Goal: Task Accomplishment & Management: Use online tool/utility

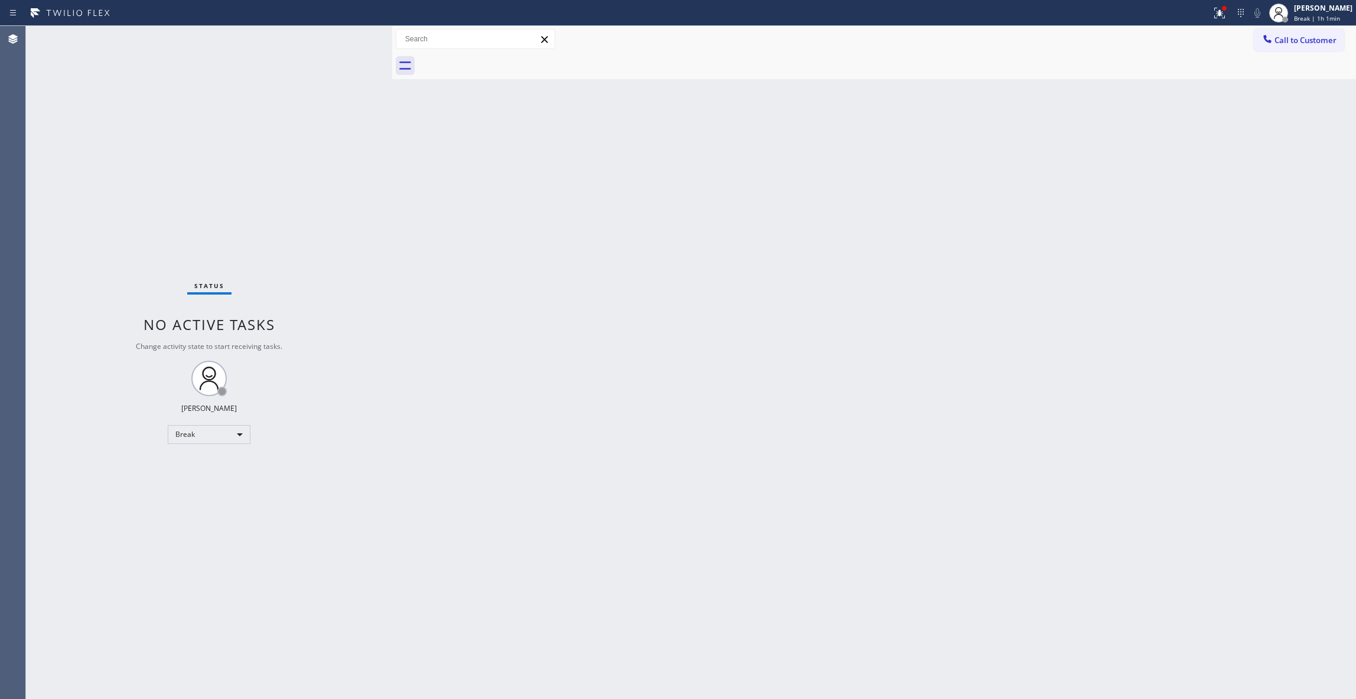
click at [1300, 176] on div "Back to Dashboard Change Sender ID Customers Technicians Select a contact Outbo…" at bounding box center [874, 362] width 964 height 673
drag, startPoint x: 1307, startPoint y: 275, endPoint x: 1289, endPoint y: 15, distance: 261.1
click at [1294, 15] on span "Break | 1h 1min" at bounding box center [1317, 18] width 46 height 8
click at [1286, 76] on button "Unavailable" at bounding box center [1297, 77] width 118 height 15
click at [178, 182] on div "Status No active tasks Change activity state to start receiving tasks. [PERSON_…" at bounding box center [209, 362] width 366 height 673
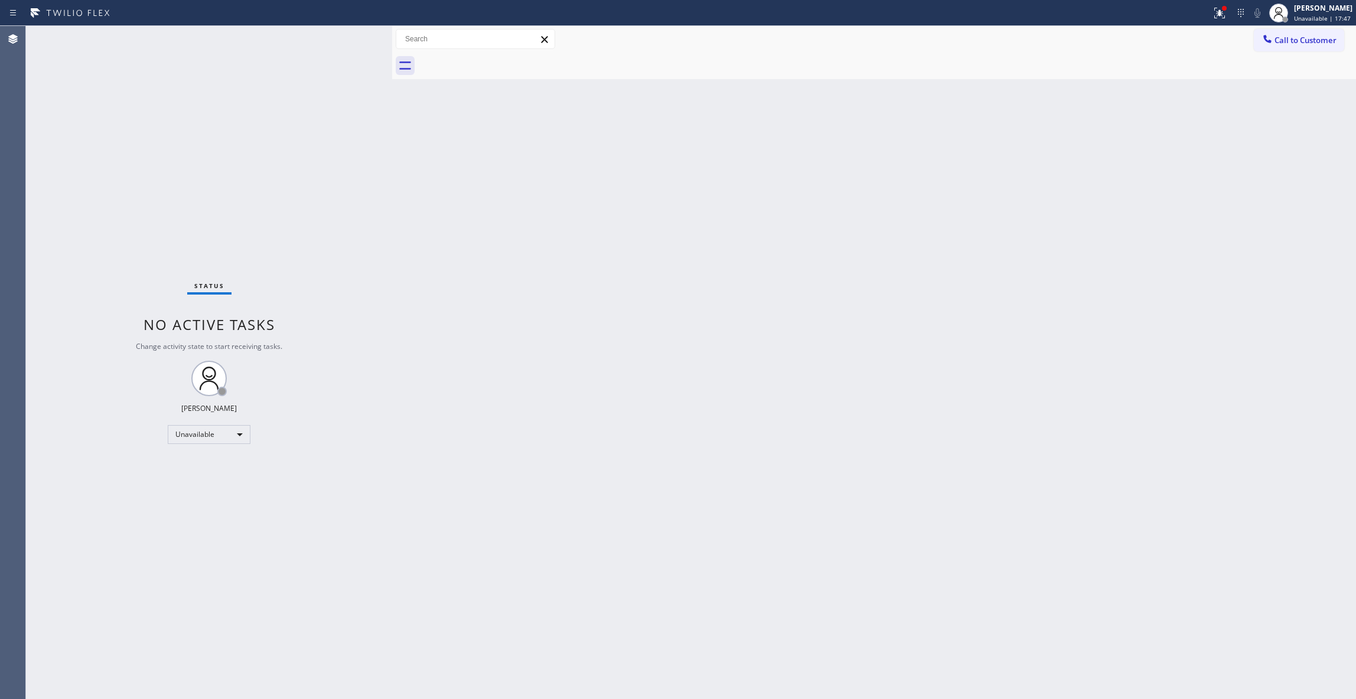
click at [170, 657] on div "Status No active tasks Change activity state to start receiving tasks. [PERSON_…" at bounding box center [209, 362] width 366 height 673
click at [107, 432] on div "Status No active tasks Change activity state to start receiving tasks. [PERSON_…" at bounding box center [209, 362] width 366 height 673
click at [77, 641] on div "Status No active tasks Change activity state to start receiving tasks. [PERSON_…" at bounding box center [209, 362] width 366 height 673
click at [1293, 50] on button "Call to Customer" at bounding box center [1299, 40] width 90 height 22
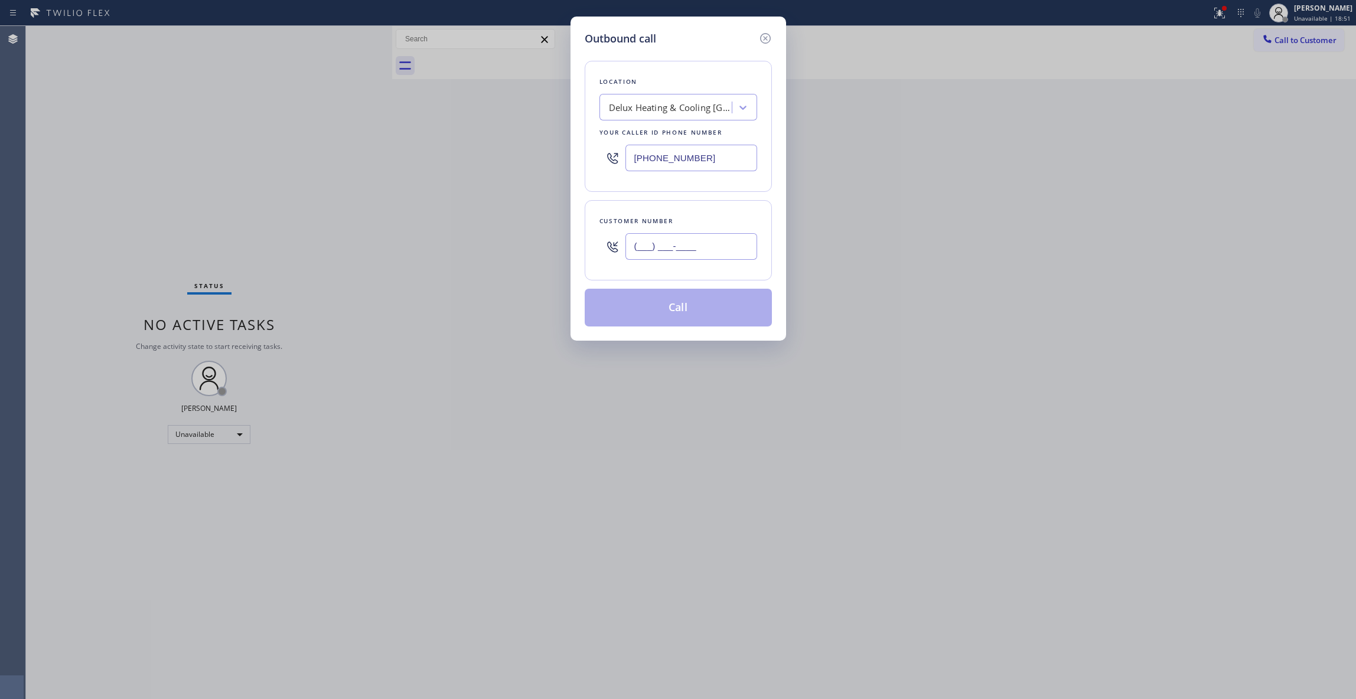
click at [709, 249] on input "(___) ___-____" at bounding box center [691, 246] width 132 height 27
paste input "760) 331-8908"
type input "[PHONE_NUMBER]"
drag, startPoint x: 738, startPoint y: 157, endPoint x: 557, endPoint y: 145, distance: 181.1
click at [557, 145] on div "Outbound call Location Delux Heating & Cooling Alhambra Your caller id phone nu…" at bounding box center [678, 349] width 1356 height 699
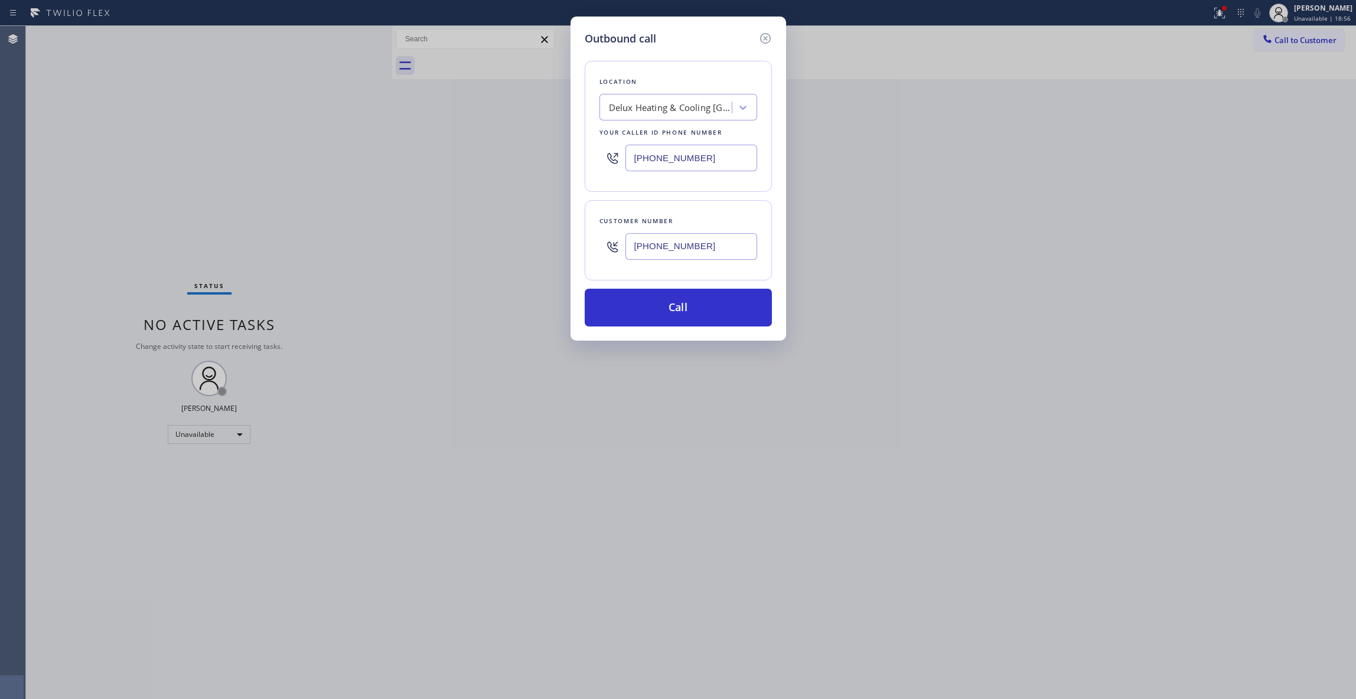
paste input "760) 638-5621"
type input "[PHONE_NUMBER]"
drag, startPoint x: 725, startPoint y: 249, endPoint x: 573, endPoint y: 274, distance: 154.5
click at [551, 237] on div "Outbound call Location 4B2.Paid Viking Repair Service Your caller id phone numb…" at bounding box center [678, 349] width 1356 height 699
click at [641, 300] on button "Call" at bounding box center [678, 308] width 187 height 38
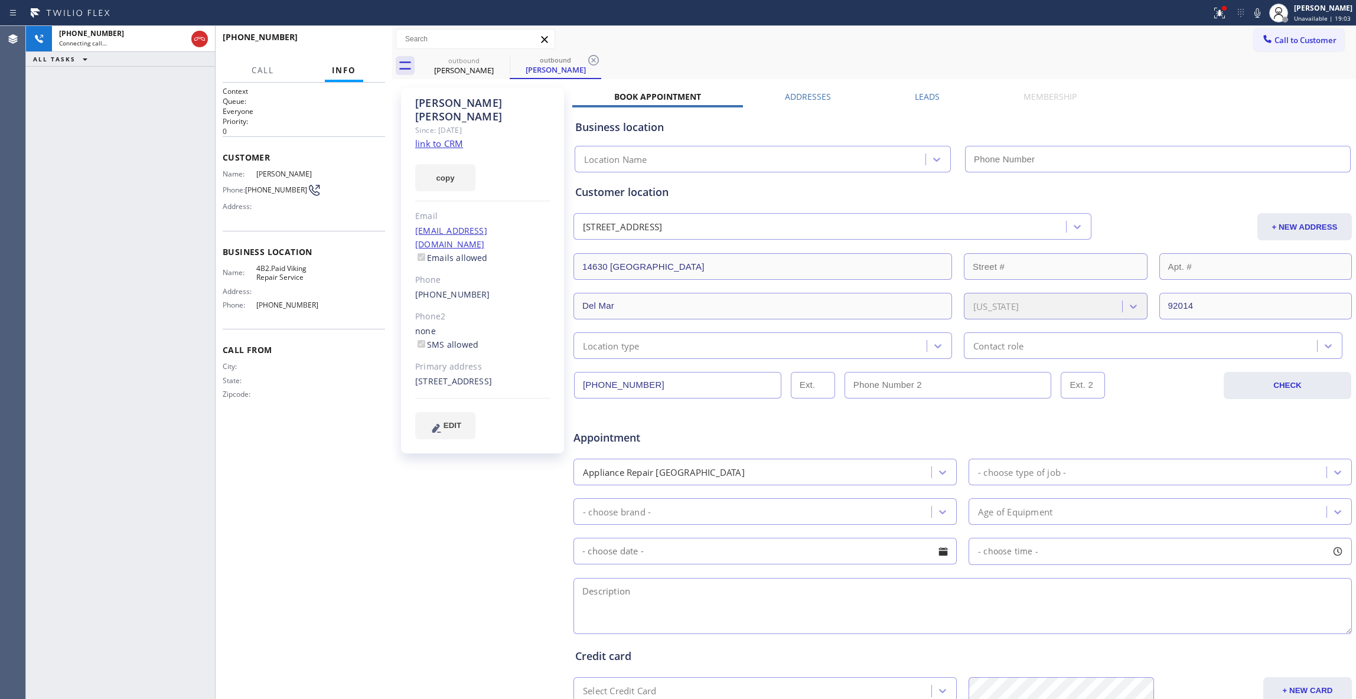
type input "[PHONE_NUMBER]"
click at [594, 61] on icon at bounding box center [593, 60] width 11 height 11
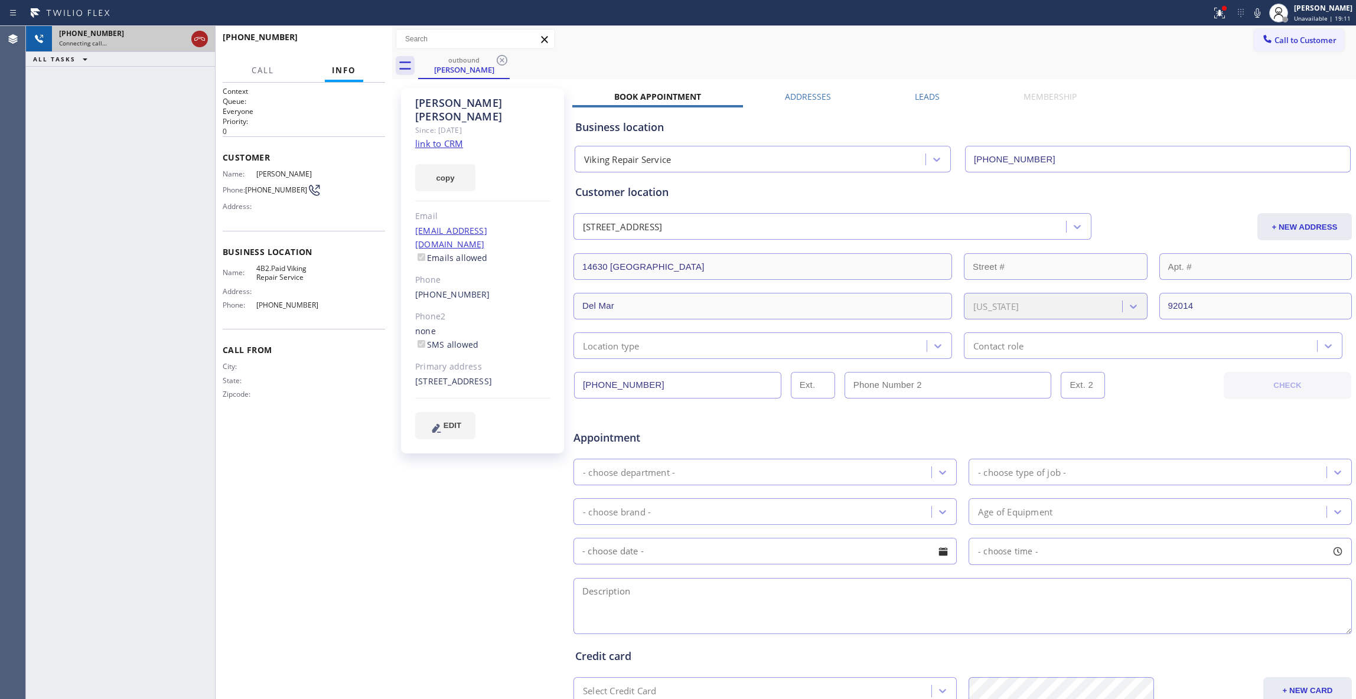
click at [203, 37] on icon at bounding box center [200, 39] width 14 height 14
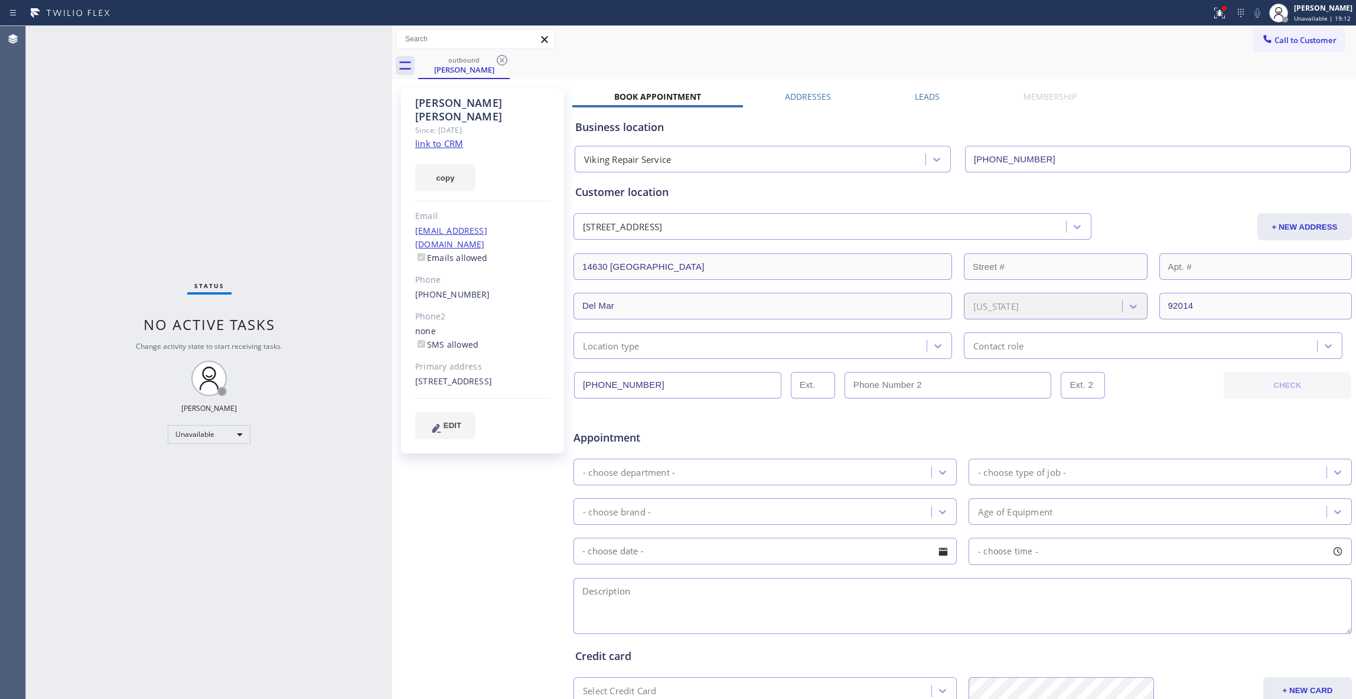
click at [423, 138] on link "link to CRM" at bounding box center [439, 144] width 48 height 12
click at [499, 56] on icon at bounding box center [502, 60] width 11 height 11
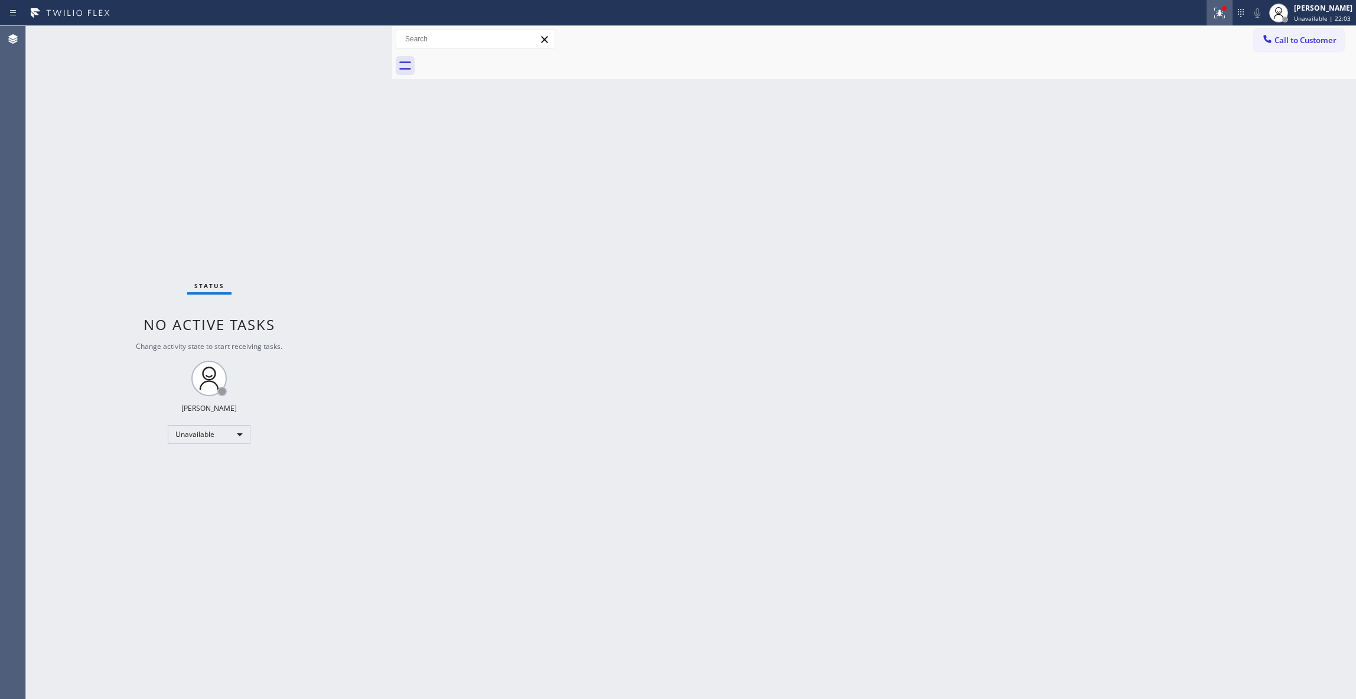
click at [1214, 17] on icon at bounding box center [1219, 13] width 11 height 11
click at [1131, 166] on div "Status report Issues detected These issues could affect your workflow. Please c…" at bounding box center [1142, 97] width 154 height 145
click at [1128, 161] on button "Clear issues" at bounding box center [1141, 154] width 138 height 17
click at [1128, 161] on div "Back to Dashboard Change Sender ID Customers Technicians Select a contact Outbo…" at bounding box center [874, 362] width 964 height 673
drag, startPoint x: 1311, startPoint y: 41, endPoint x: 1229, endPoint y: 66, distance: 85.8
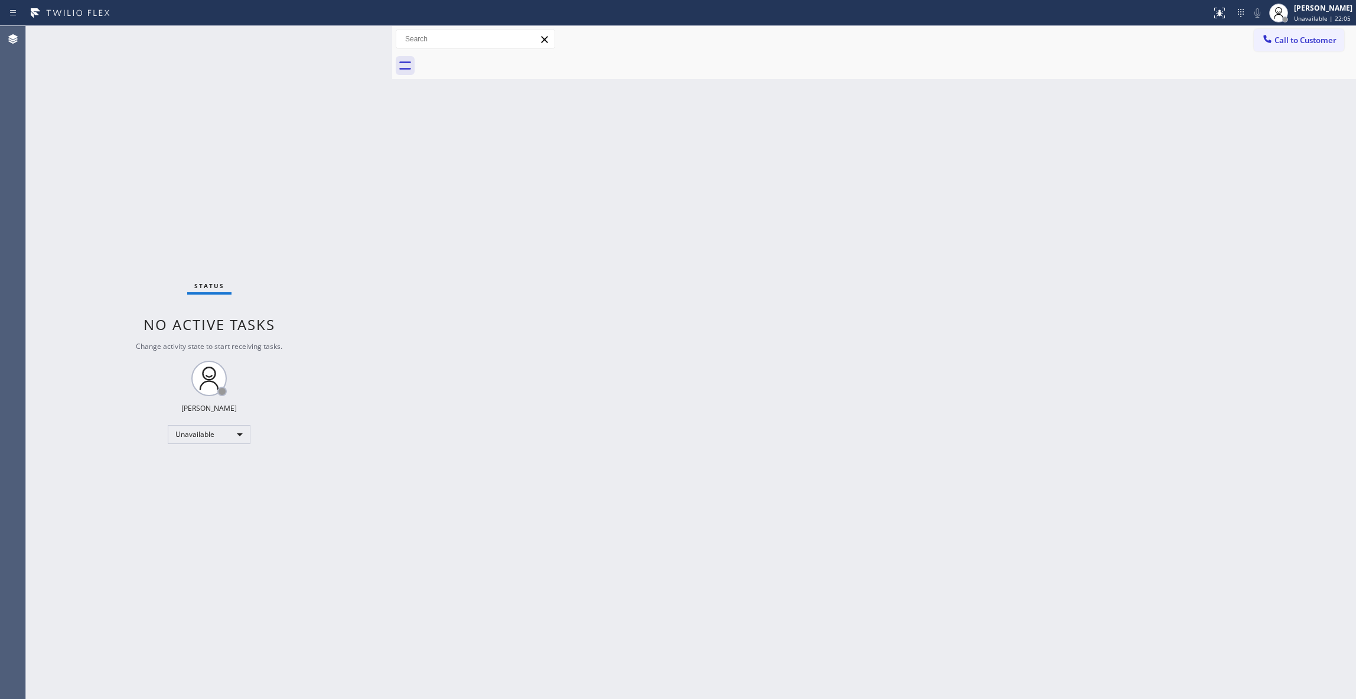
click at [1310, 41] on span "Call to Customer" at bounding box center [1305, 40] width 62 height 11
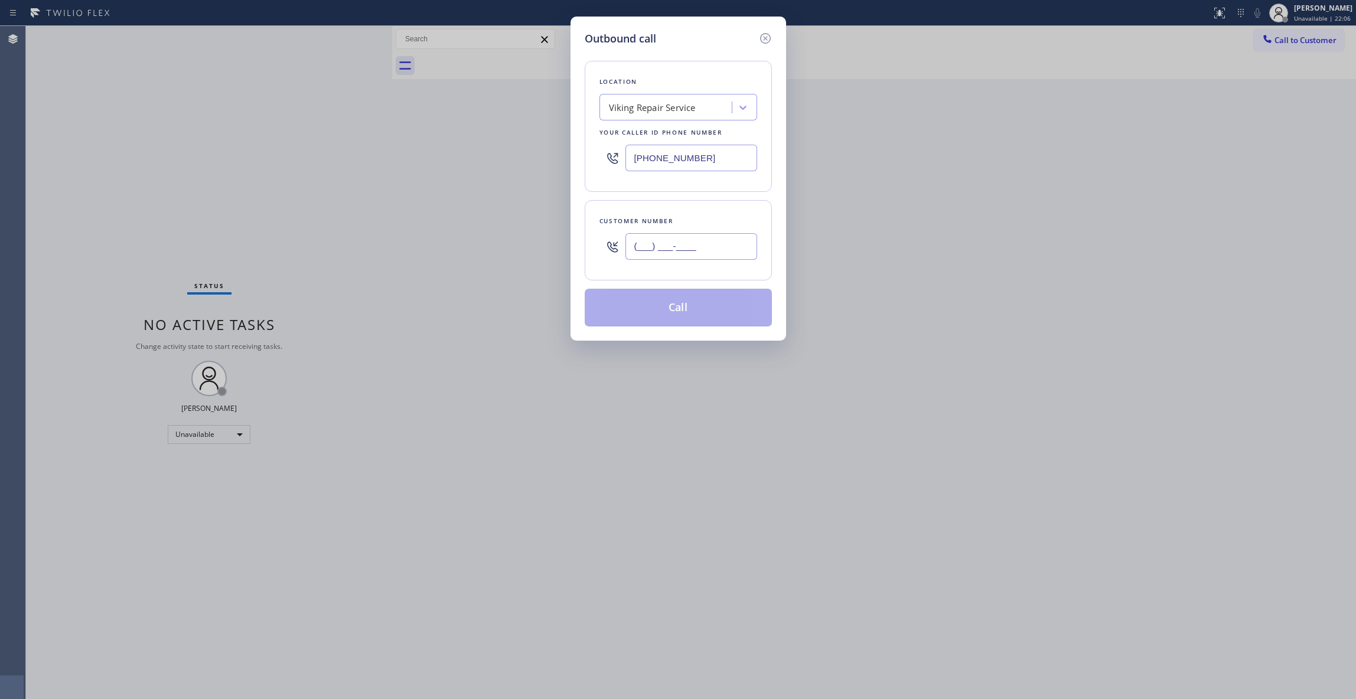
click at [712, 247] on input "(___) ___-____" at bounding box center [691, 246] width 132 height 27
paste input "929) 710-2795"
type input "[PHONE_NUMBER]"
drag, startPoint x: 719, startPoint y: 157, endPoint x: 379, endPoint y: 146, distance: 340.9
click at [379, 146] on div "Outbound call Location Viking Repair Service Your caller id phone number [PHONE…" at bounding box center [678, 349] width 1356 height 699
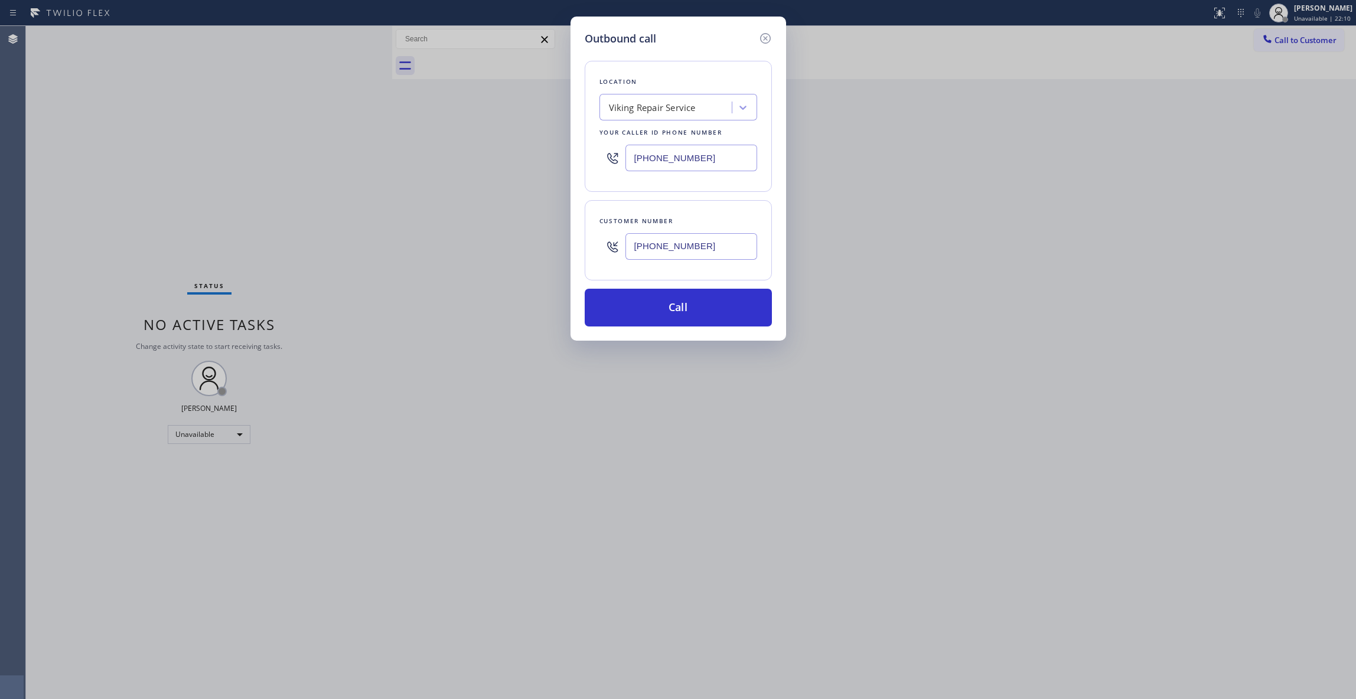
paste input "626) 283-5633"
type input "[PHONE_NUMBER]"
drag, startPoint x: 738, startPoint y: 251, endPoint x: 550, endPoint y: 242, distance: 188.0
click at [550, 242] on div "Outbound call Location [GEOGRAPHIC_DATA] Air Duct Experts Your caller id phone …" at bounding box center [678, 349] width 1356 height 699
click at [638, 312] on button "Call" at bounding box center [678, 308] width 187 height 38
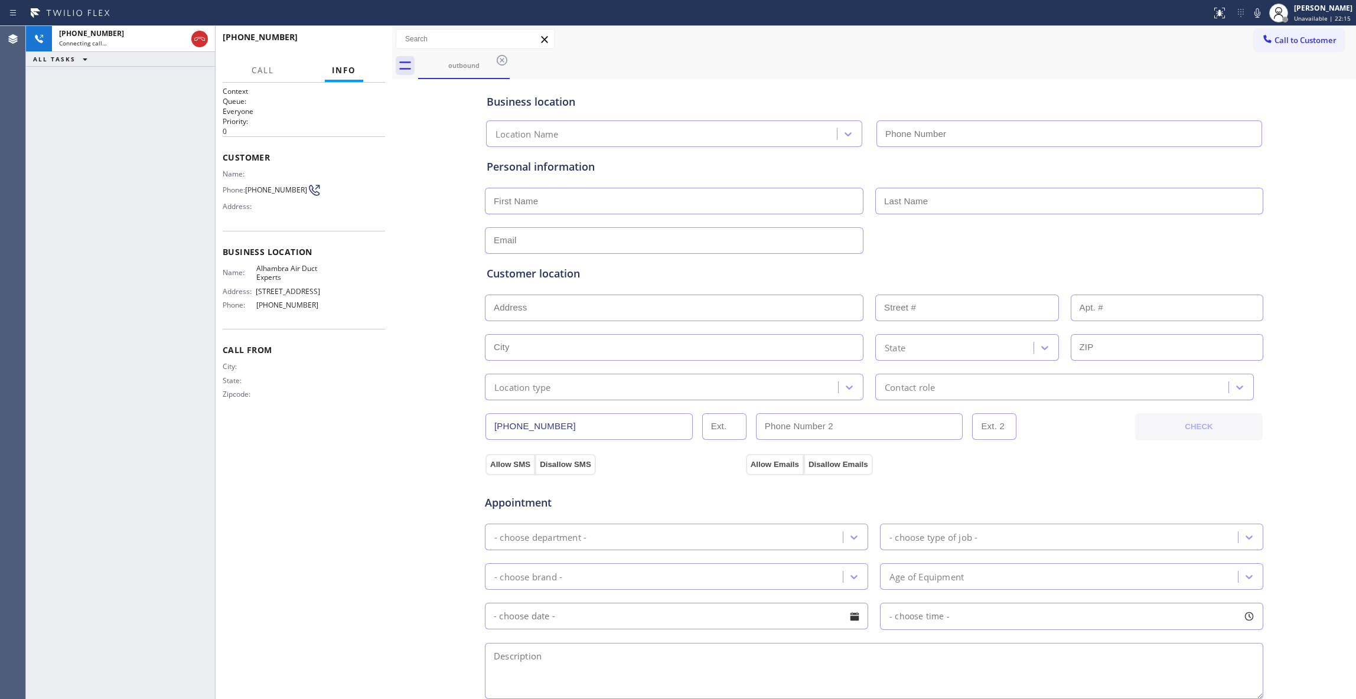
type input "[PHONE_NUMBER]"
click at [20, 152] on div "Agent Desktop" at bounding box center [12, 362] width 25 height 673
click at [363, 41] on span "HANG UP" at bounding box center [358, 42] width 36 height 8
click at [363, 40] on span "COMPLETE" at bounding box center [355, 42] width 41 height 8
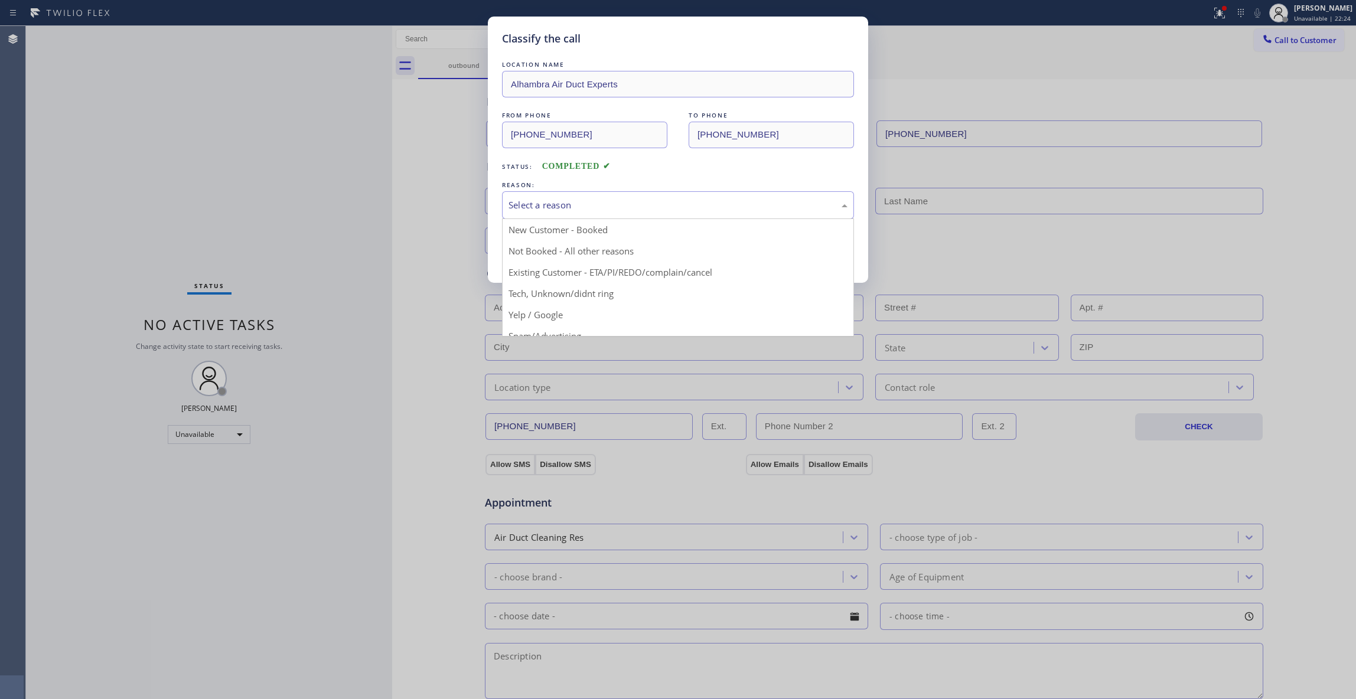
click at [562, 208] on div "Select a reason" at bounding box center [677, 205] width 339 height 14
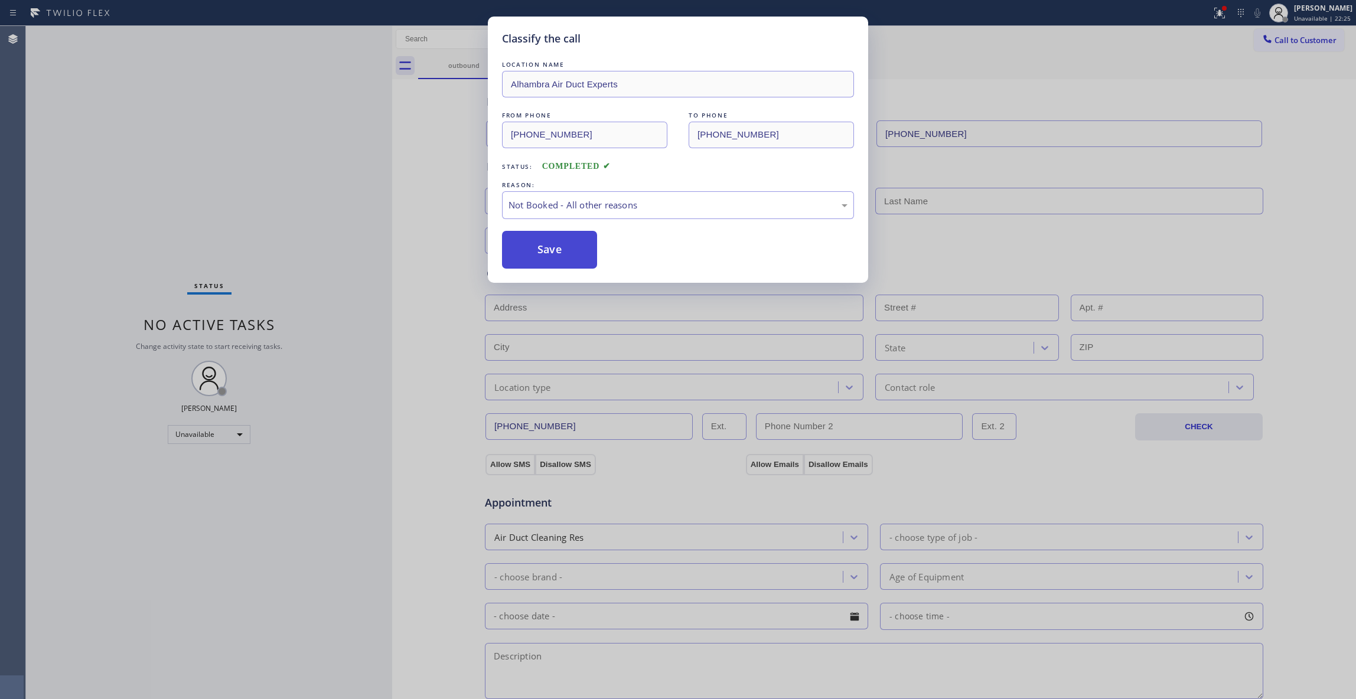
click at [553, 257] on button "Save" at bounding box center [549, 250] width 95 height 38
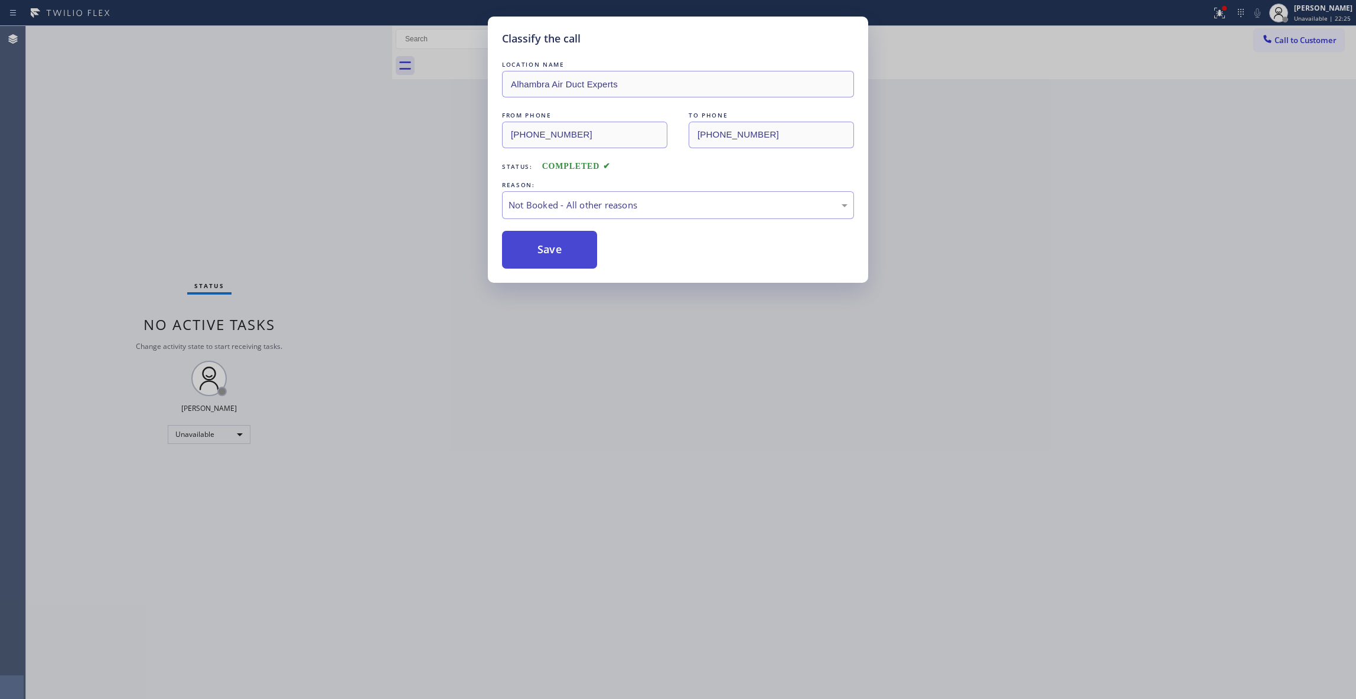
click at [552, 256] on button "Save" at bounding box center [549, 250] width 95 height 38
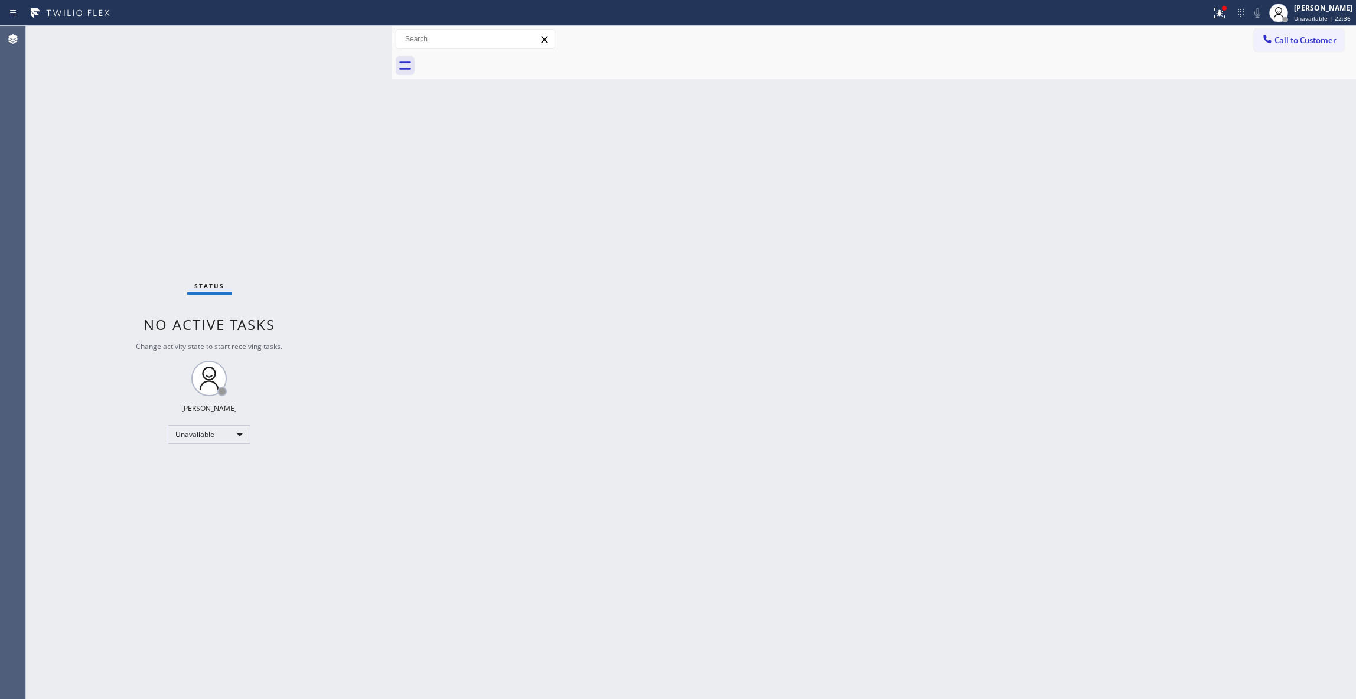
drag, startPoint x: 1118, startPoint y: 244, endPoint x: 1195, endPoint y: 175, distance: 103.7
click at [1118, 235] on div "Back to Dashboard Change Sender ID Customers Technicians Select a contact Outbo…" at bounding box center [874, 362] width 964 height 673
click at [1305, 45] on span "Call to Customer" at bounding box center [1305, 40] width 62 height 11
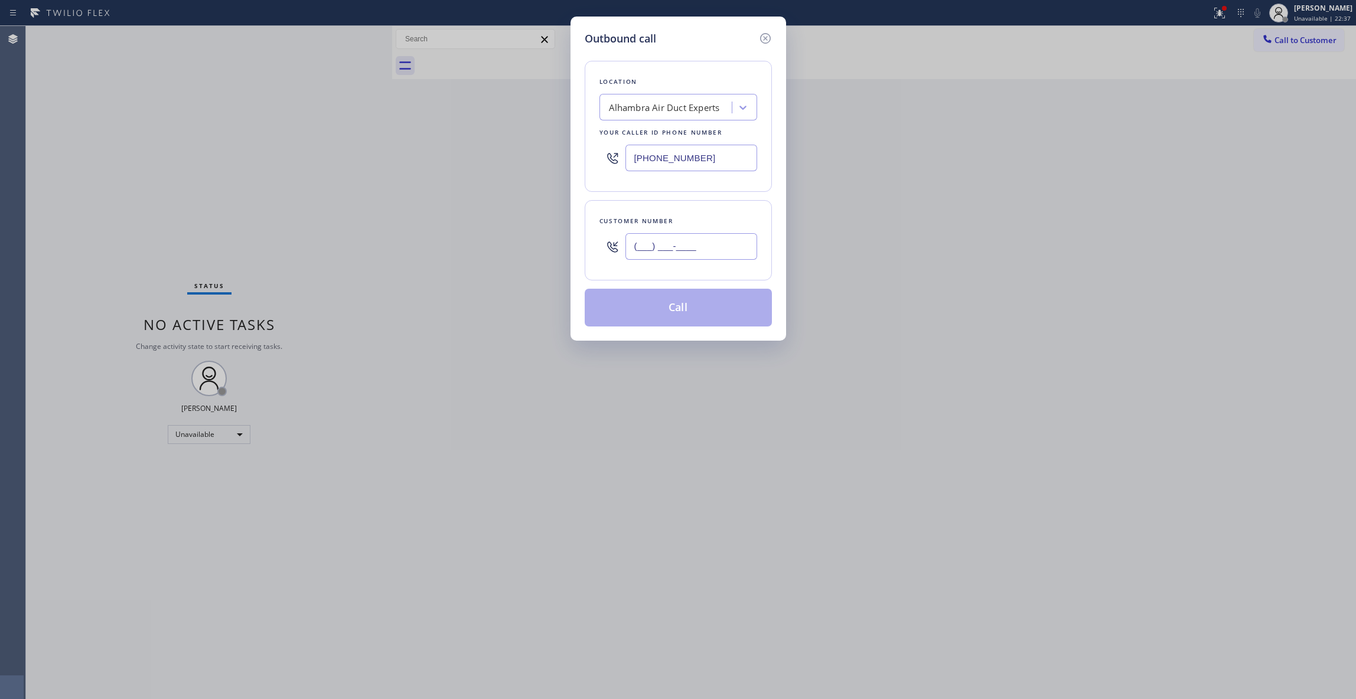
click at [643, 256] on input "(___) ___-____" at bounding box center [691, 246] width 132 height 27
paste input "530) 788-3838"
type input "[PHONE_NUMBER]"
paste input "949) 828-3895"
drag, startPoint x: 723, startPoint y: 161, endPoint x: 376, endPoint y: 112, distance: 350.7
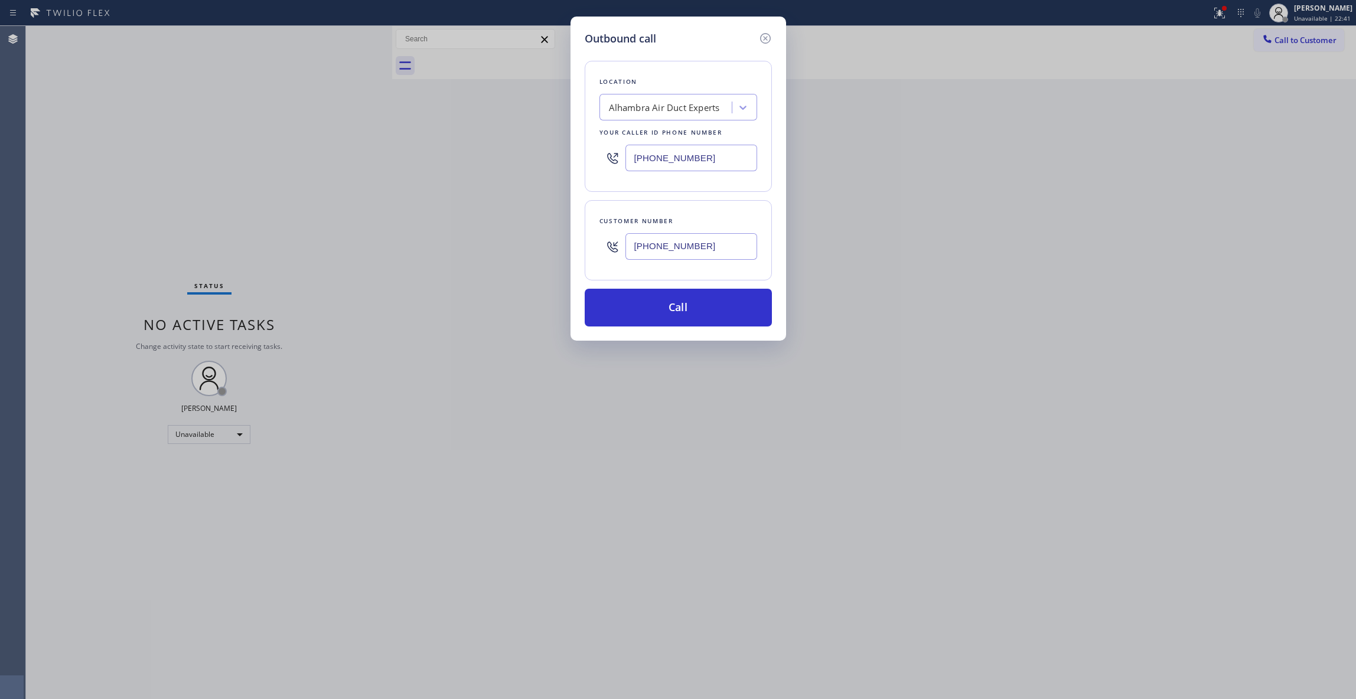
click at [376, 112] on div "Outbound call Location [GEOGRAPHIC_DATA] Air Duct Experts Your caller id phone …" at bounding box center [678, 349] width 1356 height 699
type input "[PHONE_NUMBER]"
drag, startPoint x: 720, startPoint y: 249, endPoint x: 530, endPoint y: 246, distance: 190.8
click at [530, 246] on div "Outbound call Location 4B2.Paid [DOMAIN_NAME] ([GEOGRAPHIC_DATA], Google Ads) Y…" at bounding box center [678, 349] width 1356 height 699
click at [694, 320] on button "Call" at bounding box center [678, 308] width 187 height 38
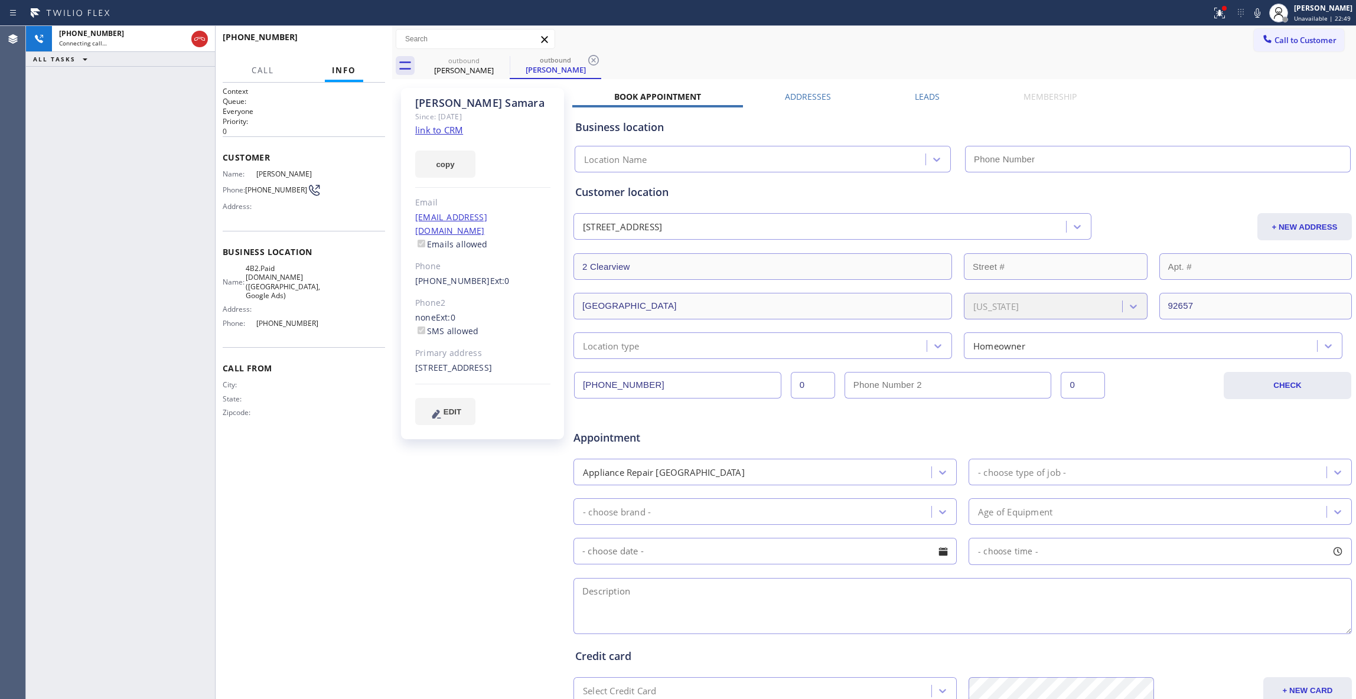
type input "[PHONE_NUMBER]"
click at [17, 671] on div "Agent Desktop" at bounding box center [12, 362] width 25 height 673
click at [595, 60] on icon at bounding box center [593, 60] width 14 height 14
click at [442, 129] on link "link to CRM" at bounding box center [439, 130] width 48 height 12
click at [364, 37] on button "HANG UP" at bounding box center [357, 42] width 55 height 17
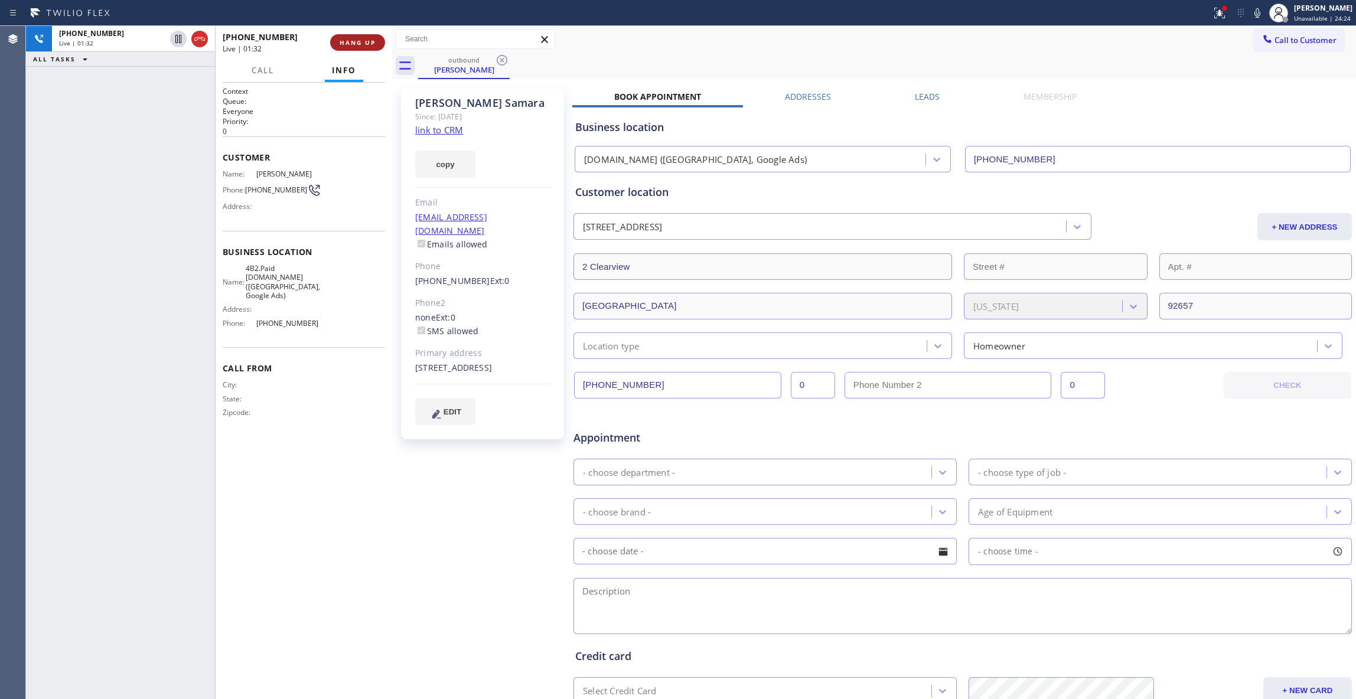
click at [364, 37] on button "HANG UP" at bounding box center [357, 42] width 55 height 17
click at [350, 29] on div "[PHONE_NUMBER] Wrap up | 00:46 COMPLETE" at bounding box center [304, 42] width 162 height 31
click at [352, 41] on span "COMPLETE" at bounding box center [355, 42] width 41 height 8
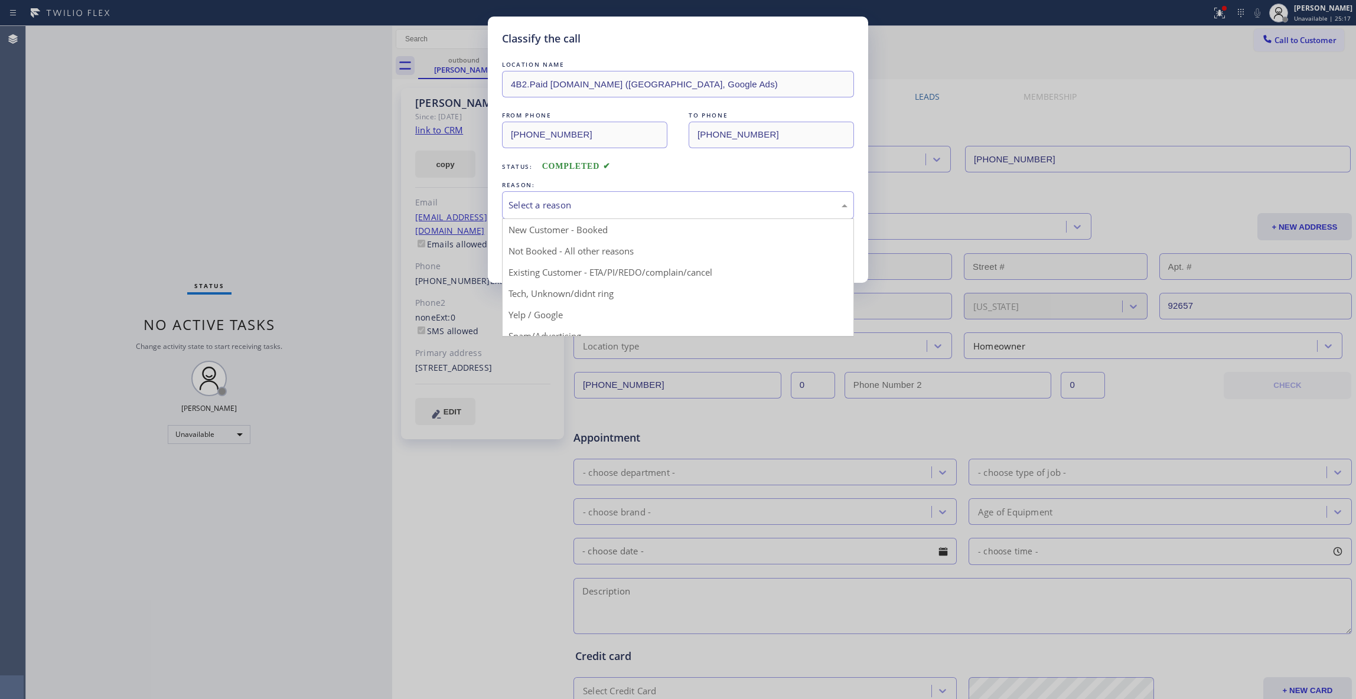
click at [561, 213] on div "Select a reason" at bounding box center [678, 205] width 352 height 28
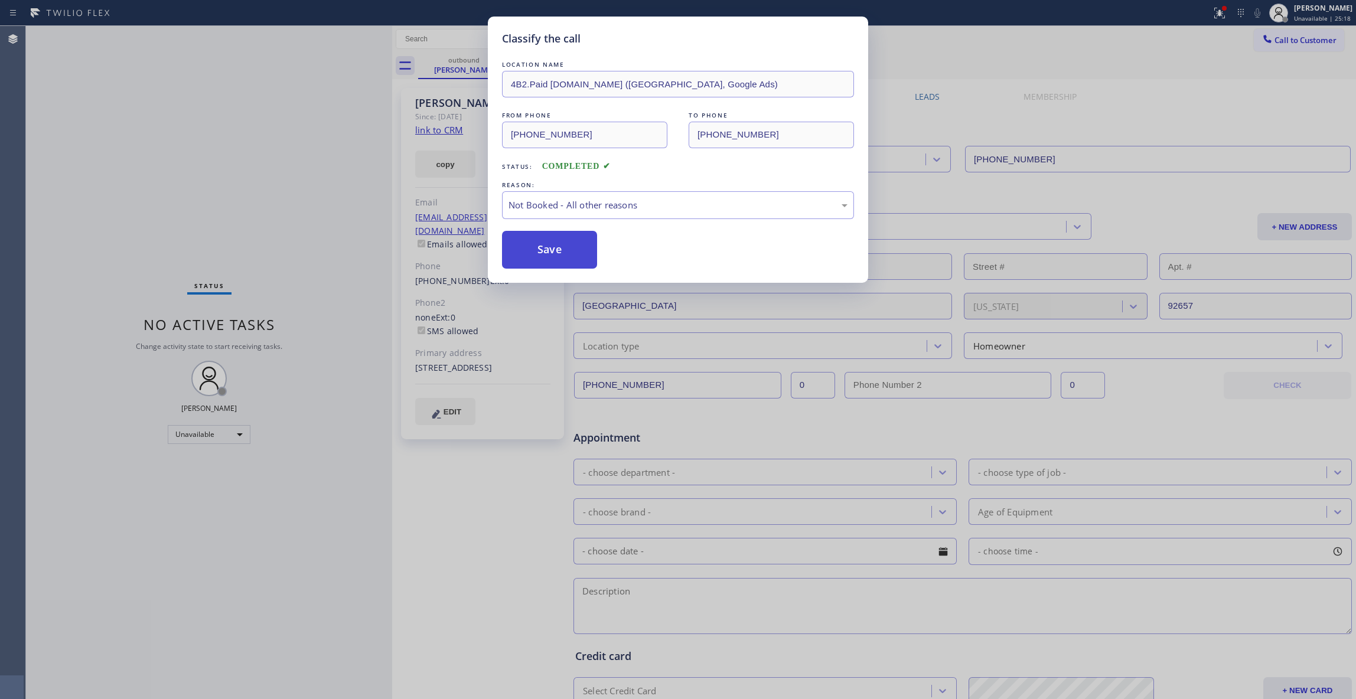
click at [537, 254] on button "Save" at bounding box center [549, 250] width 95 height 38
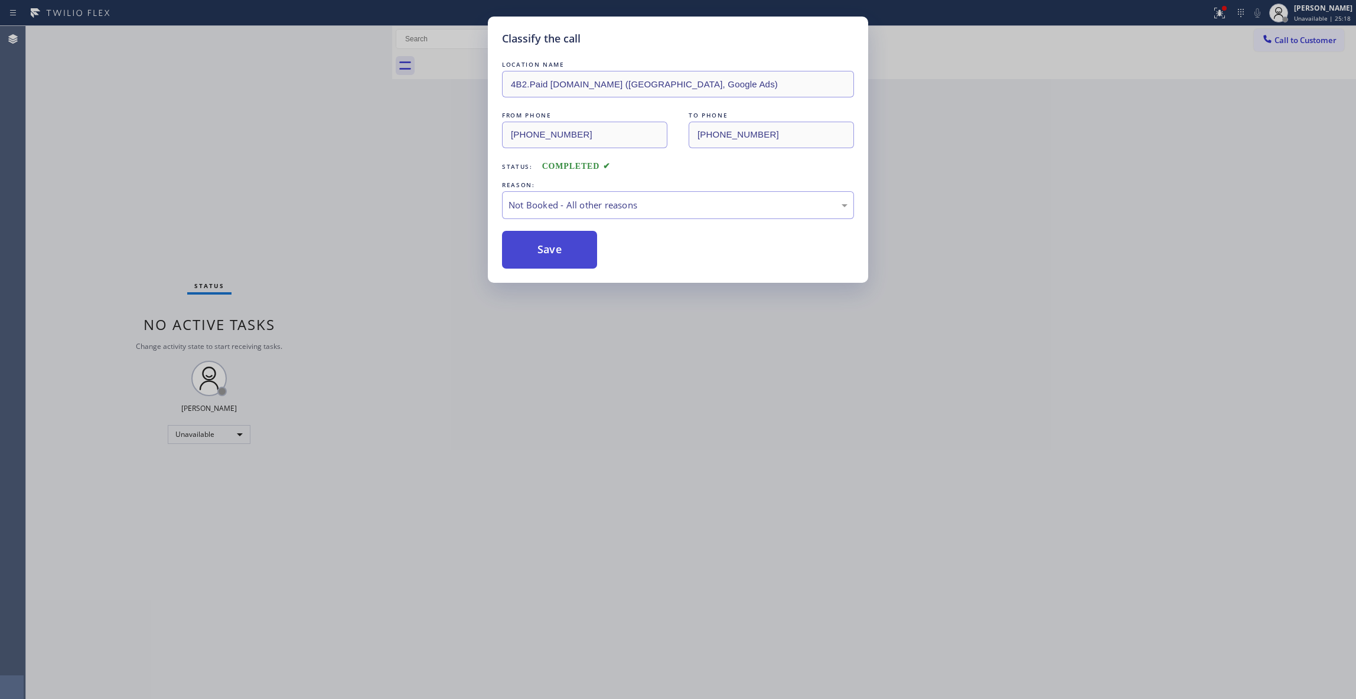
click at [537, 254] on button "Save" at bounding box center [549, 250] width 95 height 38
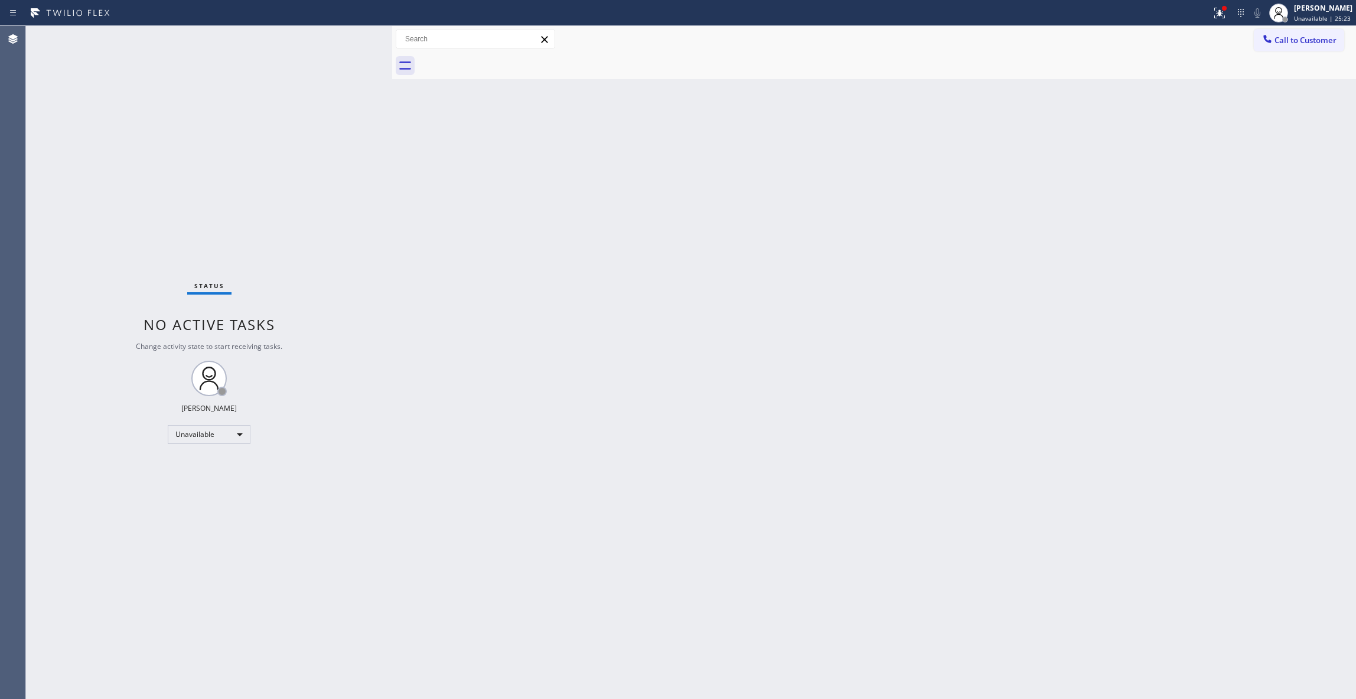
click at [1220, 257] on div "Back to Dashboard Change Sender ID Customers Technicians Select a contact Outbo…" at bounding box center [874, 362] width 964 height 673
drag, startPoint x: 1307, startPoint y: 38, endPoint x: 856, endPoint y: 95, distance: 455.3
click at [1305, 38] on span "Call to Customer" at bounding box center [1305, 40] width 62 height 11
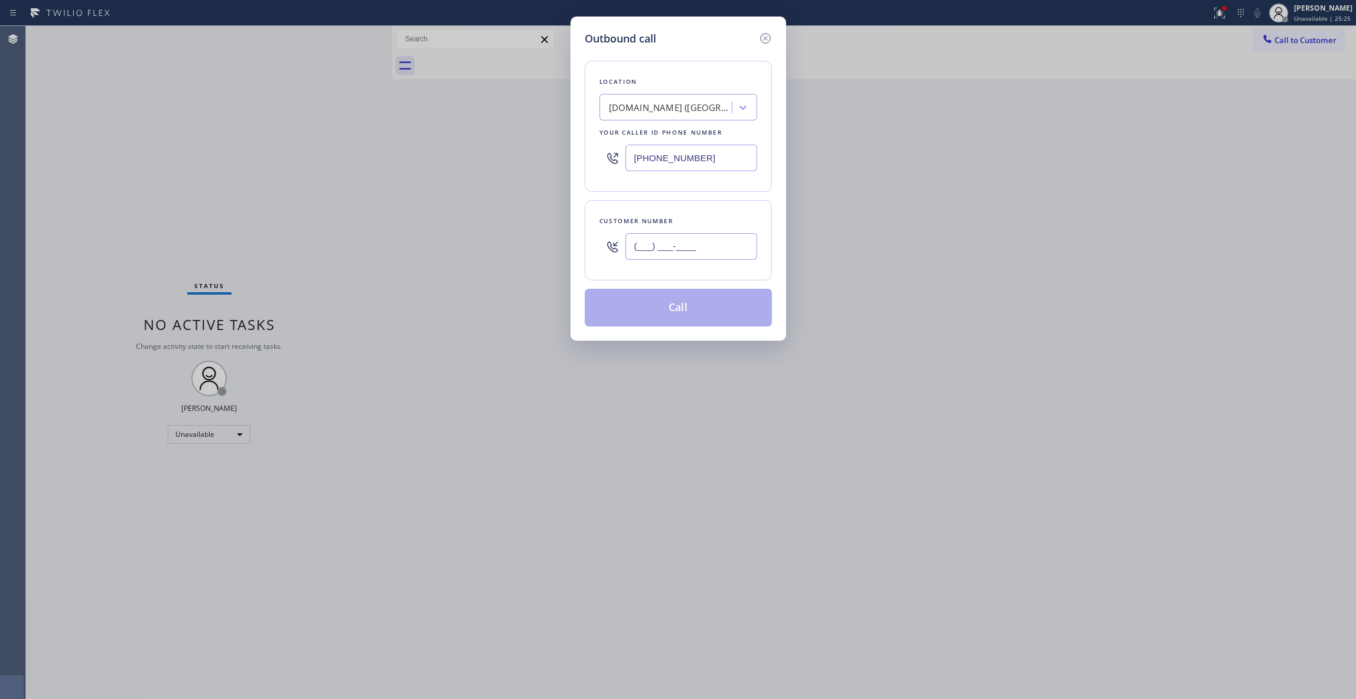
click at [672, 251] on input "(___) ___-____" at bounding box center [691, 246] width 132 height 27
paste input "412) 944-7466"
type input "[PHONE_NUMBER]"
drag, startPoint x: 730, startPoint y: 157, endPoint x: 269, endPoint y: 119, distance: 462.2
click at [269, 119] on div "Outbound call Location [DOMAIN_NAME] ([GEOGRAPHIC_DATA], Google Ads) Your calle…" at bounding box center [678, 349] width 1356 height 699
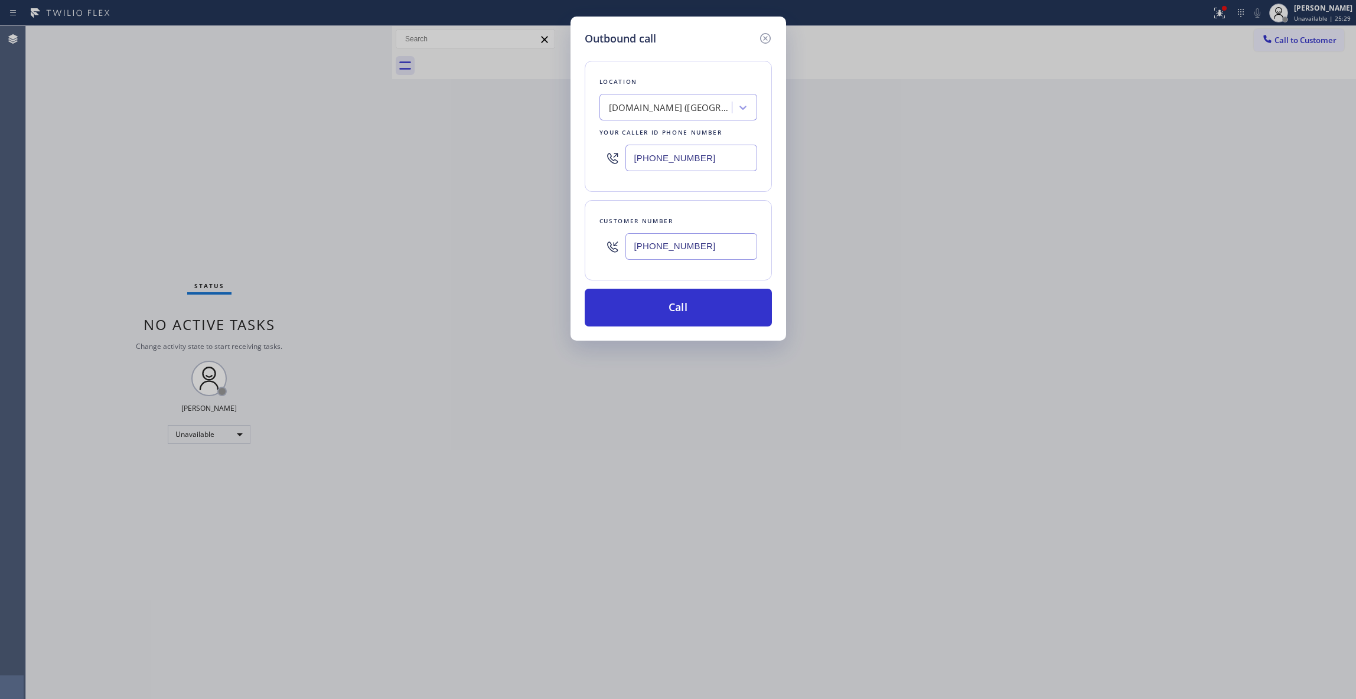
paste input "855) 731-4952"
type input "[PHONE_NUMBER]"
drag, startPoint x: 720, startPoint y: 244, endPoint x: 523, endPoint y: 244, distance: 197.8
click at [523, 244] on div "Outbound call Location 5 Star Appliance Repair Your caller id phone number [PHO…" at bounding box center [678, 349] width 1356 height 699
click at [648, 324] on button "Call" at bounding box center [678, 308] width 187 height 38
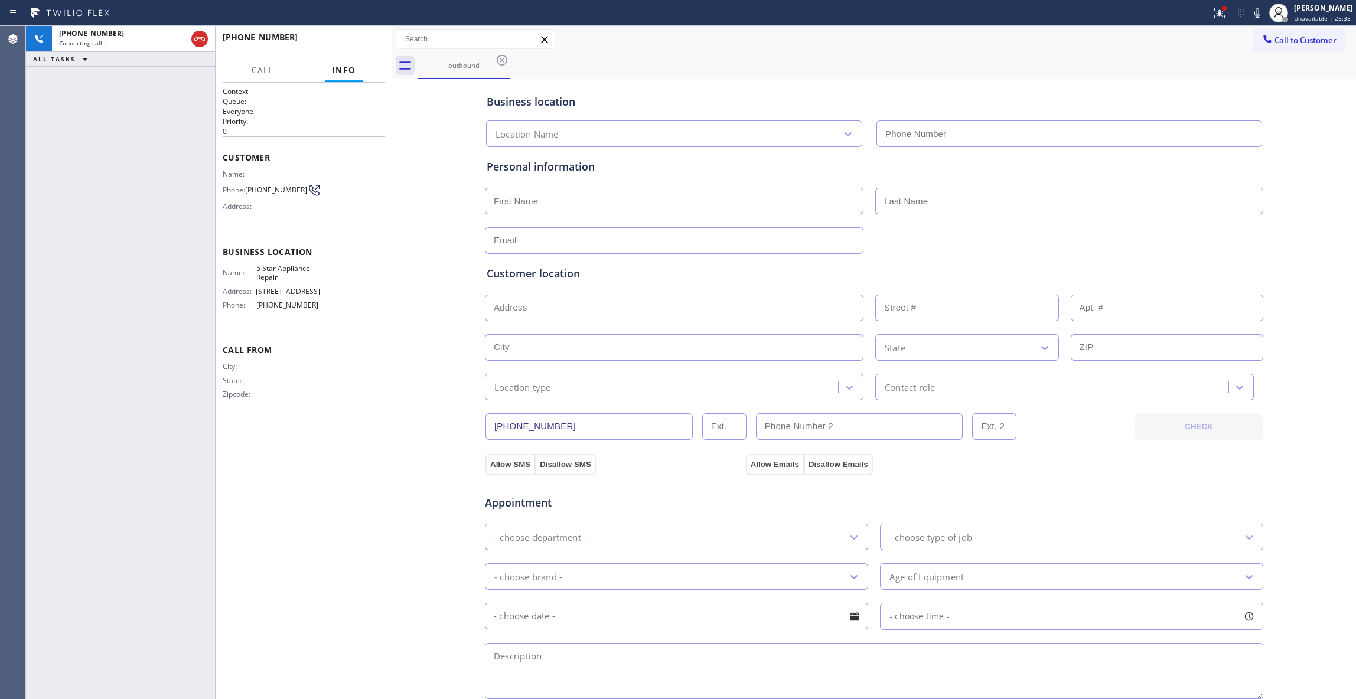
type input "[PHONE_NUMBER]"
drag, startPoint x: 430, startPoint y: 164, endPoint x: 405, endPoint y: 55, distance: 112.0
click at [430, 154] on div "Business location 5 Star Appliance Repair [PHONE_NUMBER] Personal information C…" at bounding box center [874, 485] width 958 height 807
click at [365, 38] on button "HANG UP" at bounding box center [357, 42] width 55 height 17
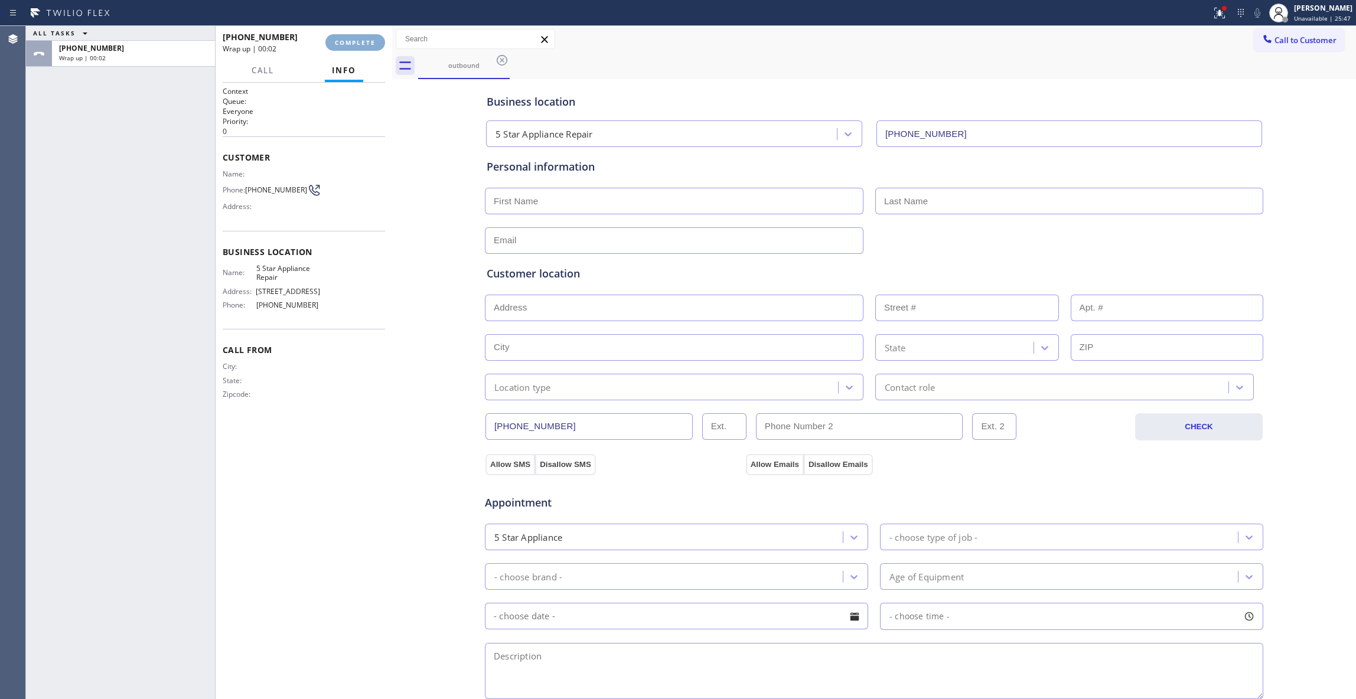
click at [364, 38] on button "COMPLETE" at bounding box center [355, 42] width 60 height 17
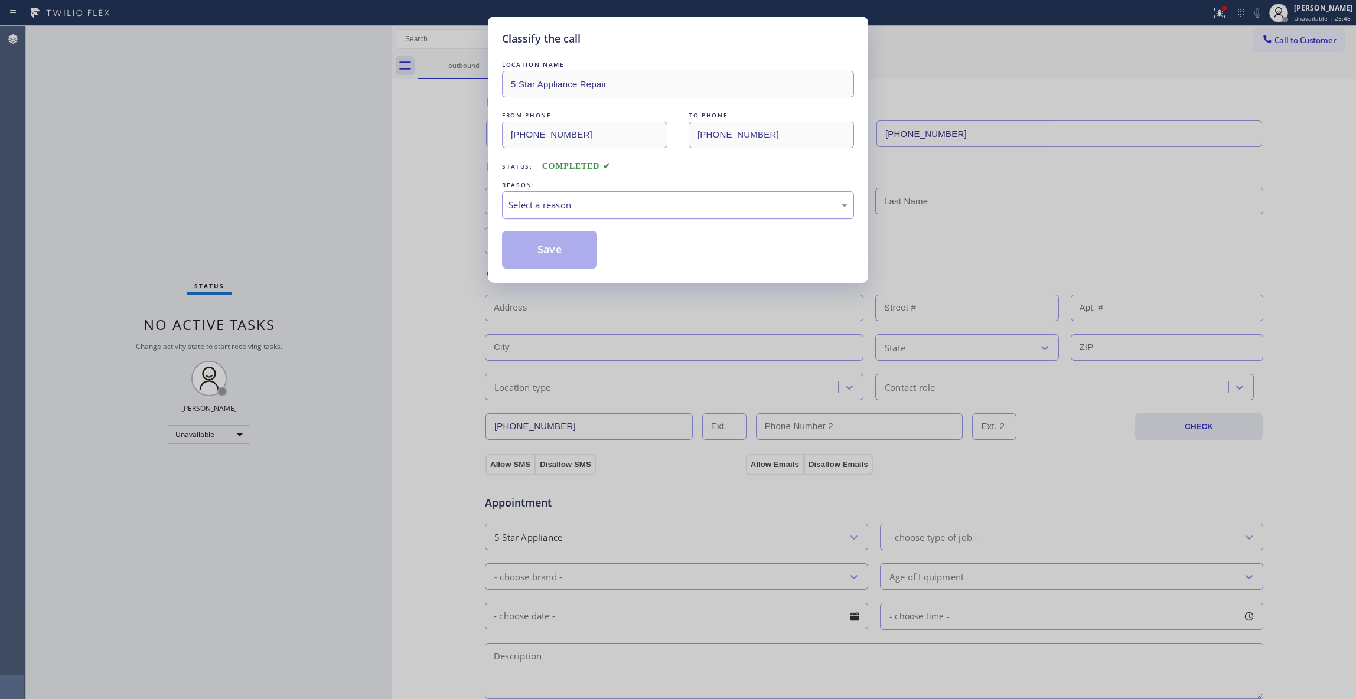
click at [532, 192] on div "Select a reason" at bounding box center [678, 205] width 352 height 28
click at [533, 256] on button "Save" at bounding box center [549, 250] width 95 height 38
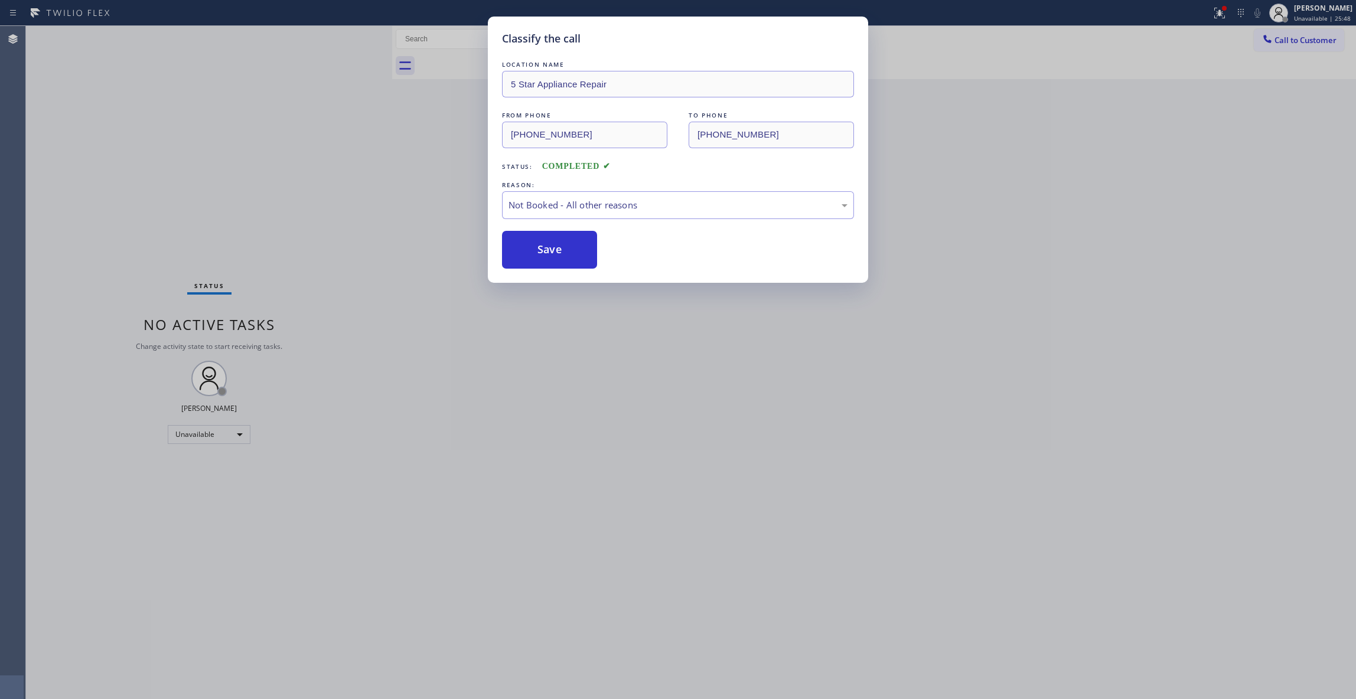
click at [533, 256] on button "Save" at bounding box center [549, 250] width 95 height 38
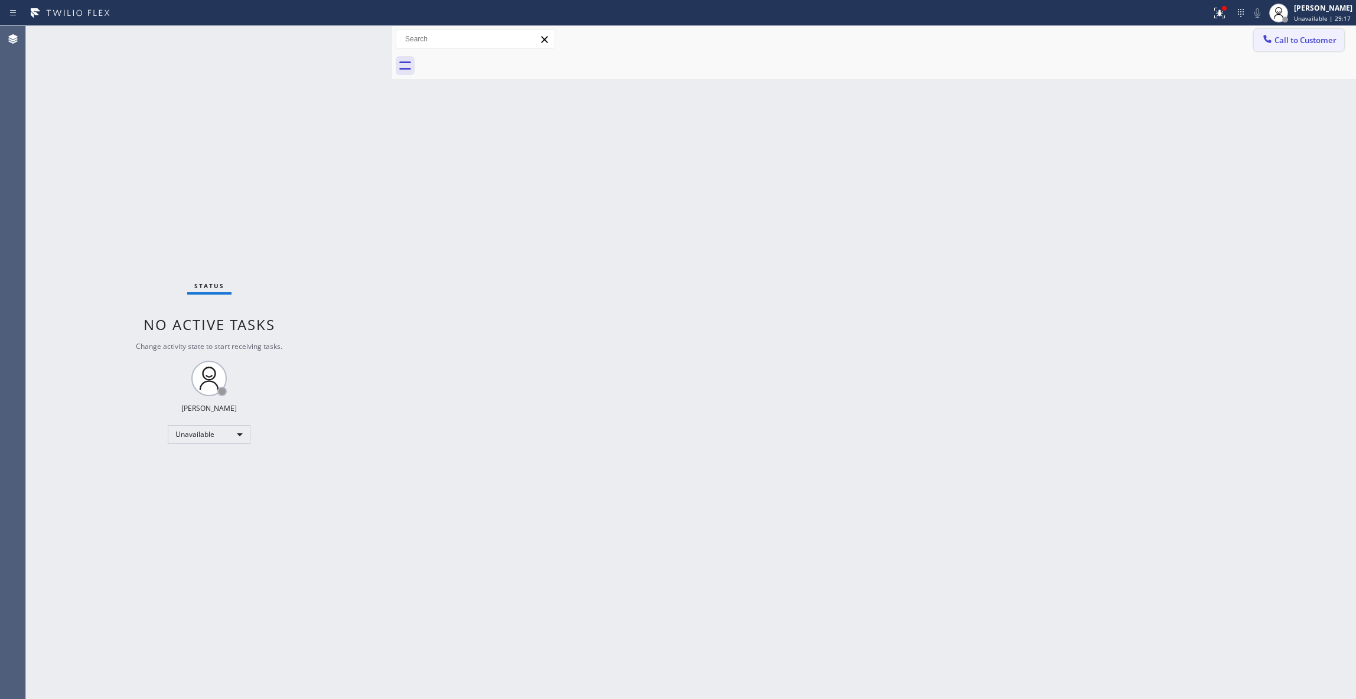
click at [1307, 39] on span "Call to Customer" at bounding box center [1305, 40] width 62 height 11
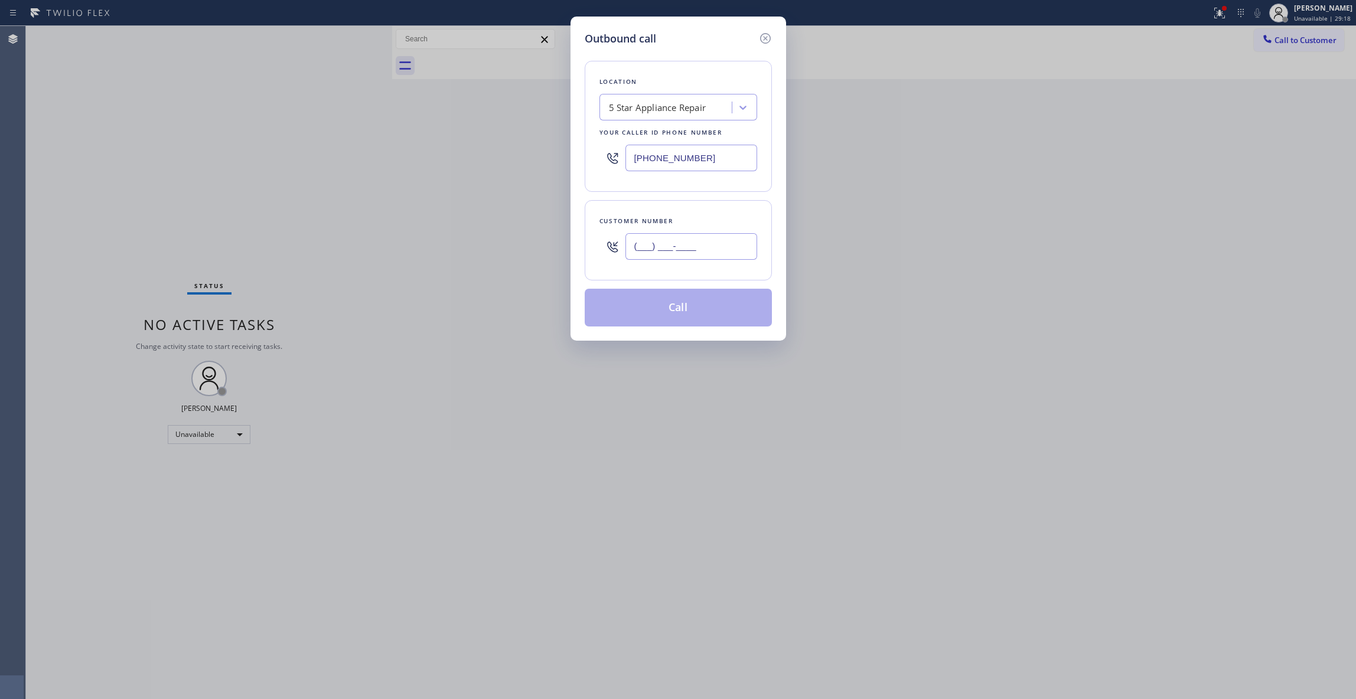
click at [680, 249] on input "(___) ___-____" at bounding box center [691, 246] width 132 height 27
paste input "562) 234-5739"
type input "[PHONE_NUMBER]"
drag, startPoint x: 722, startPoint y: 152, endPoint x: 317, endPoint y: 149, distance: 404.5
click at [317, 149] on div "Outbound call Location 5 Star Appliance Repair Your caller id phone number [PHO…" at bounding box center [678, 349] width 1356 height 699
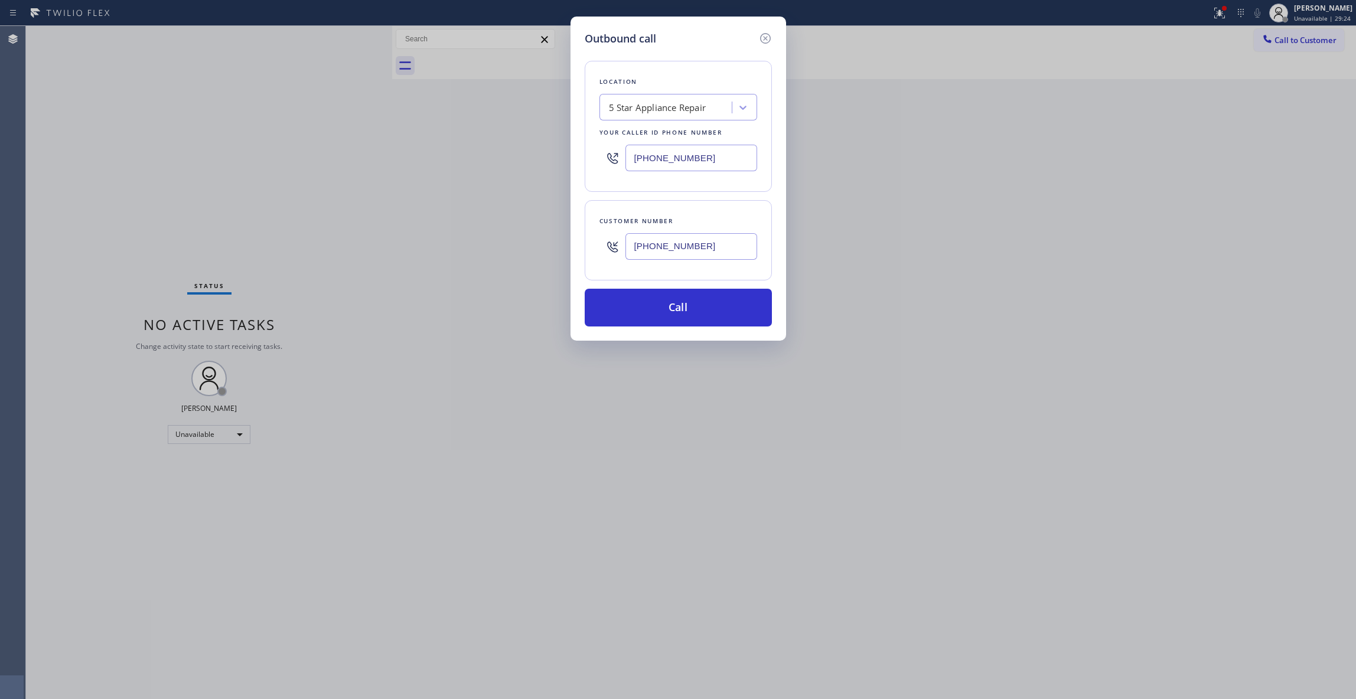
paste input "88) 553-8605"
type input "[PHONE_NUMBER]"
drag, startPoint x: 722, startPoint y: 249, endPoint x: 471, endPoint y: 228, distance: 251.2
click at [471, 228] on div "Outbound call Location 4C.SMS Campaign Electricians Service Team Your caller id…" at bounding box center [678, 349] width 1356 height 699
click at [641, 313] on button "Call" at bounding box center [678, 308] width 187 height 38
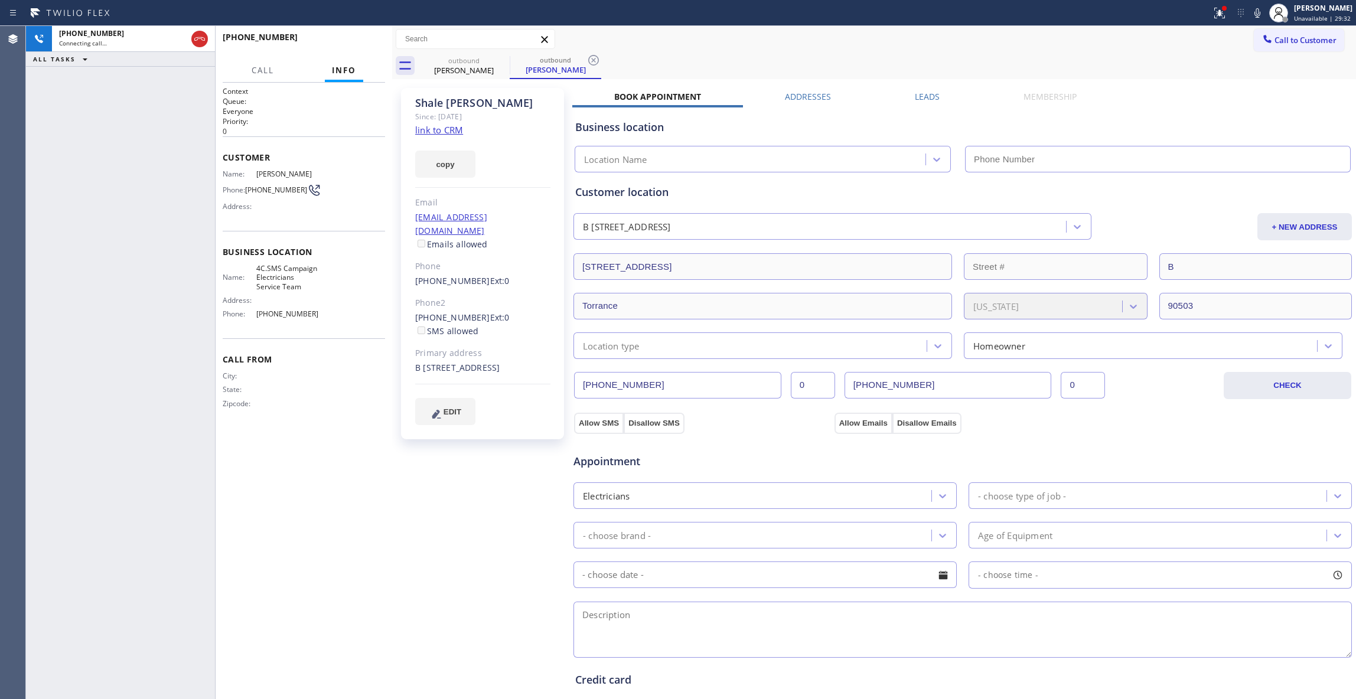
type input "[PHONE_NUMBER]"
click at [178, 204] on div "[PHONE_NUMBER] Connecting call… ALL TASKS ALL TASKS ACTIVE TASKS TASKS IN WRAP …" at bounding box center [120, 362] width 189 height 673
click at [587, 63] on icon at bounding box center [593, 60] width 14 height 14
click at [447, 131] on link "link to CRM" at bounding box center [439, 130] width 48 height 12
click at [379, 510] on div "Context Queue: Everyone Priority: 0 Customer Name: [PERSON_NAME] Phone: [PHONE_…" at bounding box center [304, 390] width 162 height 609
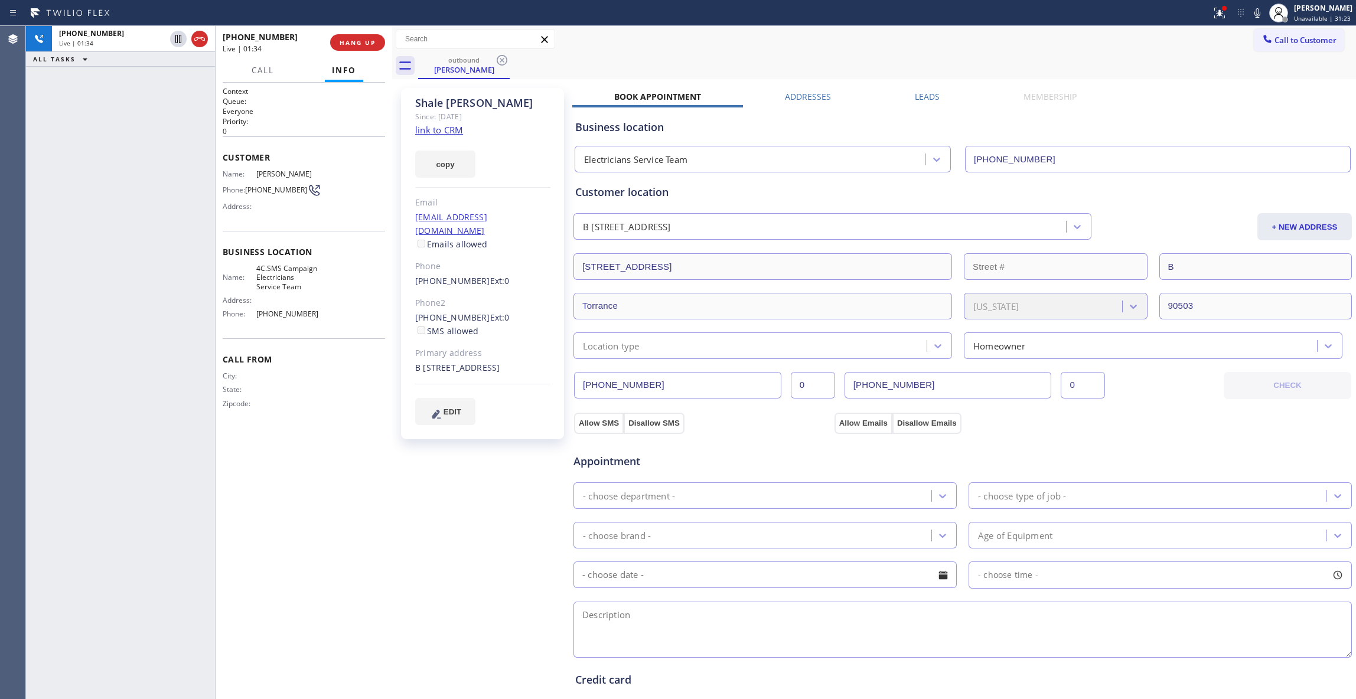
click at [445, 523] on div "[PERSON_NAME] Since: [DATE] link to CRM copy Email [EMAIL_ADDRESS][DOMAIN_NAME]…" at bounding box center [483, 476] width 177 height 789
click at [360, 40] on span "HANG UP" at bounding box center [358, 42] width 36 height 8
click at [365, 38] on button "COMPLETE" at bounding box center [355, 42] width 60 height 17
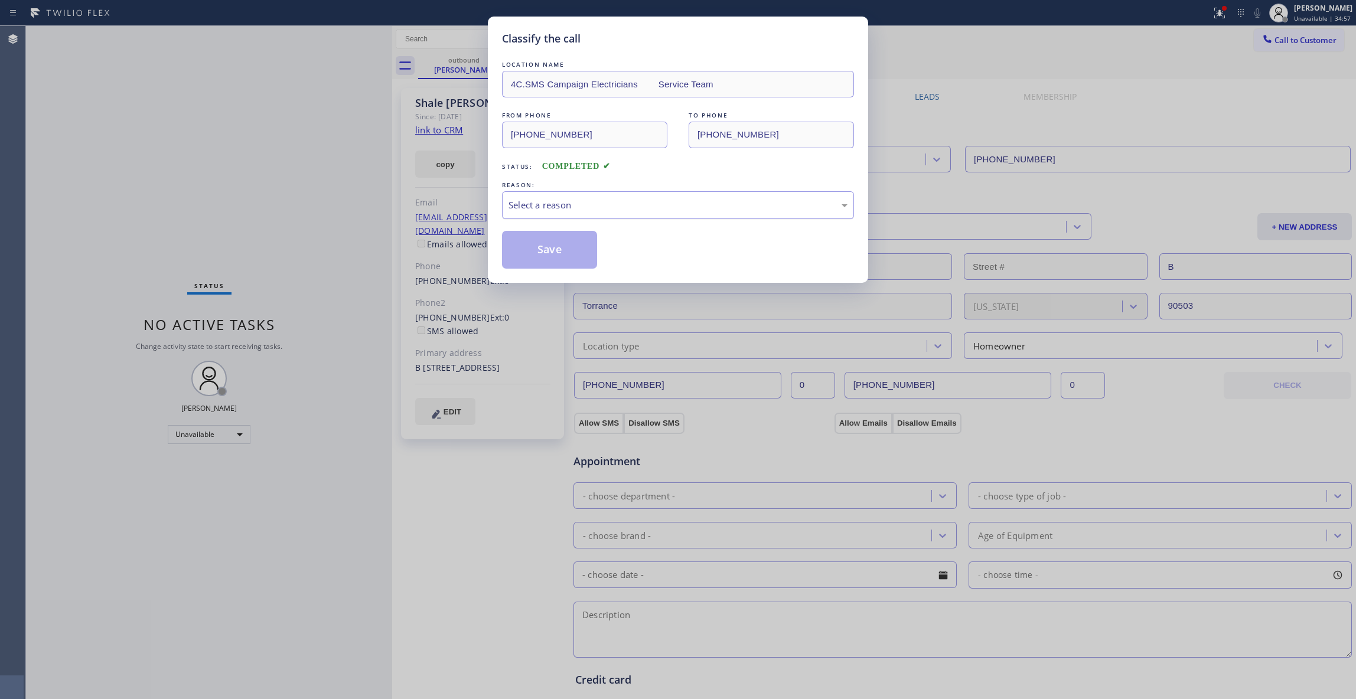
click at [536, 211] on div "Select a reason" at bounding box center [677, 205] width 339 height 14
click at [558, 249] on button "Save" at bounding box center [549, 250] width 95 height 38
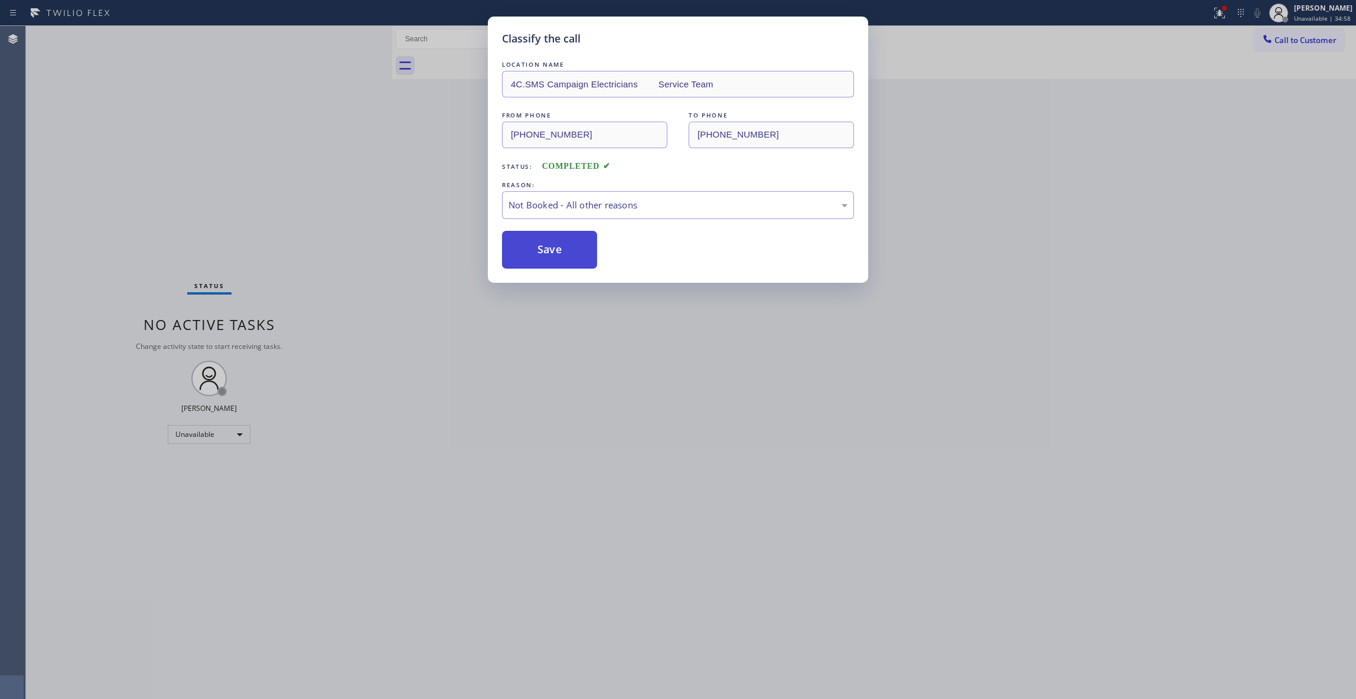
click at [557, 249] on button "Save" at bounding box center [549, 250] width 95 height 38
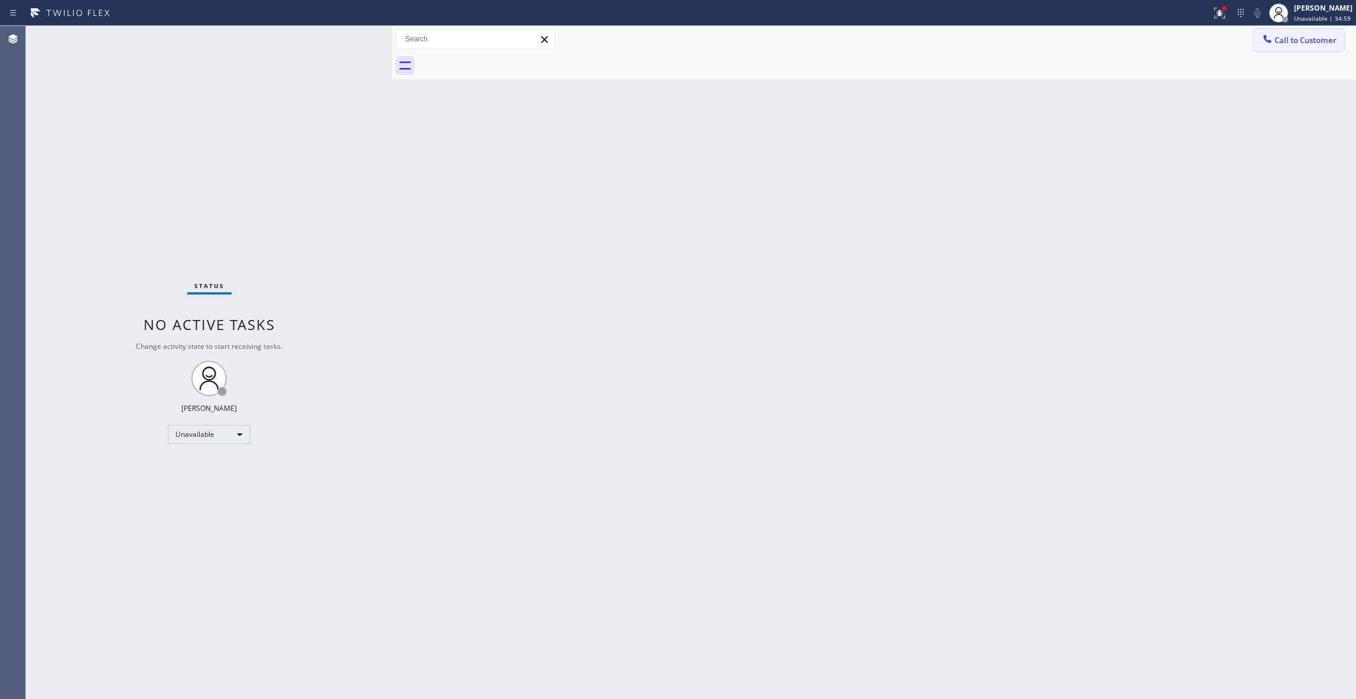
click at [1286, 43] on span "Call to Customer" at bounding box center [1305, 40] width 62 height 11
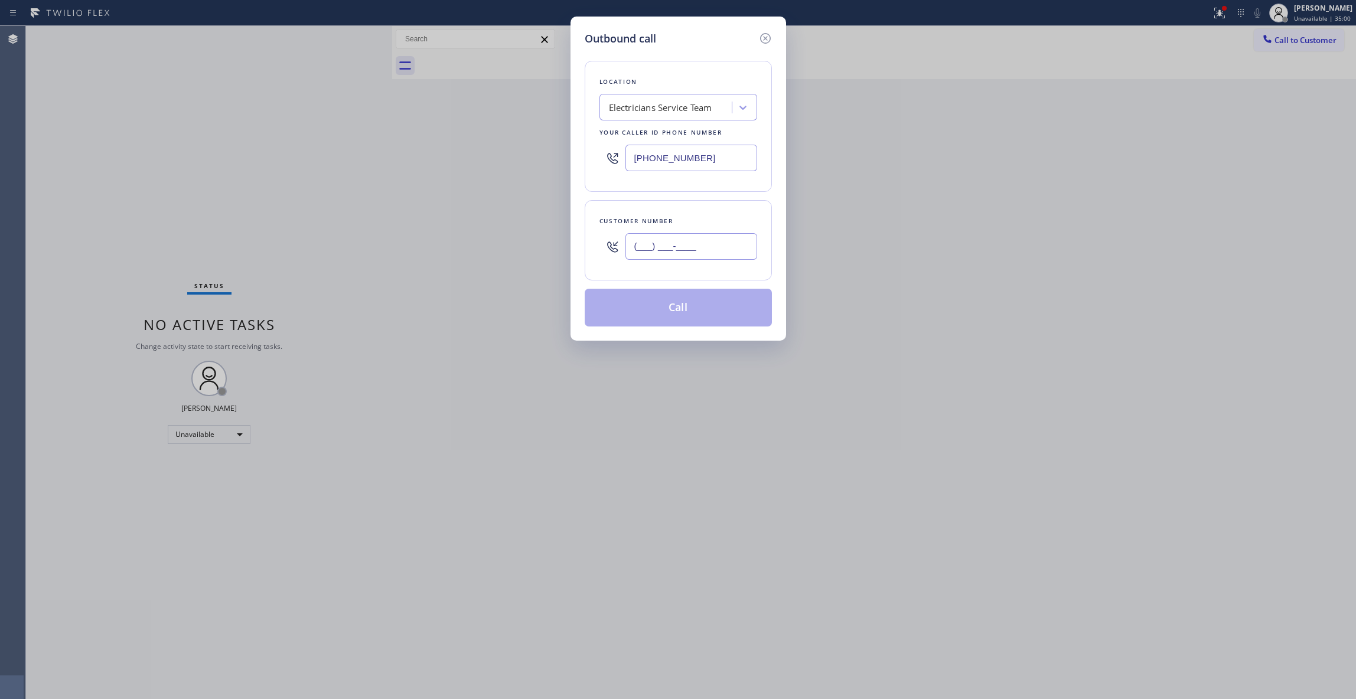
click at [731, 244] on input "(___) ___-____" at bounding box center [691, 246] width 132 height 27
paste input "209) 216-4349"
type input "[PHONE_NUMBER]"
drag, startPoint x: 726, startPoint y: 158, endPoint x: 119, endPoint y: 148, distance: 607.8
click at [119, 148] on div "Outbound call Location Electricians Service Team Your caller id phone number [P…" at bounding box center [678, 349] width 1356 height 699
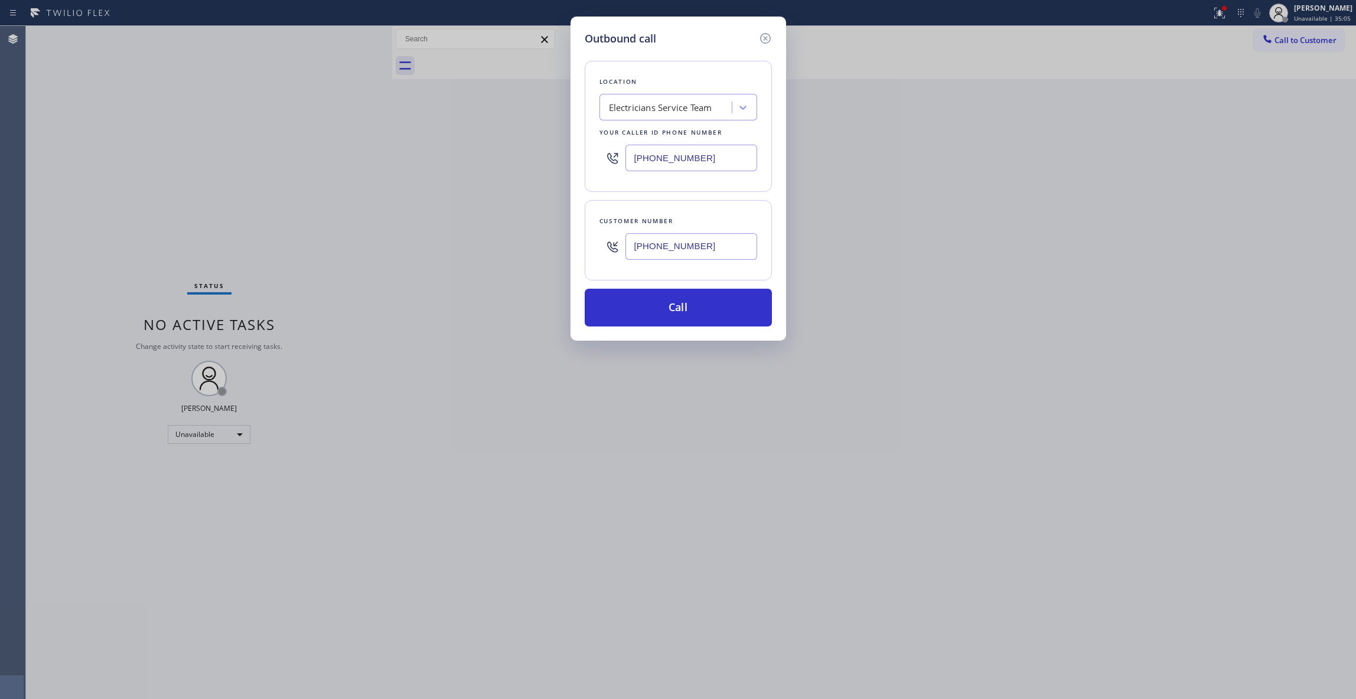
paste input "05) 600-2774"
type input "[PHONE_NUMBER]"
click at [704, 302] on button "Call" at bounding box center [678, 308] width 187 height 38
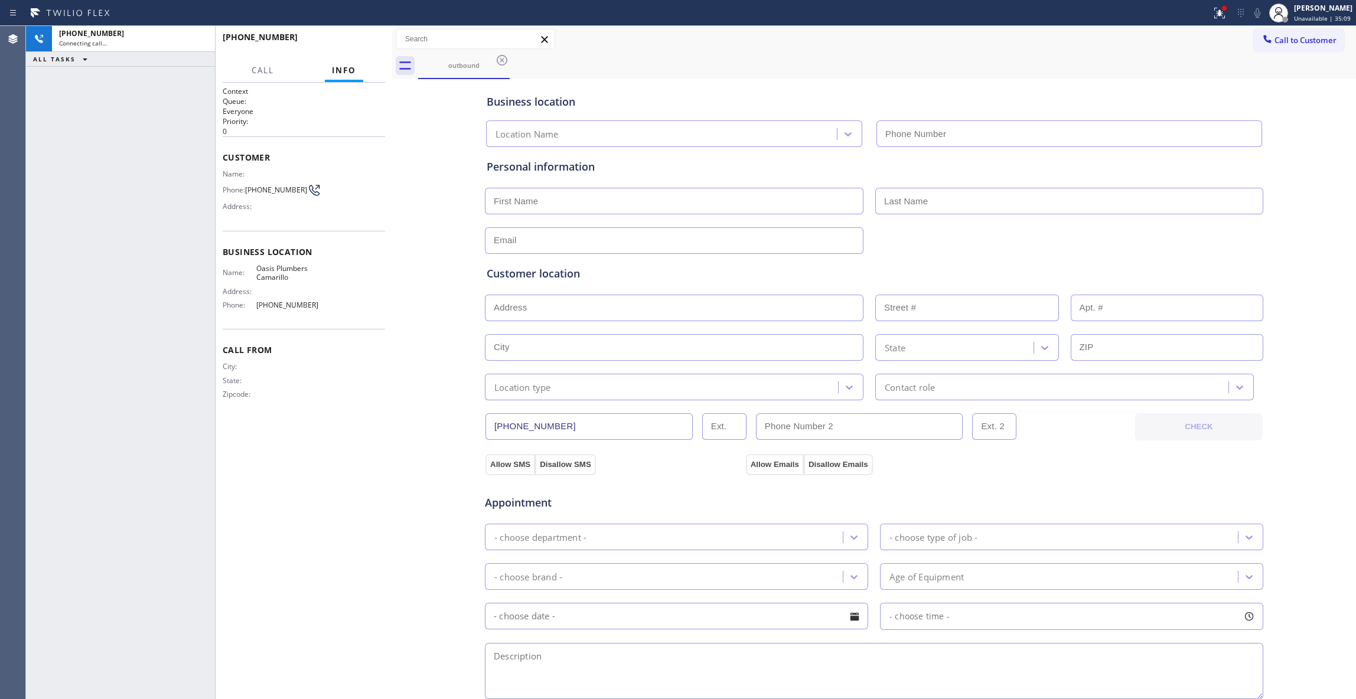
type input "[PHONE_NUMBER]"
click at [357, 37] on button "HANG UP" at bounding box center [357, 42] width 55 height 17
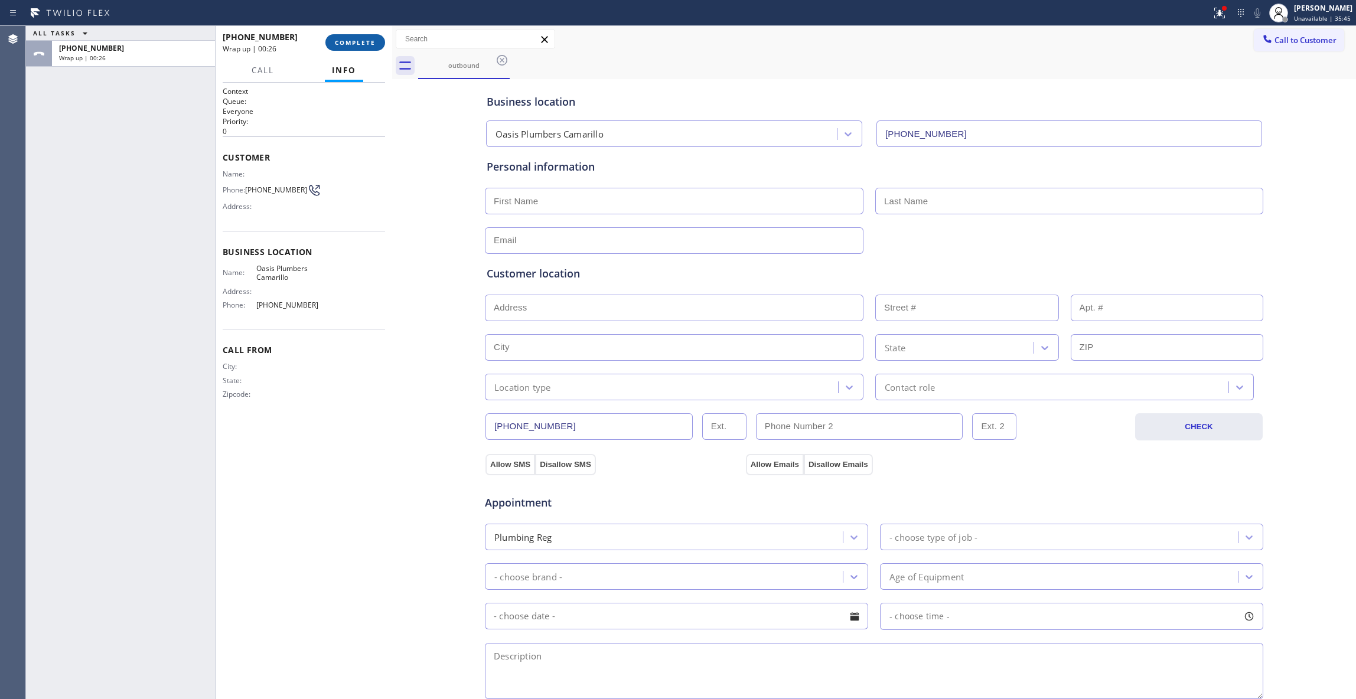
click at [355, 39] on span "COMPLETE" at bounding box center [355, 42] width 41 height 8
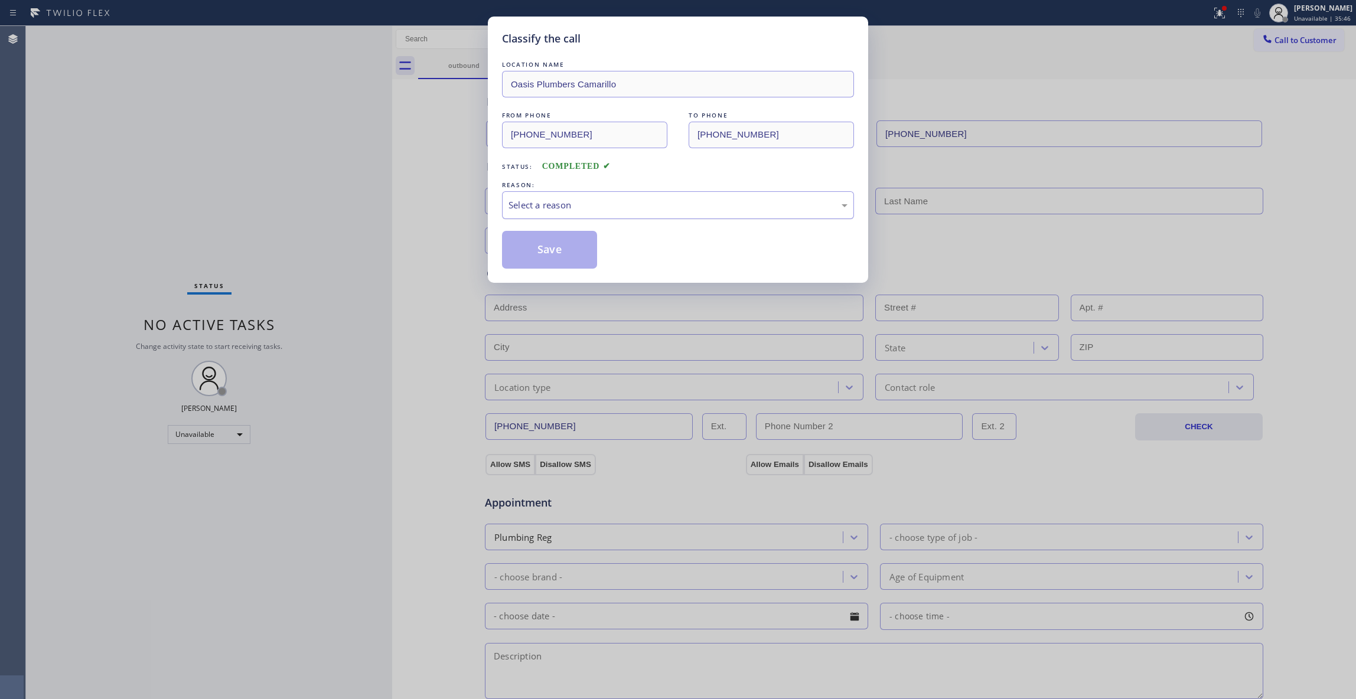
click at [591, 200] on div "Select a reason" at bounding box center [677, 205] width 339 height 14
click at [532, 242] on button "Save" at bounding box center [549, 250] width 95 height 38
click at [534, 242] on button "Save" at bounding box center [549, 250] width 95 height 38
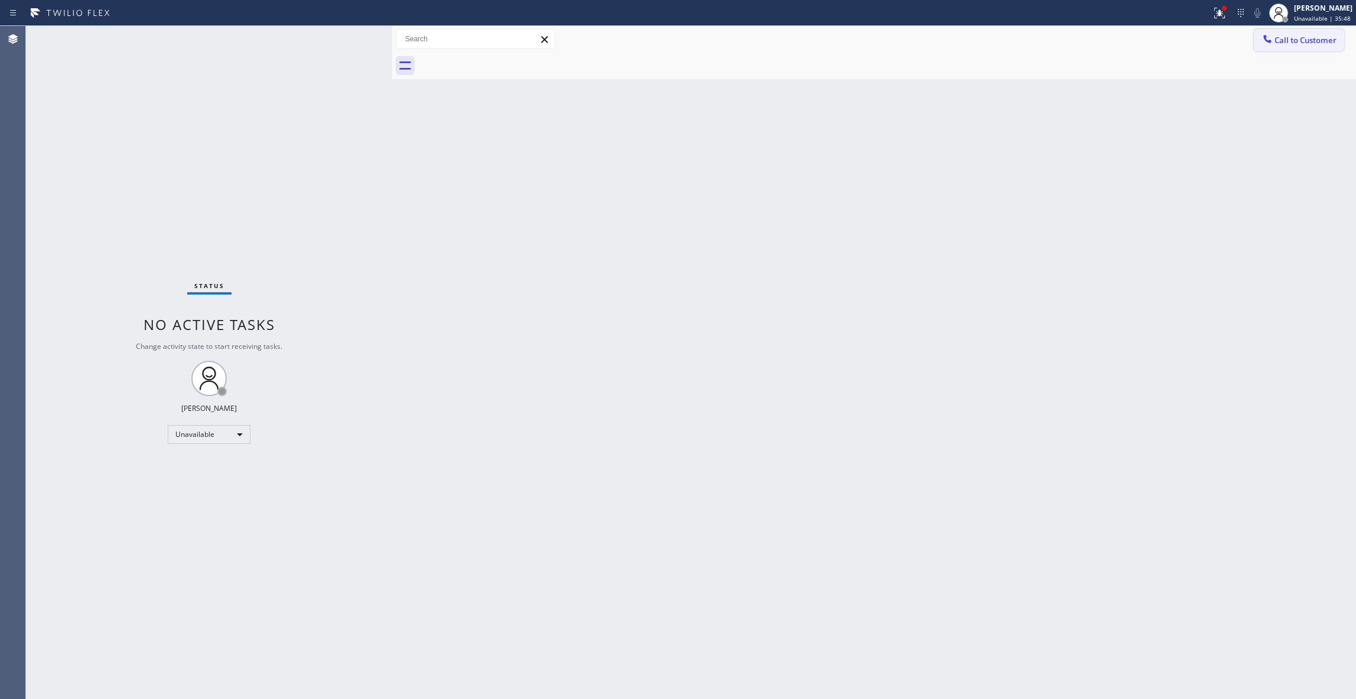
drag, startPoint x: 1312, startPoint y: 50, endPoint x: 919, endPoint y: 156, distance: 406.3
click at [1311, 50] on button "Call to Customer" at bounding box center [1299, 40] width 90 height 22
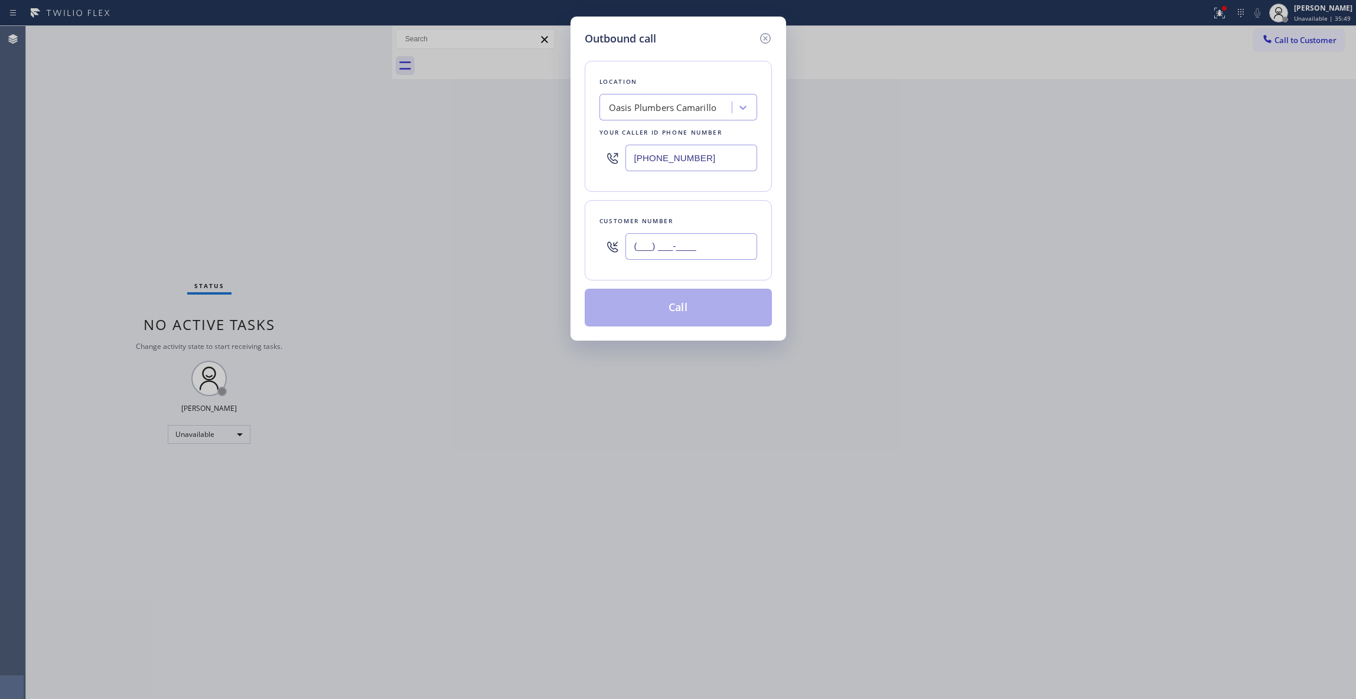
click at [670, 248] on input "(___) ___-____" at bounding box center [691, 246] width 132 height 27
drag, startPoint x: 722, startPoint y: 253, endPoint x: 423, endPoint y: 239, distance: 298.6
click at [423, 239] on div "Outbound call Location Oasis [GEOGRAPHIC_DATA] Your caller id phone number [PHO…" at bounding box center [678, 349] width 1356 height 699
paste input "805) 600-2774"
drag, startPoint x: 335, startPoint y: 244, endPoint x: 557, endPoint y: 298, distance: 228.3
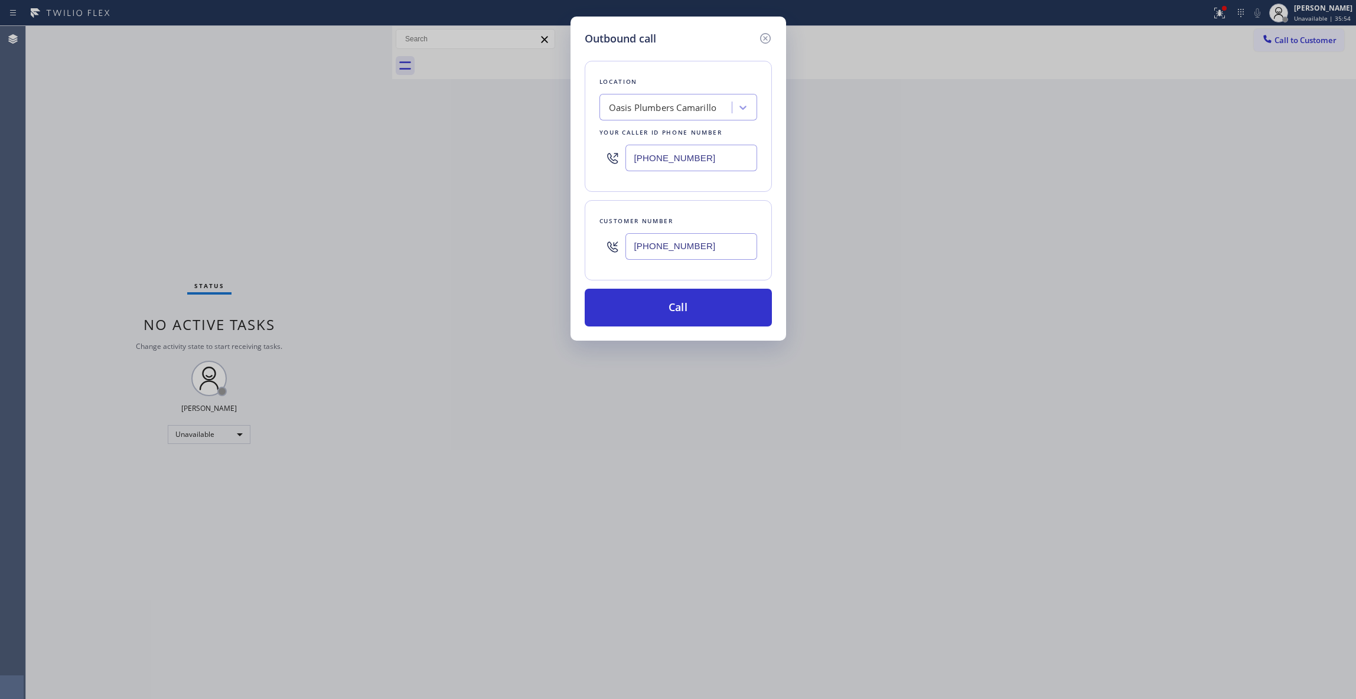
click at [335, 244] on div "Outbound call Location Oasis [GEOGRAPHIC_DATA] Your caller id phone number [PHO…" at bounding box center [678, 349] width 1356 height 699
paste input "209) 216-4349"
type input "[PHONE_NUMBER]"
click at [635, 322] on button "Call" at bounding box center [678, 308] width 187 height 38
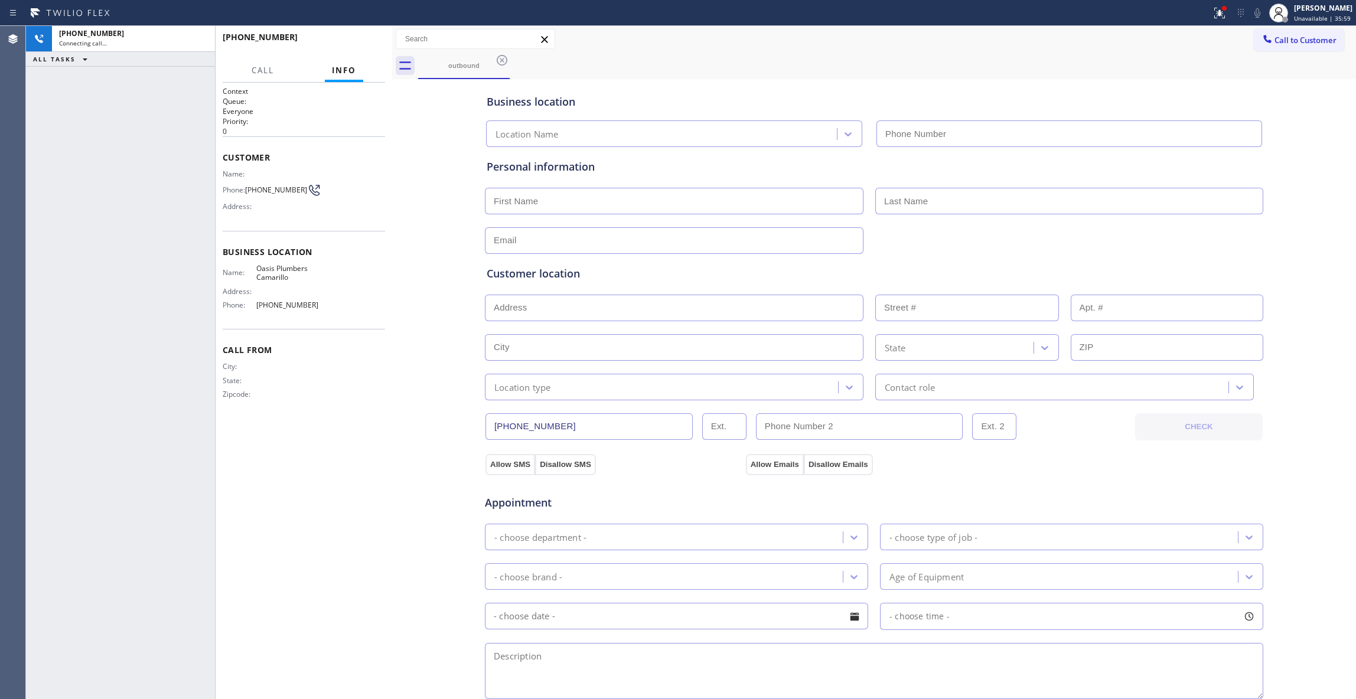
type input "[PHONE_NUMBER]"
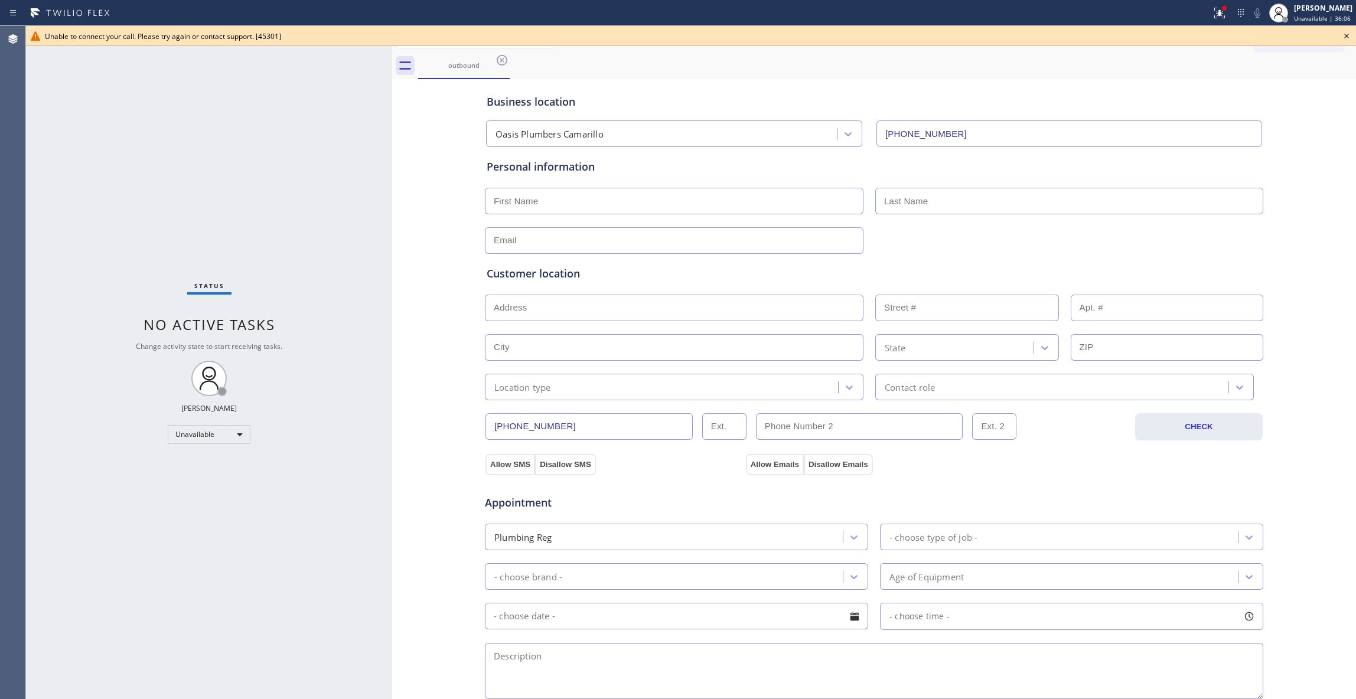
drag, startPoint x: 410, startPoint y: 209, endPoint x: 428, endPoint y: 119, distance: 91.6
click at [411, 200] on div "Business location Oasis Plumbers Camarillo [PHONE_NUMBER] Personal information …" at bounding box center [874, 485] width 958 height 807
click at [503, 58] on icon at bounding box center [502, 60] width 14 height 14
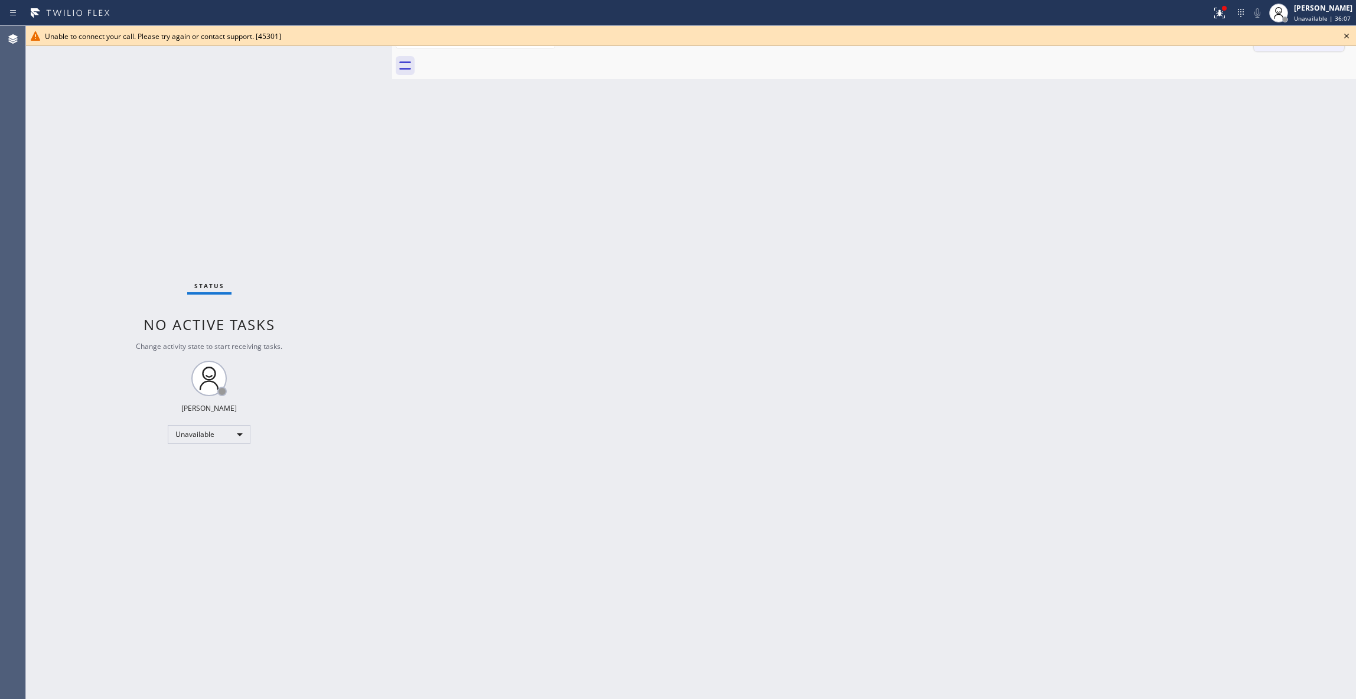
click at [1342, 36] on icon at bounding box center [1346, 36] width 14 height 14
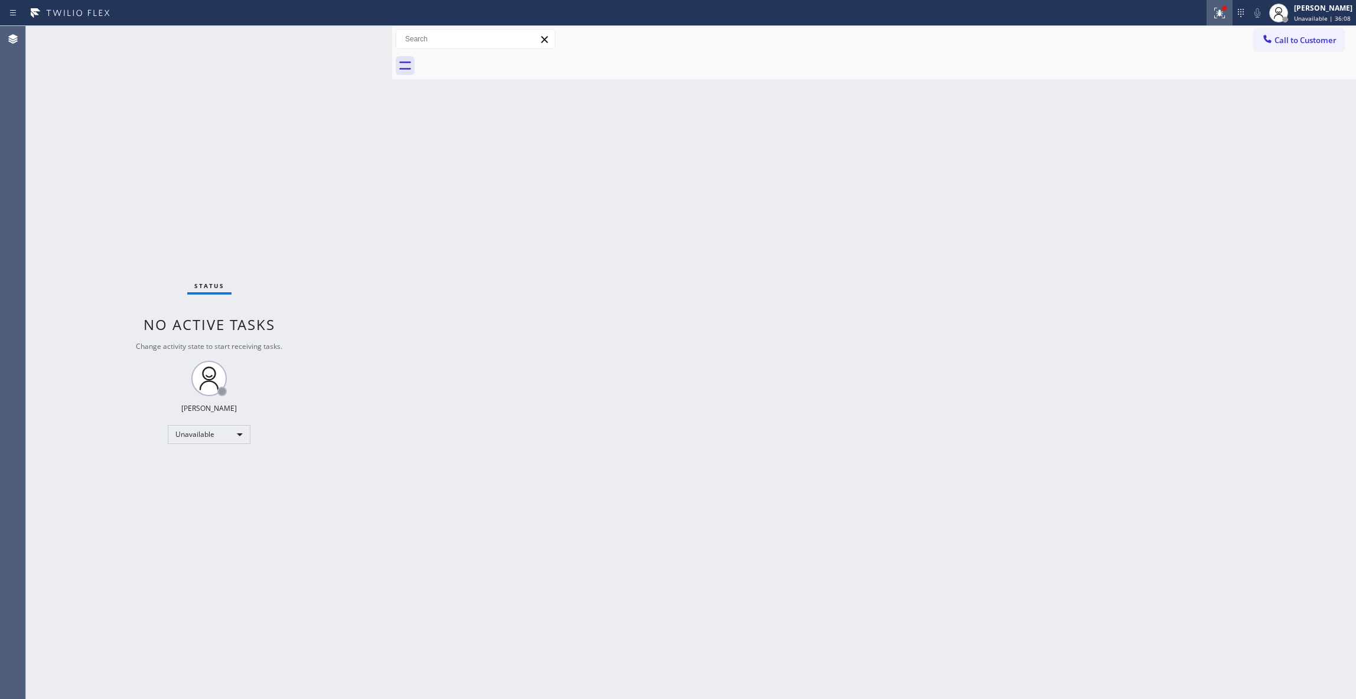
click at [1212, 14] on icon at bounding box center [1219, 13] width 14 height 14
drag, startPoint x: 1170, startPoint y: 151, endPoint x: 1191, endPoint y: 128, distance: 30.9
click at [1170, 149] on button "Clear issues" at bounding box center [1141, 154] width 138 height 17
click at [1299, 41] on span "Call to Customer" at bounding box center [1305, 40] width 62 height 11
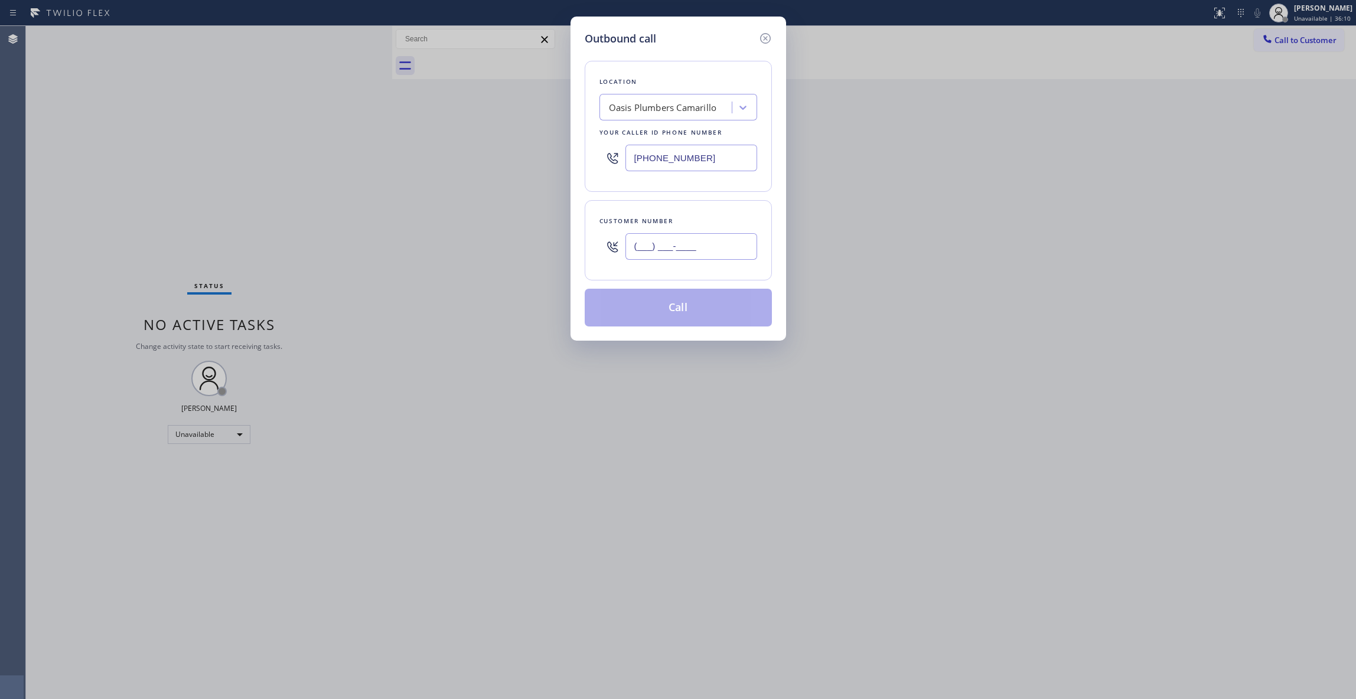
click at [706, 251] on input "(___) ___-____" at bounding box center [691, 246] width 132 height 27
paste input "209) 216-4349"
type input "[PHONE_NUMBER]"
click at [661, 309] on button "Call" at bounding box center [678, 308] width 187 height 38
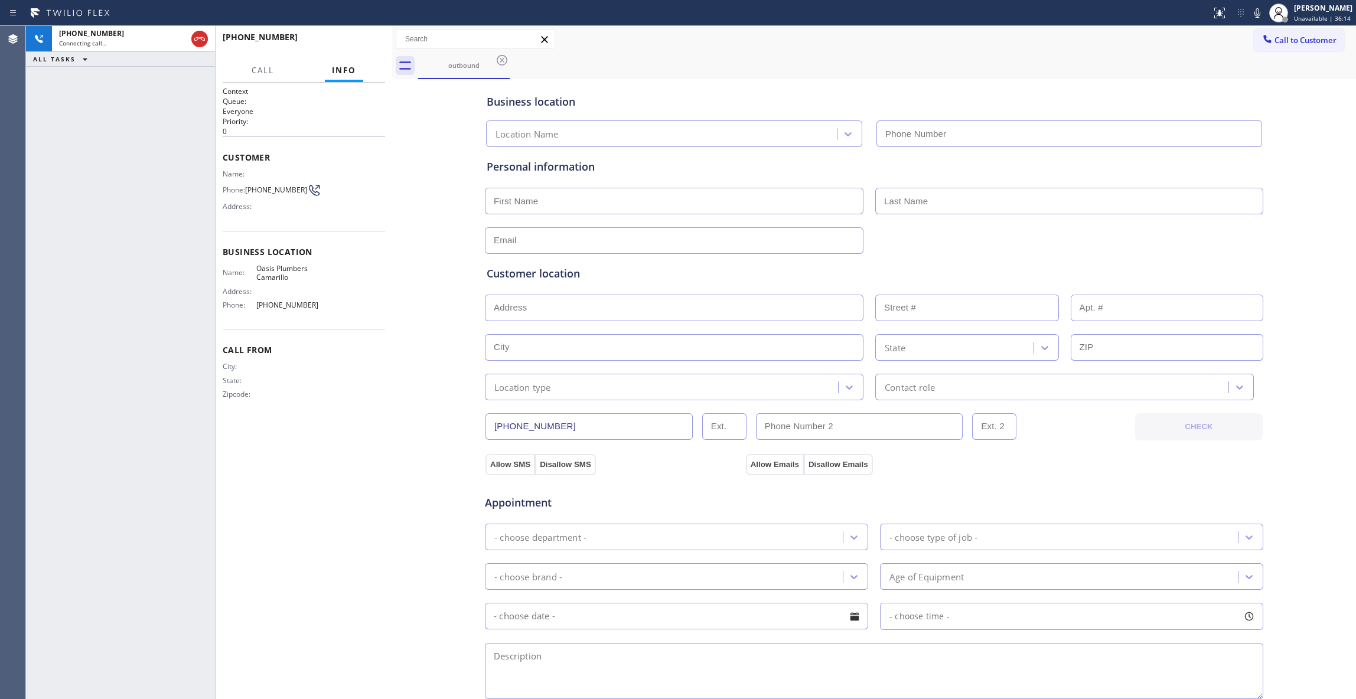
type input "[PHONE_NUMBER]"
click at [360, 38] on span "HANG UP" at bounding box center [358, 42] width 36 height 8
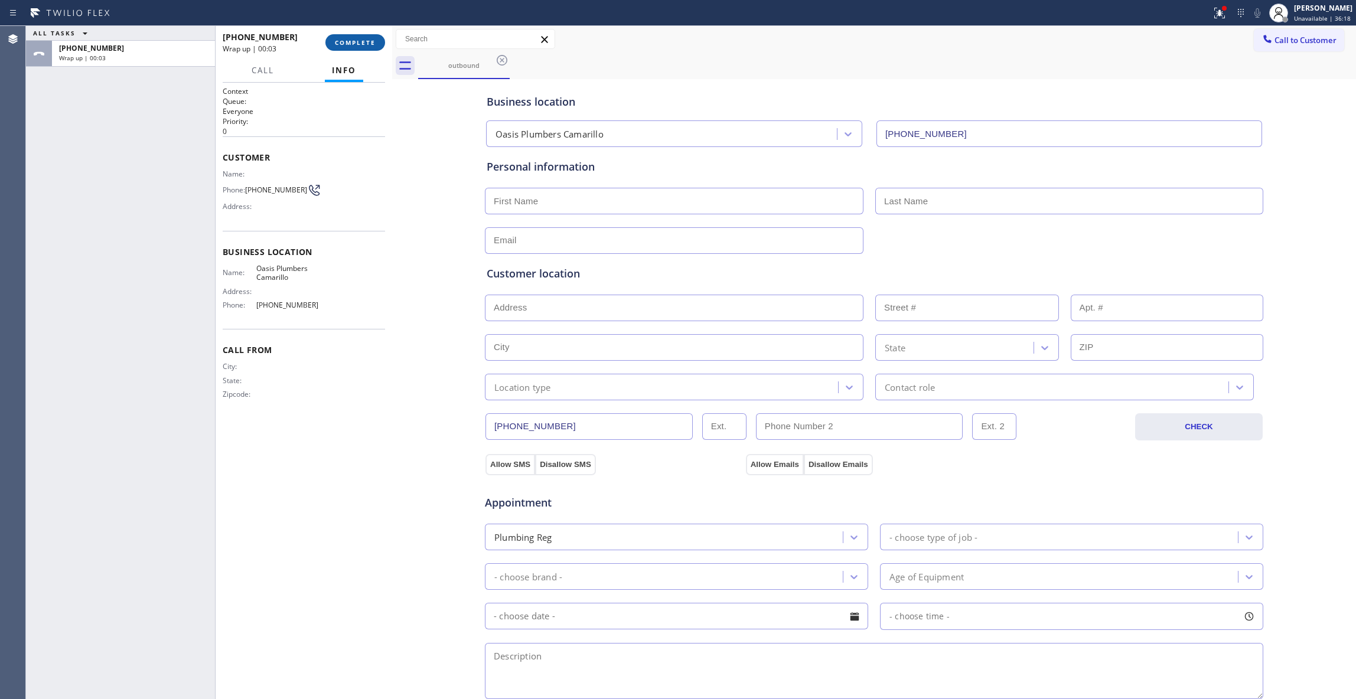
click at [360, 38] on span "COMPLETE" at bounding box center [355, 42] width 41 height 8
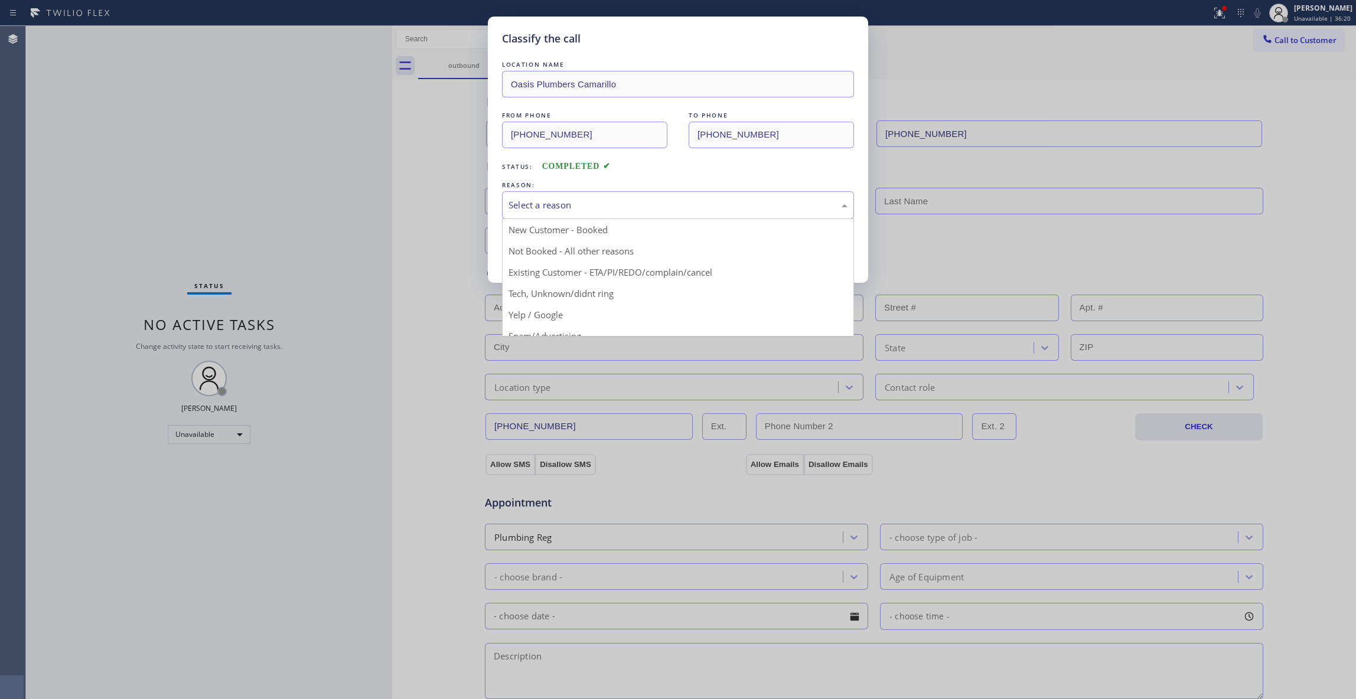
click at [537, 204] on div "Select a reason" at bounding box center [677, 205] width 339 height 14
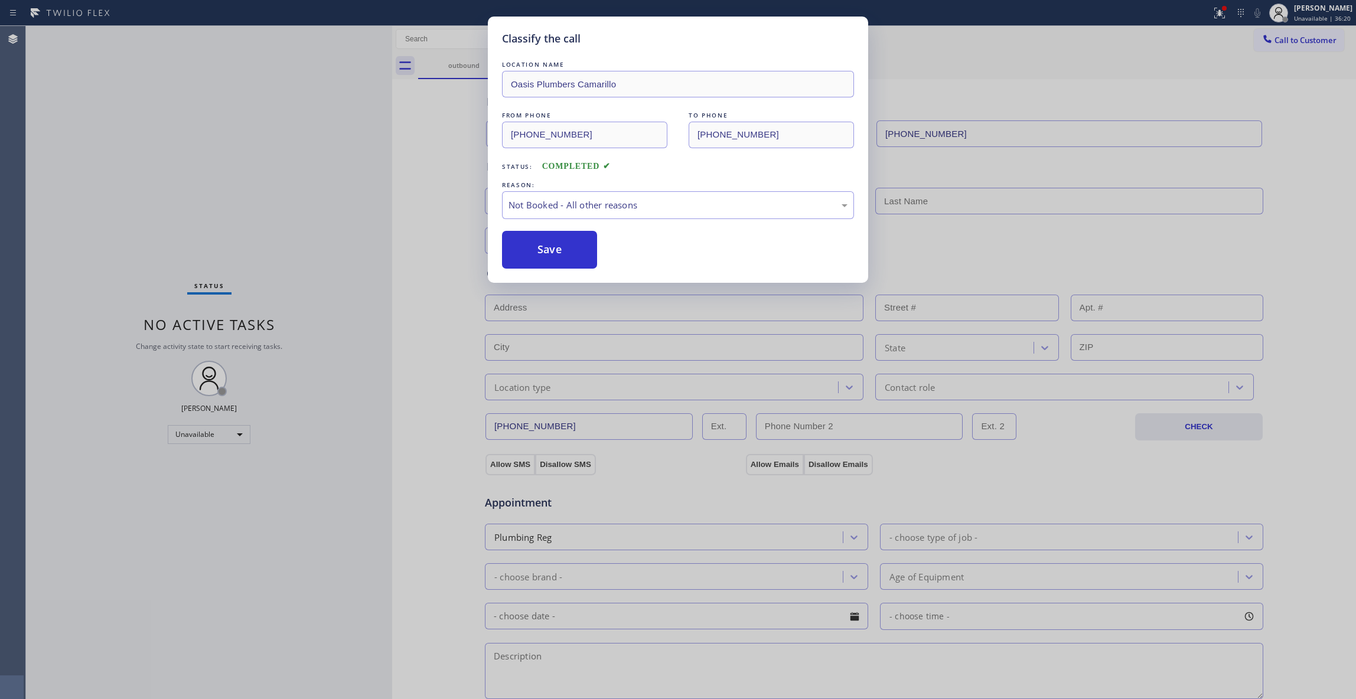
click at [539, 255] on button "Save" at bounding box center [549, 250] width 95 height 38
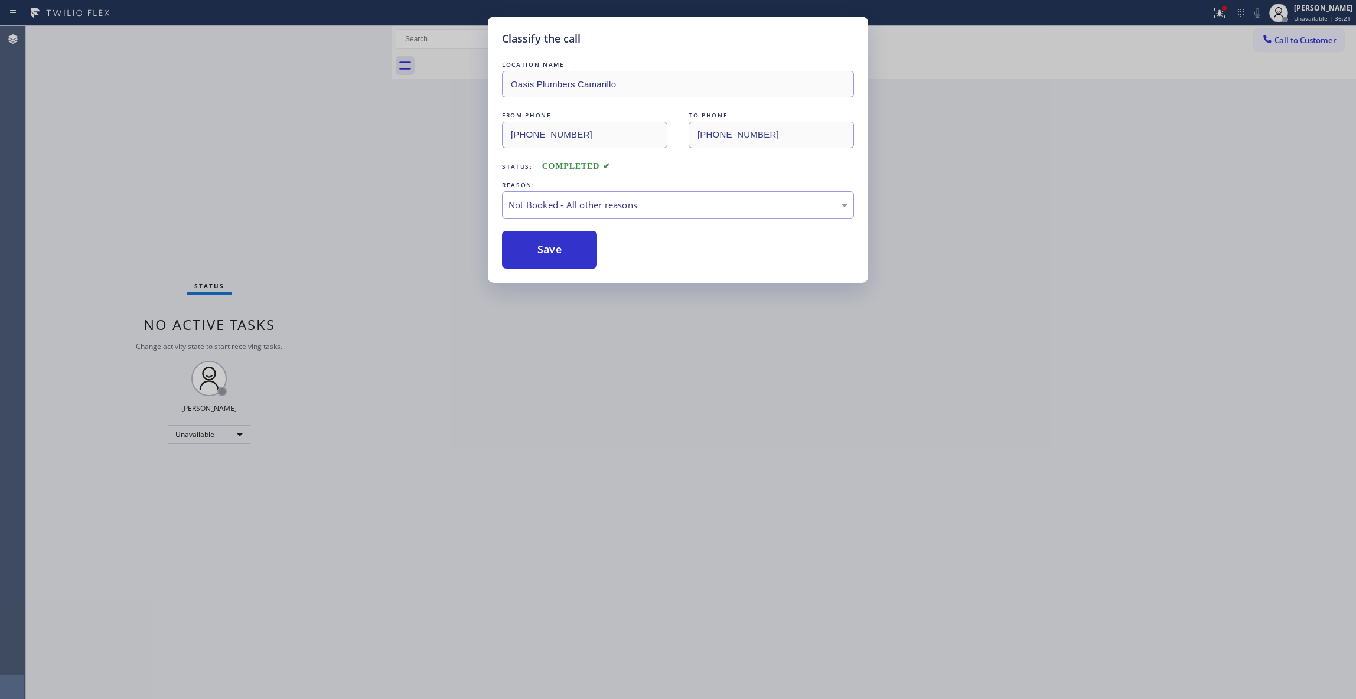
click at [539, 255] on button "Save" at bounding box center [549, 250] width 95 height 38
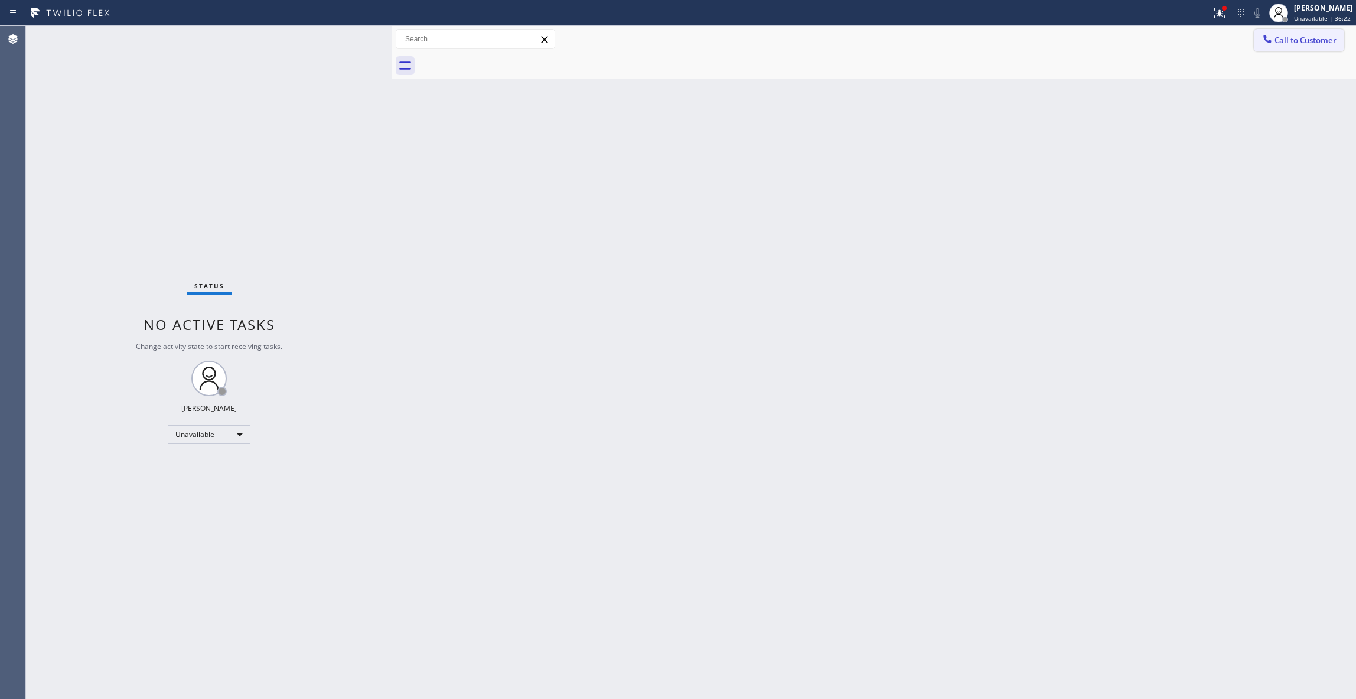
click at [1307, 38] on span "Call to Customer" at bounding box center [1305, 40] width 62 height 11
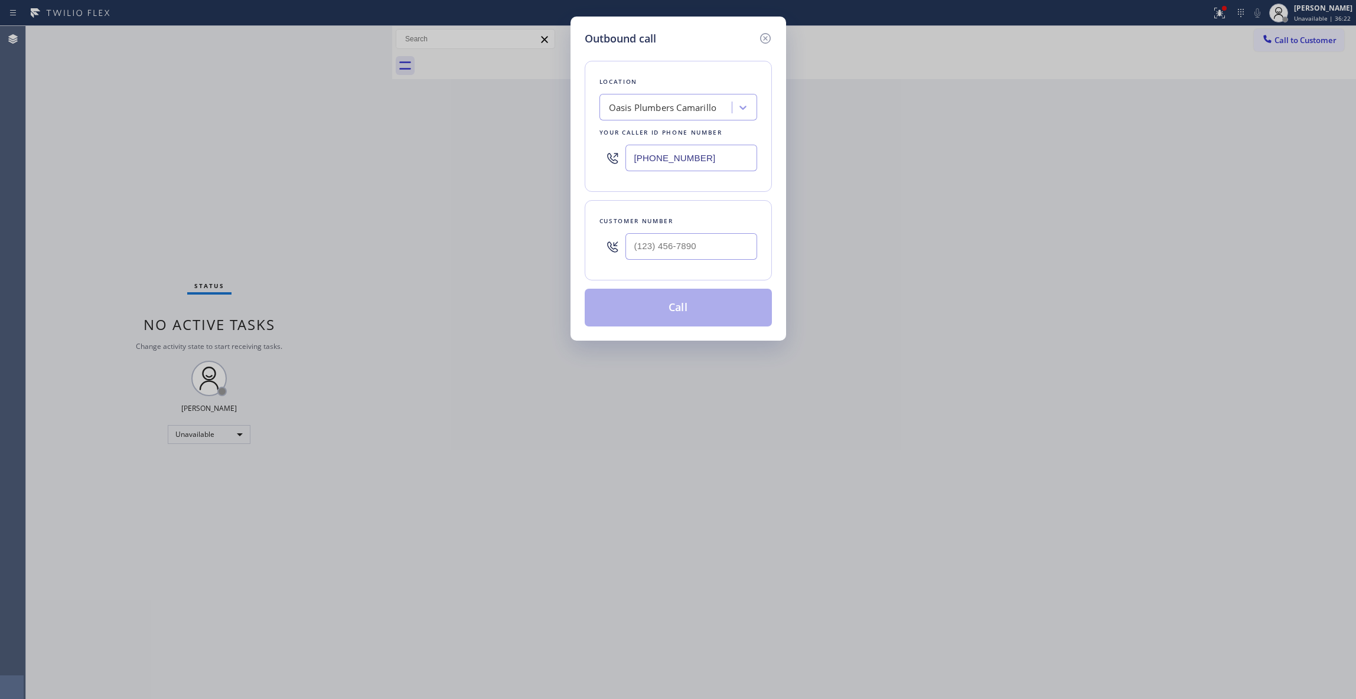
click at [695, 216] on div "Customer number" at bounding box center [678, 221] width 158 height 12
click at [694, 240] on input "(___) ___-____" at bounding box center [691, 246] width 132 height 27
paste input "209) 216-4349"
type input "[PHONE_NUMBER]"
click at [660, 317] on button "Call" at bounding box center [678, 308] width 187 height 38
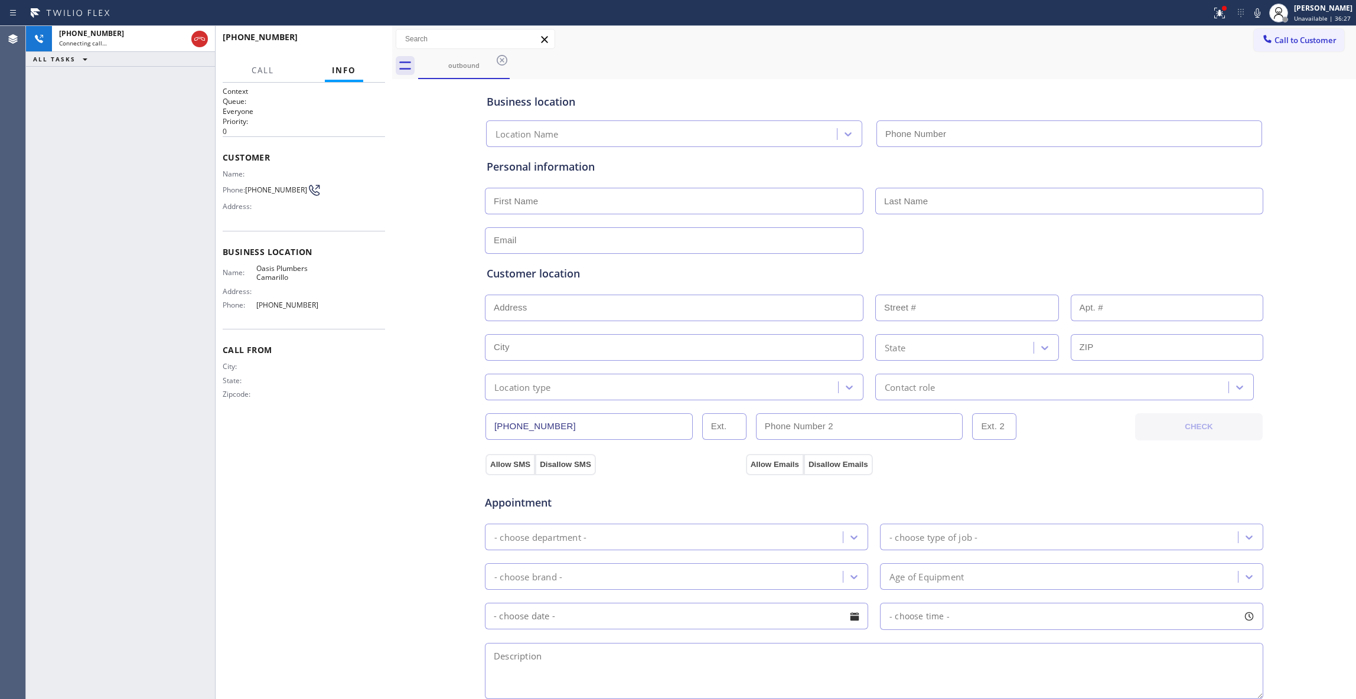
type input "[PHONE_NUMBER]"
click at [367, 38] on button "HANG UP" at bounding box center [357, 42] width 55 height 17
click at [367, 32] on div "[PHONE_NUMBER] Live | 00:05 HANG UP" at bounding box center [304, 42] width 162 height 31
click at [367, 31] on div "[PHONE_NUMBER] Live | 00:05 HANG UP" at bounding box center [304, 42] width 162 height 31
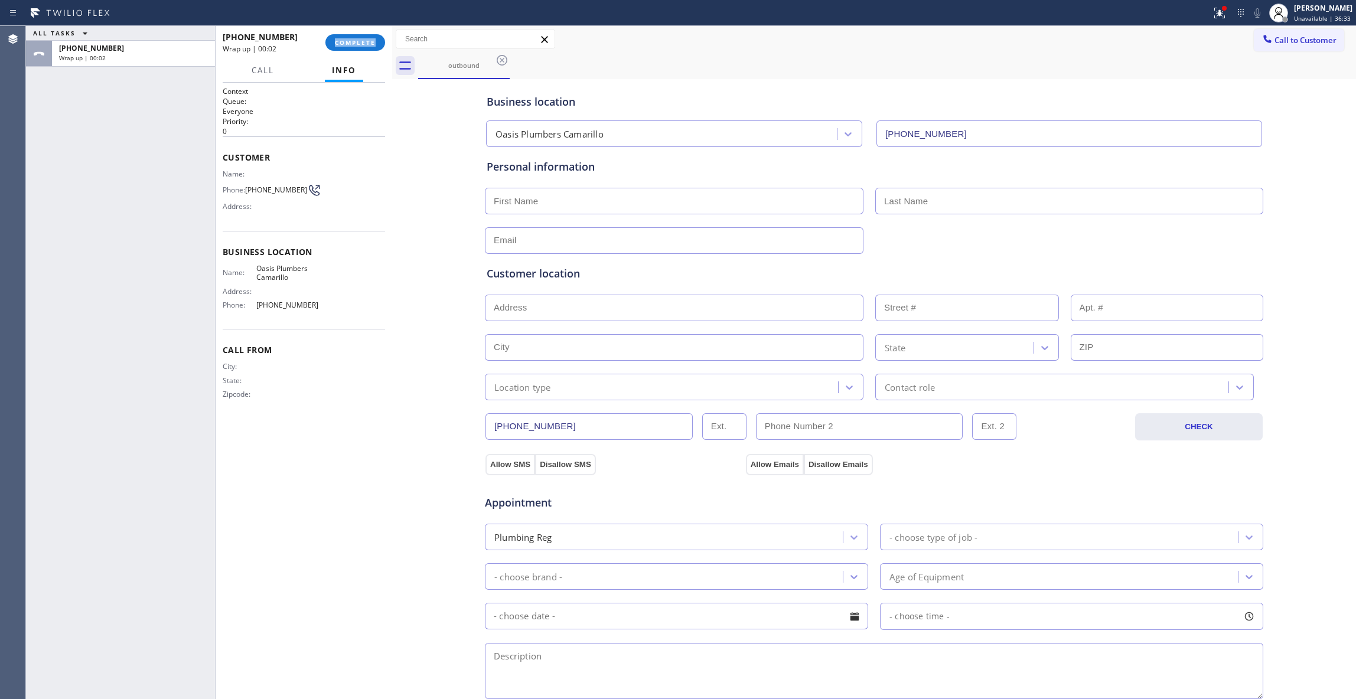
click at [369, 31] on div "[PHONE_NUMBER] Wrap up | 00:02 COMPLETE" at bounding box center [304, 42] width 162 height 31
click at [371, 28] on div "[PHONE_NUMBER] Wrap up | 00:03 COMPLETE" at bounding box center [304, 42] width 162 height 31
click at [371, 34] on button "COMPLETE" at bounding box center [355, 42] width 60 height 17
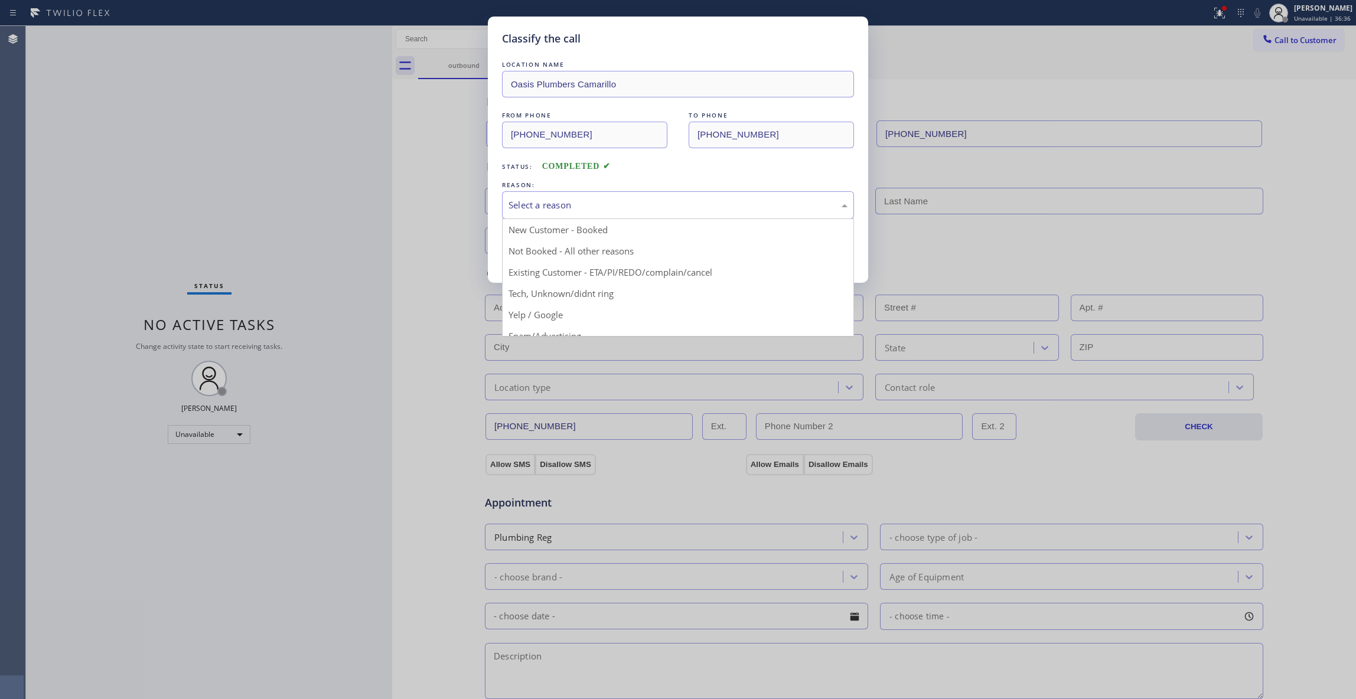
click at [524, 193] on div "Select a reason" at bounding box center [678, 205] width 352 height 28
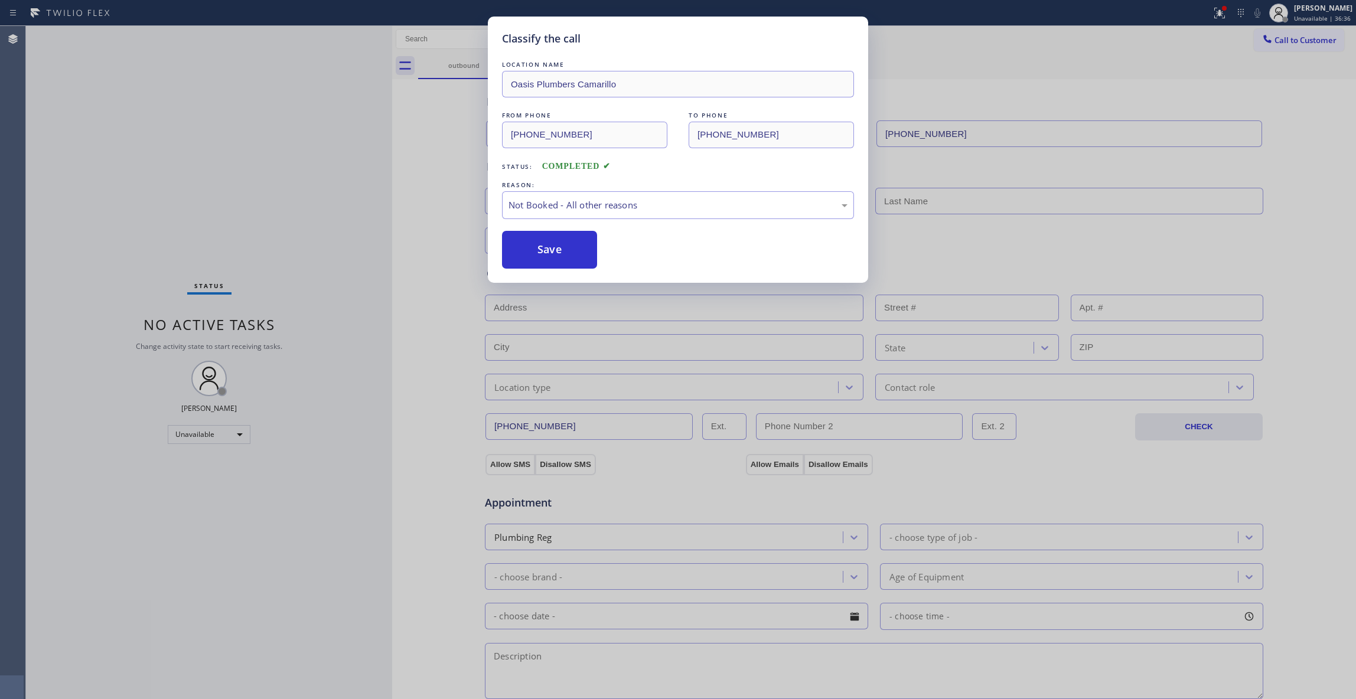
click at [530, 247] on button "Save" at bounding box center [549, 250] width 95 height 38
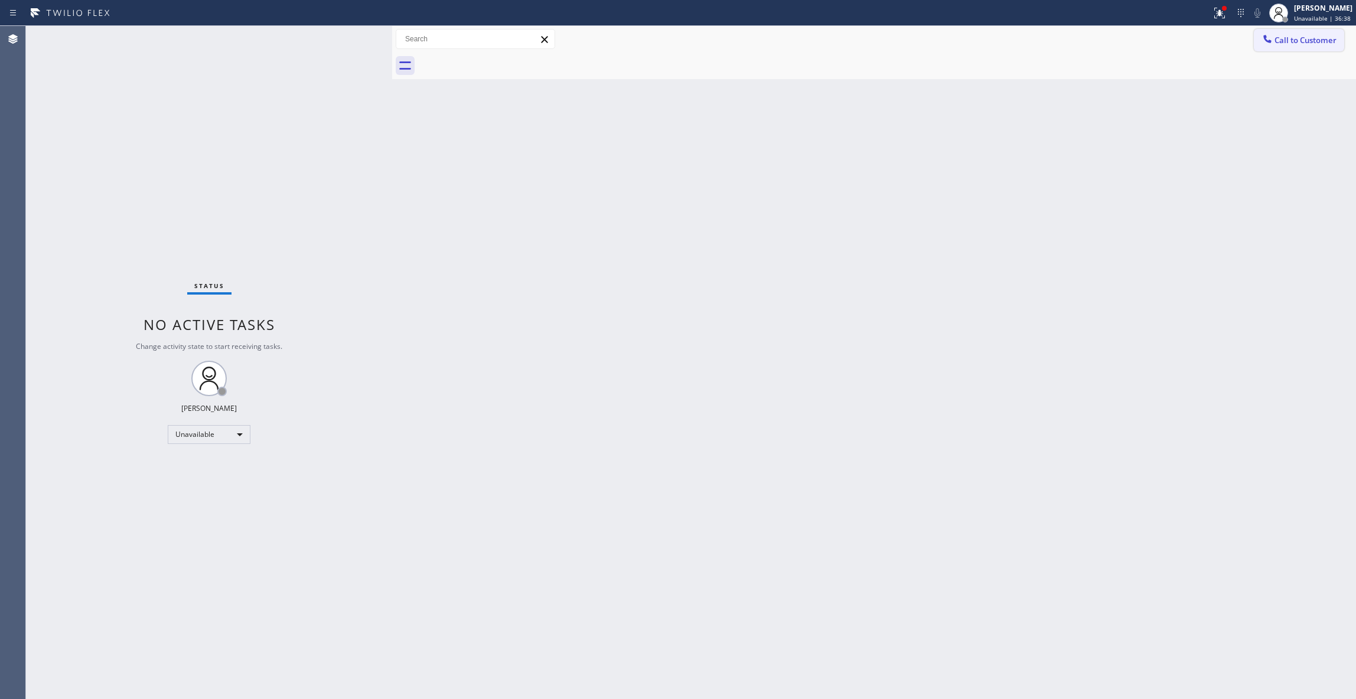
drag, startPoint x: 1313, startPoint y: 38, endPoint x: 1187, endPoint y: 45, distance: 126.6
click at [1312, 38] on span "Call to Customer" at bounding box center [1305, 40] width 62 height 11
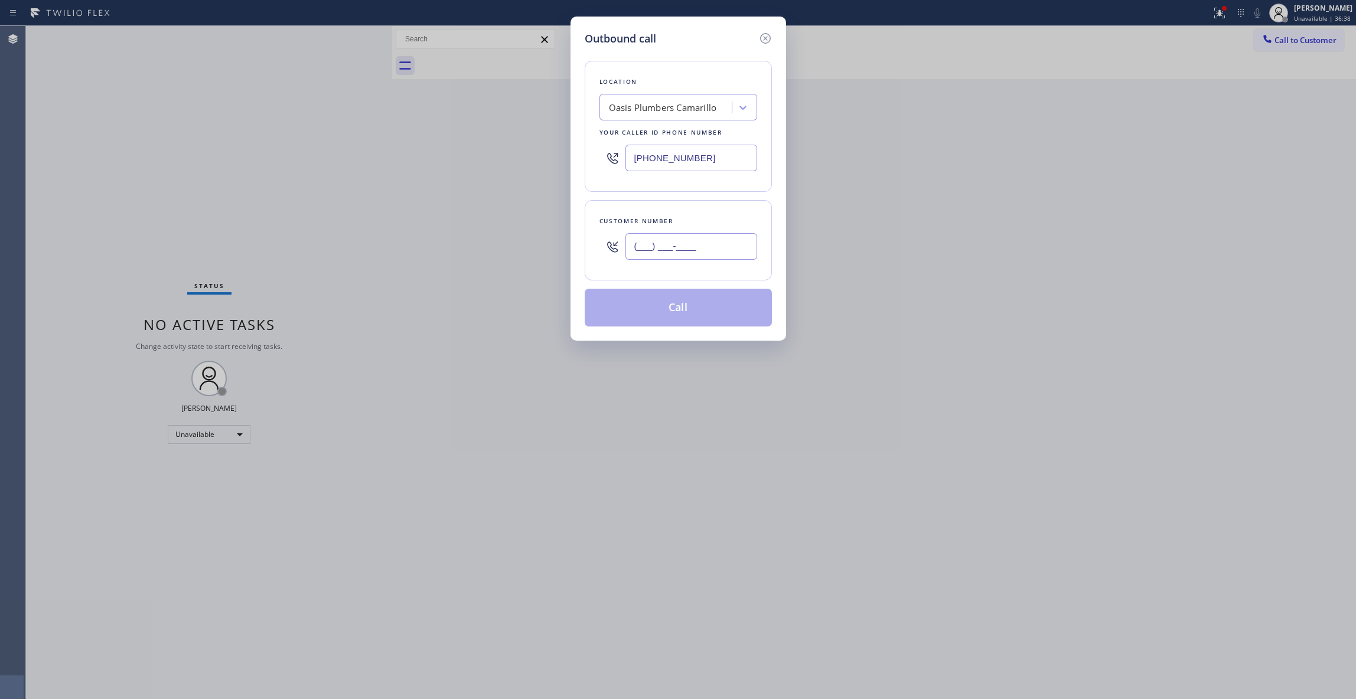
click at [641, 252] on input "(___) ___-____" at bounding box center [691, 246] width 132 height 27
paste input "209) 216-4349"
type input "[PHONE_NUMBER]"
click at [639, 315] on button "Call" at bounding box center [678, 308] width 187 height 38
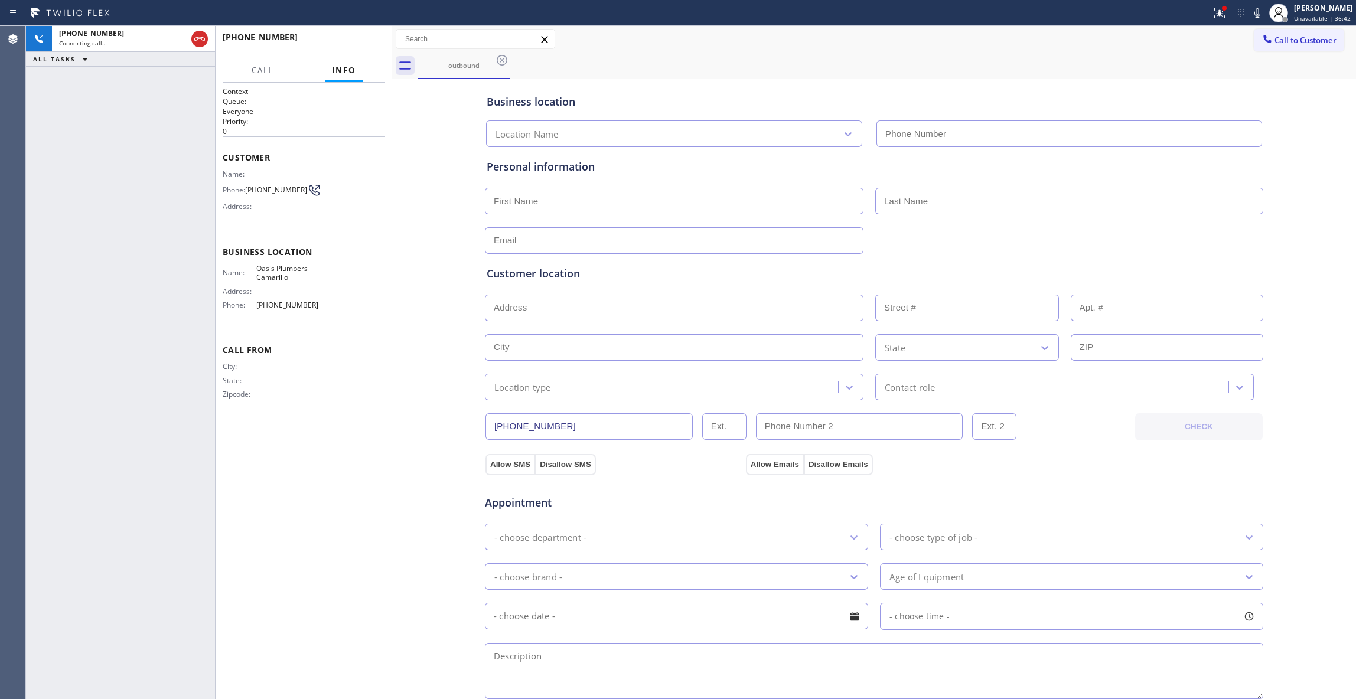
type input "[PHONE_NUMBER]"
drag, startPoint x: 355, startPoint y: 43, endPoint x: 579, endPoint y: 1, distance: 228.2
click at [355, 41] on span "HANG UP" at bounding box center [358, 42] width 36 height 8
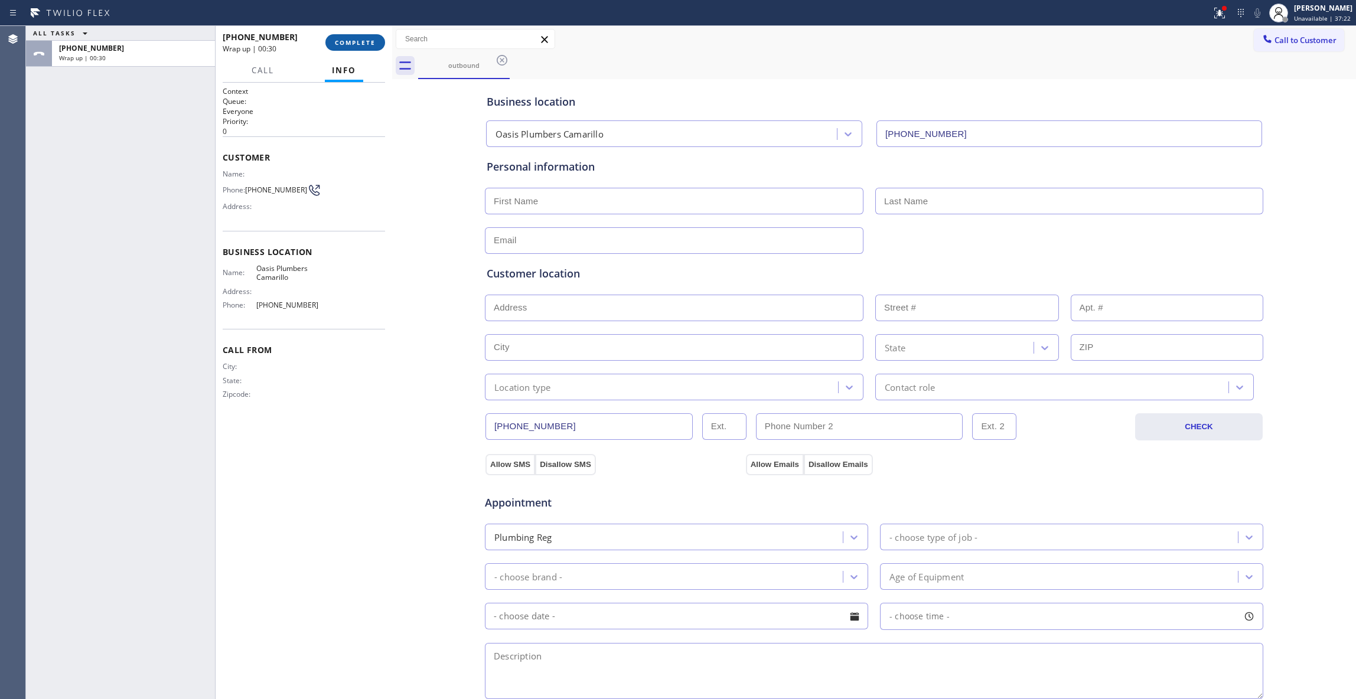
click at [358, 41] on span "COMPLETE" at bounding box center [355, 42] width 41 height 8
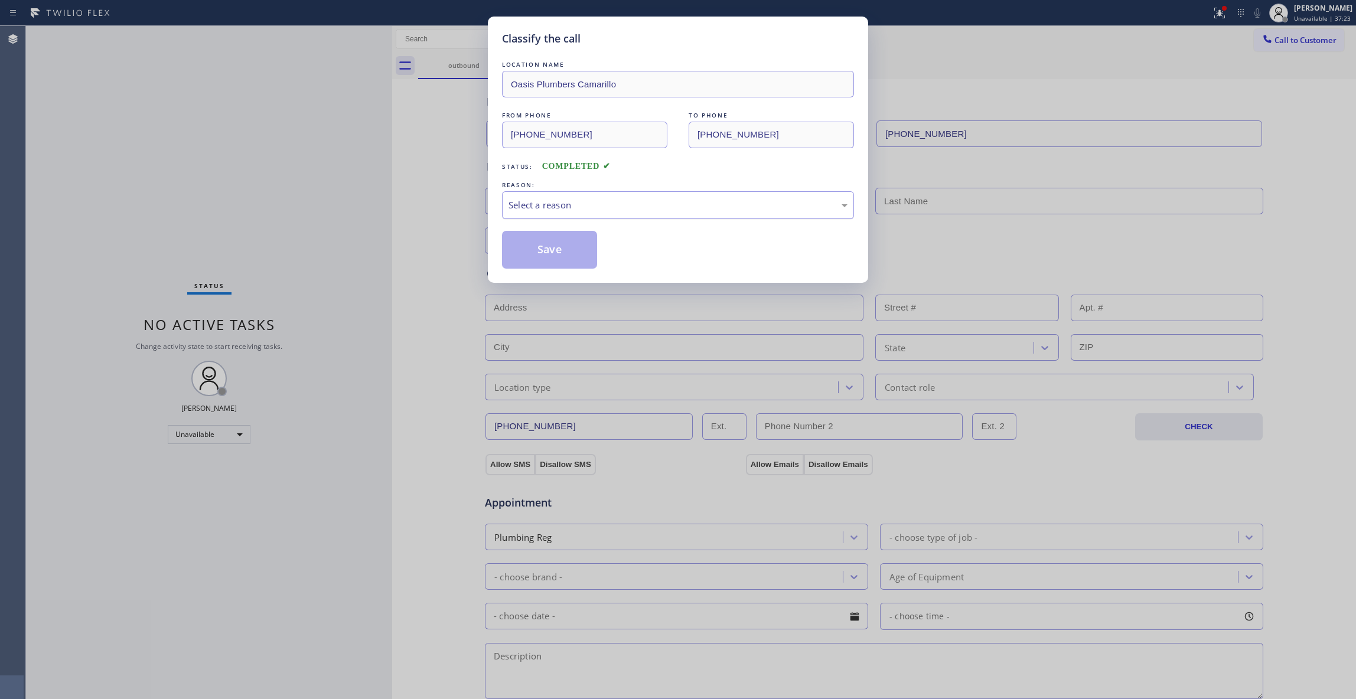
click at [558, 203] on div "Select a reason" at bounding box center [677, 205] width 339 height 14
click at [554, 247] on button "Save" at bounding box center [549, 250] width 95 height 38
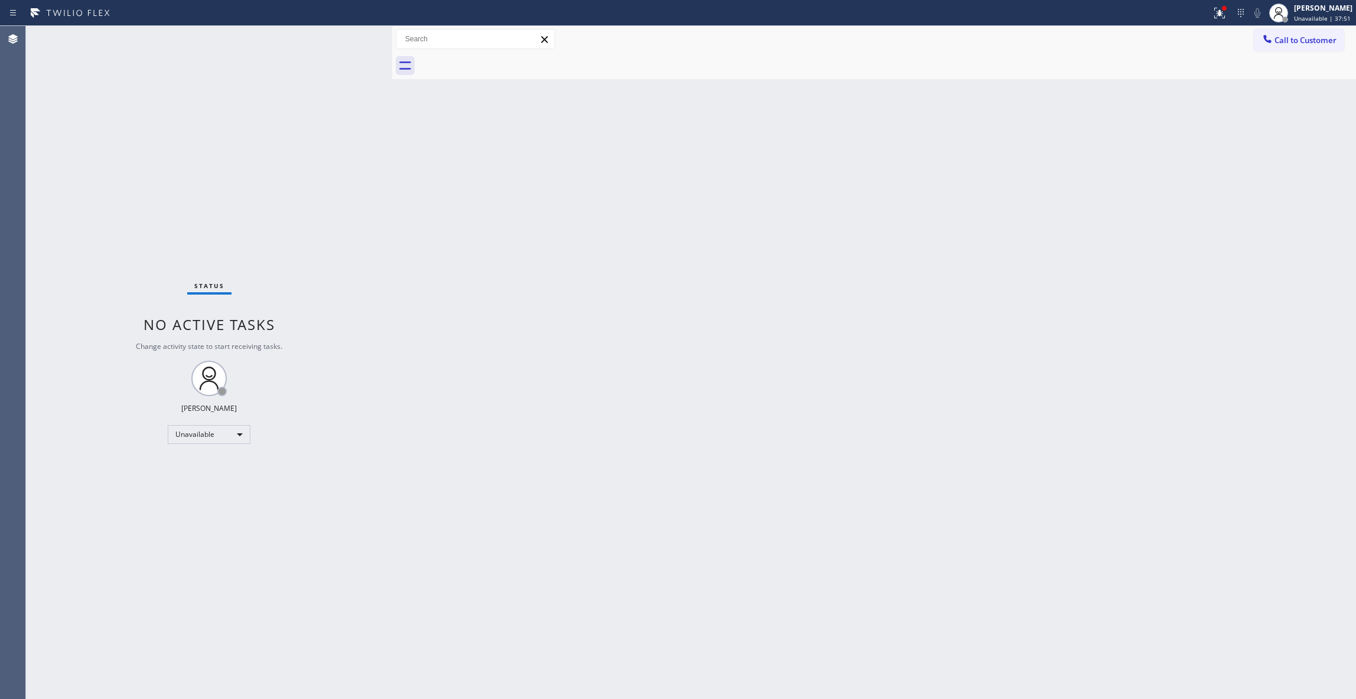
drag, startPoint x: 168, startPoint y: 671, endPoint x: 172, endPoint y: 660, distance: 12.0
click at [169, 670] on div "Status No active tasks Change activity state to start receiving tasks. [PERSON_…" at bounding box center [209, 362] width 366 height 673
drag, startPoint x: 1309, startPoint y: 47, endPoint x: 1009, endPoint y: 188, distance: 330.8
click at [1306, 47] on button "Call to Customer" at bounding box center [1299, 40] width 90 height 22
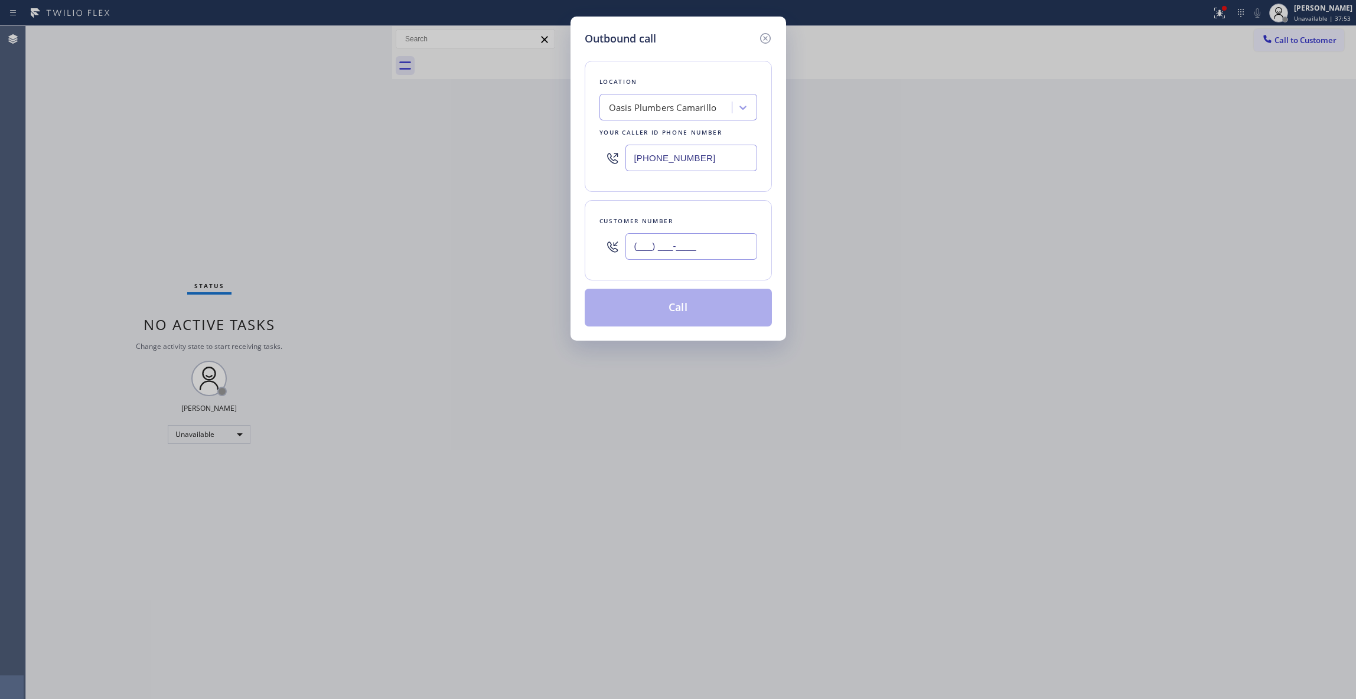
click at [640, 254] on input "(___) ___-____" at bounding box center [691, 246] width 132 height 27
paste input "714) 474-9263"
type input "[PHONE_NUMBER]"
paste input "602) 691-7988"
drag, startPoint x: 733, startPoint y: 162, endPoint x: 327, endPoint y: 154, distance: 405.8
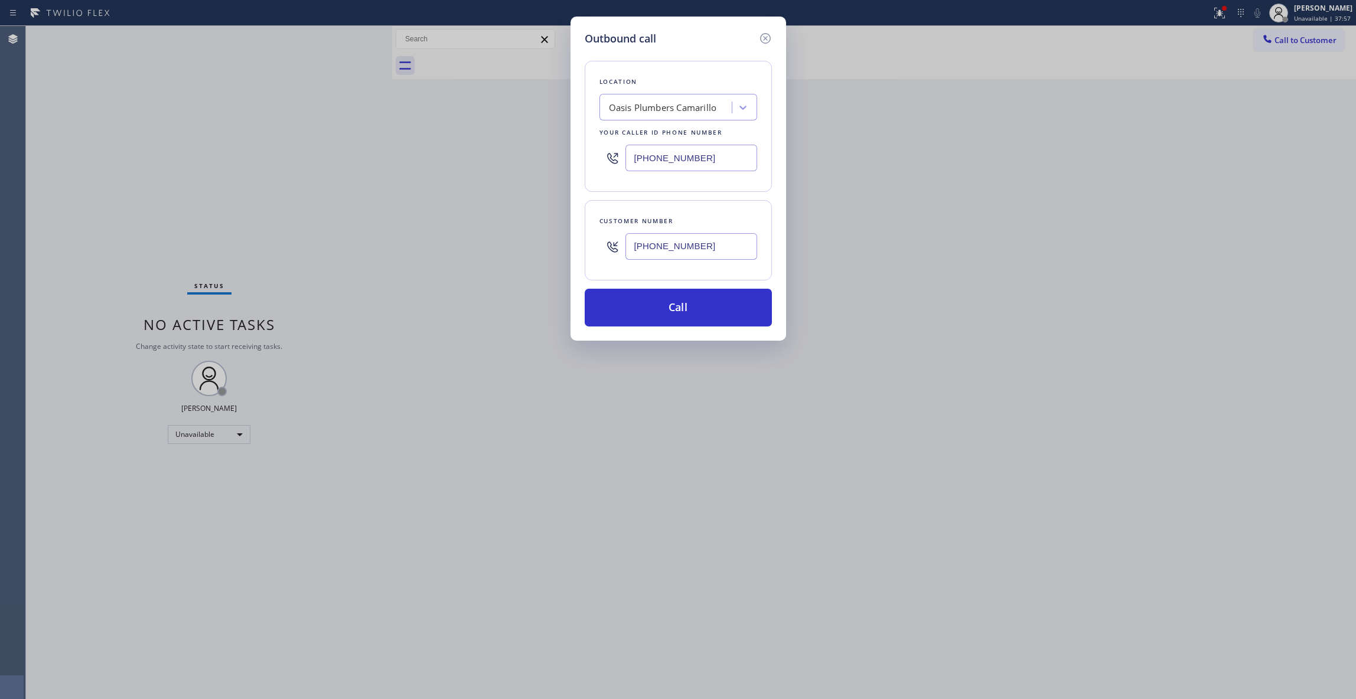
click at [327, 154] on div "Outbound call Location Oasis [GEOGRAPHIC_DATA] Your caller id phone number [PHO…" at bounding box center [678, 349] width 1356 height 699
type input "[PHONE_NUMBER]"
click at [674, 315] on button "Call" at bounding box center [678, 308] width 187 height 38
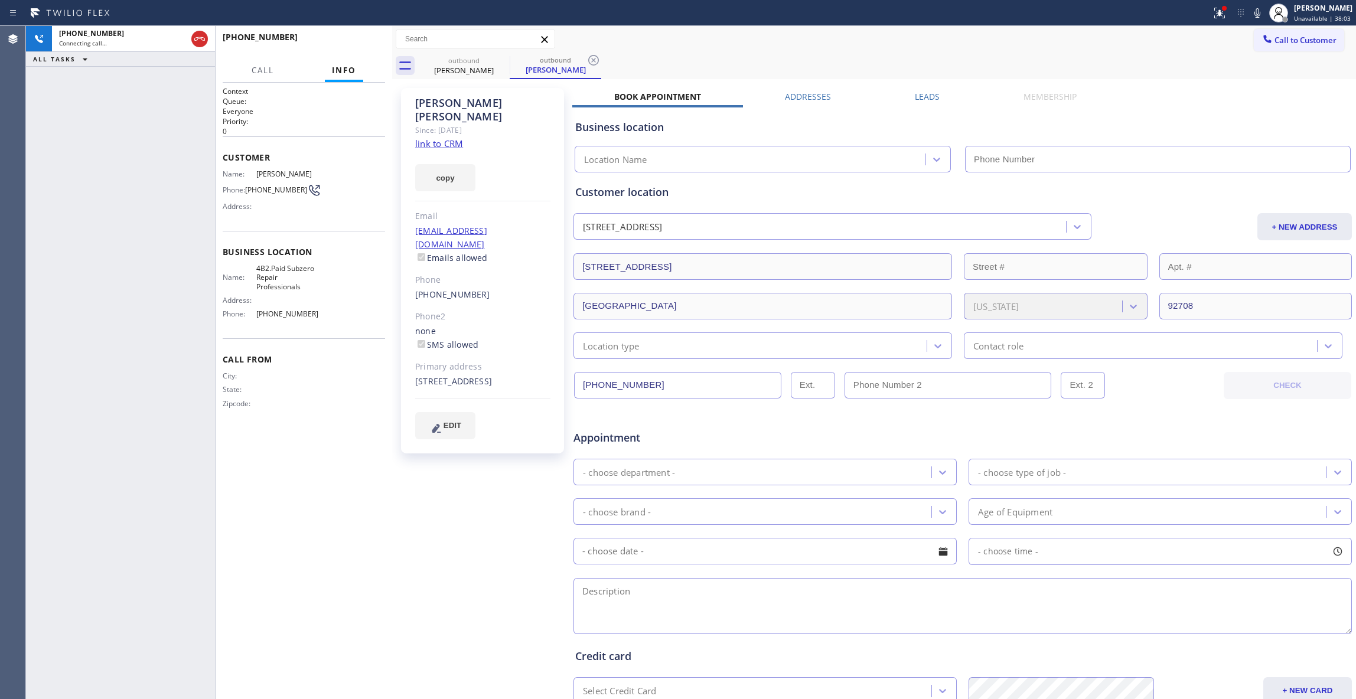
type input "[PHONE_NUMBER]"
click at [136, 189] on div "[PHONE_NUMBER] Connecting call… ALL TASKS ALL TASKS ACTIVE TASKS TASKS IN WRAP …" at bounding box center [120, 362] width 189 height 673
click at [589, 59] on icon at bounding box center [593, 60] width 11 height 11
click at [445, 138] on link "link to CRM" at bounding box center [439, 144] width 48 height 12
click at [1212, 15] on icon at bounding box center [1219, 13] width 14 height 14
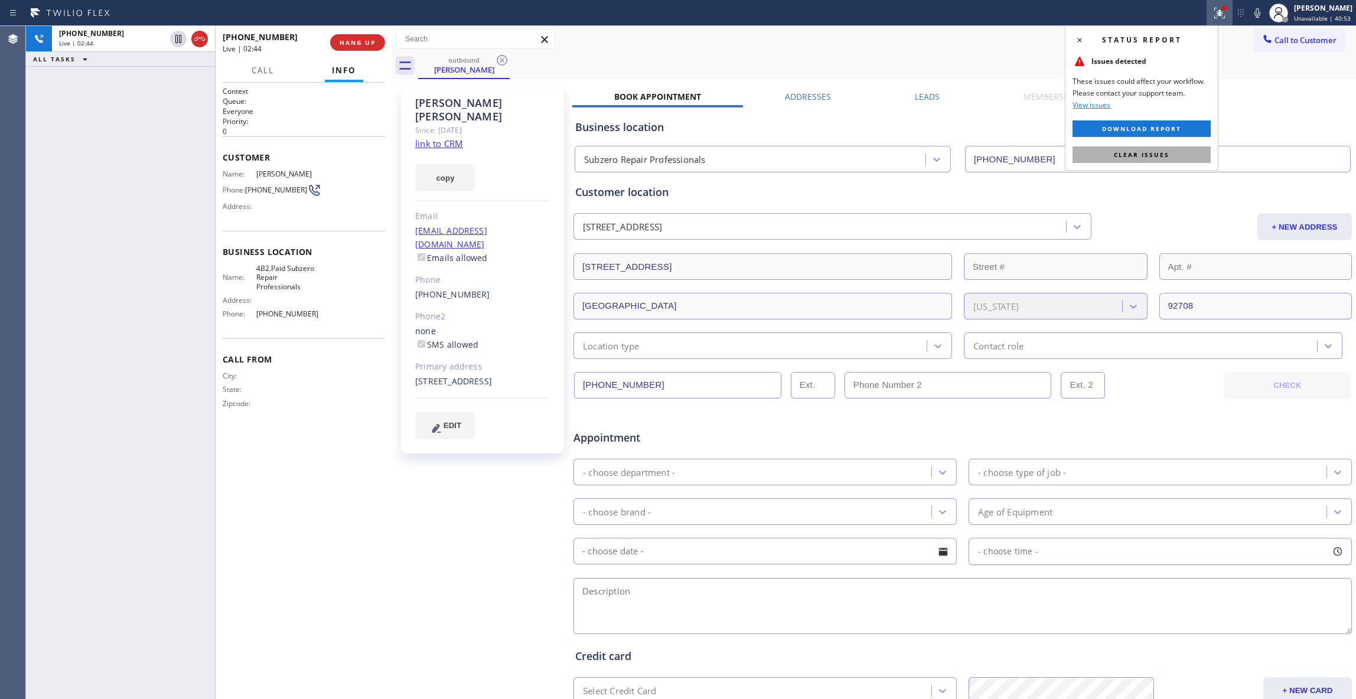
click at [1170, 154] on button "Clear issues" at bounding box center [1141, 154] width 138 height 17
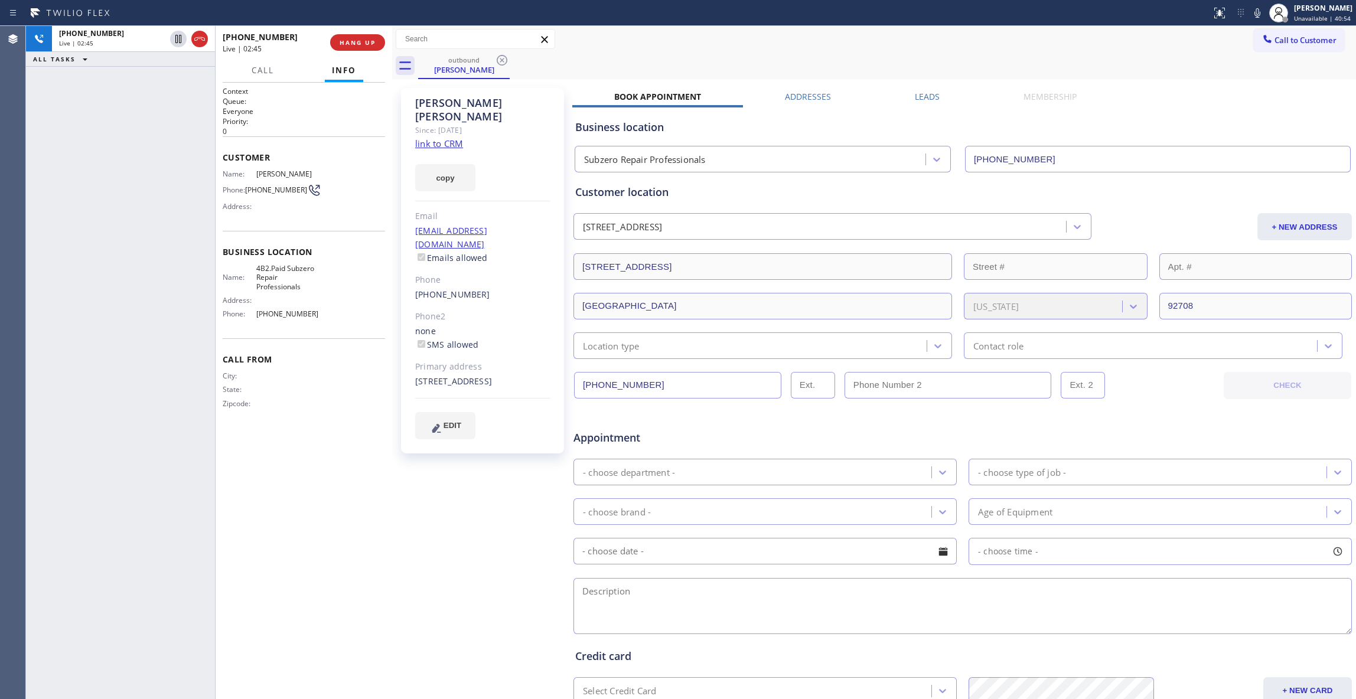
click at [974, 57] on div "outbound [PERSON_NAME]" at bounding box center [887, 66] width 938 height 27
drag, startPoint x: 1240, startPoint y: 13, endPoint x: 1073, endPoint y: 12, distance: 167.1
click at [1250, 13] on icon at bounding box center [1257, 13] width 14 height 14
click at [177, 34] on icon at bounding box center [178, 39] width 14 height 14
click at [454, 679] on div "[PERSON_NAME] Since: [DATE] link to CRM copy Email [EMAIL_ADDRESS][DOMAIN_NAME]…" at bounding box center [483, 464] width 177 height 765
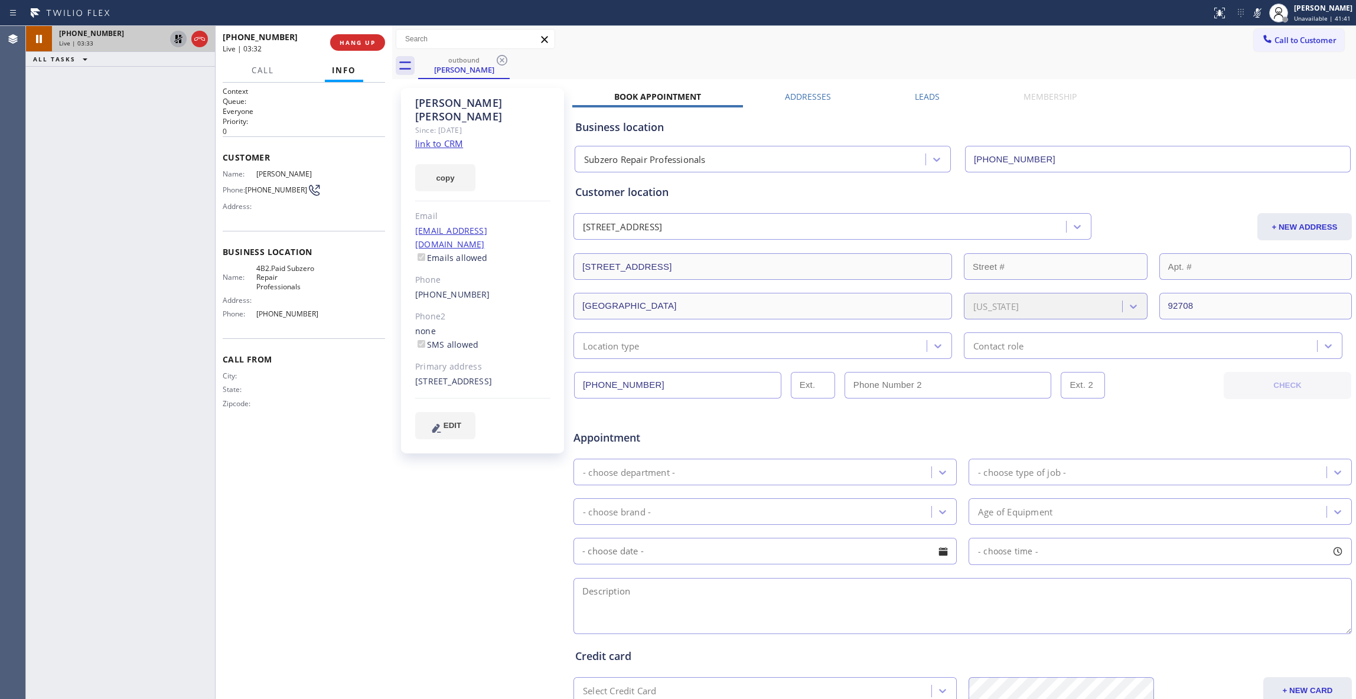
click at [180, 39] on icon at bounding box center [178, 39] width 14 height 14
click at [1250, 9] on icon at bounding box center [1257, 13] width 14 height 14
click at [128, 592] on div "[PHONE_NUMBER] Live | 04:03 ALL TASKS ALL TASKS ACTIVE TASKS TASKS IN WRAP UP" at bounding box center [120, 362] width 189 height 673
drag, startPoint x: 480, startPoint y: 480, endPoint x: 329, endPoint y: 345, distance: 202.0
click at [478, 481] on div "[PERSON_NAME] Since: [DATE] link to CRM copy Email [EMAIL_ADDRESS][DOMAIN_NAME]…" at bounding box center [483, 464] width 177 height 765
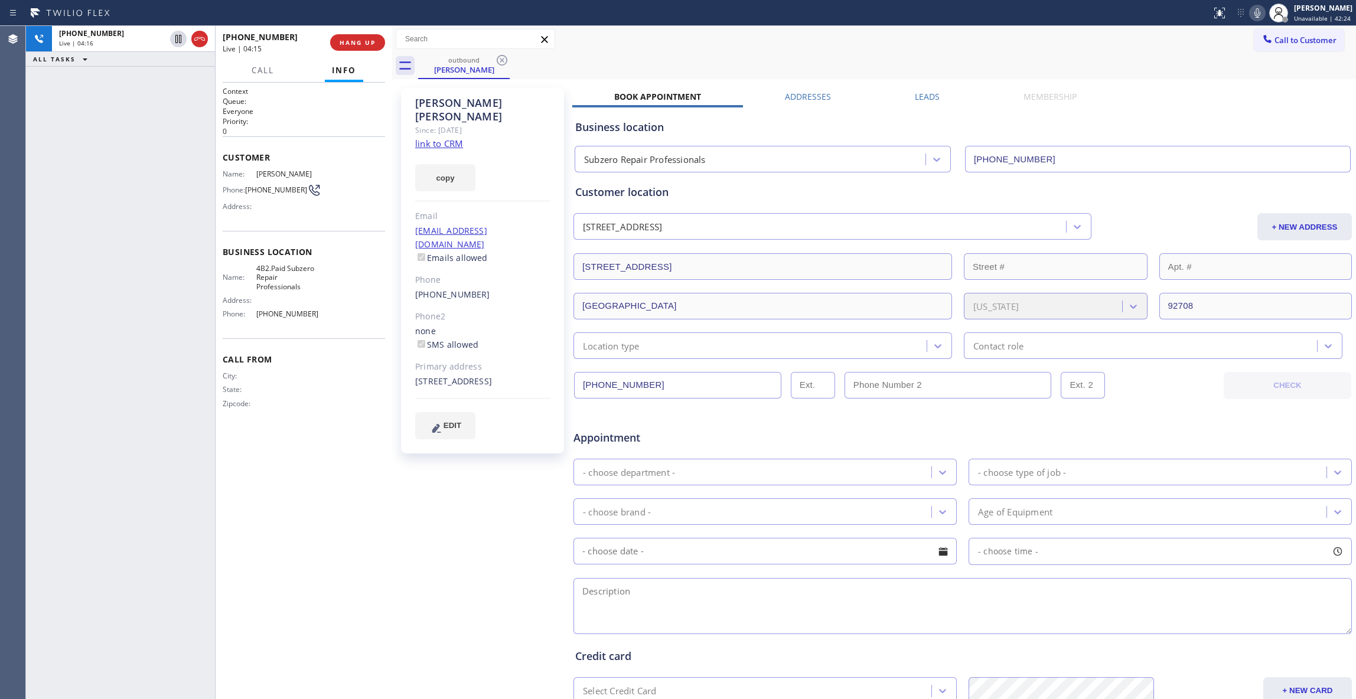
click at [432, 543] on div "[PERSON_NAME] Since: [DATE] link to CRM copy Email [EMAIL_ADDRESS][DOMAIN_NAME]…" at bounding box center [483, 464] width 177 height 765
click at [435, 517] on div "[PERSON_NAME] Since: [DATE] link to CRM copy Email [EMAIL_ADDRESS][DOMAIN_NAME]…" at bounding box center [483, 464] width 177 height 765
click at [422, 500] on div "[PERSON_NAME] Since: [DATE] link to CRM copy Email [EMAIL_ADDRESS][DOMAIN_NAME]…" at bounding box center [483, 464] width 177 height 765
drag, startPoint x: 305, startPoint y: 287, endPoint x: 287, endPoint y: 268, distance: 25.9
click at [287, 268] on span "4B2.Paid Subzero Repair Professionals" at bounding box center [288, 277] width 64 height 27
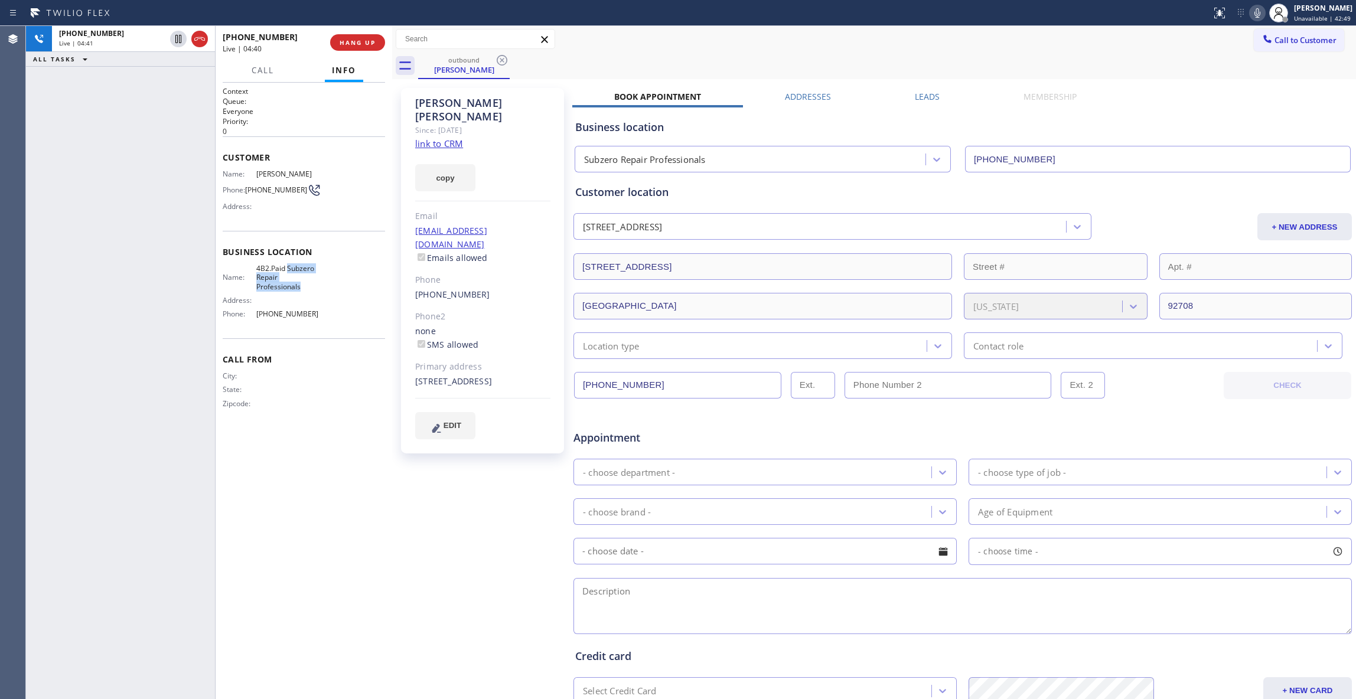
copy span "Subzero Repair Professionals"
drag, startPoint x: 455, startPoint y: 511, endPoint x: 547, endPoint y: 92, distance: 429.3
click at [481, 328] on div "[PERSON_NAME] Since: [DATE] link to CRM copy Email [EMAIL_ADDRESS][DOMAIN_NAME]…" at bounding box center [483, 464] width 177 height 765
drag, startPoint x: 291, startPoint y: 318, endPoint x: 473, endPoint y: 0, distance: 366.1
click at [253, 317] on div "Name: 4B2.Paid Subzero Repair Professionals Address: Phone: [PHONE_NUMBER]" at bounding box center [304, 294] width 162 height 60
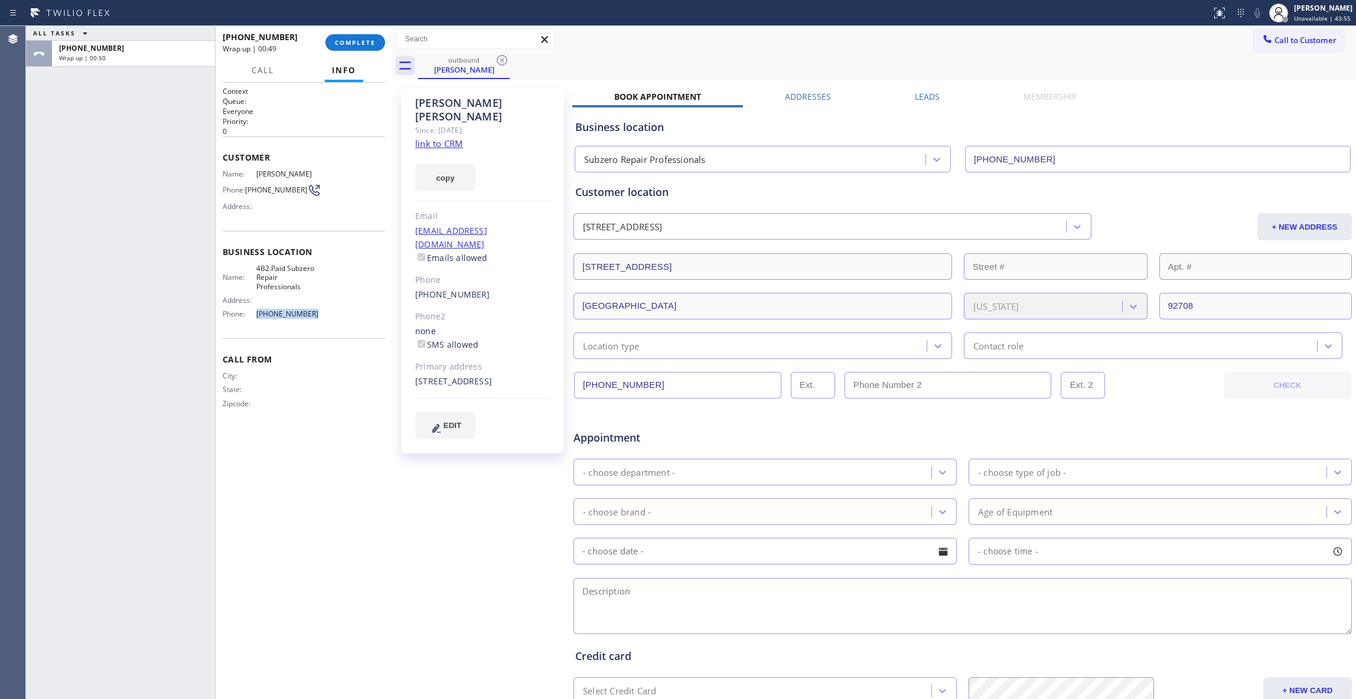
copy div "[PHONE_NUMBER]"
click at [367, 38] on span "COMPLETE" at bounding box center [355, 42] width 41 height 8
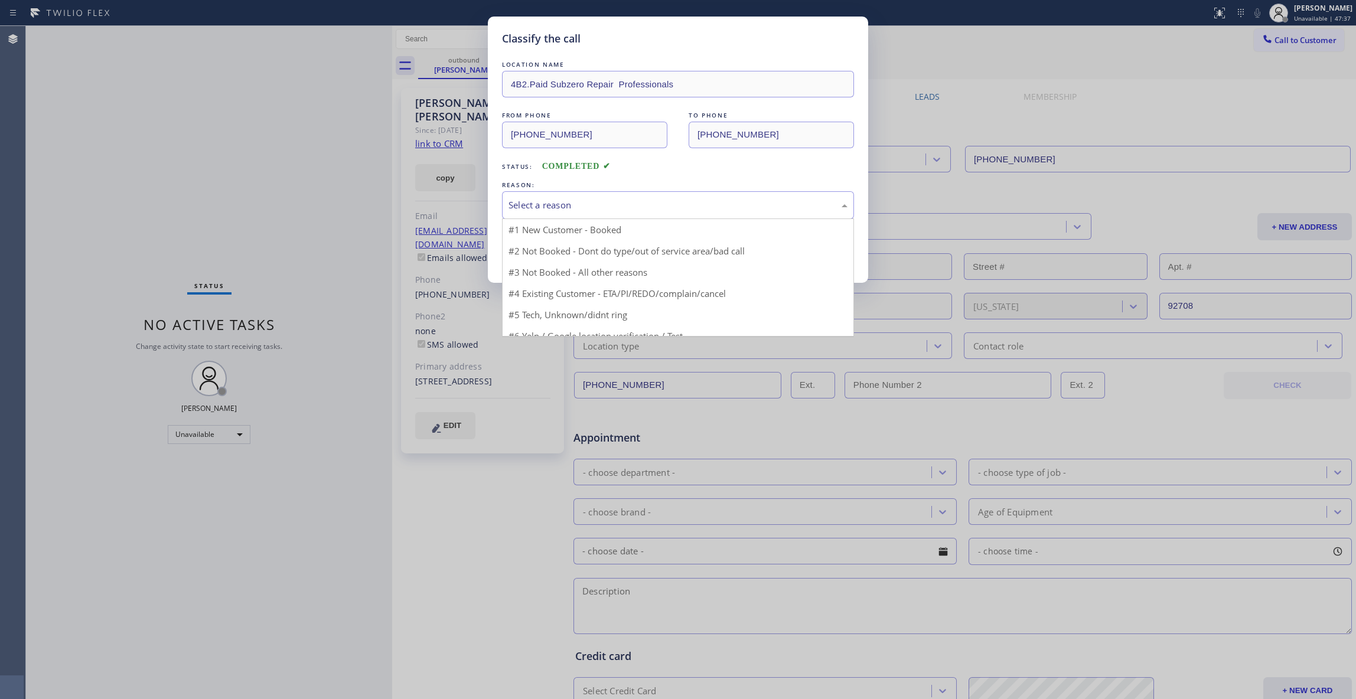
click at [579, 196] on div "Select a reason" at bounding box center [678, 205] width 352 height 28
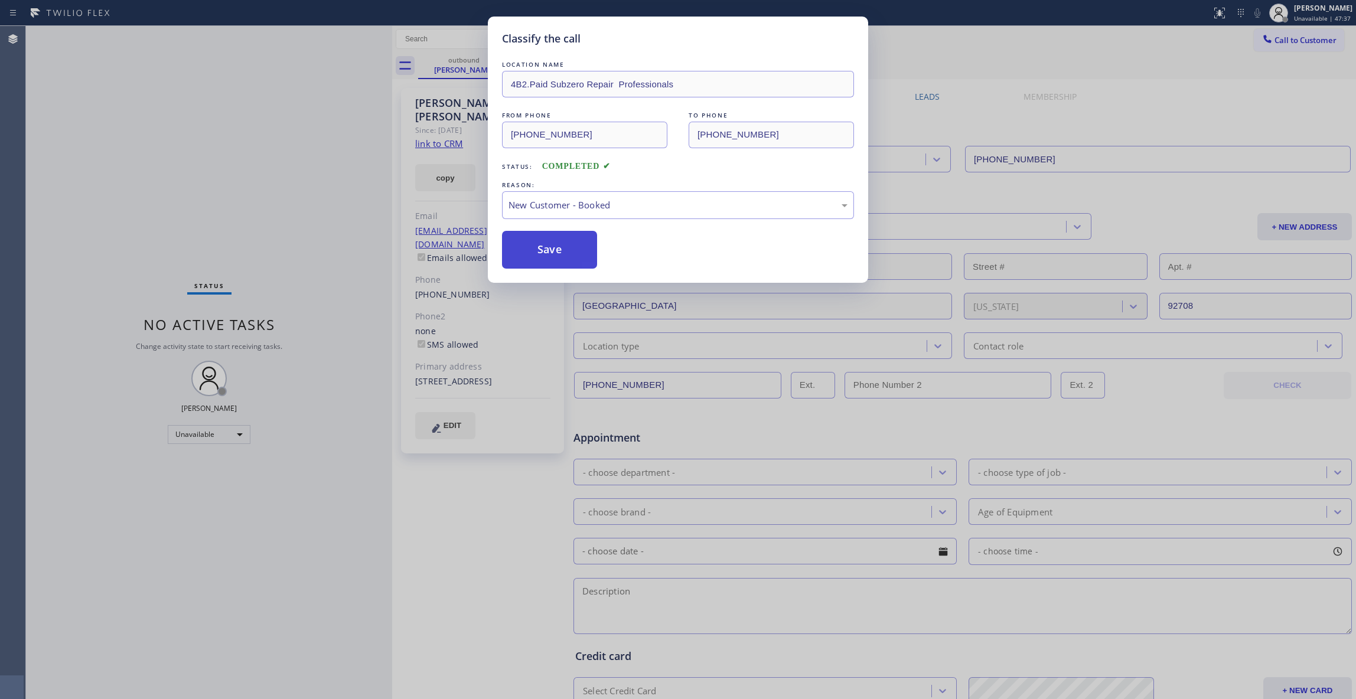
click at [565, 250] on button "Save" at bounding box center [549, 250] width 95 height 38
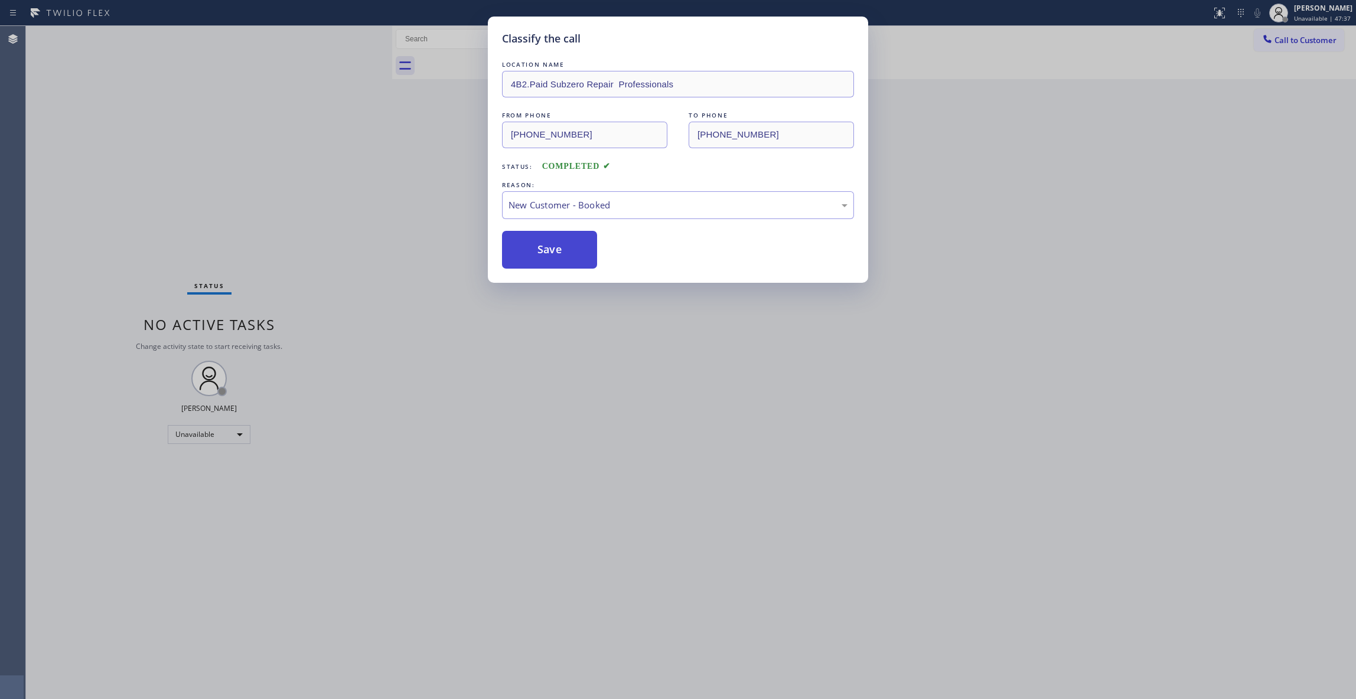
click at [565, 250] on button "Save" at bounding box center [549, 250] width 95 height 38
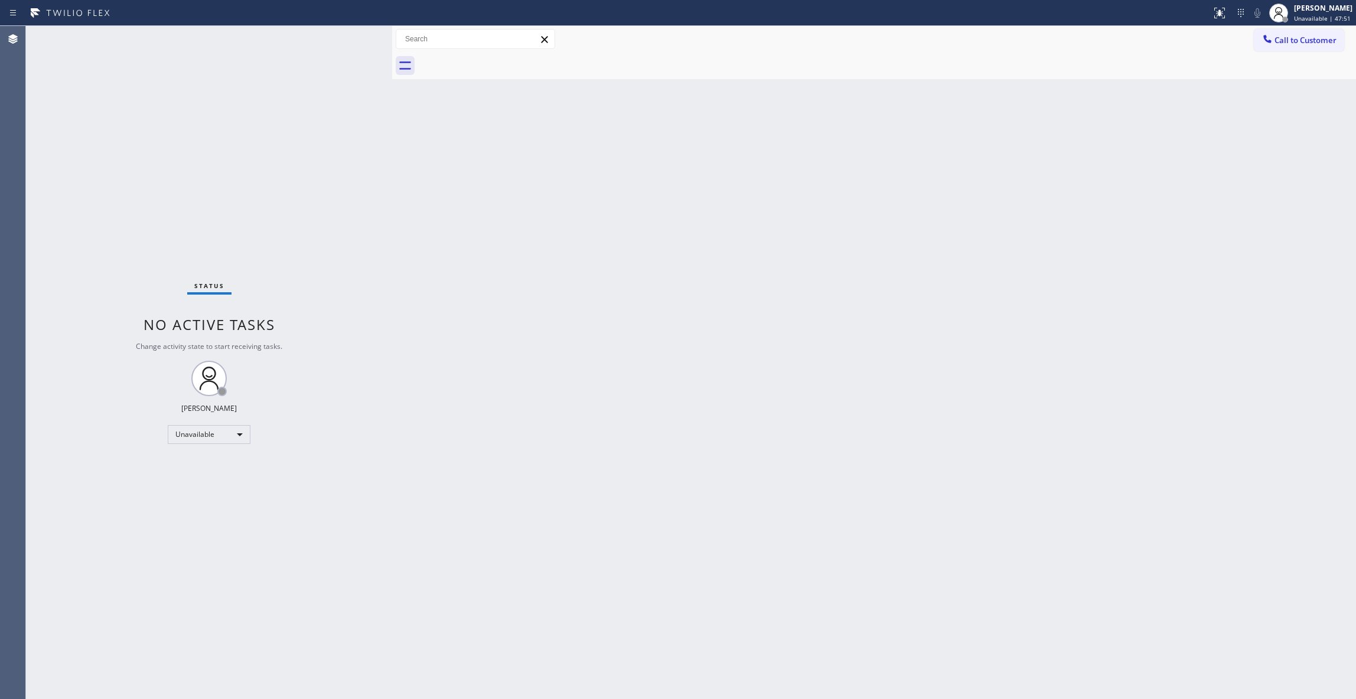
click at [131, 220] on div "Status No active tasks Change activity state to start receiving tasks. [PERSON_…" at bounding box center [209, 362] width 366 height 673
drag, startPoint x: 1306, startPoint y: 46, endPoint x: 1280, endPoint y: 45, distance: 26.0
click at [1305, 46] on button "Call to Customer" at bounding box center [1299, 40] width 90 height 22
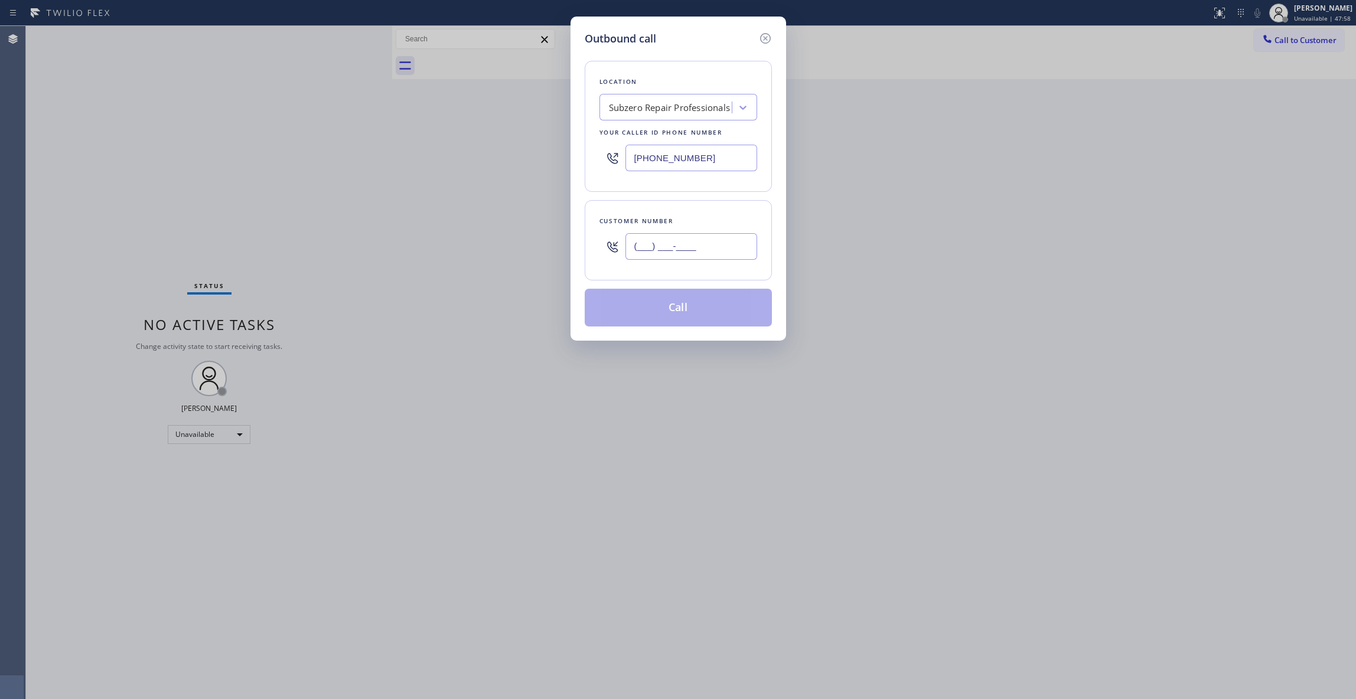
click at [714, 240] on input "(___) ___-____" at bounding box center [691, 246] width 132 height 27
paste input "310) 345-5632"
type input "[PHONE_NUMBER]"
drag, startPoint x: 716, startPoint y: 156, endPoint x: 325, endPoint y: 159, distance: 391.0
click at [325, 159] on div "Outbound call Location Subzero Repair Professionals Your caller id phone number…" at bounding box center [678, 349] width 1356 height 699
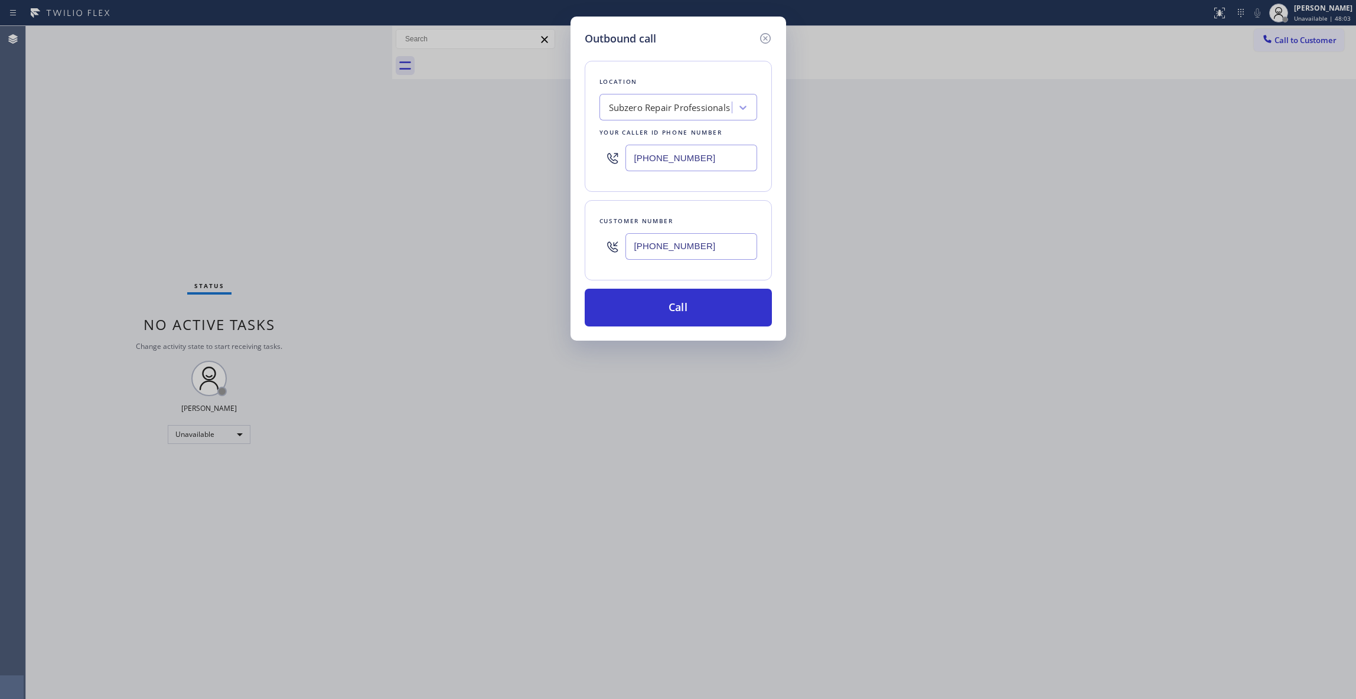
paste input "855) 731-4952"
type input "[PHONE_NUMBER]"
click at [638, 309] on button "Call" at bounding box center [678, 308] width 187 height 38
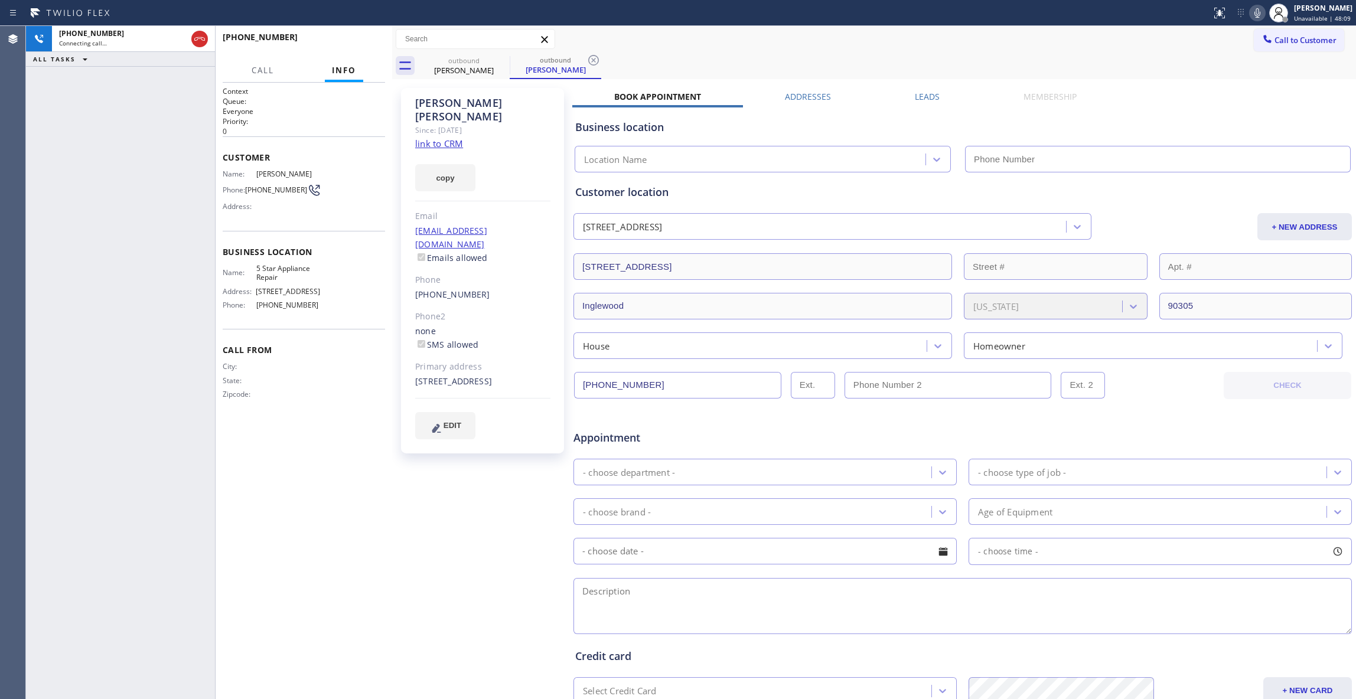
type input "[PHONE_NUMBER]"
click at [591, 60] on icon at bounding box center [593, 60] width 14 height 14
click at [451, 138] on link "link to CRM" at bounding box center [439, 144] width 48 height 12
click at [338, 45] on button "HANG UP" at bounding box center [357, 42] width 55 height 17
click at [355, 43] on span "HANG UP" at bounding box center [358, 42] width 36 height 8
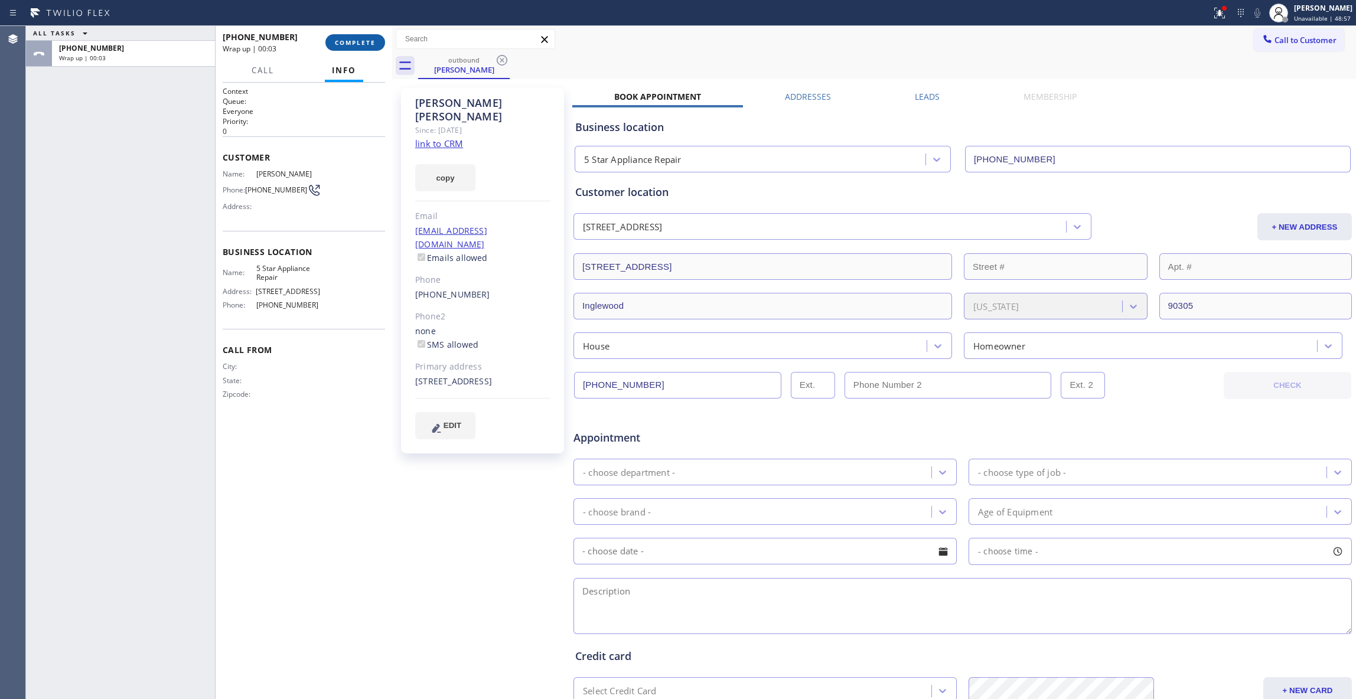
click at [354, 41] on span "COMPLETE" at bounding box center [355, 42] width 41 height 8
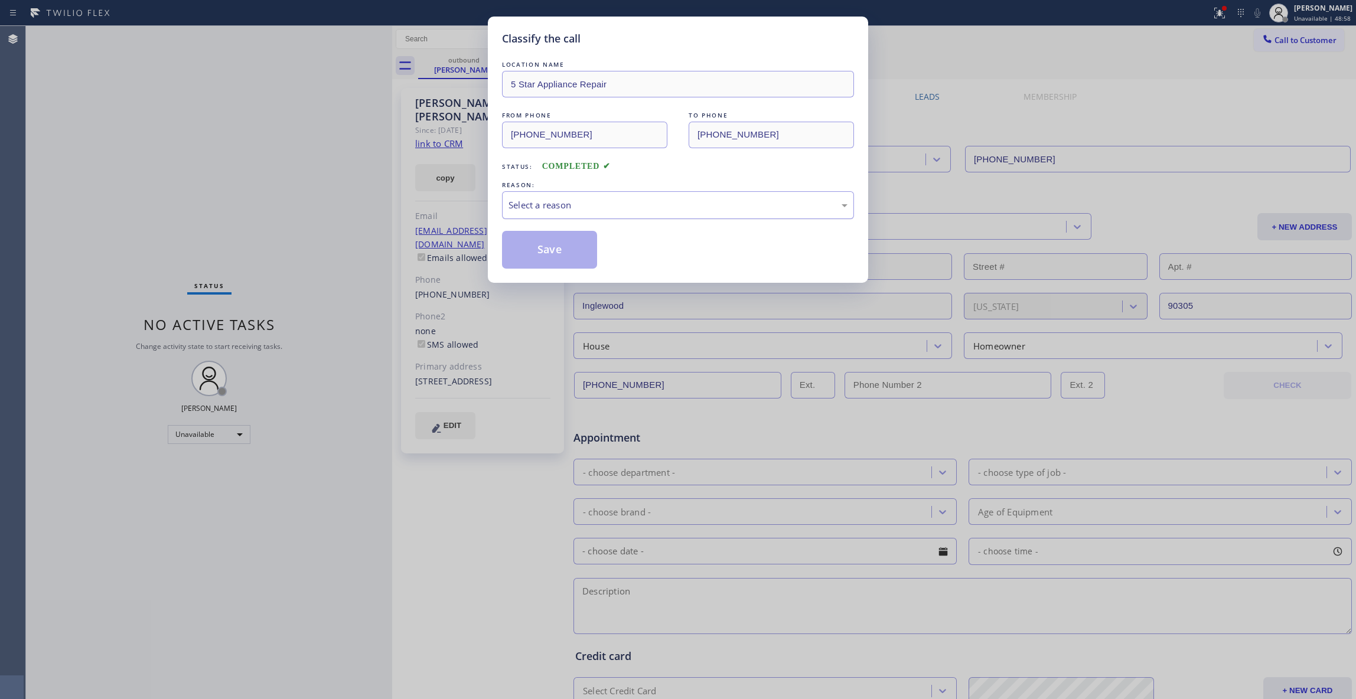
click at [539, 202] on div "Select a reason" at bounding box center [677, 205] width 339 height 14
click at [556, 251] on button "Save" at bounding box center [549, 250] width 95 height 38
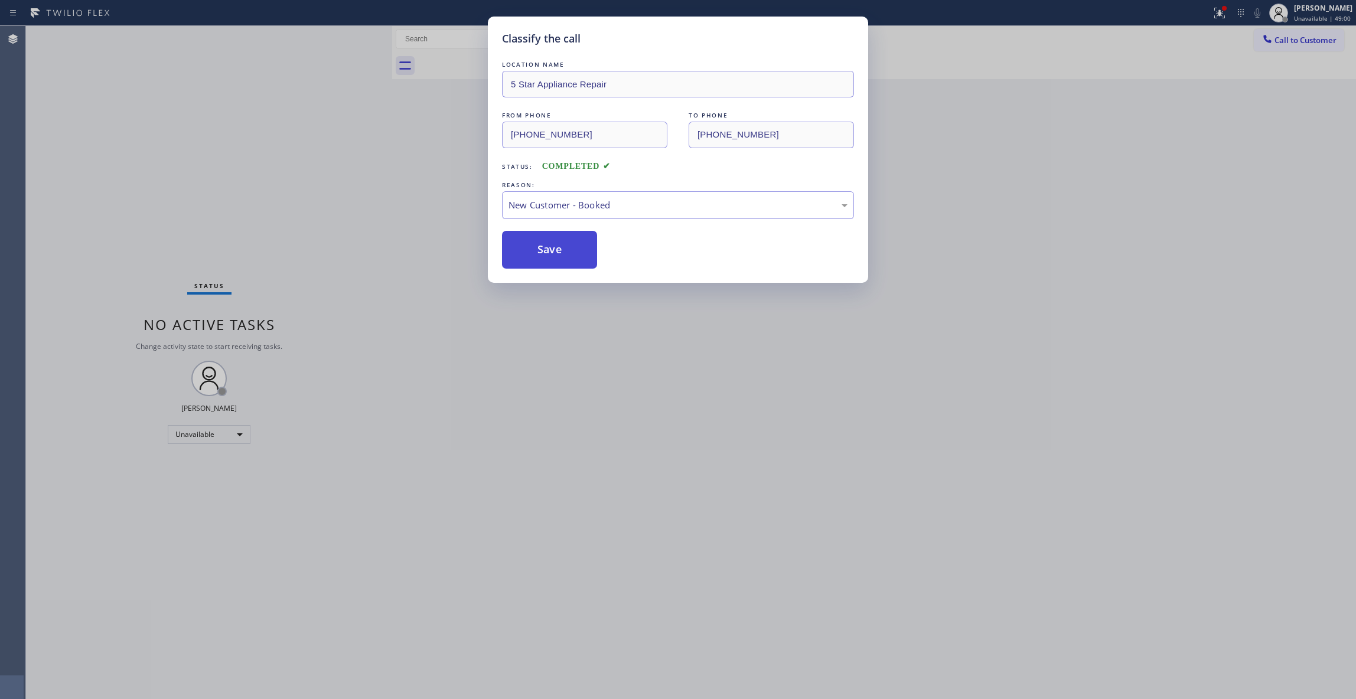
click at [556, 251] on button "Save" at bounding box center [549, 250] width 95 height 38
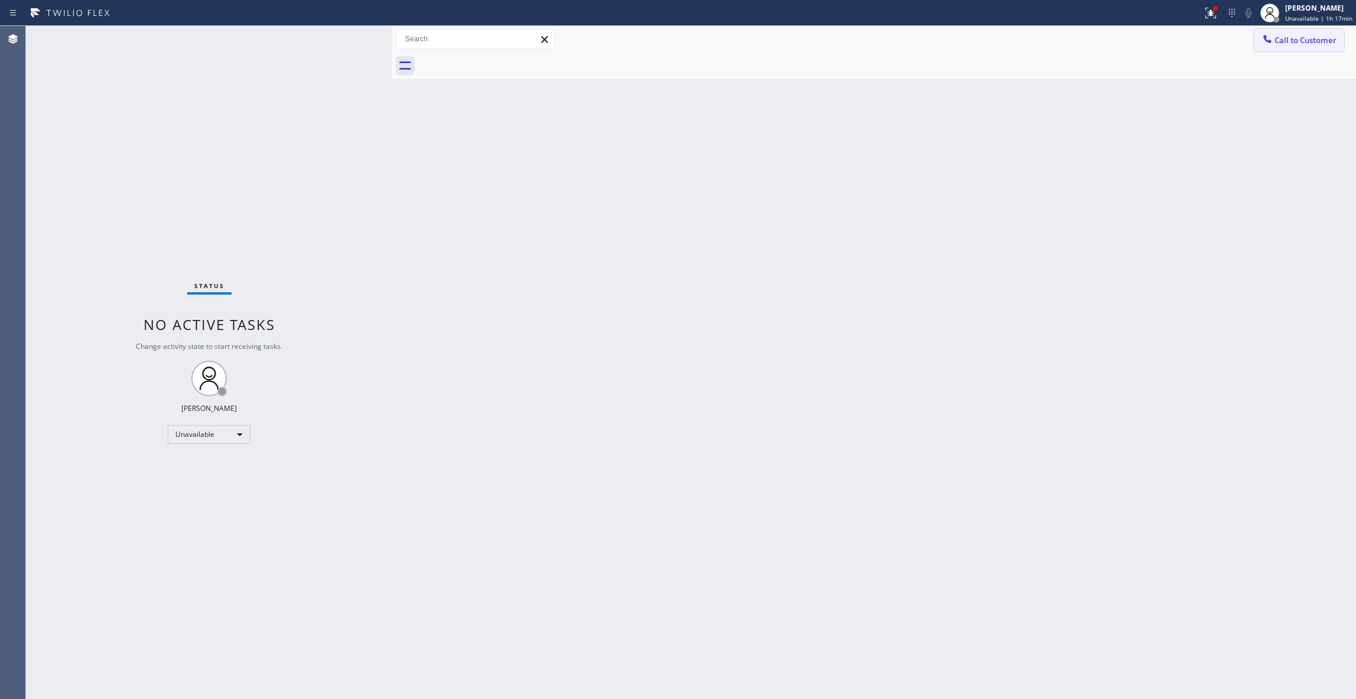
click at [1315, 43] on span "Call to Customer" at bounding box center [1305, 40] width 62 height 11
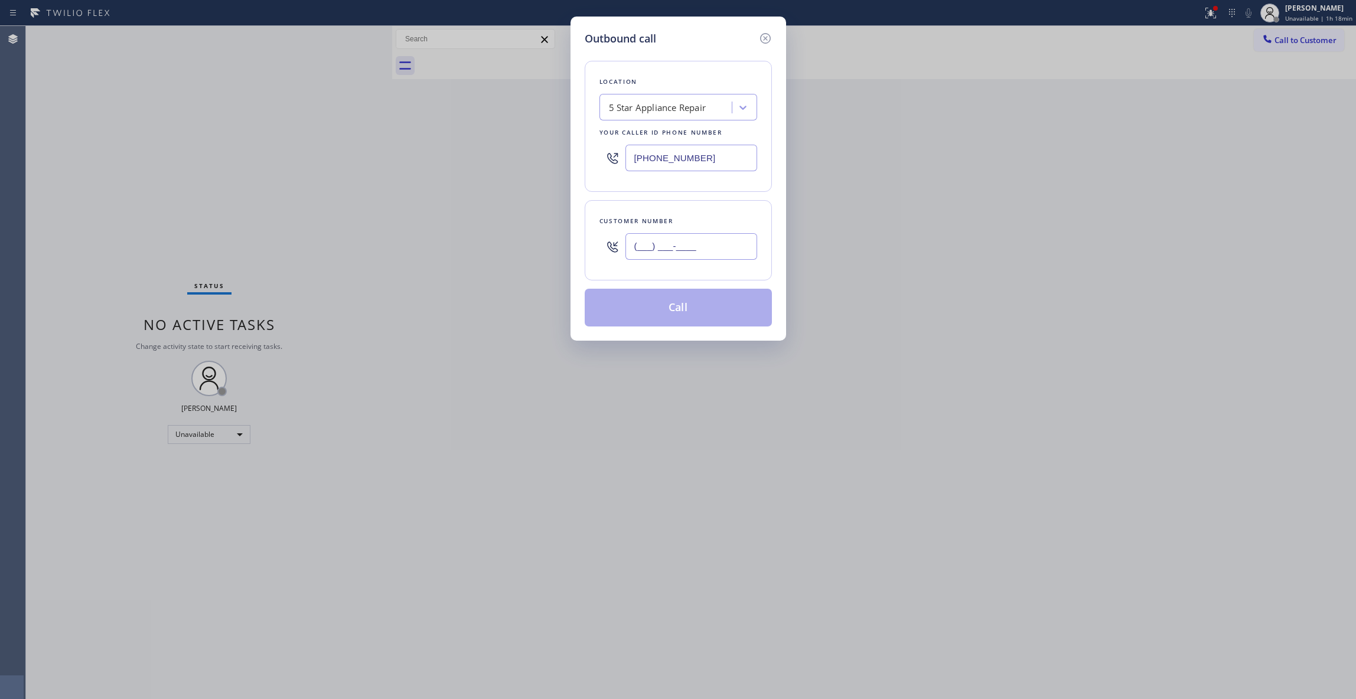
click at [676, 243] on input "(___) ___-____" at bounding box center [691, 246] width 132 height 27
paste input "562) 234-5739"
type input "[PHONE_NUMBER]"
click at [161, 144] on div "Outbound call Location 5 Star Appliance Repair Your caller id phone number [PHO…" at bounding box center [678, 349] width 1356 height 699
paste input "88) 553-8605"
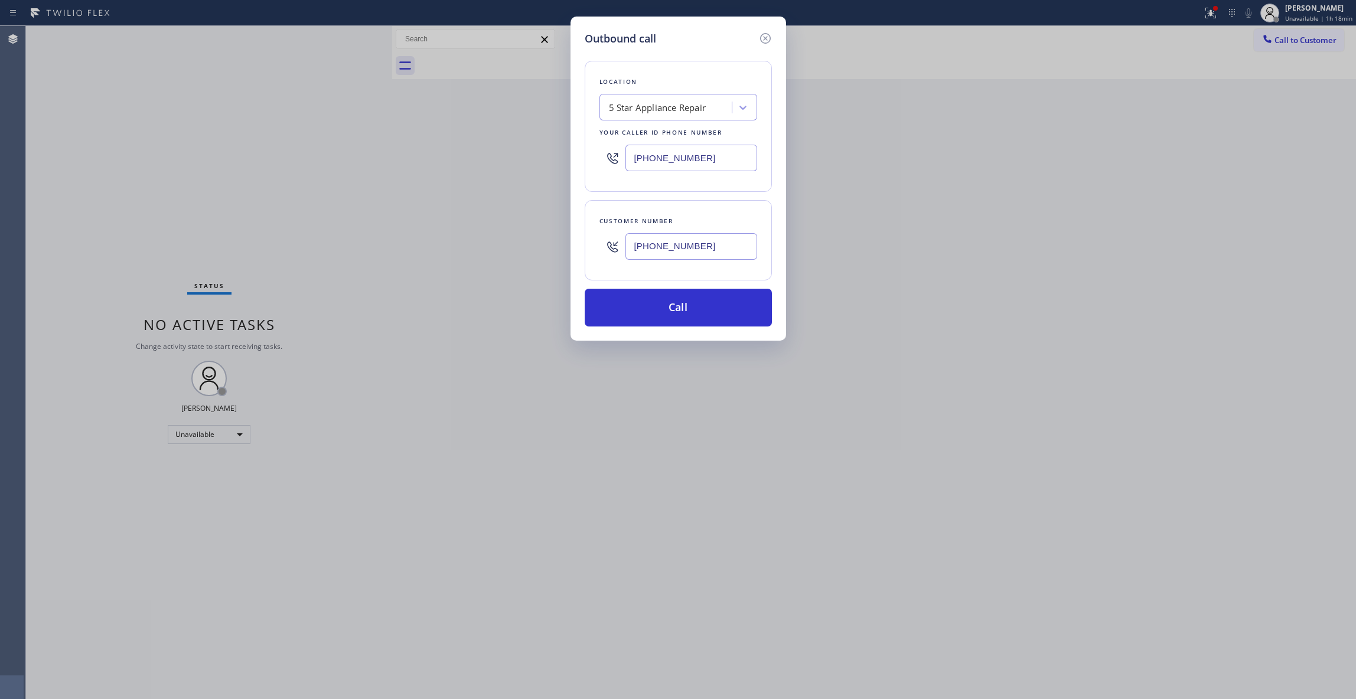
drag, startPoint x: 718, startPoint y: 149, endPoint x: 473, endPoint y: 223, distance: 256.0
click at [358, 129] on div "Outbound call Location 5 Star Appliance Repair Your caller id phone number [PHO…" at bounding box center [678, 349] width 1356 height 699
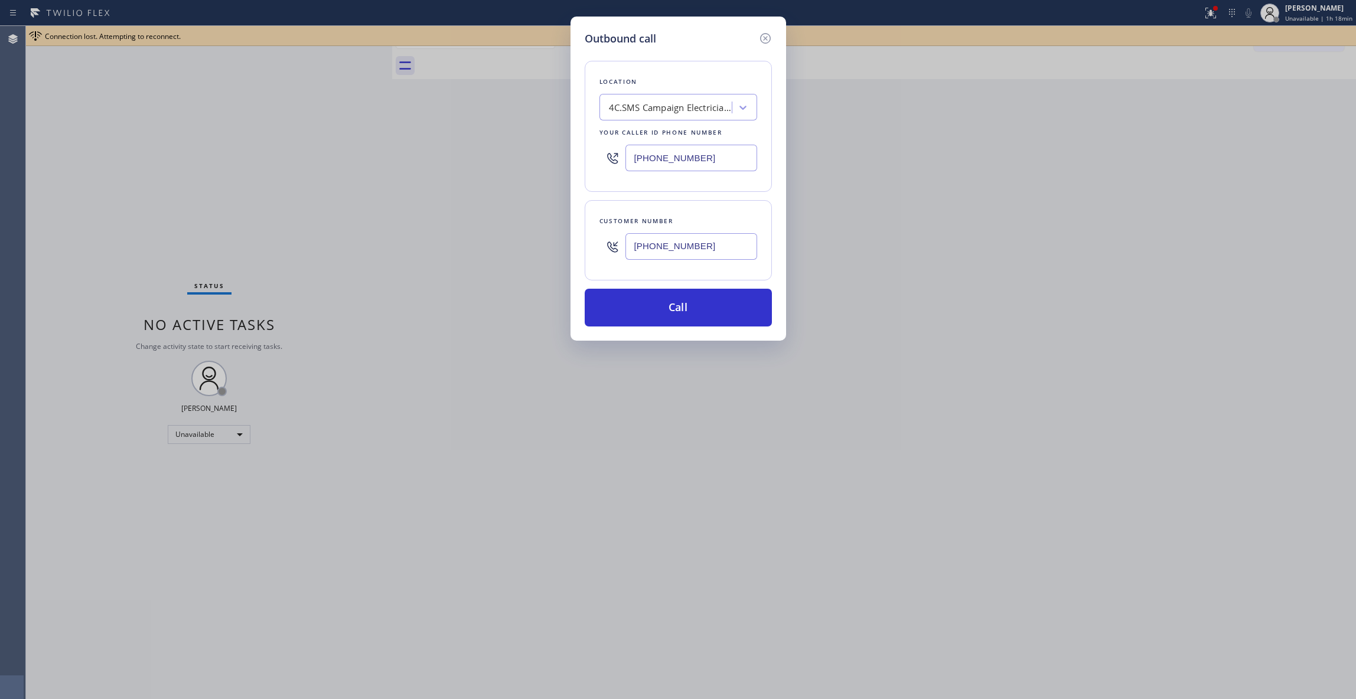
click at [712, 159] on input "[PHONE_NUMBER]" at bounding box center [691, 158] width 132 height 27
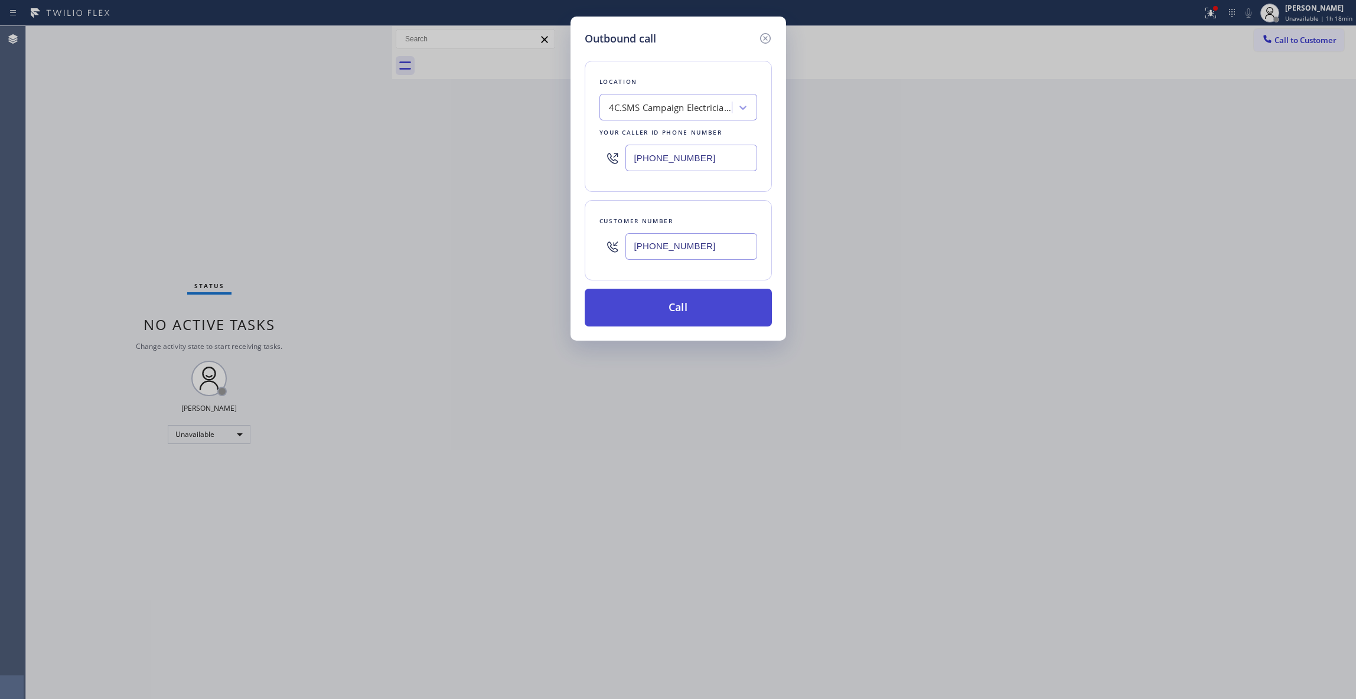
type input "[PHONE_NUMBER]"
click at [646, 319] on button "Call" at bounding box center [678, 308] width 187 height 38
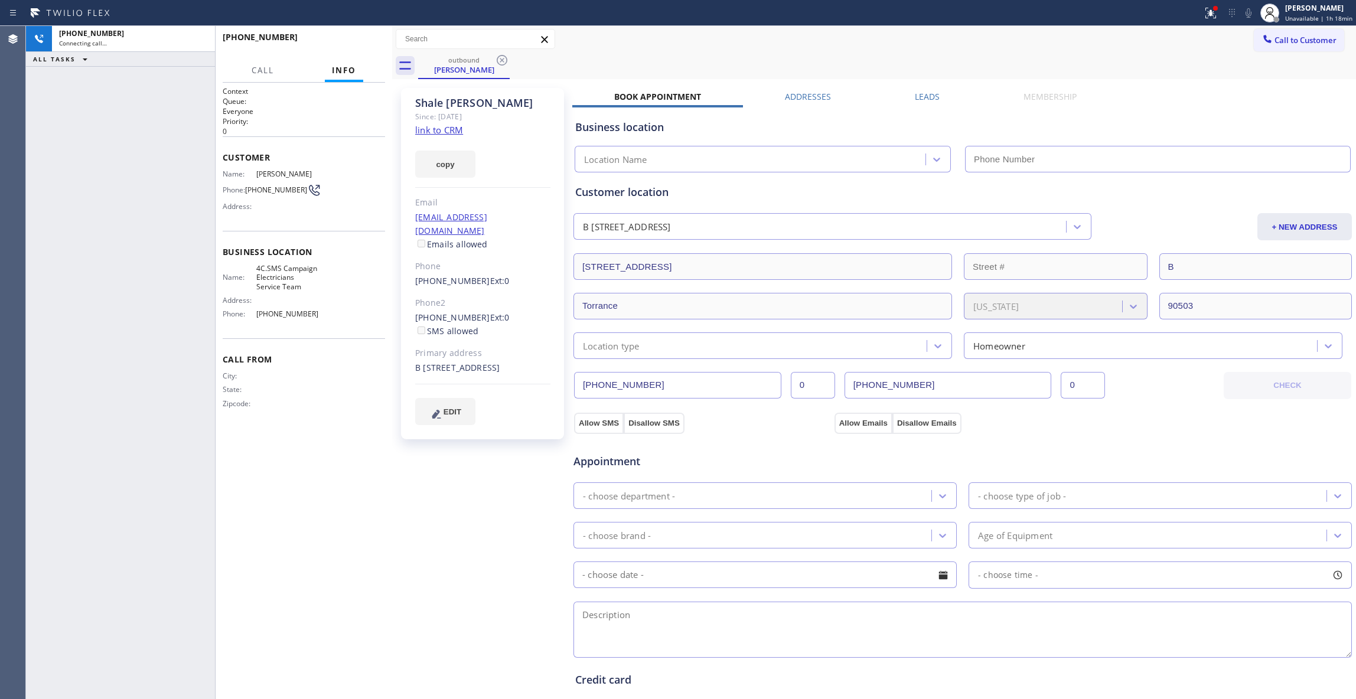
click at [1201, 25] on div "Status report Issues detected These issues could affect your workflow. Please c…" at bounding box center [678, 13] width 1356 height 26
click at [1205, 12] on icon at bounding box center [1208, 12] width 7 height 8
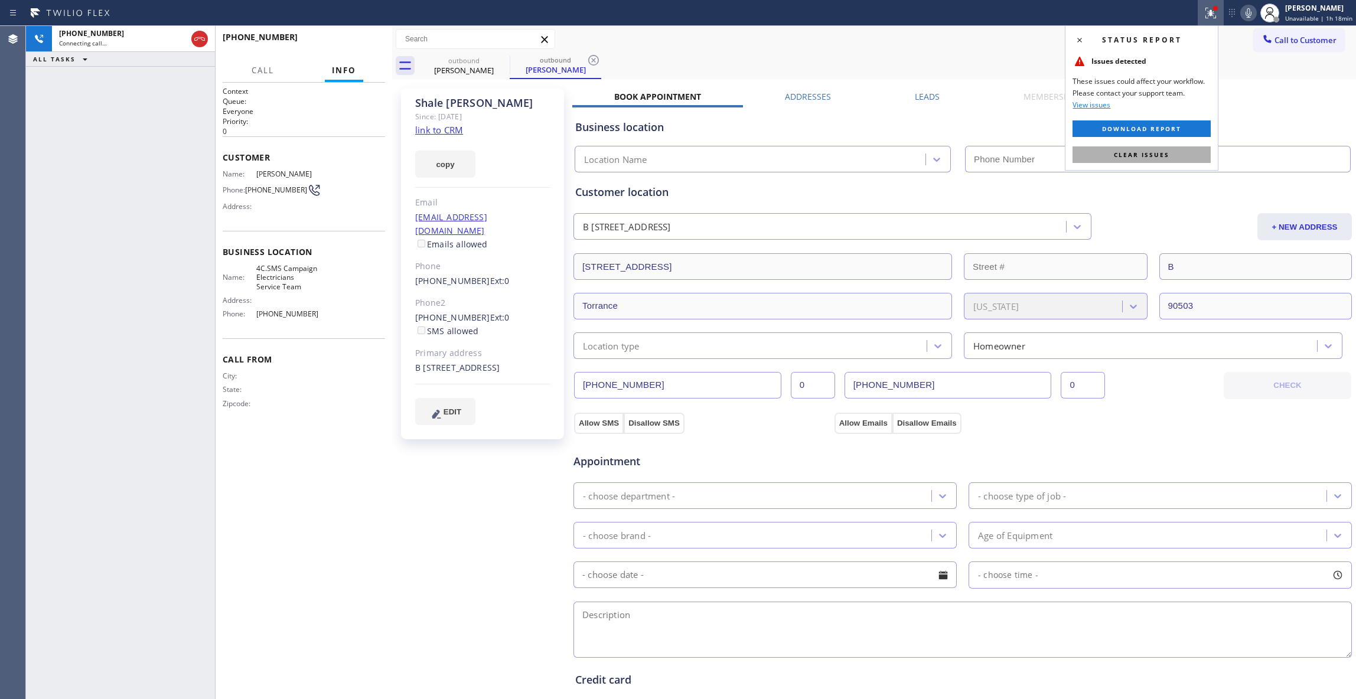
click at [1121, 154] on span "Clear issues" at bounding box center [1142, 155] width 56 height 8
type input "[PHONE_NUMBER]"
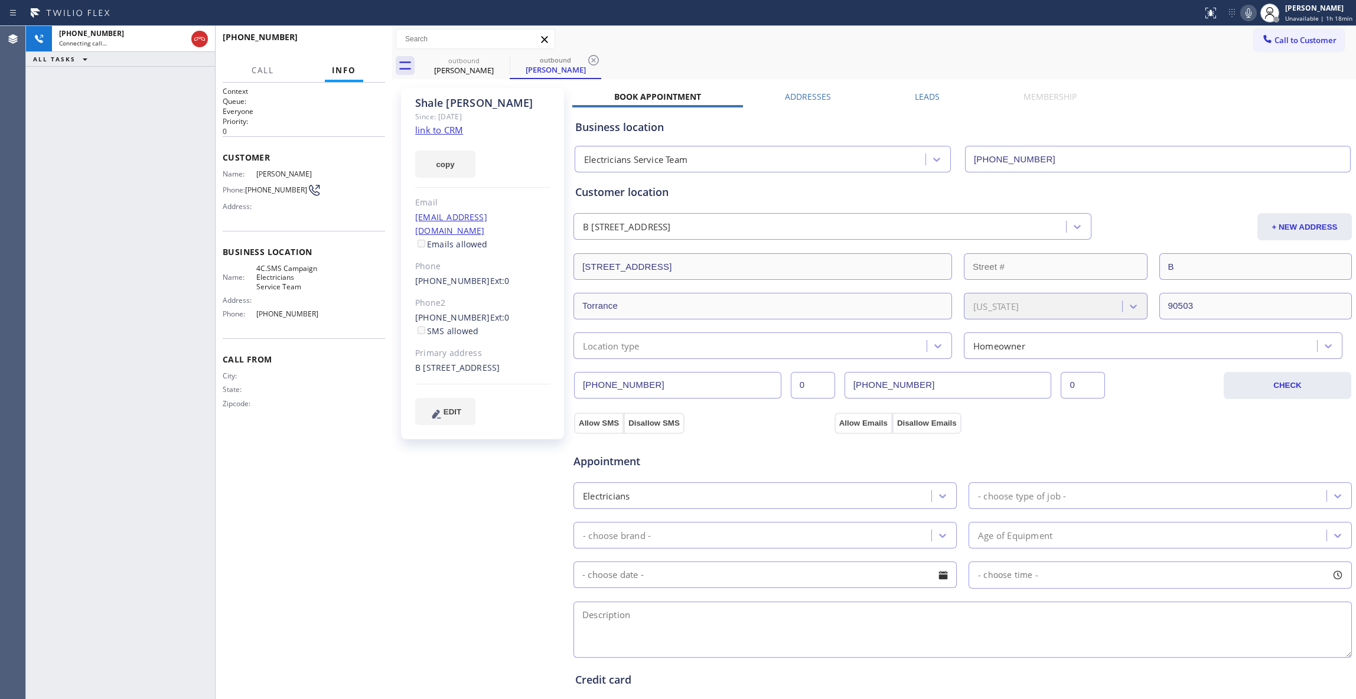
drag, startPoint x: 592, startPoint y: 58, endPoint x: 405, endPoint y: 123, distance: 198.2
click at [591, 58] on icon at bounding box center [593, 60] width 14 height 14
click at [439, 126] on link "link to CRM" at bounding box center [439, 130] width 48 height 12
click at [146, 591] on div "[PHONE_NUMBER] Live | 00:04 ALL TASKS ALL TASKS ACTIVE TASKS TASKS IN WRAP UP" at bounding box center [120, 362] width 189 height 673
click at [365, 44] on span "HANG UP" at bounding box center [358, 42] width 36 height 8
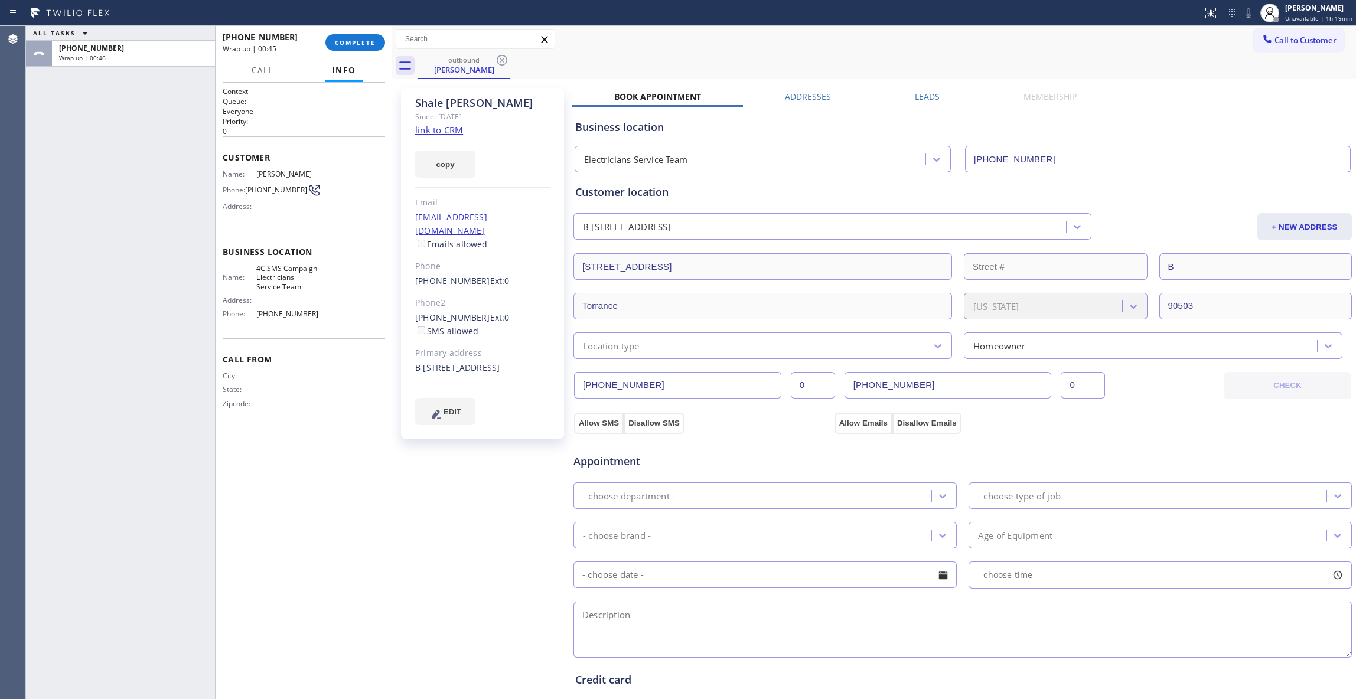
drag, startPoint x: 38, startPoint y: 143, endPoint x: 109, endPoint y: 152, distance: 70.9
click at [38, 143] on div "ALL TASKS ALL TASKS ACTIVE TASKS TASKS IN WRAP UP [PHONE_NUMBER] Wrap up | 00:46" at bounding box center [120, 362] width 189 height 673
drag, startPoint x: 300, startPoint y: 176, endPoint x: 254, endPoint y: 176, distance: 46.1
click at [254, 176] on div "Name: [PERSON_NAME]" at bounding box center [271, 173] width 97 height 9
copy div "[PERSON_NAME]"
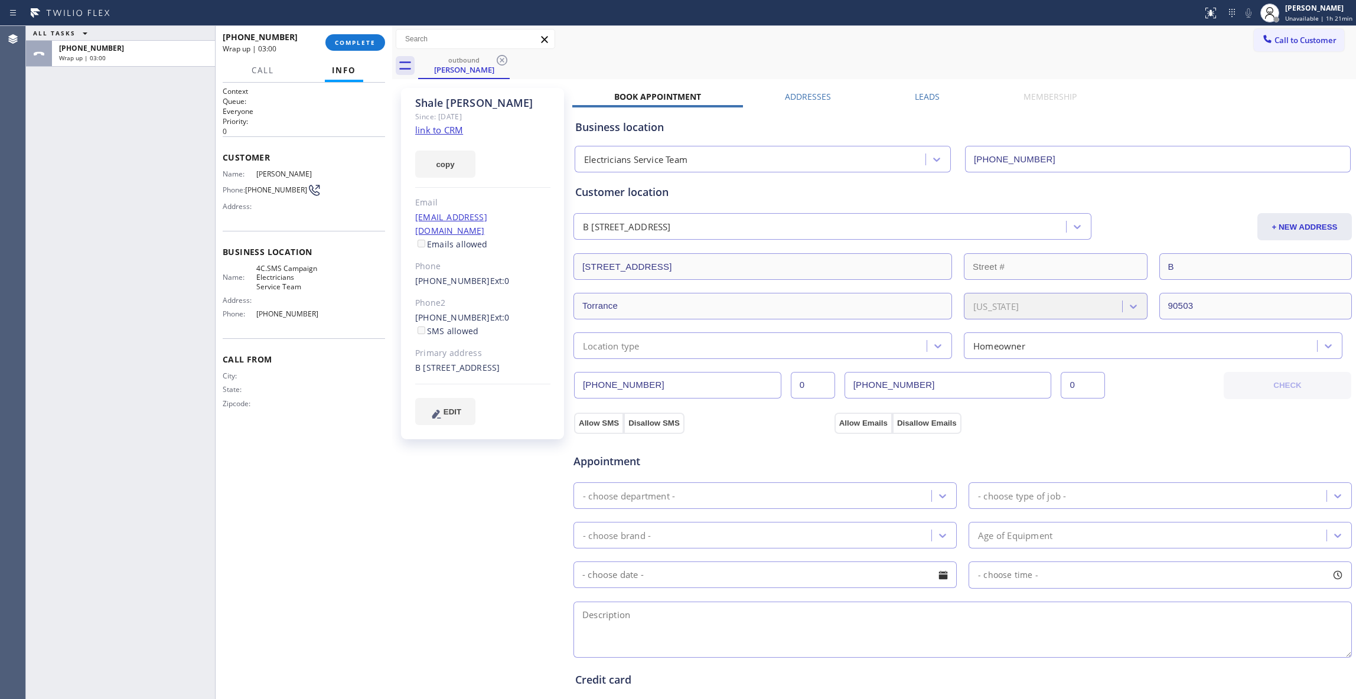
drag, startPoint x: 17, startPoint y: 671, endPoint x: 94, endPoint y: 437, distance: 246.5
click at [15, 671] on div "Agent Desktop" at bounding box center [12, 362] width 25 height 673
drag, startPoint x: 256, startPoint y: 278, endPoint x: 279, endPoint y: 286, distance: 24.5
click at [279, 286] on span "4C.SMS Campaign Electricians Service Team" at bounding box center [288, 277] width 64 height 27
copy span "Electricians Service Team"
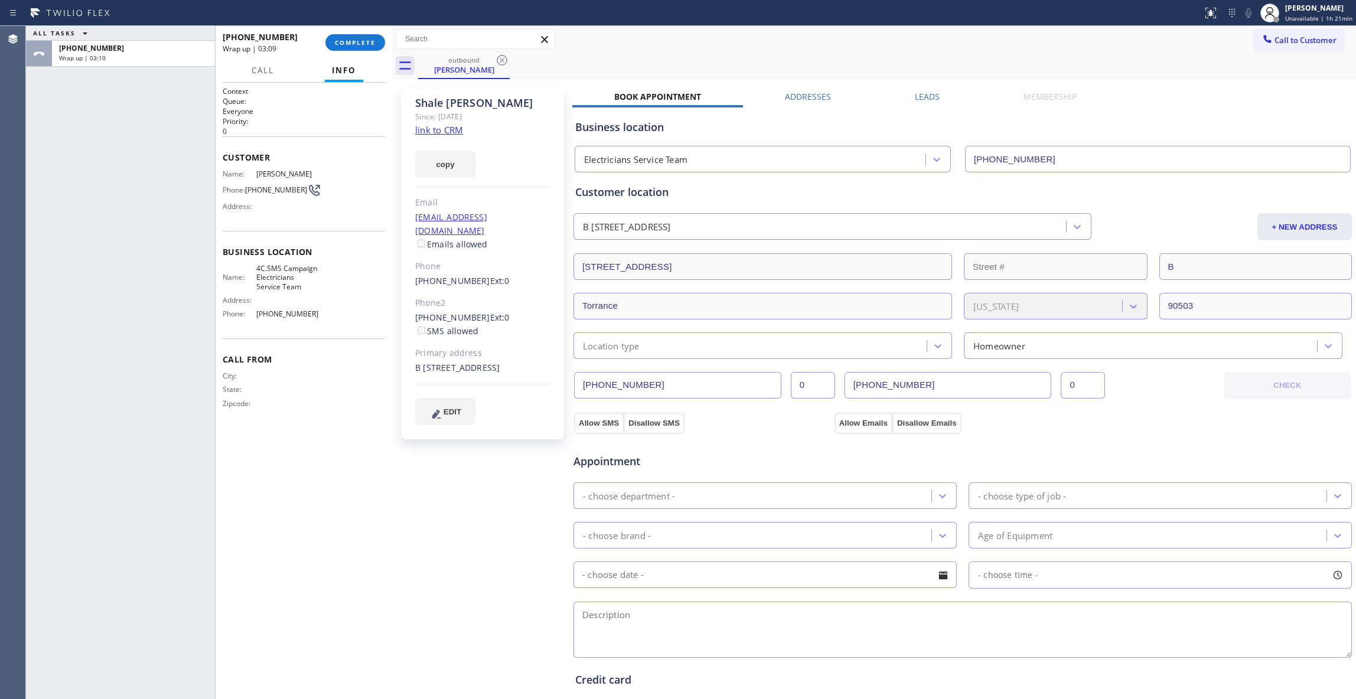
click at [34, 412] on div "ALL TASKS ALL TASKS ACTIVE TASKS TASKS IN WRAP UP [PHONE_NUMBER] Wrap up | 03:10" at bounding box center [120, 362] width 189 height 673
drag, startPoint x: 312, startPoint y: 314, endPoint x: 255, endPoint y: 315, distance: 56.7
click at [255, 315] on div "Phone: [PHONE_NUMBER]" at bounding box center [271, 313] width 97 height 9
copy div "[PHONE_NUMBER]"
click at [36, 484] on div "ALL TASKS ALL TASKS ACTIVE TASKS TASKS IN WRAP UP [PHONE_NUMBER] Wrap up | 03:22" at bounding box center [120, 362] width 189 height 673
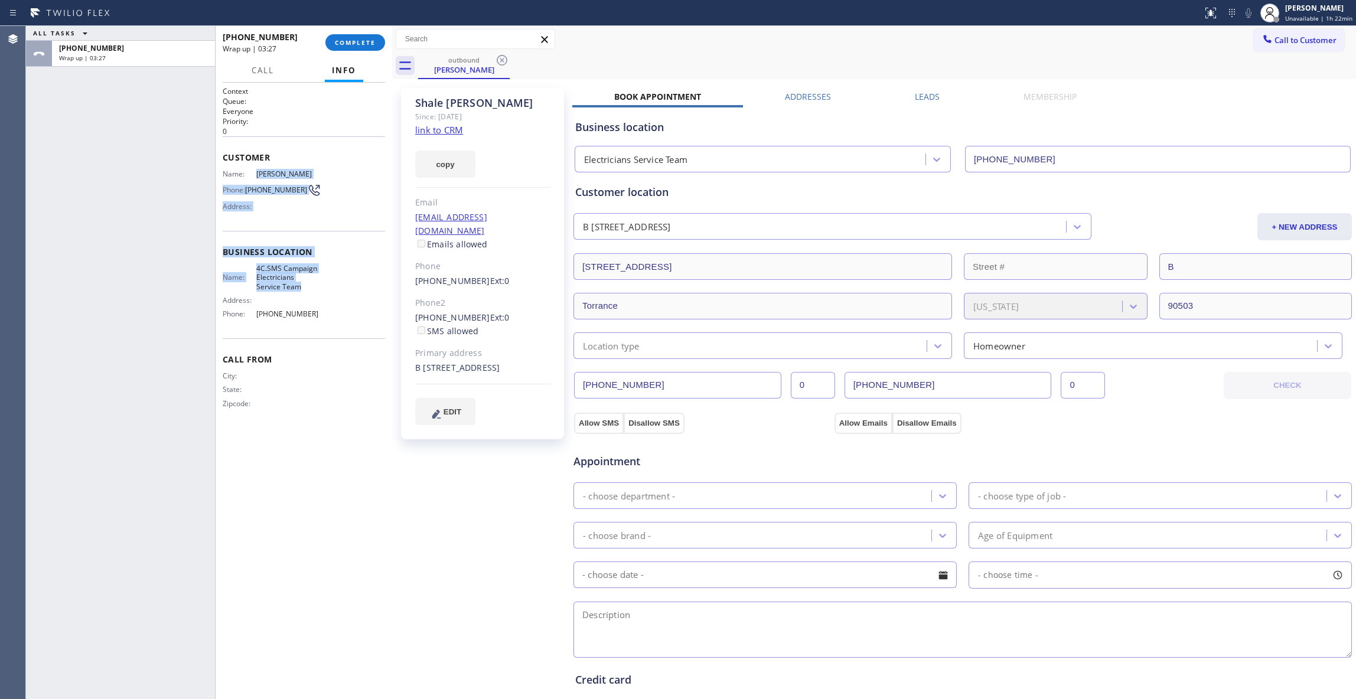
drag, startPoint x: 292, startPoint y: 283, endPoint x: 253, endPoint y: 177, distance: 113.2
click at [253, 177] on div "Context Queue: Everyone Priority: 0 Customer Name: [PERSON_NAME] Phone: [PHONE_…" at bounding box center [304, 257] width 162 height 342
copy div "[PERSON_NAME] Phone: [PHONE_NUMBER] Address: Business location Name: 4C.SMS Cam…"
drag, startPoint x: 456, startPoint y: 501, endPoint x: 344, endPoint y: 384, distance: 162.9
click at [456, 500] on div "[PERSON_NAME] Since: [DATE] link to CRM copy Email [EMAIL_ADDRESS][DOMAIN_NAME]…" at bounding box center [483, 476] width 177 height 789
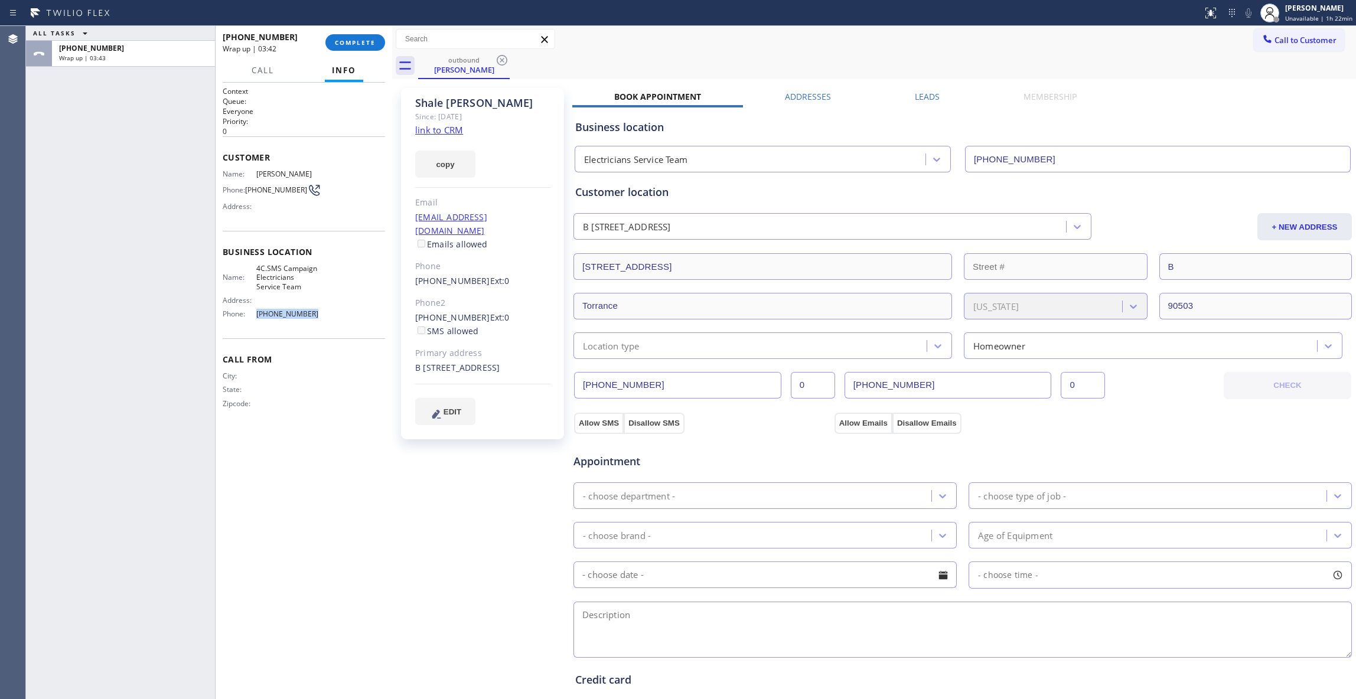
drag, startPoint x: 319, startPoint y: 317, endPoint x: 256, endPoint y: 312, distance: 63.3
click at [256, 312] on span "[PHONE_NUMBER]" at bounding box center [288, 313] width 64 height 9
copy span "[PHONE_NUMBER]"
click at [513, 557] on div "[PERSON_NAME] Since: [DATE] link to CRM copy Email [EMAIL_ADDRESS][DOMAIN_NAME]…" at bounding box center [483, 476] width 177 height 789
click at [353, 38] on button "COMPLETE" at bounding box center [355, 42] width 60 height 17
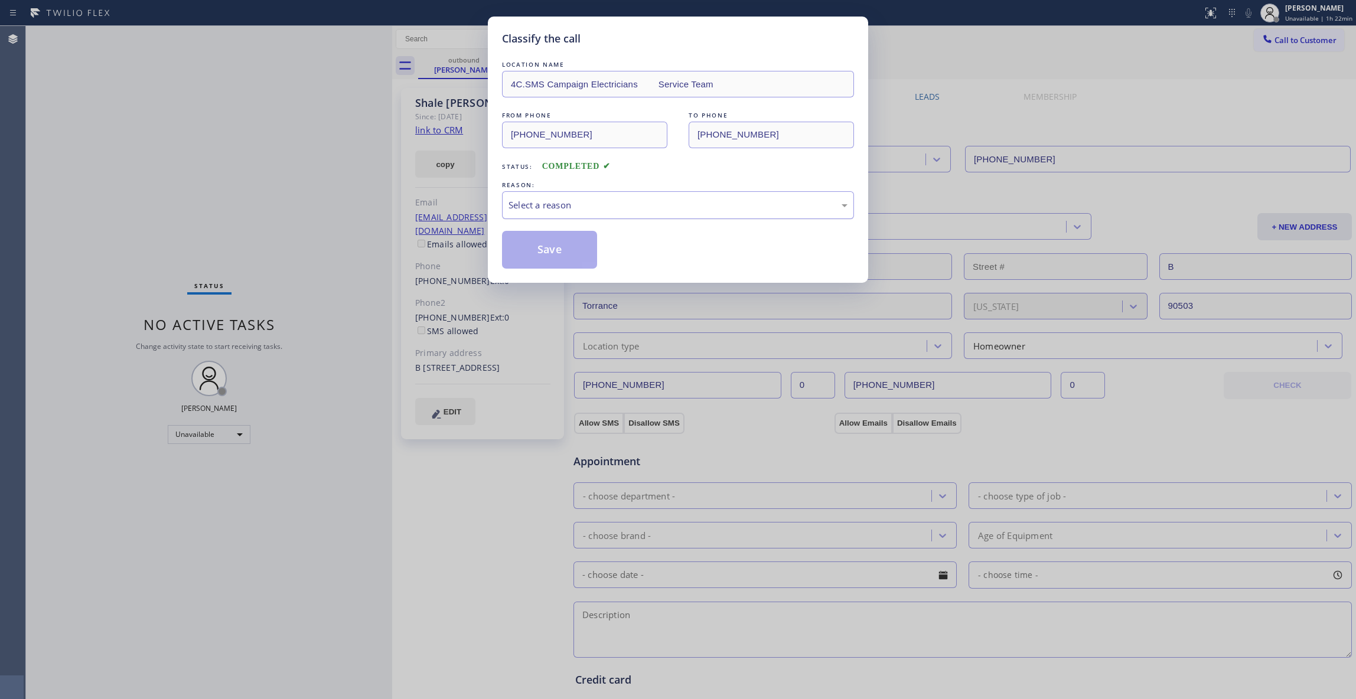
drag, startPoint x: 648, startPoint y: 206, endPoint x: 643, endPoint y: 216, distance: 11.6
click at [648, 206] on div "Select a reason" at bounding box center [677, 205] width 339 height 14
click at [556, 251] on button "Save" at bounding box center [549, 250] width 95 height 38
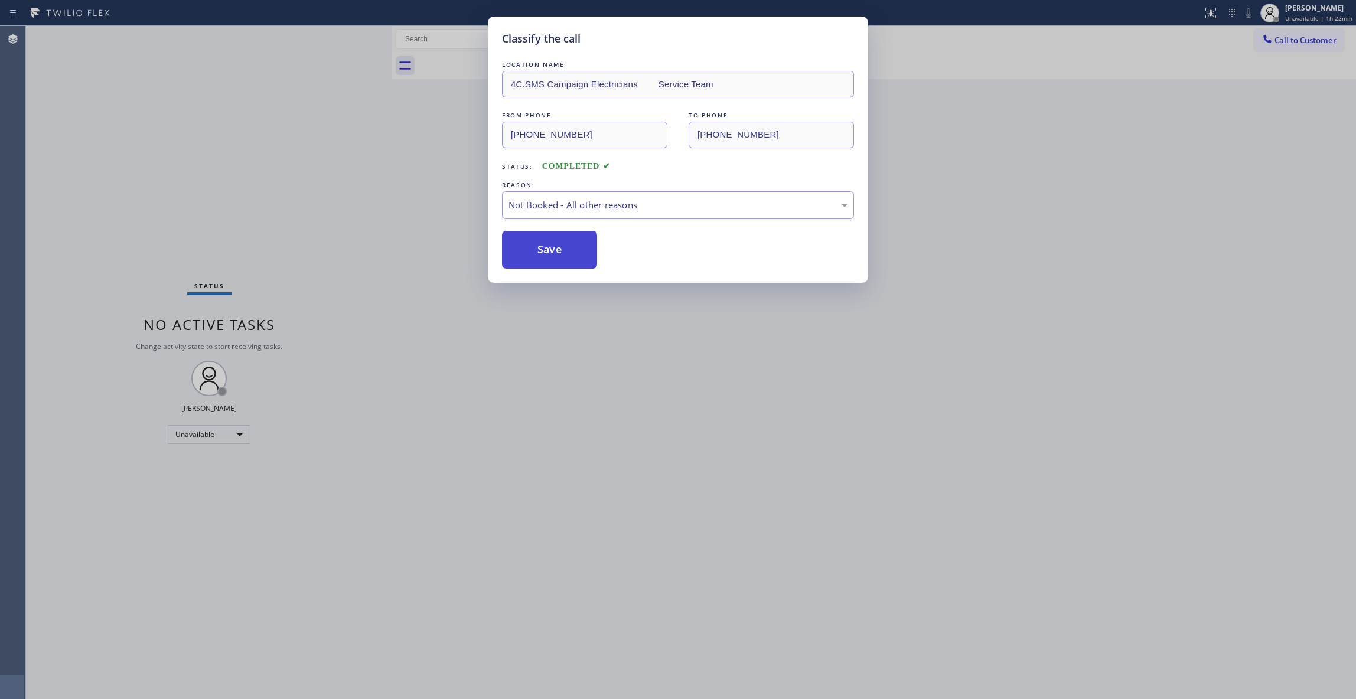
click at [555, 251] on button "Save" at bounding box center [549, 250] width 95 height 38
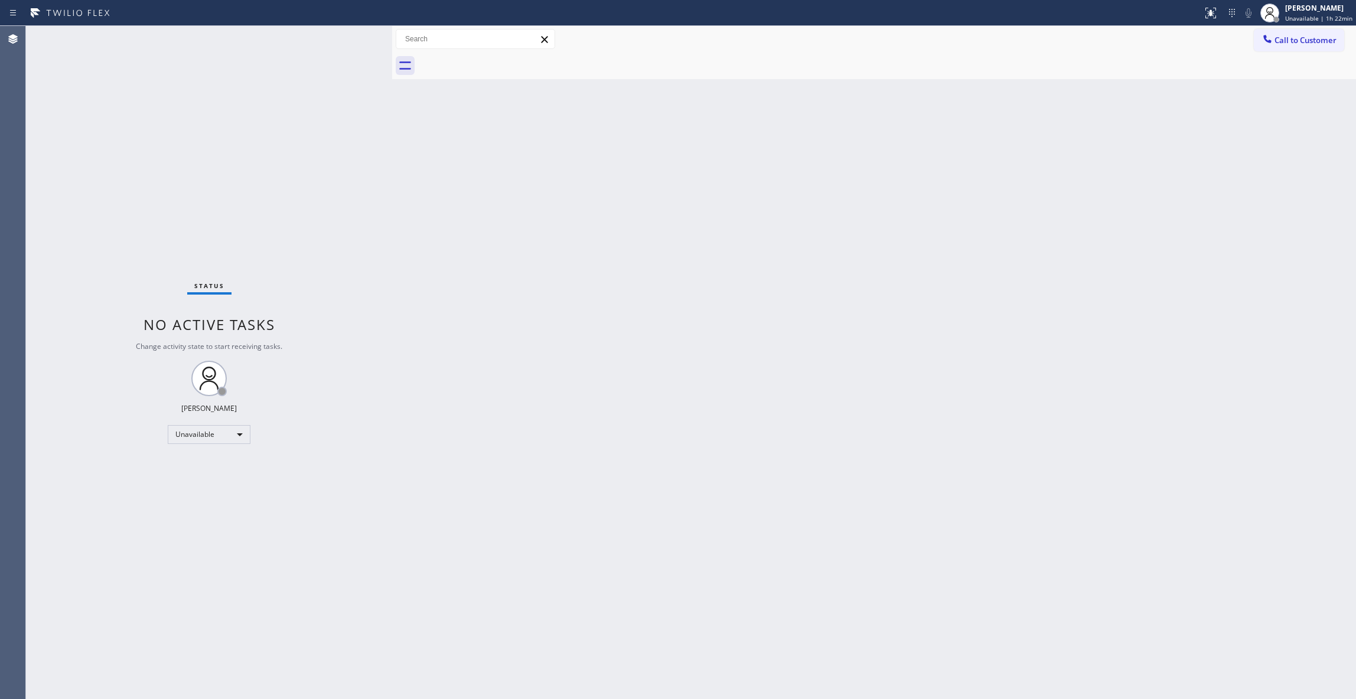
click at [1123, 314] on div "Back to Dashboard Change Sender ID Customers Technicians Select a contact Outbo…" at bounding box center [874, 362] width 964 height 673
click at [1307, 37] on span "Call to Customer" at bounding box center [1305, 40] width 62 height 11
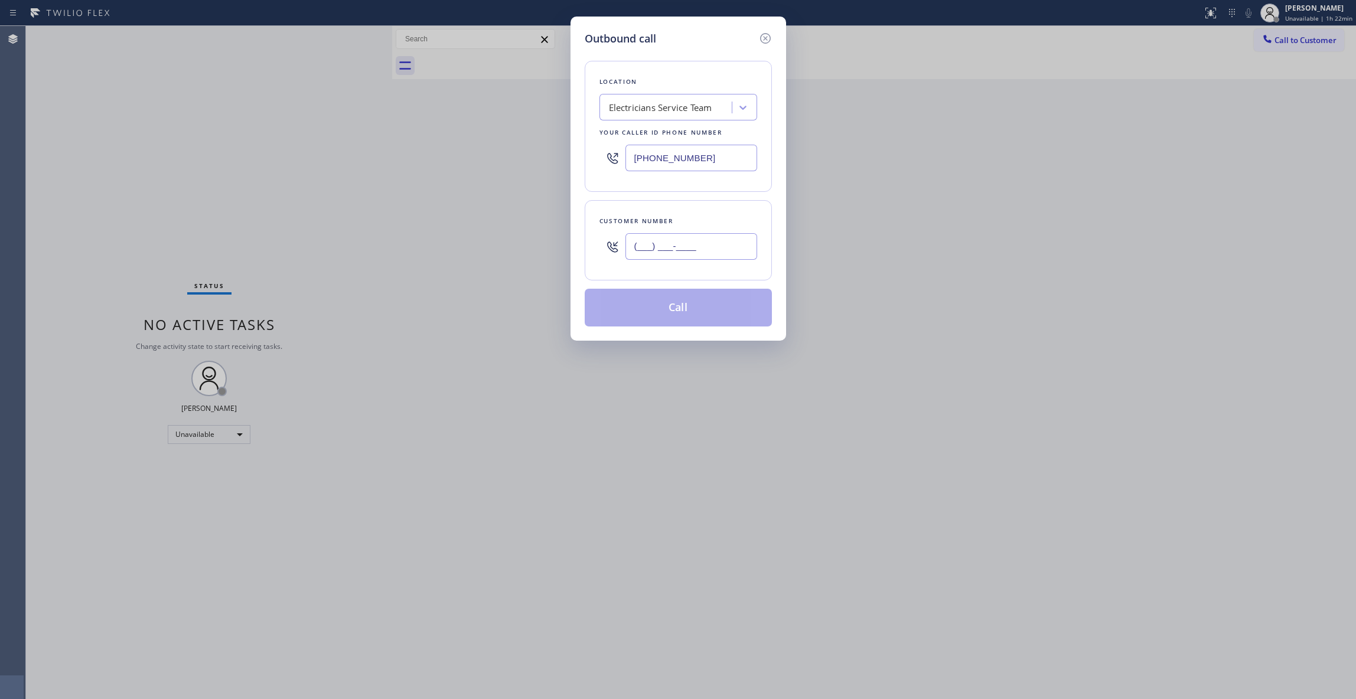
click at [663, 251] on input "(___) ___-____" at bounding box center [691, 246] width 132 height 27
paste input "562) 234-5739"
type input "[PHONE_NUMBER]"
click at [667, 317] on button "Call" at bounding box center [678, 308] width 187 height 38
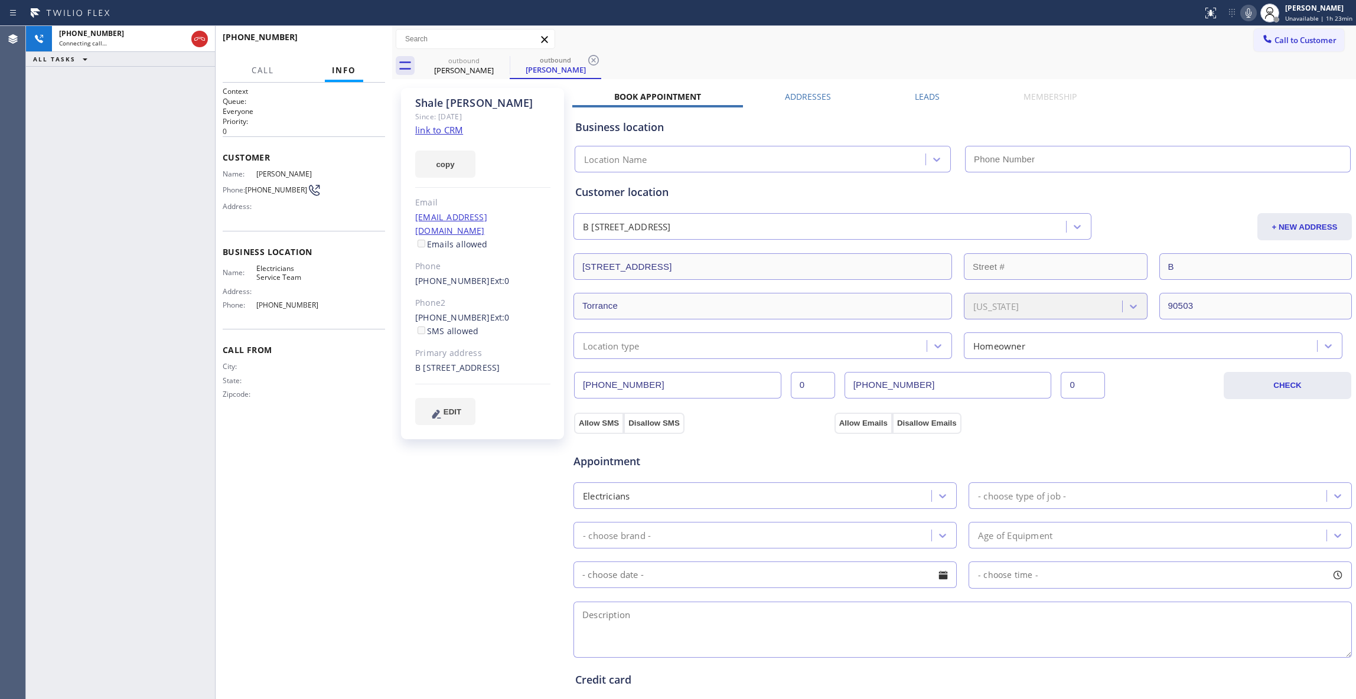
type input "[PHONE_NUMBER]"
click at [370, 43] on span "HANG UP" at bounding box center [358, 42] width 36 height 8
click at [596, 59] on icon at bounding box center [593, 60] width 14 height 14
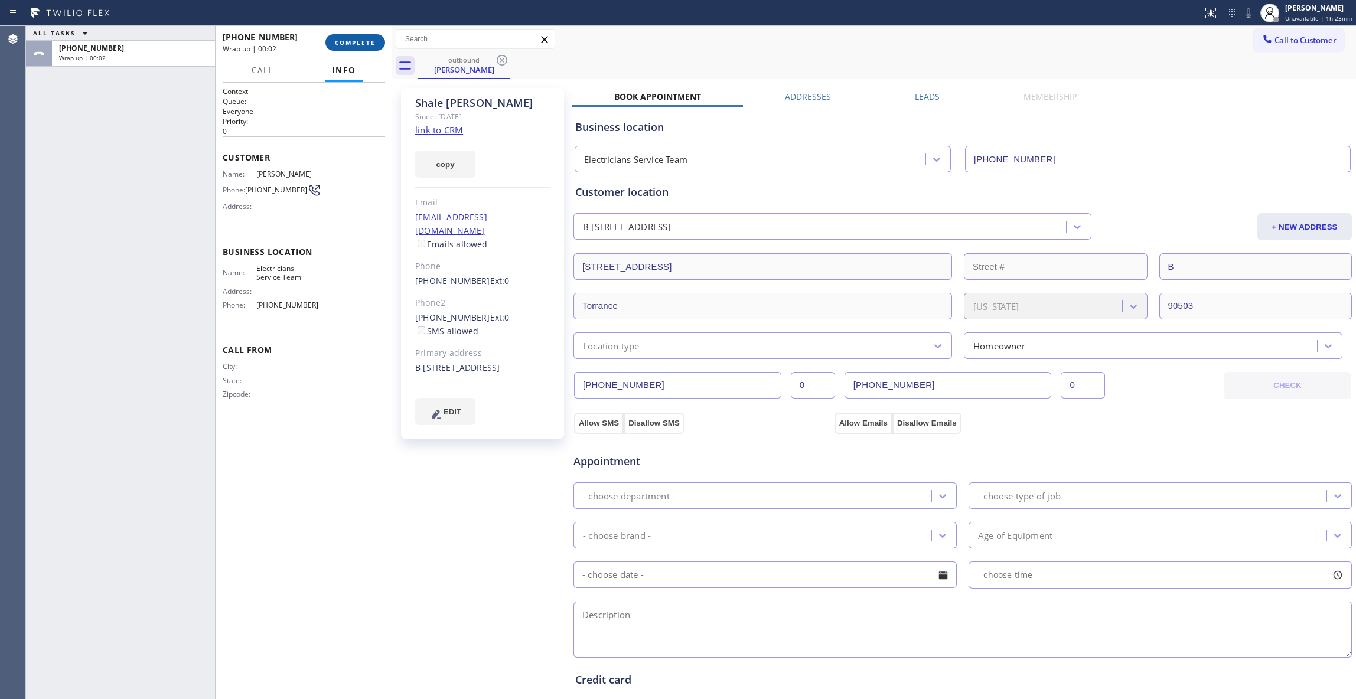
click at [364, 45] on span "COMPLETE" at bounding box center [355, 42] width 41 height 8
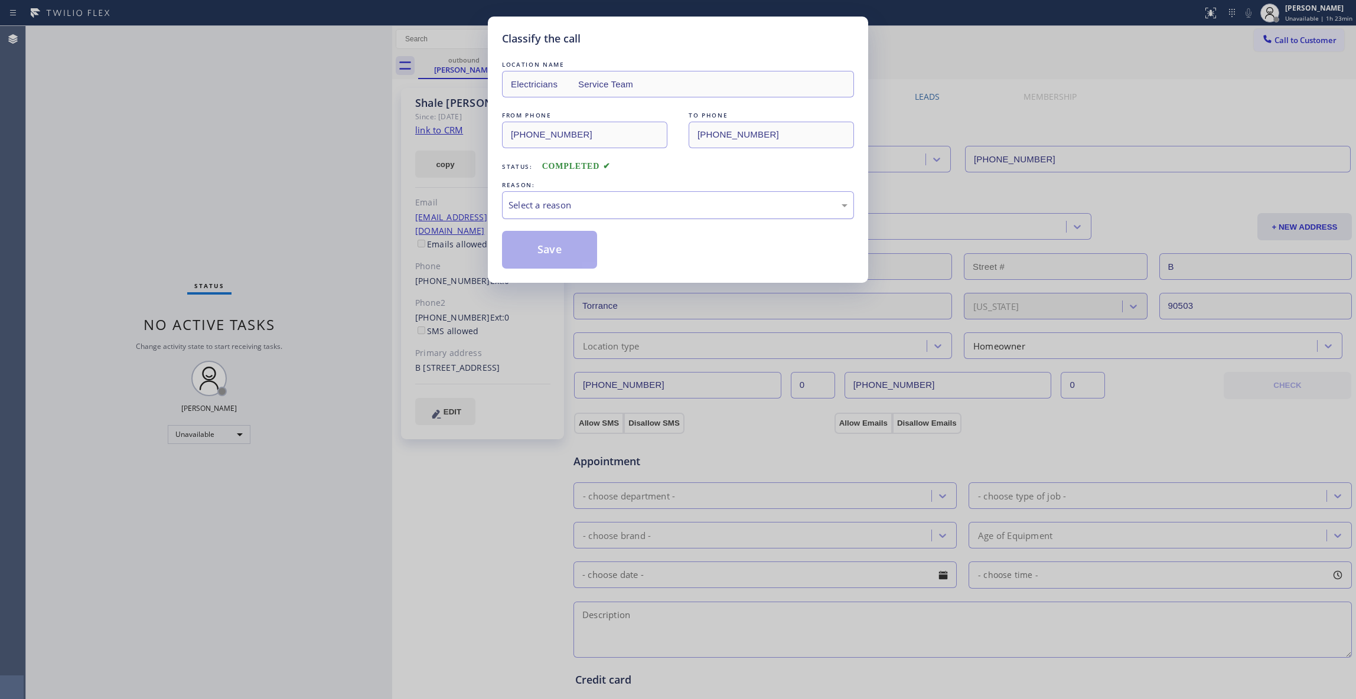
click at [547, 199] on div "Select a reason" at bounding box center [677, 205] width 339 height 14
click at [543, 260] on button "Save" at bounding box center [549, 250] width 95 height 38
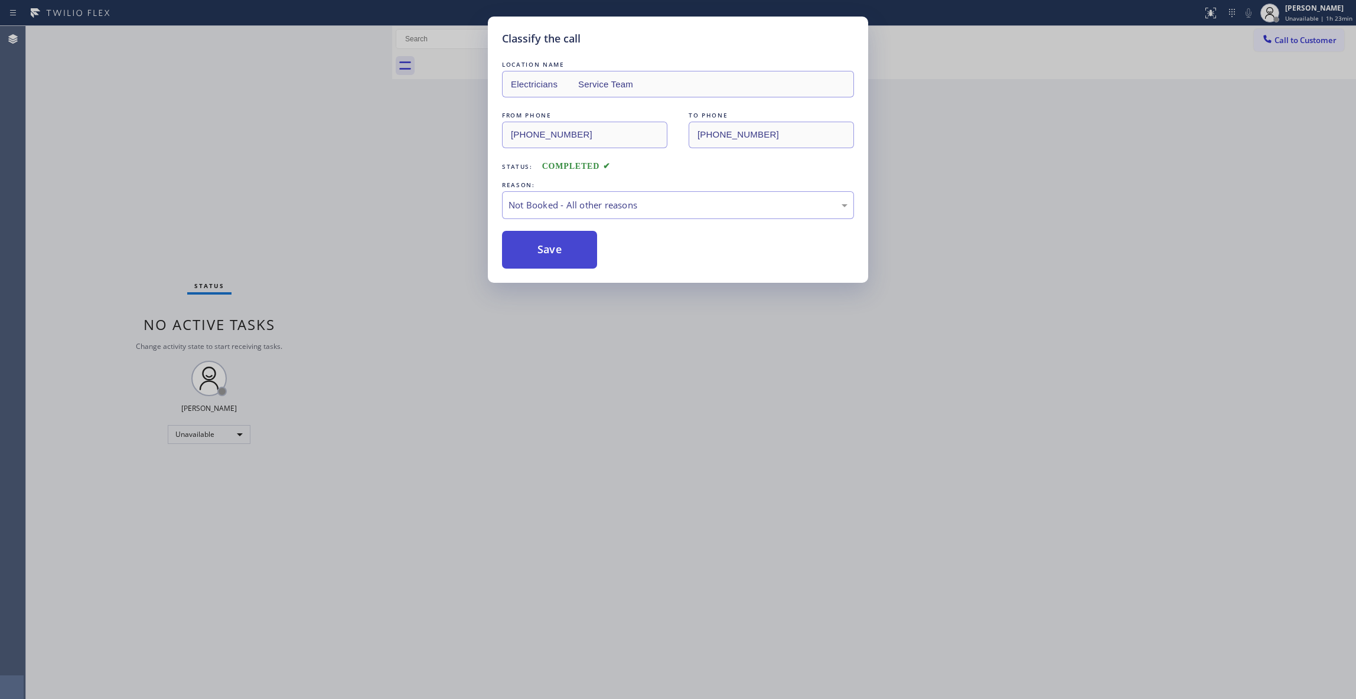
click at [543, 260] on button "Save" at bounding box center [549, 250] width 95 height 38
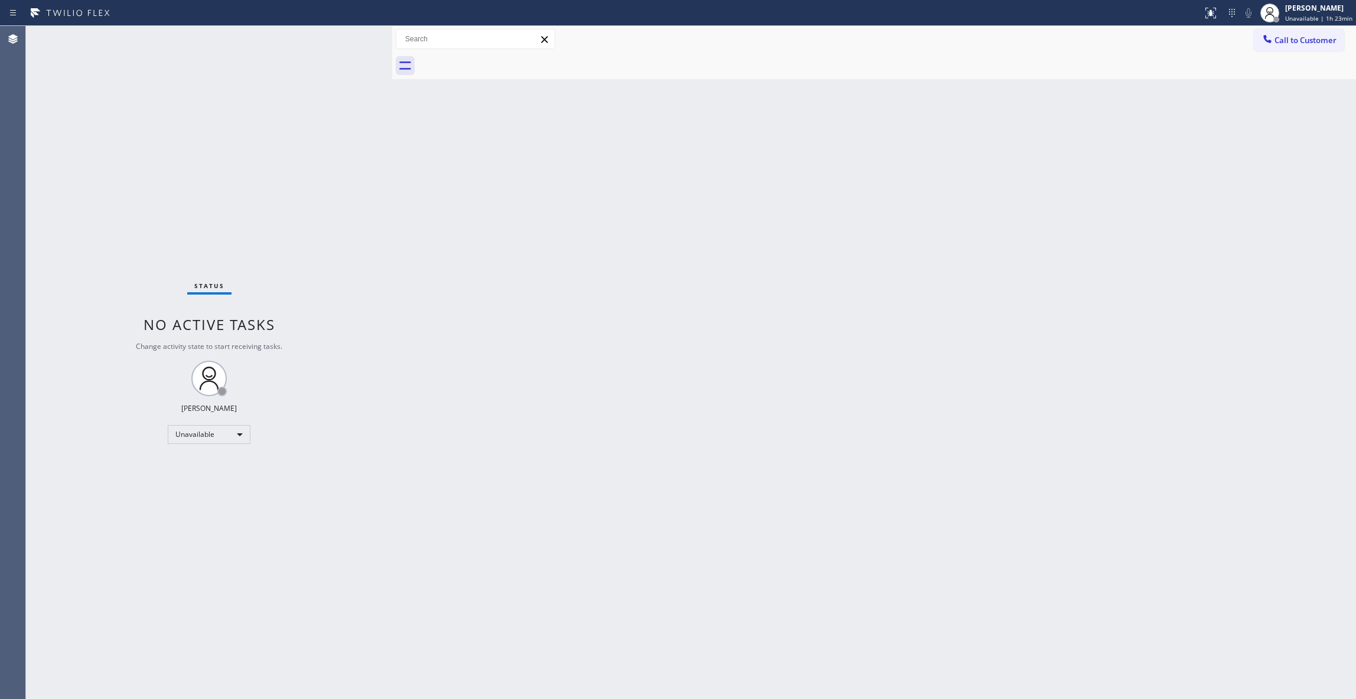
click at [783, 490] on div "Back to Dashboard Change Sender ID Customers Technicians Select a contact Outbo…" at bounding box center [874, 362] width 964 height 673
drag, startPoint x: 950, startPoint y: 221, endPoint x: 1326, endPoint y: 76, distance: 403.3
click at [986, 202] on div "Back to Dashboard Change Sender ID Customers Technicians Select a contact Outbo…" at bounding box center [874, 362] width 964 height 673
click at [1299, 45] on span "Call to Customer" at bounding box center [1305, 40] width 62 height 11
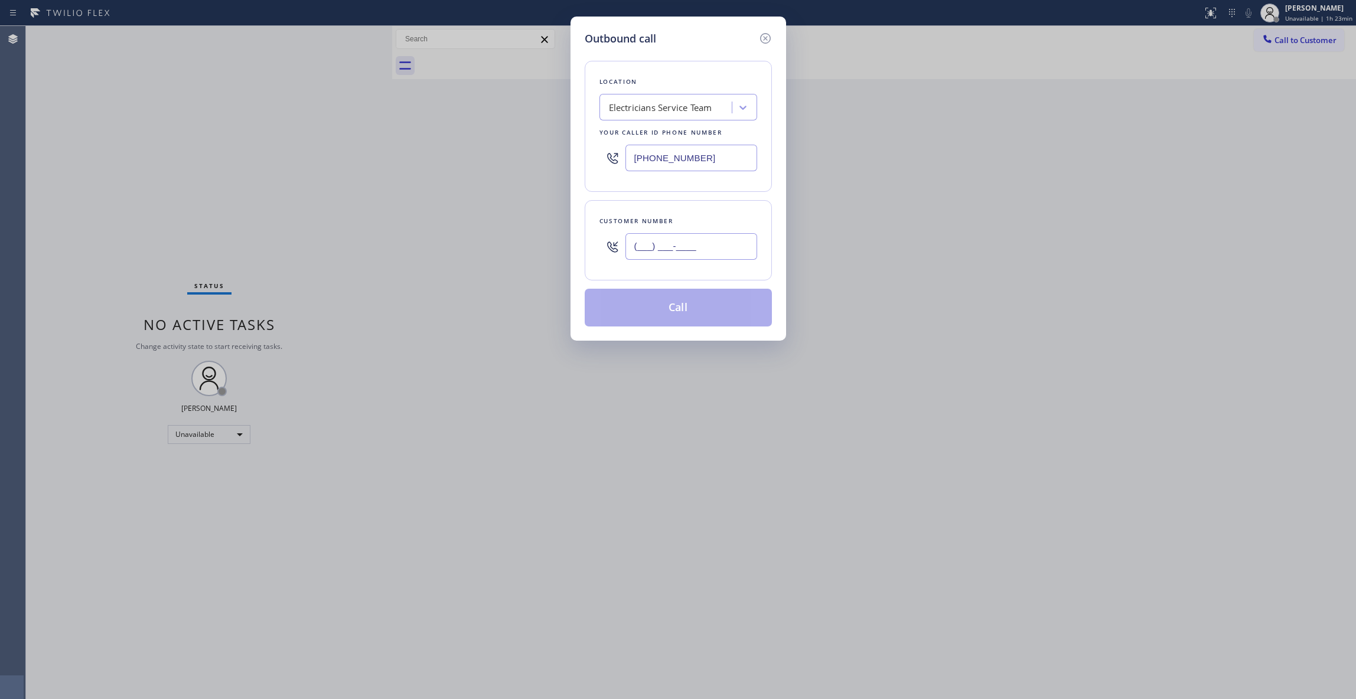
click at [686, 256] on input "(___) ___-____" at bounding box center [691, 246] width 132 height 27
paste input "951) 713-3870"
type input "[PHONE_NUMBER]"
drag, startPoint x: 449, startPoint y: 149, endPoint x: 418, endPoint y: 156, distance: 31.5
click at [406, 154] on div "Outbound call Location Electricians Service Team Your caller id phone number [P…" at bounding box center [678, 349] width 1356 height 699
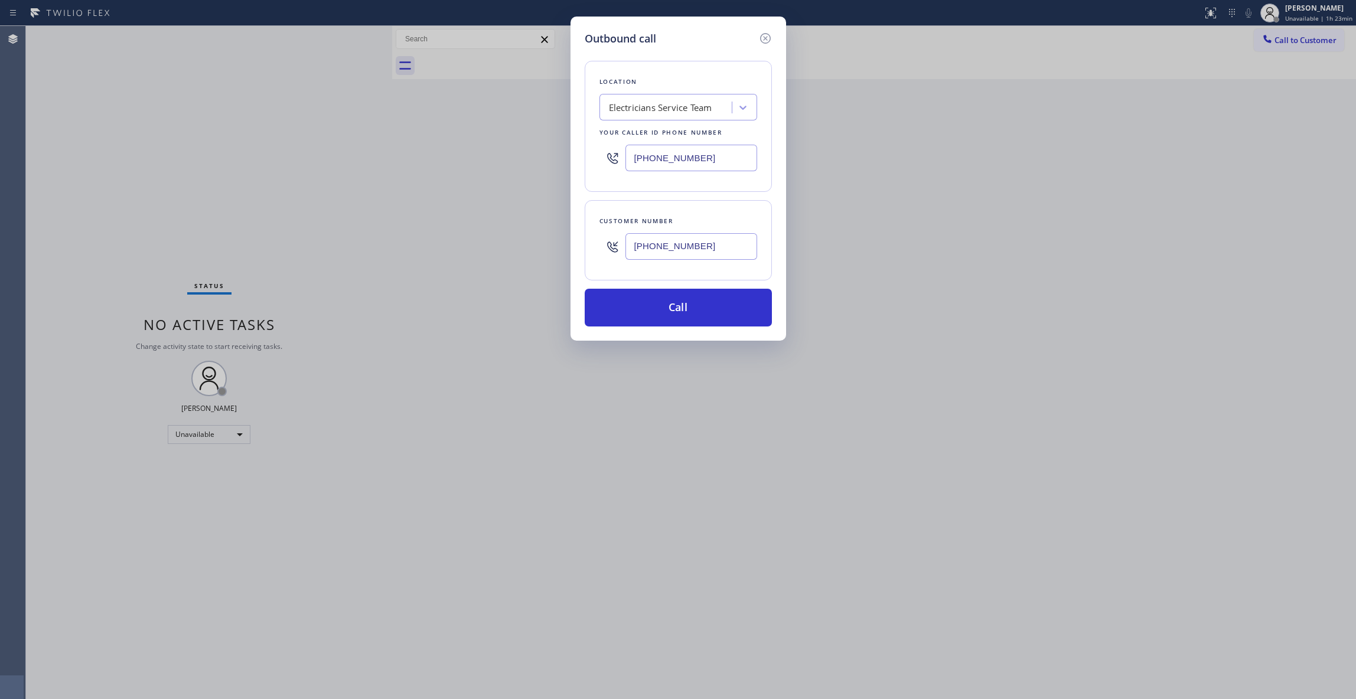
paste input "323) 214-3167"
type input "[PHONE_NUMBER]"
drag, startPoint x: 712, startPoint y: 244, endPoint x: 539, endPoint y: 241, distance: 173.1
click at [539, 241] on div "Outbound call Location [PERSON_NAME][GEOGRAPHIC_DATA] Thermador Appliance Repai…" at bounding box center [678, 349] width 1356 height 699
click at [650, 312] on button "Call" at bounding box center [678, 308] width 187 height 38
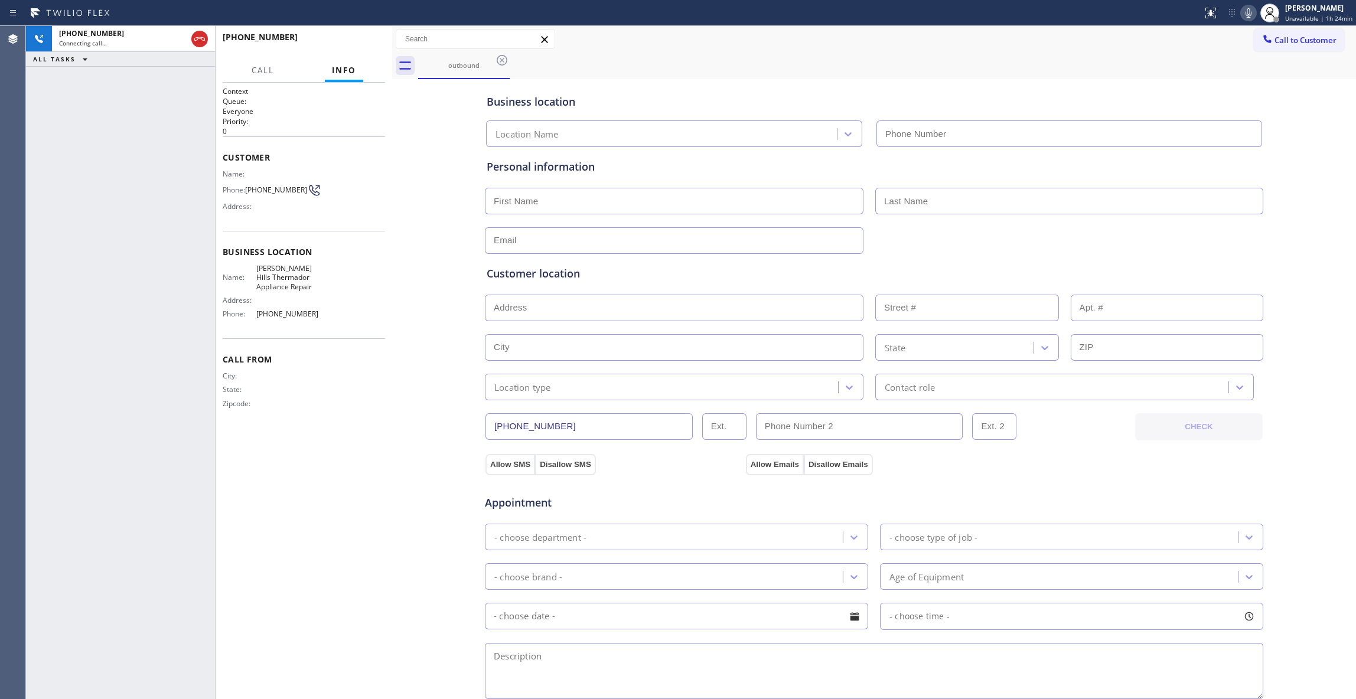
type input "[PHONE_NUMBER]"
drag, startPoint x: 29, startPoint y: 162, endPoint x: 41, endPoint y: 135, distance: 29.1
click at [29, 161] on div "[PHONE_NUMBER] Live | 00:08 ALL TASKS ALL TASKS ACTIVE TASKS TASKS IN WRAP UP" at bounding box center [120, 362] width 189 height 673
click at [353, 44] on span "HANG UP" at bounding box center [358, 42] width 36 height 8
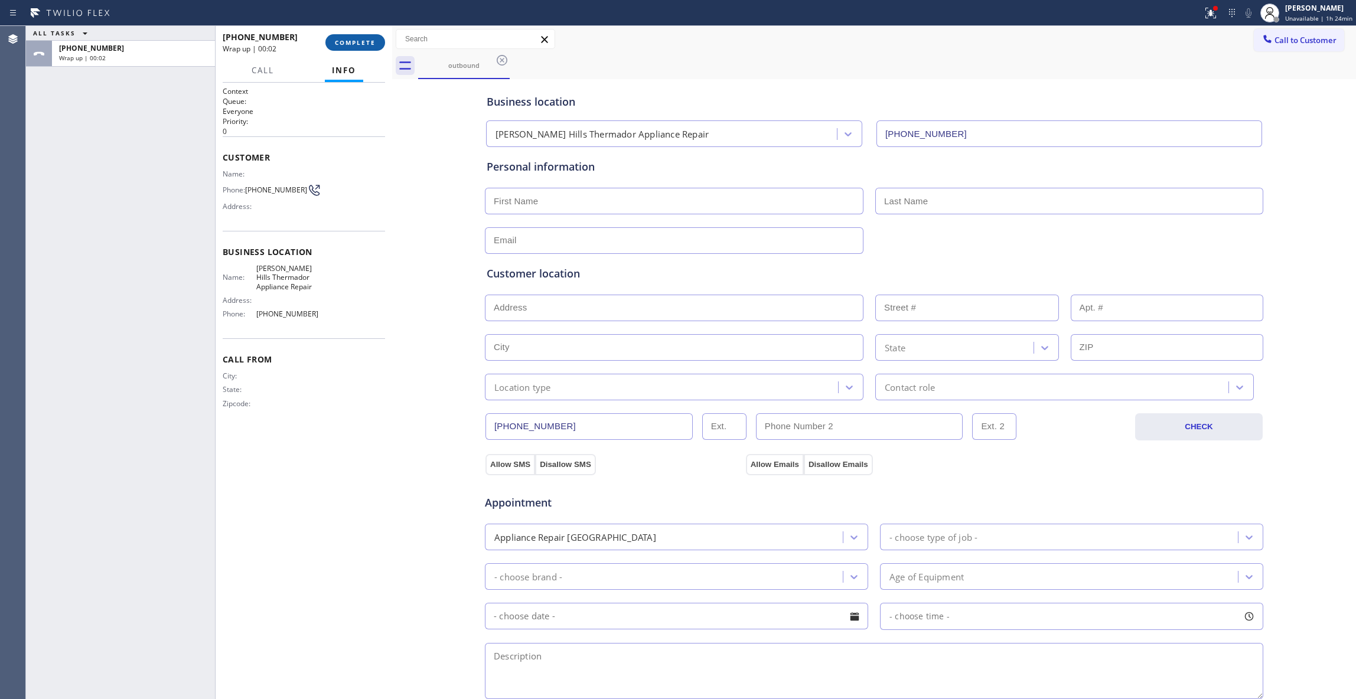
click at [353, 44] on span "COMPLETE" at bounding box center [355, 42] width 41 height 8
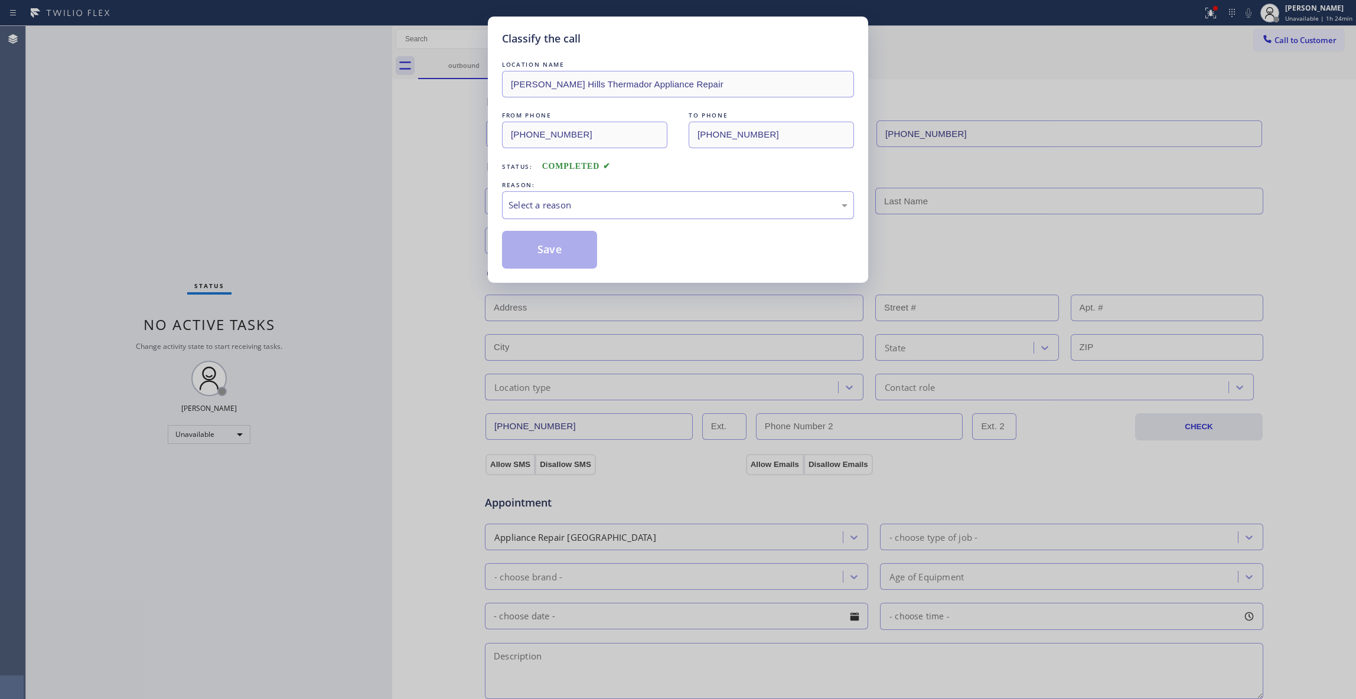
click at [513, 210] on div "Select a reason" at bounding box center [677, 205] width 339 height 14
click at [526, 249] on button "Save" at bounding box center [549, 250] width 95 height 38
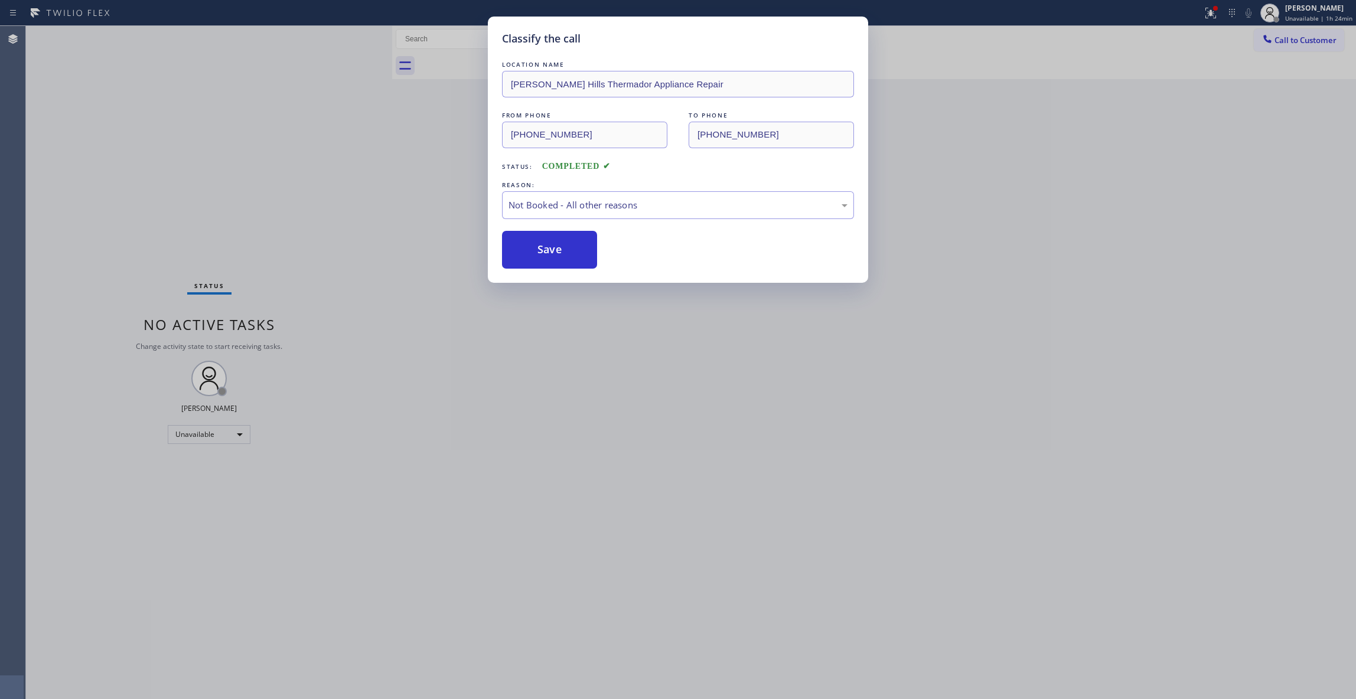
click at [526, 249] on button "Save" at bounding box center [549, 250] width 95 height 38
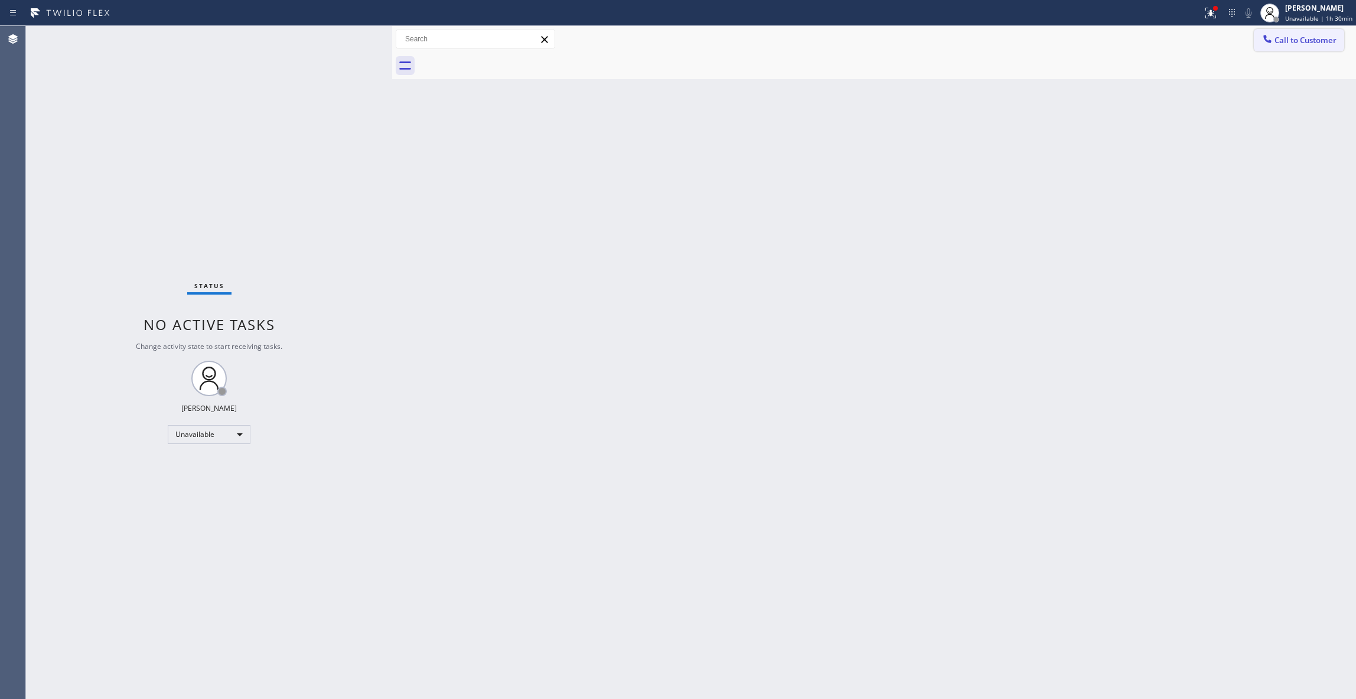
click at [1310, 45] on span "Call to Customer" at bounding box center [1305, 40] width 62 height 11
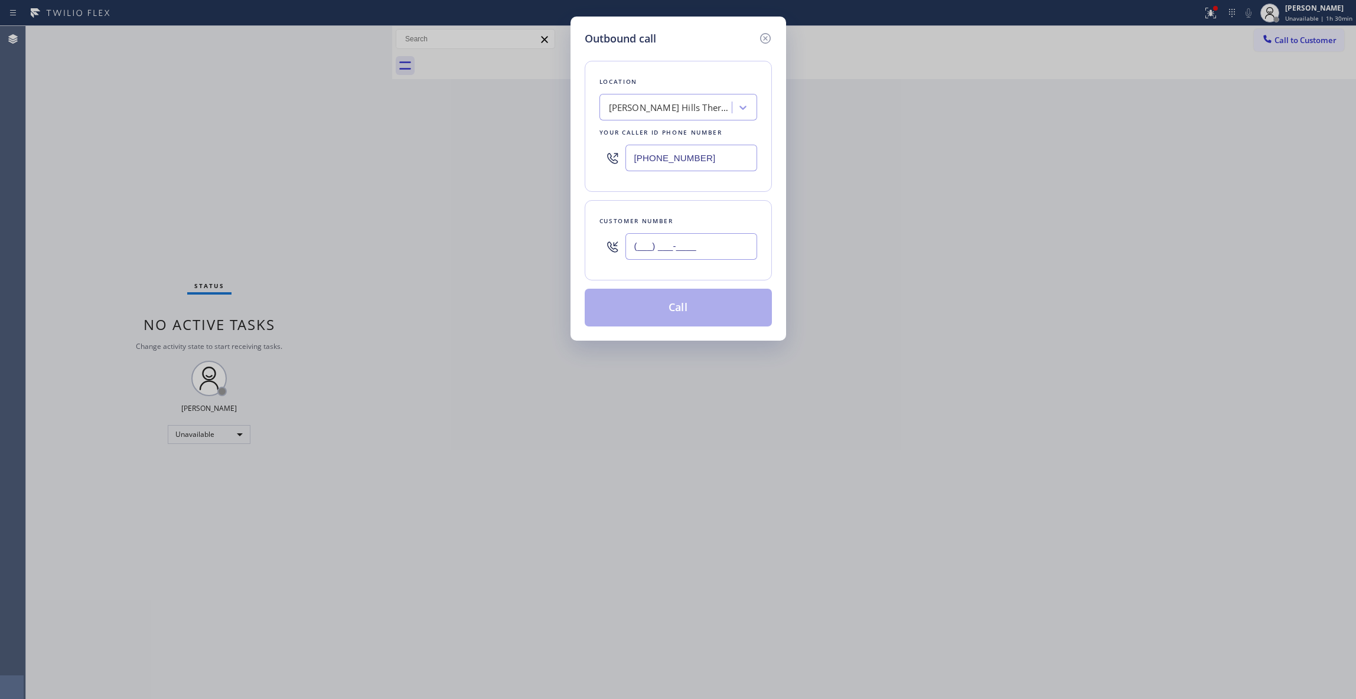
click at [714, 246] on input "(___) ___-____" at bounding box center [691, 246] width 132 height 27
paste input "813) 618-0047"
type input "[PHONE_NUMBER]"
paste input "714) 909-1626"
drag, startPoint x: 719, startPoint y: 158, endPoint x: 322, endPoint y: 148, distance: 397.0
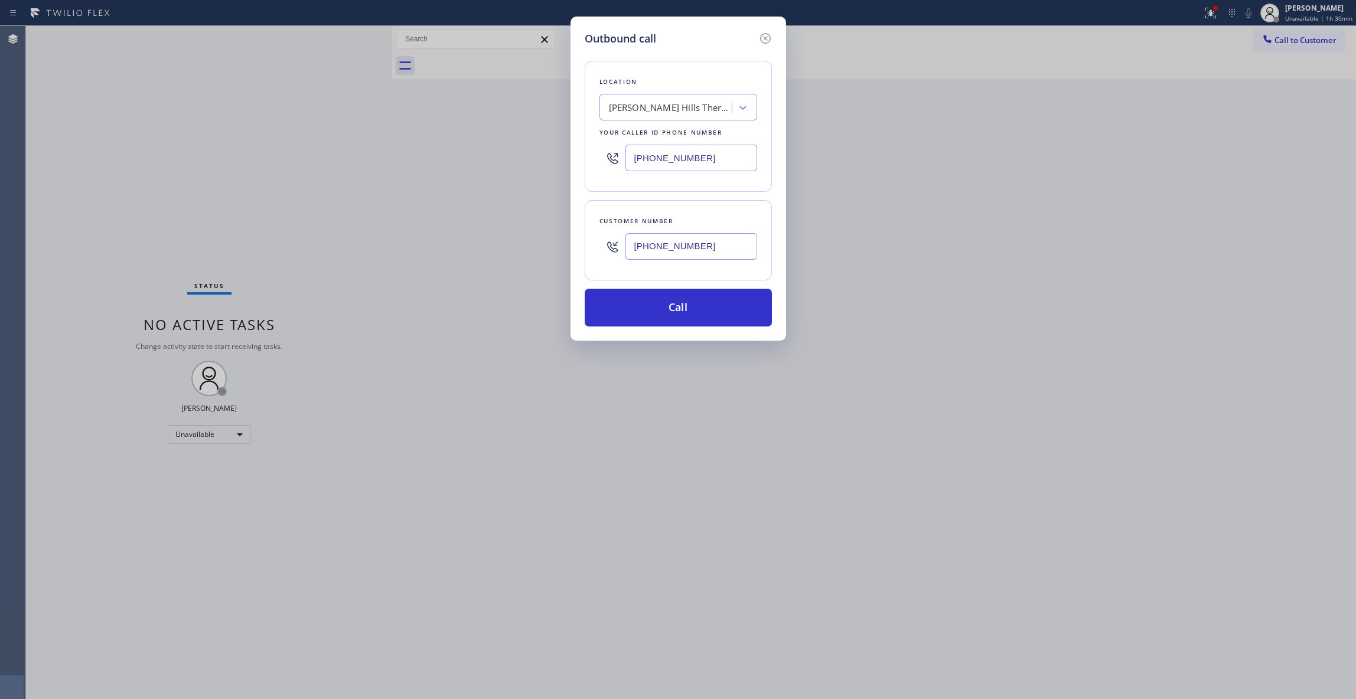
click at [322, 148] on div "Outbound call Location [PERSON_NAME][GEOGRAPHIC_DATA] Thermador Appliance Repai…" at bounding box center [678, 349] width 1356 height 699
type input "[PHONE_NUMBER]"
drag, startPoint x: 724, startPoint y: 249, endPoint x: 570, endPoint y: 244, distance: 153.6
click at [570, 244] on div "Outbound call Location KitchenAid Appliance Repair Professionals Your caller id…" at bounding box center [678, 179] width 216 height 324
click at [661, 302] on button "Call" at bounding box center [678, 308] width 187 height 38
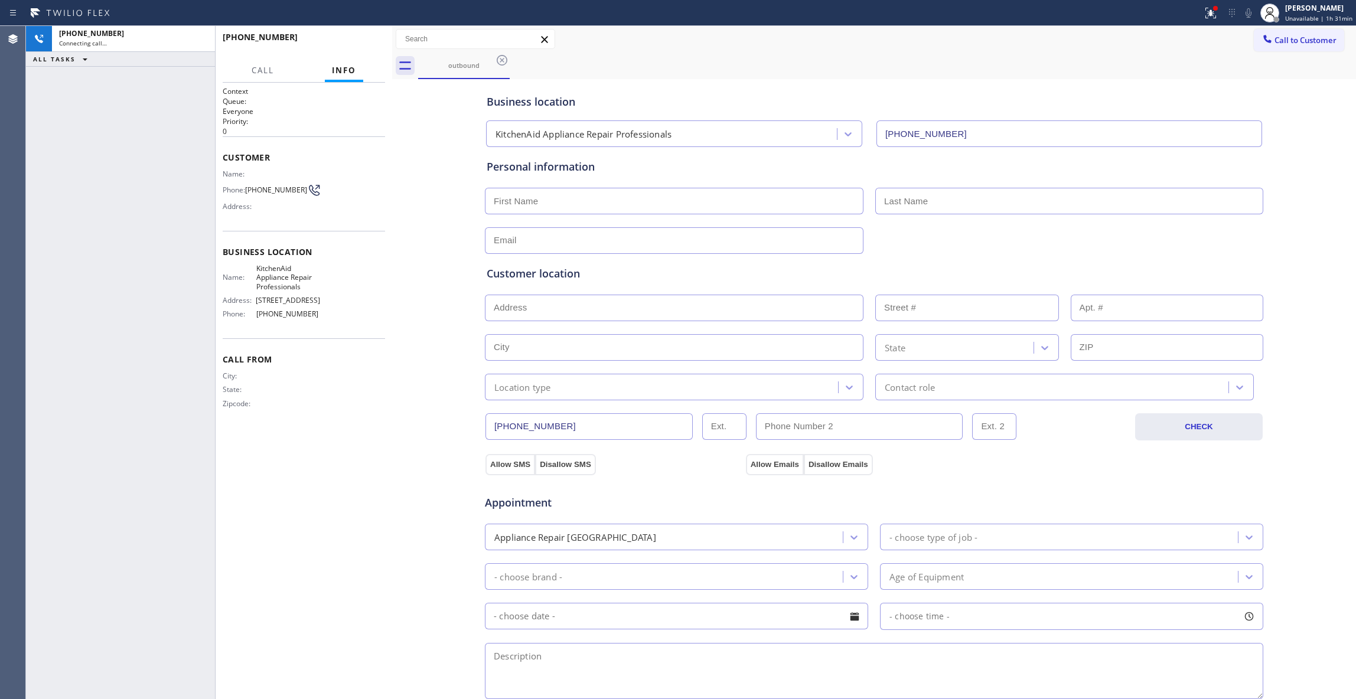
type input "[PHONE_NUMBER]"
click at [371, 39] on span "HANG UP" at bounding box center [358, 42] width 36 height 8
click at [294, 194] on span "[PHONE_NUMBER]" at bounding box center [276, 189] width 62 height 9
click at [294, 193] on span "[PHONE_NUMBER]" at bounding box center [276, 189] width 62 height 9
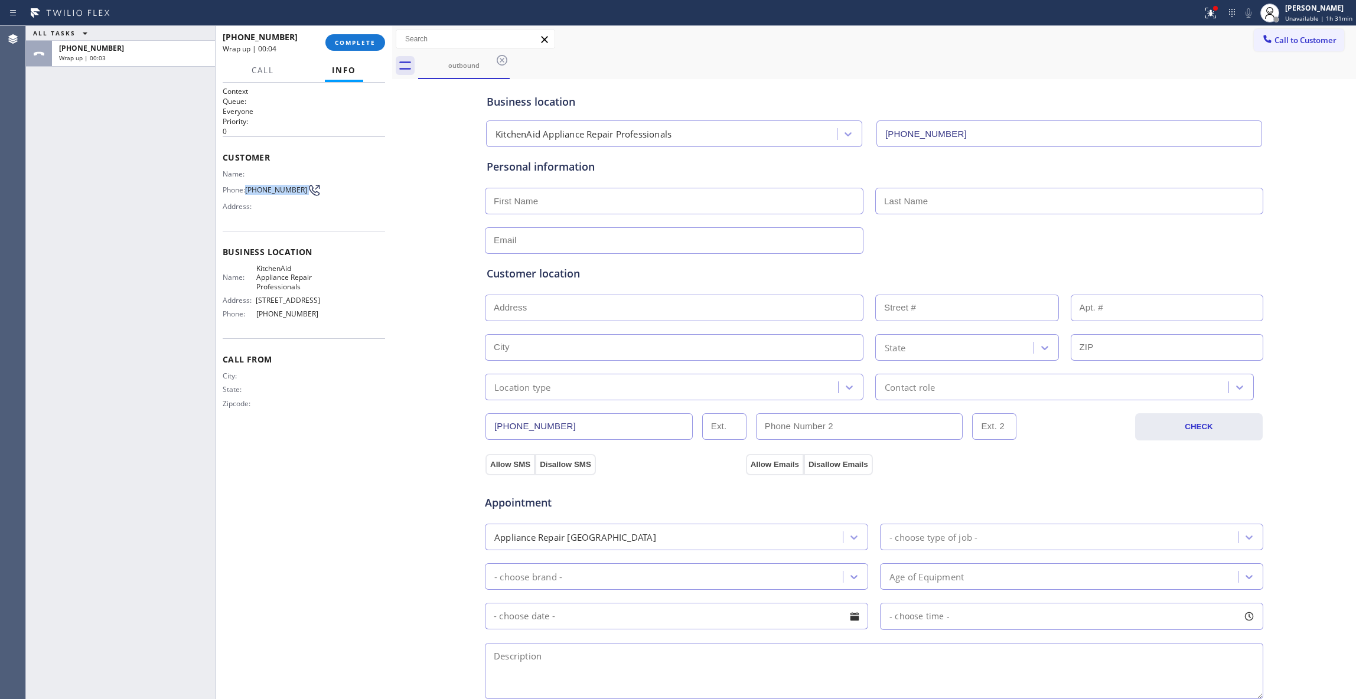
copy div "[PHONE_NUMBER]"
click at [370, 40] on span "COMPLETE" at bounding box center [355, 42] width 41 height 8
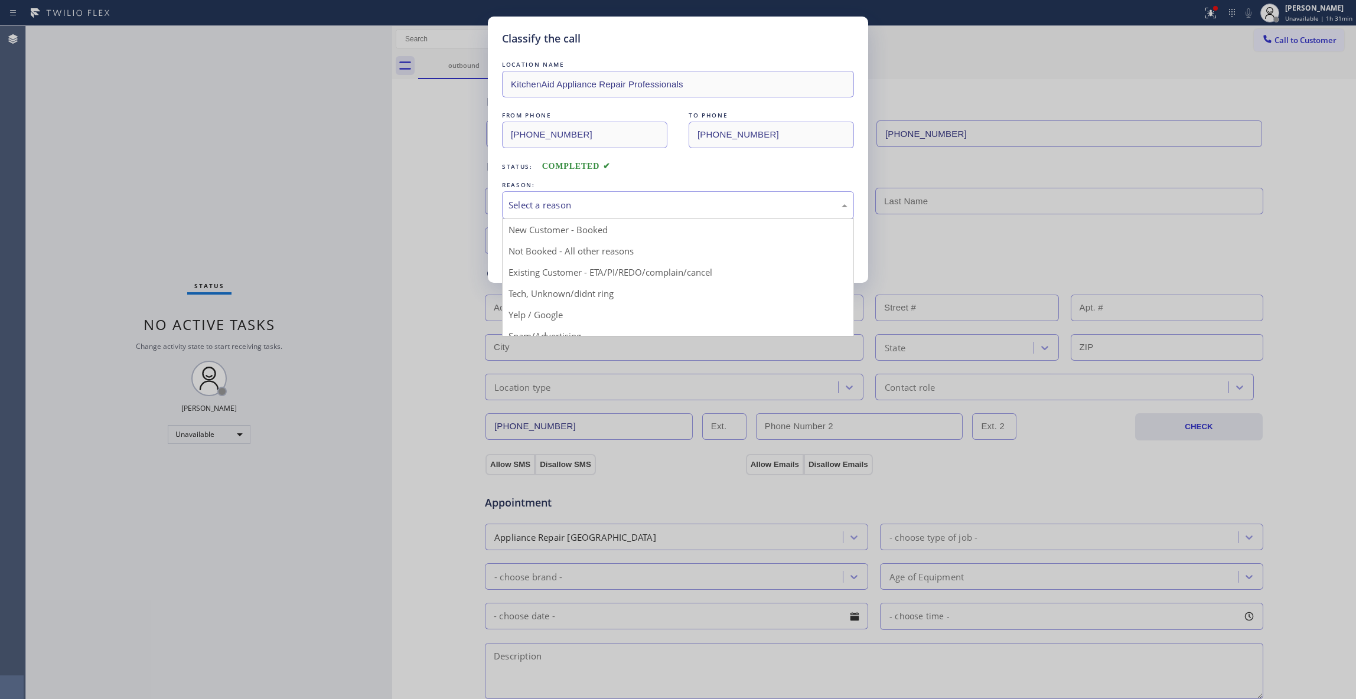
click at [631, 197] on div "Select a reason" at bounding box center [678, 205] width 352 height 28
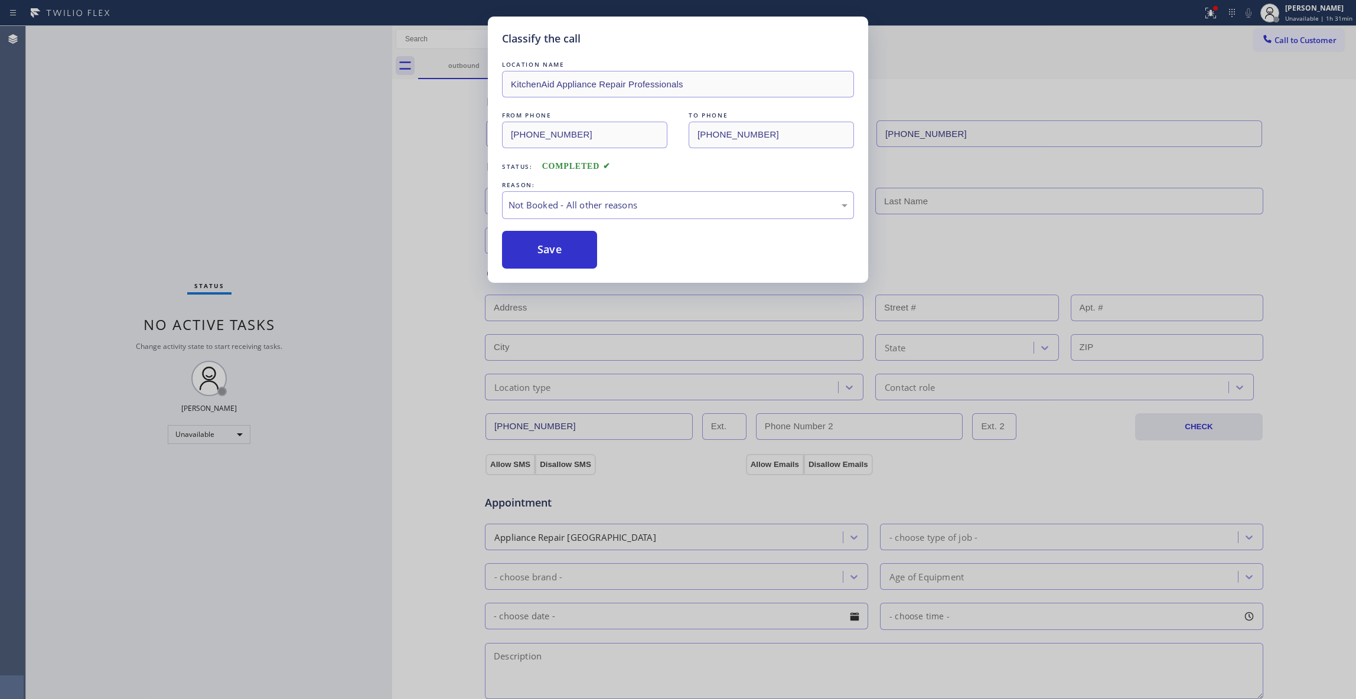
click at [569, 252] on button "Save" at bounding box center [549, 250] width 95 height 38
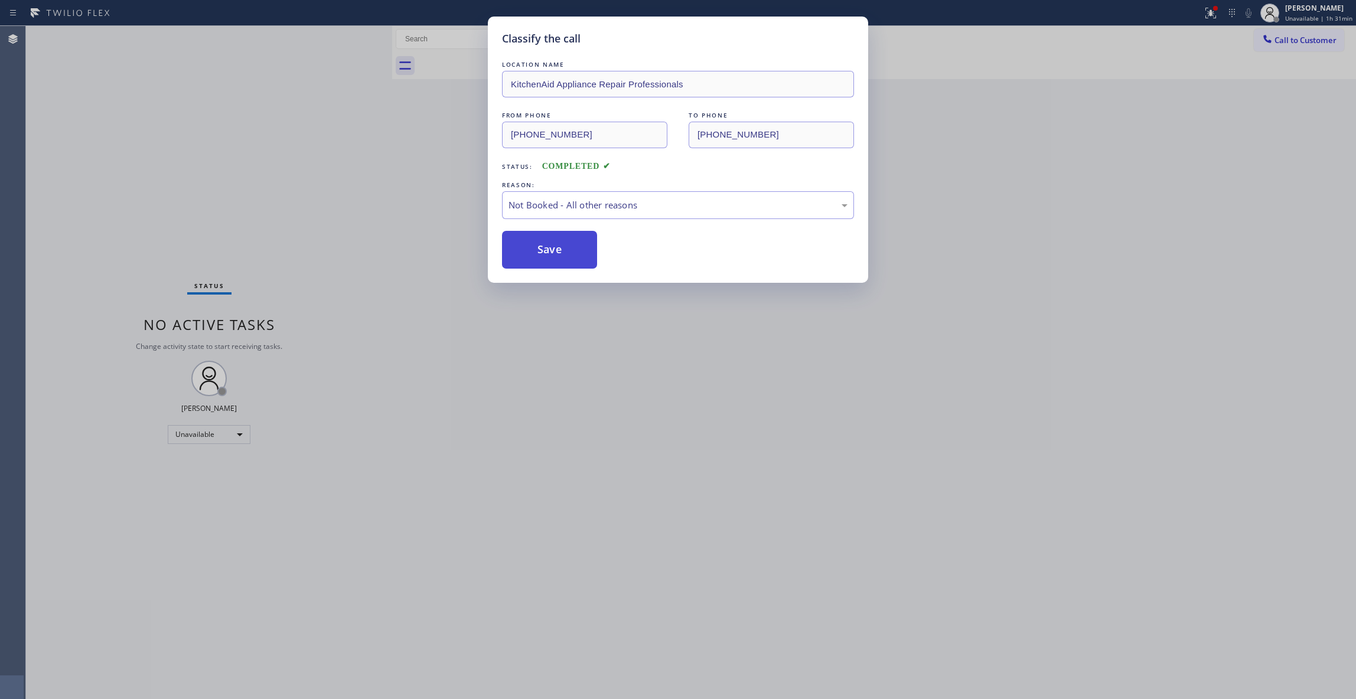
click at [568, 252] on button "Save" at bounding box center [549, 250] width 95 height 38
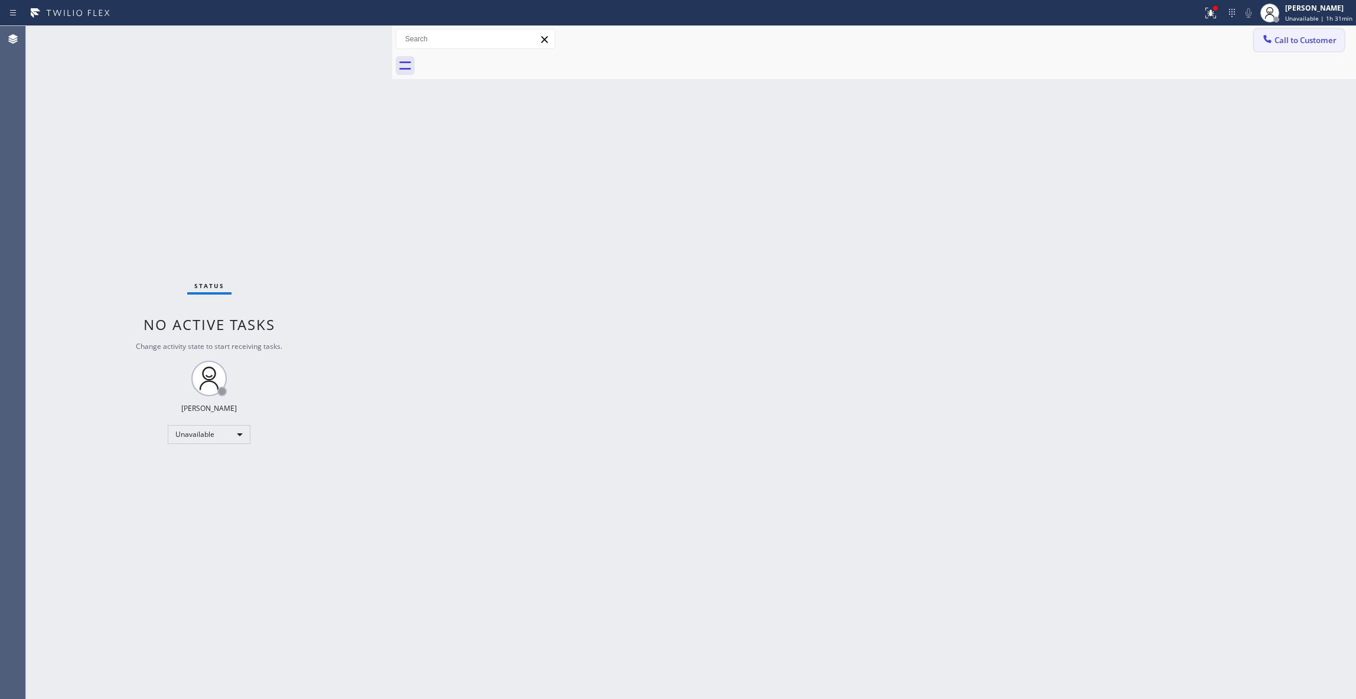
drag, startPoint x: 1305, startPoint y: 39, endPoint x: 1290, endPoint y: 39, distance: 15.4
click at [1304, 39] on span "Call to Customer" at bounding box center [1305, 40] width 62 height 11
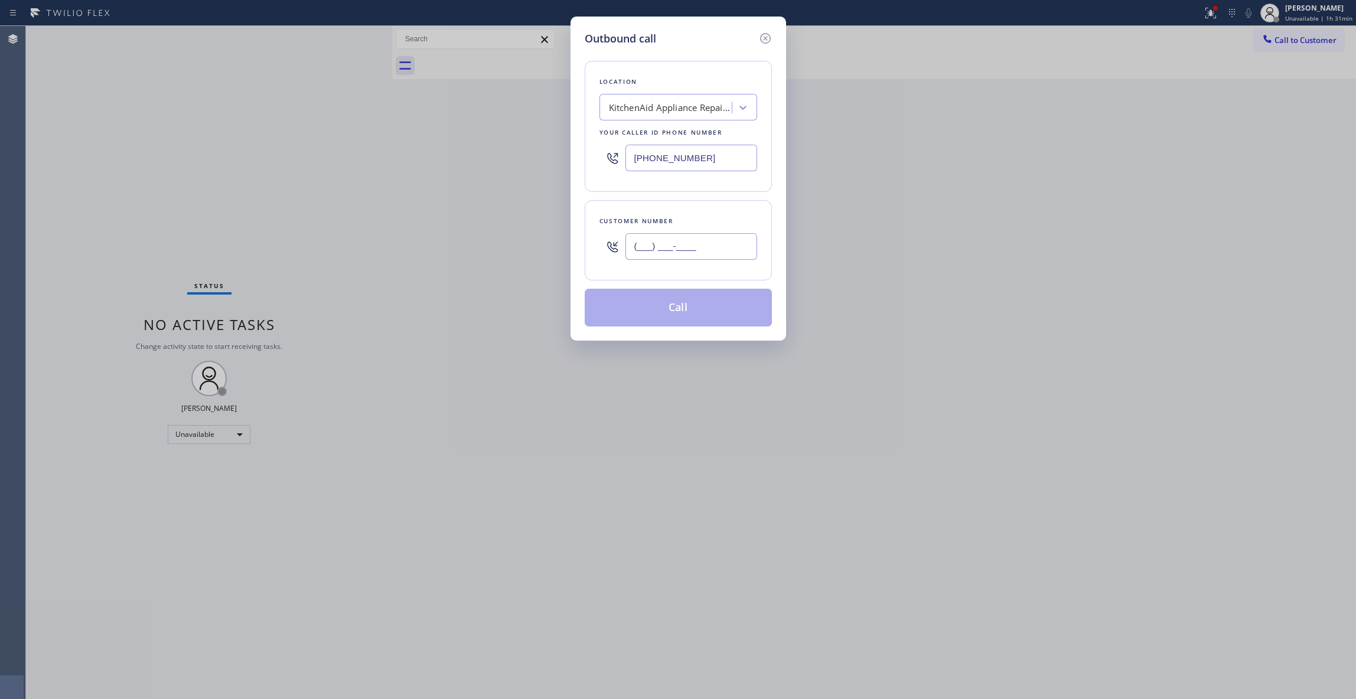
click at [658, 240] on input "(___) ___-____" at bounding box center [691, 246] width 132 height 27
paste input "813) 618-0047"
type input "[PHONE_NUMBER]"
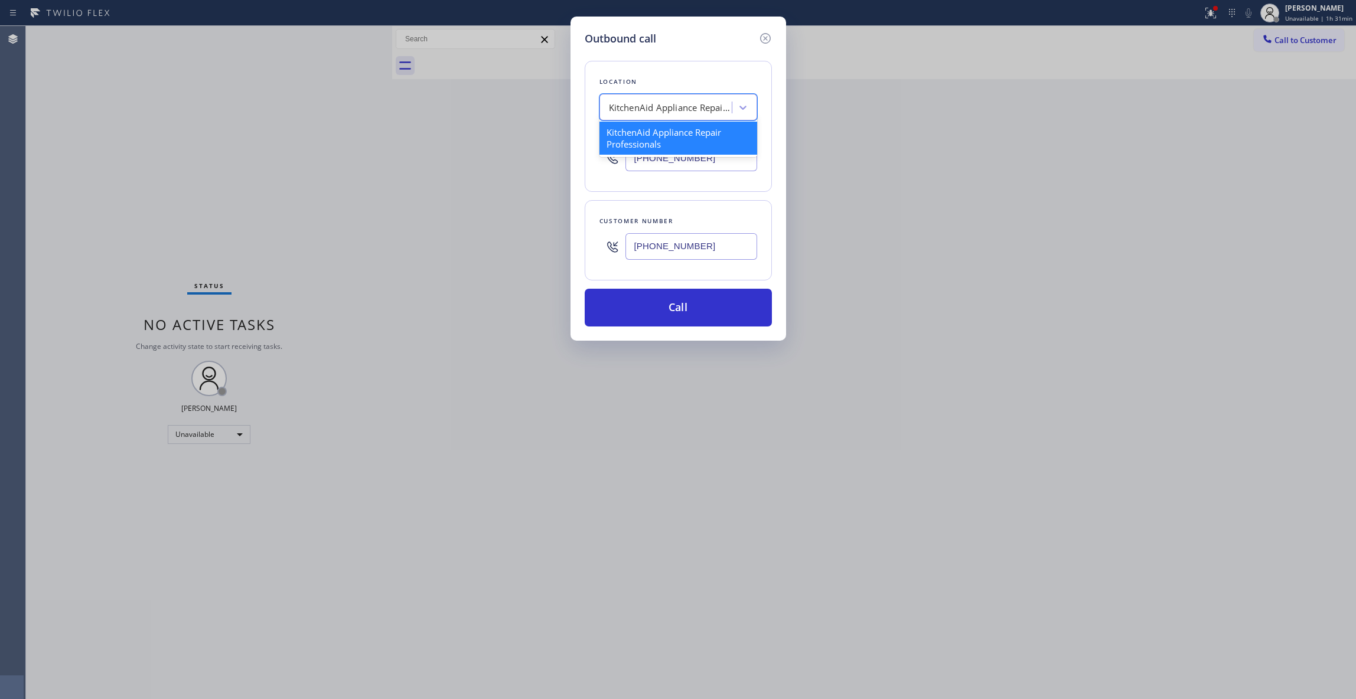
click at [657, 107] on div "KitchenAid Appliance Repair Professionals" at bounding box center [671, 108] width 124 height 14
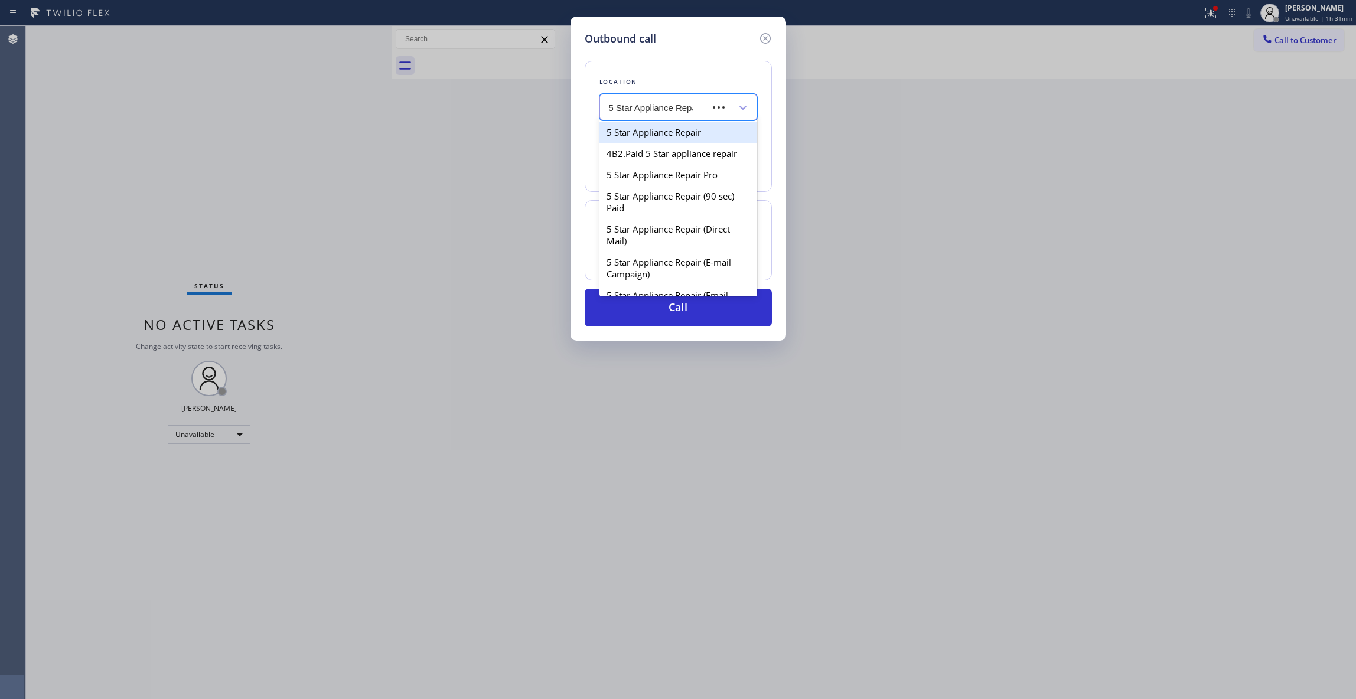
type input "5 Star Appliance Repair"
click at [667, 135] on div "5 Star Appliance Repair" at bounding box center [678, 132] width 158 height 21
type input "[PHONE_NUMBER]"
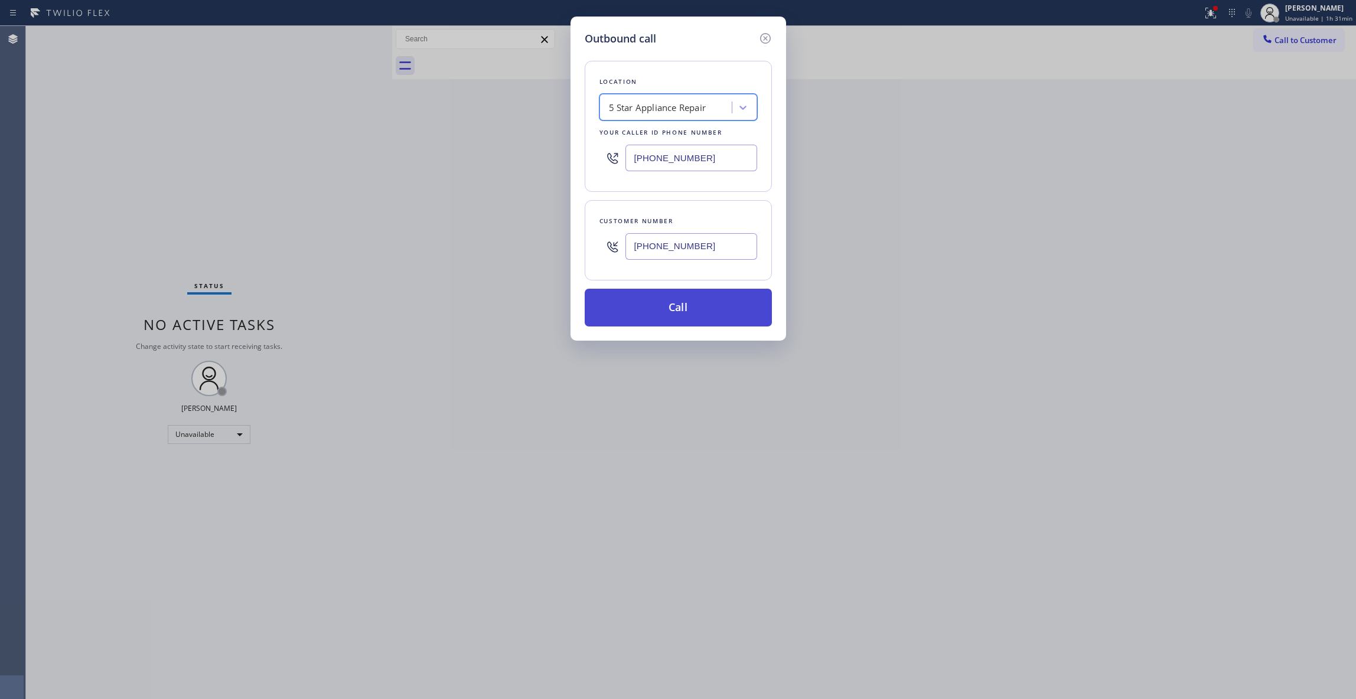
click at [676, 302] on button "Call" at bounding box center [678, 308] width 187 height 38
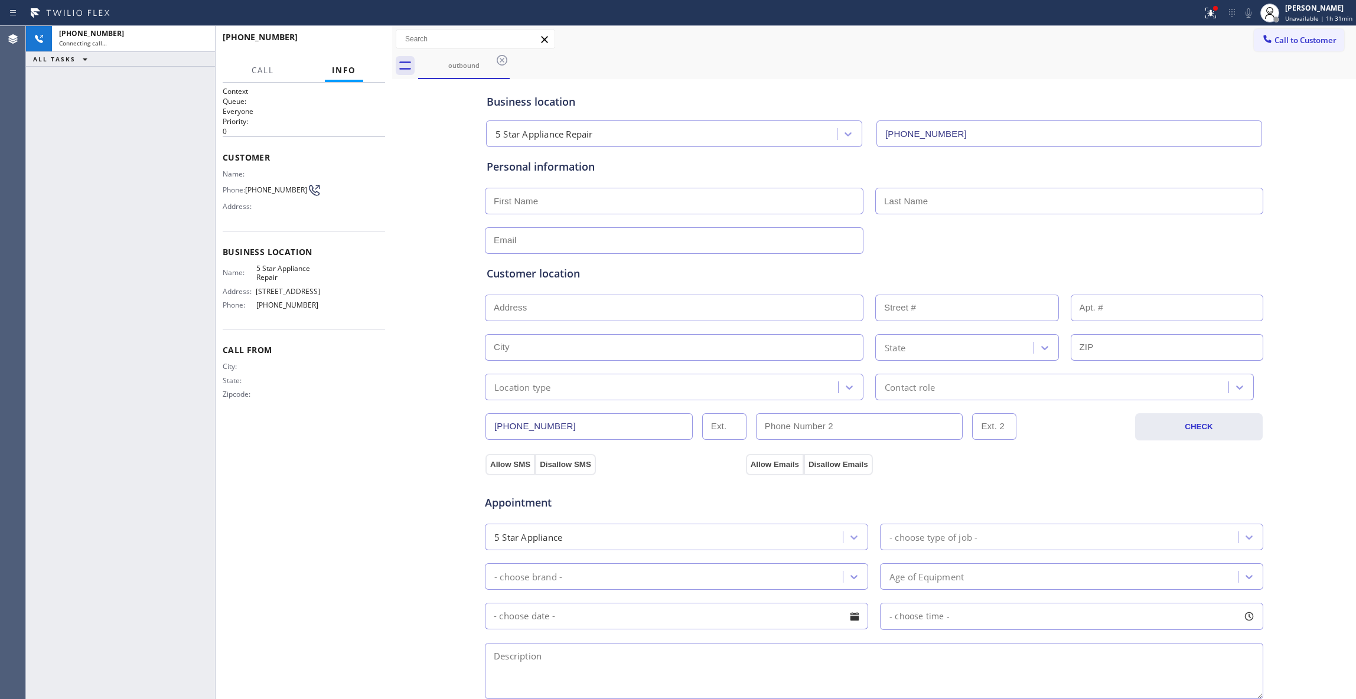
type input "[PHONE_NUMBER]"
drag, startPoint x: 120, startPoint y: 298, endPoint x: 126, endPoint y: 270, distance: 28.4
click at [123, 282] on div "[PHONE_NUMBER] Live | 00:09 ALL TASKS ALL TASKS ACTIVE TASKS TASKS IN WRAP UP" at bounding box center [120, 362] width 189 height 673
click at [364, 45] on span "HANG UP" at bounding box center [358, 42] width 36 height 8
click at [363, 45] on span "HANG UP" at bounding box center [358, 42] width 36 height 8
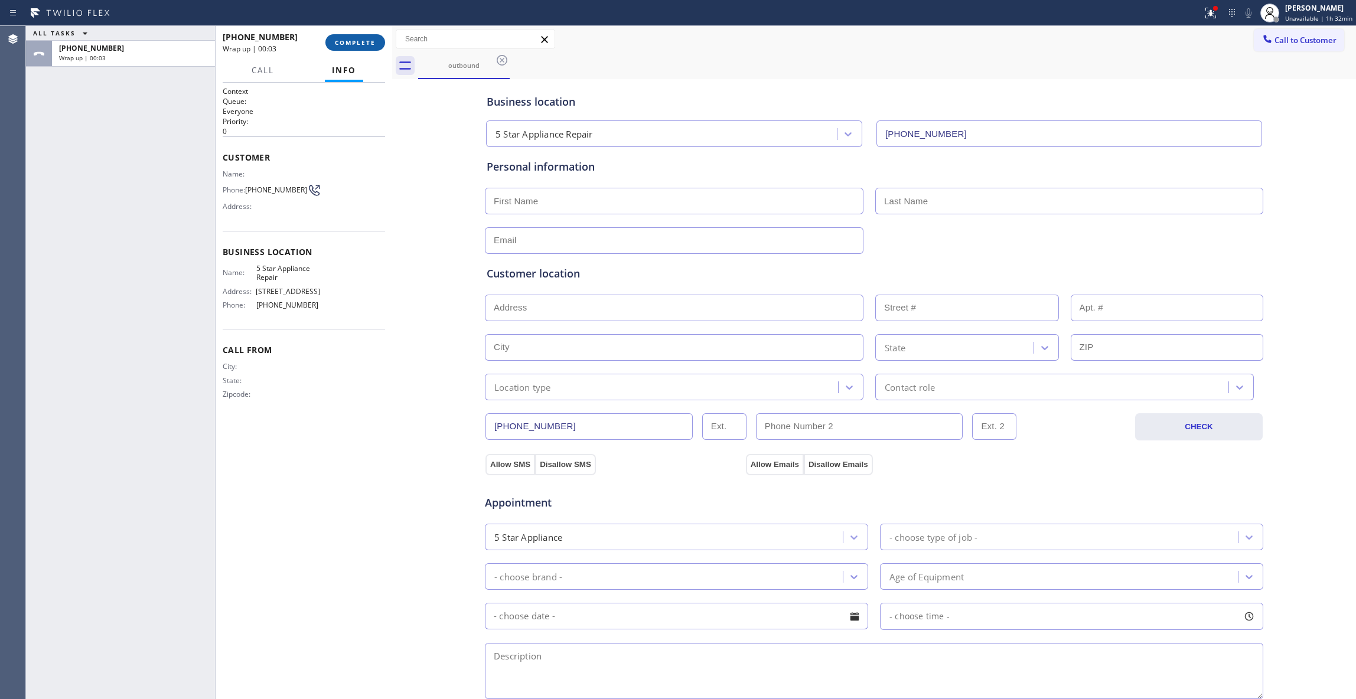
click at [360, 45] on span "COMPLETE" at bounding box center [355, 42] width 41 height 8
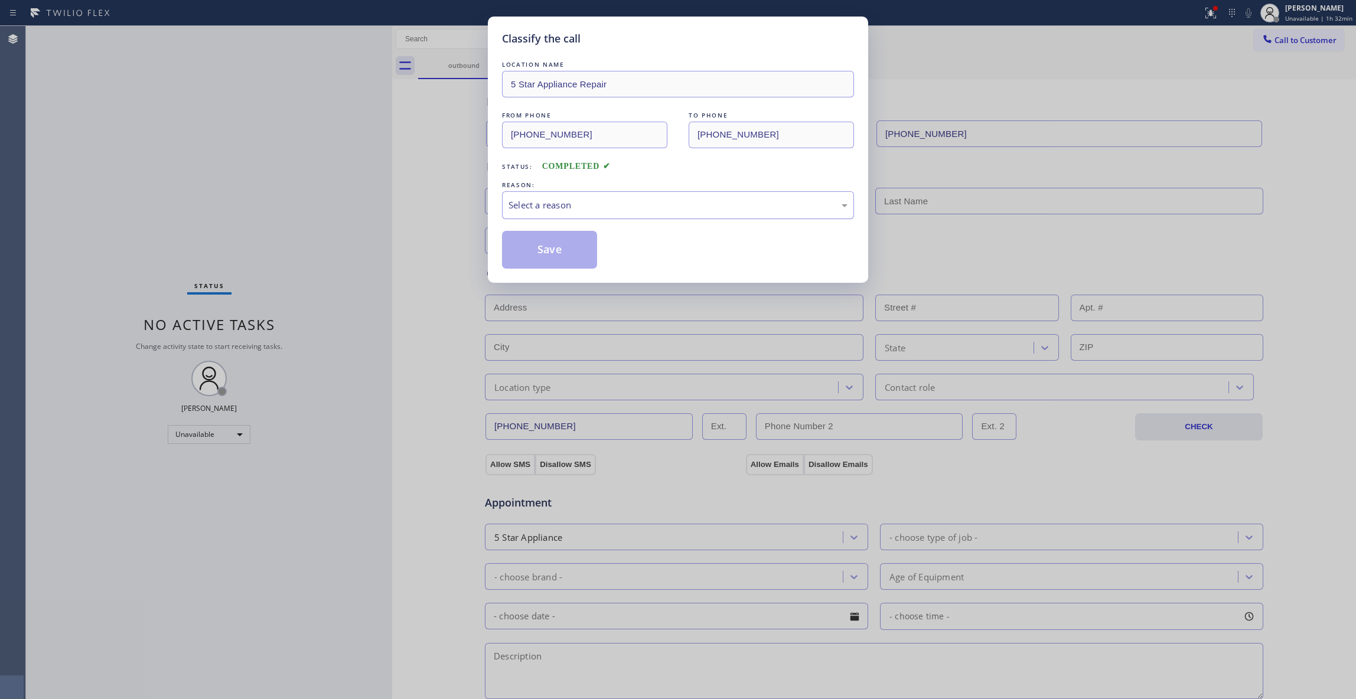
click at [553, 217] on div "Select a reason" at bounding box center [678, 205] width 352 height 28
click at [548, 249] on button "Save" at bounding box center [549, 250] width 95 height 38
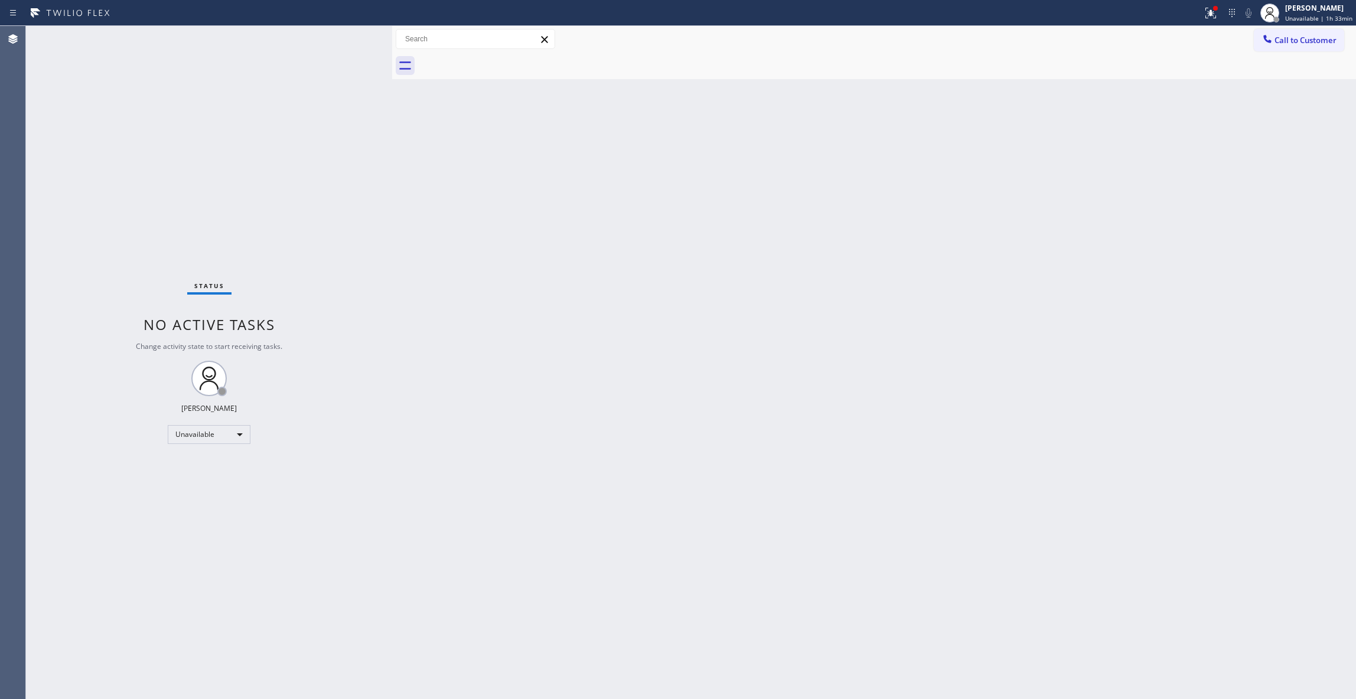
click at [194, 598] on div "Status No active tasks Change activity state to start receiving tasks. [PERSON_…" at bounding box center [209, 362] width 366 height 673
click at [1291, 35] on span "Call to Customer" at bounding box center [1305, 40] width 62 height 11
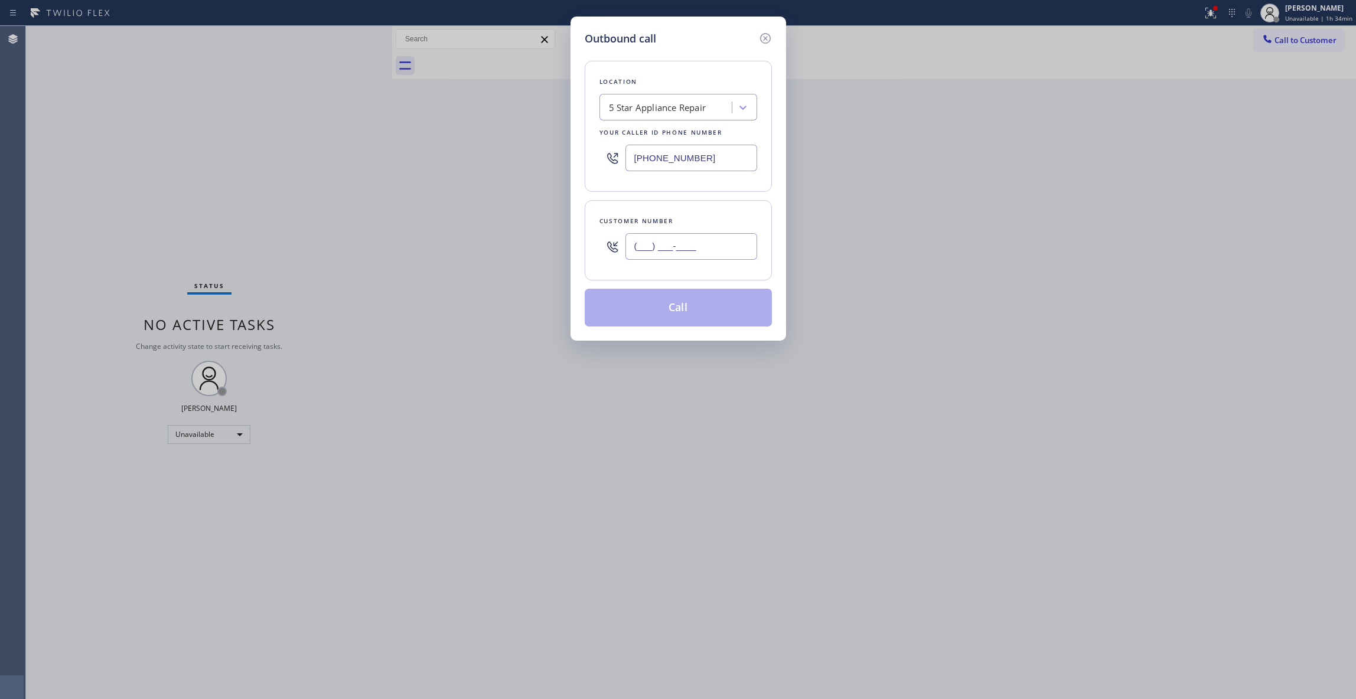
click at [665, 251] on input "(___) ___-____" at bounding box center [691, 246] width 132 height 27
paste input "951) 713-3870"
type input "[PHONE_NUMBER]"
paste input "323) 214-3167"
drag, startPoint x: 738, startPoint y: 162, endPoint x: 398, endPoint y: 159, distance: 339.6
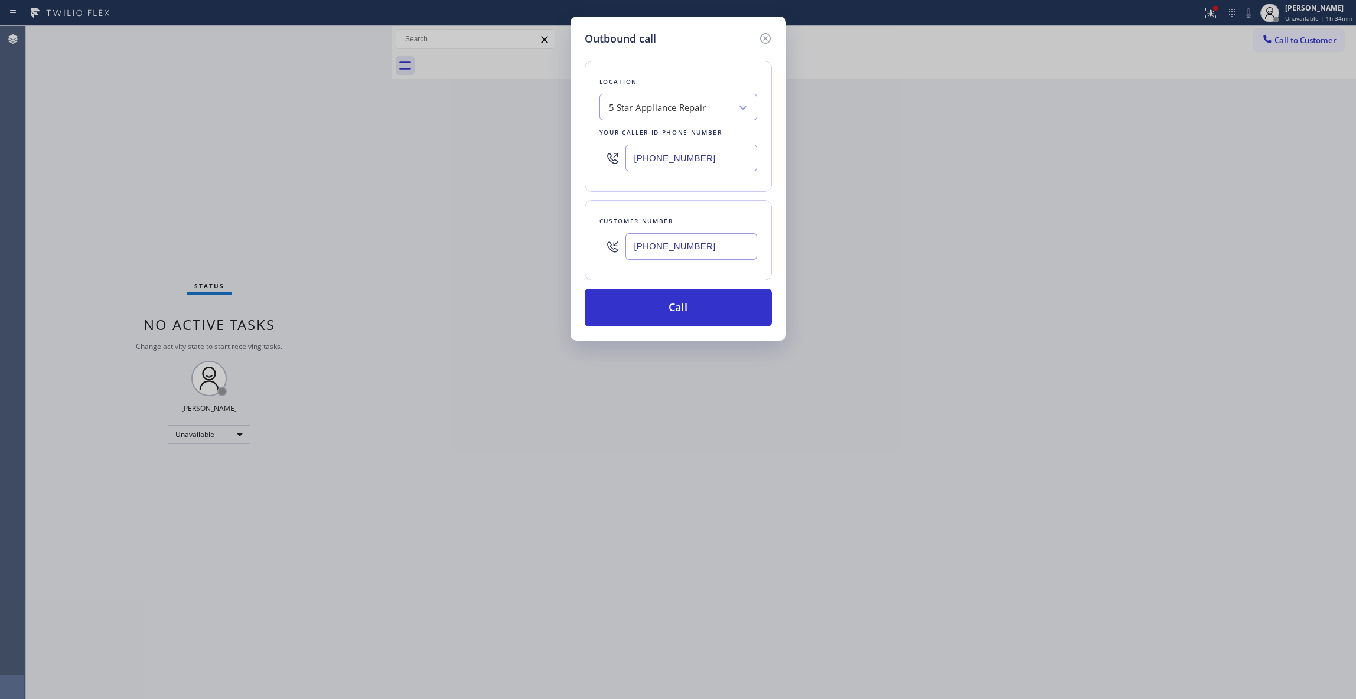
click at [398, 159] on div "Outbound call Location 5 Star Appliance Repair Your caller id phone number [PHO…" at bounding box center [678, 349] width 1356 height 699
type input "[PHONE_NUMBER]"
drag, startPoint x: 723, startPoint y: 250, endPoint x: 520, endPoint y: 237, distance: 203.6
click at [520, 237] on div "Outbound call Location [PERSON_NAME][GEOGRAPHIC_DATA] Thermador Appliance Repai…" at bounding box center [678, 349] width 1356 height 699
click at [720, 301] on button "Call" at bounding box center [678, 308] width 187 height 38
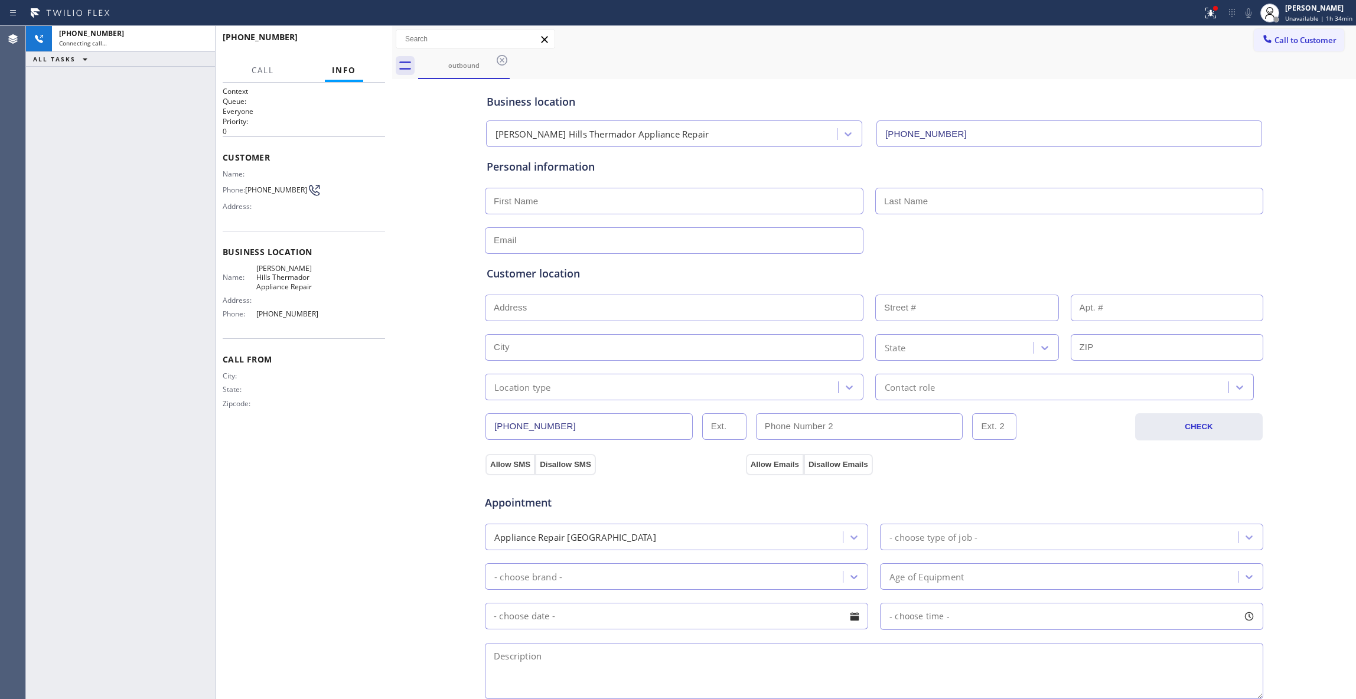
type input "[PHONE_NUMBER]"
click at [201, 36] on icon at bounding box center [200, 39] width 14 height 14
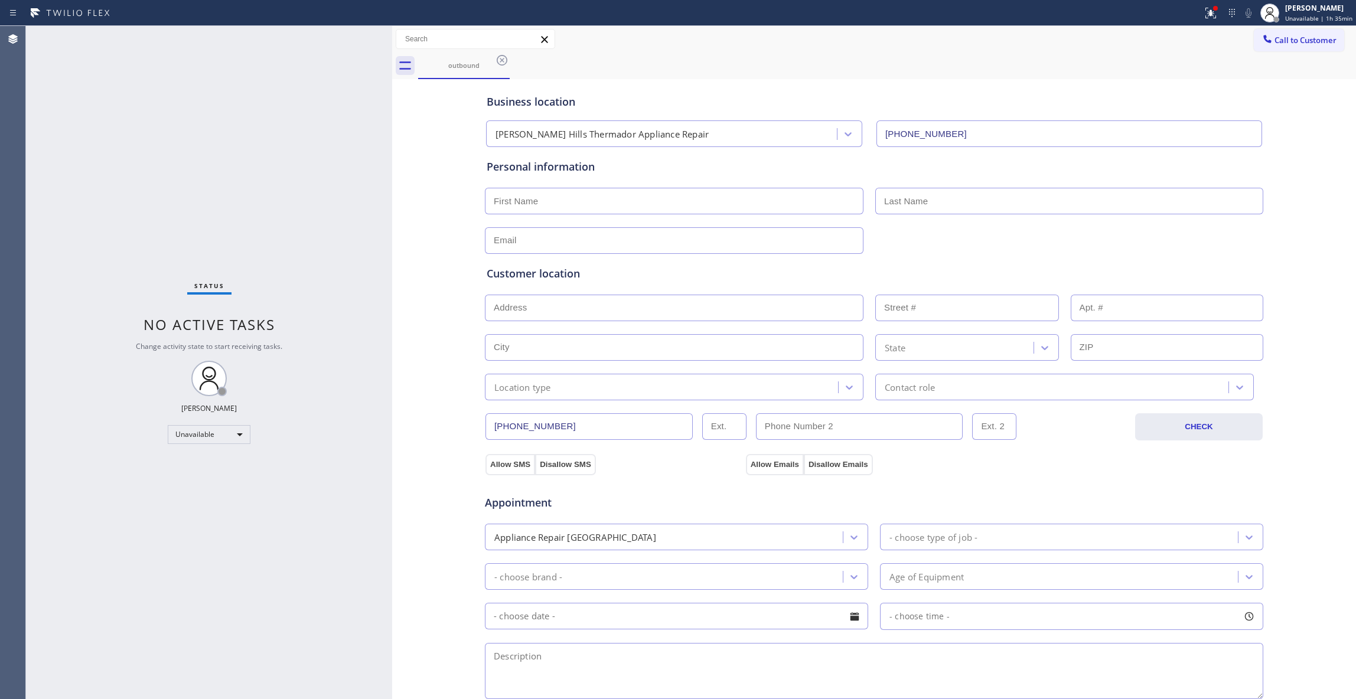
click at [1002, 67] on div "outbound" at bounding box center [887, 66] width 938 height 27
click at [496, 60] on icon at bounding box center [502, 60] width 14 height 14
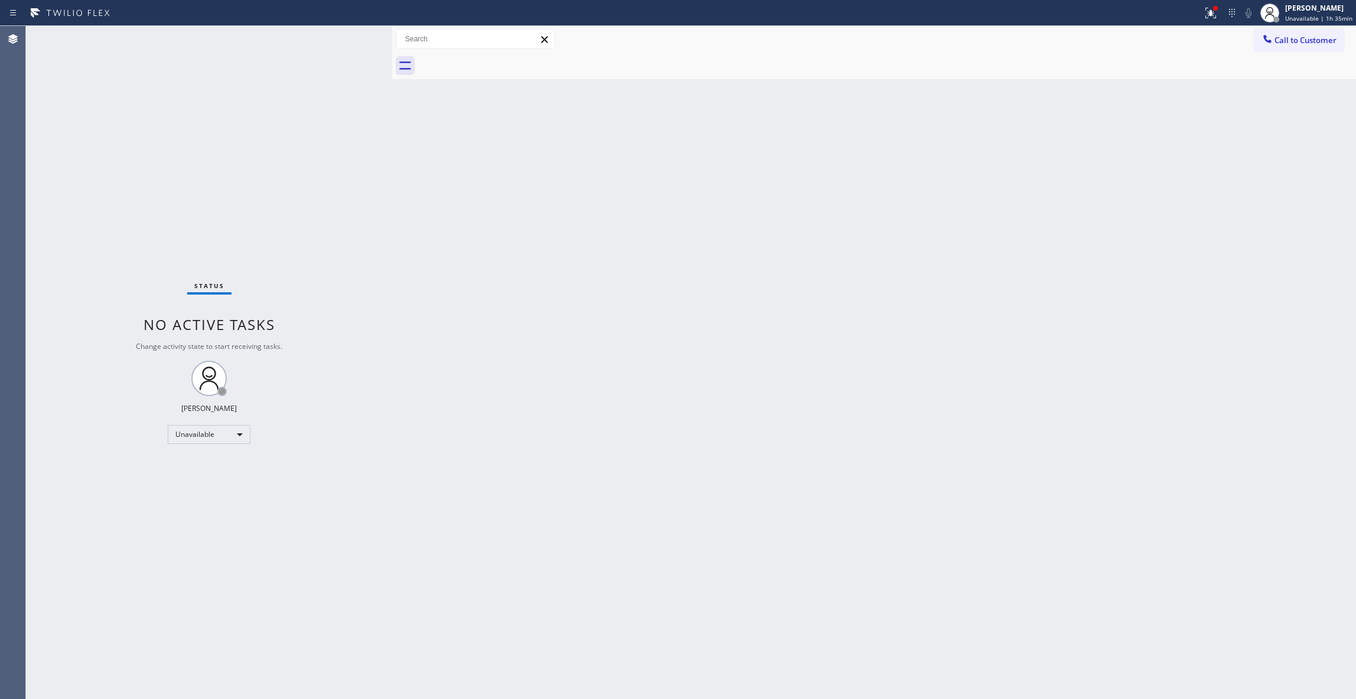
drag, startPoint x: 1292, startPoint y: 41, endPoint x: 894, endPoint y: 175, distance: 420.6
click at [1290, 41] on span "Call to Customer" at bounding box center [1305, 40] width 62 height 11
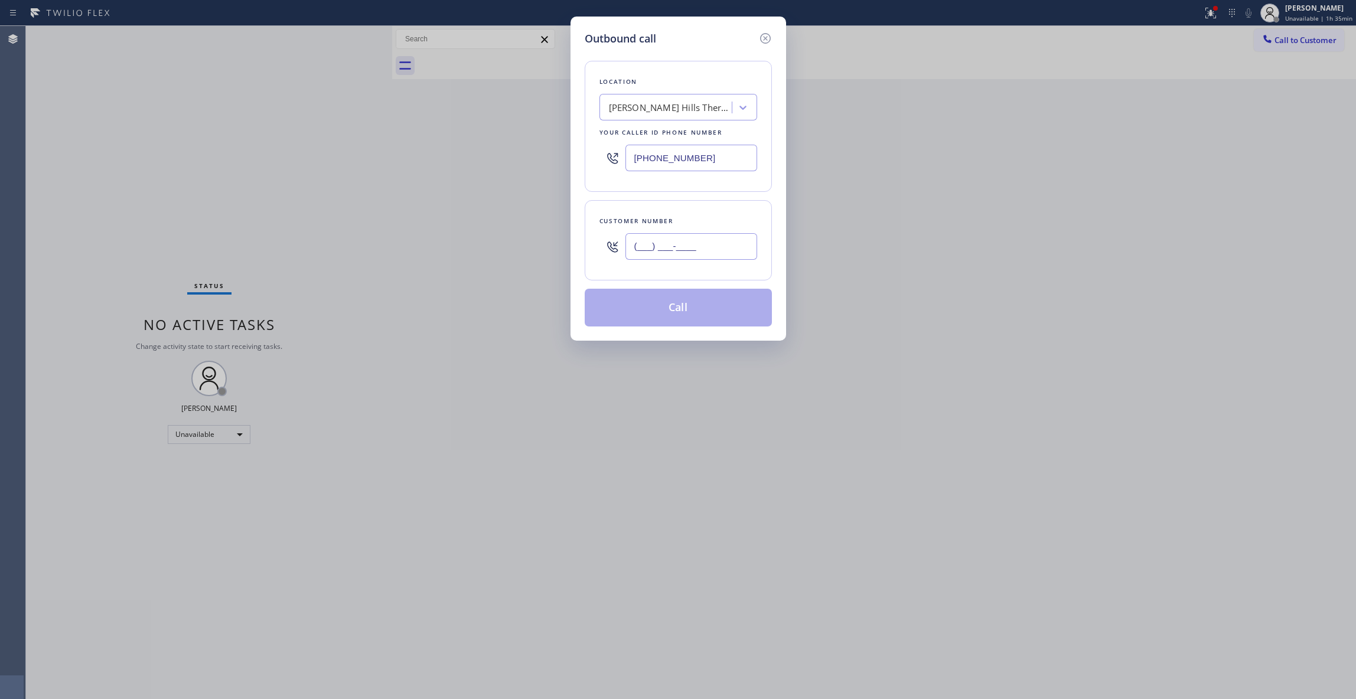
drag, startPoint x: 725, startPoint y: 242, endPoint x: 719, endPoint y: 242, distance: 5.9
click at [724, 242] on input "(___) ___-____" at bounding box center [691, 246] width 132 height 27
paste input "628) 227-3574"
type input "[PHONE_NUMBER]"
drag, startPoint x: 380, startPoint y: 138, endPoint x: 338, endPoint y: 138, distance: 41.9
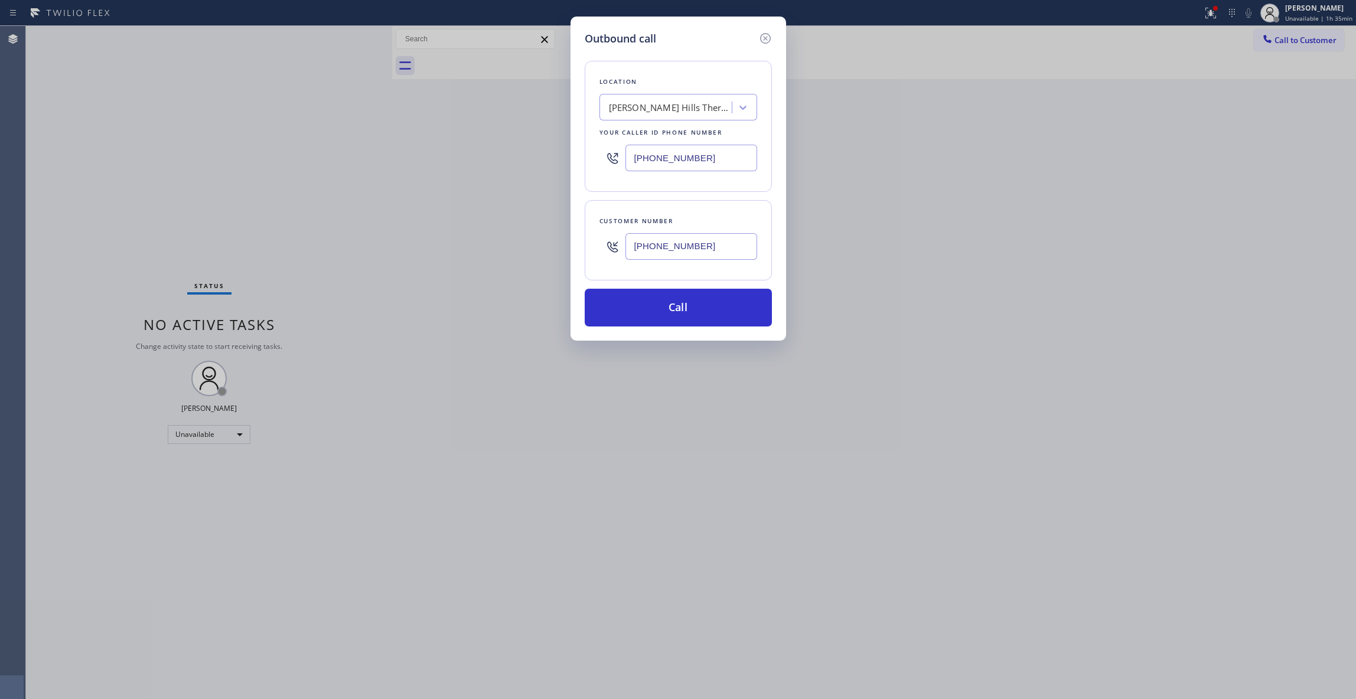
click at [338, 138] on div "Outbound call Location [PERSON_NAME][GEOGRAPHIC_DATA] Thermador Appliance Repai…" at bounding box center [678, 349] width 1356 height 699
paste input "10) 919-4864"
type input "[PHONE_NUMBER]"
click at [693, 309] on button "Call" at bounding box center [678, 308] width 187 height 38
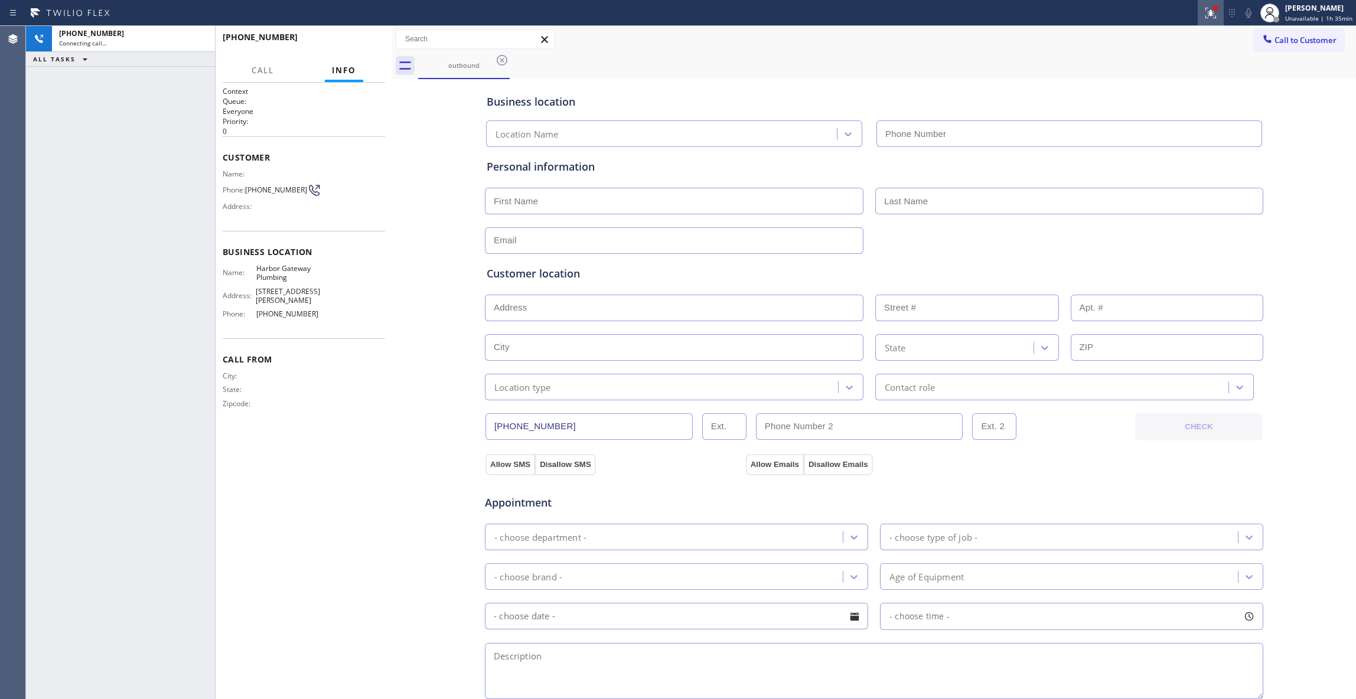
click at [1206, 15] on icon at bounding box center [1208, 12] width 7 height 8
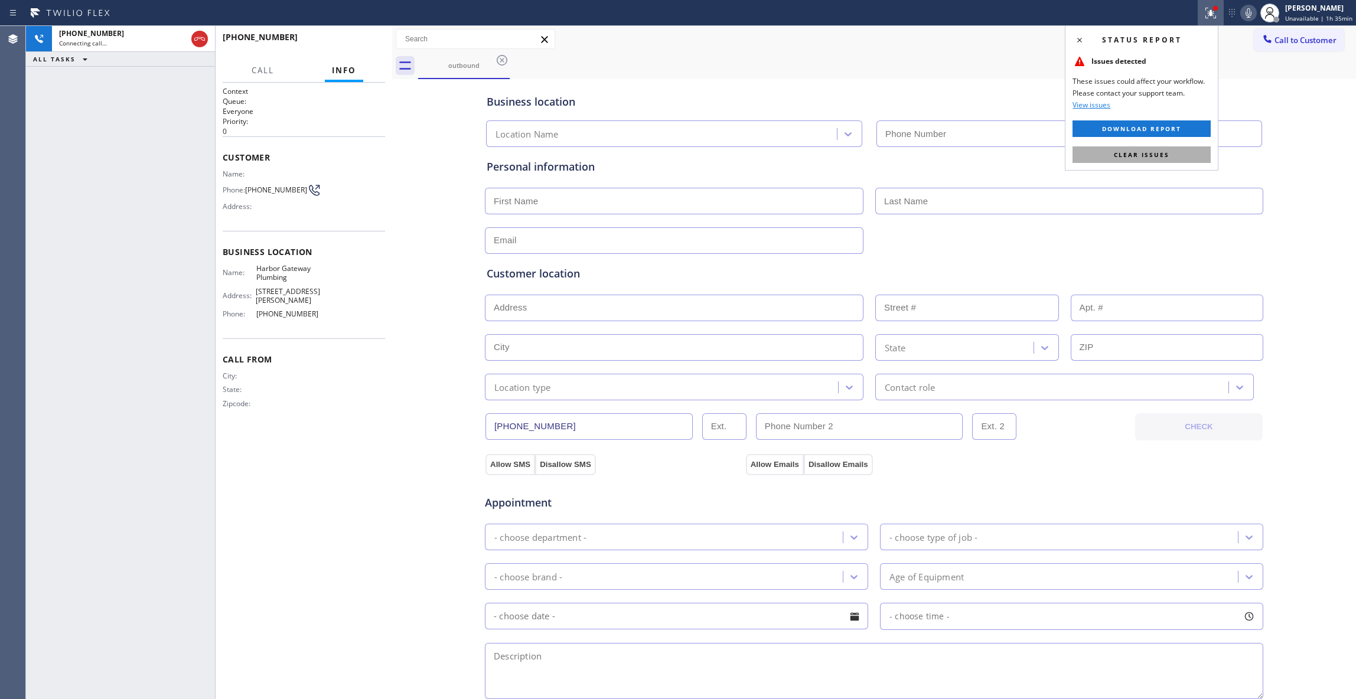
click at [1155, 154] on span "Clear issues" at bounding box center [1142, 155] width 56 height 8
type input "[PHONE_NUMBER]"
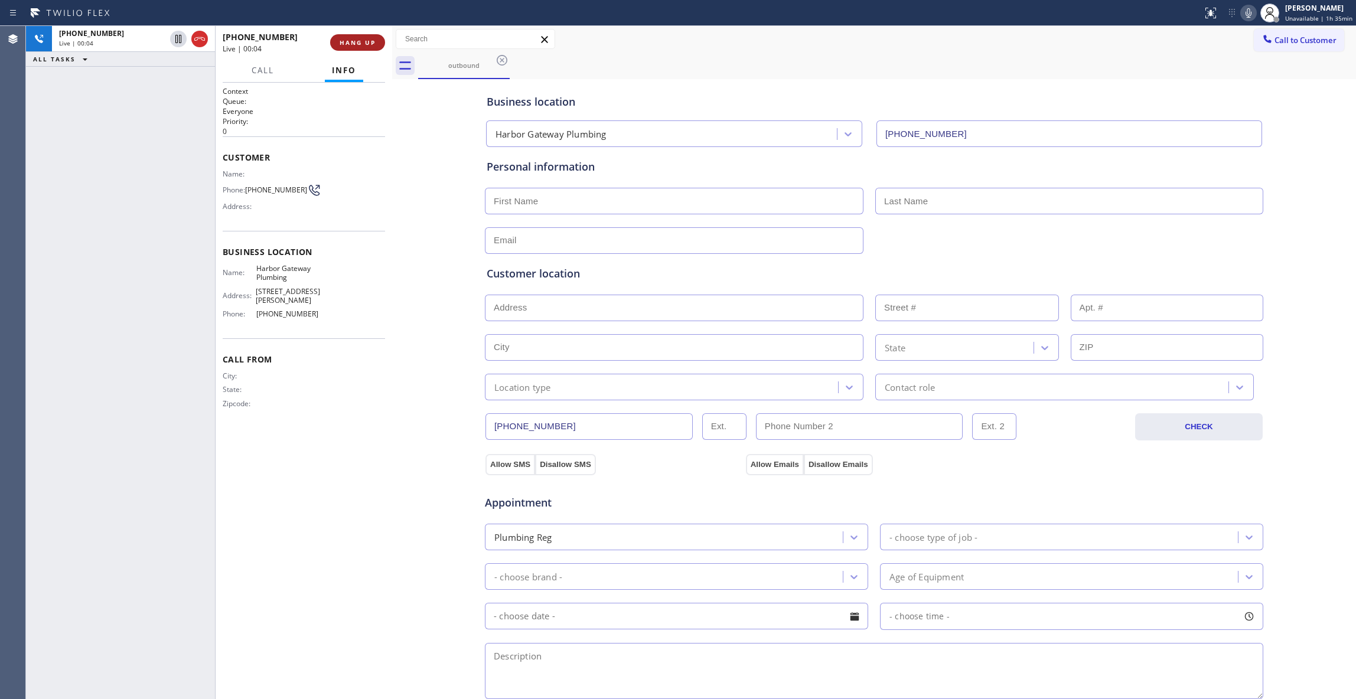
click at [353, 43] on span "HANG UP" at bounding box center [358, 42] width 36 height 8
click at [283, 189] on span "[PHONE_NUMBER]" at bounding box center [276, 189] width 62 height 9
copy div "[PHONE_NUMBER]"
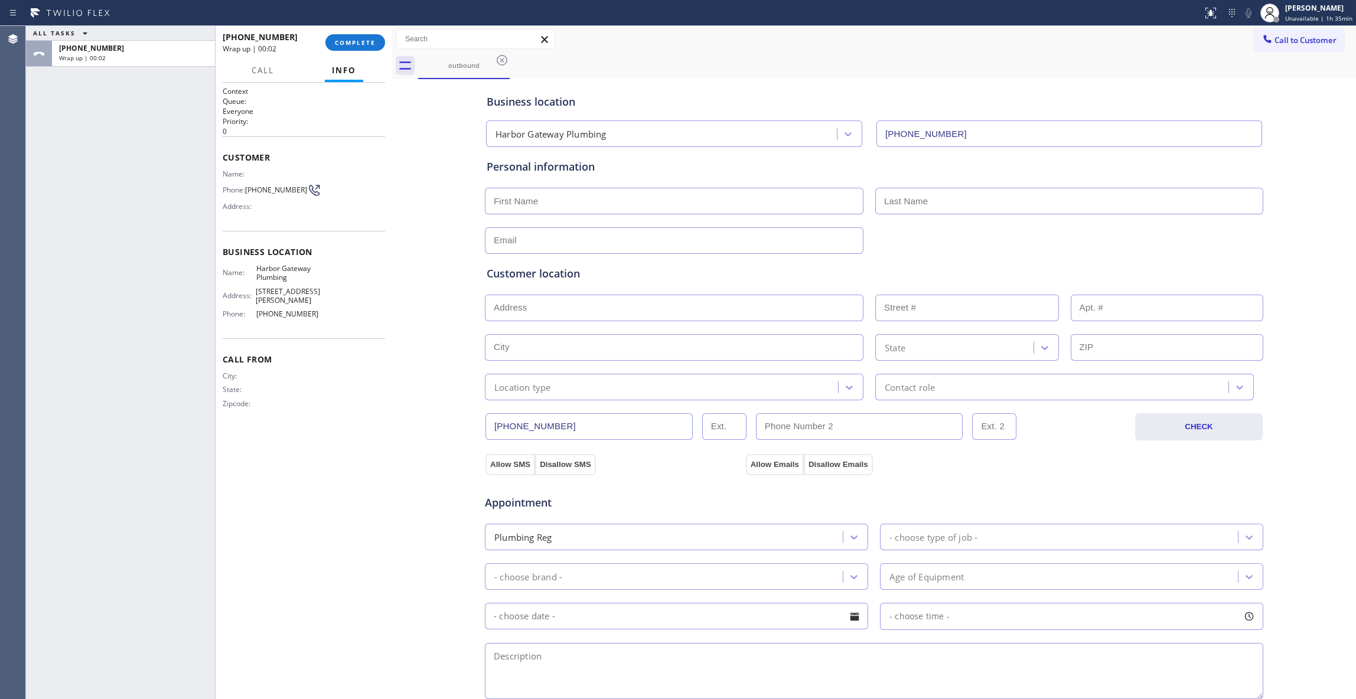
click at [370, 31] on div "[PHONE_NUMBER] Wrap up | 00:02 COMPLETE" at bounding box center [304, 42] width 162 height 31
click at [370, 34] on button "COMPLETE" at bounding box center [355, 42] width 60 height 17
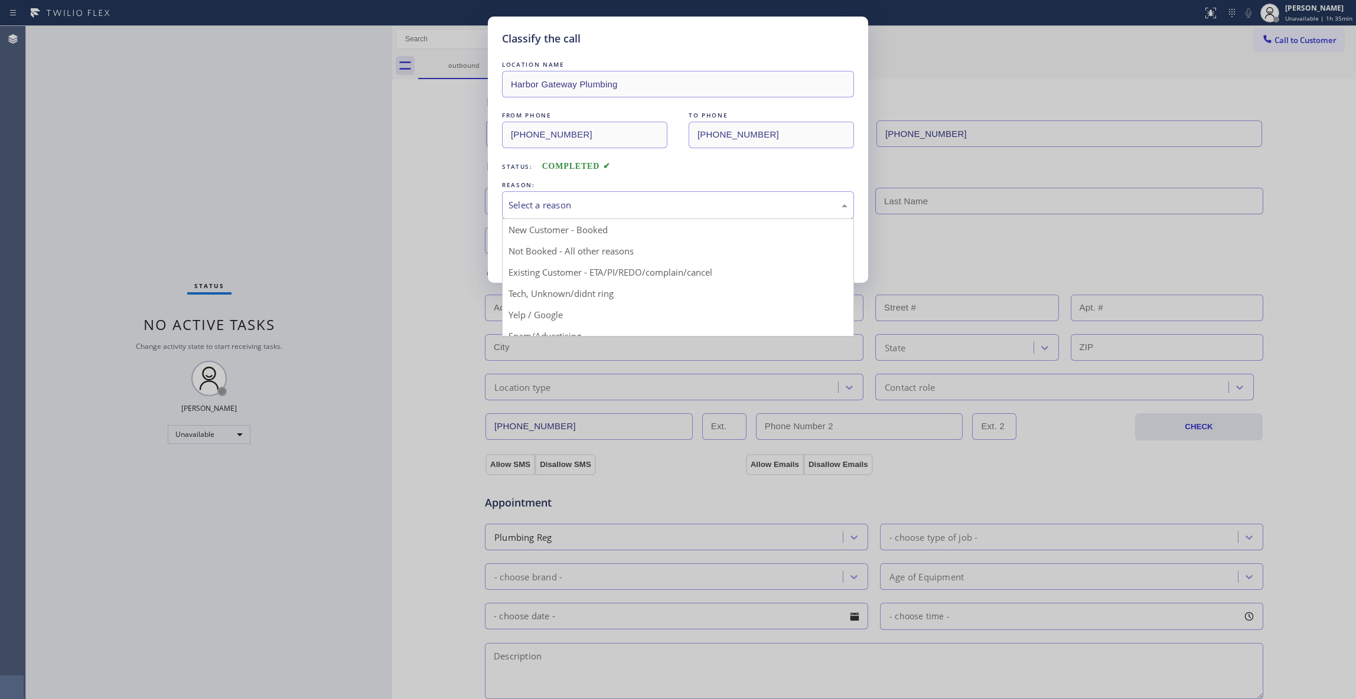
click at [579, 217] on div "Select a reason" at bounding box center [678, 205] width 352 height 28
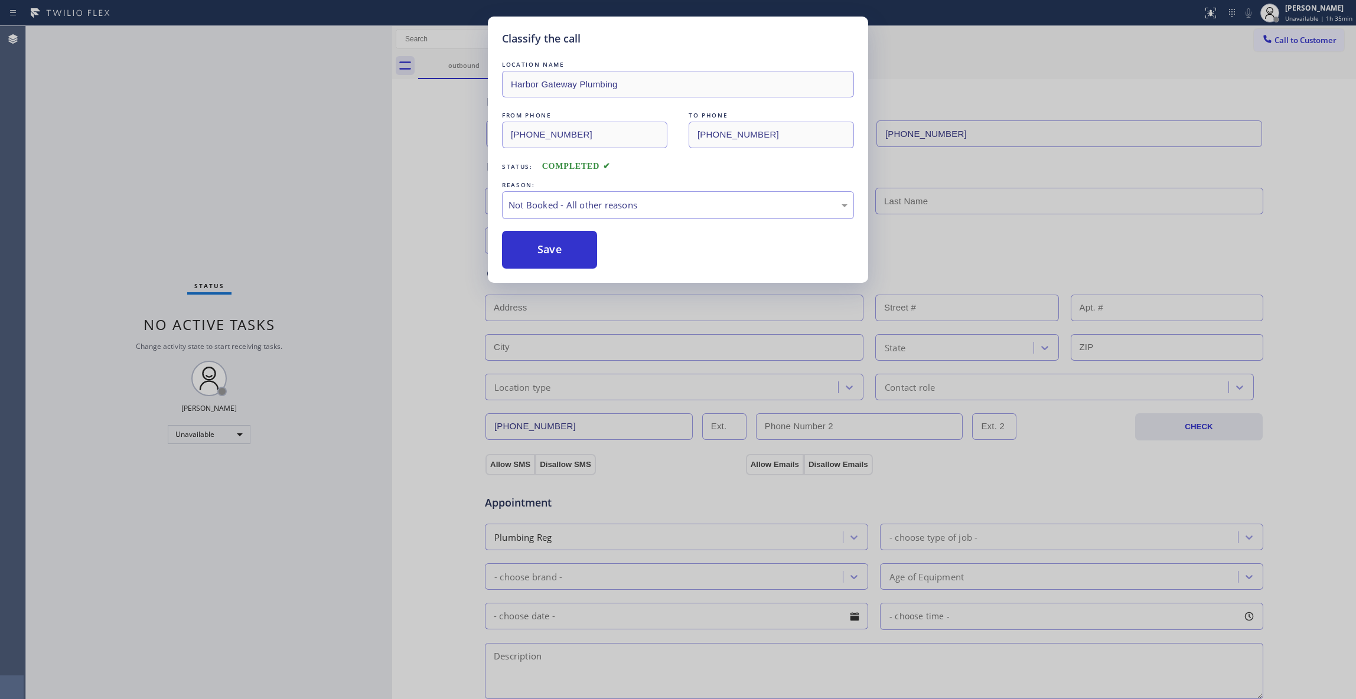
click at [560, 244] on button "Save" at bounding box center [549, 250] width 95 height 38
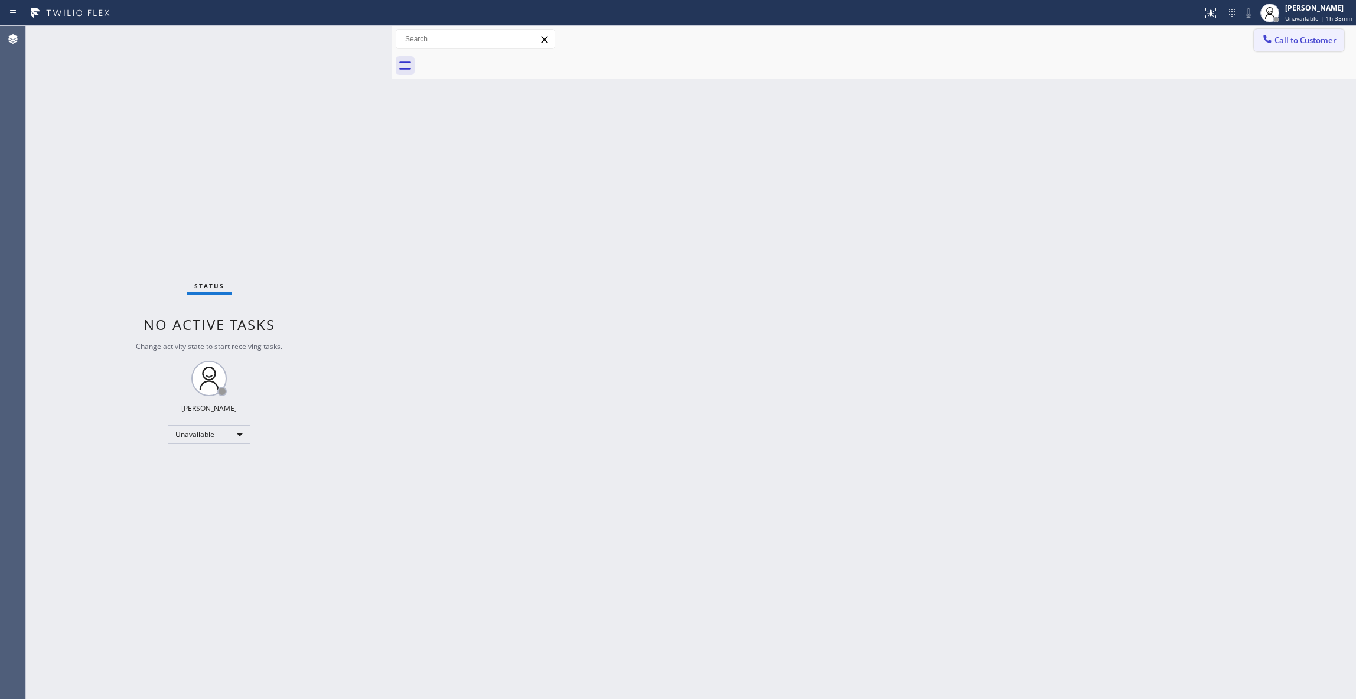
click at [1289, 35] on span "Call to Customer" at bounding box center [1305, 40] width 62 height 11
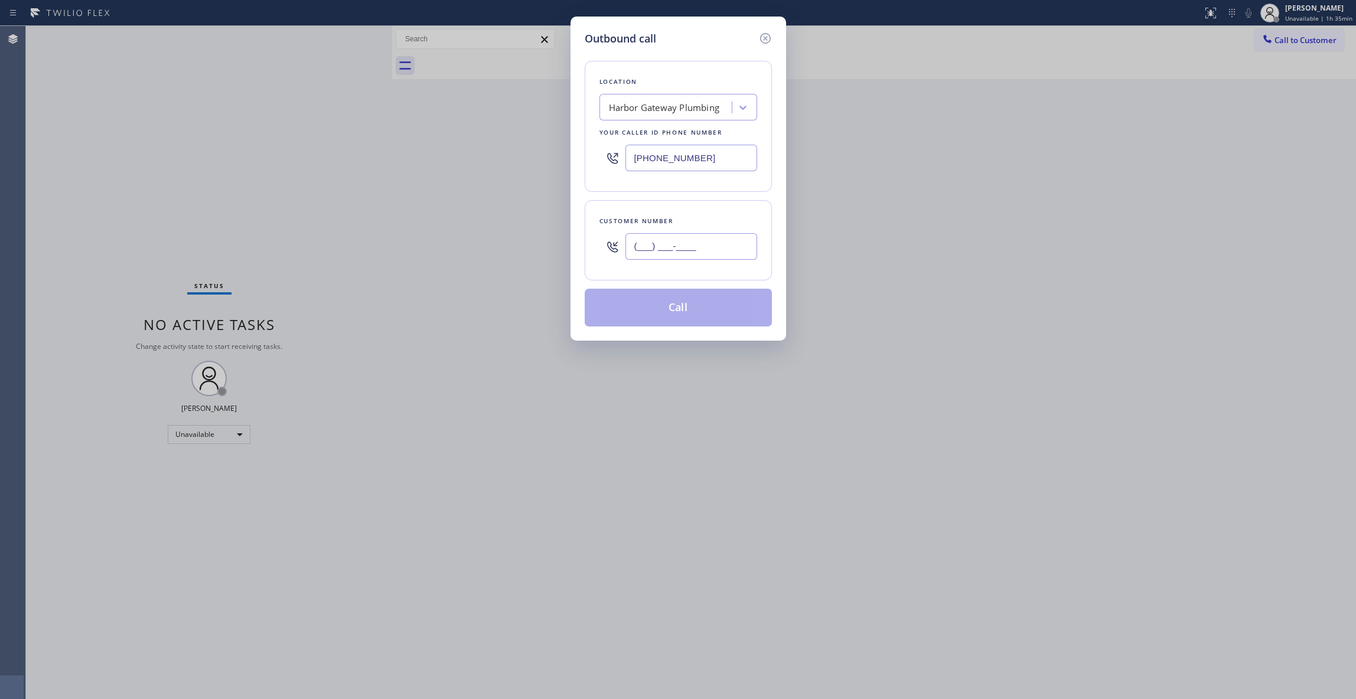
click at [709, 241] on input "(___) ___-____" at bounding box center [691, 246] width 132 height 27
paste input "628) 227-3574"
type input "[PHONE_NUMBER]"
click at [707, 317] on button "Call" at bounding box center [678, 308] width 187 height 38
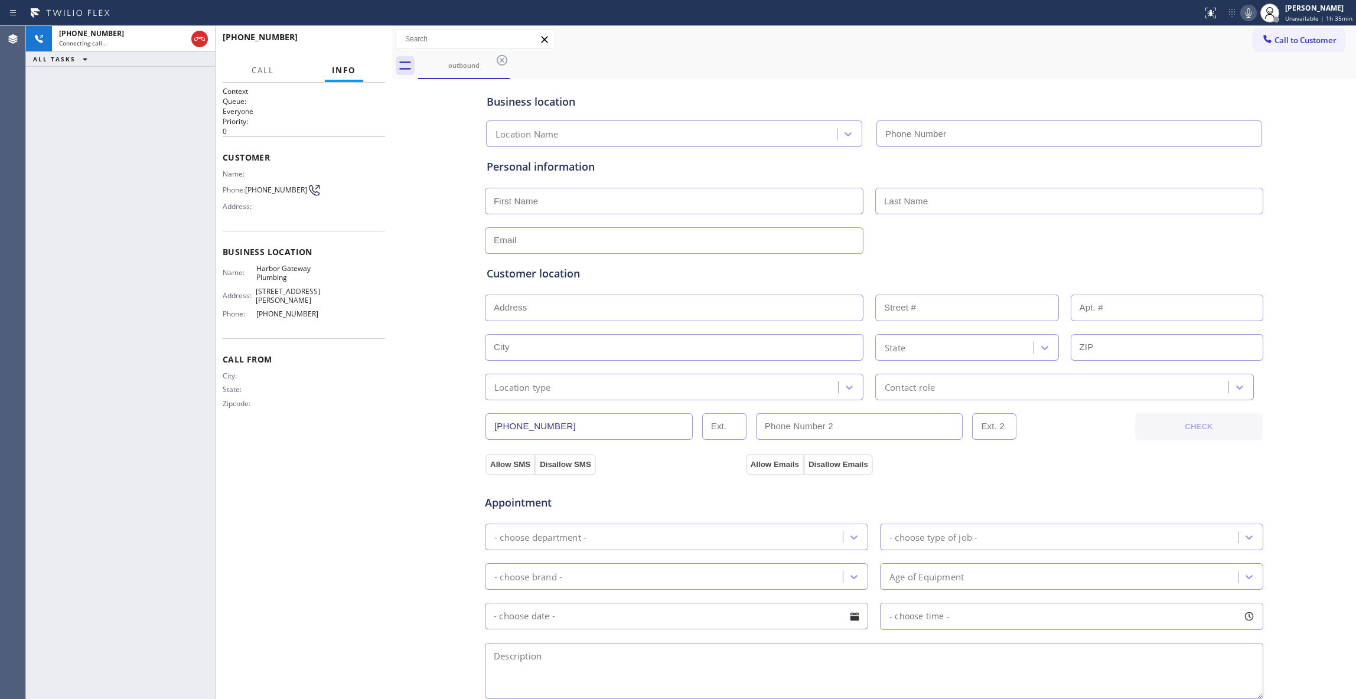
type input "[PHONE_NUMBER]"
click at [369, 39] on span "HANG UP" at bounding box center [358, 42] width 36 height 8
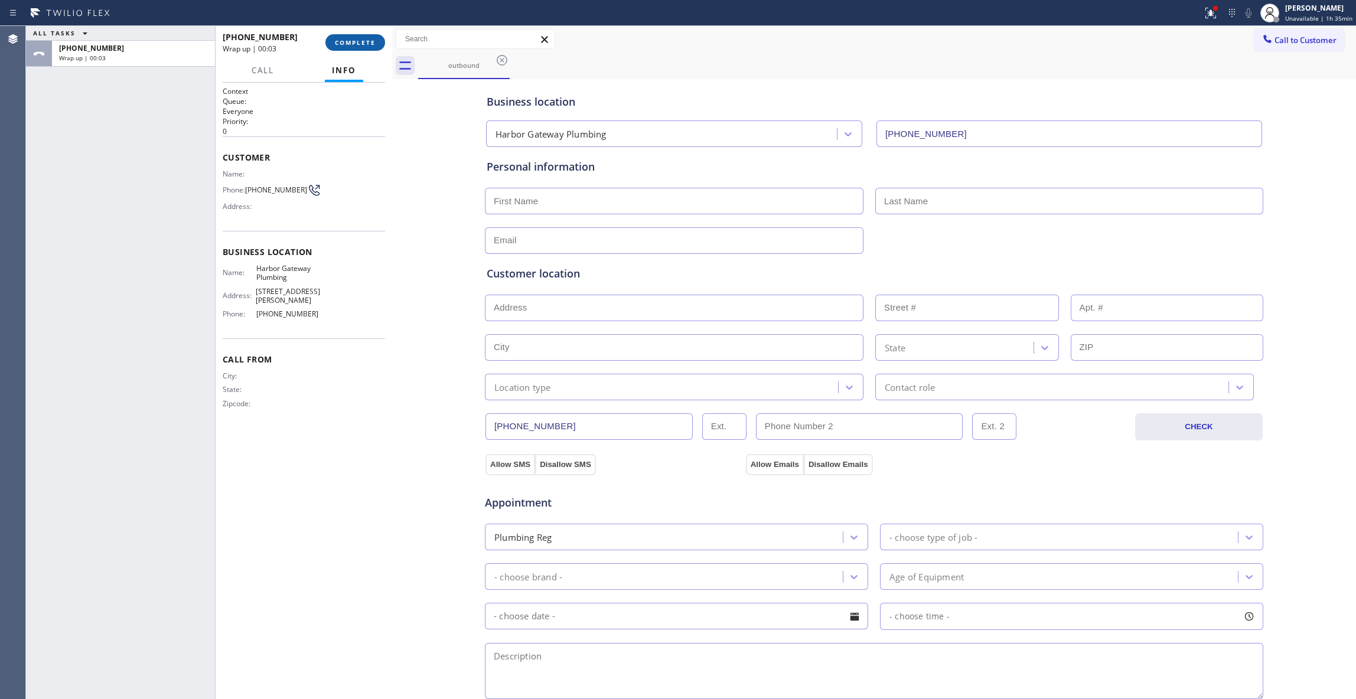
click at [361, 45] on span "COMPLETE" at bounding box center [355, 42] width 41 height 8
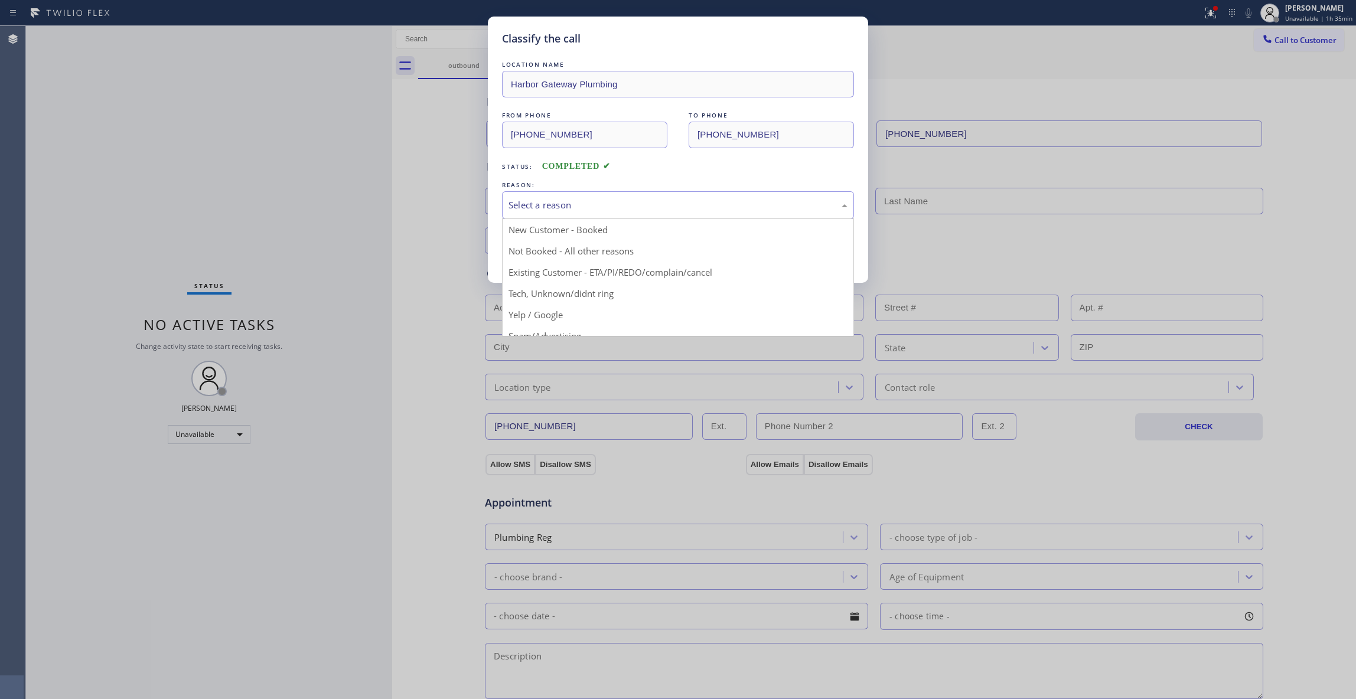
click at [522, 204] on div "Select a reason" at bounding box center [677, 205] width 339 height 14
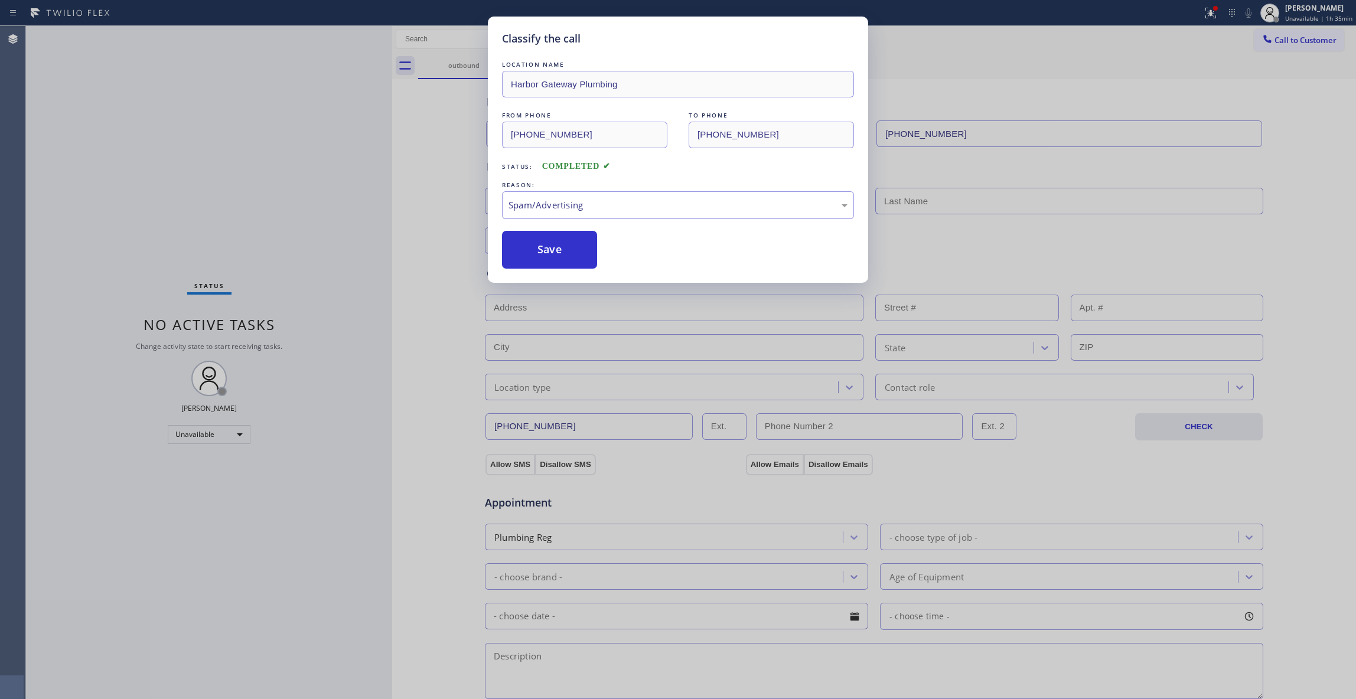
click at [543, 256] on button "Save" at bounding box center [549, 250] width 95 height 38
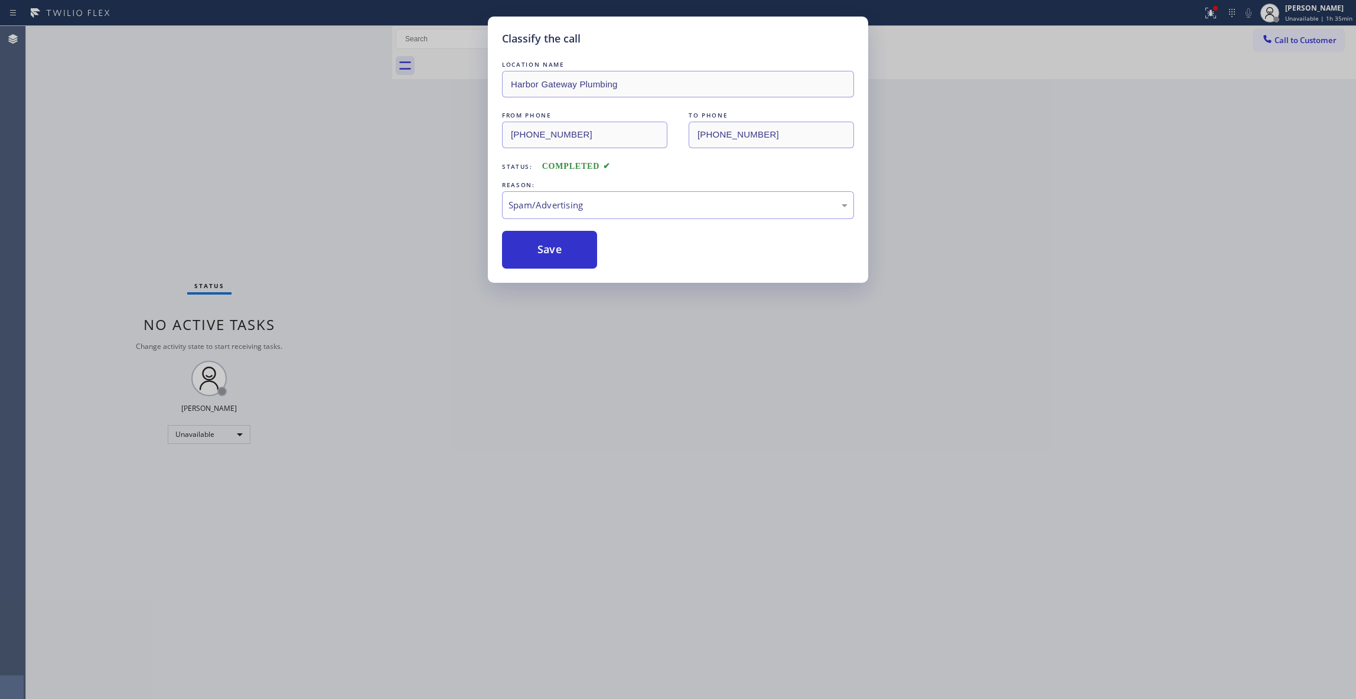
click at [543, 256] on button "Save" at bounding box center [549, 250] width 95 height 38
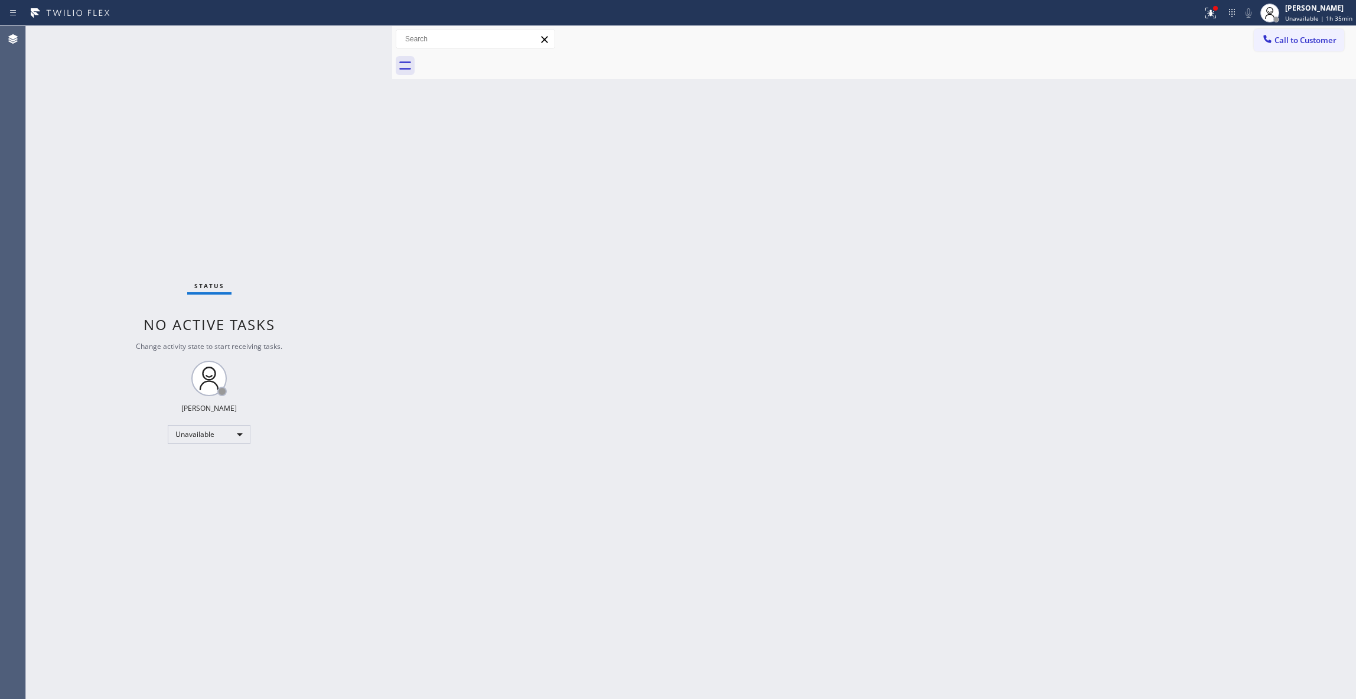
drag, startPoint x: 991, startPoint y: 228, endPoint x: 1198, endPoint y: 90, distance: 249.1
click at [1019, 194] on div "Back to Dashboard Change Sender ID Customers Technicians Select a contact Outbo…" at bounding box center [874, 362] width 964 height 673
click at [1315, 43] on span "Call to Customer" at bounding box center [1305, 40] width 62 height 11
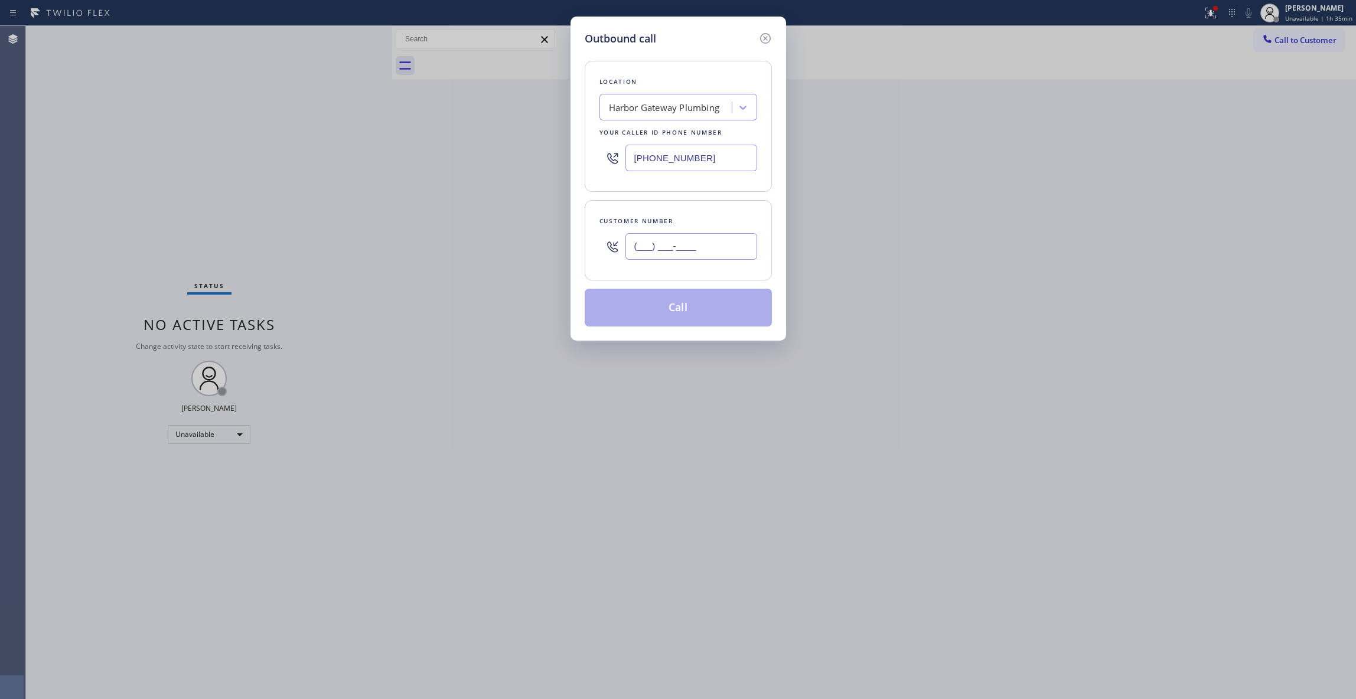
click at [713, 249] on input "(___) ___-____" at bounding box center [691, 246] width 132 height 27
paste input "312) 307-7723"
type input "[PHONE_NUMBER]"
paste input "2) 847-1263"
drag, startPoint x: 715, startPoint y: 155, endPoint x: 544, endPoint y: 214, distance: 180.0
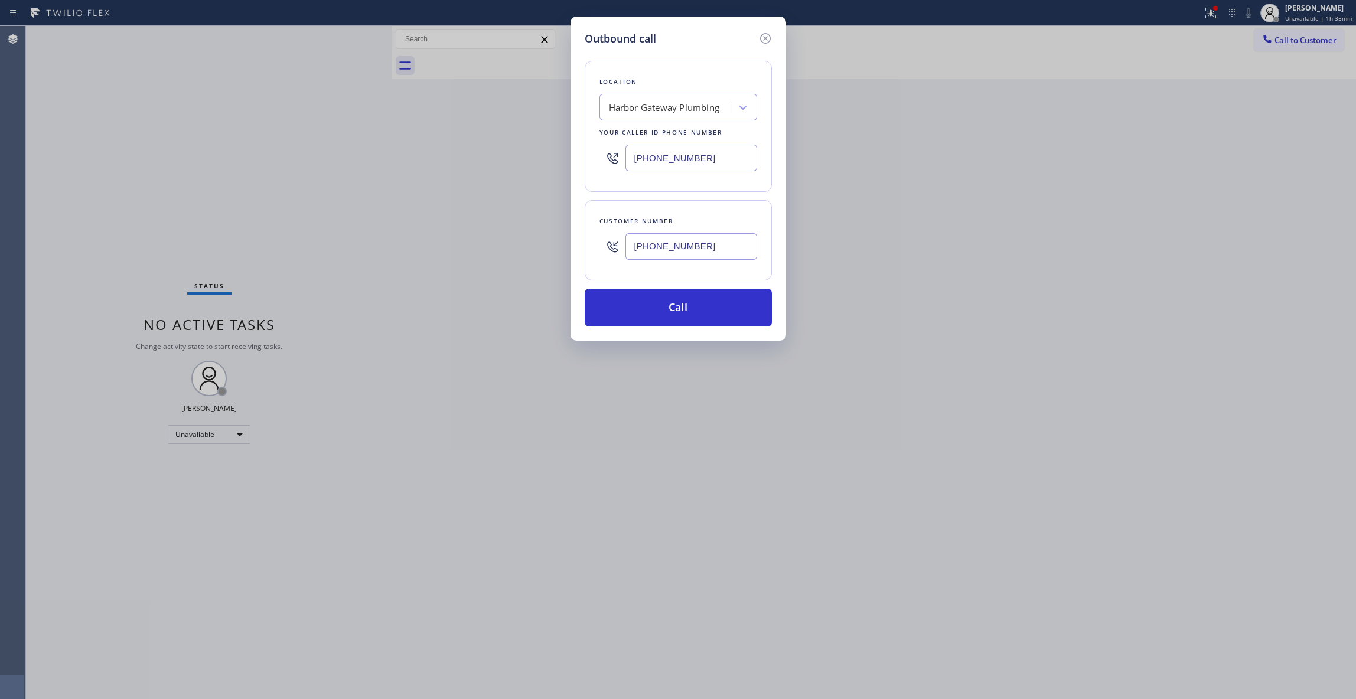
click at [327, 144] on div "Outbound call Location [GEOGRAPHIC_DATA] Plumbing Your caller id phone number […" at bounding box center [678, 349] width 1356 height 699
type input "[PHONE_NUMBER]"
drag, startPoint x: 706, startPoint y: 247, endPoint x: 519, endPoint y: 246, distance: 187.8
click at [519, 246] on div "Outbound call Location Wolf Appliance Repair Pros [GEOGRAPHIC_DATA] Your caller…" at bounding box center [678, 349] width 1356 height 699
click at [641, 304] on button "Call" at bounding box center [678, 308] width 187 height 38
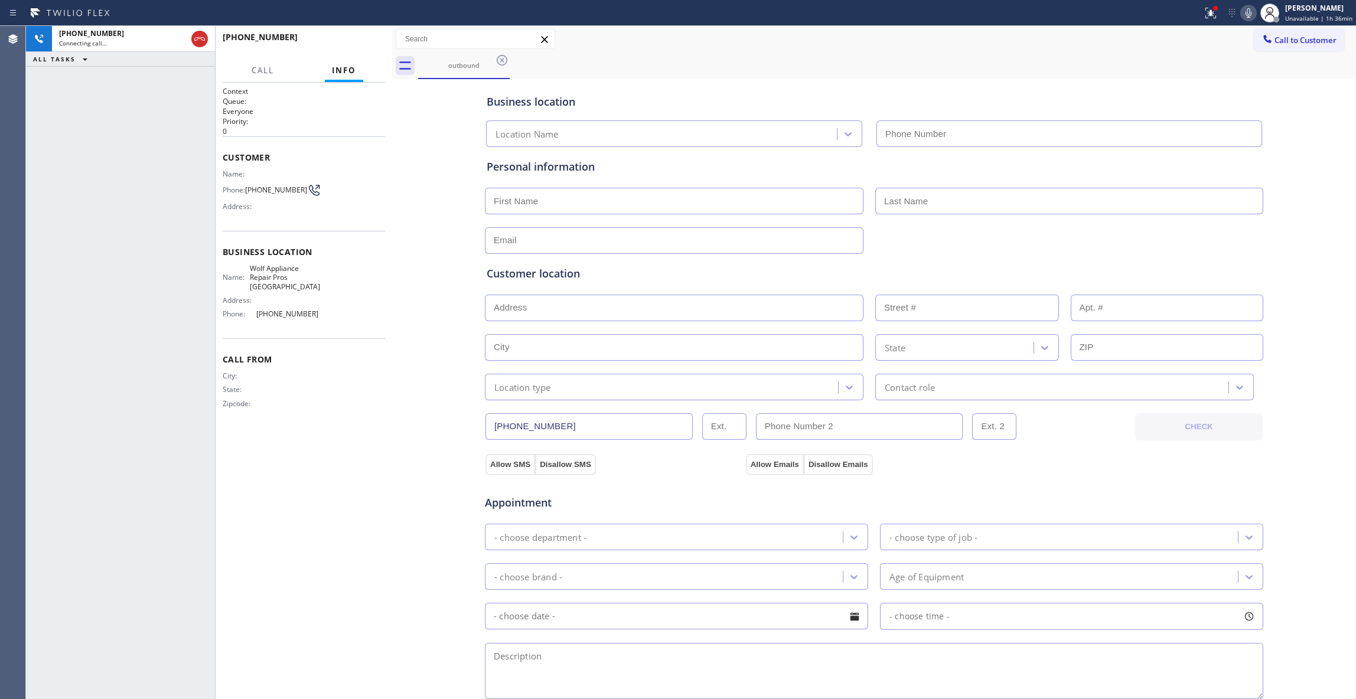
type input "[PHONE_NUMBER]"
click at [135, 231] on div "[PHONE_NUMBER] Connecting call… ALL TASKS ALL TASKS ACTIVE TASKS TASKS IN WRAP …" at bounding box center [120, 362] width 189 height 673
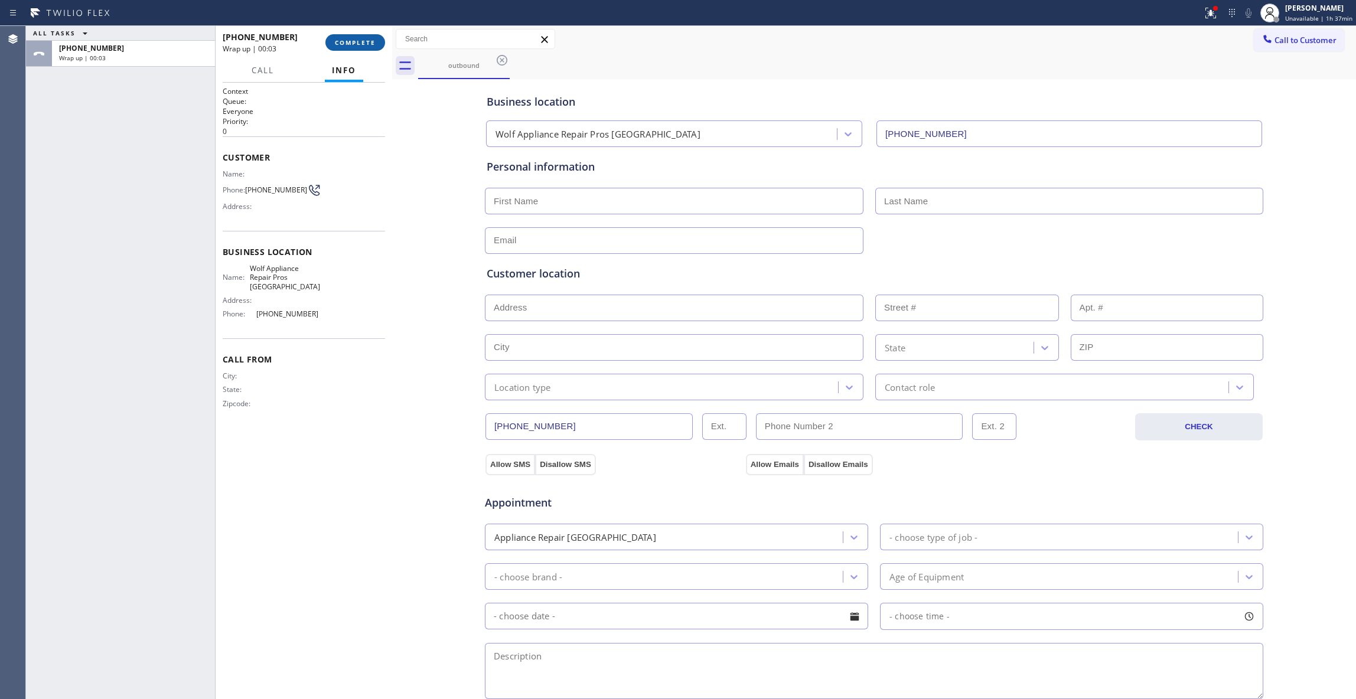
click at [364, 36] on button "COMPLETE" at bounding box center [355, 42] width 60 height 17
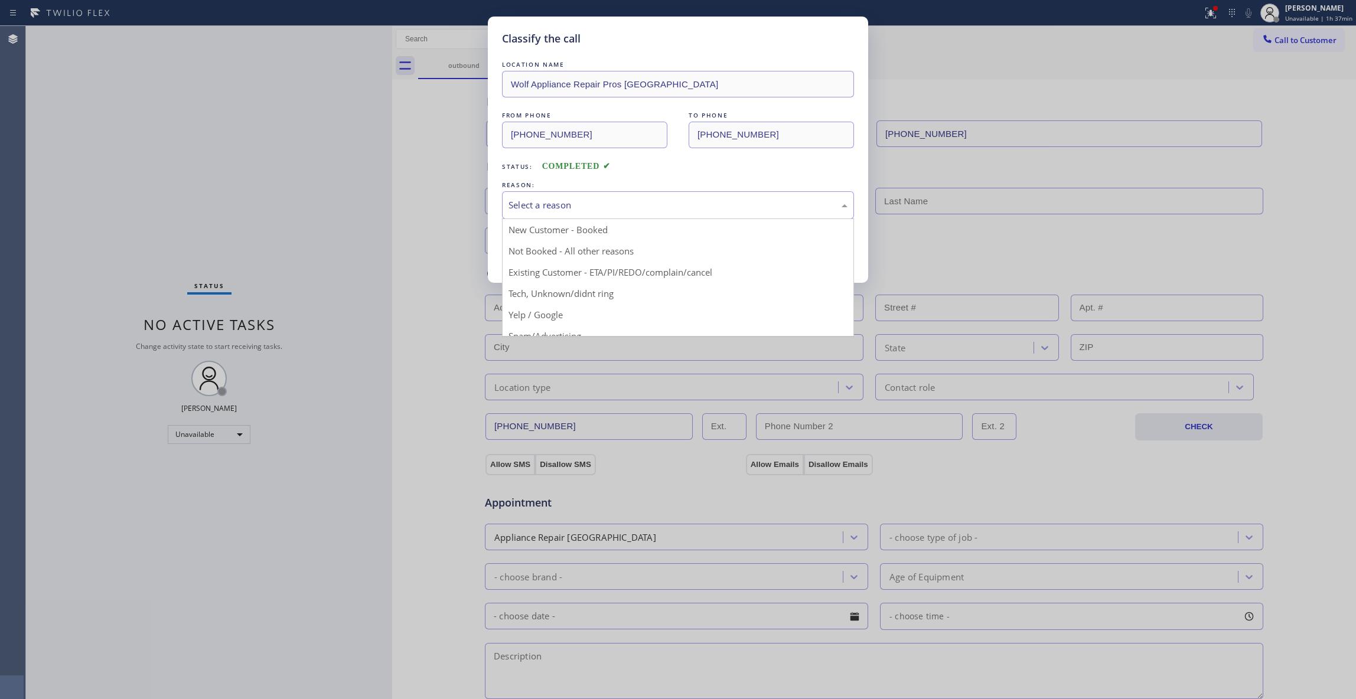
click at [648, 198] on div "Select a reason" at bounding box center [677, 205] width 339 height 14
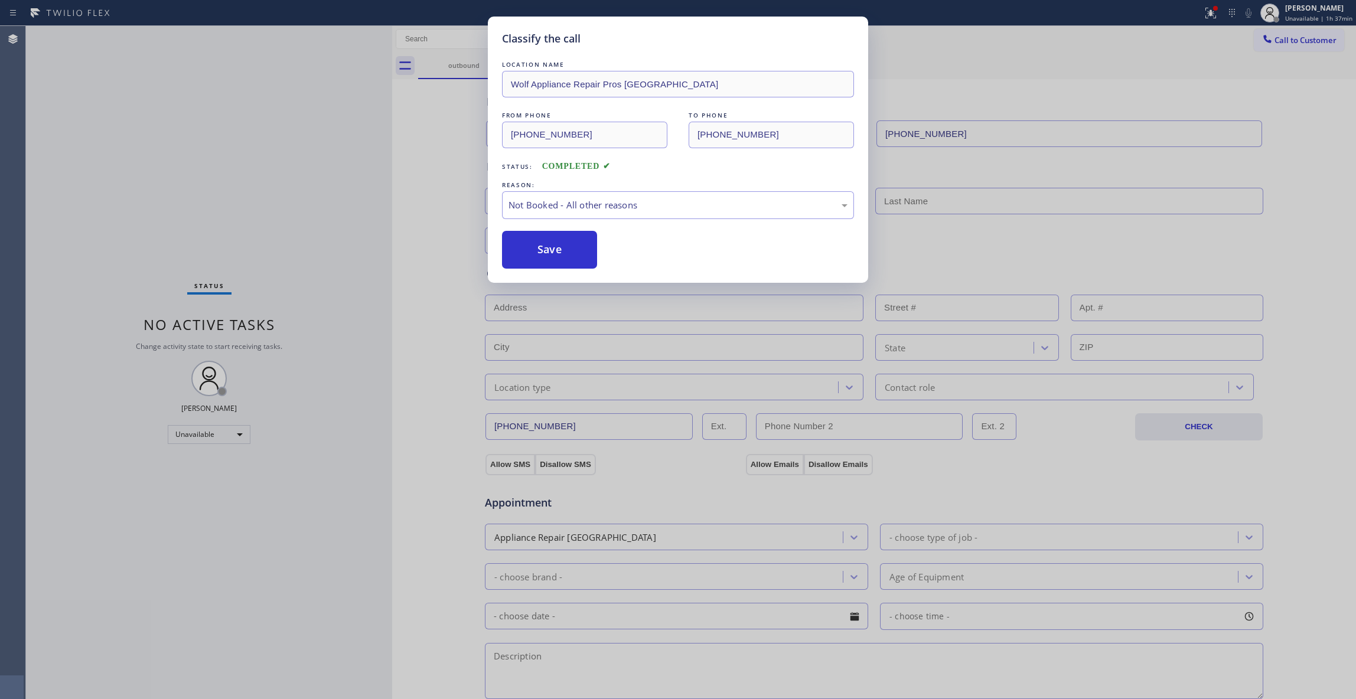
click at [555, 249] on button "Save" at bounding box center [549, 250] width 95 height 38
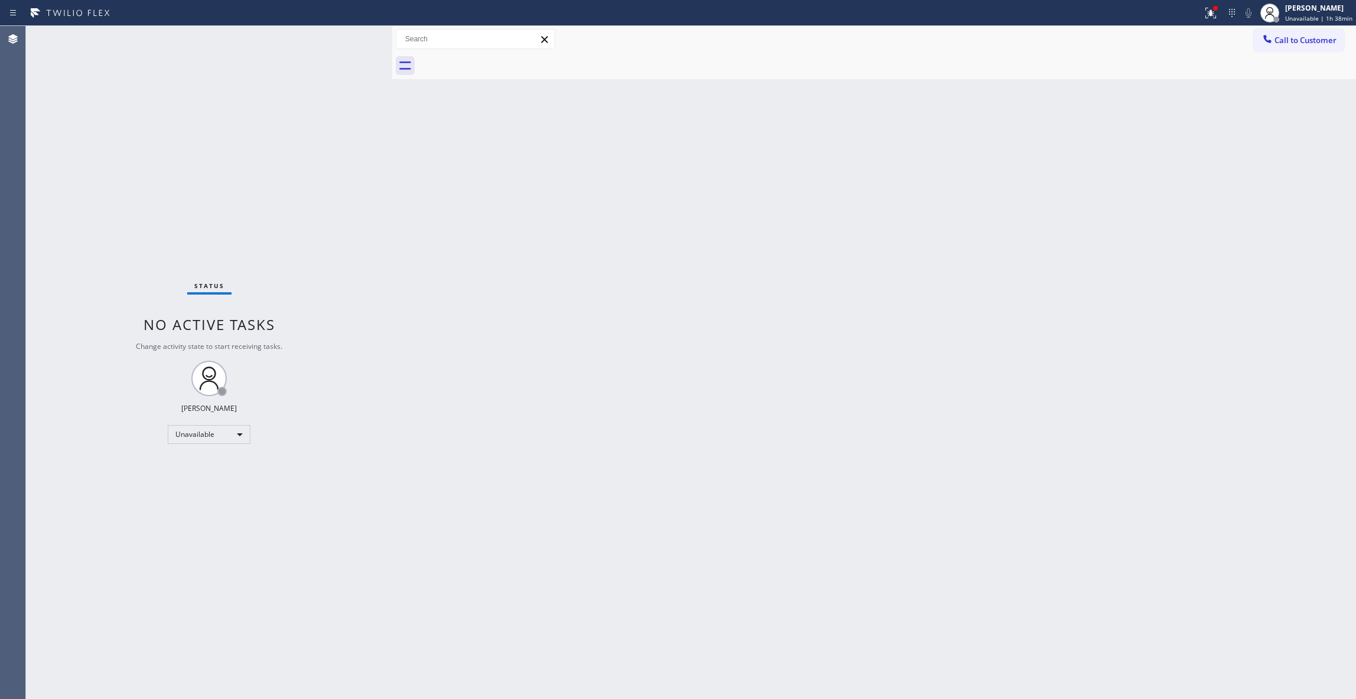
click at [634, 343] on div "Back to Dashboard Change Sender ID Customers Technicians Select a contact Outbo…" at bounding box center [874, 362] width 964 height 673
click at [1204, 17] on icon at bounding box center [1211, 13] width 14 height 14
click at [1142, 158] on span "Clear issues" at bounding box center [1142, 155] width 56 height 8
click at [36, 506] on div "Status No active tasks Change activity state to start receiving tasks. [PERSON_…" at bounding box center [209, 362] width 366 height 673
click at [671, 279] on div "Back to Dashboard Change Sender ID Customers Technicians Select a contact Outbo…" at bounding box center [874, 362] width 964 height 673
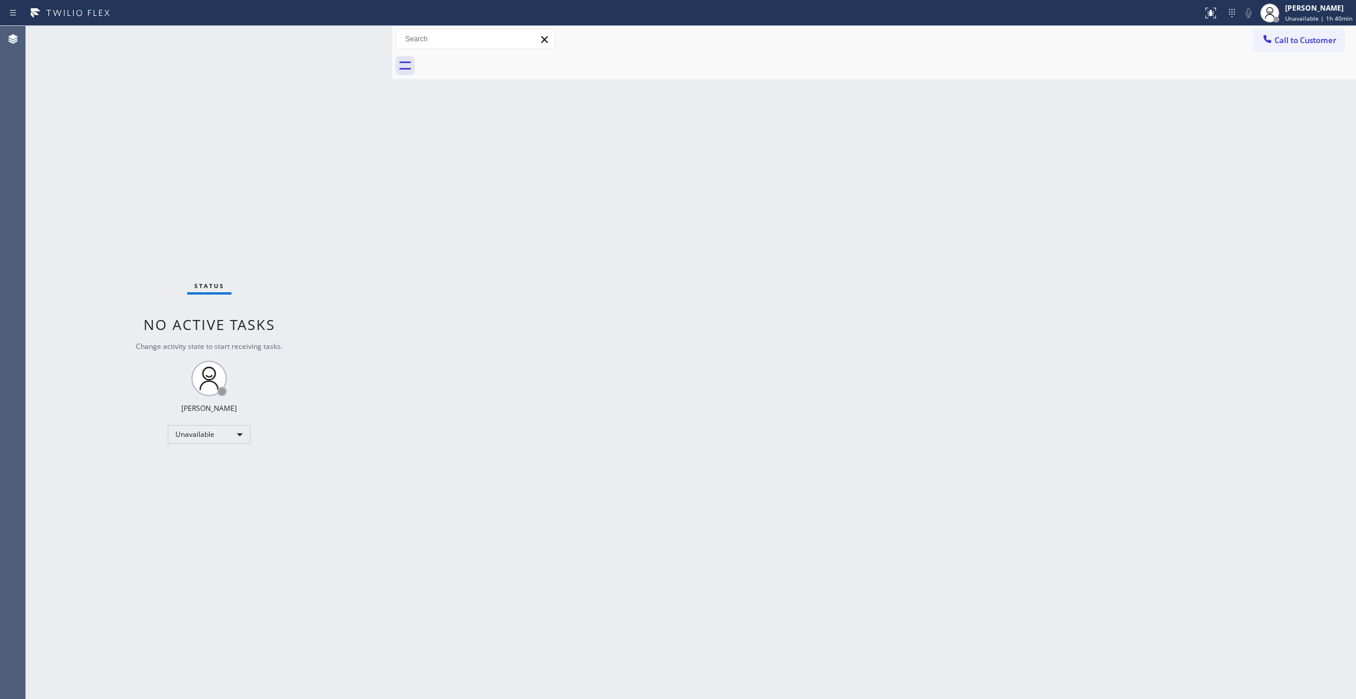
click at [145, 156] on div "Status No active tasks Change activity state to start receiving tasks. [PERSON_…" at bounding box center [209, 362] width 366 height 673
click at [164, 527] on div "Status No active tasks Change activity state to start receiving tasks. [PERSON_…" at bounding box center [209, 362] width 366 height 673
click at [686, 273] on div "Back to Dashboard Change Sender ID Customers Technicians Select a contact Outbo…" at bounding box center [874, 362] width 964 height 673
click at [152, 674] on div "Status No active tasks Change activity state to start receiving tasks. [PERSON_…" at bounding box center [209, 362] width 366 height 673
click at [168, 189] on div "Status No active tasks Change activity state to start receiving tasks. [PERSON_…" at bounding box center [209, 362] width 366 height 673
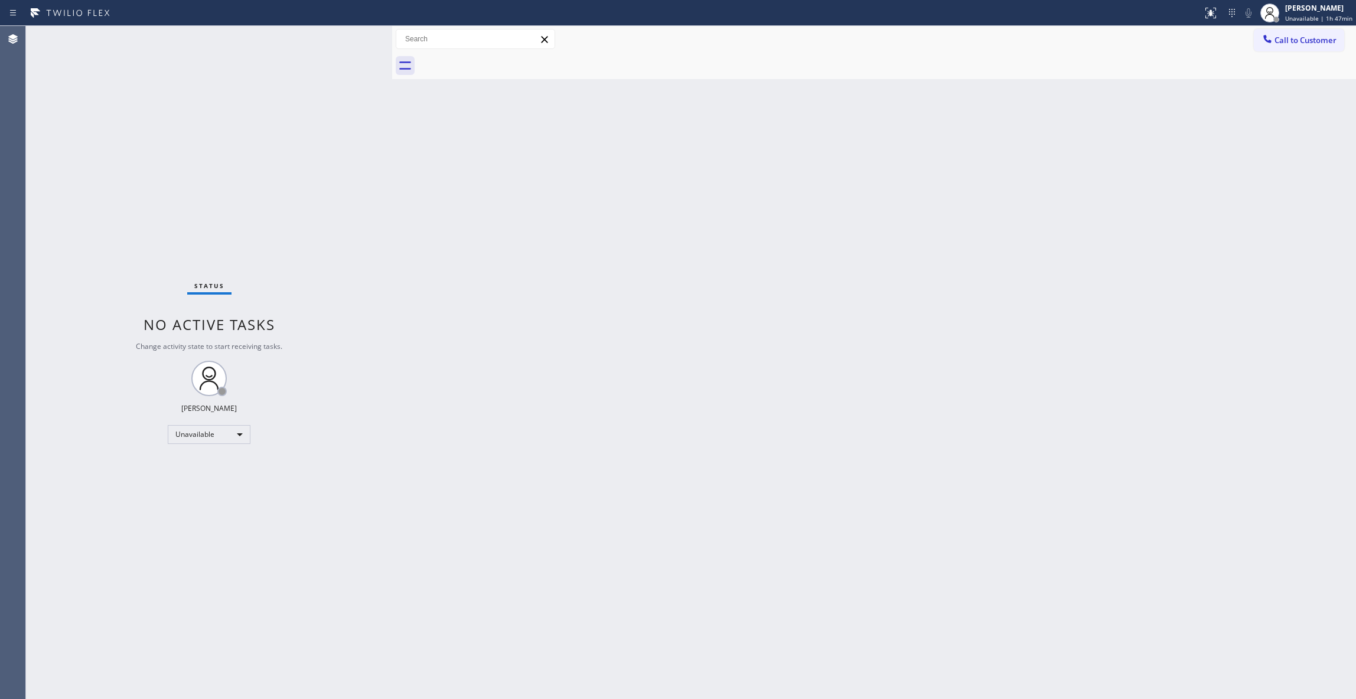
click at [172, 161] on div "Status No active tasks Change activity state to start receiving tasks. [PERSON_…" at bounding box center [209, 362] width 366 height 673
click at [107, 145] on div "Status No active tasks Change activity state to start receiving tasks. [PERSON_…" at bounding box center [209, 362] width 366 height 673
click at [141, 665] on div "Status No active tasks Change activity state to start receiving tasks. [PERSON_…" at bounding box center [209, 362] width 366 height 673
click at [154, 178] on div "Status No active tasks Change activity state to start receiving tasks. [PERSON_…" at bounding box center [209, 362] width 366 height 673
click at [154, 680] on div "Status No active tasks Change activity state to start receiving tasks. [PERSON_…" at bounding box center [209, 362] width 366 height 673
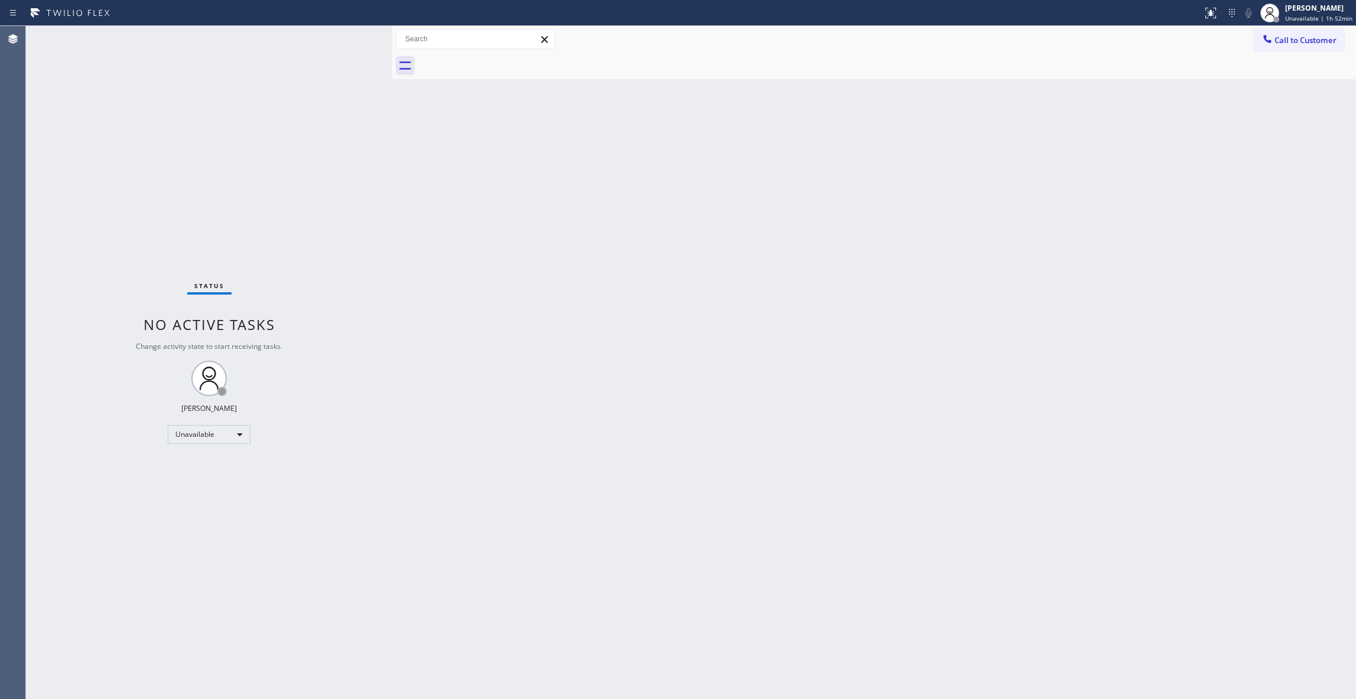
drag, startPoint x: 145, startPoint y: 161, endPoint x: 207, endPoint y: 100, distance: 86.4
click at [145, 159] on div "Status No active tasks Change activity state to start receiving tasks. [PERSON_…" at bounding box center [209, 362] width 366 height 673
click at [155, 650] on div "Status No active tasks Change activity state to start receiving tasks. [PERSON_…" at bounding box center [209, 362] width 366 height 673
click at [1305, 18] on span "Unavailable | 1h 56min" at bounding box center [1318, 18] width 67 height 8
click at [1263, 90] on button "Break" at bounding box center [1297, 93] width 118 height 15
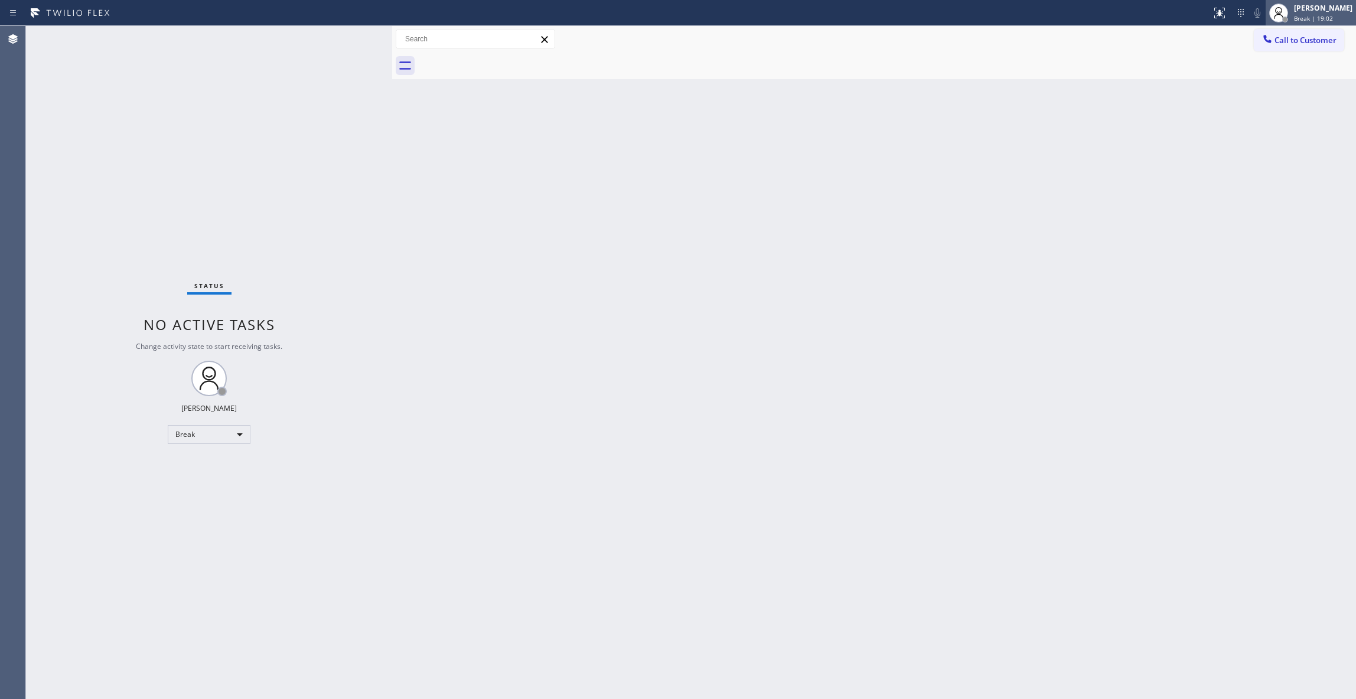
drag, startPoint x: 1217, startPoint y: 84, endPoint x: 1291, endPoint y: 19, distance: 97.9
click at [1217, 83] on div "Back to Dashboard Change Sender ID Customers Technicians Select a contact Outbo…" at bounding box center [874, 362] width 964 height 673
click at [1294, 19] on span "Break | 19:02" at bounding box center [1313, 18] width 39 height 8
click at [1261, 80] on button "Unavailable" at bounding box center [1297, 77] width 118 height 15
drag, startPoint x: 1092, startPoint y: 216, endPoint x: 1258, endPoint y: 214, distance: 166.0
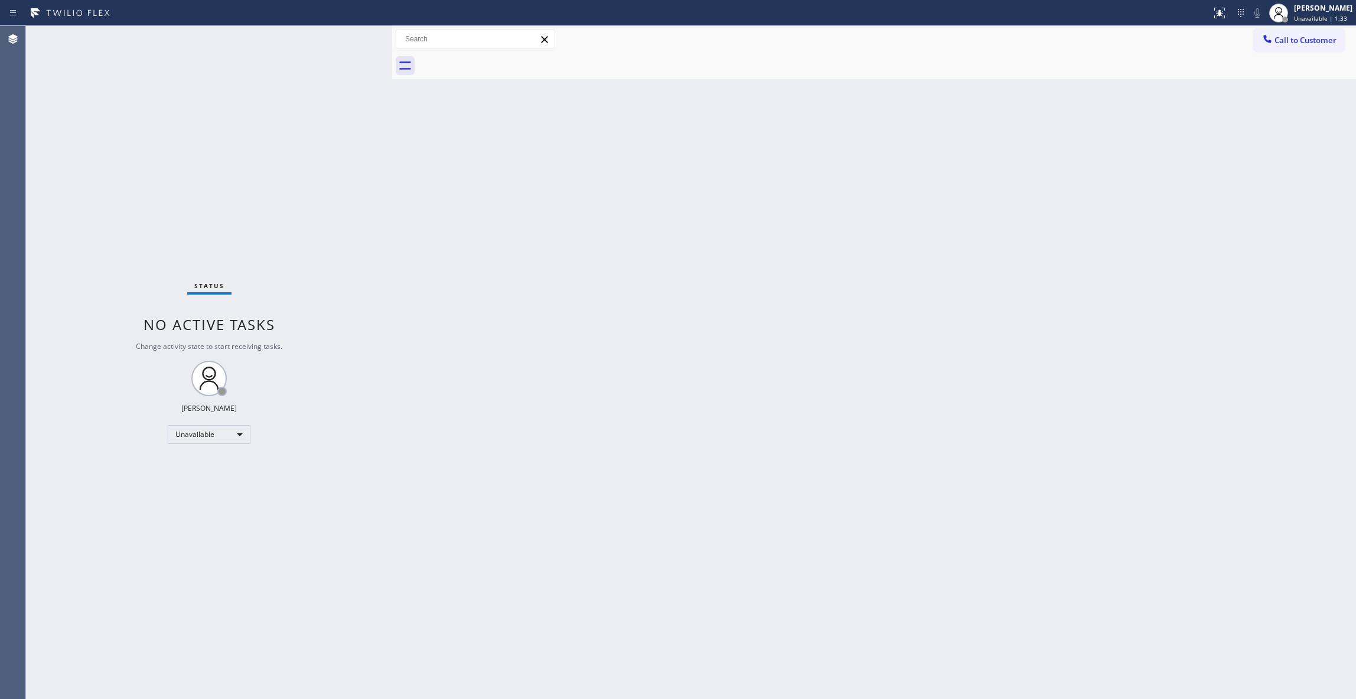
click at [1093, 216] on div "Back to Dashboard Change Sender ID Customers Technicians Select a contact Outbo…" at bounding box center [874, 362] width 964 height 673
click at [868, 293] on div "Back to Dashboard Change Sender ID Customers Technicians Select a contact Outbo…" at bounding box center [874, 362] width 964 height 673
click at [18, 667] on div "Agent Desktop" at bounding box center [12, 362] width 25 height 673
click at [1313, 43] on span "Call to Customer" at bounding box center [1305, 40] width 62 height 11
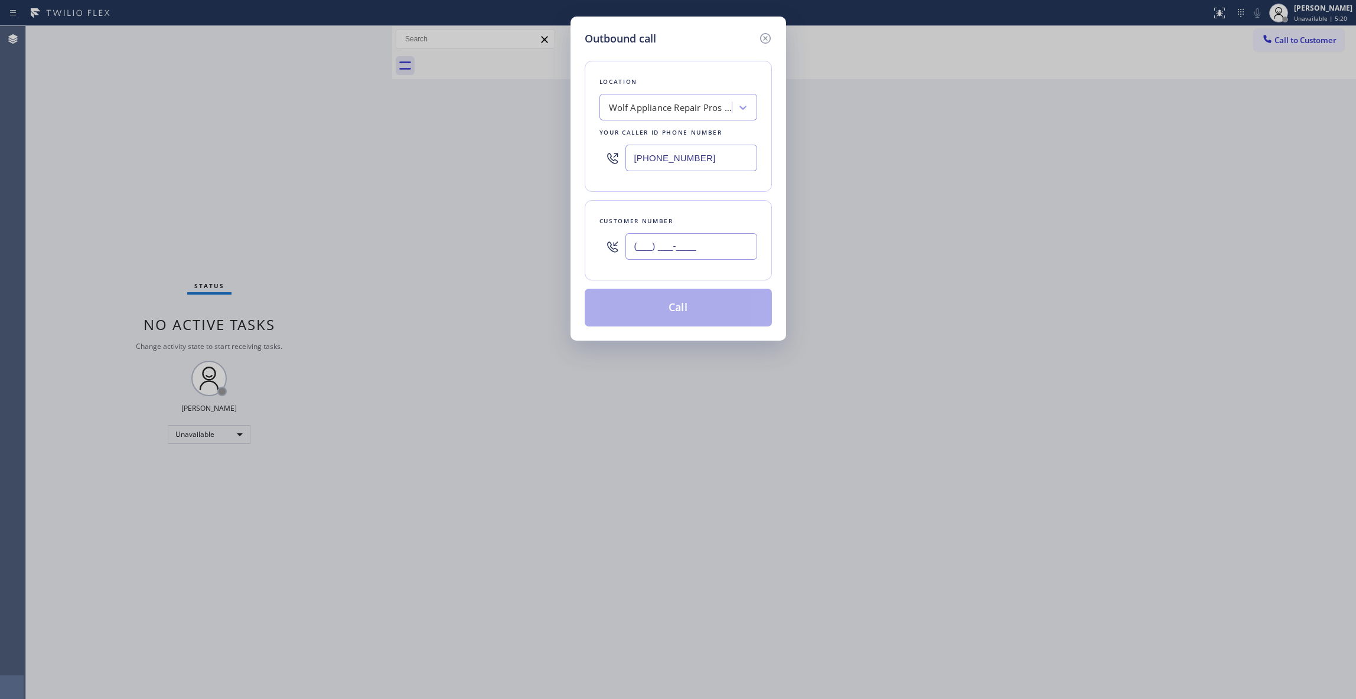
click at [720, 250] on input "(___) ___-____" at bounding box center [691, 246] width 132 height 27
paste input "562) 234-5739"
type input "[PHONE_NUMBER]"
paste input "888) 553-8605"
drag, startPoint x: 714, startPoint y: 159, endPoint x: 406, endPoint y: 156, distance: 307.7
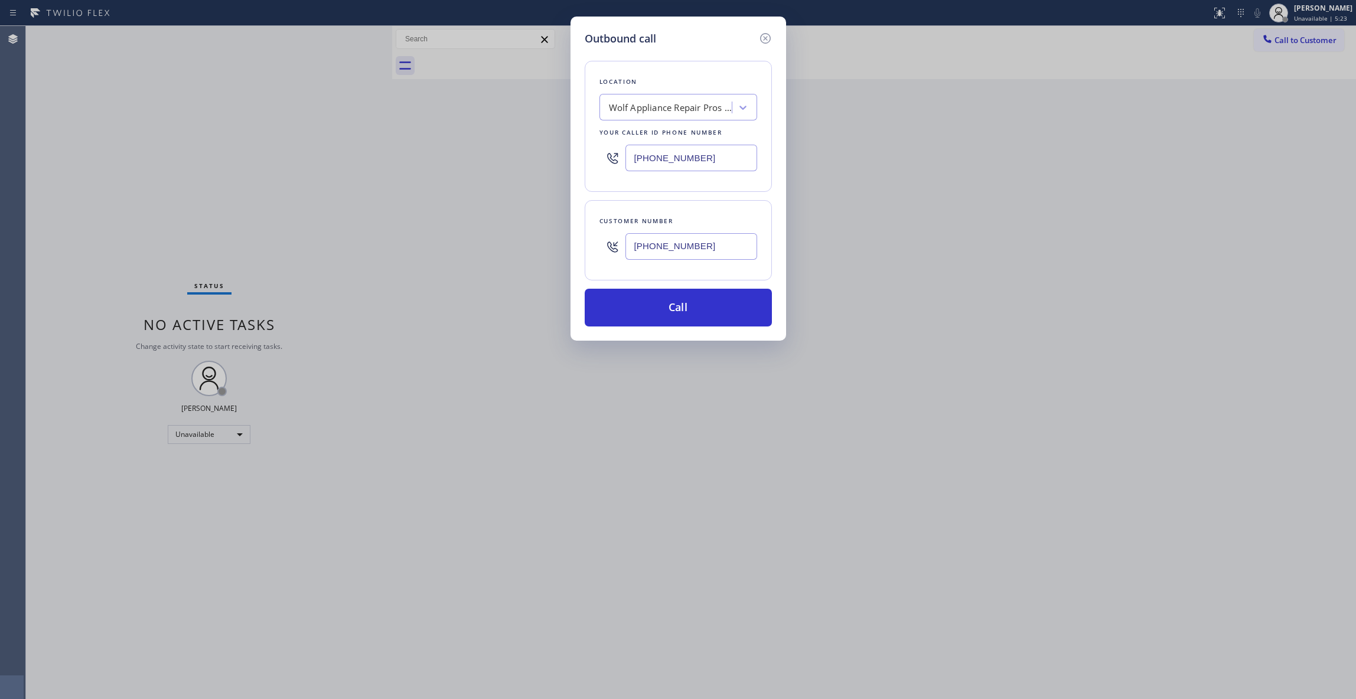
click at [403, 147] on div "Outbound call Location Wolf Appliance Repair Pros [GEOGRAPHIC_DATA] Your caller…" at bounding box center [678, 349] width 1356 height 699
type input "[PHONE_NUMBER]"
click at [703, 309] on button "Call" at bounding box center [678, 308] width 187 height 38
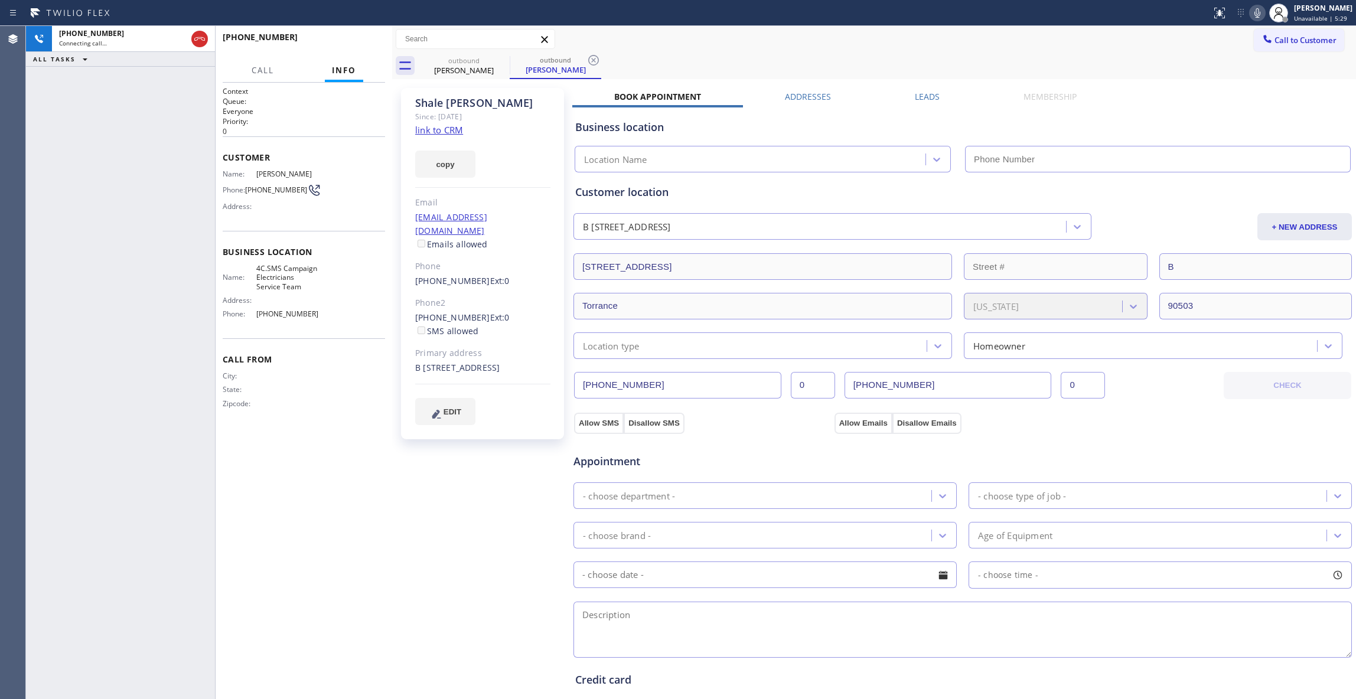
type input "[PHONE_NUMBER]"
click at [596, 57] on icon at bounding box center [593, 60] width 14 height 14
click at [438, 132] on link "link to CRM" at bounding box center [439, 130] width 48 height 12
click at [353, 41] on span "HANG UP" at bounding box center [358, 42] width 36 height 8
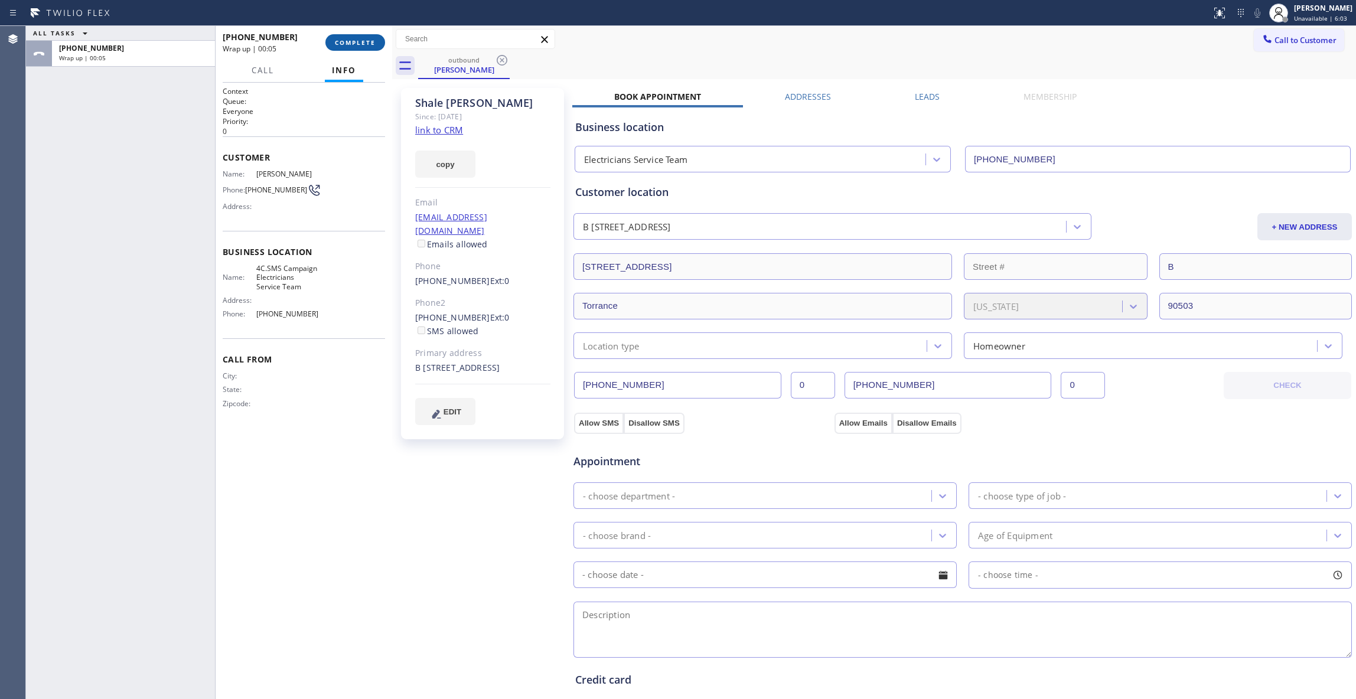
click at [338, 44] on span "COMPLETE" at bounding box center [355, 42] width 41 height 8
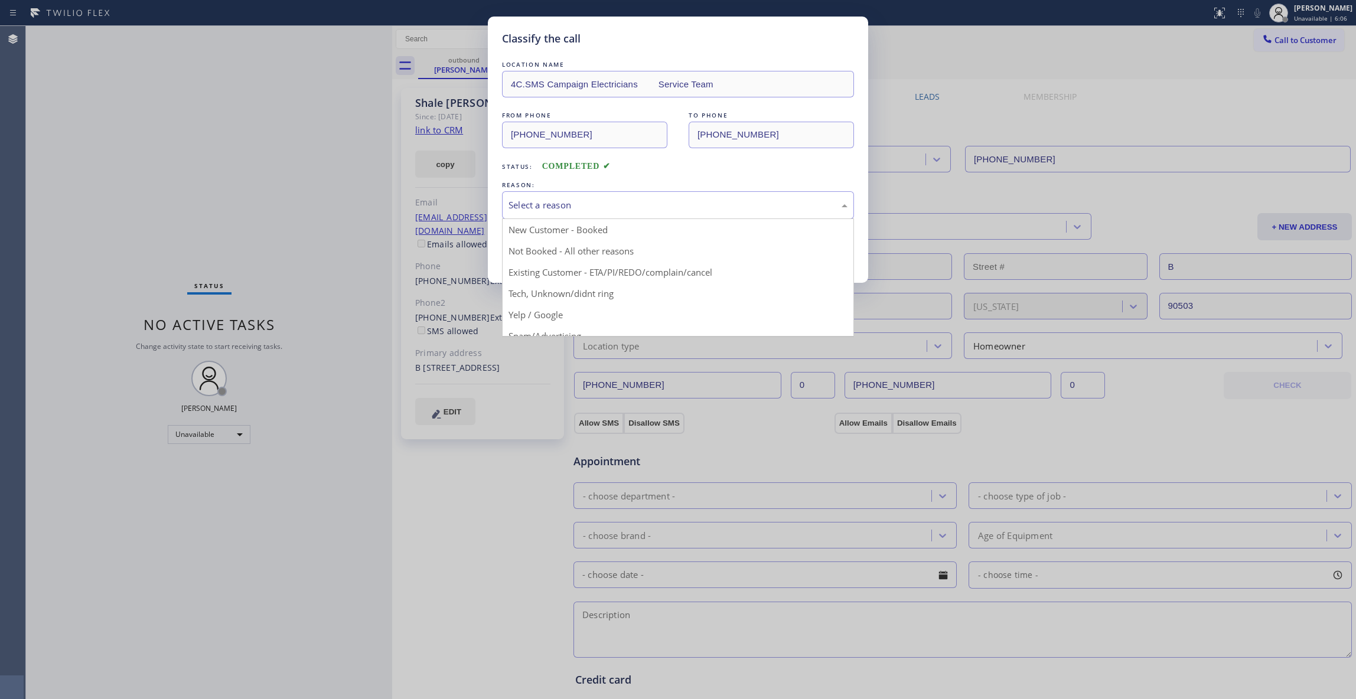
click at [586, 210] on div "Select a reason" at bounding box center [677, 205] width 339 height 14
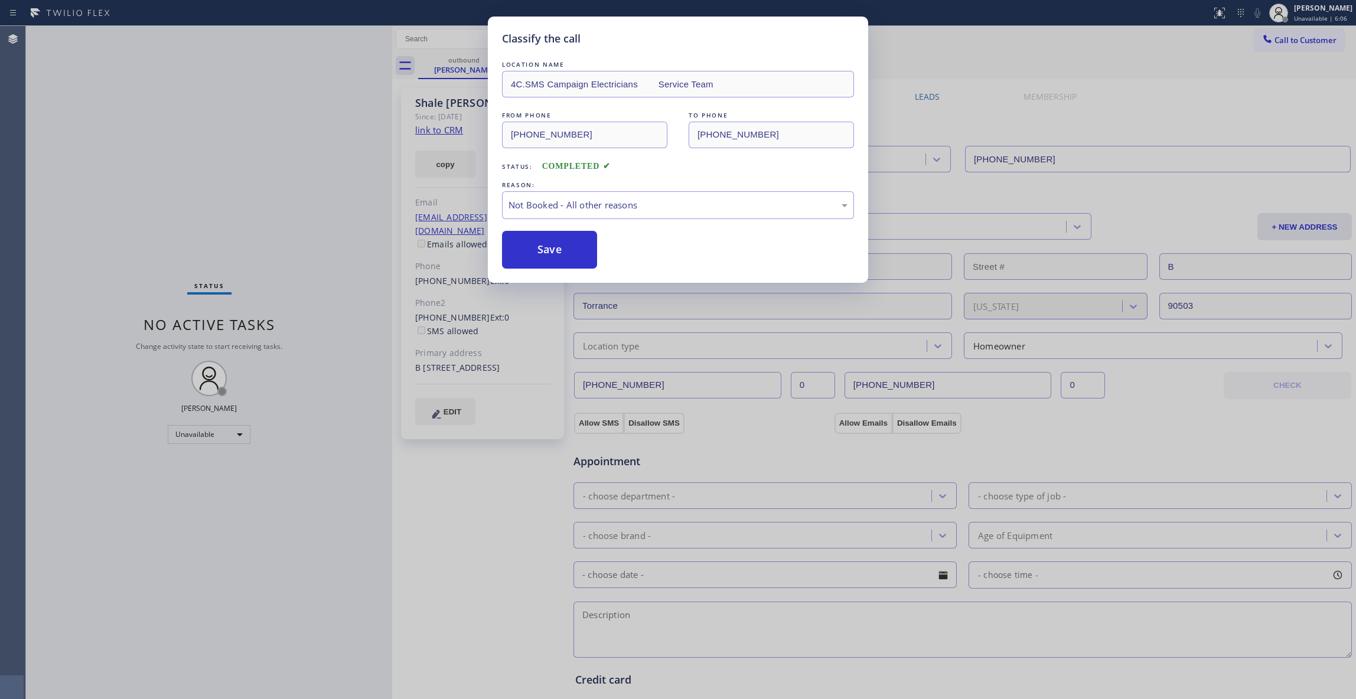
click at [583, 249] on button "Save" at bounding box center [549, 250] width 95 height 38
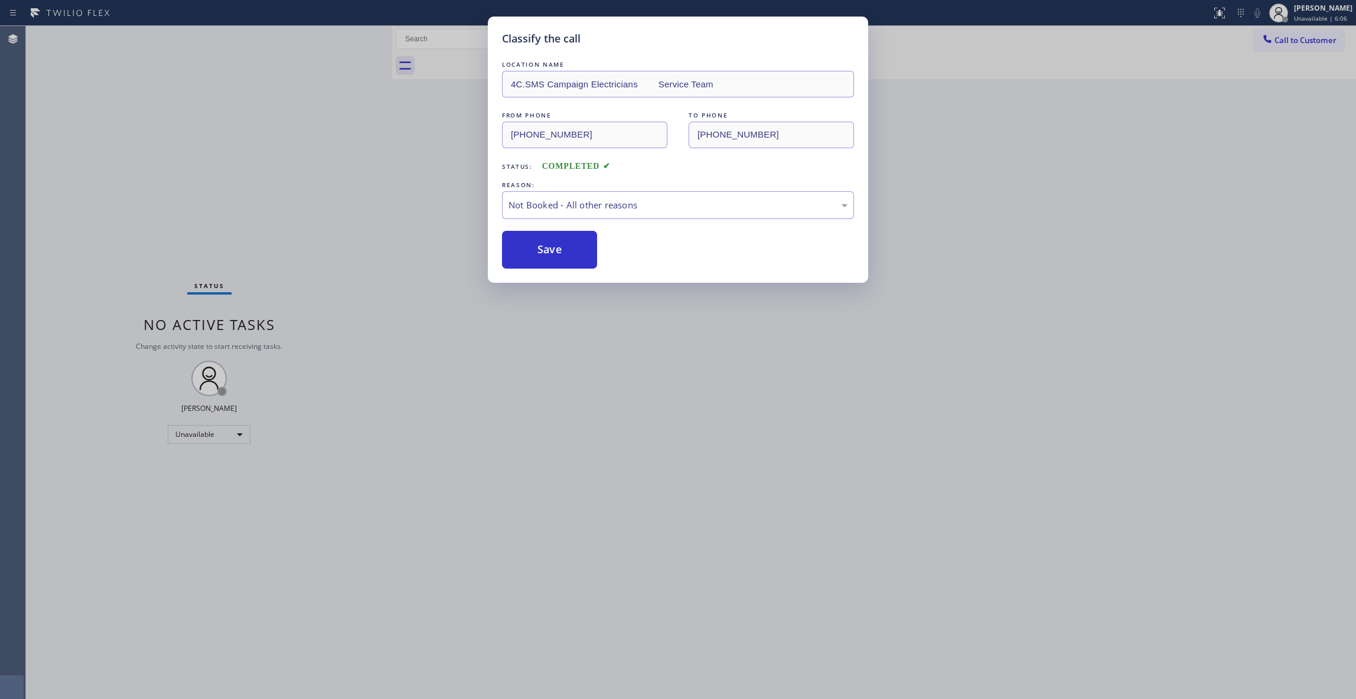
drag, startPoint x: 583, startPoint y: 249, endPoint x: 511, endPoint y: 354, distance: 127.4
click at [583, 249] on button "Save" at bounding box center [549, 250] width 95 height 38
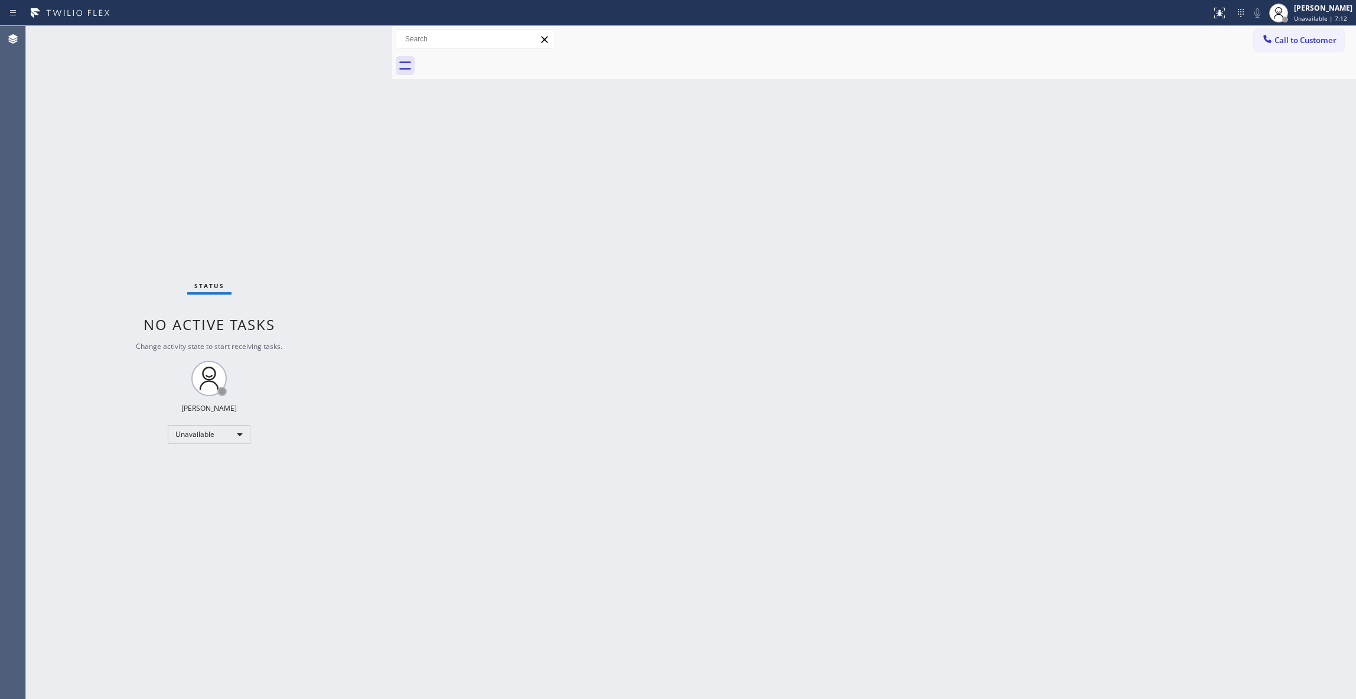
click at [20, 182] on div "Agent Desktop" at bounding box center [12, 362] width 25 height 673
drag, startPoint x: 1307, startPoint y: 43, endPoint x: 1183, endPoint y: 69, distance: 126.7
click at [1307, 43] on span "Call to Customer" at bounding box center [1305, 40] width 62 height 11
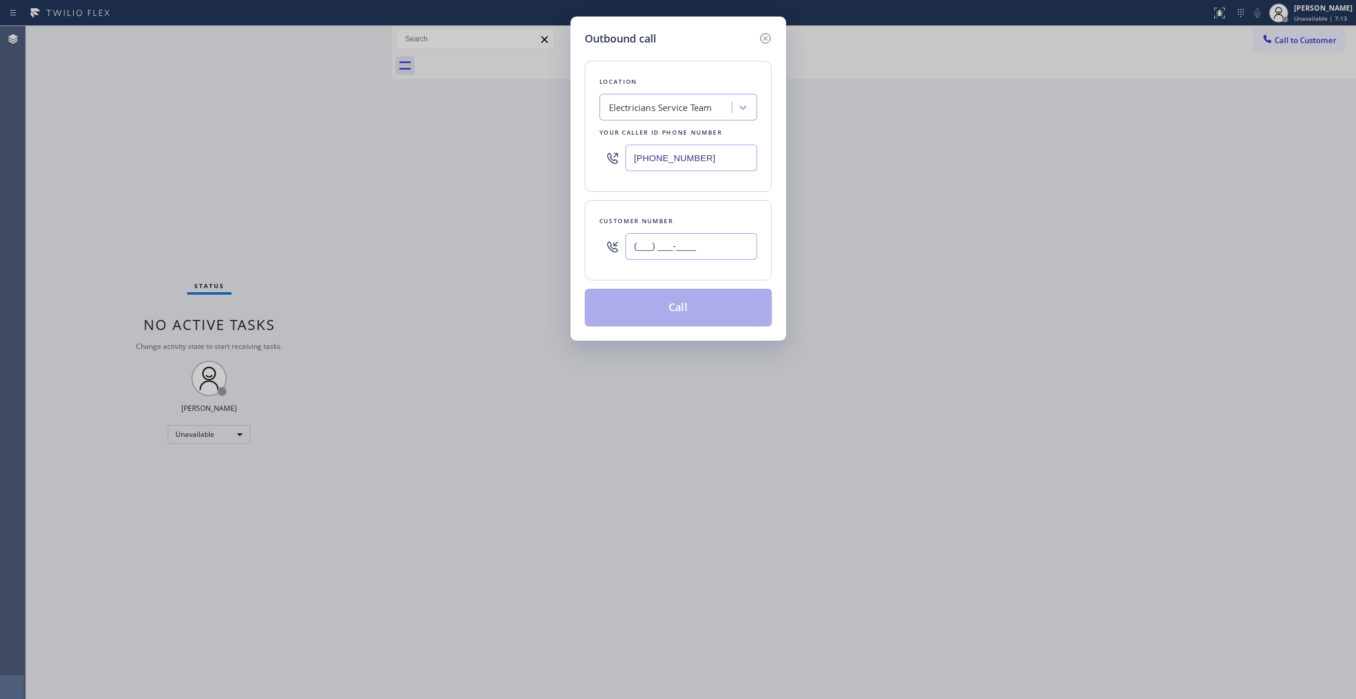
click at [690, 253] on input "(___) ___-____" at bounding box center [691, 246] width 132 height 27
paste input "970) 708-1798"
type input "[PHONE_NUMBER]"
click at [162, 161] on div "Outbound call Location Electricians Service Team Your caller id phone number [P…" at bounding box center [678, 349] width 1356 height 699
drag, startPoint x: 719, startPoint y: 152, endPoint x: 456, endPoint y: 156, distance: 262.8
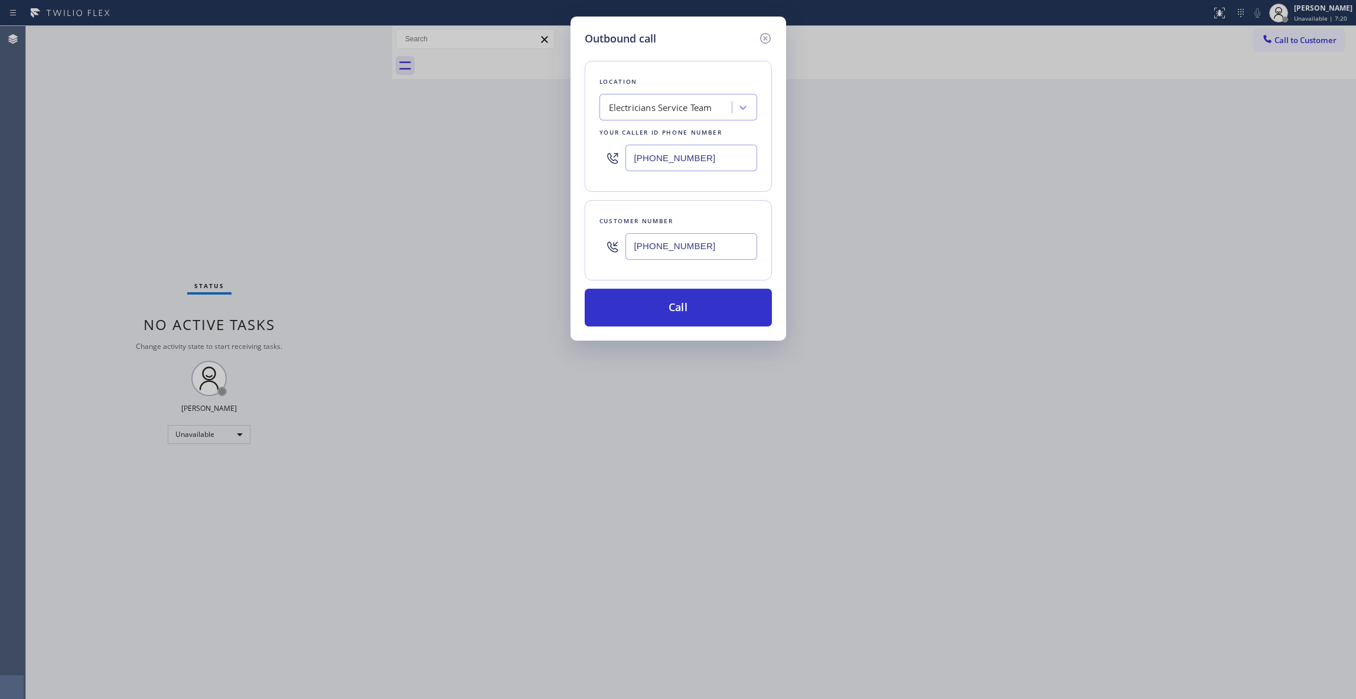
click at [457, 156] on div "Outbound call Location Electricians Service Team Your caller id phone number [P…" at bounding box center [678, 349] width 1356 height 699
paste input "text"
type input "[PHONE_NUMBER]"
click at [711, 308] on button "Call" at bounding box center [678, 308] width 187 height 38
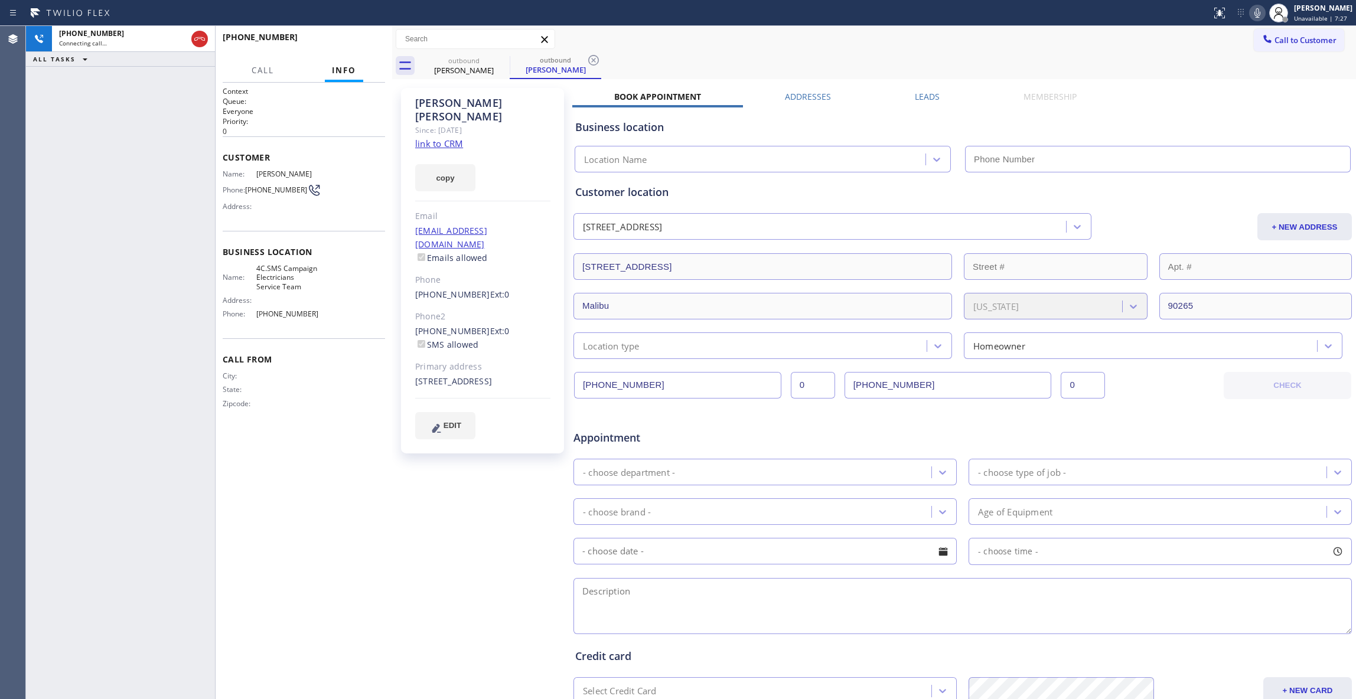
type input "[PHONE_NUMBER]"
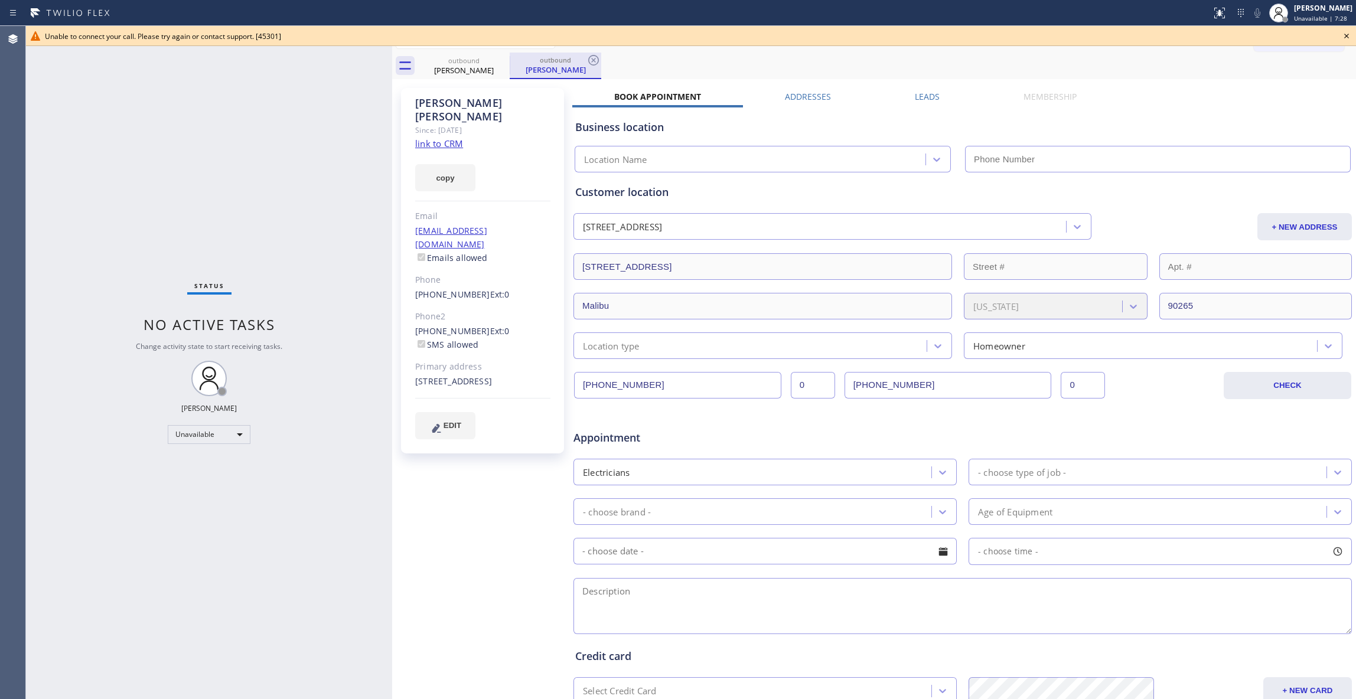
type input "[PHONE_NUMBER]"
click at [591, 60] on icon at bounding box center [593, 60] width 14 height 14
click at [1347, 31] on icon at bounding box center [1346, 36] width 14 height 14
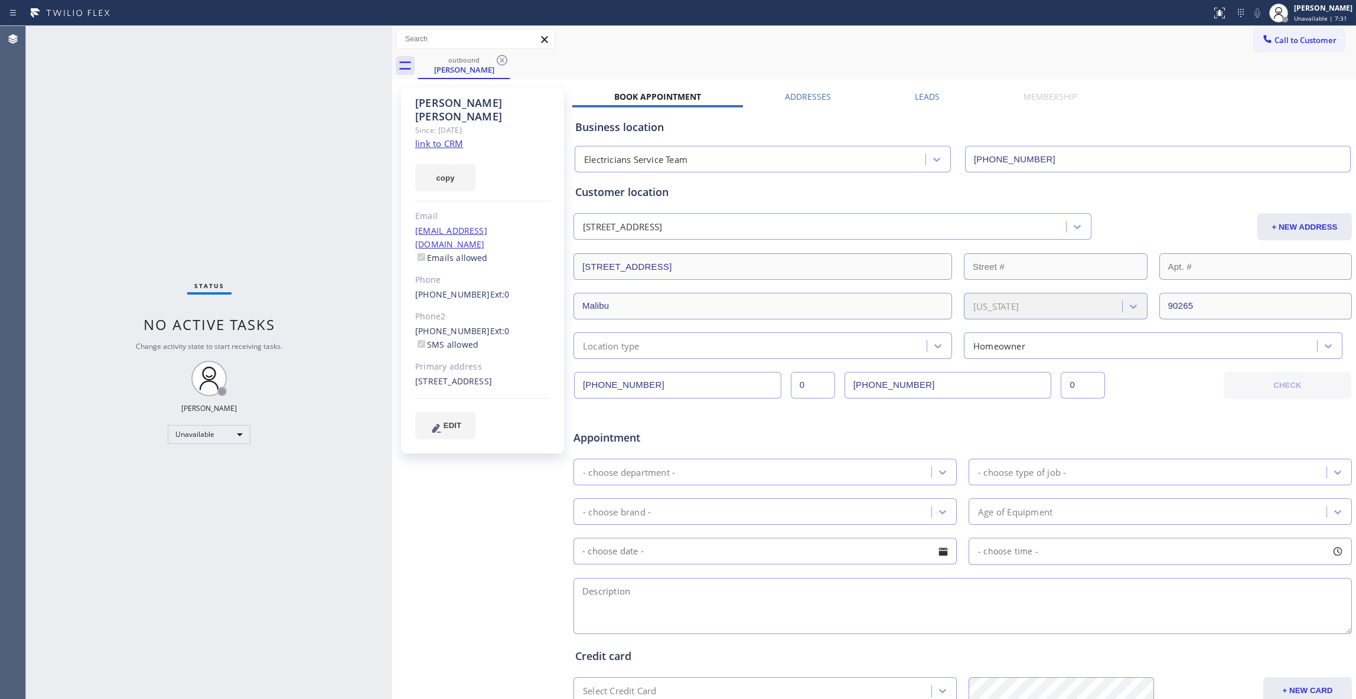
click at [433, 138] on link "link to CRM" at bounding box center [439, 144] width 48 height 12
click at [445, 138] on link "link to CRM" at bounding box center [439, 144] width 48 height 12
click at [500, 59] on icon at bounding box center [502, 60] width 14 height 14
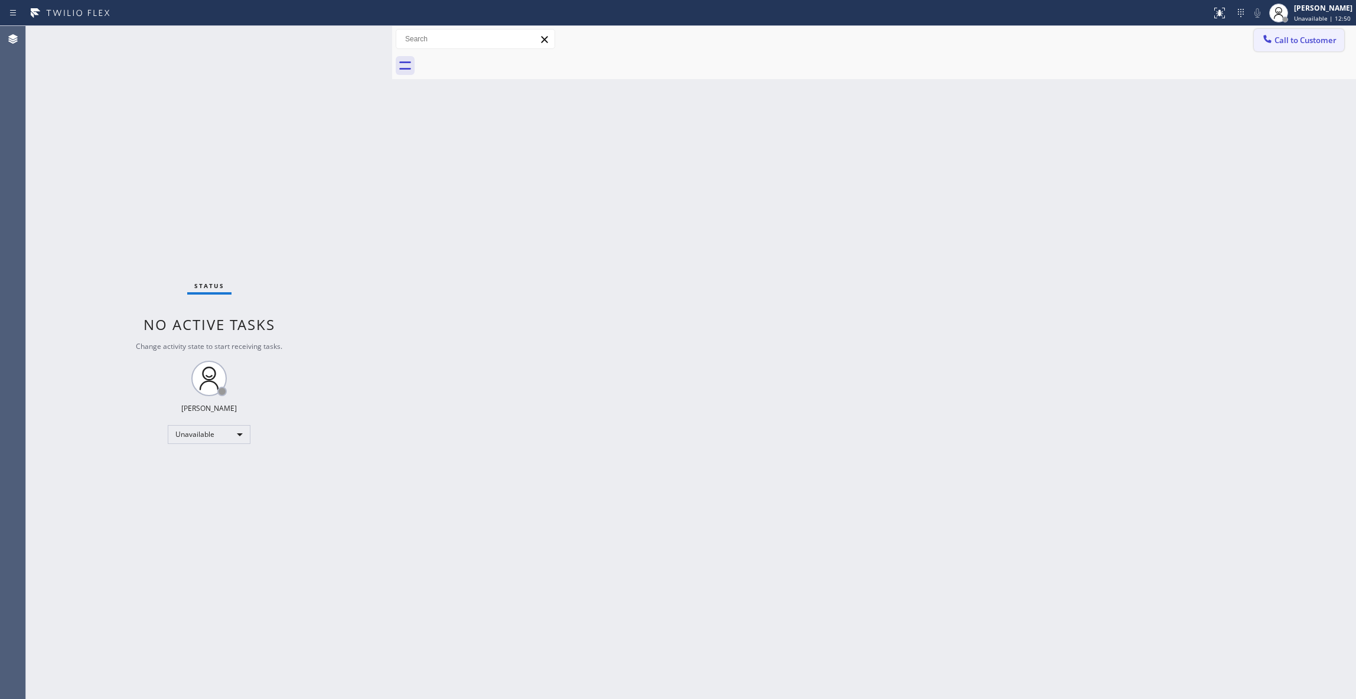
click at [1314, 43] on span "Call to Customer" at bounding box center [1305, 40] width 62 height 11
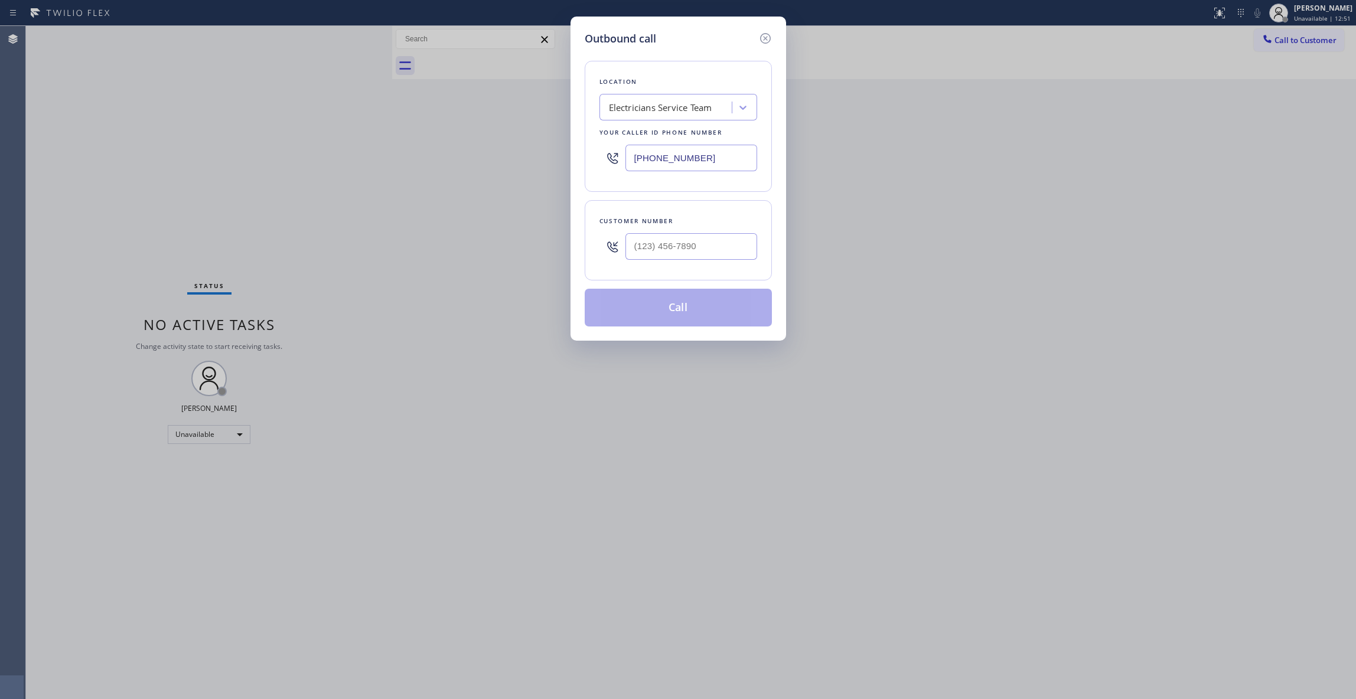
drag, startPoint x: 705, startPoint y: 159, endPoint x: 398, endPoint y: 147, distance: 306.7
click at [399, 149] on div "Outbound call Location Electricians Service Team Your caller id phone number [P…" at bounding box center [678, 349] width 1356 height 699
paste input "708) 554-7898"
type input "[PHONE_NUMBER]"
click at [693, 249] on input "(___) ___-____" at bounding box center [691, 246] width 132 height 27
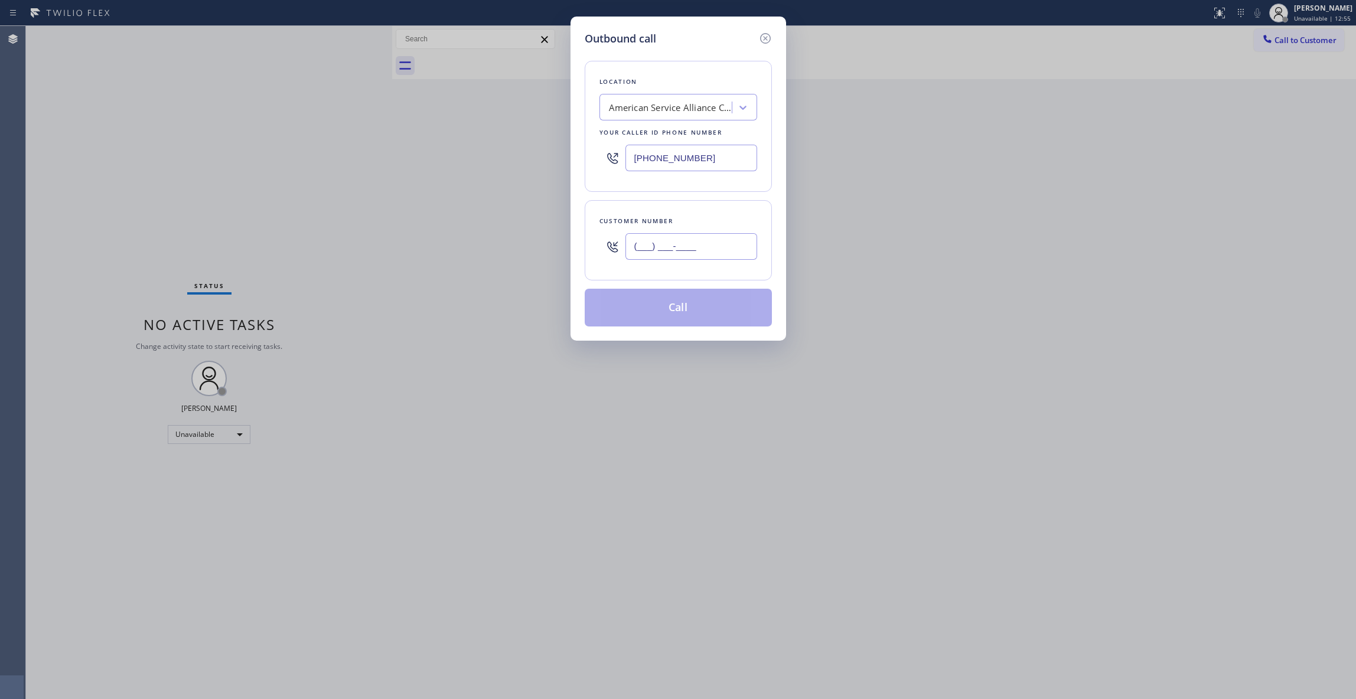
paste input "708) 254-9909"
type input "[PHONE_NUMBER]"
click at [705, 319] on button "Call" at bounding box center [678, 308] width 187 height 38
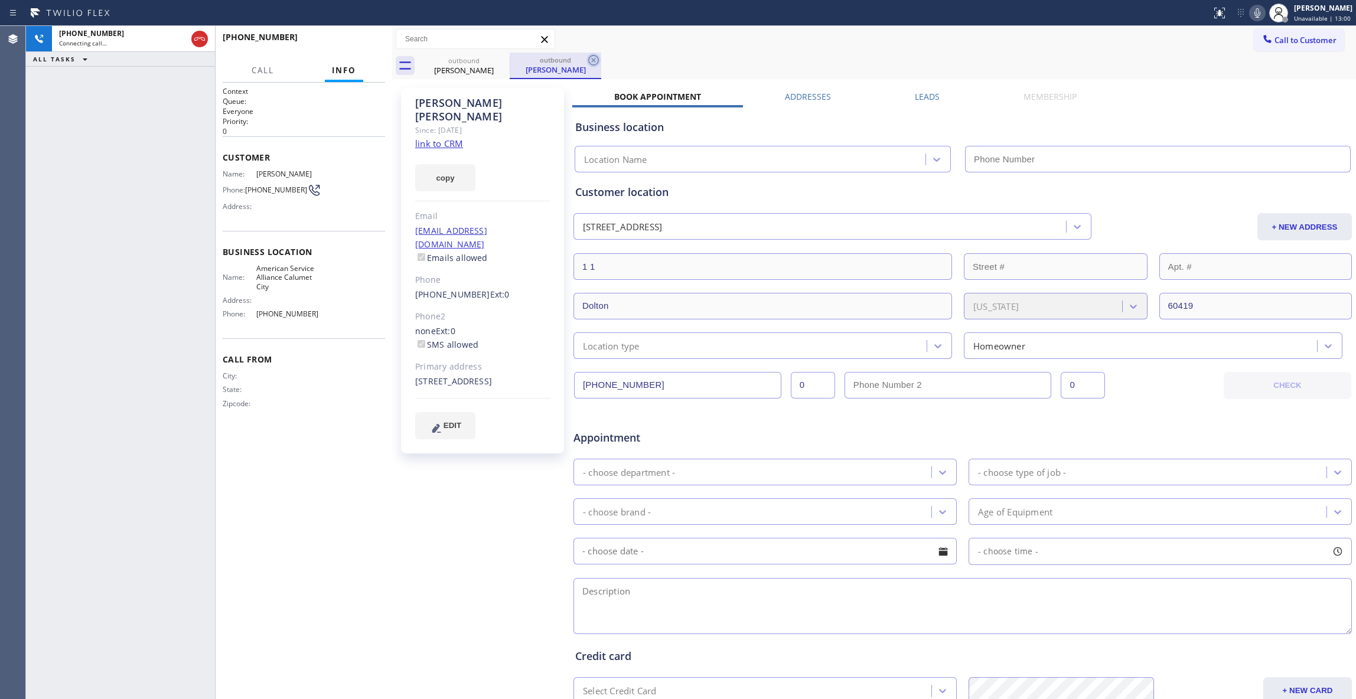
click at [593, 59] on icon at bounding box center [593, 60] width 11 height 11
type input "[PHONE_NUMBER]"
click at [157, 285] on div "[PHONE_NUMBER] Live | 00:01 ALL TASKS ALL TASKS ACTIVE TASKS TASKS IN WRAP UP" at bounding box center [120, 362] width 189 height 673
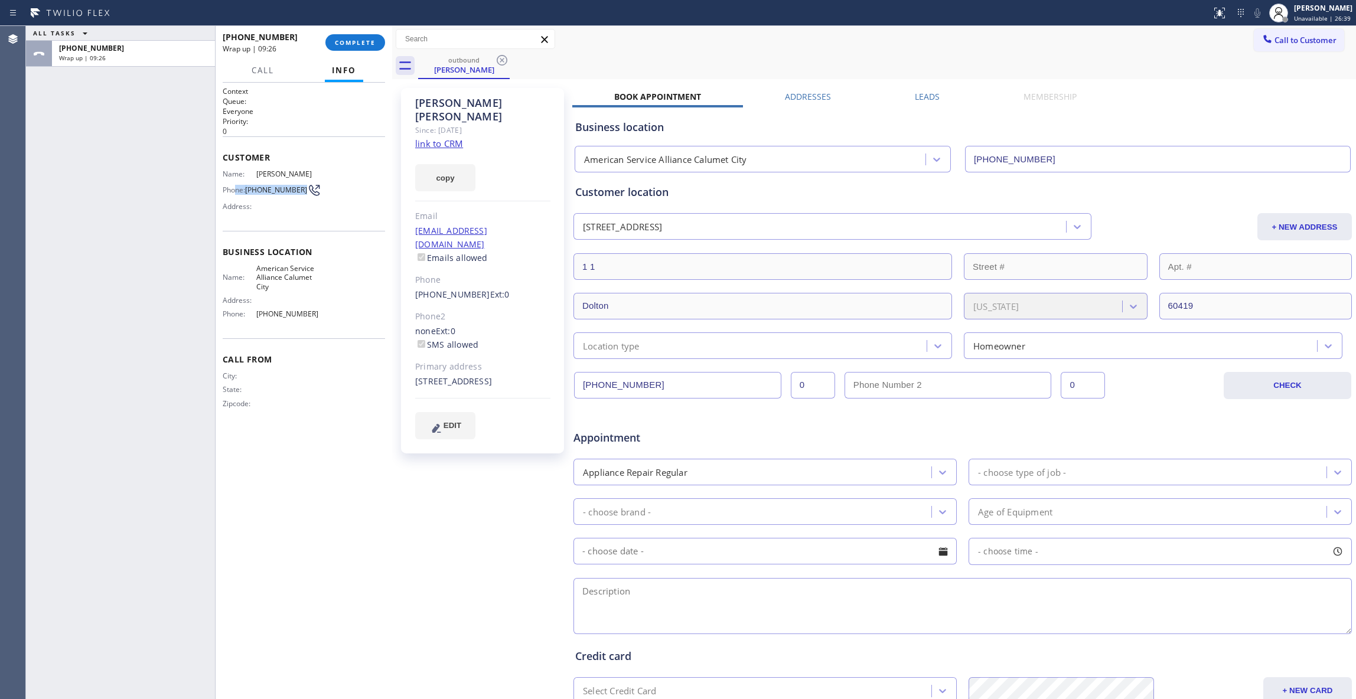
copy div "ne: [PHONE_NUMBER]"
drag, startPoint x: 299, startPoint y: 191, endPoint x: 350, endPoint y: 99, distance: 105.2
click at [235, 182] on div "Name: [PERSON_NAME] Phone: [PHONE_NUMBER] Address:" at bounding box center [271, 192] width 97 height 47
click at [288, 219] on div "Customer Name: [PERSON_NAME] Phone: [PHONE_NUMBER] Address:" at bounding box center [304, 183] width 162 height 94
drag, startPoint x: 301, startPoint y: 189, endPoint x: 250, endPoint y: 190, distance: 50.2
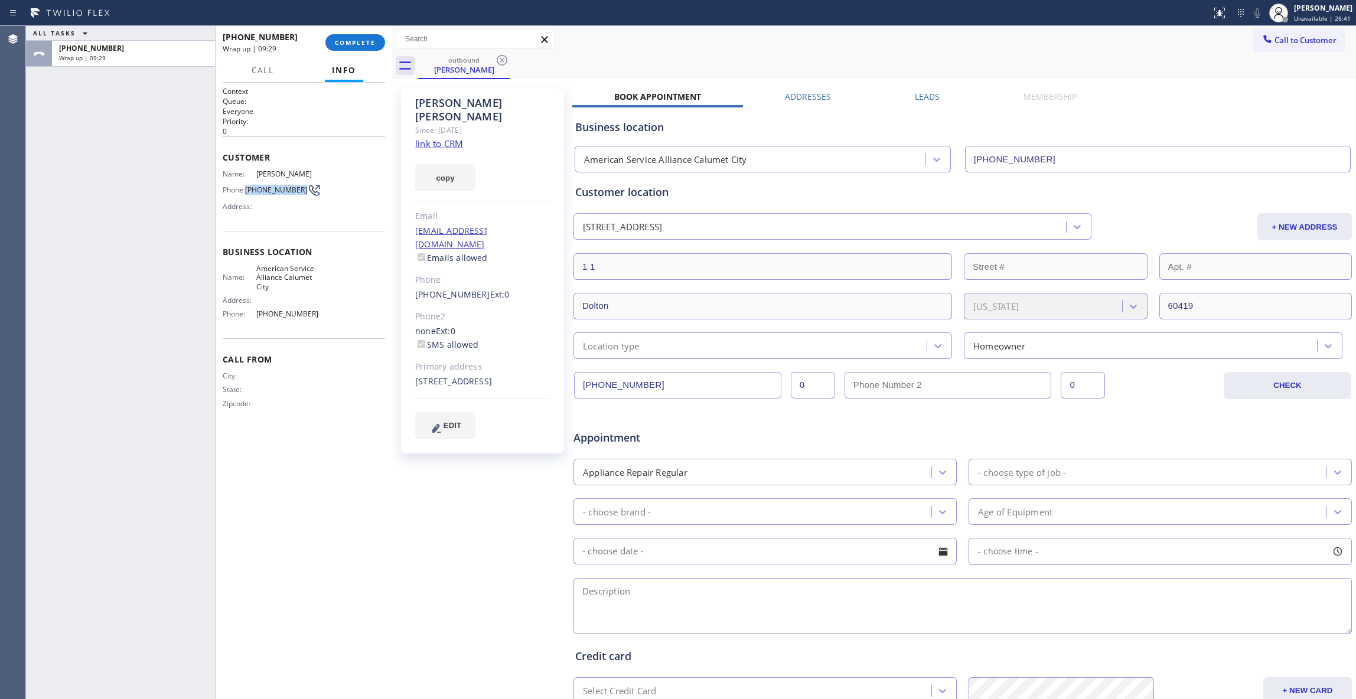
click at [250, 190] on div "Phone: [PHONE_NUMBER]" at bounding box center [271, 190] width 97 height 14
click at [355, 39] on span "COMPLETE" at bounding box center [355, 42] width 41 height 8
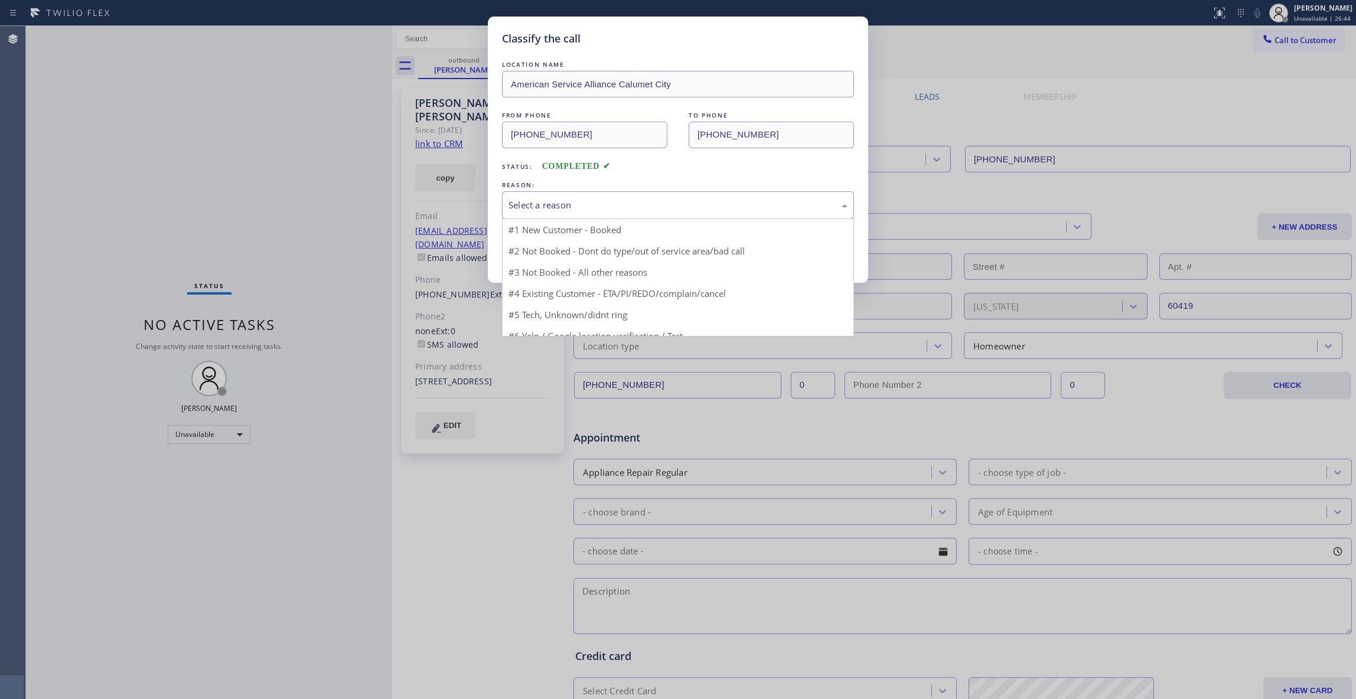
click at [570, 201] on div "Select a reason" at bounding box center [677, 205] width 339 height 14
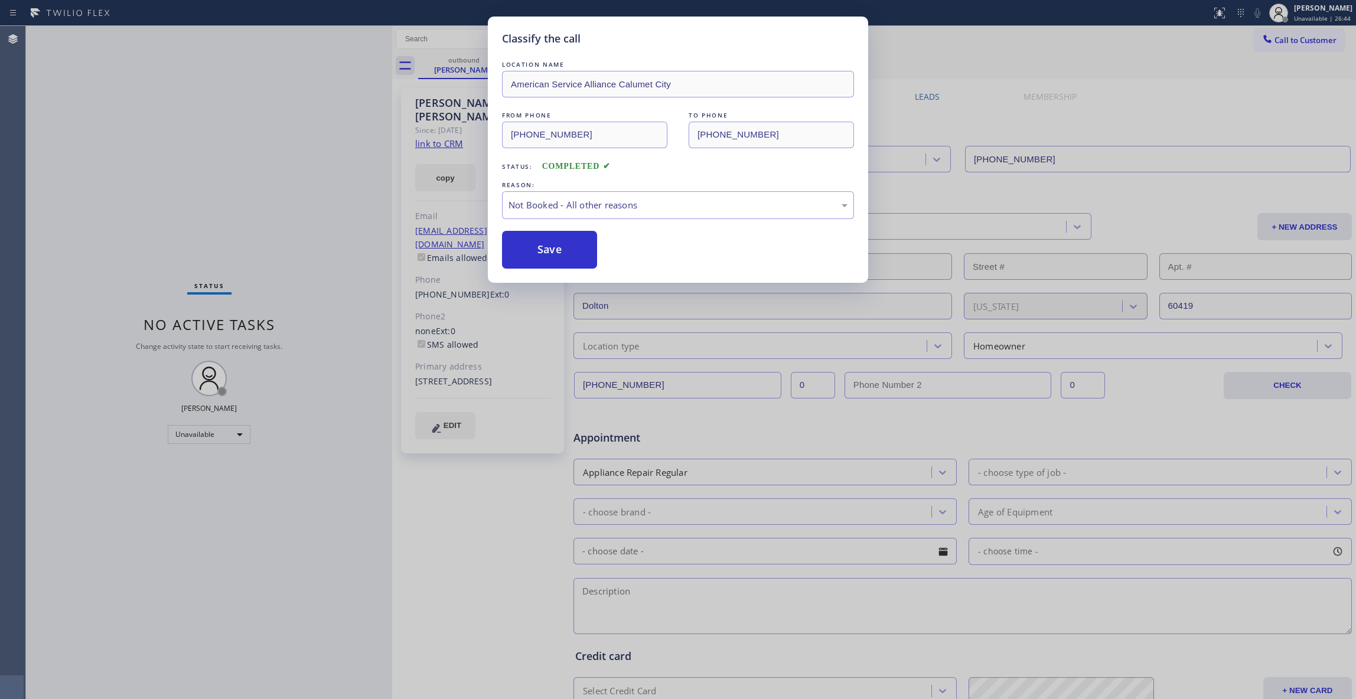
click at [529, 257] on button "Save" at bounding box center [549, 250] width 95 height 38
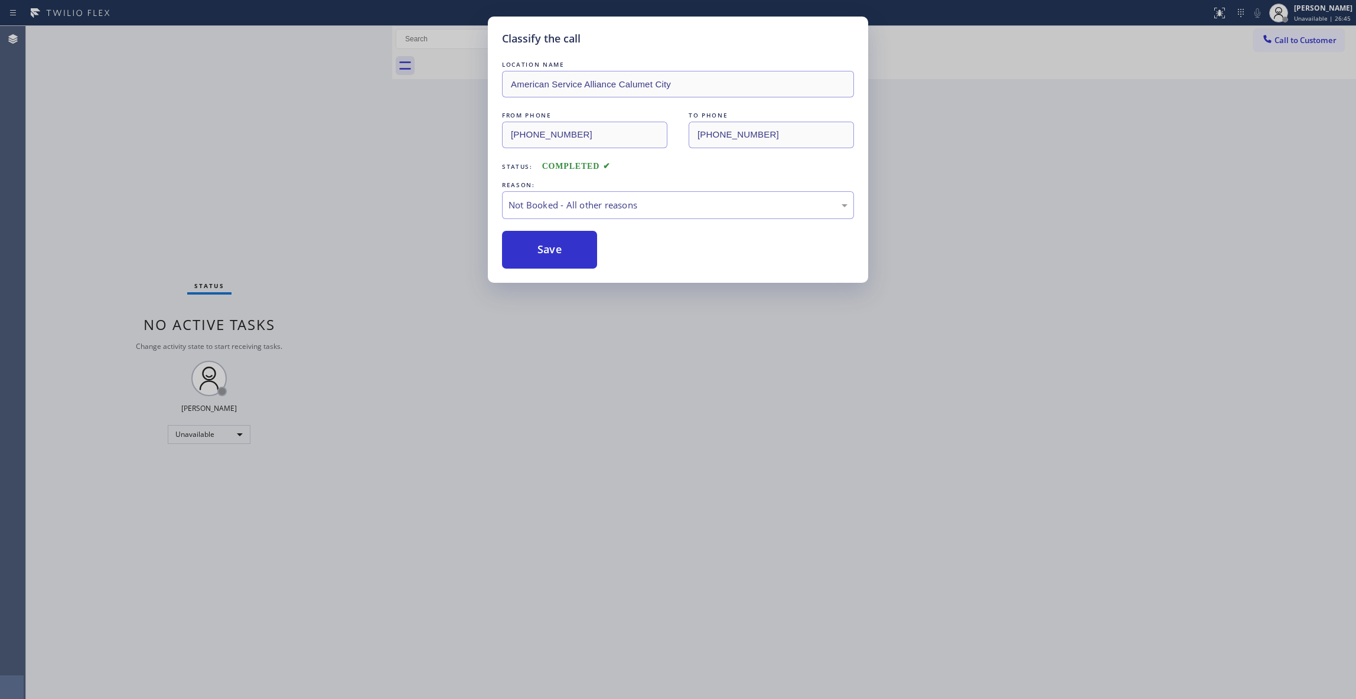
click at [529, 257] on button "Save" at bounding box center [549, 250] width 95 height 38
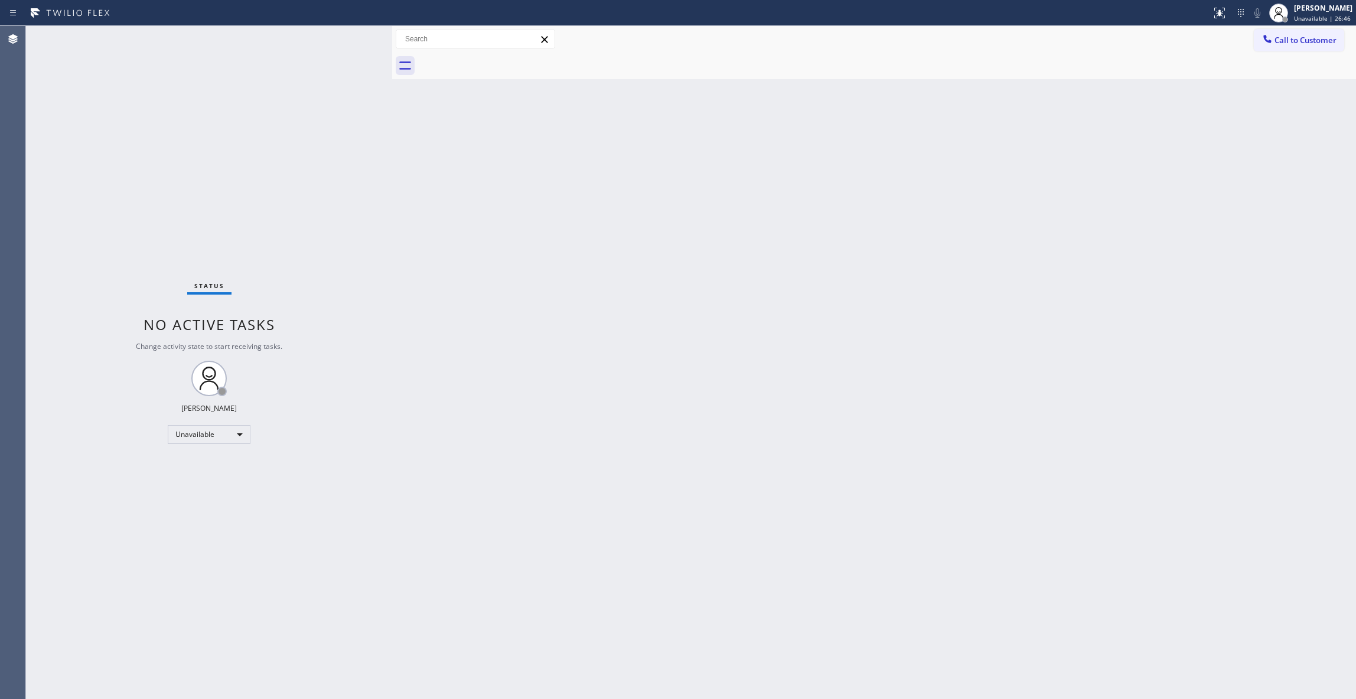
drag, startPoint x: 1316, startPoint y: 41, endPoint x: 816, endPoint y: 257, distance: 544.4
click at [1314, 41] on span "Call to Customer" at bounding box center [1305, 40] width 62 height 11
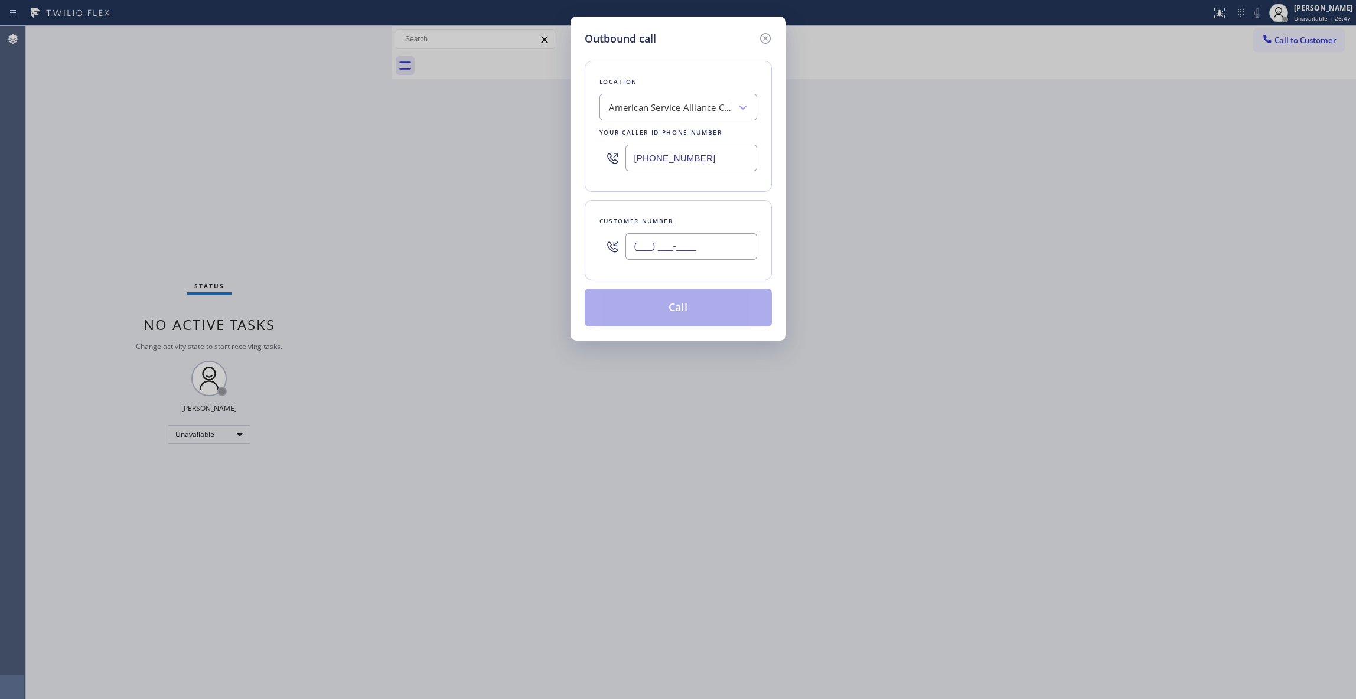
click at [694, 253] on input "(___) ___-____" at bounding box center [691, 246] width 132 height 27
paste input "708) 254-9909"
type input "[PHONE_NUMBER]"
click at [690, 309] on button "Call" at bounding box center [678, 308] width 187 height 38
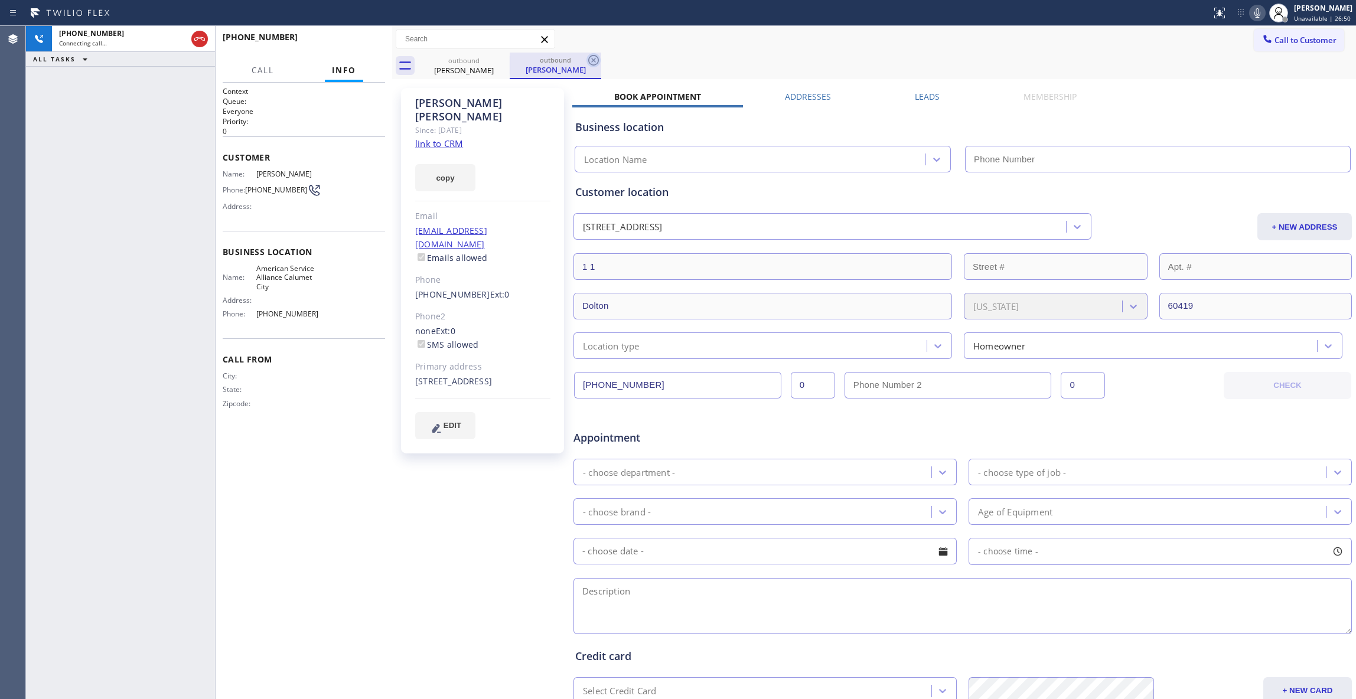
click at [595, 60] on icon at bounding box center [593, 60] width 14 height 14
type input "[PHONE_NUMBER]"
click at [499, 494] on div "[PERSON_NAME] Since: [DATE] link to CRM copy Email [EMAIL_ADDRESS][DOMAIN_NAME]…" at bounding box center [483, 464] width 177 height 765
click at [361, 43] on span "HANG UP" at bounding box center [358, 42] width 36 height 8
click at [357, 38] on button "HANG UP" at bounding box center [357, 42] width 55 height 17
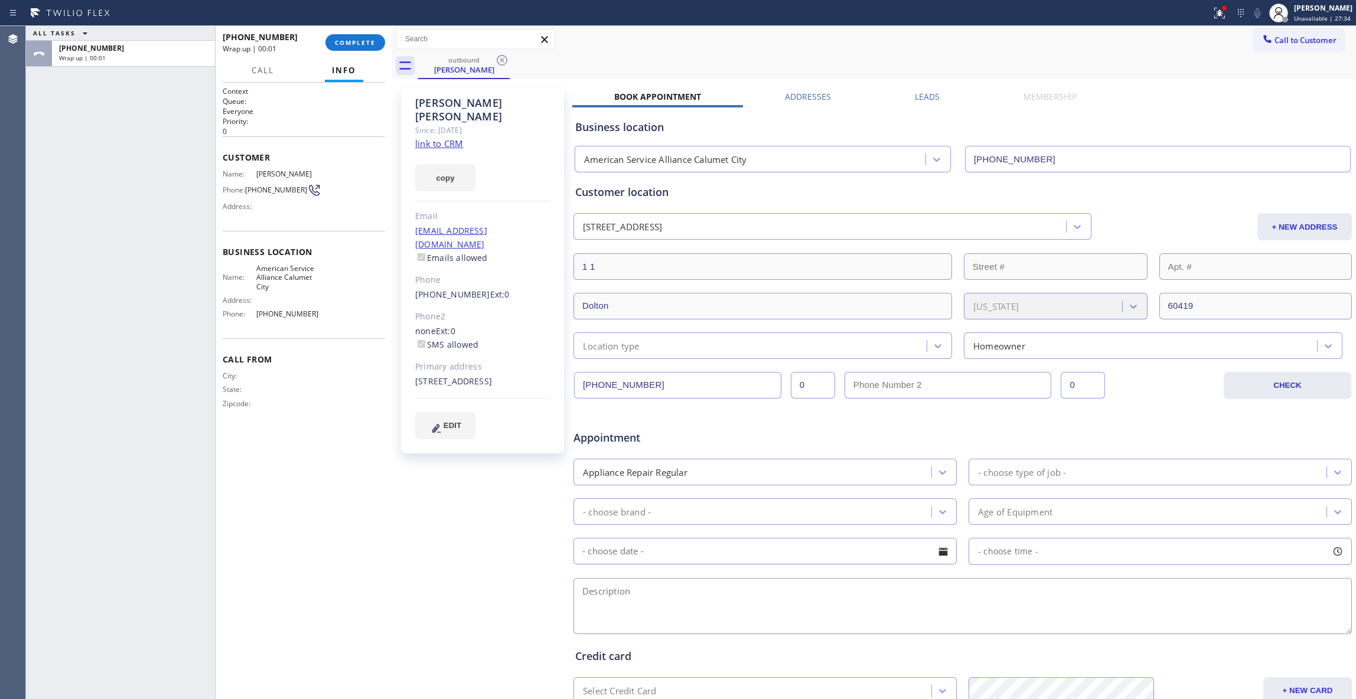
click at [280, 185] on div "Phone: [PHONE_NUMBER]" at bounding box center [271, 190] width 97 height 14
click at [364, 45] on span "COMPLETE" at bounding box center [355, 42] width 41 height 8
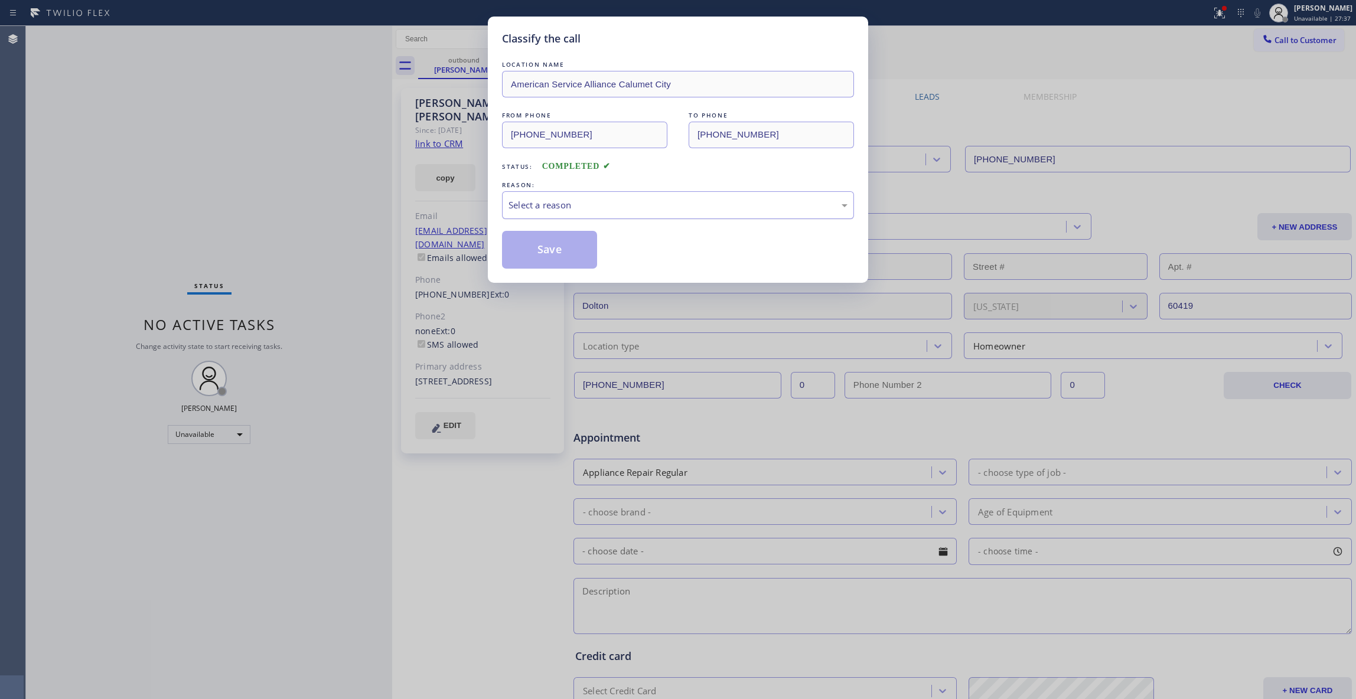
click at [627, 197] on div "Select a reason" at bounding box center [678, 205] width 352 height 28
click at [546, 248] on button "Save" at bounding box center [549, 250] width 95 height 38
drag, startPoint x: 546, startPoint y: 248, endPoint x: 886, endPoint y: 209, distance: 341.8
click at [549, 249] on button "Save" at bounding box center [549, 250] width 95 height 38
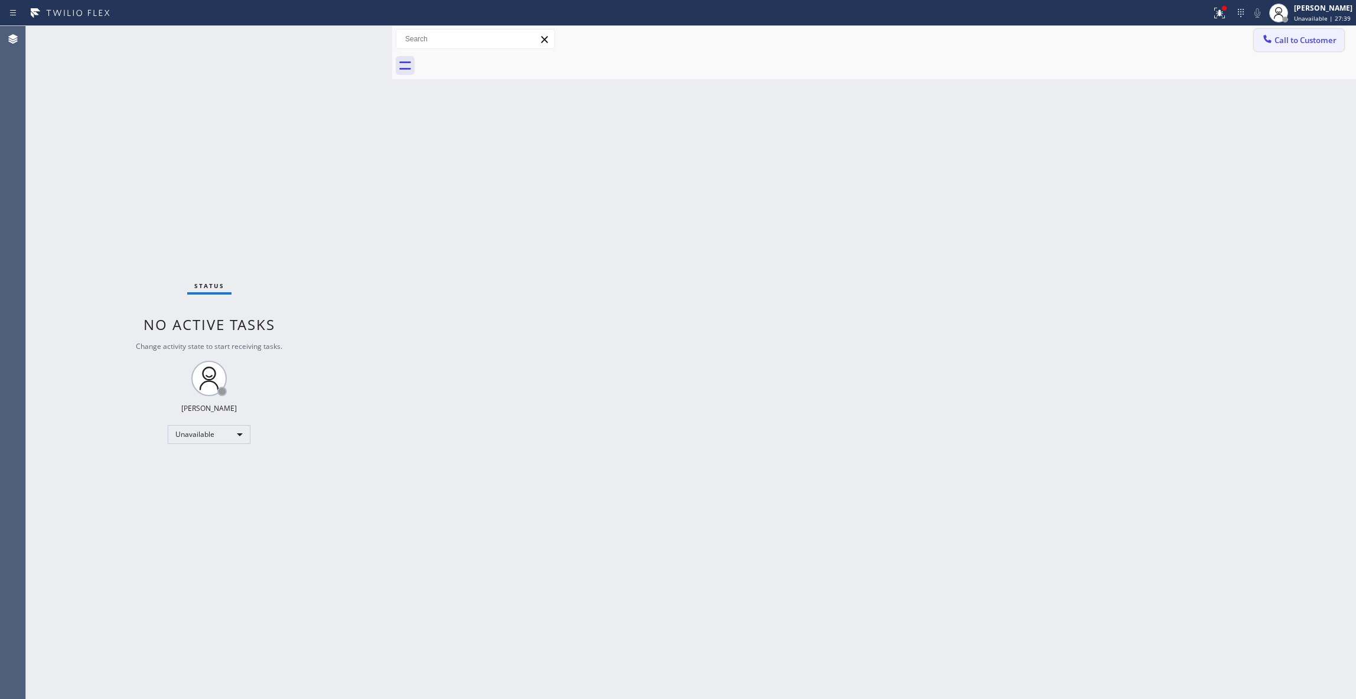
click at [1302, 44] on span "Call to Customer" at bounding box center [1305, 40] width 62 height 11
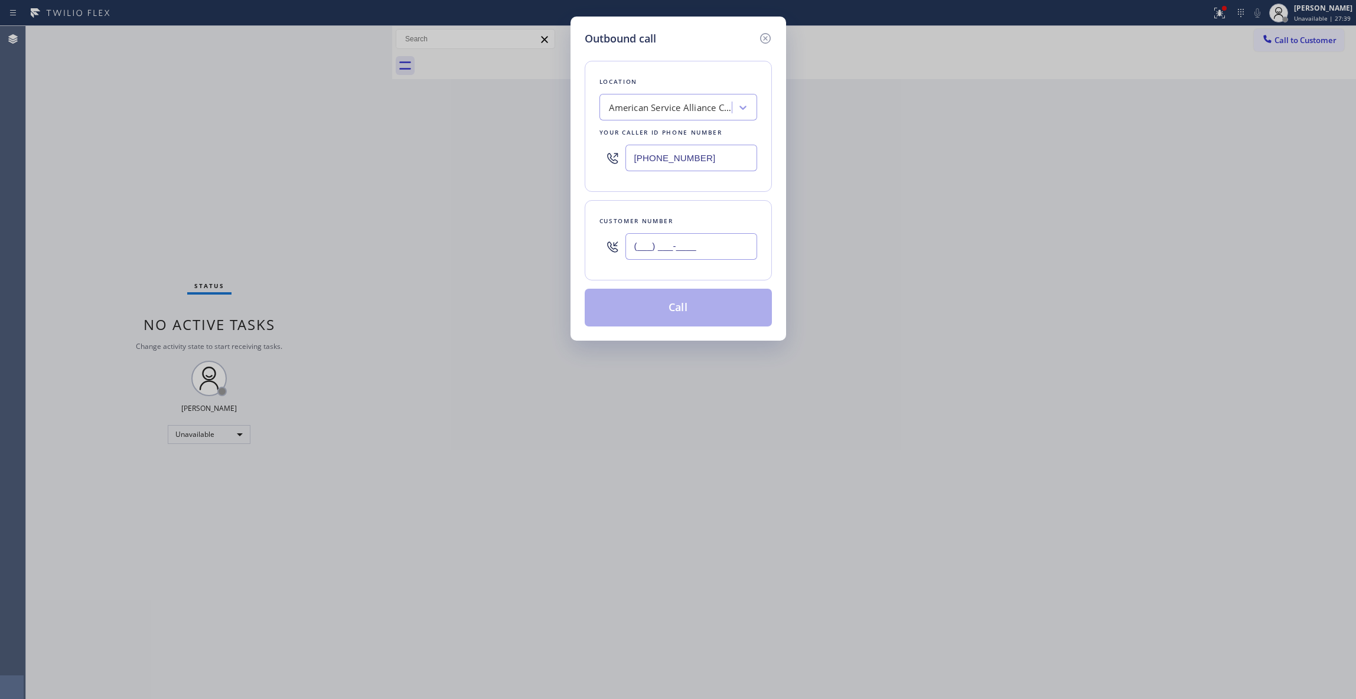
click at [650, 250] on input "(___) ___-____" at bounding box center [691, 246] width 132 height 27
paste input "708) 254-9909"
type input "[PHONE_NUMBER]"
click at [672, 309] on button "Call" at bounding box center [678, 308] width 187 height 38
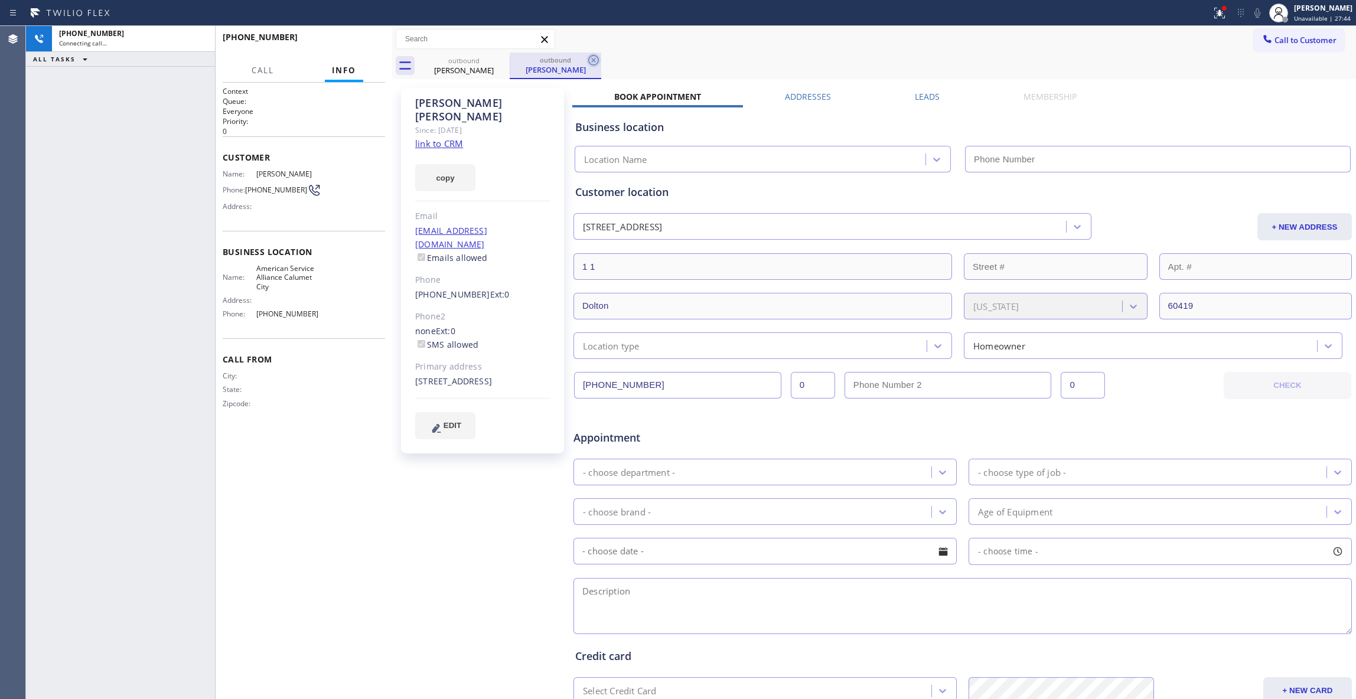
type input "[PHONE_NUMBER]"
click at [591, 60] on icon at bounding box center [593, 60] width 14 height 14
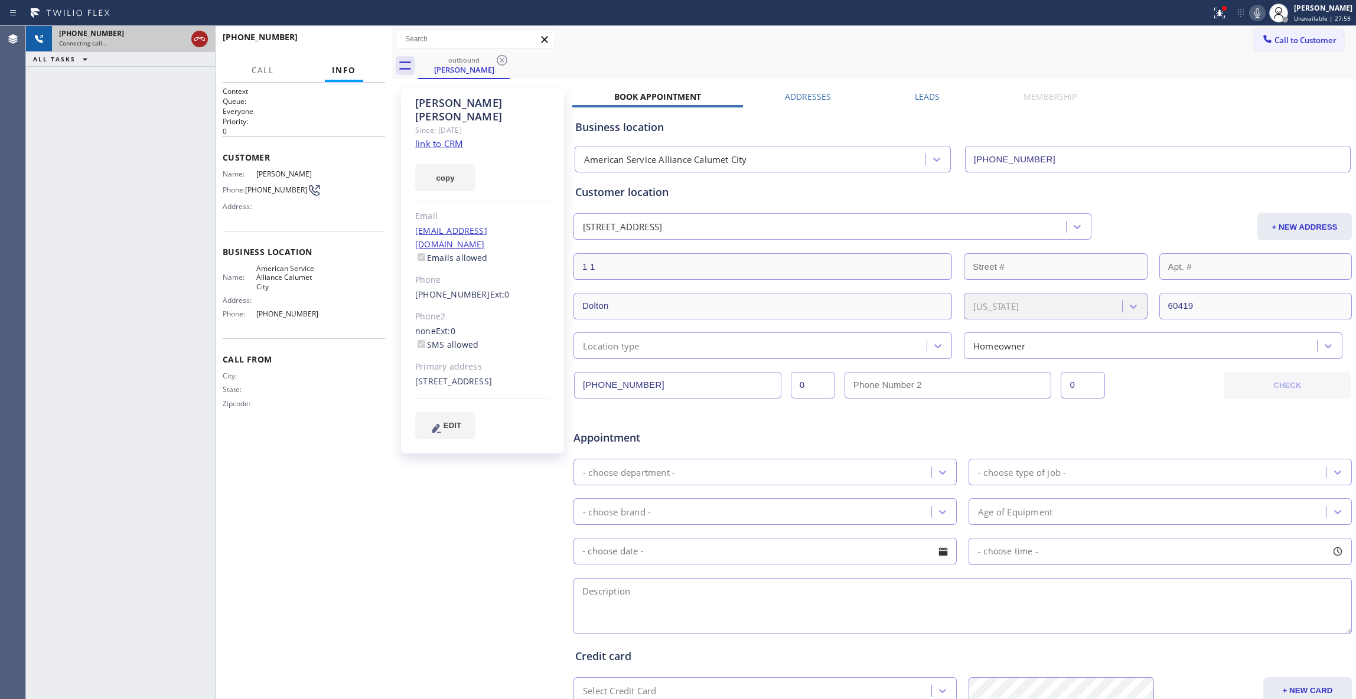
click at [197, 34] on icon at bounding box center [200, 39] width 14 height 14
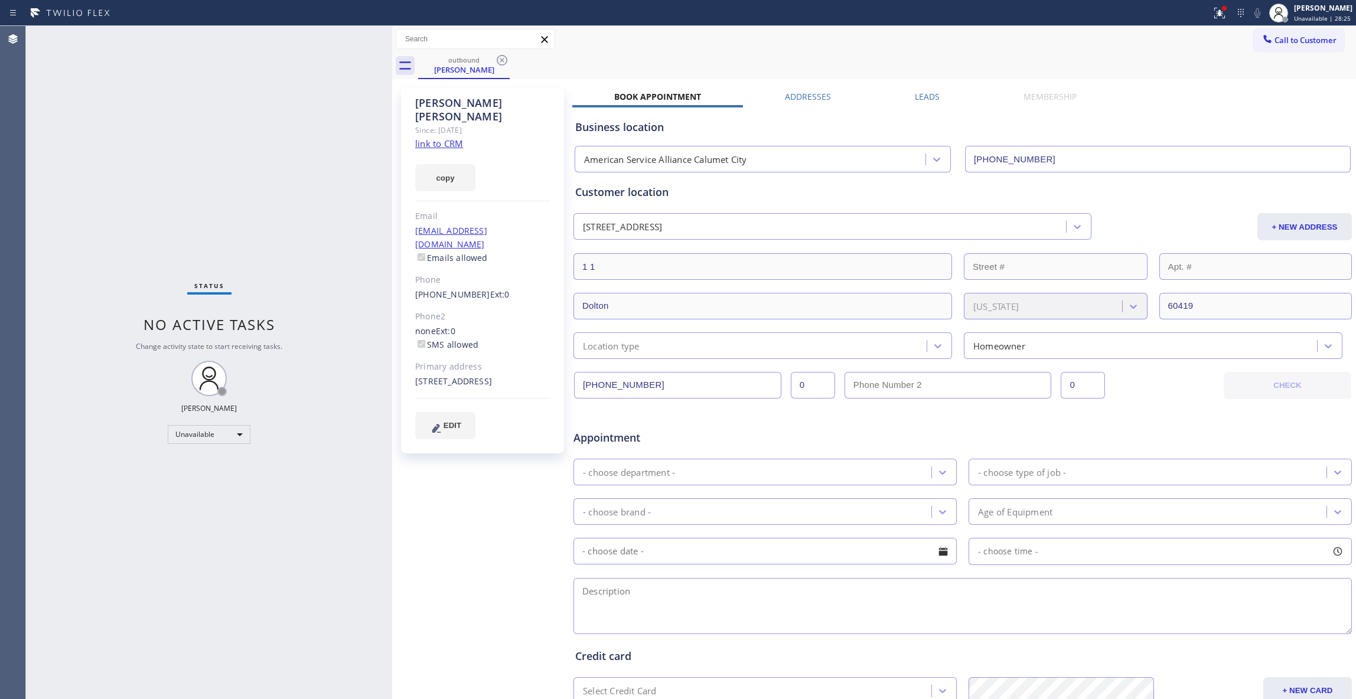
click at [107, 137] on div "Status No active tasks Change activity state to start receiving tasks. [PERSON_…" at bounding box center [209, 362] width 366 height 673
click at [499, 61] on icon at bounding box center [502, 60] width 14 height 14
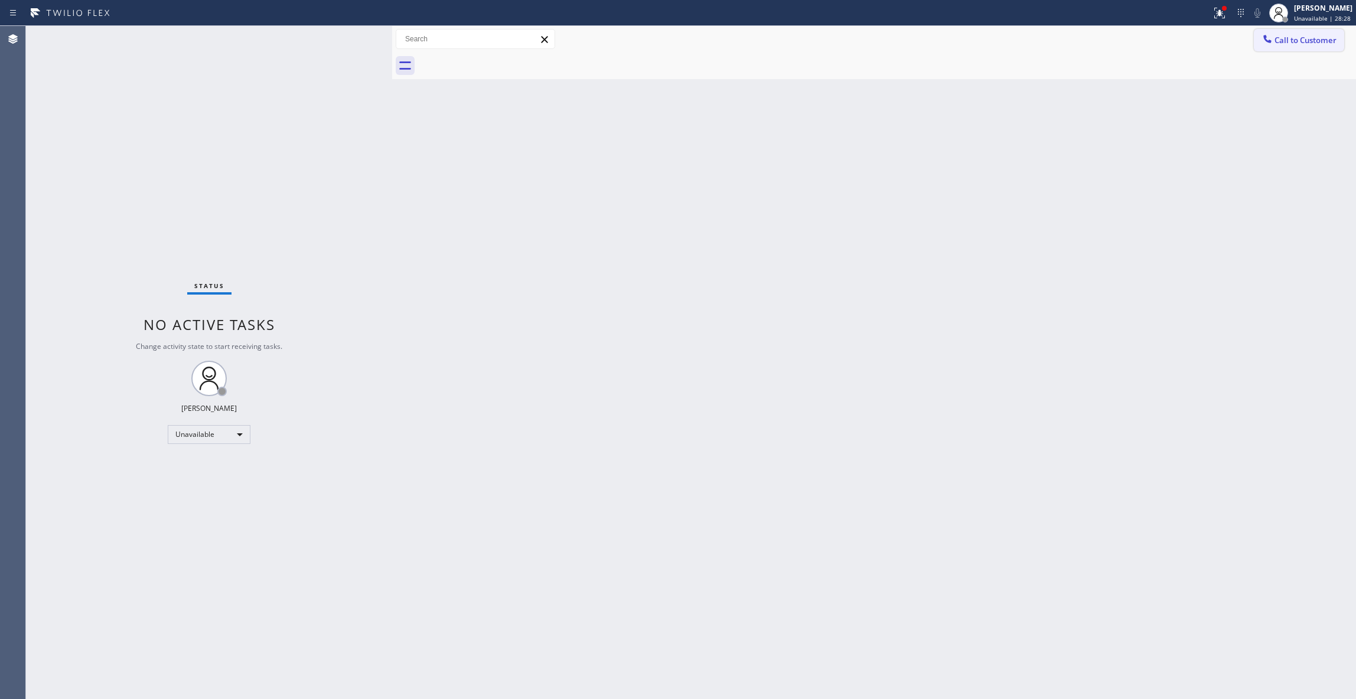
click at [1342, 43] on button "Call to Customer" at bounding box center [1299, 40] width 90 height 22
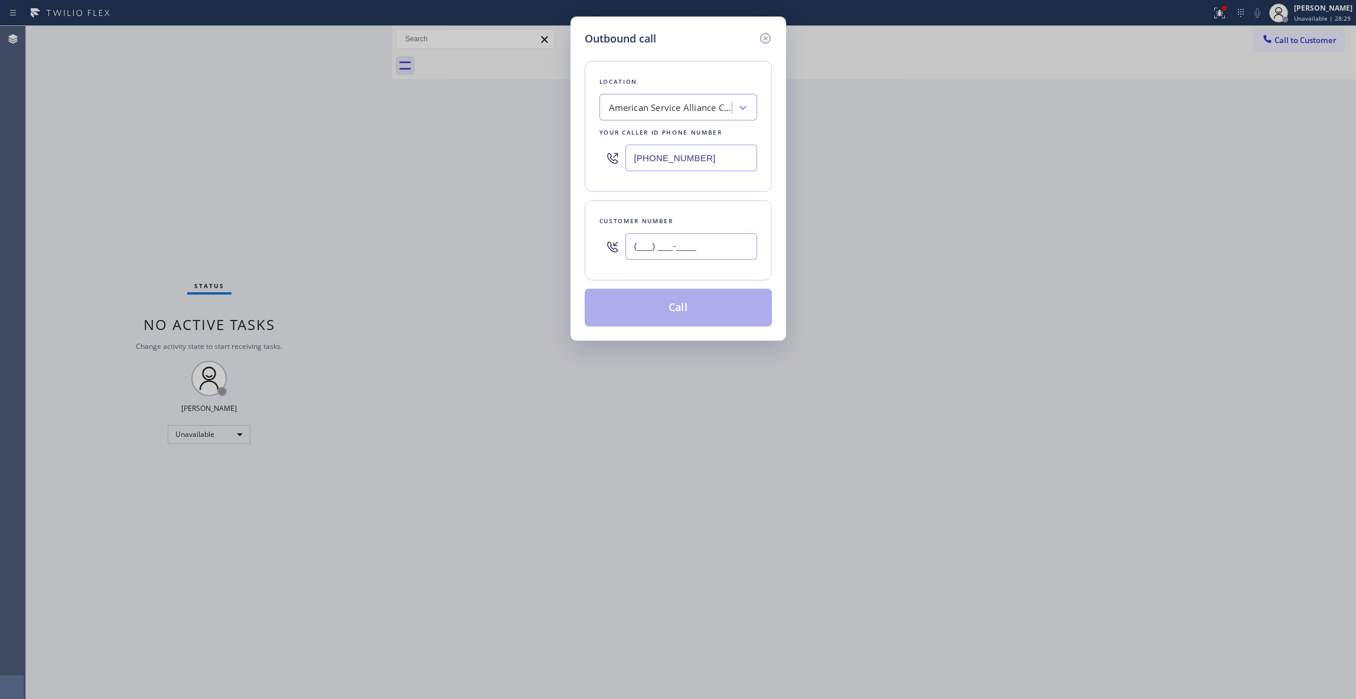
click at [672, 249] on input "(___) ___-____" at bounding box center [691, 246] width 132 height 27
paste input "708) 254-9909"
type input "[PHONE_NUMBER]"
click at [669, 313] on button "Call" at bounding box center [678, 308] width 187 height 38
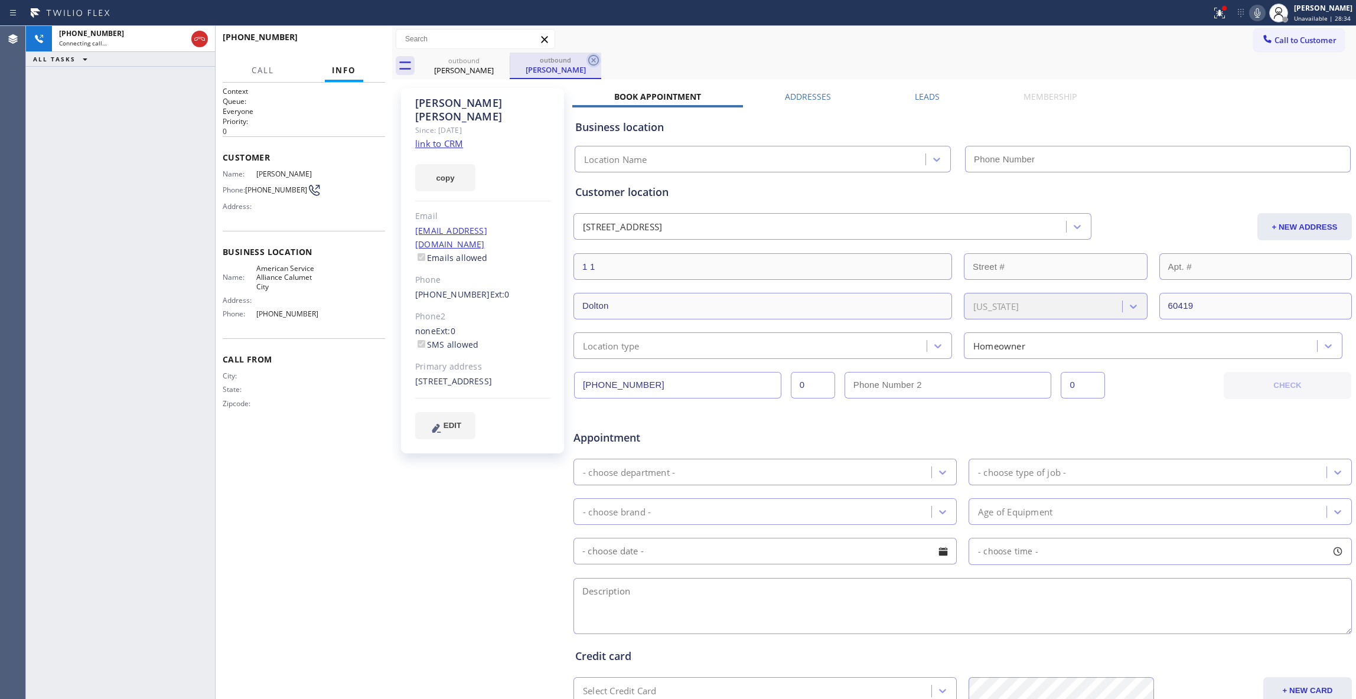
type input "[PHONE_NUMBER]"
click at [595, 57] on icon at bounding box center [593, 60] width 14 height 14
click at [1212, 17] on icon at bounding box center [1219, 13] width 14 height 14
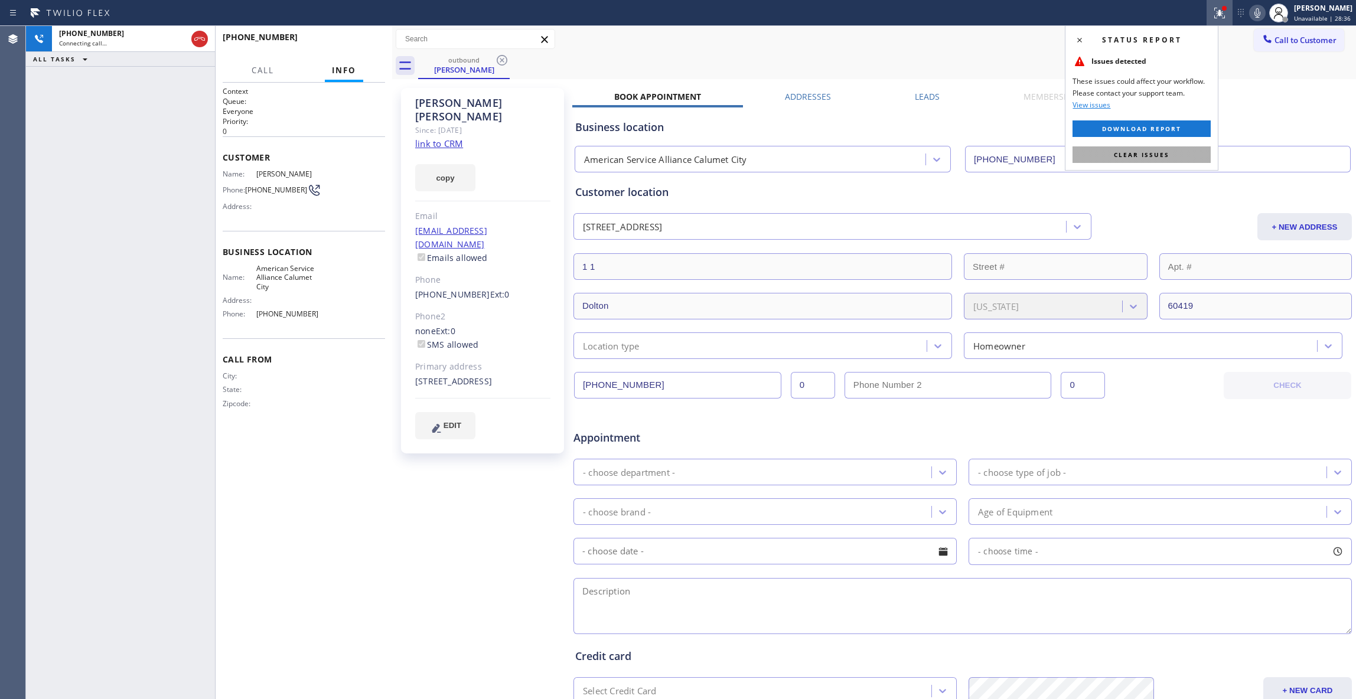
click at [1093, 149] on button "Clear issues" at bounding box center [1141, 154] width 138 height 17
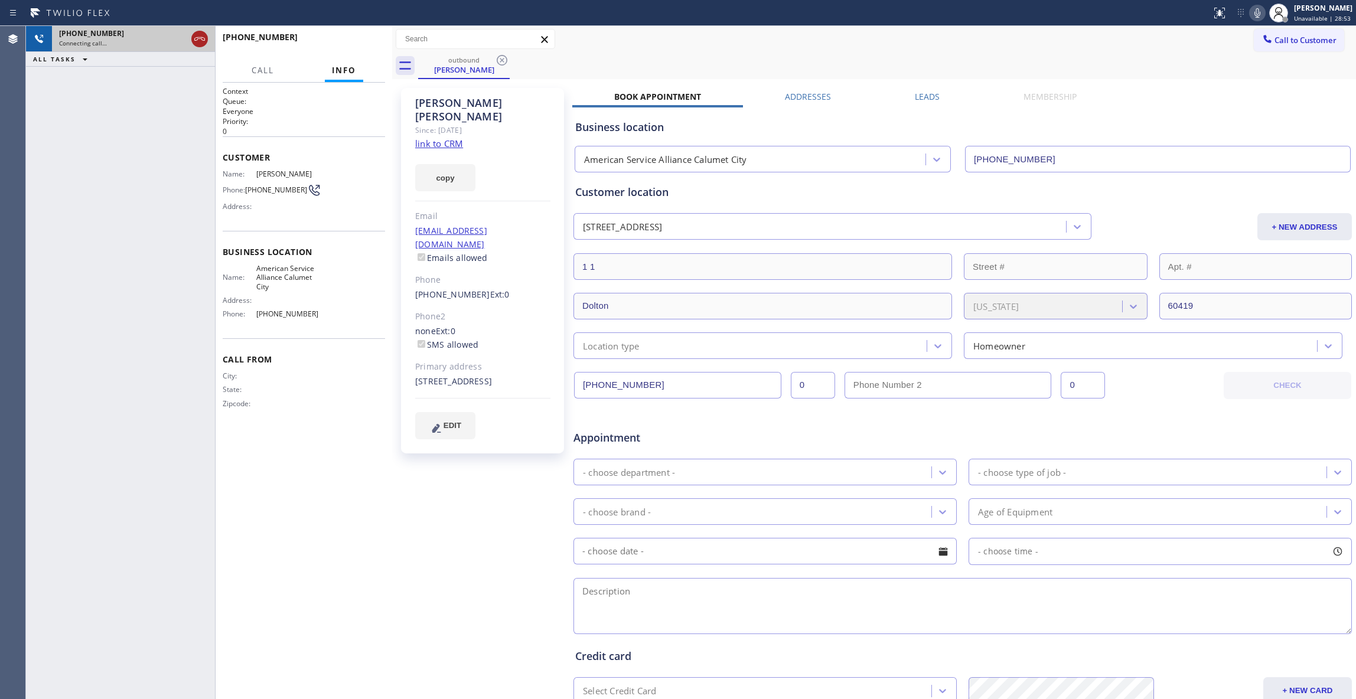
click at [198, 39] on icon at bounding box center [200, 39] width 14 height 14
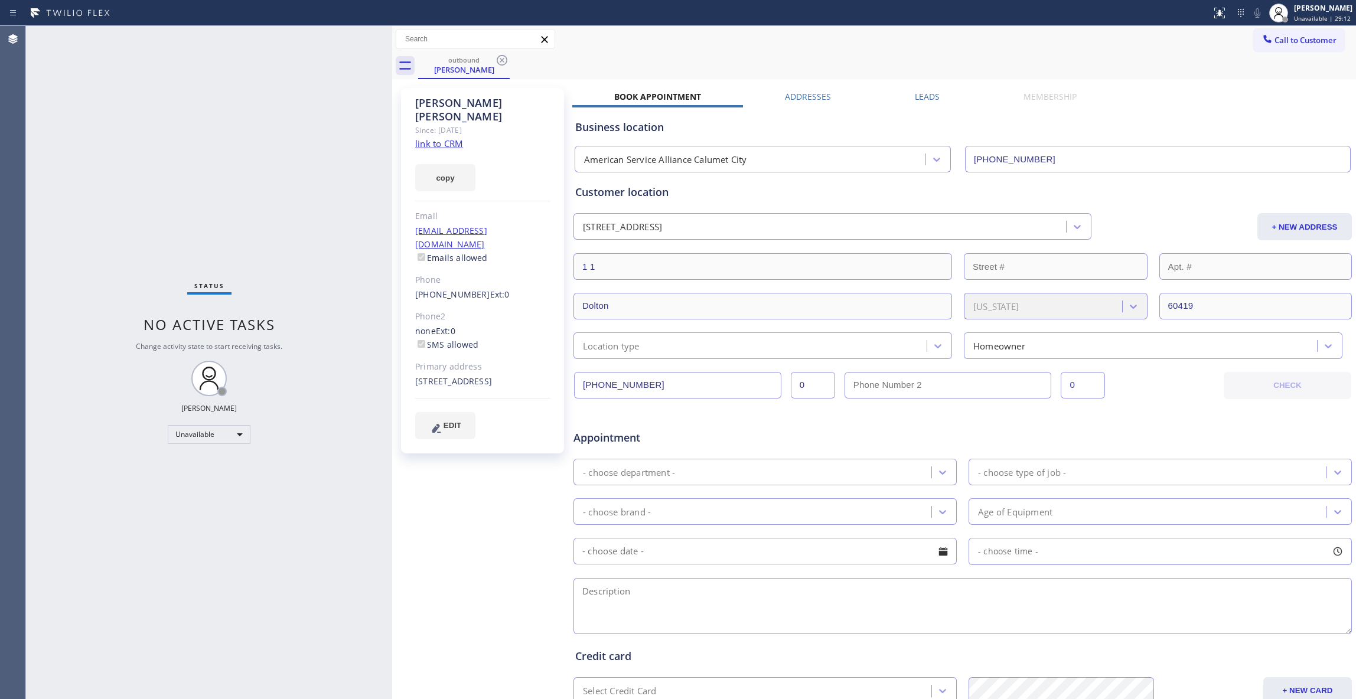
drag, startPoint x: 508, startPoint y: 501, endPoint x: 335, endPoint y: 233, distance: 318.8
click at [508, 483] on div "[PERSON_NAME] Since: [DATE] link to CRM copy Email [EMAIL_ADDRESS][DOMAIN_NAME]…" at bounding box center [483, 464] width 177 height 765
drag, startPoint x: 513, startPoint y: 102, endPoint x: 409, endPoint y: 103, distance: 104.5
click at [409, 103] on div "[PERSON_NAME] Since: [DATE] link to CRM copy Email [EMAIL_ADDRESS][DOMAIN_NAME]…" at bounding box center [482, 271] width 163 height 366
drag, startPoint x: 490, startPoint y: 465, endPoint x: 490, endPoint y: 450, distance: 15.4
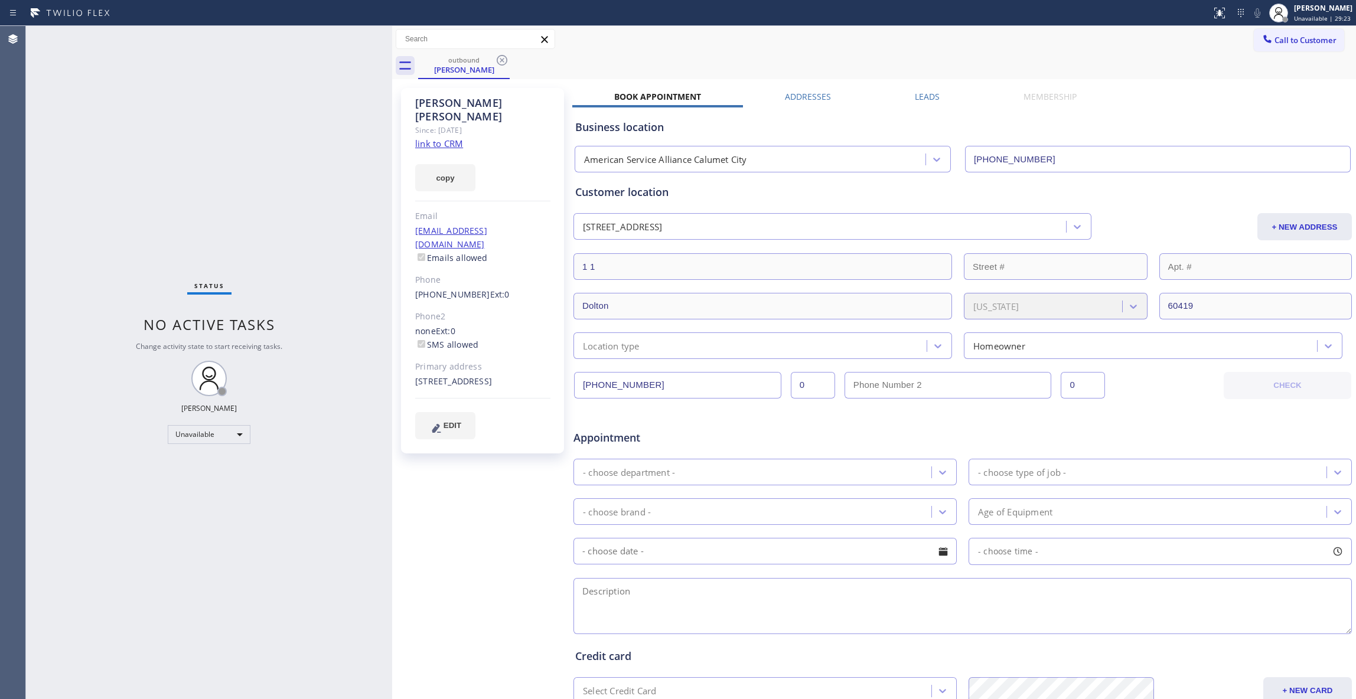
click at [490, 458] on div "[PERSON_NAME] Since: [DATE] link to CRM copy Email [EMAIL_ADDRESS][DOMAIN_NAME]…" at bounding box center [483, 464] width 177 height 765
click at [499, 58] on icon at bounding box center [502, 60] width 14 height 14
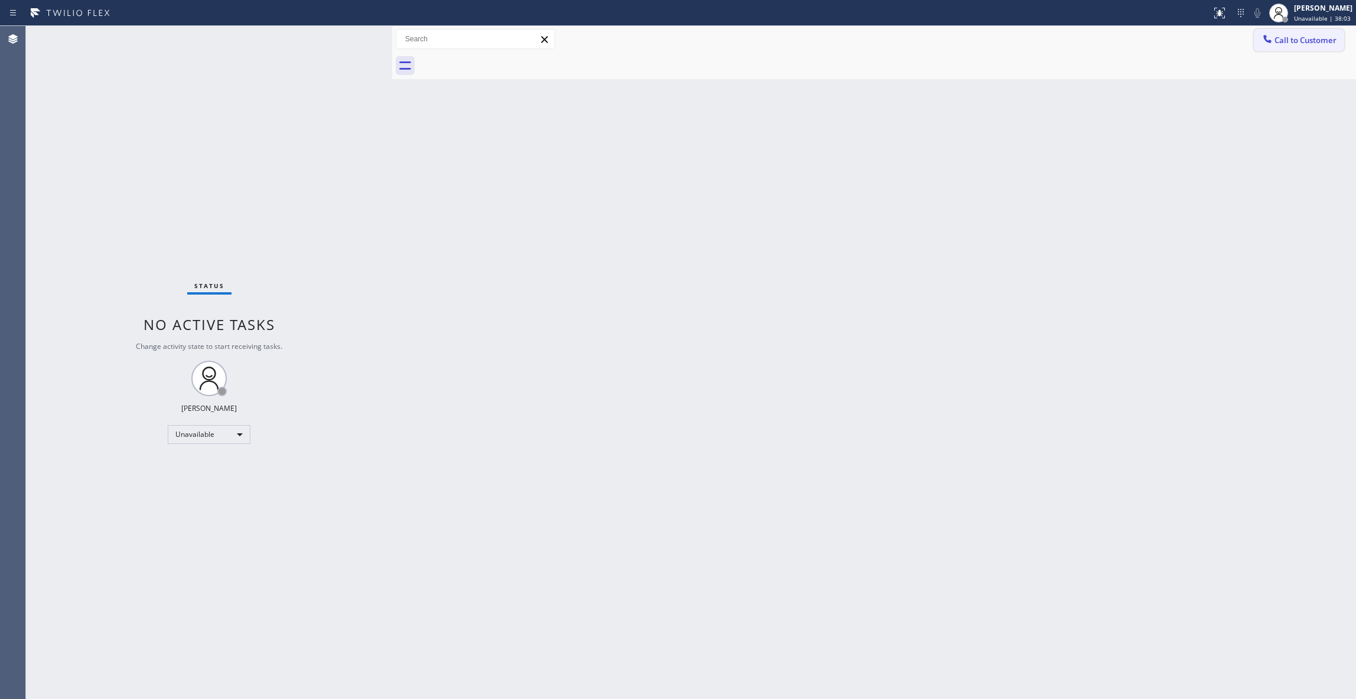
click at [1315, 44] on span "Call to Customer" at bounding box center [1305, 40] width 62 height 11
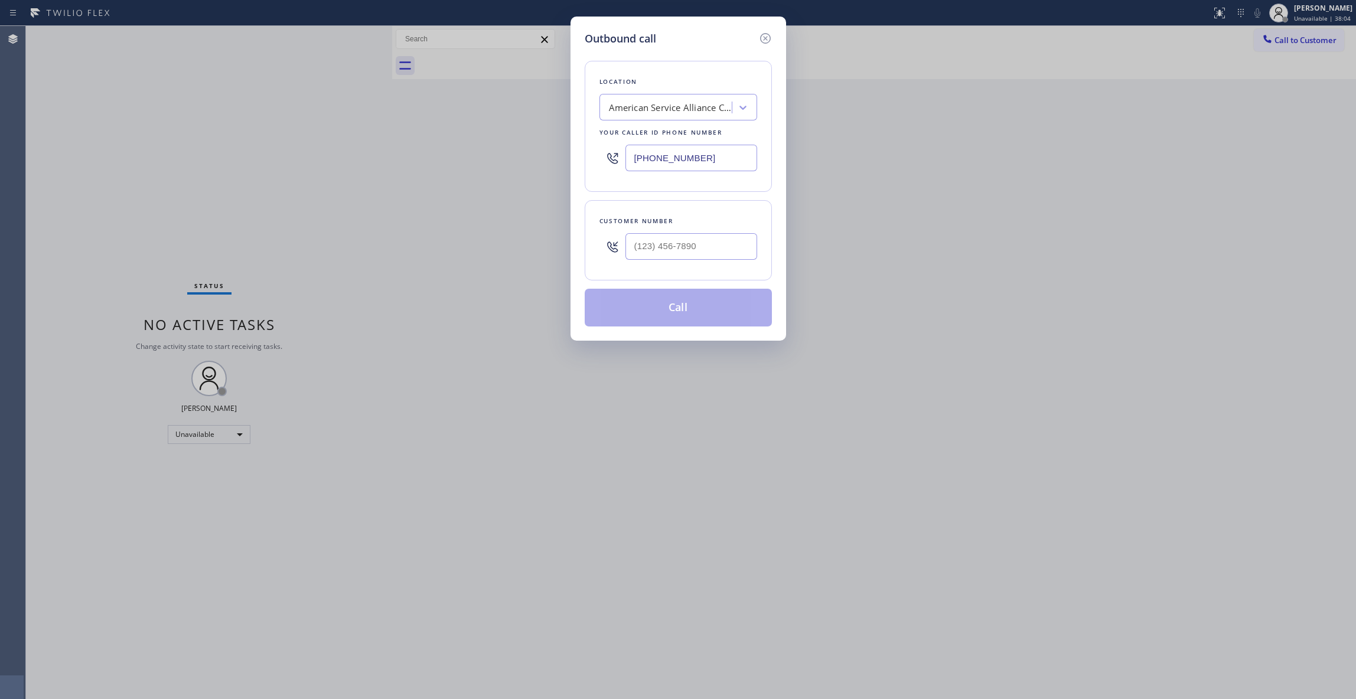
paste input "818) 691-1221"
drag, startPoint x: 725, startPoint y: 155, endPoint x: 334, endPoint y: 162, distance: 391.6
click at [312, 157] on div "Outbound call Location American Service Alliance [GEOGRAPHIC_DATA] Your caller …" at bounding box center [678, 349] width 1356 height 699
type input "[PHONE_NUMBER]"
click at [13, 171] on div "Outbound call Location [GEOGRAPHIC_DATA][PERSON_NAME] Heating and Air Condition…" at bounding box center [678, 349] width 1356 height 699
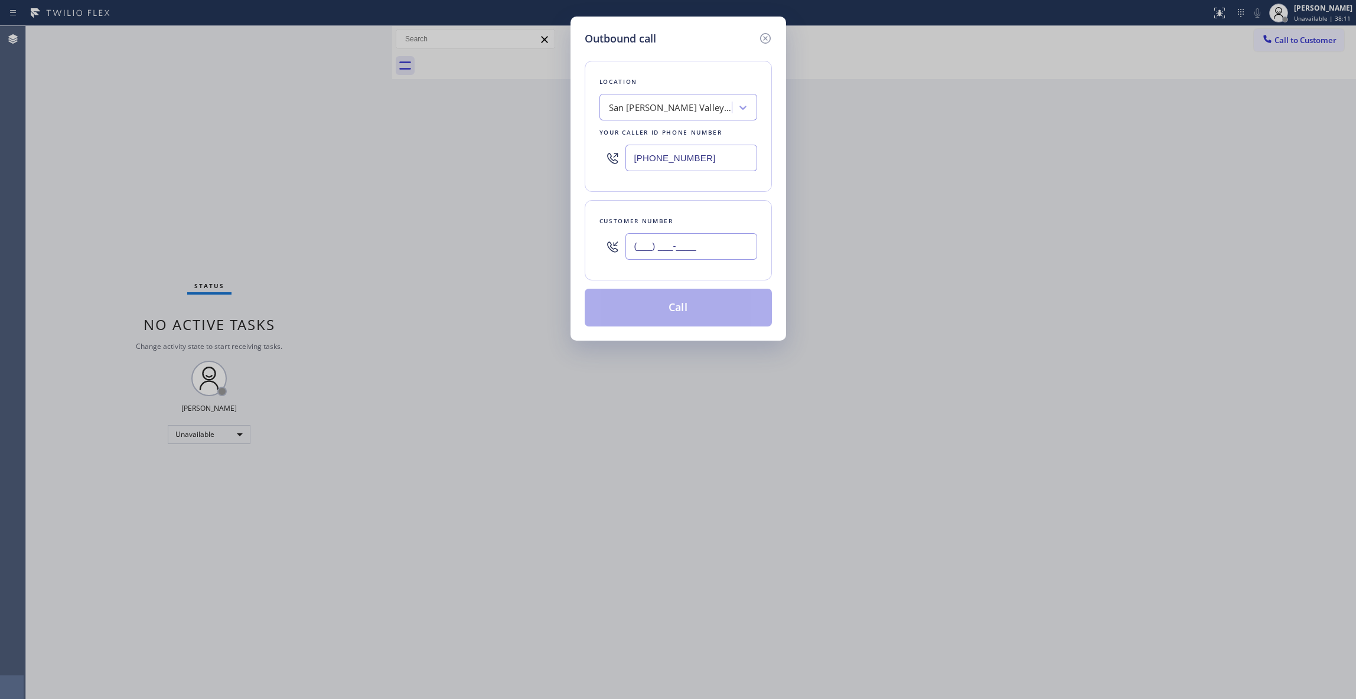
click at [650, 242] on input "(___) ___-____" at bounding box center [691, 246] width 132 height 27
paste input "303) 210-6727"
type input "[PHONE_NUMBER]"
click at [689, 312] on button "Call" at bounding box center [678, 308] width 187 height 38
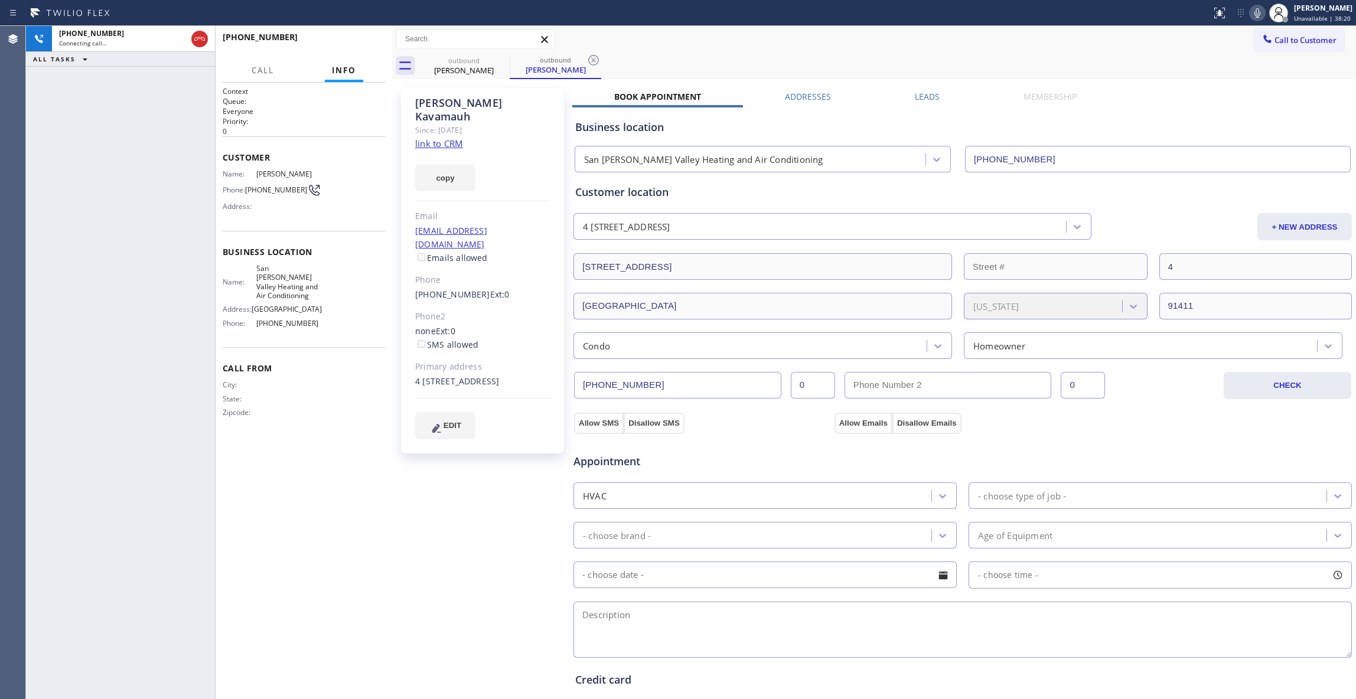
type input "[PHONE_NUMBER]"
click at [594, 60] on icon at bounding box center [593, 60] width 11 height 11
click at [161, 391] on div "[PHONE_NUMBER] Live | 00:01 ALL TASKS ALL TASKS ACTIVE TASKS TASKS IN WRAP UP" at bounding box center [120, 362] width 189 height 673
click at [435, 138] on link "link to CRM" at bounding box center [439, 144] width 48 height 12
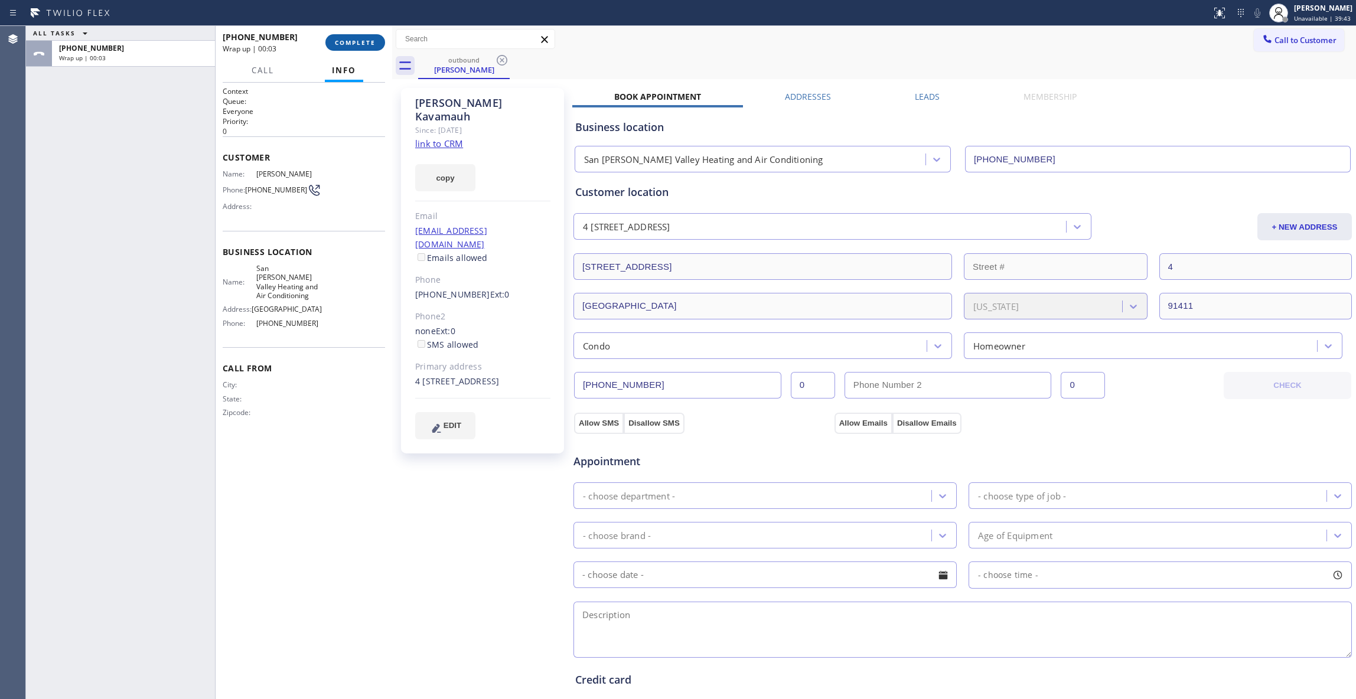
click at [357, 41] on span "COMPLETE" at bounding box center [355, 42] width 41 height 8
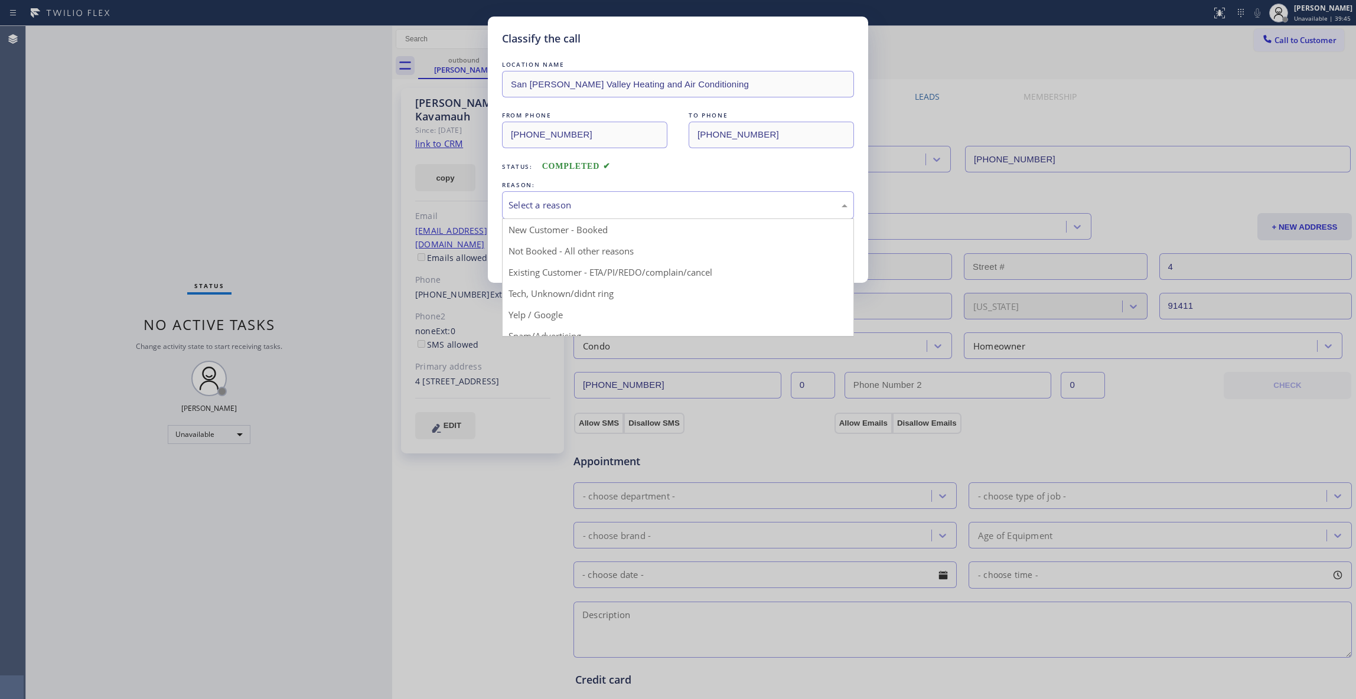
click at [550, 206] on div "Select a reason" at bounding box center [677, 205] width 339 height 14
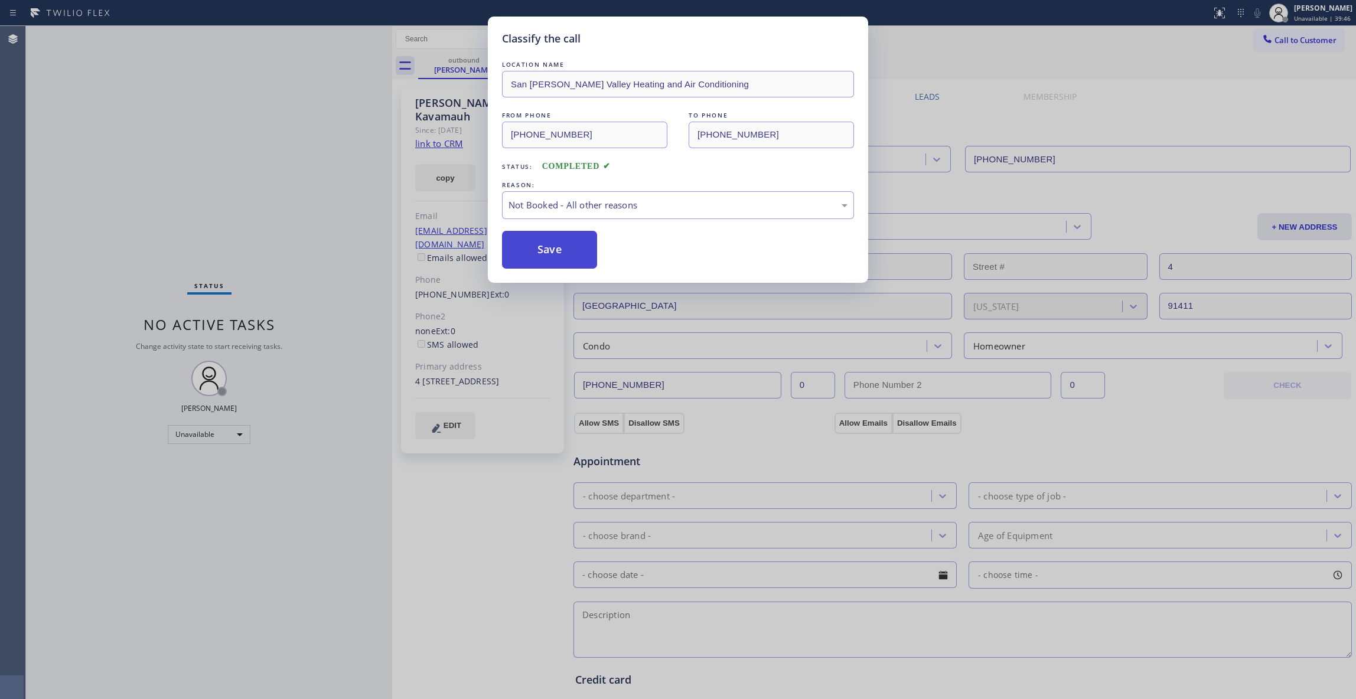
click at [537, 253] on button "Save" at bounding box center [549, 250] width 95 height 38
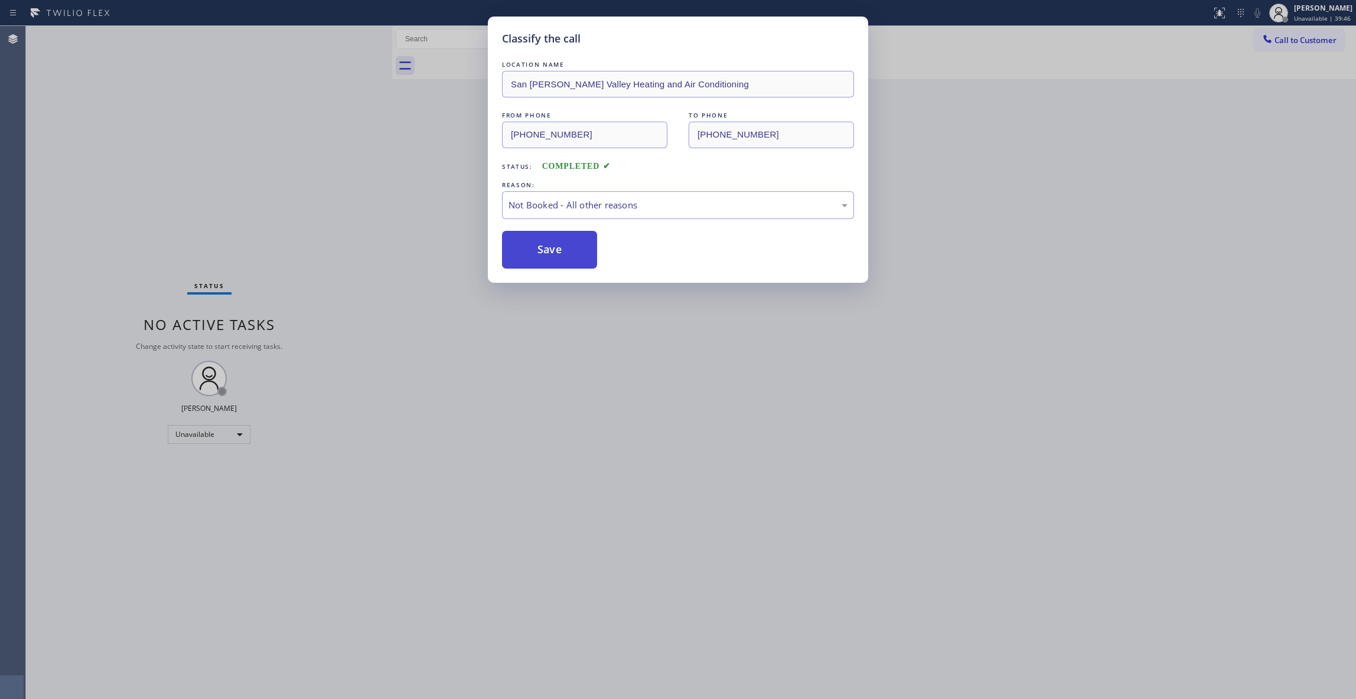
click at [537, 253] on button "Save" at bounding box center [549, 250] width 95 height 38
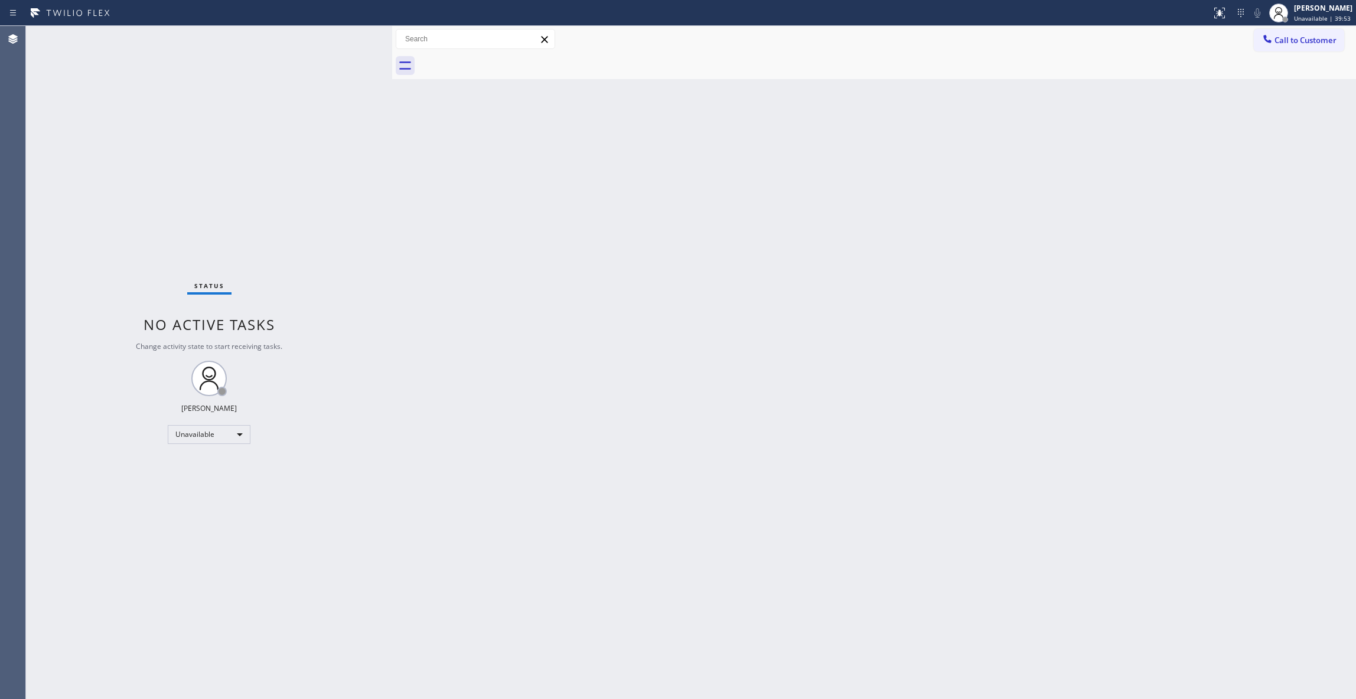
click at [584, 393] on div "Back to Dashboard Change Sender ID Customers Technicians Select a contact Outbo…" at bounding box center [874, 362] width 964 height 673
click at [196, 662] on div "Status No active tasks Change activity state to start receiving tasks. [PERSON_…" at bounding box center [209, 362] width 366 height 673
click at [139, 145] on div "Status No active tasks Change activity state to start receiving tasks. [PERSON_…" at bounding box center [209, 362] width 366 height 673
drag, startPoint x: 829, startPoint y: 133, endPoint x: 823, endPoint y: 197, distance: 63.5
click at [830, 135] on div "Back to Dashboard Change Sender ID Customers Technicians Select a contact Outbo…" at bounding box center [874, 362] width 964 height 673
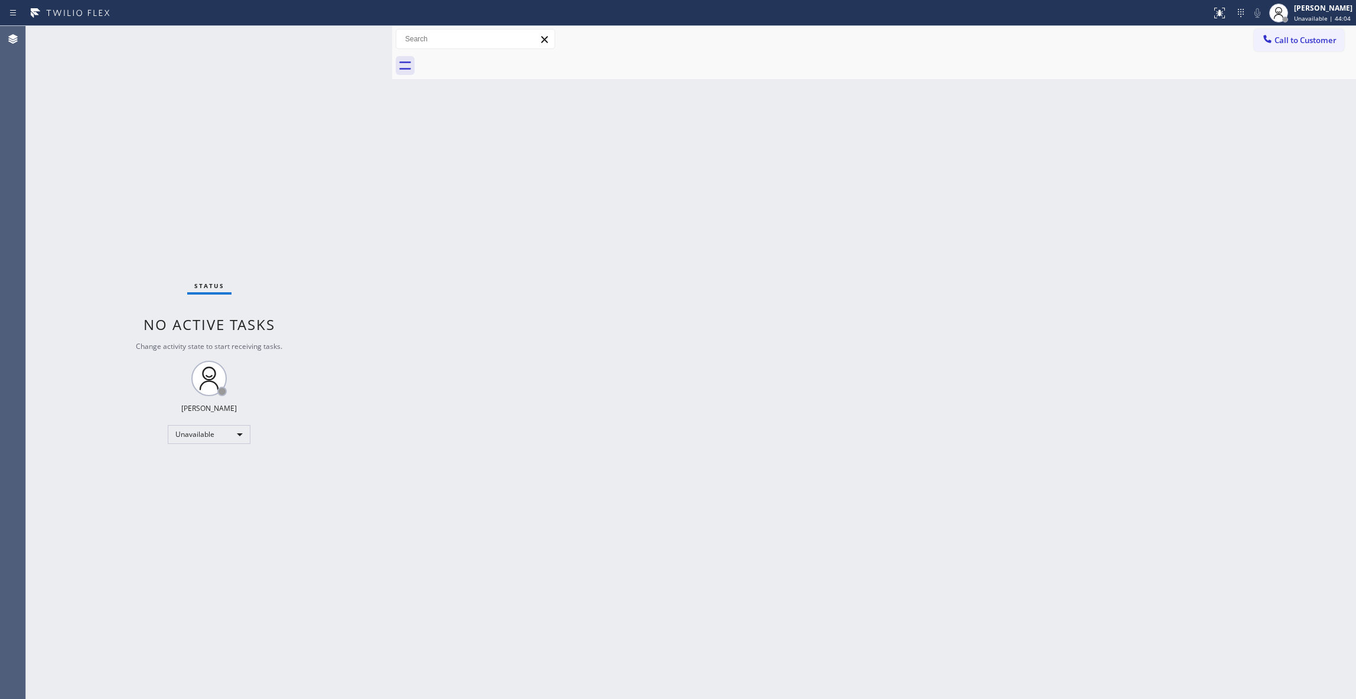
click at [22, 317] on div "Agent Desktop" at bounding box center [12, 362] width 25 height 673
click at [147, 130] on div "Status No active tasks Change activity state to start receiving tasks. [PERSON_…" at bounding box center [209, 362] width 366 height 673
drag, startPoint x: 234, startPoint y: 196, endPoint x: 208, endPoint y: 192, distance: 26.3
click at [233, 196] on div "Status No active tasks Change activity state to start receiving tasks. [PERSON_…" at bounding box center [209, 362] width 366 height 673
click at [1281, 36] on span "Call to Customer" at bounding box center [1305, 40] width 62 height 11
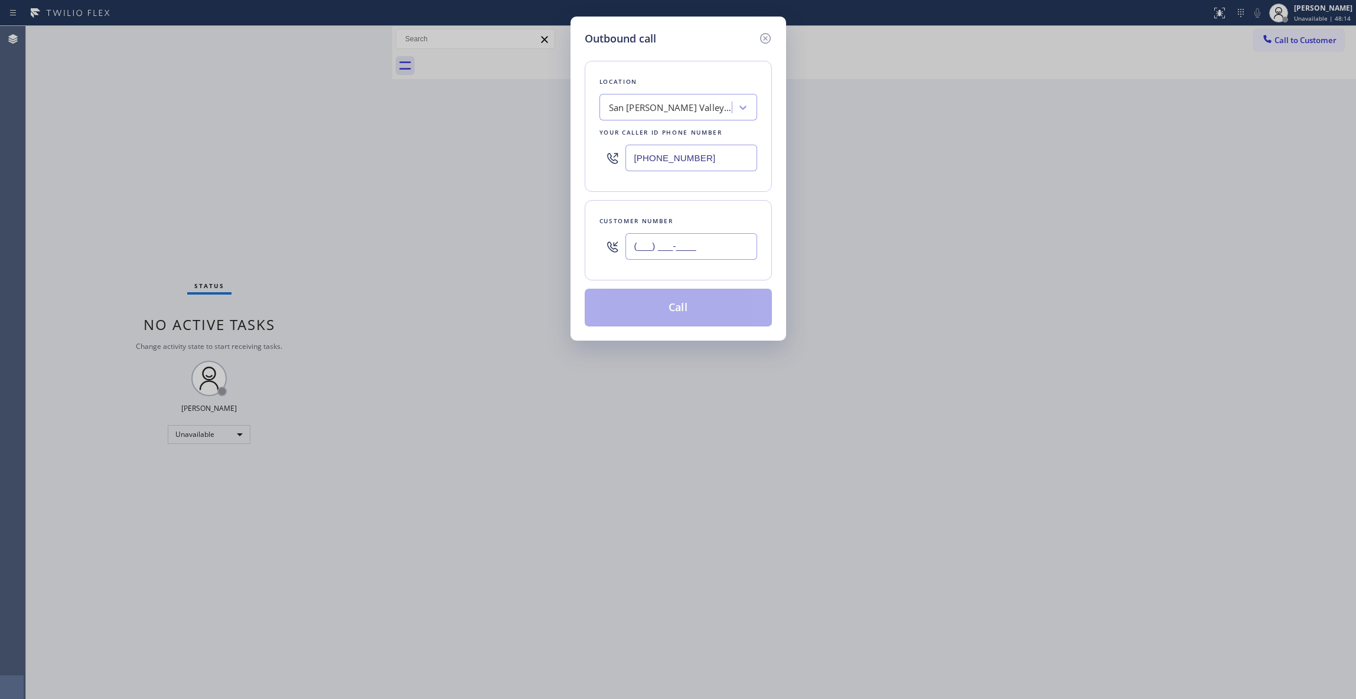
click at [706, 258] on input "(___) ___-____" at bounding box center [691, 246] width 132 height 27
paste input "310) 715-4540"
type input "[PHONE_NUMBER]"
paste input "310) 361-381"
drag, startPoint x: 732, startPoint y: 161, endPoint x: 348, endPoint y: 223, distance: 388.9
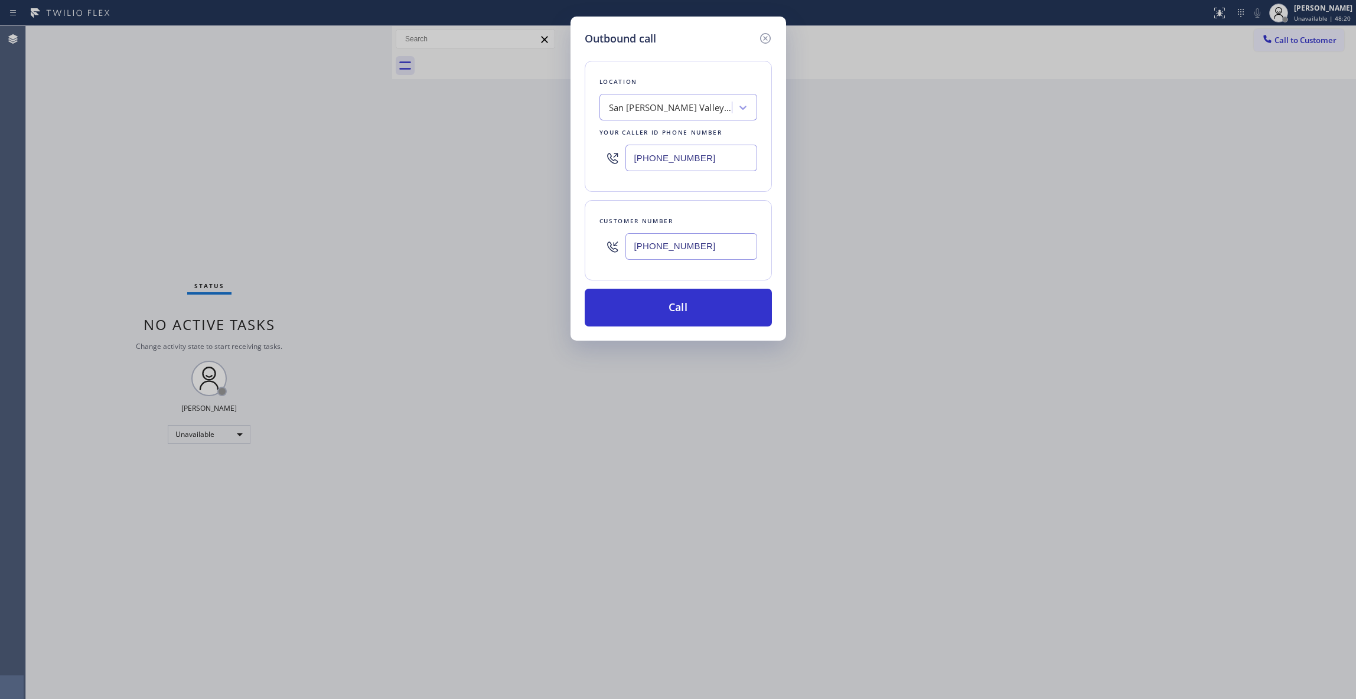
click at [322, 201] on div "Outbound call Location [GEOGRAPHIC_DATA][PERSON_NAME] Heating and Air Condition…" at bounding box center [678, 349] width 1356 height 699
type input "[PHONE_NUMBER]"
click at [674, 312] on button "Call" at bounding box center [678, 308] width 187 height 38
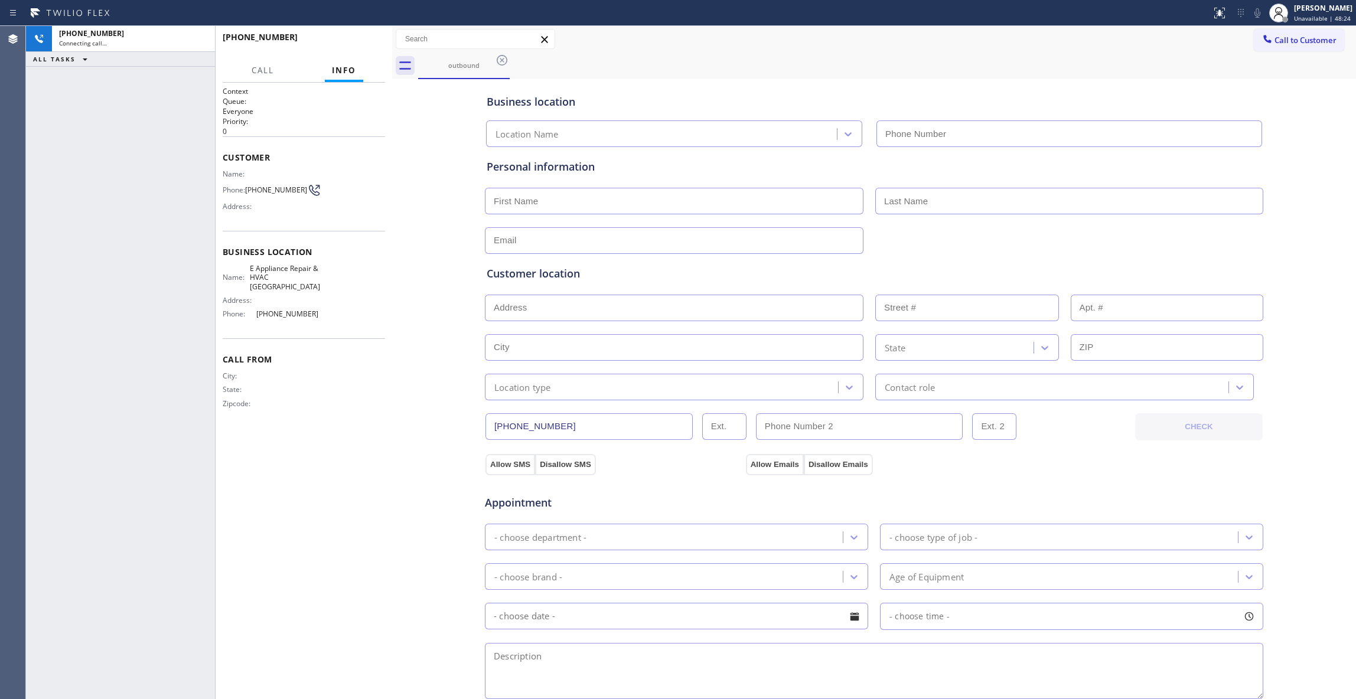
type input "[PHONE_NUMBER]"
click at [162, 338] on div "[PHONE_NUMBER] Connecting call… ALL TASKS ALL TASKS ACTIVE TASKS TASKS IN WRAP …" at bounding box center [120, 362] width 189 height 673
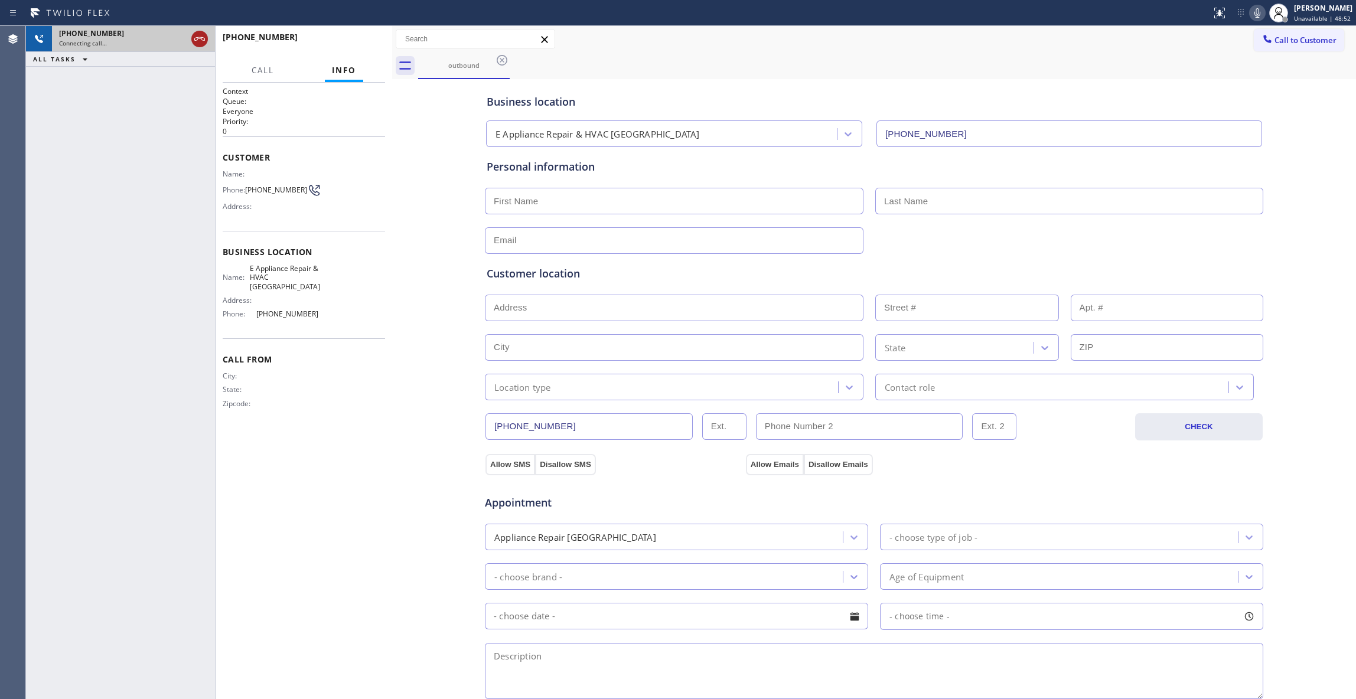
click at [193, 37] on icon at bounding box center [200, 39] width 14 height 14
click at [194, 37] on div "[PHONE_NUMBER]" at bounding box center [133, 33] width 149 height 10
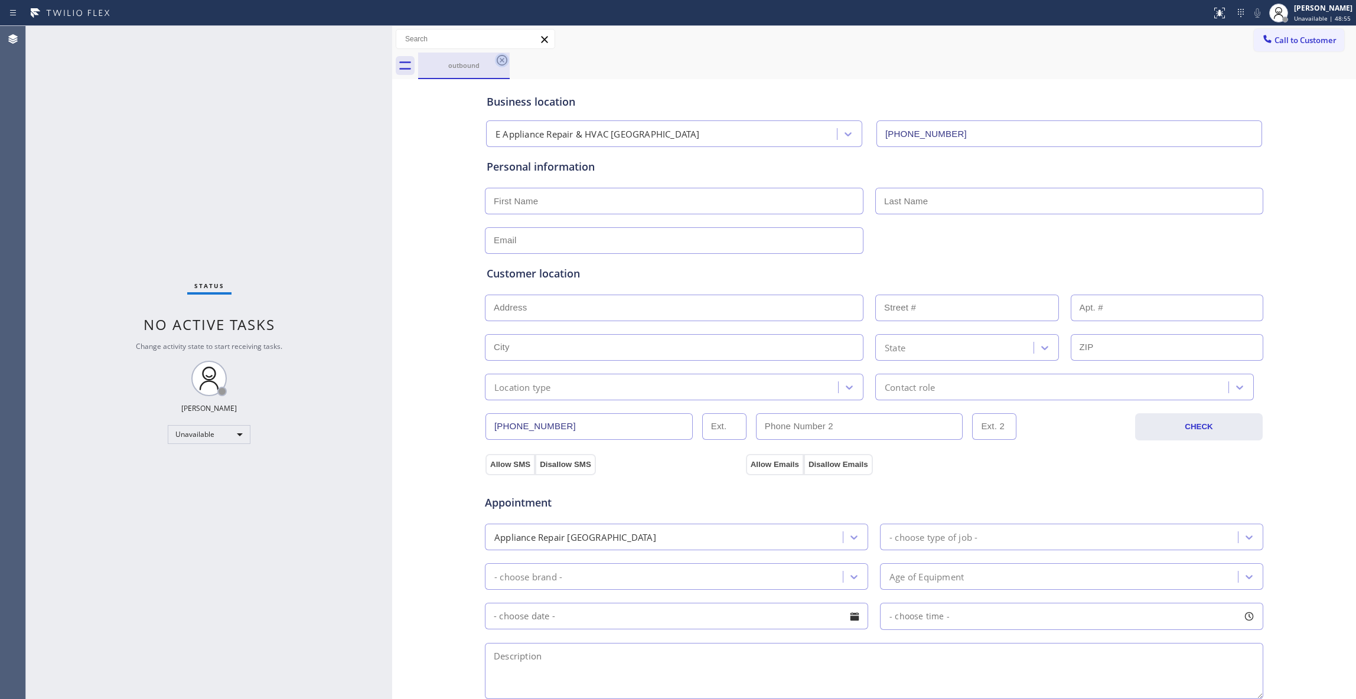
click at [501, 62] on icon at bounding box center [502, 60] width 14 height 14
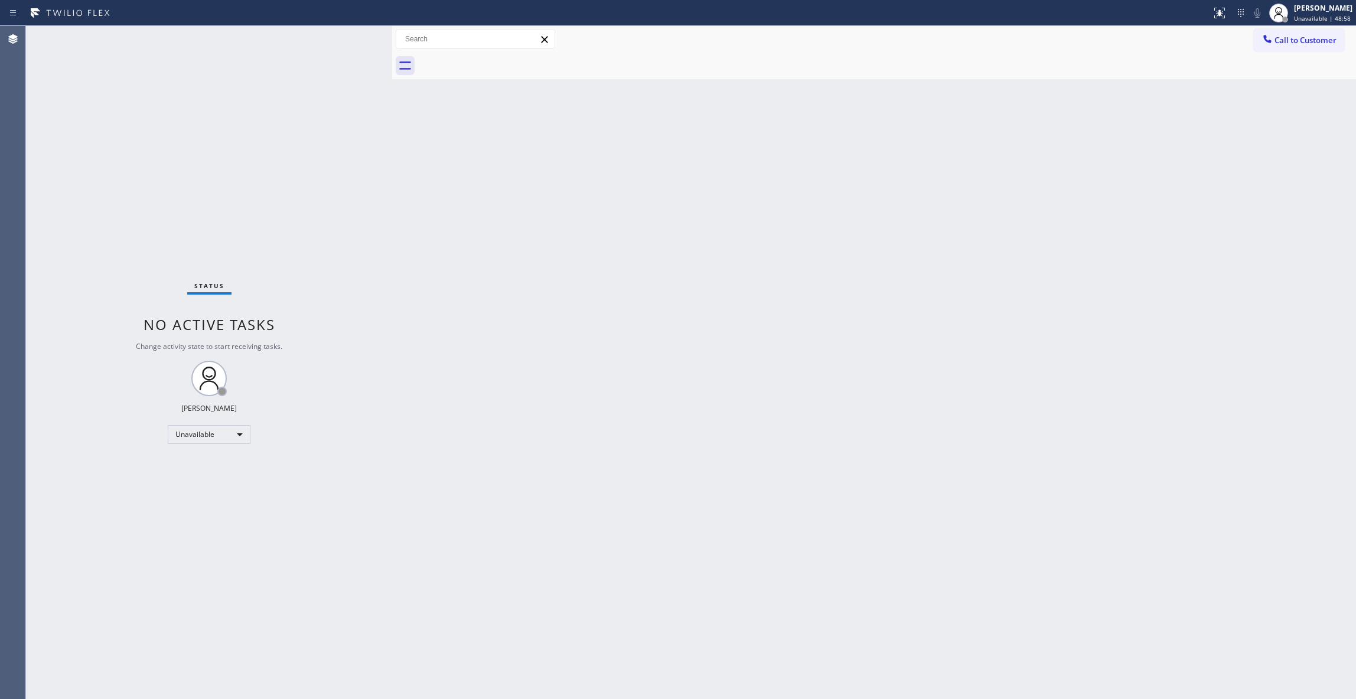
drag, startPoint x: 924, startPoint y: 219, endPoint x: 973, endPoint y: 197, distance: 53.7
click at [946, 209] on div "Back to Dashboard Change Sender ID Customers Technicians Select a contact Outbo…" at bounding box center [874, 362] width 964 height 673
click at [1328, 41] on span "Call to Customer" at bounding box center [1305, 40] width 62 height 11
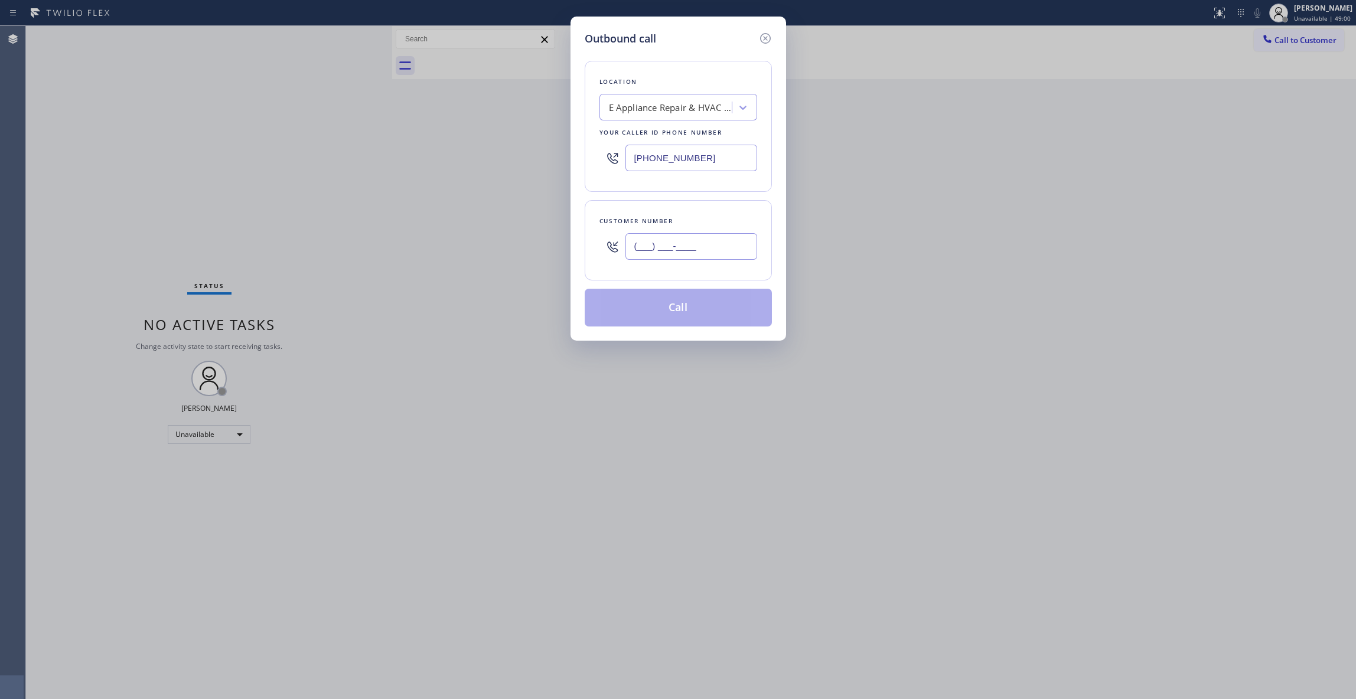
click at [665, 256] on input "(___) ___-____" at bounding box center [691, 246] width 132 height 27
paste input "310) 715-4540"
type input "[PHONE_NUMBER]"
click at [669, 317] on button "Call" at bounding box center [678, 308] width 187 height 38
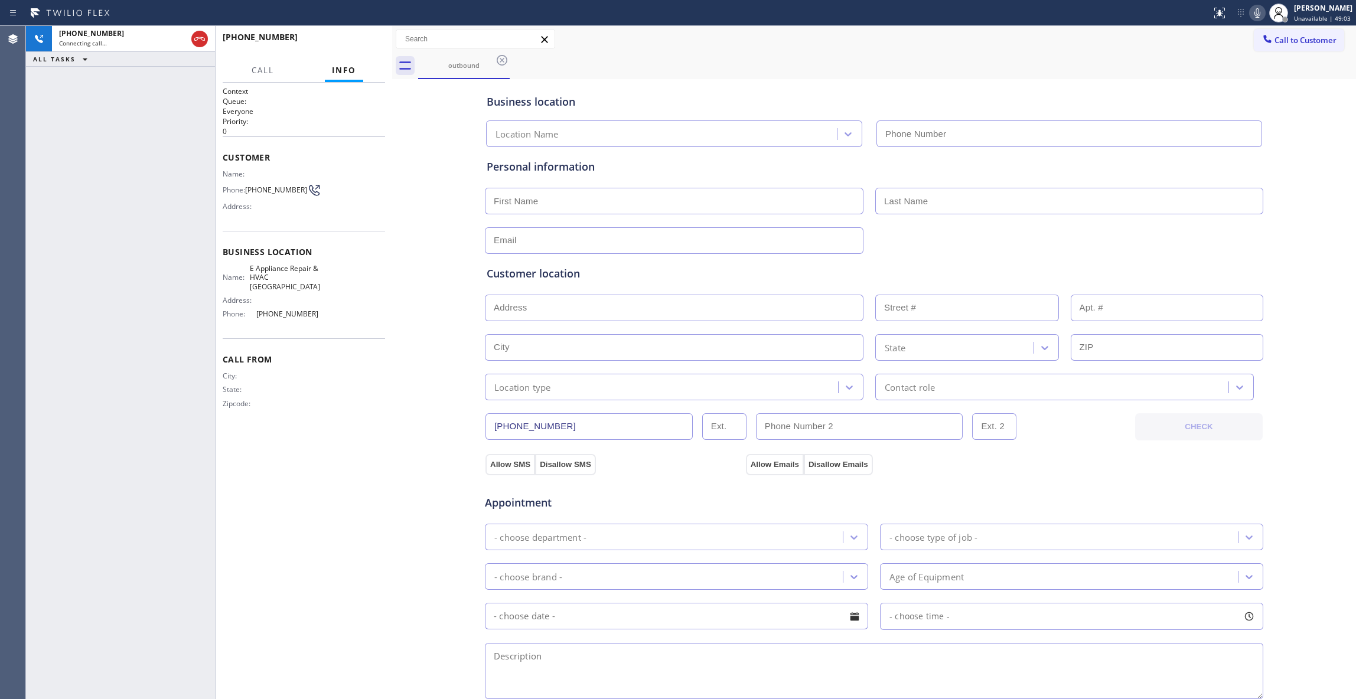
type input "[PHONE_NUMBER]"
click at [197, 43] on icon at bounding box center [200, 39] width 14 height 14
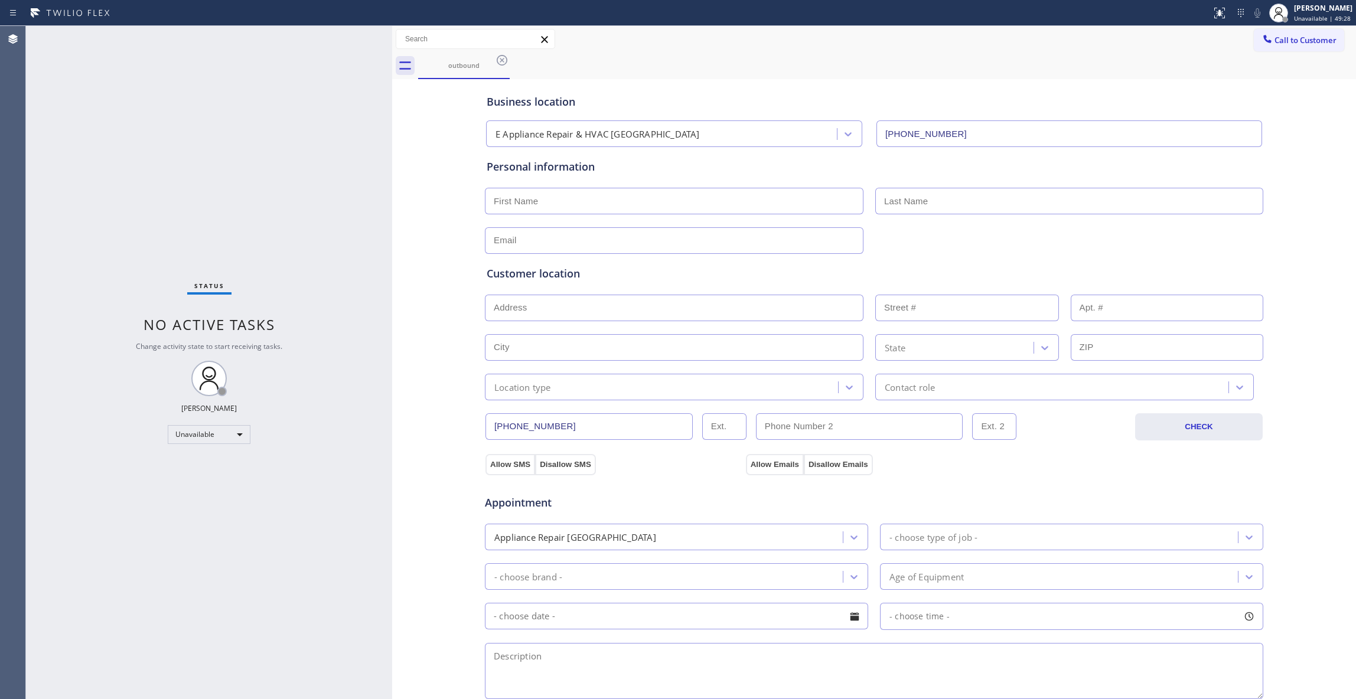
click at [629, 54] on div "outbound" at bounding box center [887, 66] width 938 height 27
click at [435, 268] on div "Business location E Appliance Repair & HVAC [GEOGRAPHIC_DATA] [PHONE_NUMBER] Pe…" at bounding box center [874, 485] width 958 height 807
click at [499, 60] on icon at bounding box center [502, 60] width 14 height 14
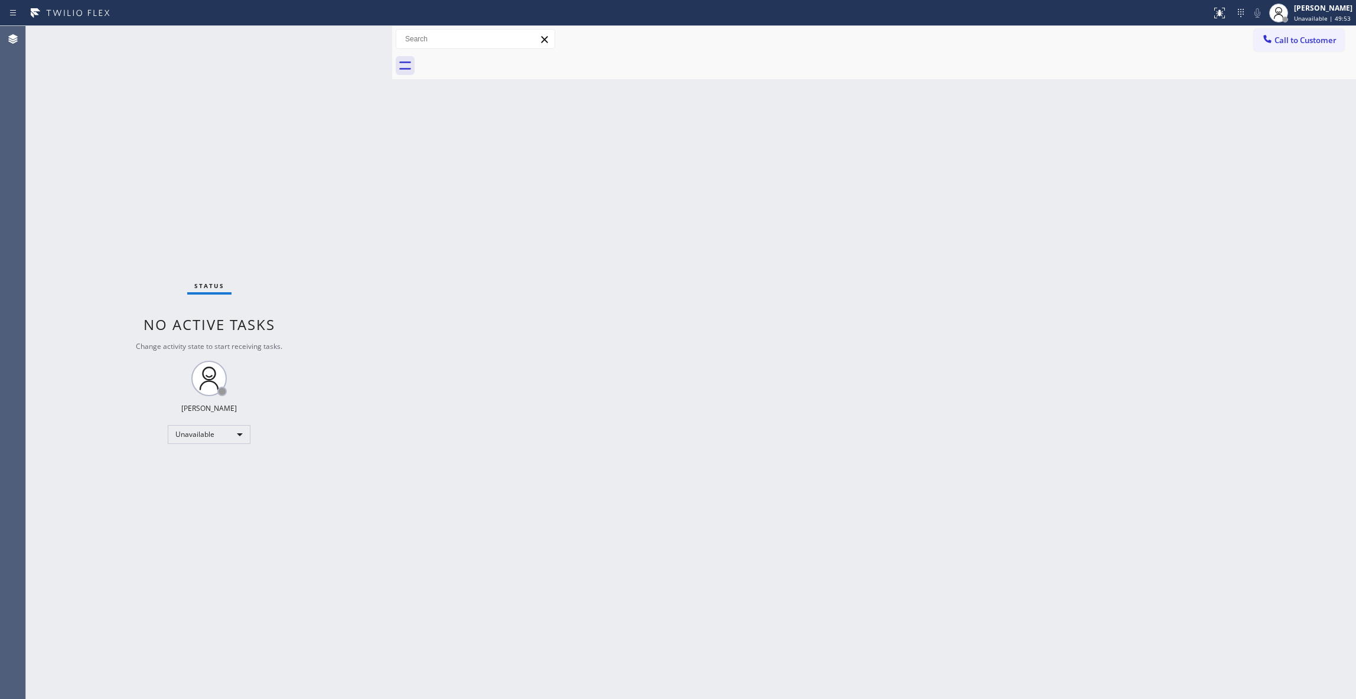
click at [817, 371] on div "Back to Dashboard Change Sender ID Customers Technicians Select a contact Outbo…" at bounding box center [874, 362] width 964 height 673
click at [591, 345] on div "Back to Dashboard Change Sender ID Customers Technicians Select a contact Outbo…" at bounding box center [874, 362] width 964 height 673
click at [170, 671] on div "Status No active tasks Change activity state to start receiving tasks. [PERSON_…" at bounding box center [209, 362] width 366 height 673
click at [223, 667] on div "Status No active tasks Change activity state to start receiving tasks. [PERSON_…" at bounding box center [209, 362] width 366 height 673
drag, startPoint x: 124, startPoint y: 671, endPoint x: 121, endPoint y: 657, distance: 14.5
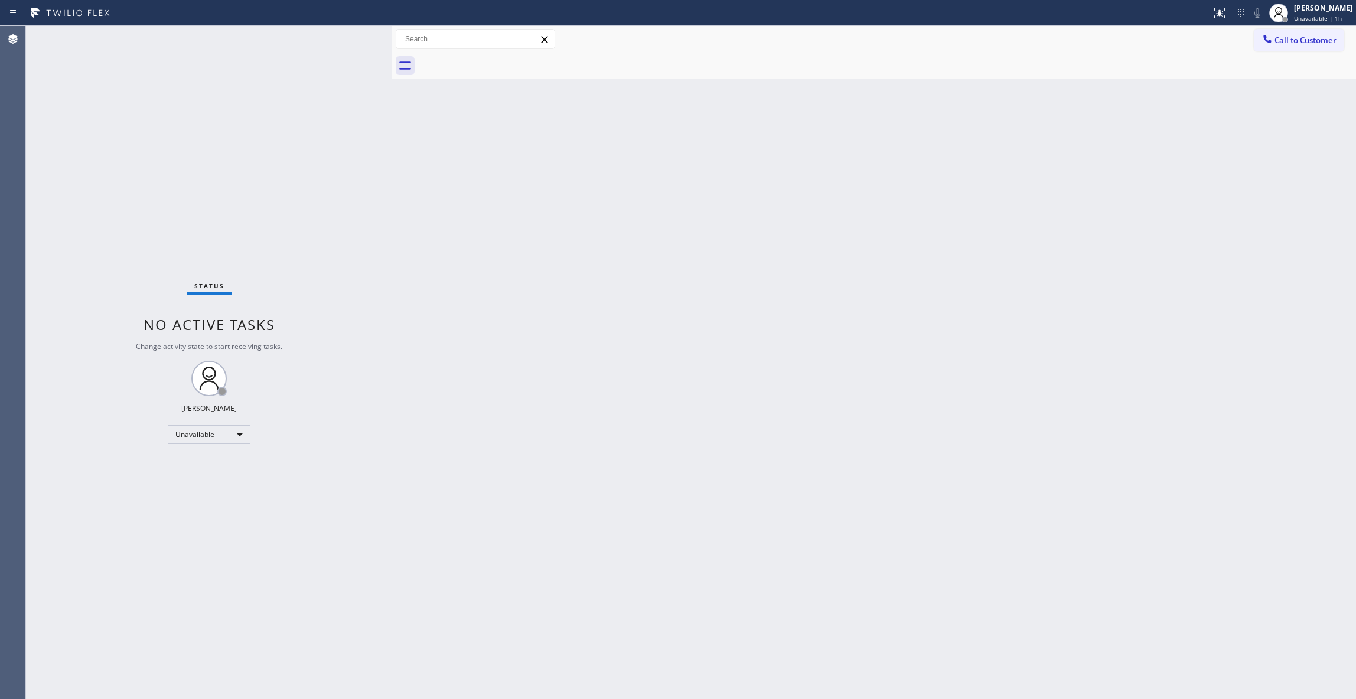
click at [124, 667] on div "Status No active tasks Change activity state to start receiving tasks. [PERSON_…" at bounding box center [209, 362] width 366 height 673
click at [1191, 123] on div "Back to Dashboard Change Sender ID Customers Technicians Select a contact Outbo…" at bounding box center [874, 362] width 964 height 673
click at [1306, 33] on button "Call to Customer" at bounding box center [1299, 40] width 90 height 22
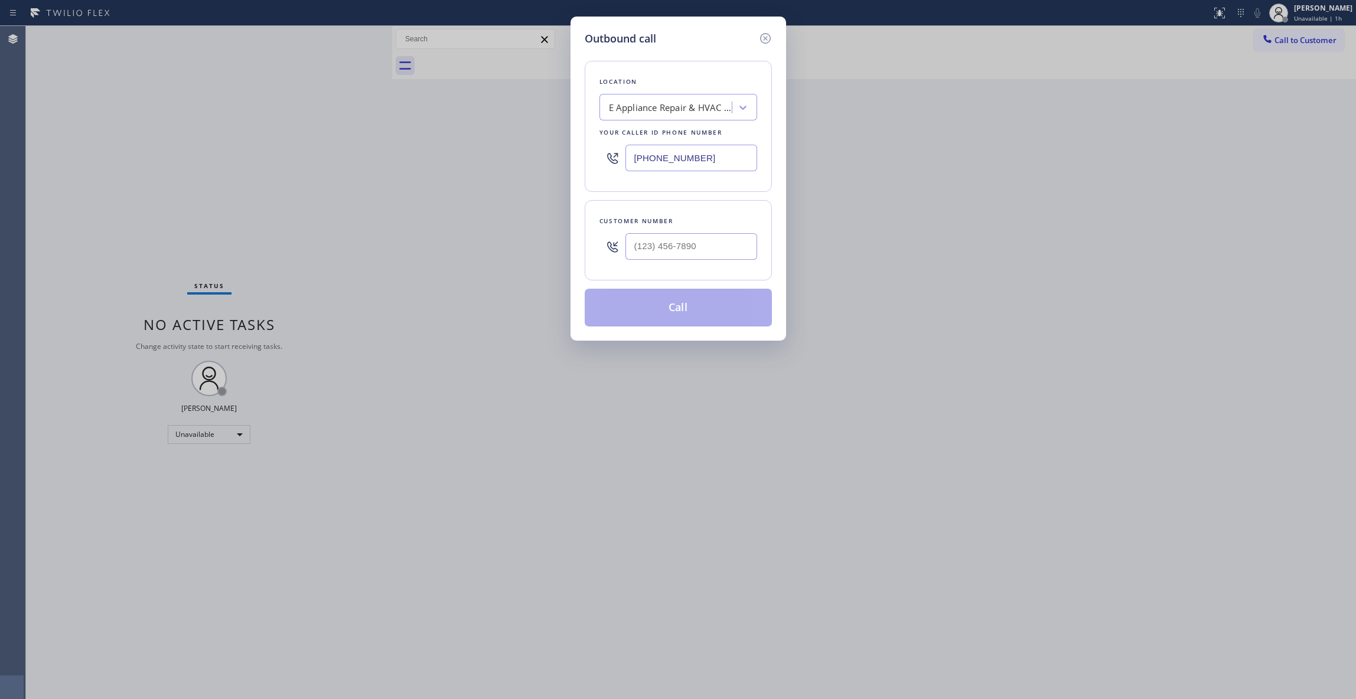
drag, startPoint x: 719, startPoint y: 154, endPoint x: 449, endPoint y: 149, distance: 269.3
click at [370, 119] on div "Outbound call Location E Appliance Repair & HVAC [GEOGRAPHIC_DATA] Your caller …" at bounding box center [678, 349] width 1356 height 699
paste input "760) 388-9800"
type input "[PHONE_NUMBER]"
click at [679, 249] on input "(___) ___-____" at bounding box center [691, 246] width 132 height 27
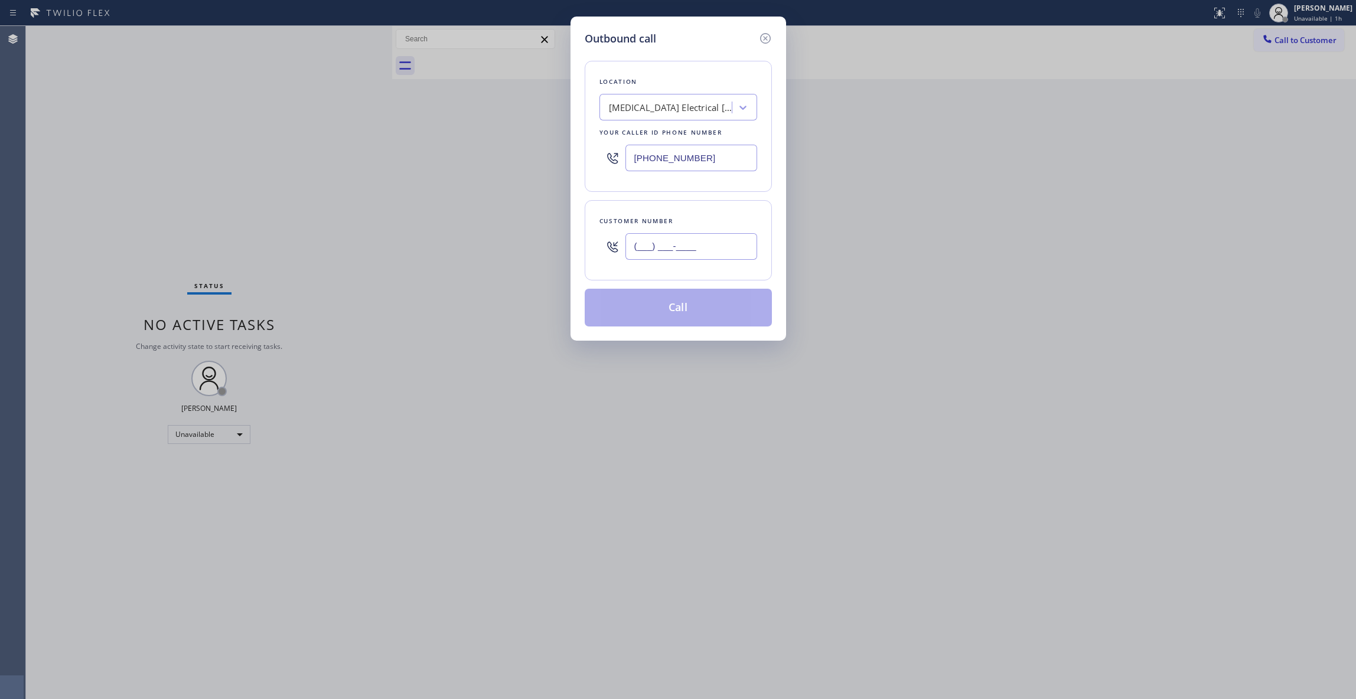
paste input "442) 241-9300"
type input "[PHONE_NUMBER]"
click at [683, 311] on button "Call" at bounding box center [678, 308] width 187 height 38
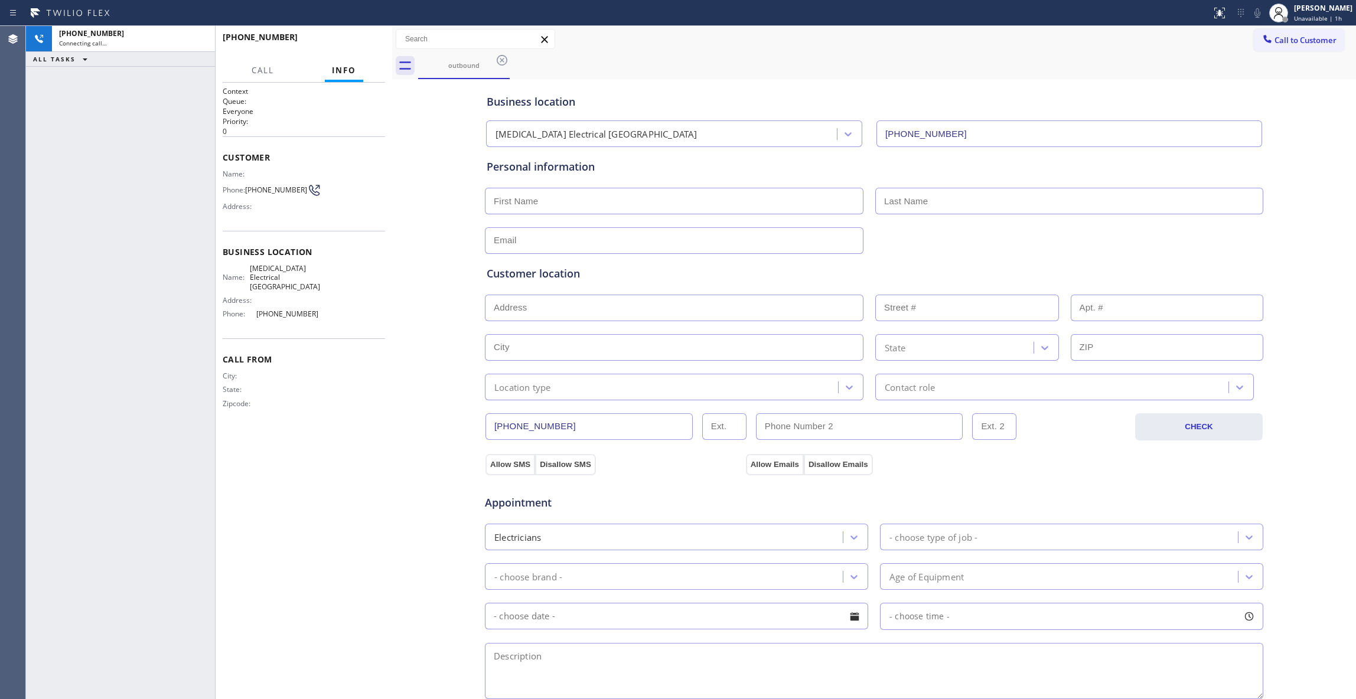
type input "[PHONE_NUMBER]"
click at [329, 490] on div "Context Queue: Everyone Priority: 0 Customer Name: Phone: [PHONE_NUMBER] Addres…" at bounding box center [304, 390] width 162 height 609
click at [352, 38] on span "HANG UP" at bounding box center [358, 42] width 36 height 8
click at [289, 187] on span "[PHONE_NUMBER]" at bounding box center [276, 189] width 62 height 9
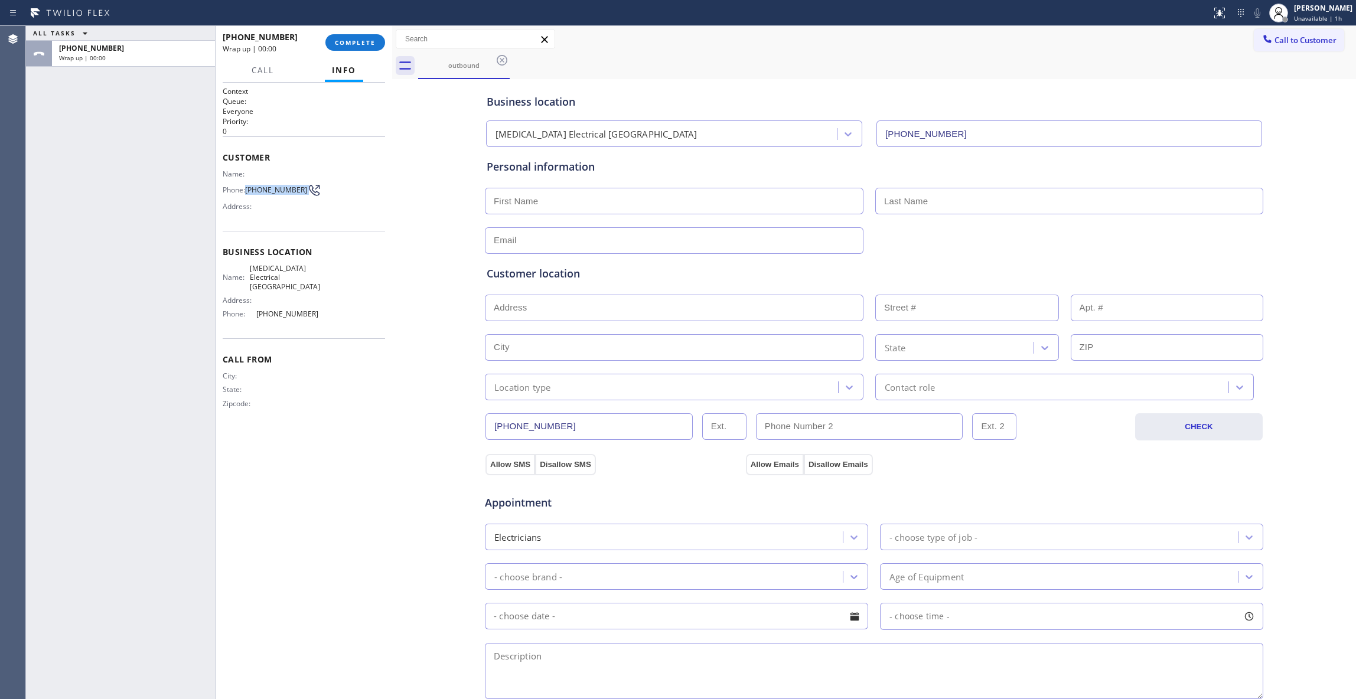
click at [289, 187] on span "[PHONE_NUMBER]" at bounding box center [276, 189] width 62 height 9
click at [354, 31] on div "[PHONE_NUMBER] Wrap up | 00:00 COMPLETE" at bounding box center [304, 42] width 162 height 31
click at [356, 41] on span "COMPLETE" at bounding box center [355, 42] width 41 height 8
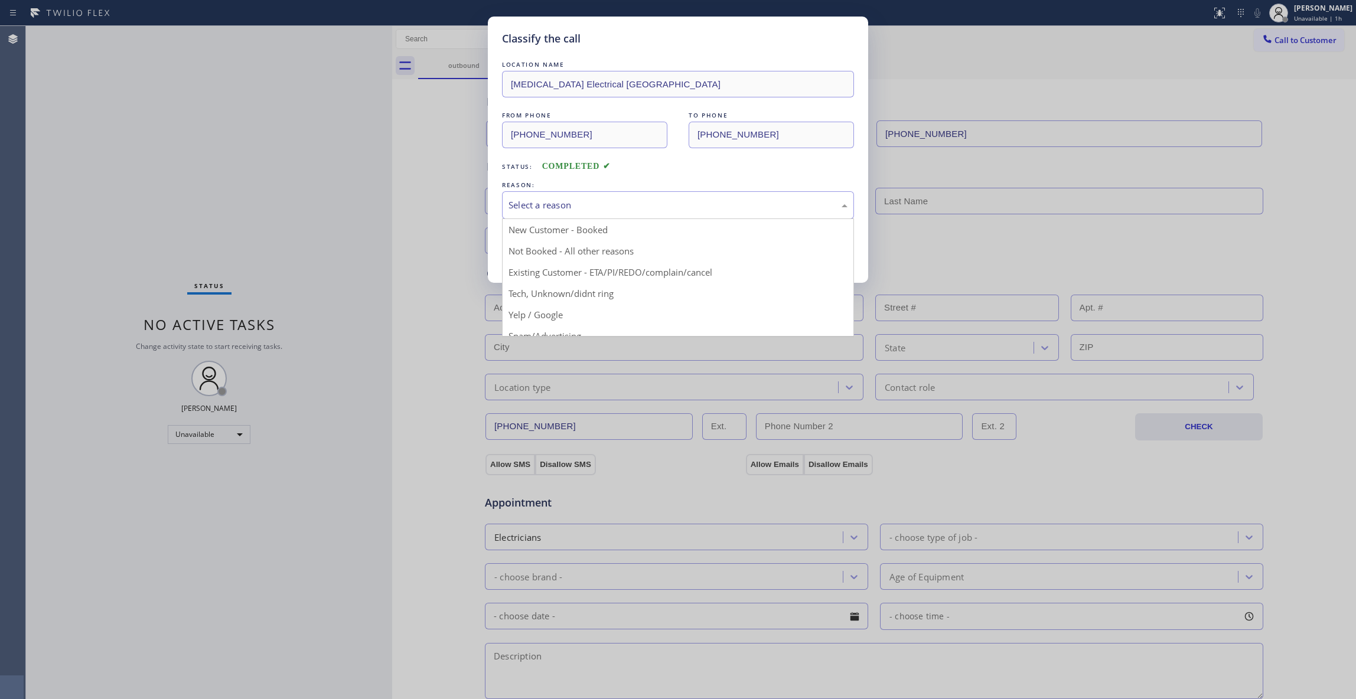
click at [569, 208] on div "Select a reason" at bounding box center [677, 205] width 339 height 14
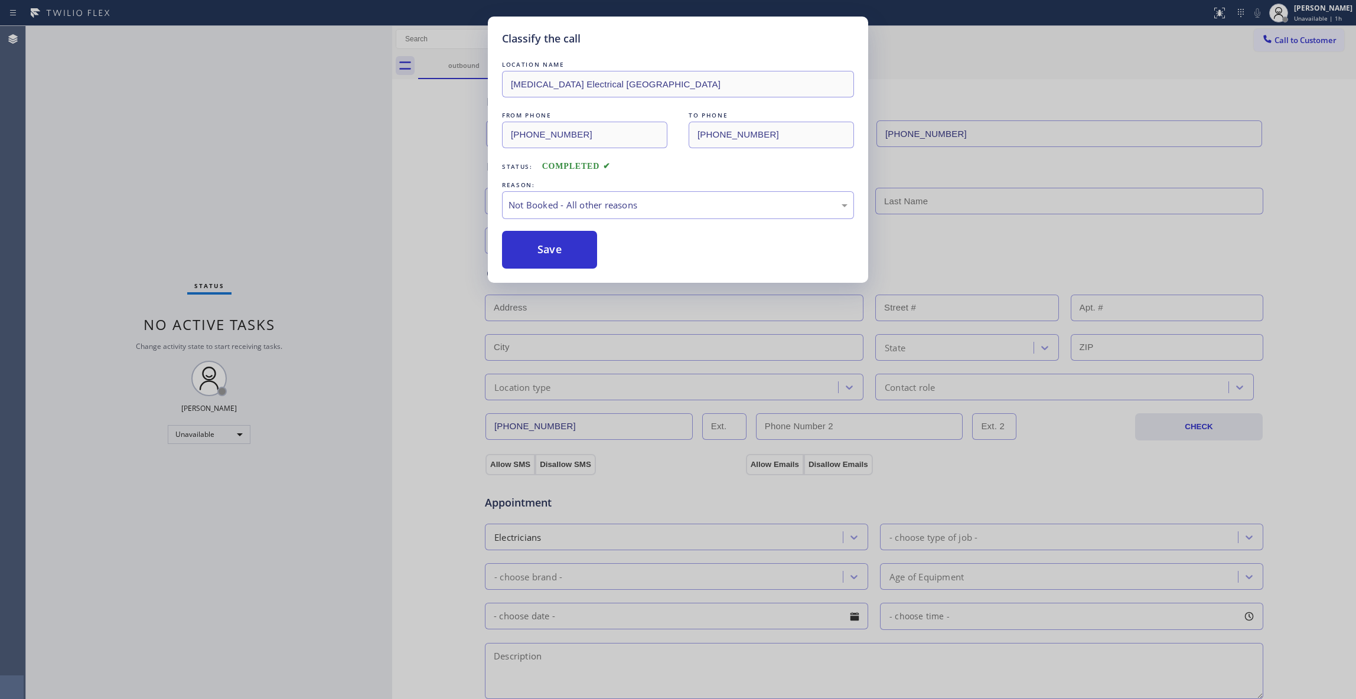
click at [559, 246] on button "Save" at bounding box center [549, 250] width 95 height 38
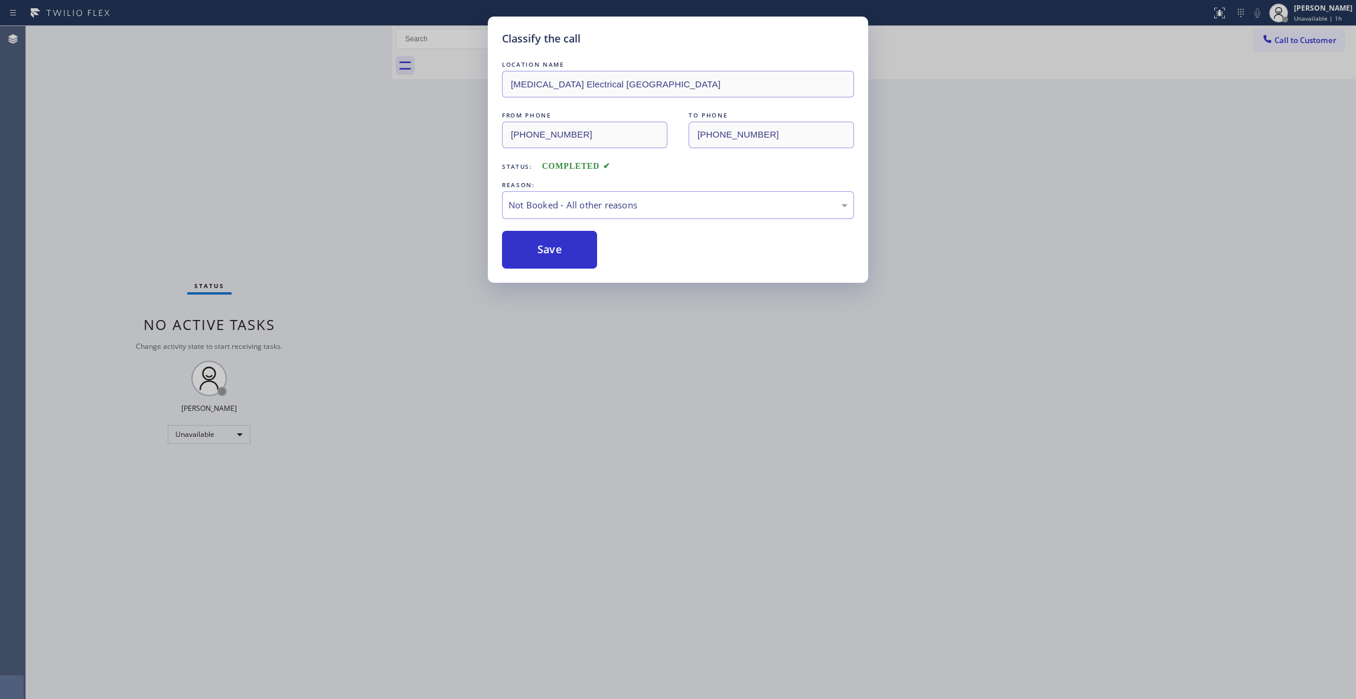
click at [559, 246] on button "Save" at bounding box center [549, 250] width 95 height 38
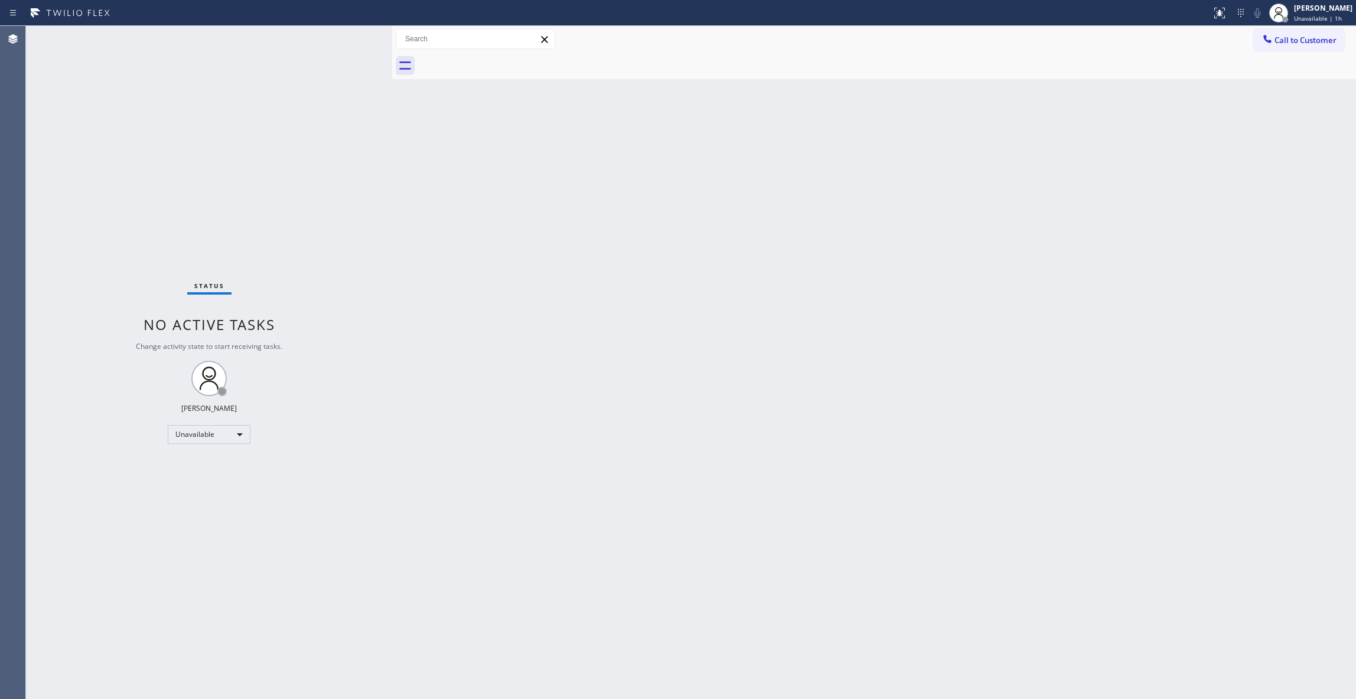
drag, startPoint x: 1288, startPoint y: 38, endPoint x: 1098, endPoint y: 44, distance: 189.6
click at [1257, 38] on button "Call to Customer" at bounding box center [1299, 40] width 90 height 22
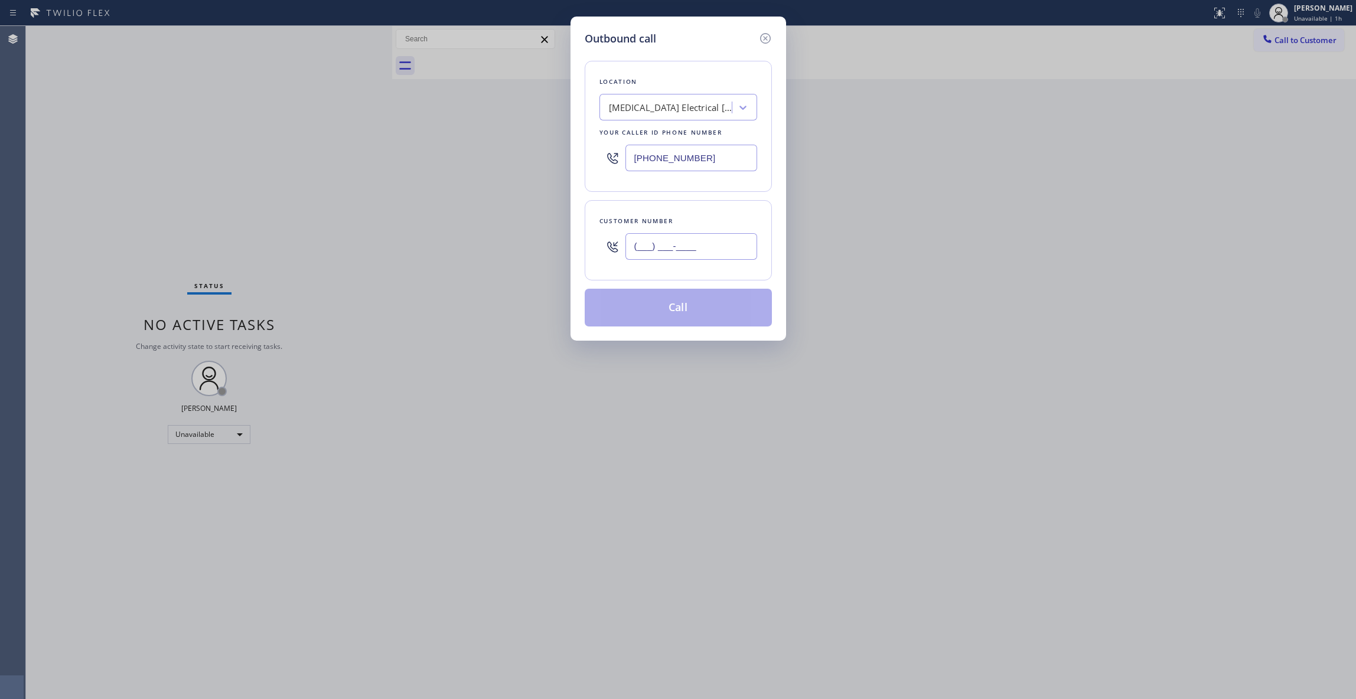
click at [683, 250] on input "(___) ___-____" at bounding box center [691, 246] width 132 height 27
paste input "442) 241-9300"
type input "[PHONE_NUMBER]"
click at [671, 317] on button "Call" at bounding box center [678, 308] width 187 height 38
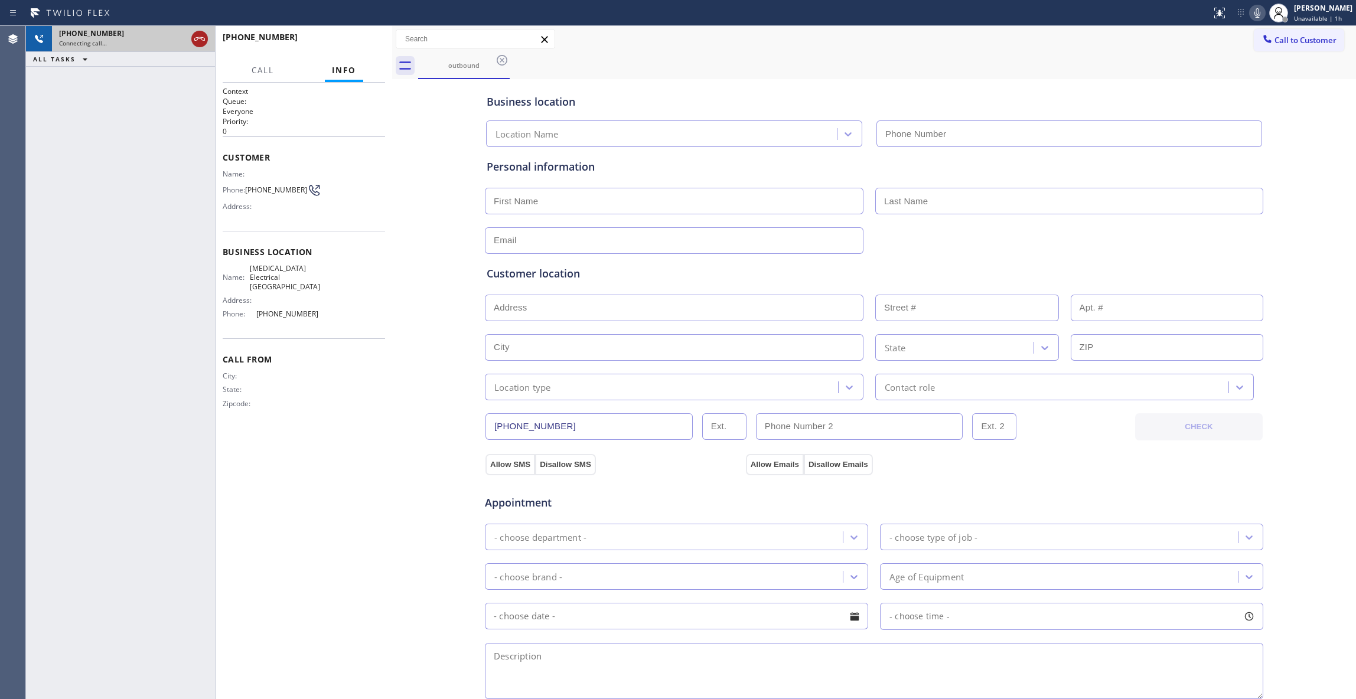
type input "[PHONE_NUMBER]"
drag, startPoint x: 201, startPoint y: 35, endPoint x: 211, endPoint y: 43, distance: 13.1
click at [201, 35] on icon at bounding box center [200, 39] width 14 height 14
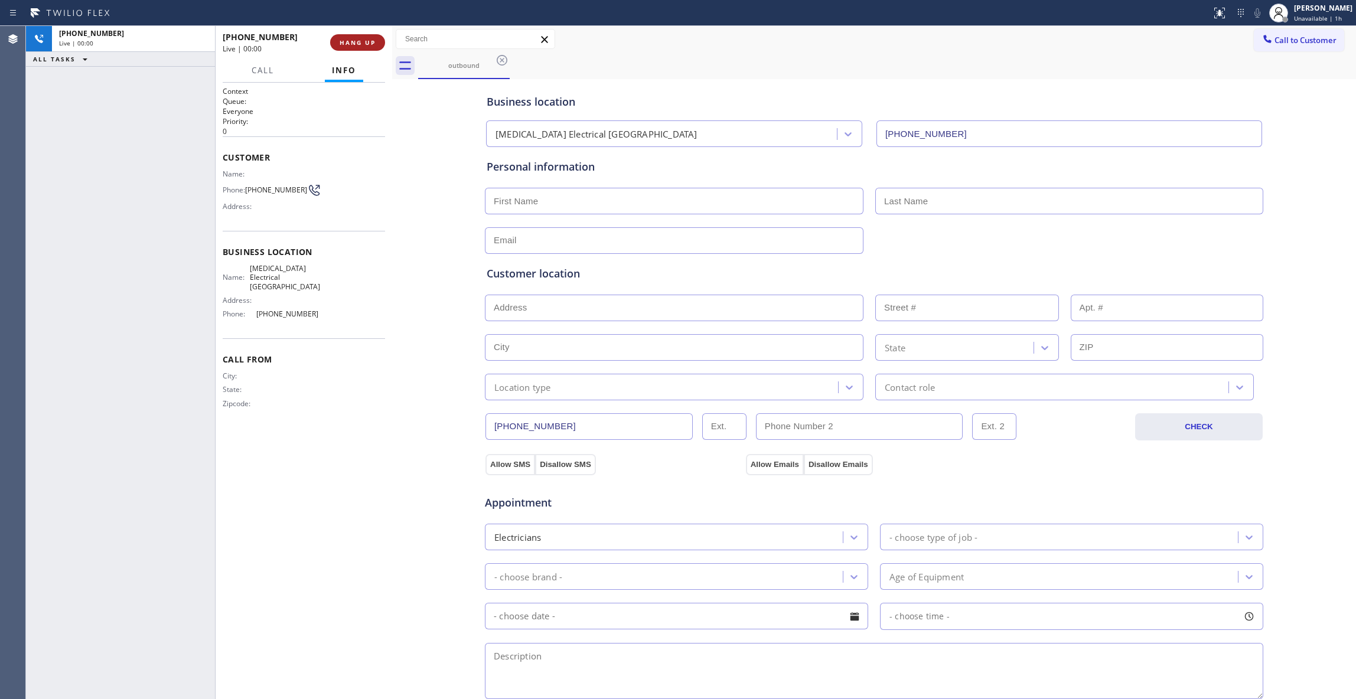
click at [376, 43] on button "HANG UP" at bounding box center [357, 42] width 55 height 17
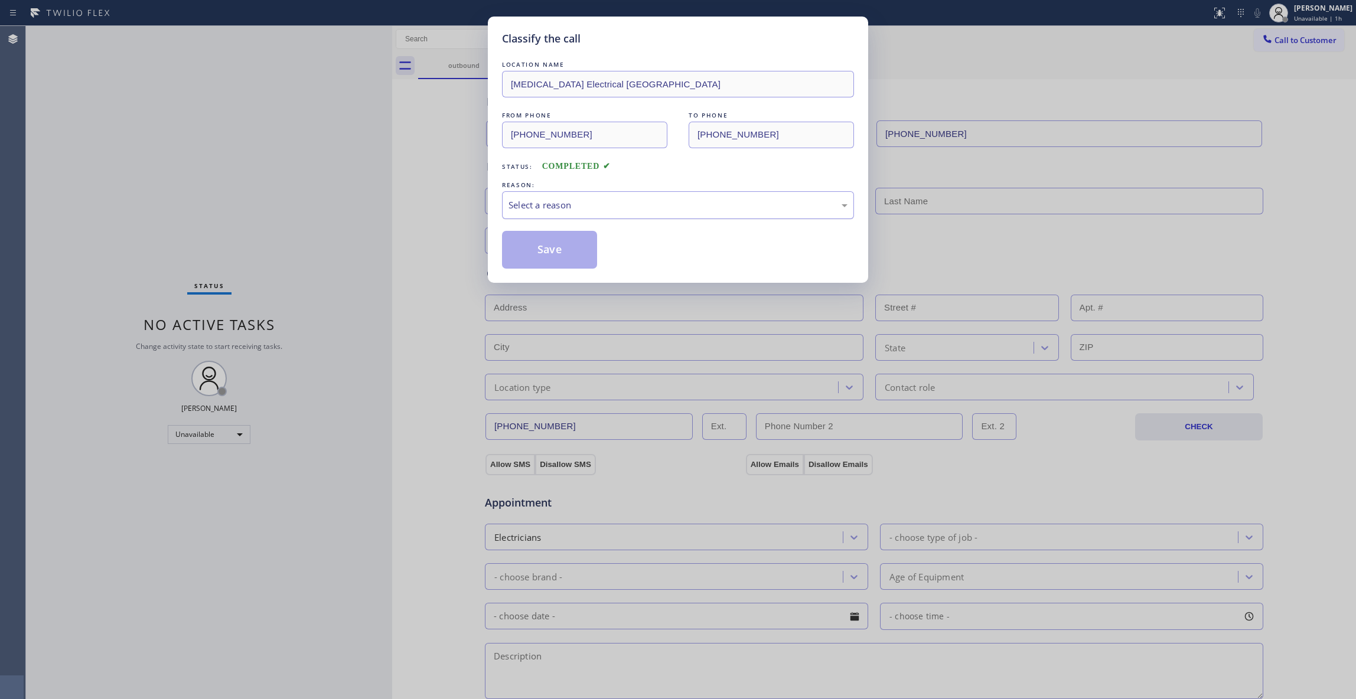
click at [532, 200] on div "Select a reason" at bounding box center [677, 205] width 339 height 14
click at [531, 251] on button "Save" at bounding box center [549, 250] width 95 height 38
drag, startPoint x: 531, startPoint y: 251, endPoint x: 546, endPoint y: 239, distance: 18.4
click at [533, 246] on button "Save" at bounding box center [549, 250] width 95 height 38
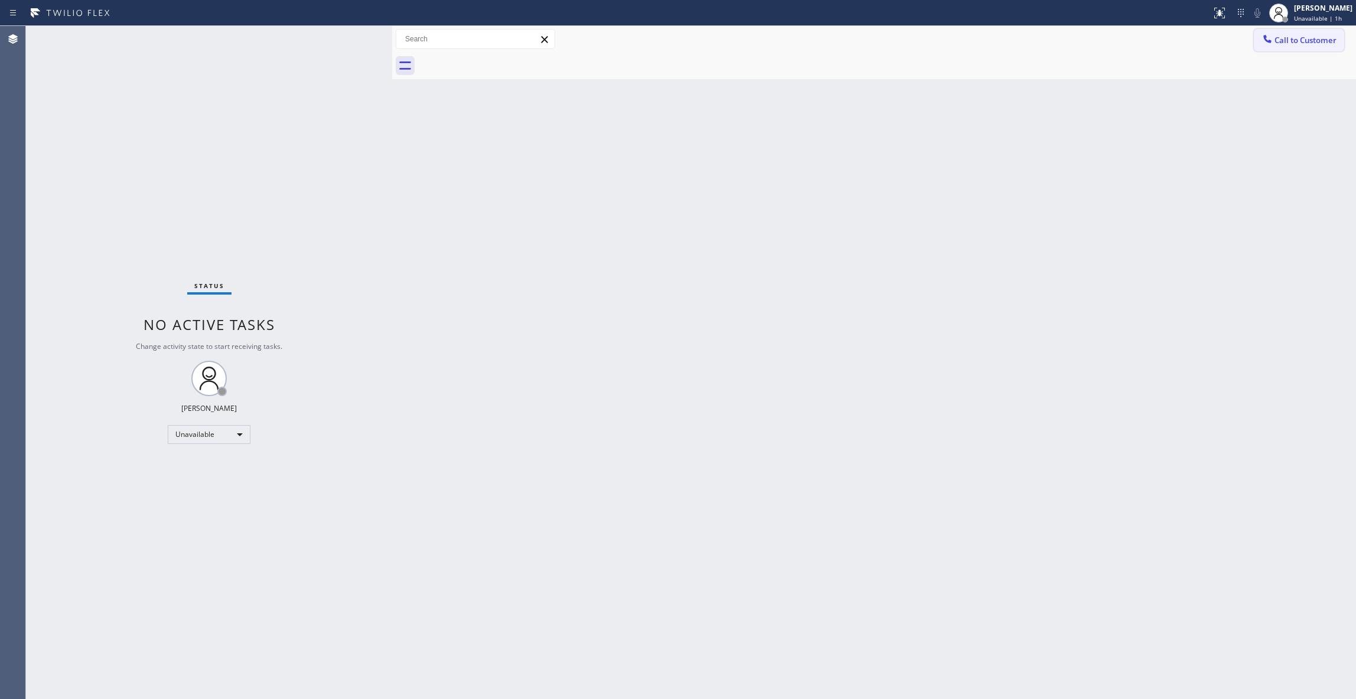
click at [1303, 40] on span "Call to Customer" at bounding box center [1305, 40] width 62 height 11
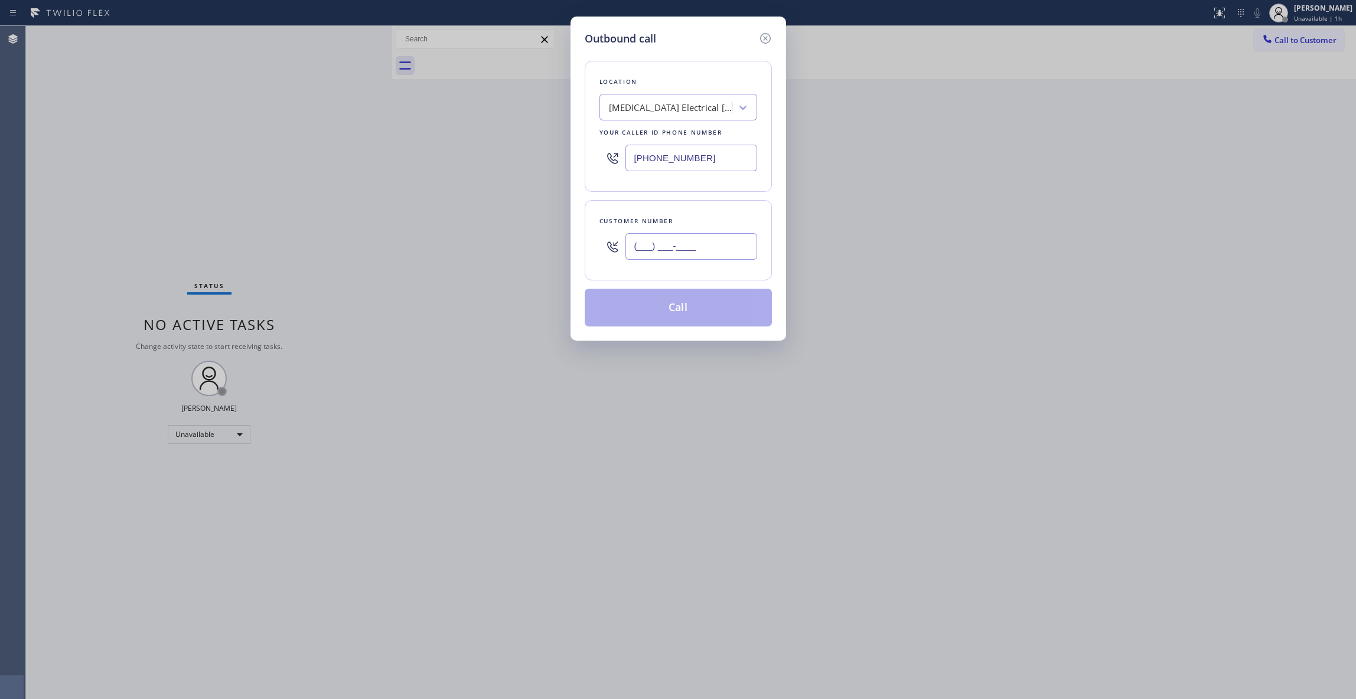
click at [698, 237] on input "(___) ___-____" at bounding box center [691, 246] width 132 height 27
paste input "442) 241-9300"
type input "[PHONE_NUMBER]"
click at [645, 309] on button "Call" at bounding box center [678, 308] width 187 height 38
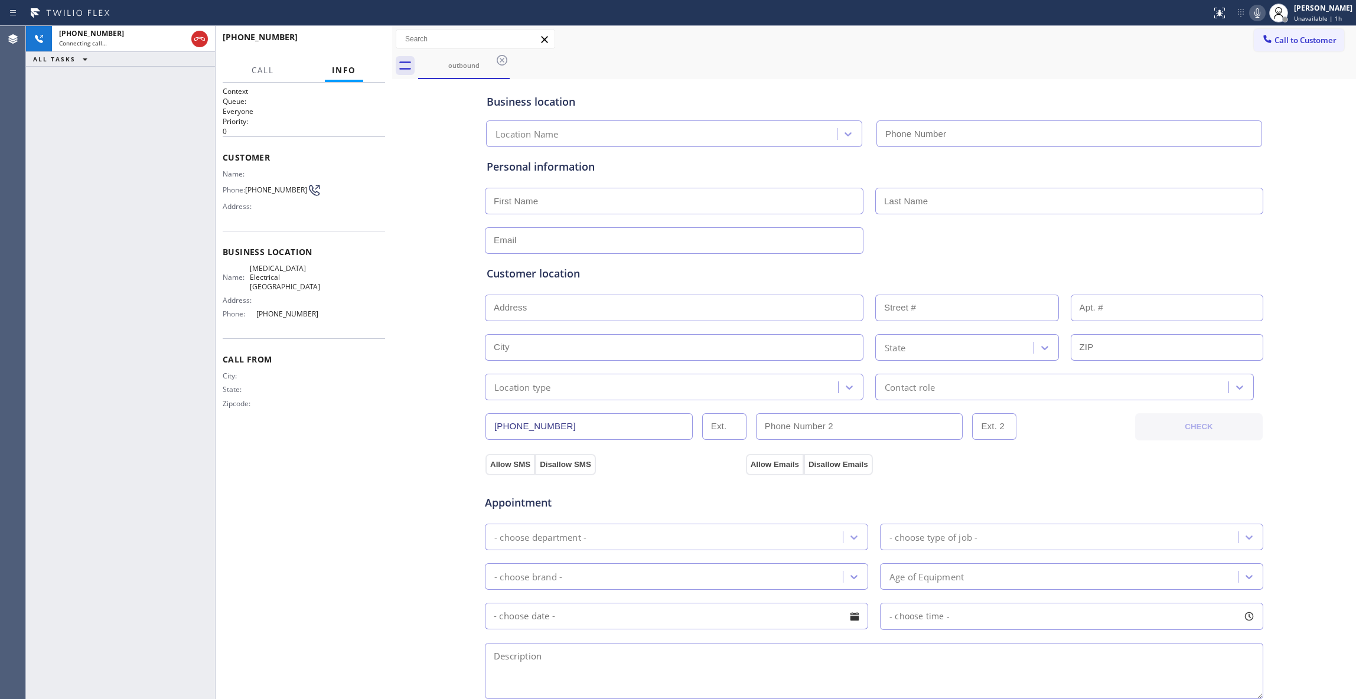
type input "[PHONE_NUMBER]"
click at [360, 38] on button "HANG UP" at bounding box center [357, 42] width 55 height 17
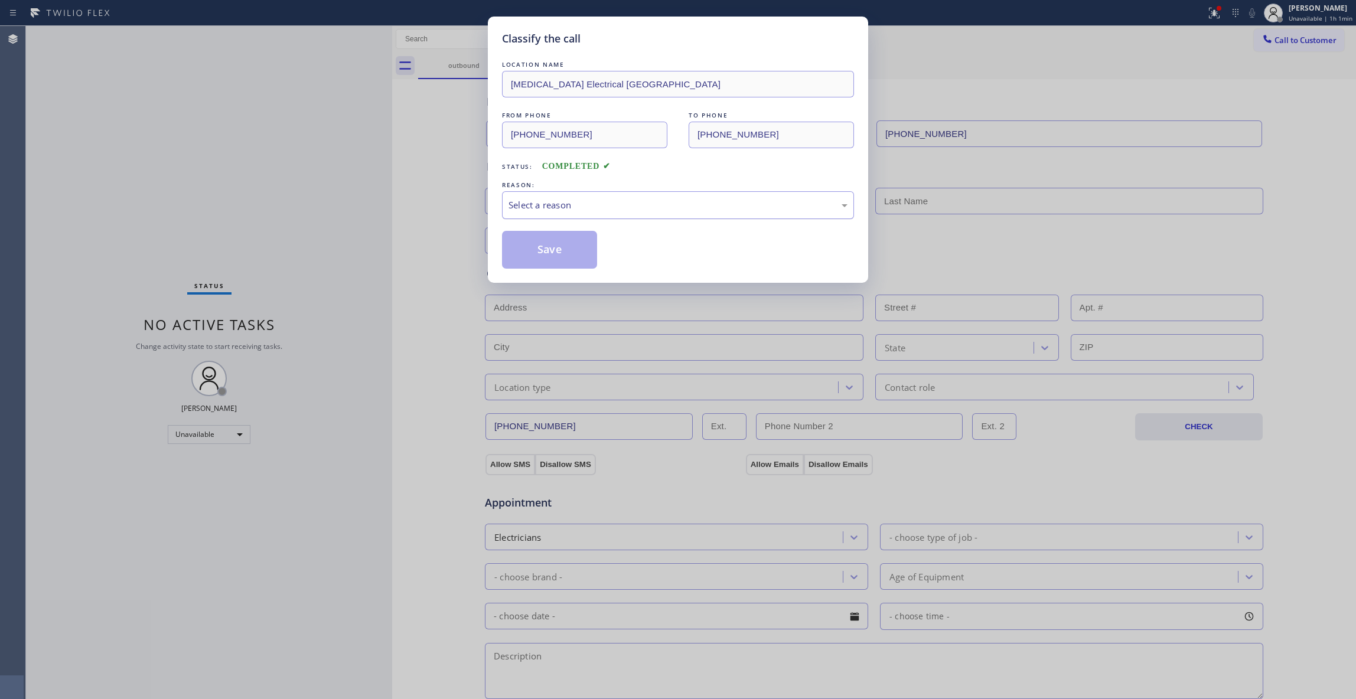
click at [543, 208] on div "Select a reason" at bounding box center [677, 205] width 339 height 14
click at [546, 247] on button "Save" at bounding box center [549, 250] width 95 height 38
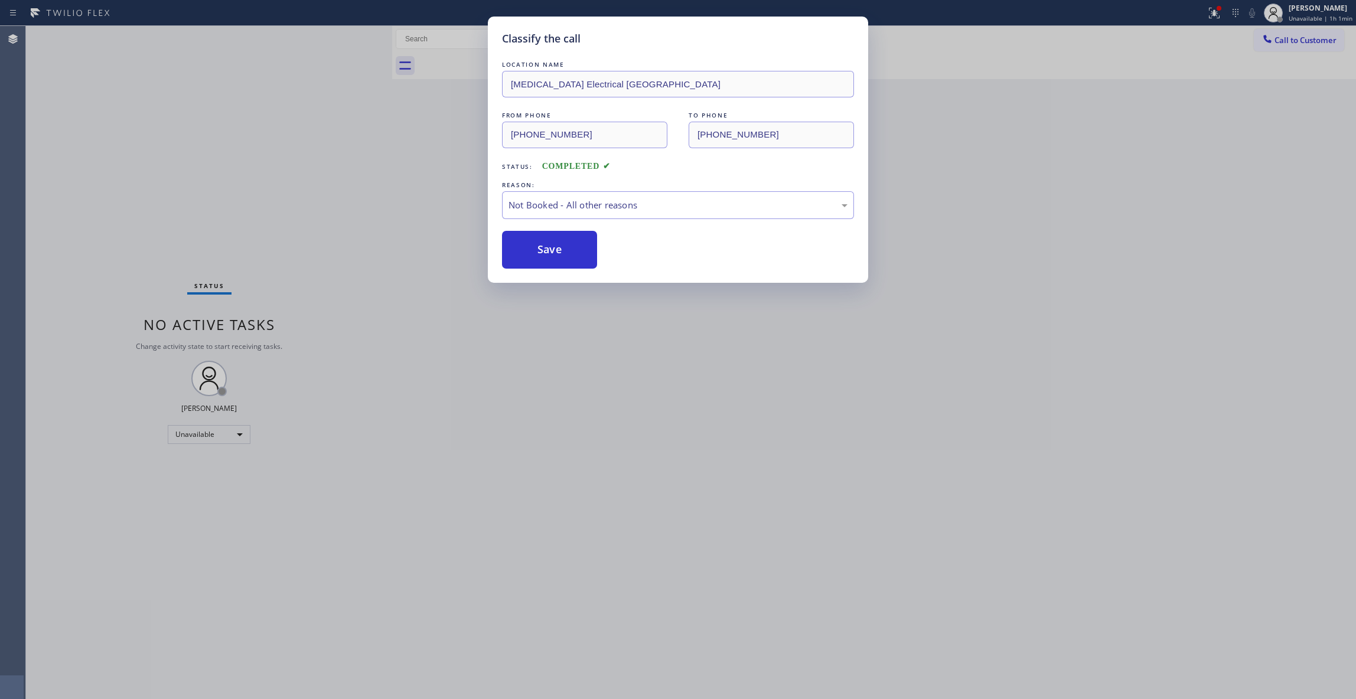
click at [546, 247] on button "Save" at bounding box center [549, 250] width 95 height 38
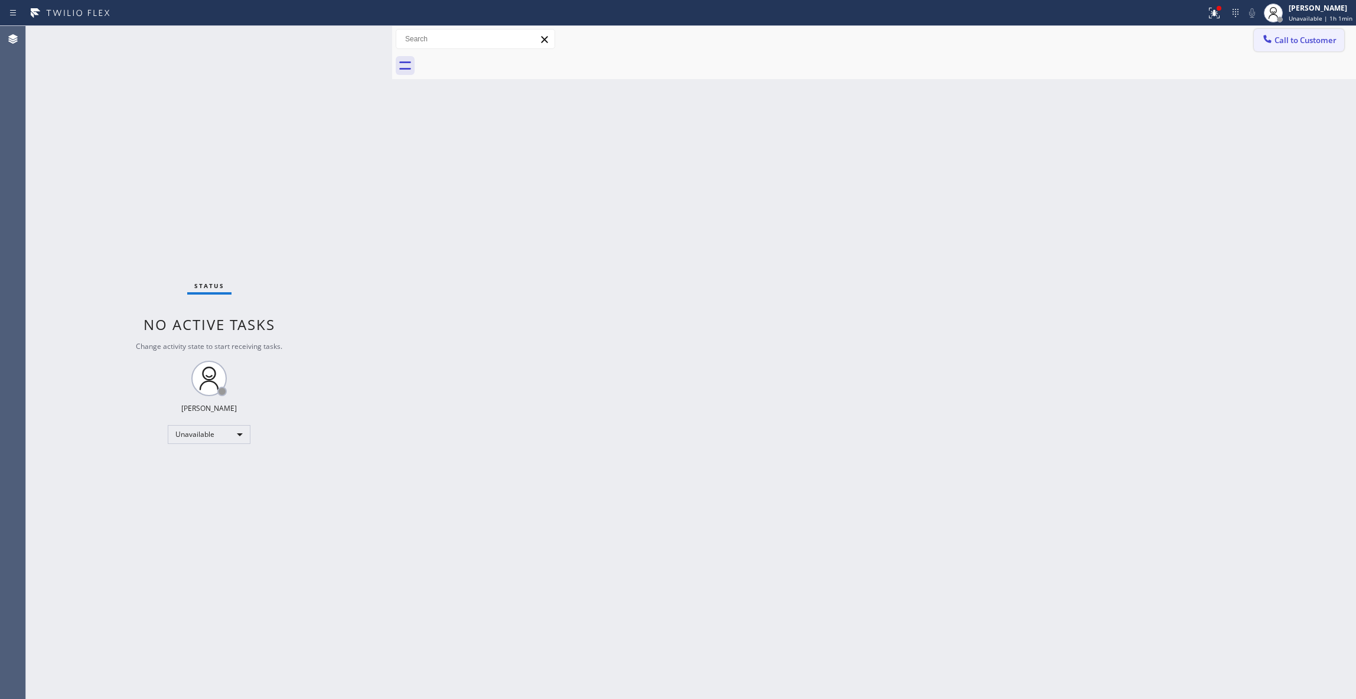
click at [1293, 35] on span "Call to Customer" at bounding box center [1305, 40] width 62 height 11
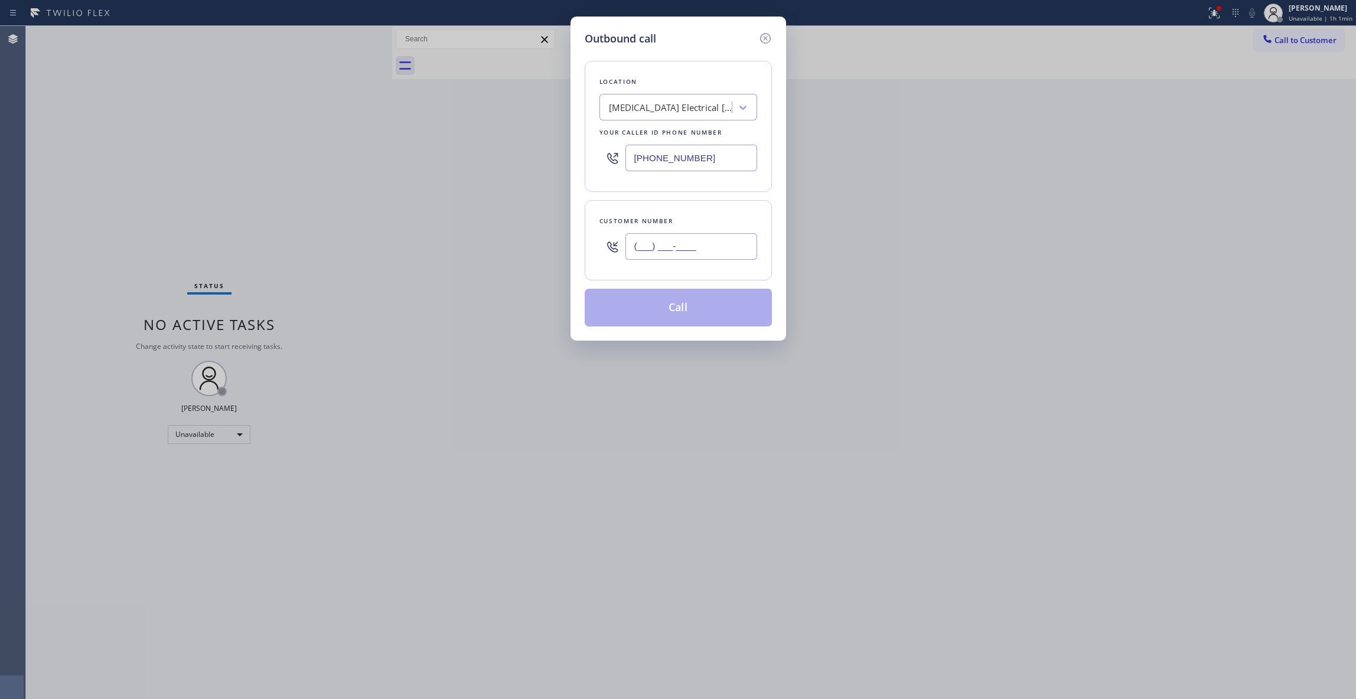
click at [713, 236] on input "(___) ___-____" at bounding box center [691, 246] width 132 height 27
paste input "442) 241-9300"
type input "[PHONE_NUMBER]"
click at [672, 313] on button "Call" at bounding box center [678, 308] width 187 height 38
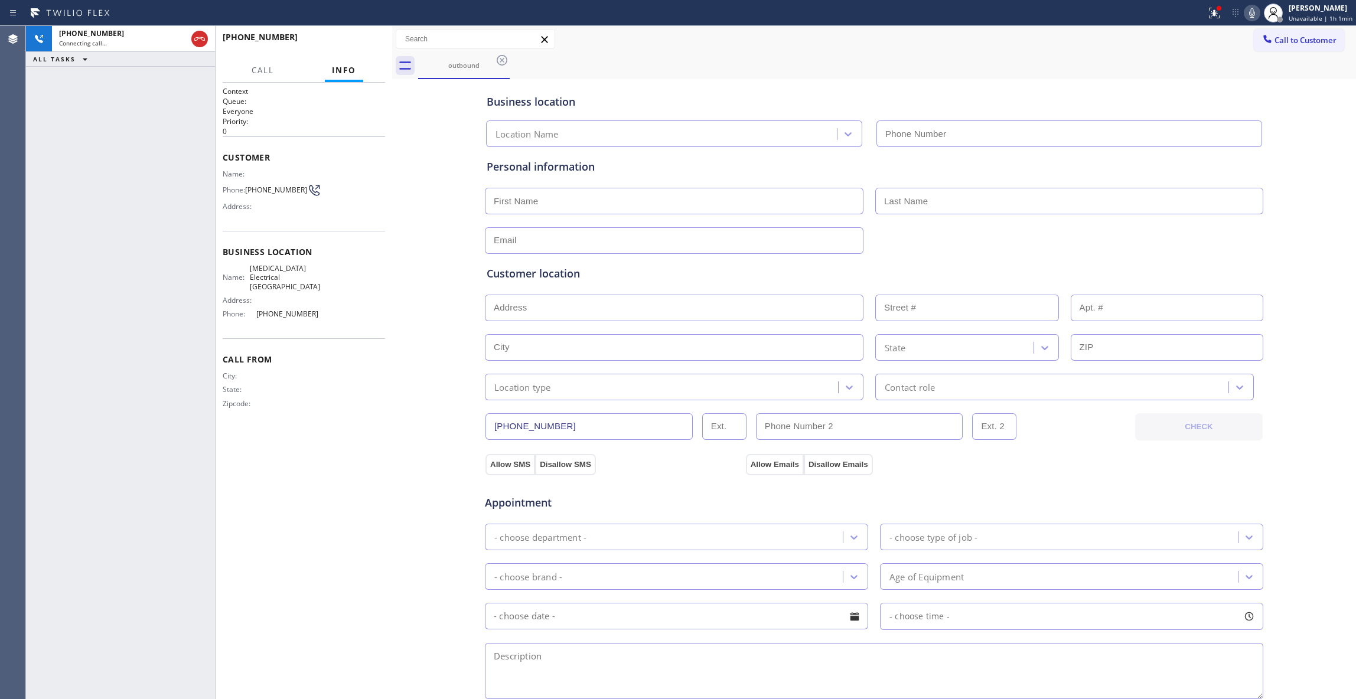
type input "[PHONE_NUMBER]"
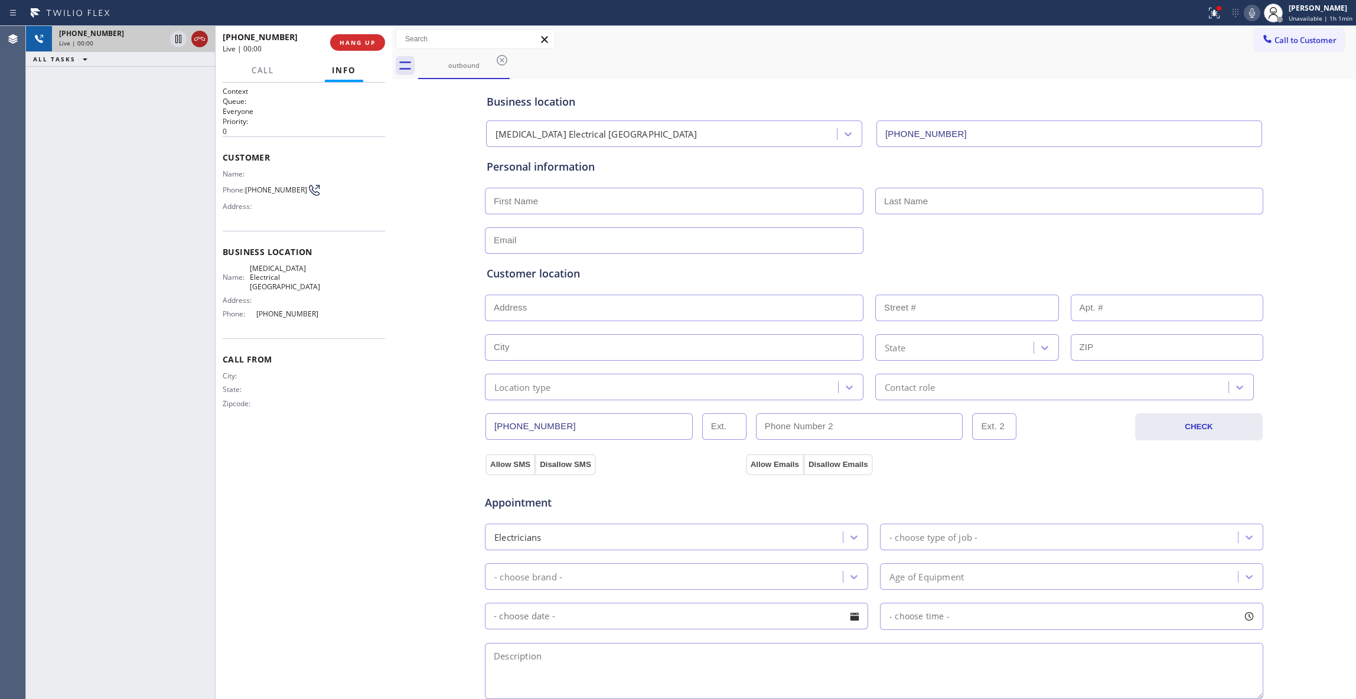
click at [201, 38] on icon at bounding box center [200, 39] width 14 height 14
click at [347, 39] on span "HANG UP" at bounding box center [358, 42] width 36 height 8
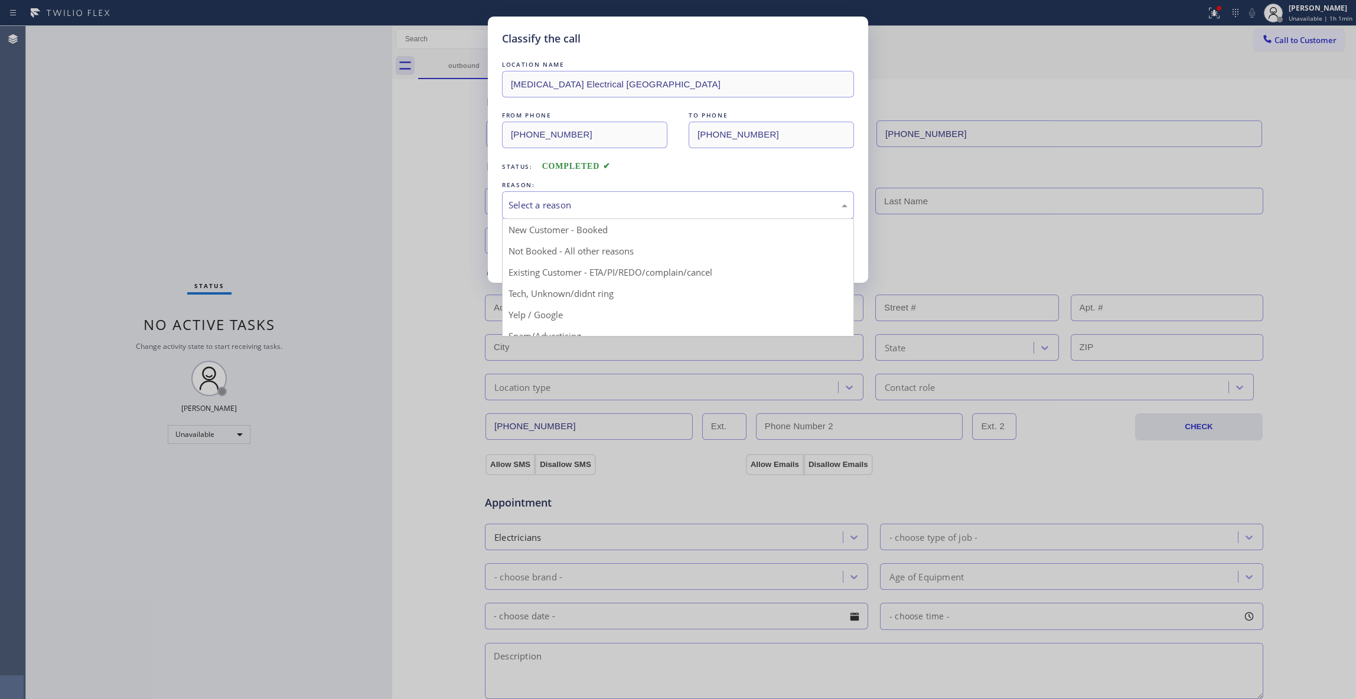
click at [515, 204] on div "Select a reason" at bounding box center [677, 205] width 339 height 14
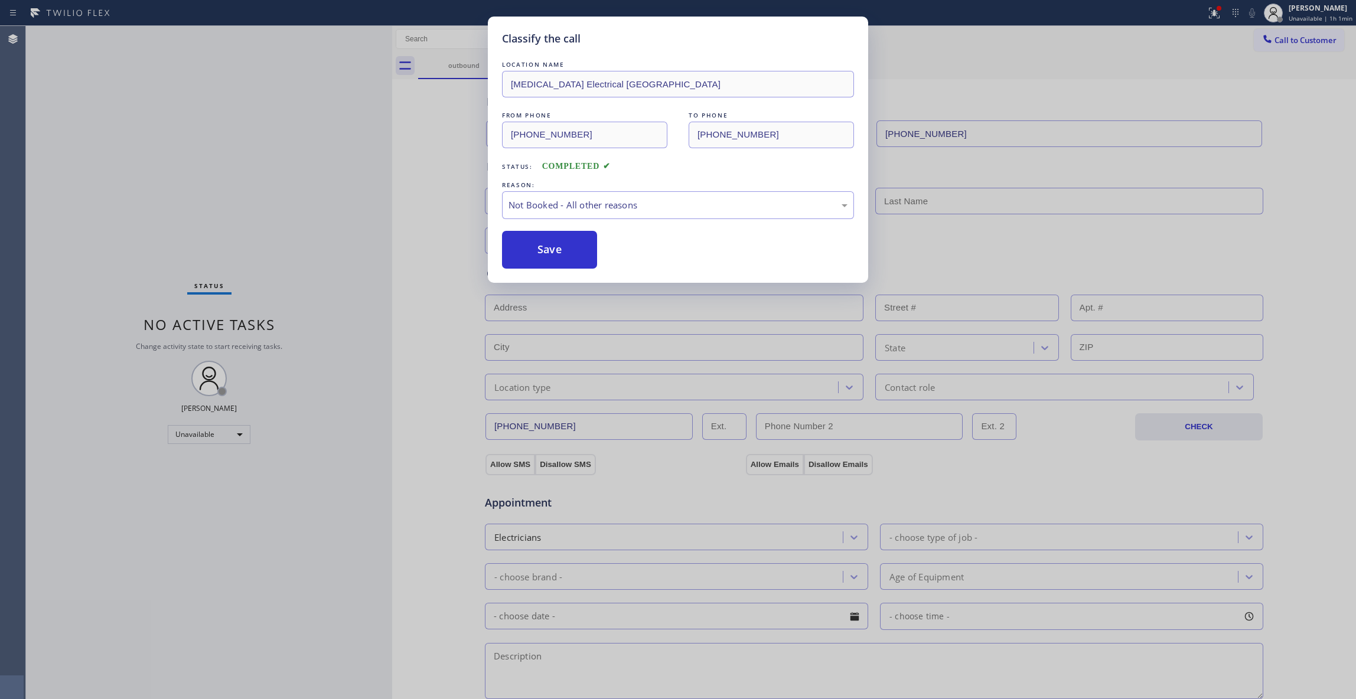
click at [540, 253] on button "Save" at bounding box center [549, 250] width 95 height 38
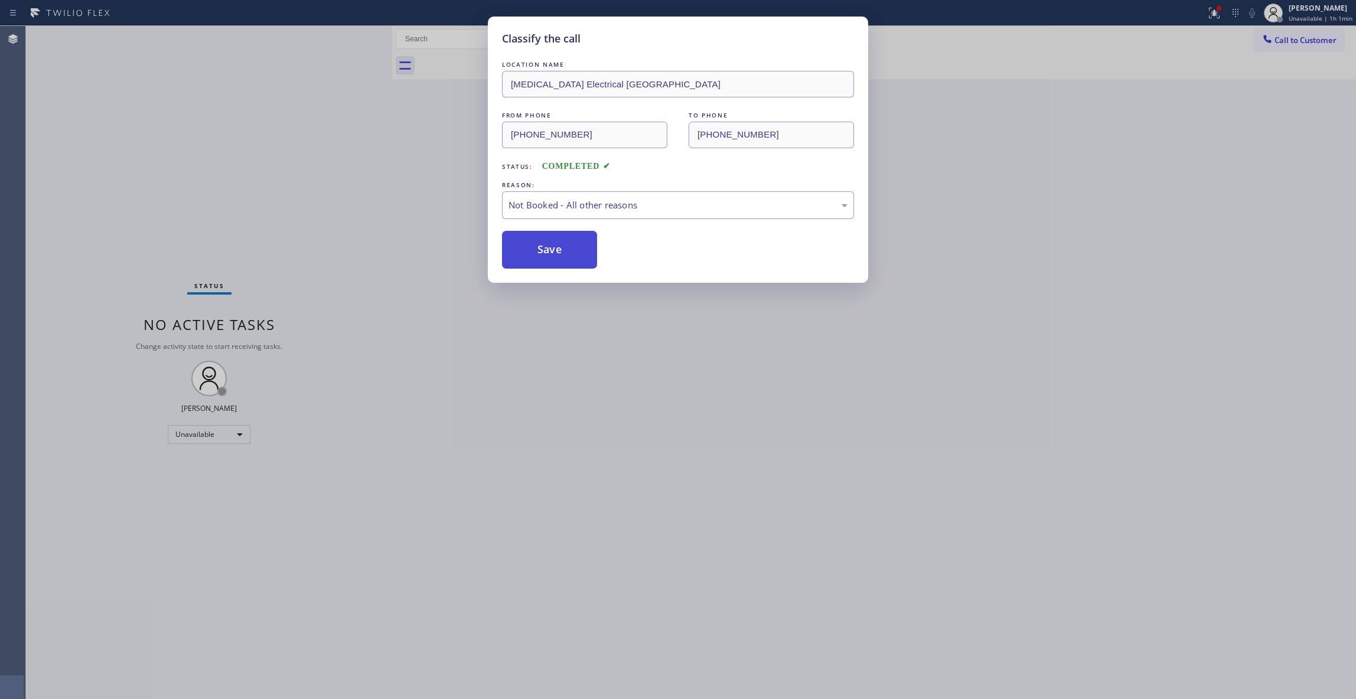
click at [539, 253] on button "Save" at bounding box center [549, 250] width 95 height 38
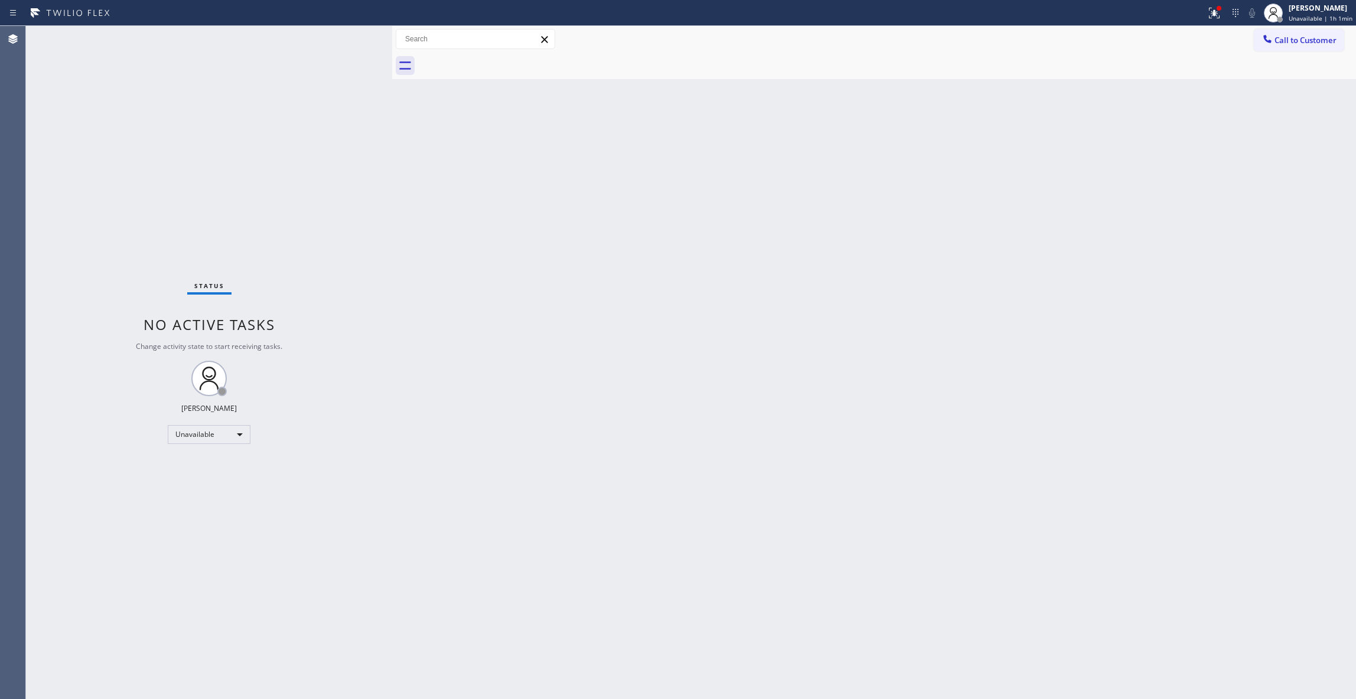
drag, startPoint x: 1298, startPoint y: 41, endPoint x: 783, endPoint y: 222, distance: 545.7
click at [1294, 40] on span "Call to Customer" at bounding box center [1305, 40] width 62 height 11
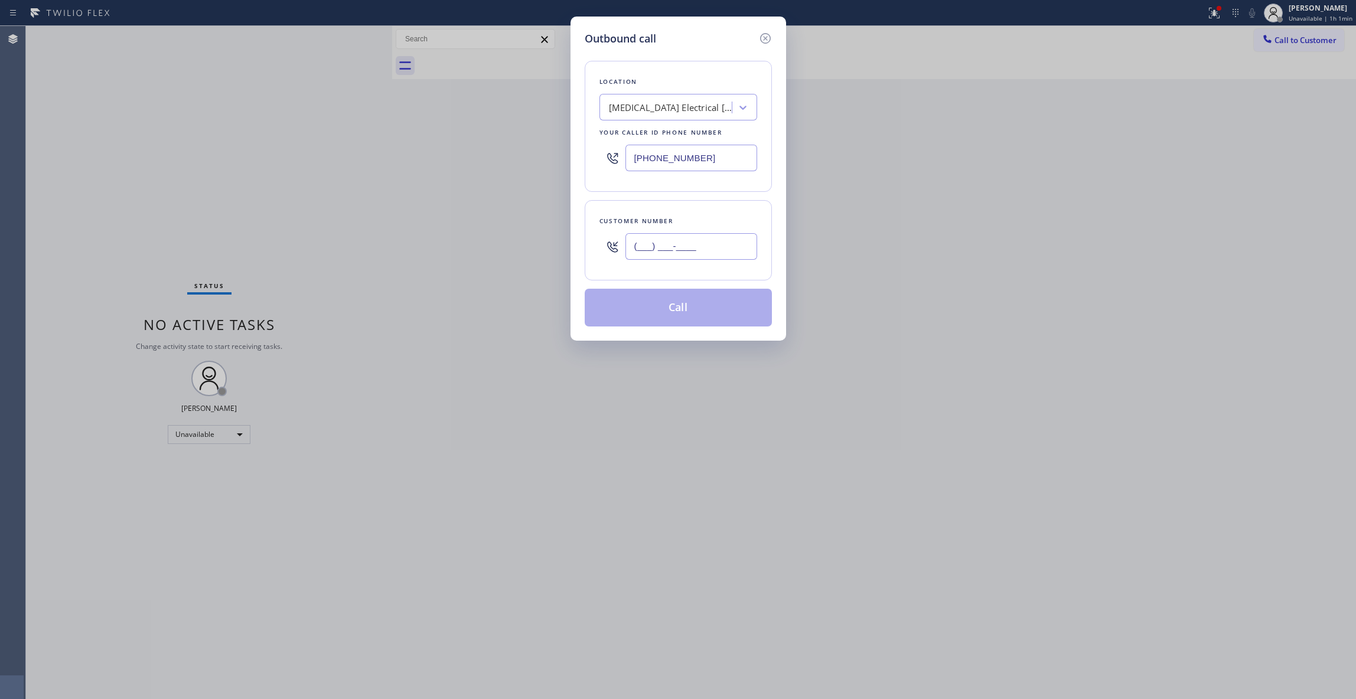
click at [683, 258] on input "(___) ___-____" at bounding box center [691, 246] width 132 height 27
paste input "442) 241-9300"
type input "[PHONE_NUMBER]"
click at [689, 315] on button "Call" at bounding box center [678, 308] width 187 height 38
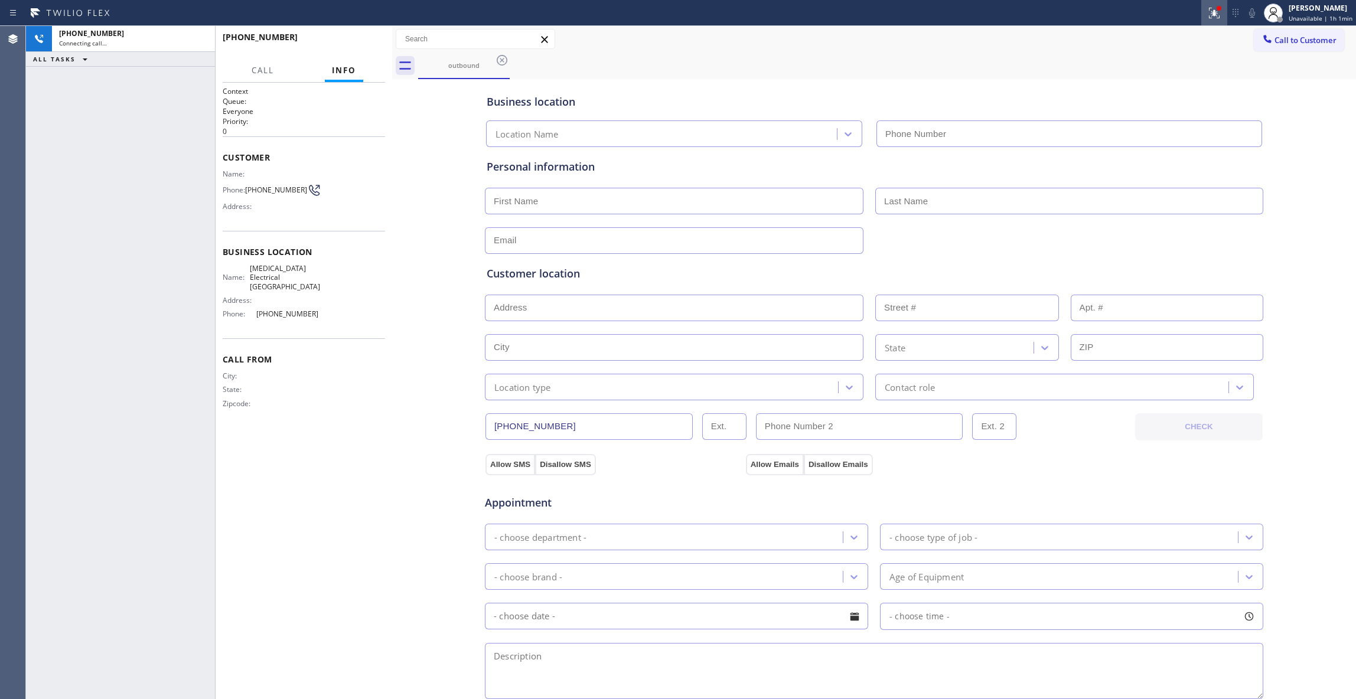
click at [1207, 15] on icon at bounding box center [1214, 13] width 14 height 14
type input "[PHONE_NUMBER]"
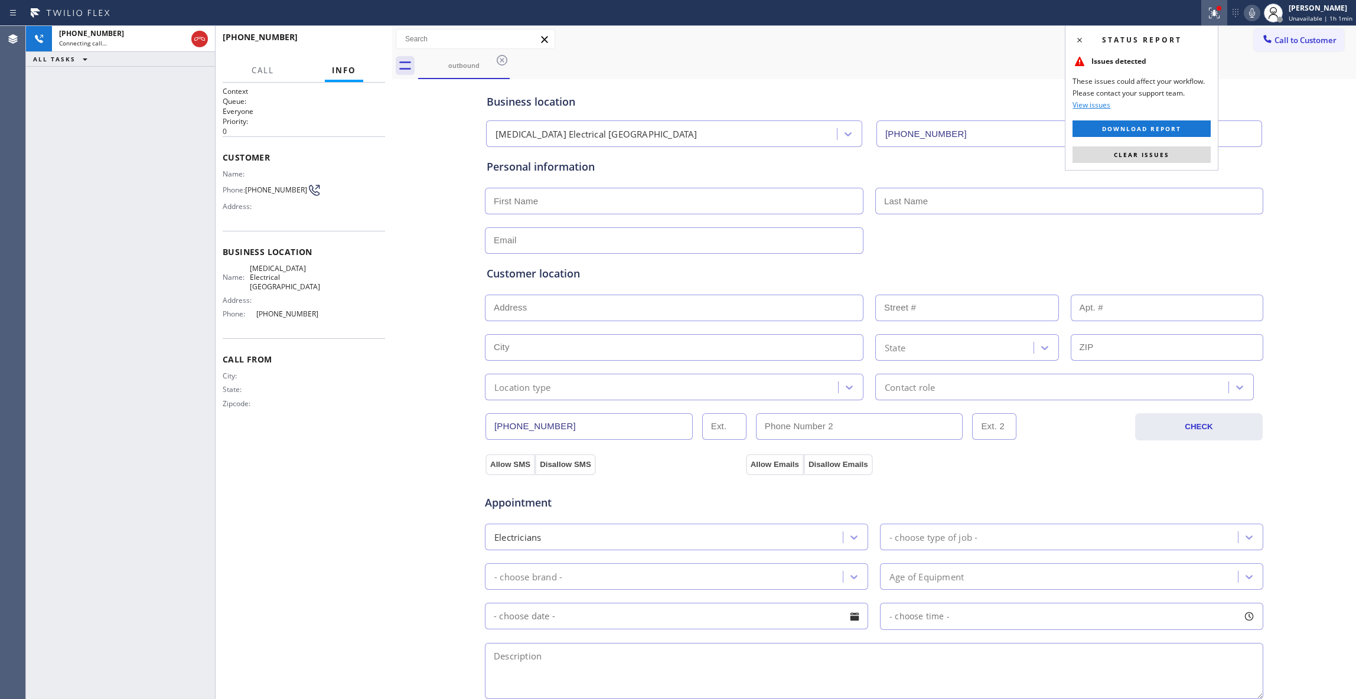
click at [1142, 159] on button "Clear issues" at bounding box center [1141, 154] width 138 height 17
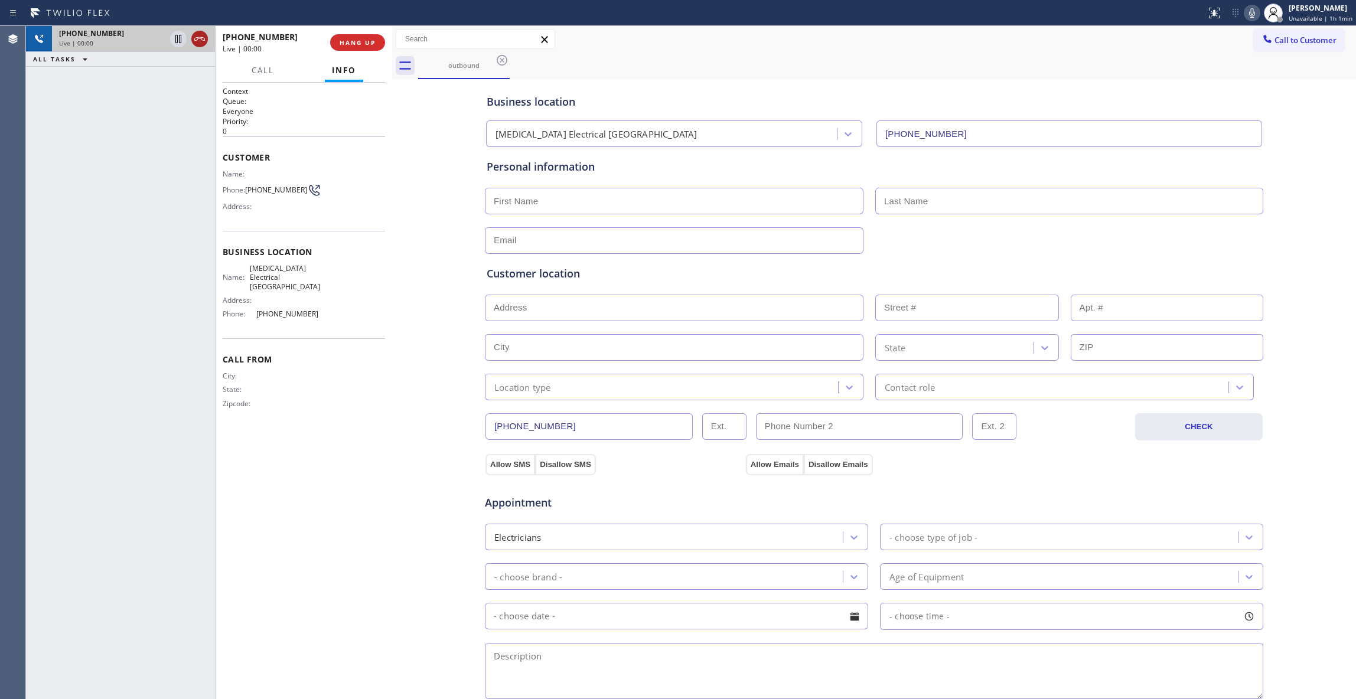
click at [197, 39] on icon at bounding box center [199, 39] width 11 height 4
click at [357, 47] on button "COMPLETE" at bounding box center [355, 42] width 60 height 17
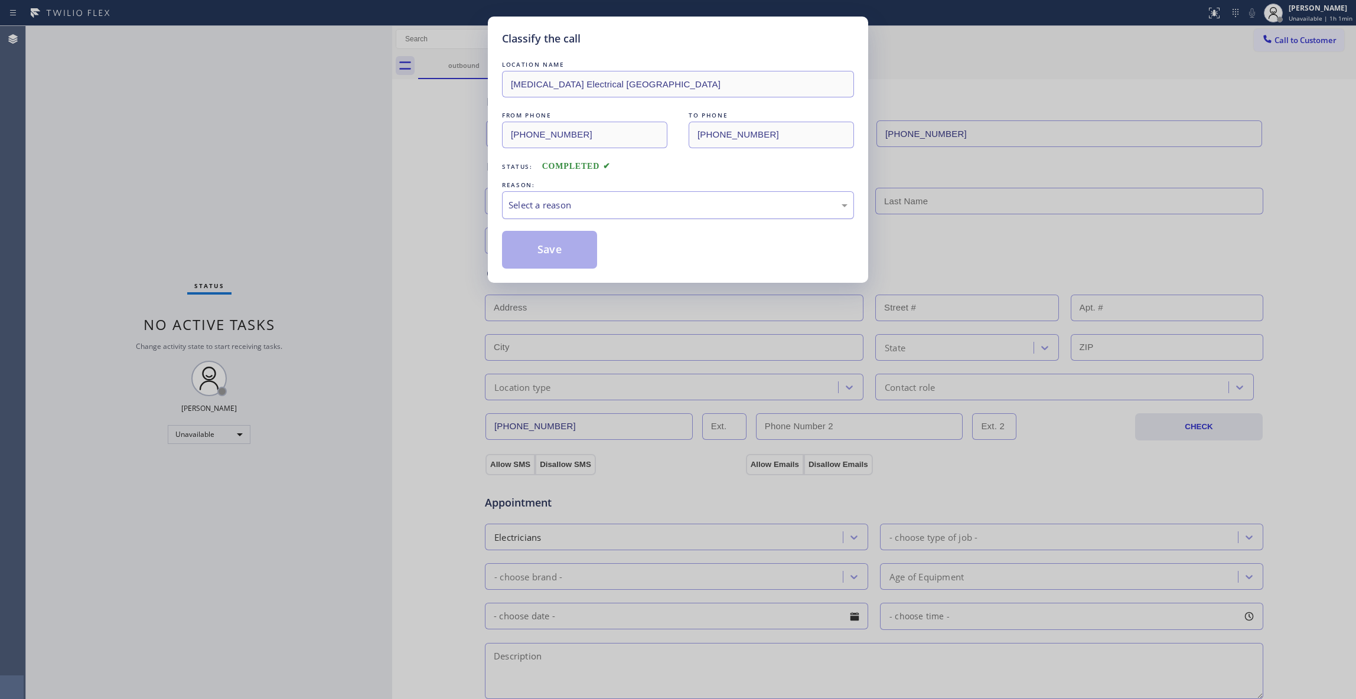
click at [546, 206] on div "Select a reason" at bounding box center [677, 205] width 339 height 14
click at [552, 244] on button "Save" at bounding box center [549, 250] width 95 height 38
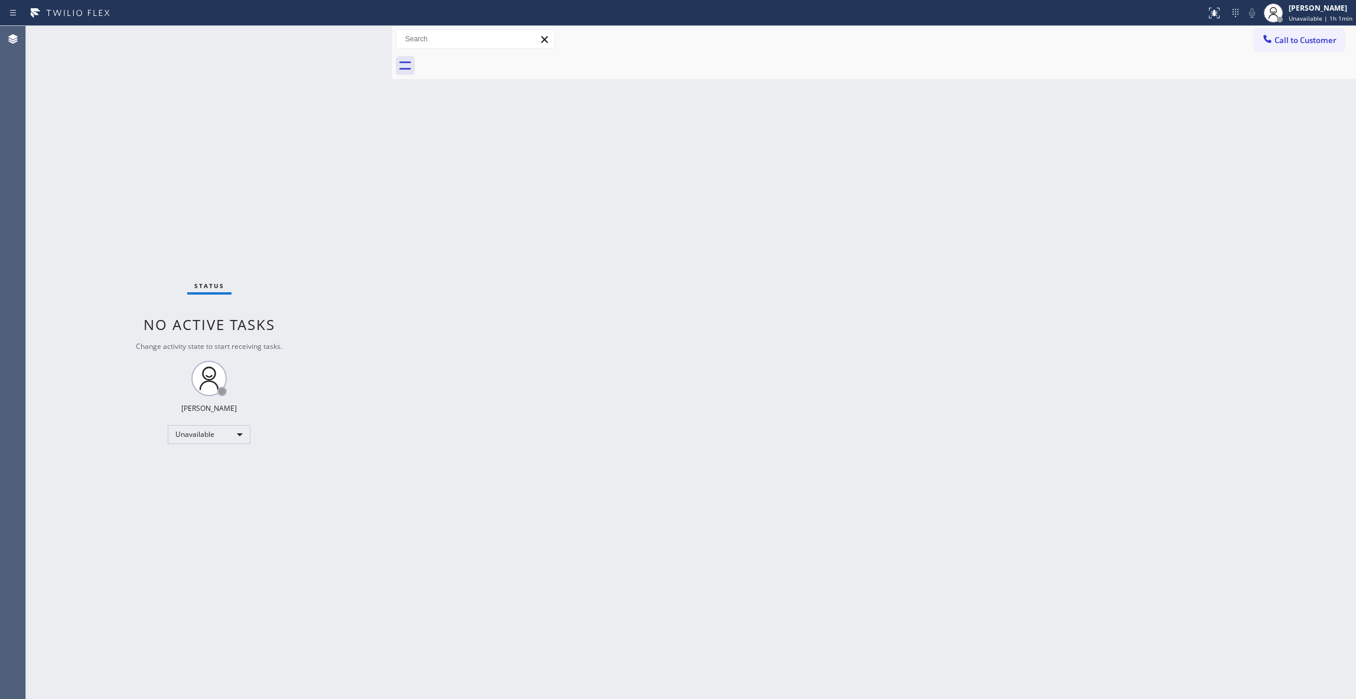
click at [938, 185] on div "Back to Dashboard Change Sender ID Customers Technicians Select a contact Outbo…" at bounding box center [874, 362] width 964 height 673
click at [1305, 36] on span "Call to Customer" at bounding box center [1305, 40] width 62 height 11
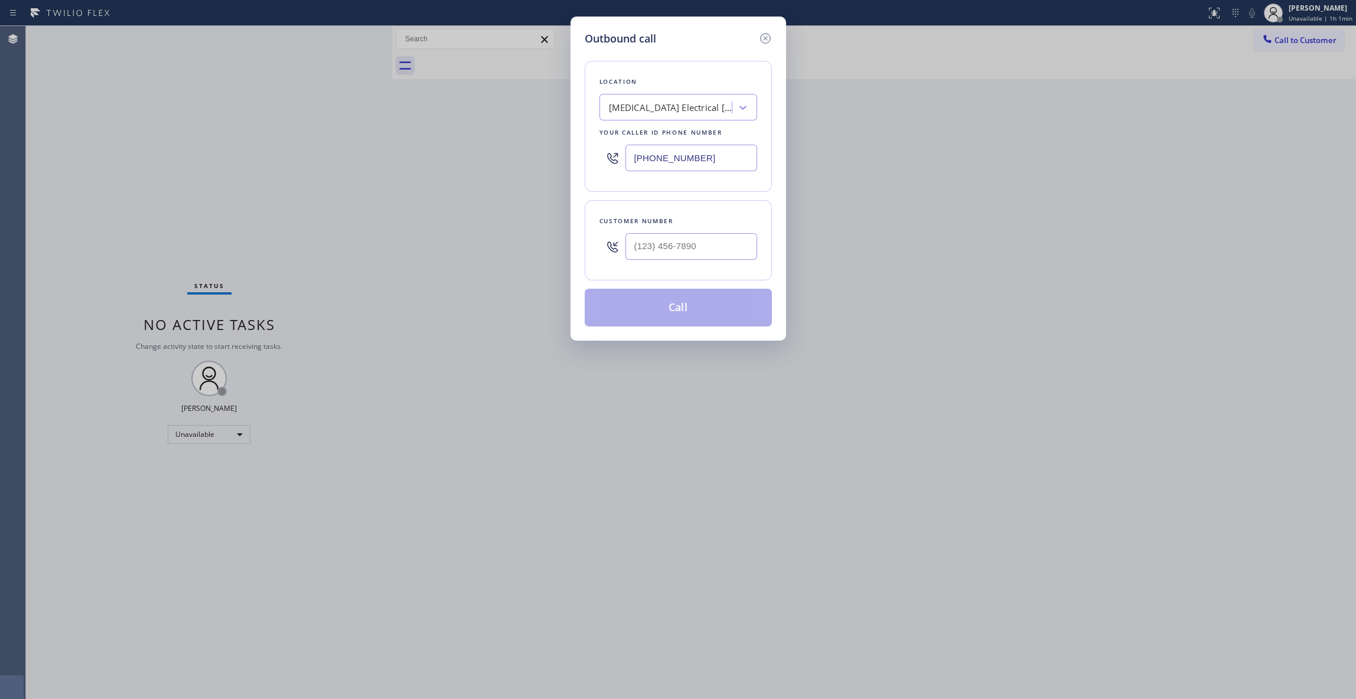
drag, startPoint x: 728, startPoint y: 158, endPoint x: 335, endPoint y: 256, distance: 404.2
click at [69, 85] on div "Outbound call Location [MEDICAL_DATA] Electrical [GEOGRAPHIC_DATA] Your caller …" at bounding box center [678, 349] width 1356 height 699
paste input "470) 782-9857"
type input "[PHONE_NUMBER]"
click at [664, 236] on input "(___) ___-____" at bounding box center [691, 246] width 132 height 27
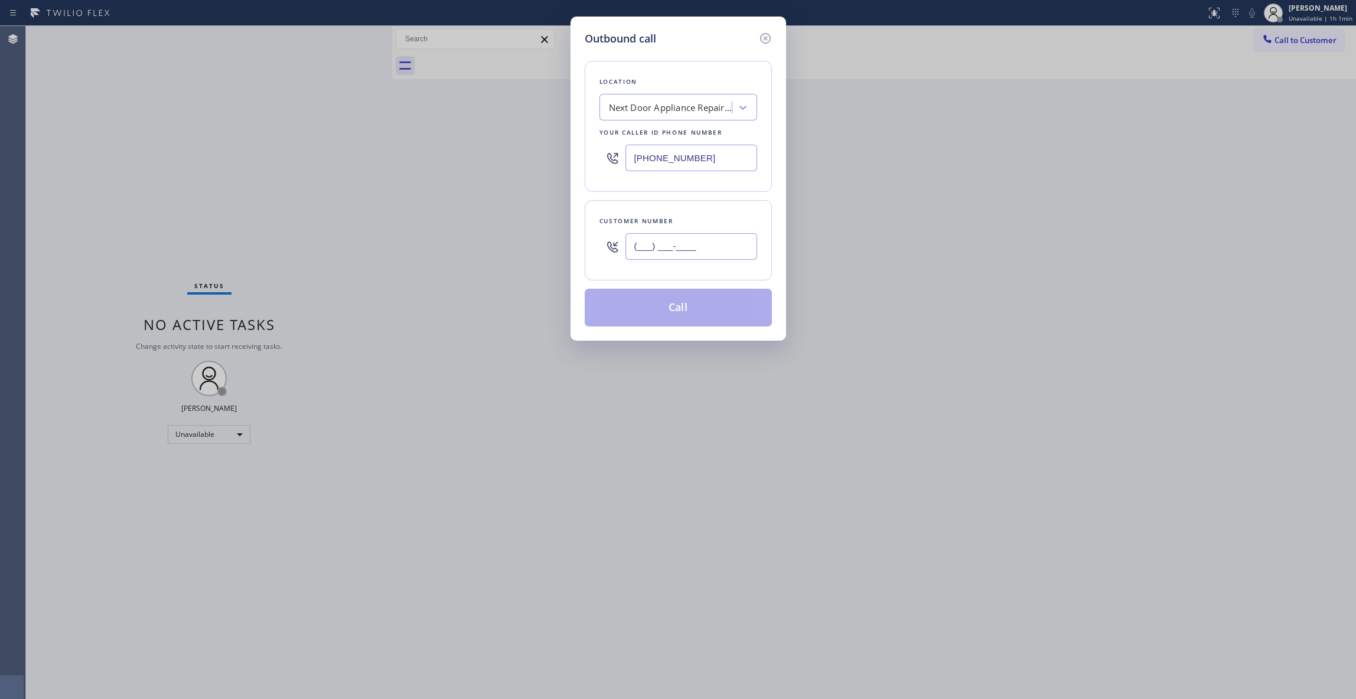
paste input "986) 286-1401"
type input "[PHONE_NUMBER]"
click at [692, 305] on button "Call" at bounding box center [678, 308] width 187 height 38
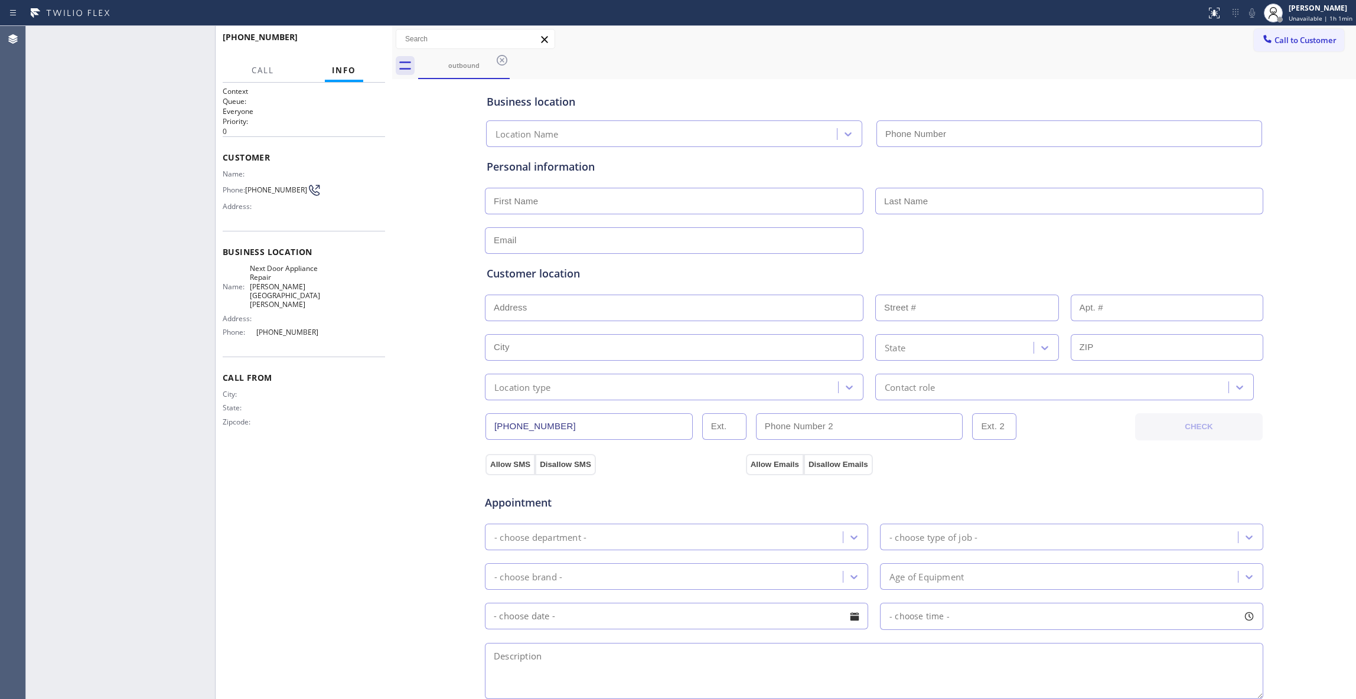
type input "[PHONE_NUMBER]"
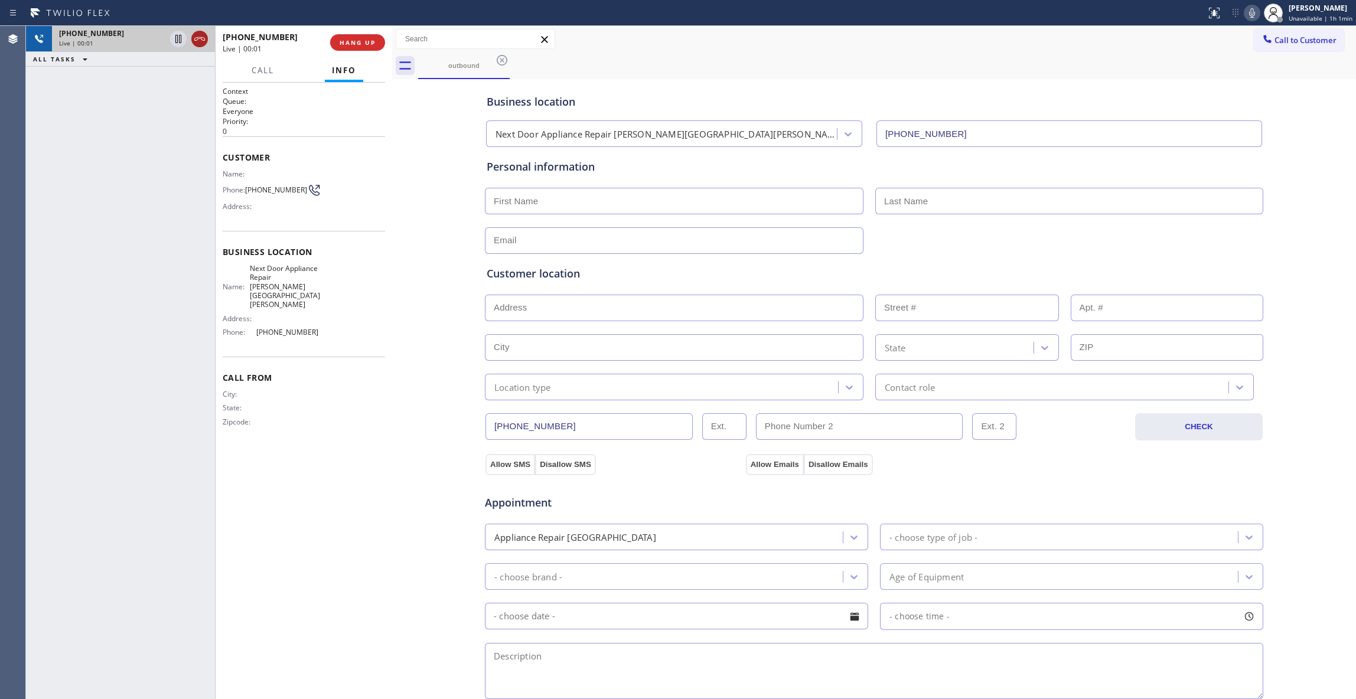
click at [206, 41] on icon at bounding box center [200, 39] width 14 height 14
click at [348, 50] on button "HANG UP" at bounding box center [357, 42] width 55 height 17
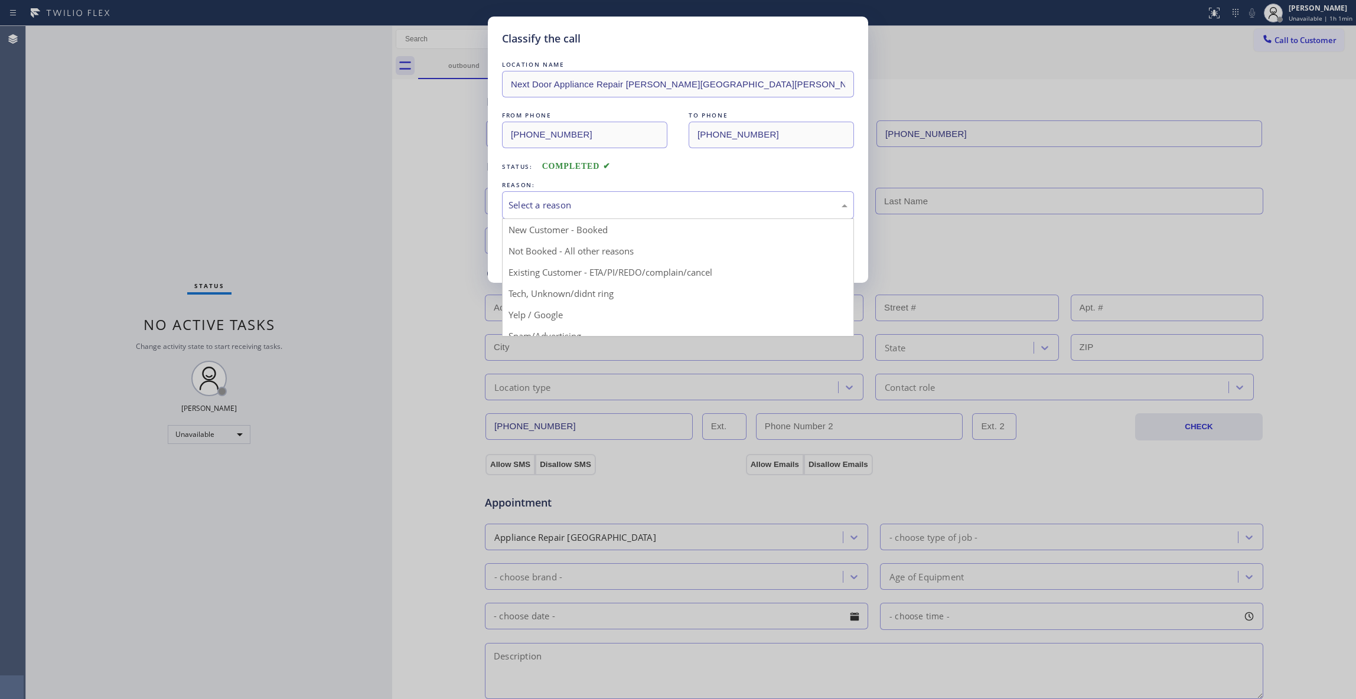
click at [539, 199] on div "Select a reason" at bounding box center [677, 205] width 339 height 14
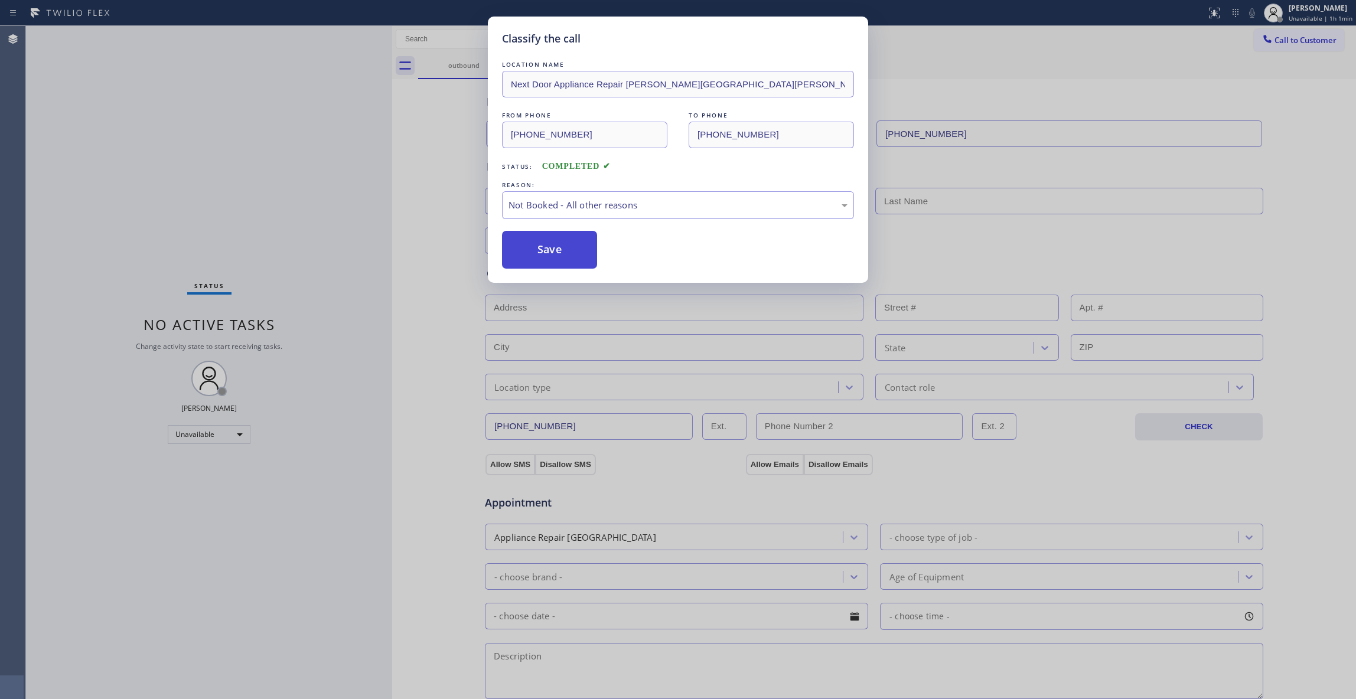
click at [562, 256] on button "Save" at bounding box center [549, 250] width 95 height 38
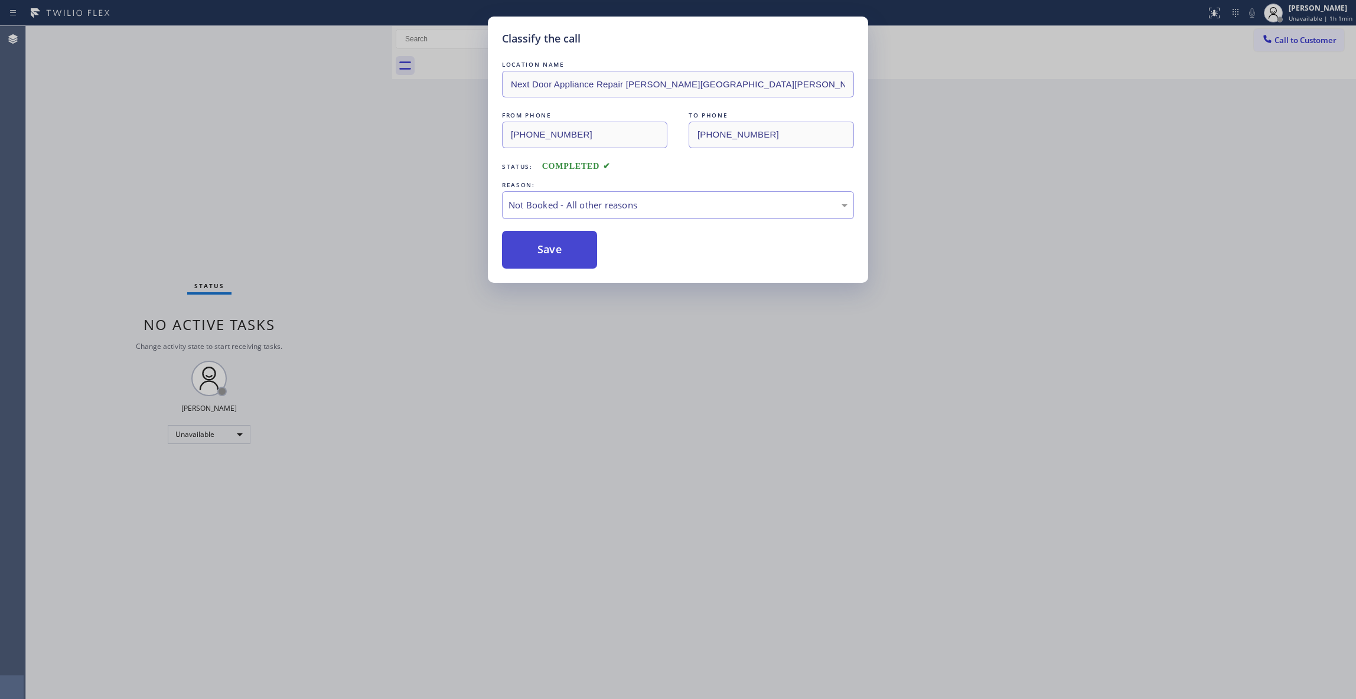
click at [562, 256] on button "Save" at bounding box center [549, 250] width 95 height 38
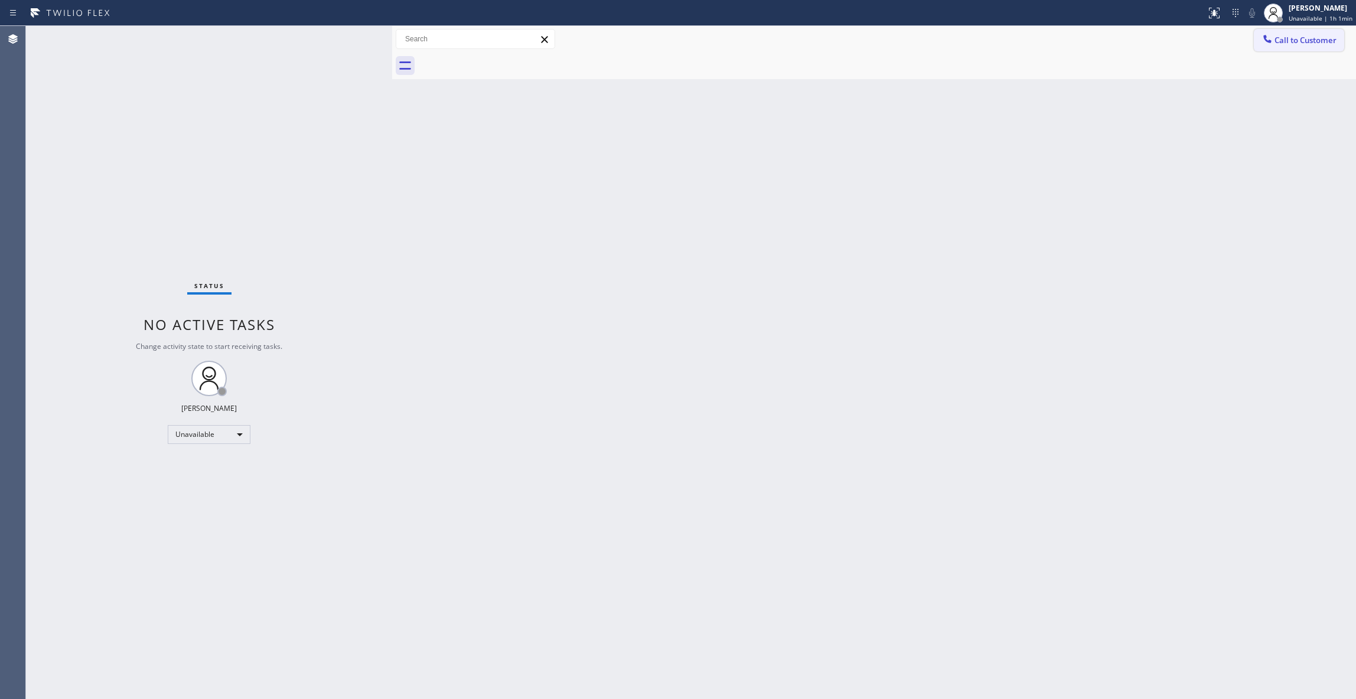
drag, startPoint x: 1316, startPoint y: 44, endPoint x: 1257, endPoint y: 48, distance: 59.2
click at [1312, 44] on span "Call to Customer" at bounding box center [1305, 40] width 62 height 11
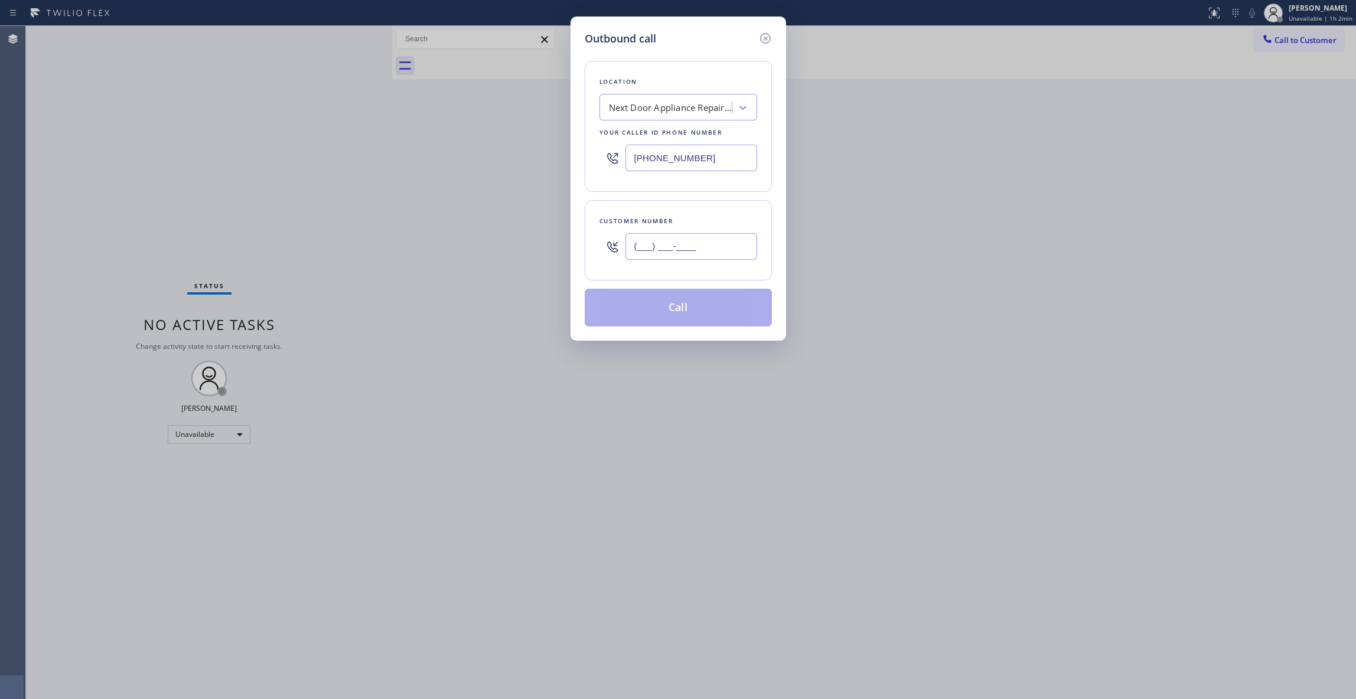
click at [663, 251] on input "(___) ___-____" at bounding box center [691, 246] width 132 height 27
paste input "986) 286-1401"
type input "[PHONE_NUMBER]"
click at [678, 310] on button "Call" at bounding box center [678, 308] width 187 height 38
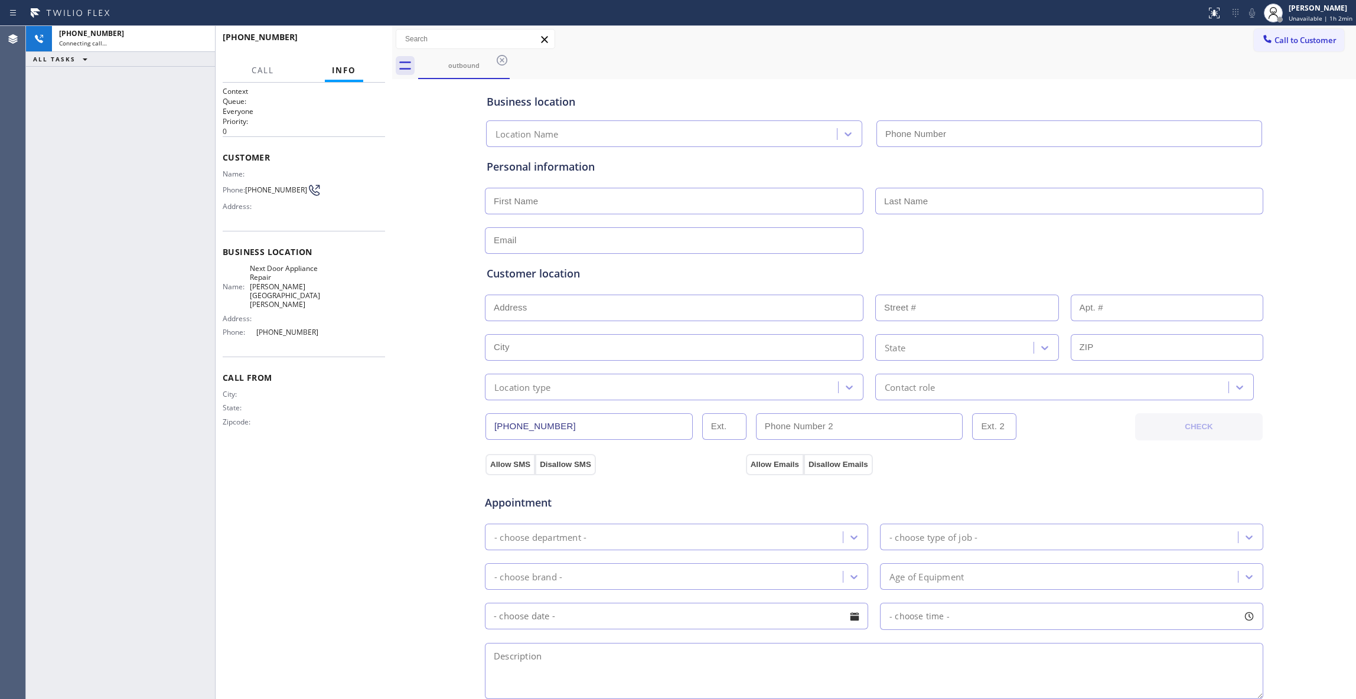
type input "[PHONE_NUMBER]"
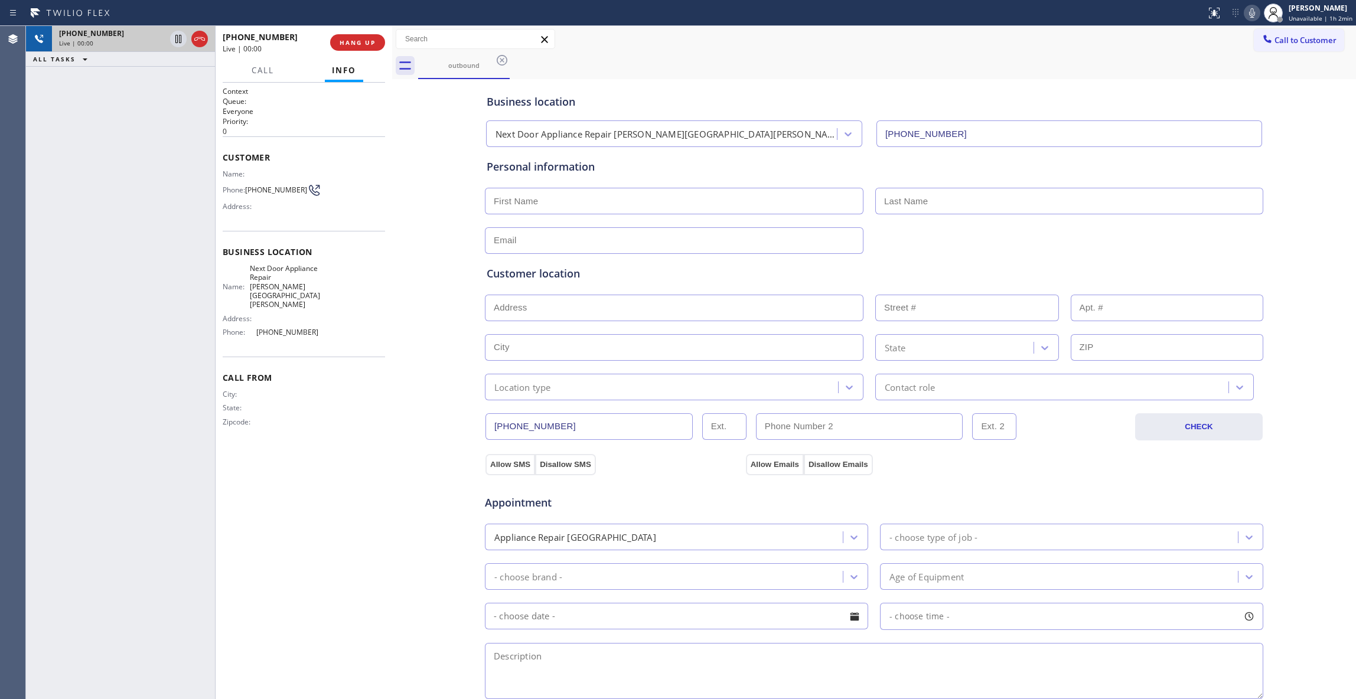
click at [211, 38] on div "[PHONE_NUMBER] Live | 00:00" at bounding box center [120, 39] width 189 height 26
click at [200, 35] on icon at bounding box center [200, 39] width 14 height 14
click at [364, 43] on span "HANG UP" at bounding box center [358, 42] width 36 height 8
click at [332, 43] on button "COMPLETE" at bounding box center [355, 42] width 60 height 17
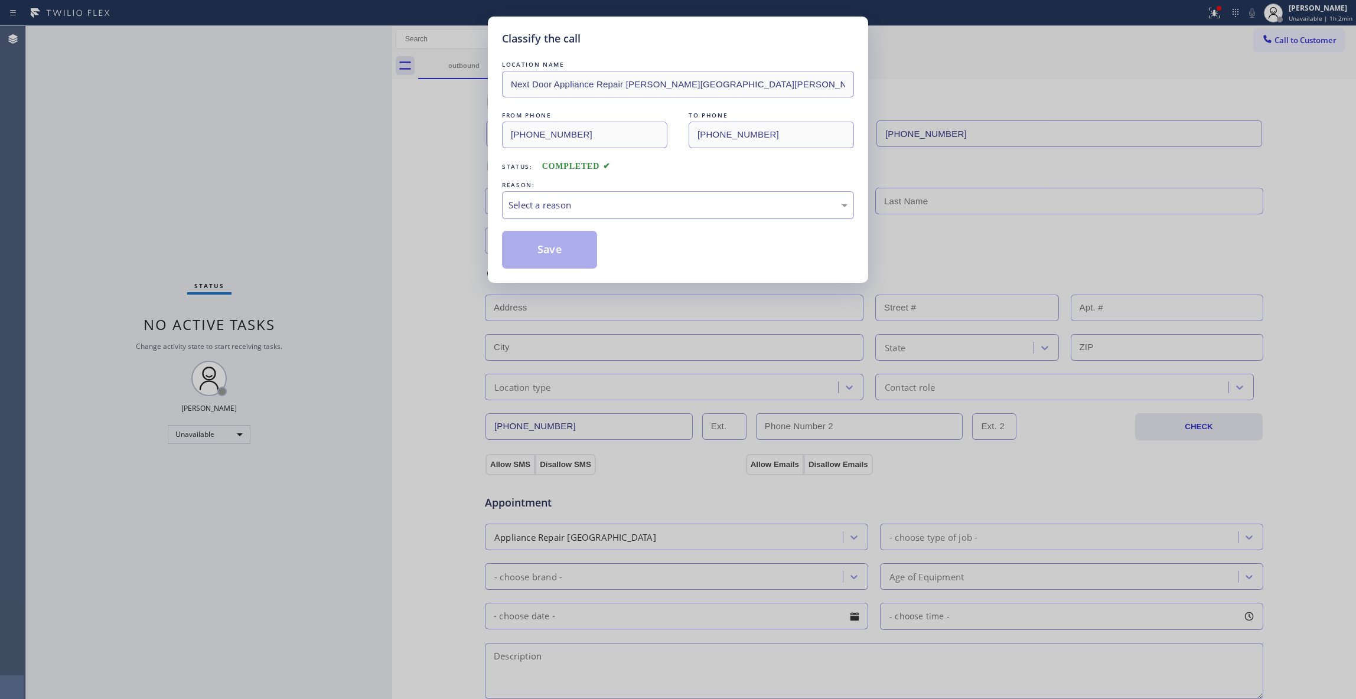
click at [543, 211] on div "Select a reason" at bounding box center [677, 205] width 339 height 14
click at [537, 246] on button "Save" at bounding box center [549, 250] width 95 height 38
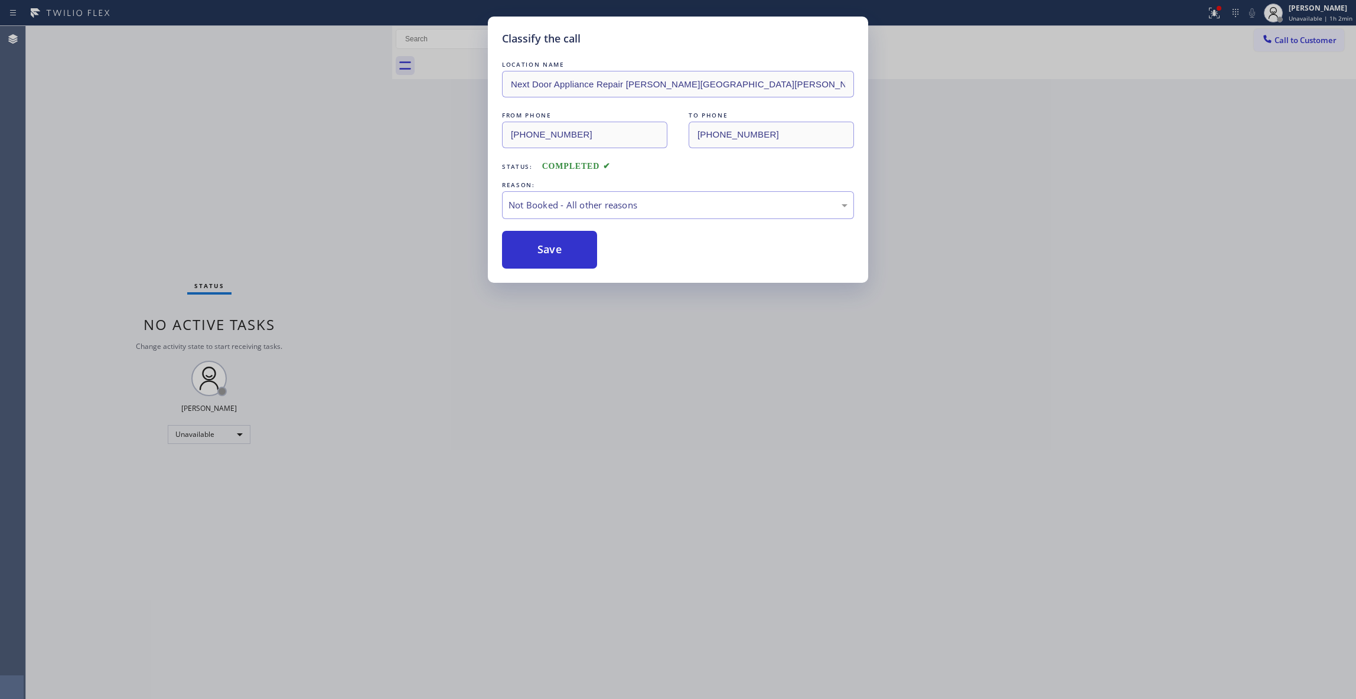
click at [537, 246] on button "Save" at bounding box center [549, 250] width 95 height 38
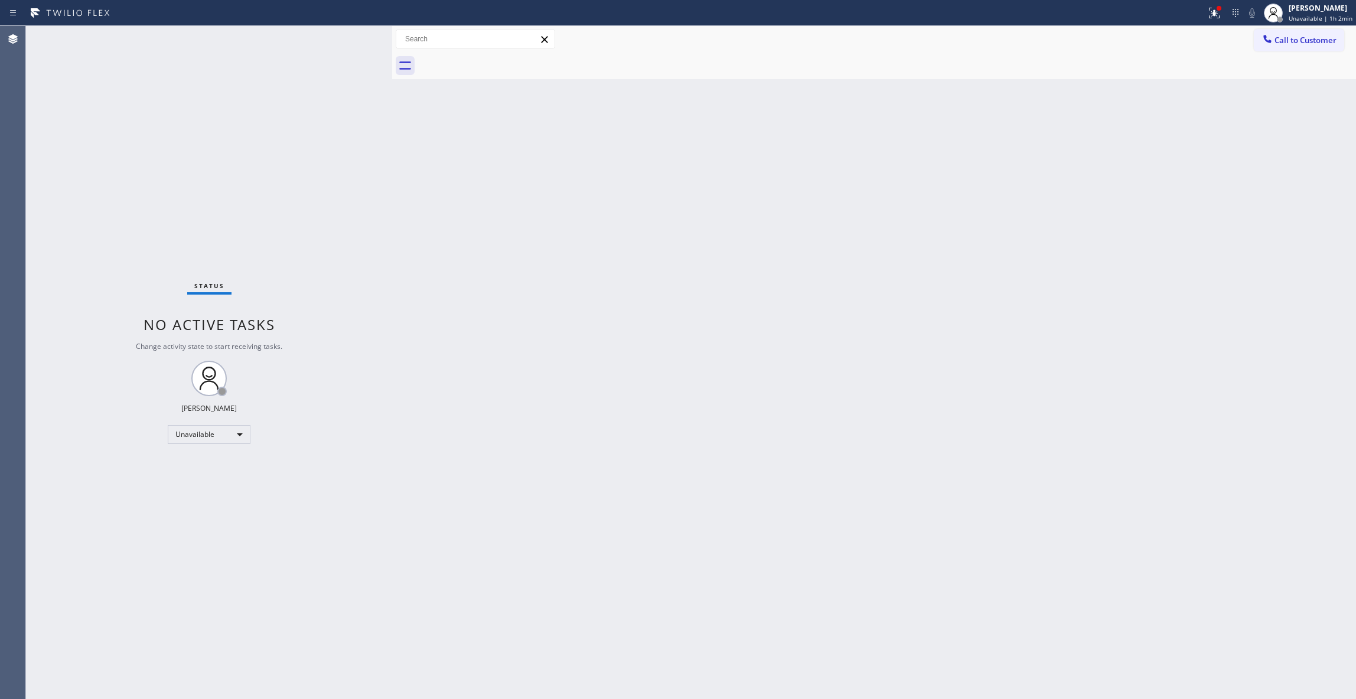
drag, startPoint x: 1333, startPoint y: 36, endPoint x: 1294, endPoint y: 40, distance: 39.2
click at [1331, 36] on span "Call to Customer" at bounding box center [1305, 40] width 62 height 11
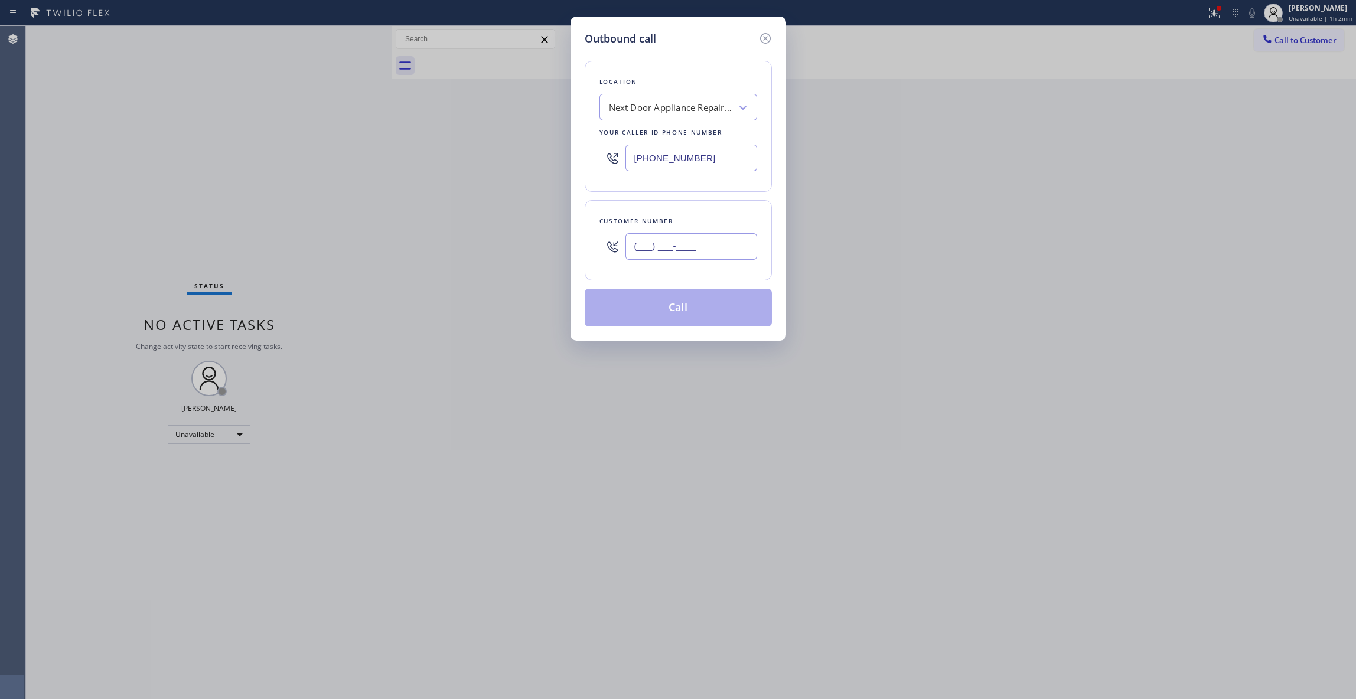
click at [699, 260] on input "(___) ___-____" at bounding box center [691, 246] width 132 height 27
paste input "986) 286-1401"
type input "[PHONE_NUMBER]"
click at [711, 313] on button "Call" at bounding box center [678, 308] width 187 height 38
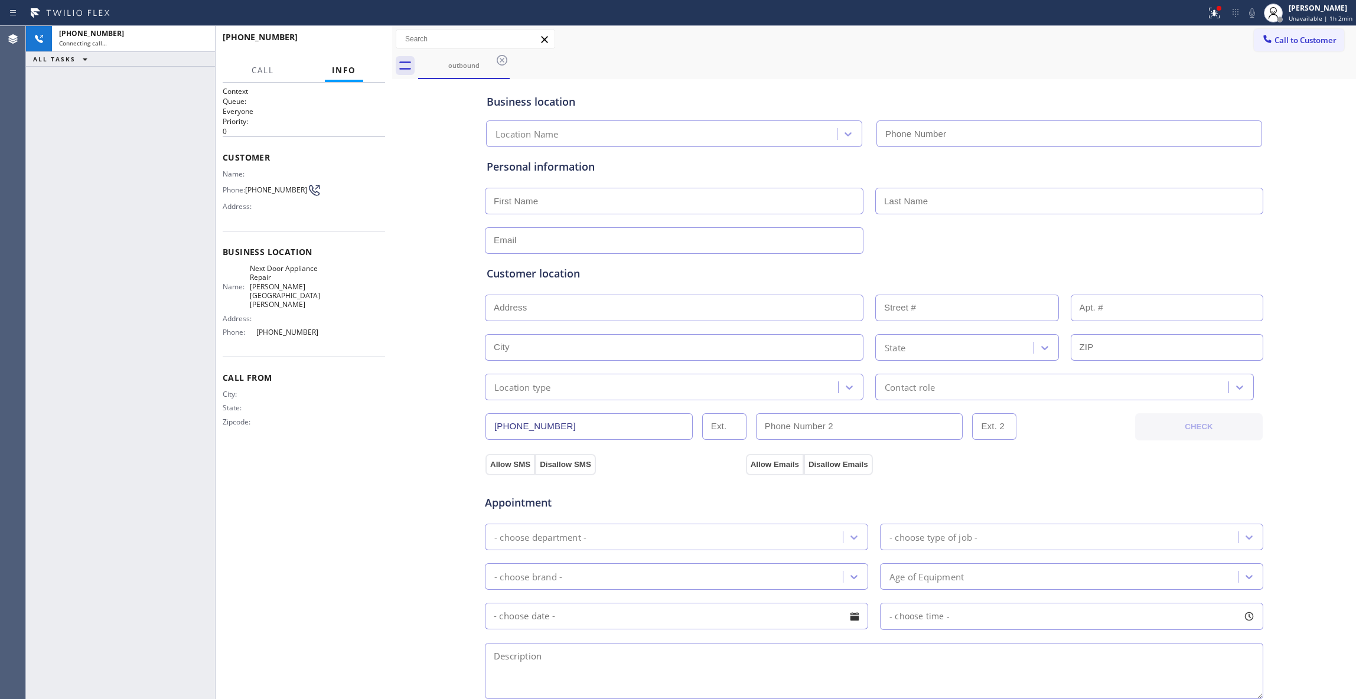
type input "[PHONE_NUMBER]"
drag, startPoint x: 200, startPoint y: 34, endPoint x: 346, endPoint y: 97, distance: 159.5
click at [200, 34] on icon at bounding box center [200, 39] width 14 height 14
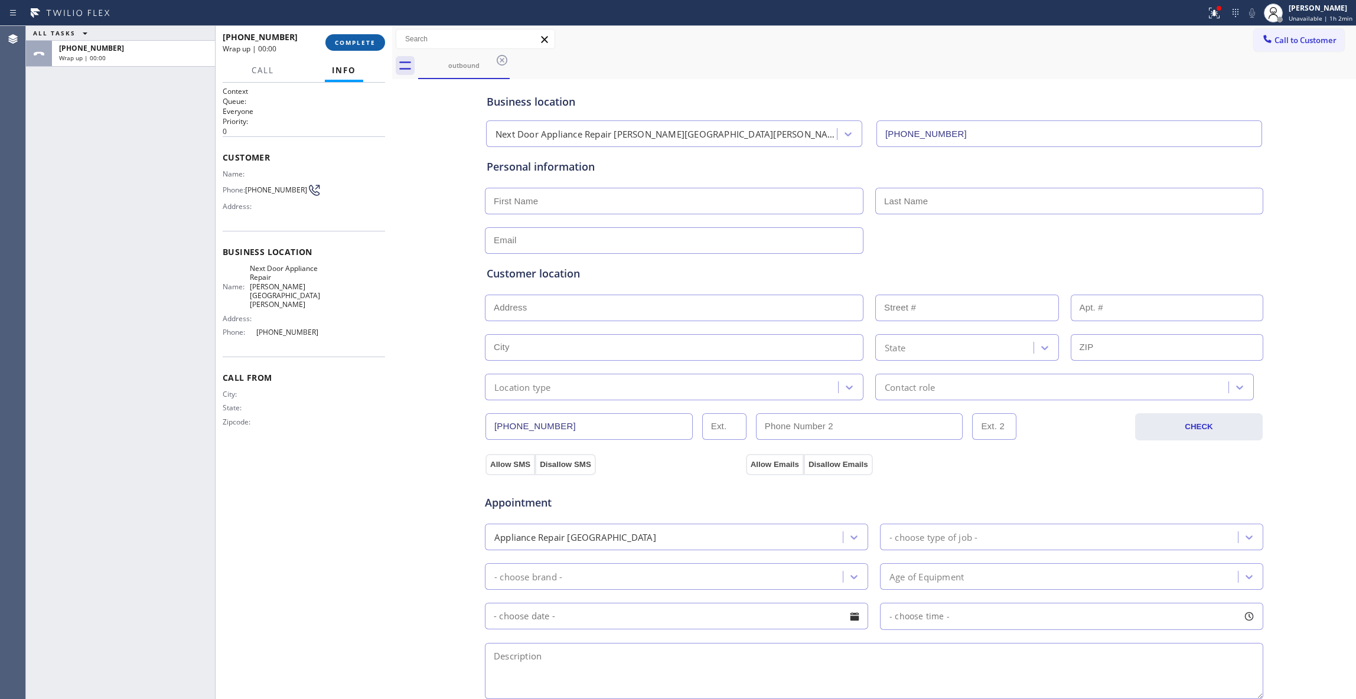
click at [369, 45] on span "COMPLETE" at bounding box center [355, 42] width 41 height 8
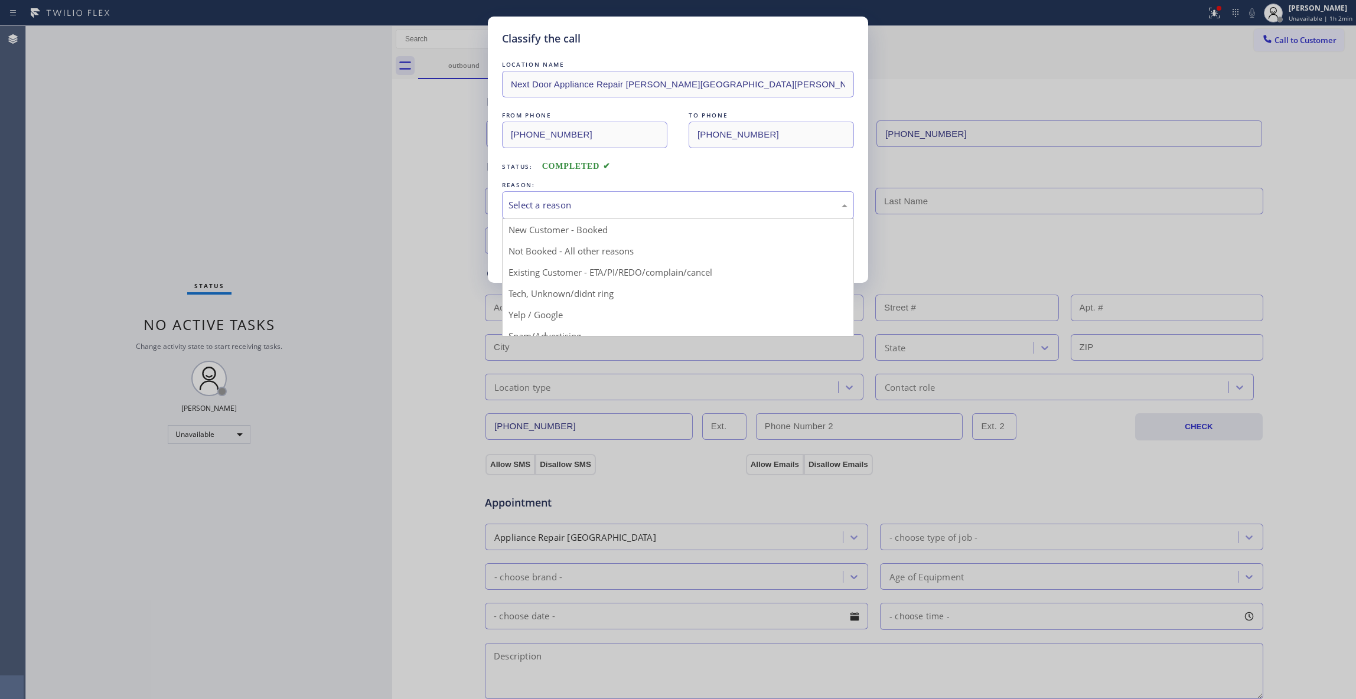
click at [570, 203] on div "Select a reason" at bounding box center [677, 205] width 339 height 14
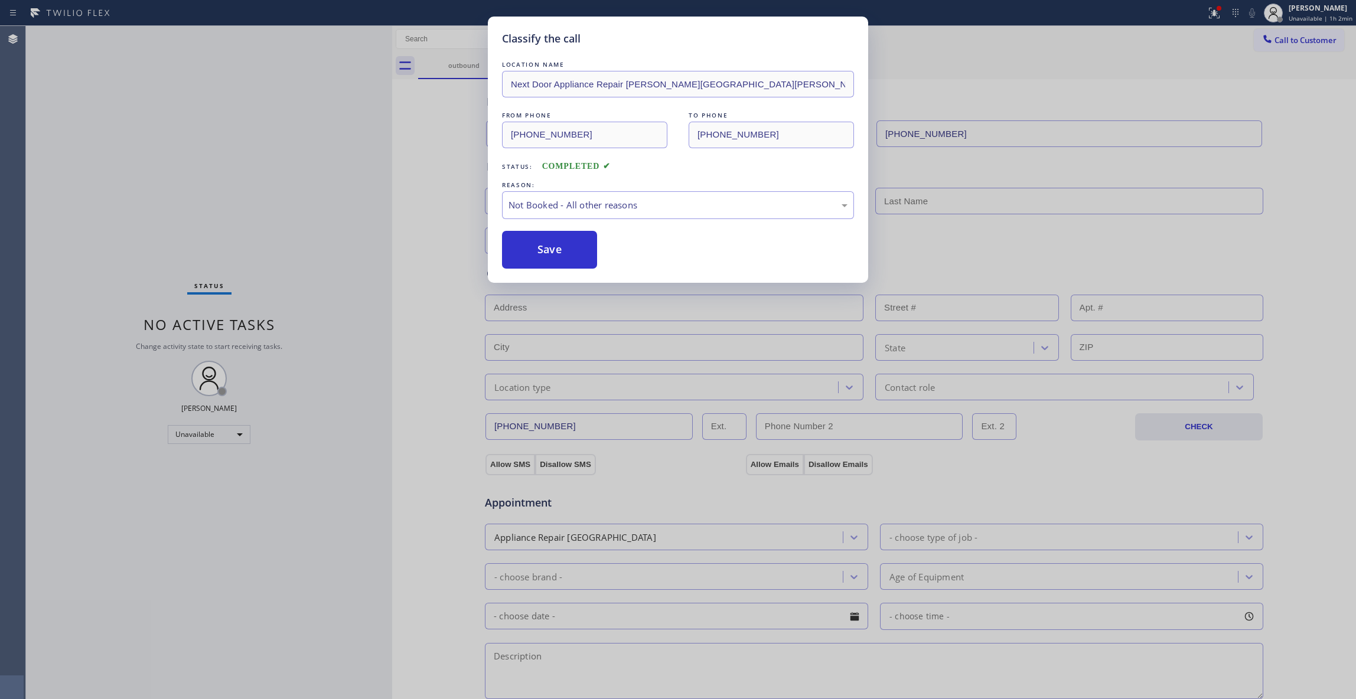
click at [560, 249] on button "Save" at bounding box center [549, 250] width 95 height 38
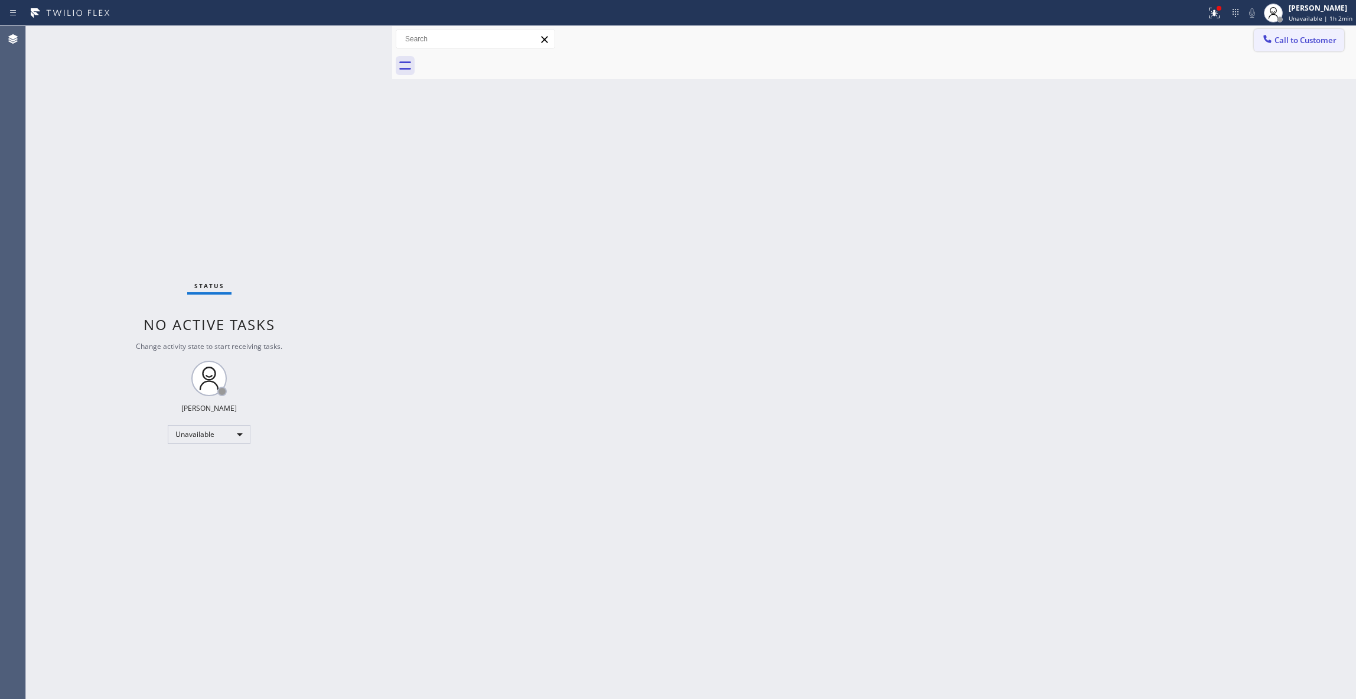
click at [1302, 48] on button "Call to Customer" at bounding box center [1299, 40] width 90 height 22
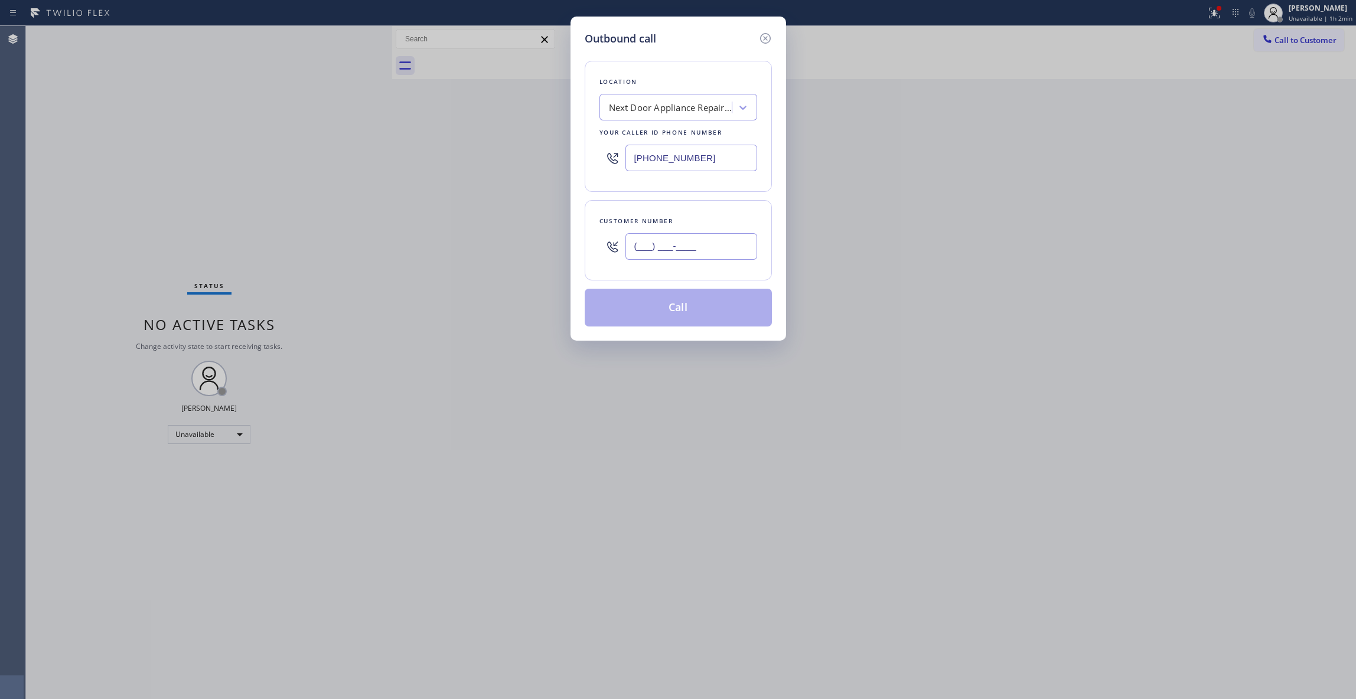
click at [657, 247] on input "(___) ___-____" at bounding box center [691, 246] width 132 height 27
paste input "986) 286-1401"
type input "[PHONE_NUMBER]"
click at [654, 310] on button "Call" at bounding box center [678, 308] width 187 height 38
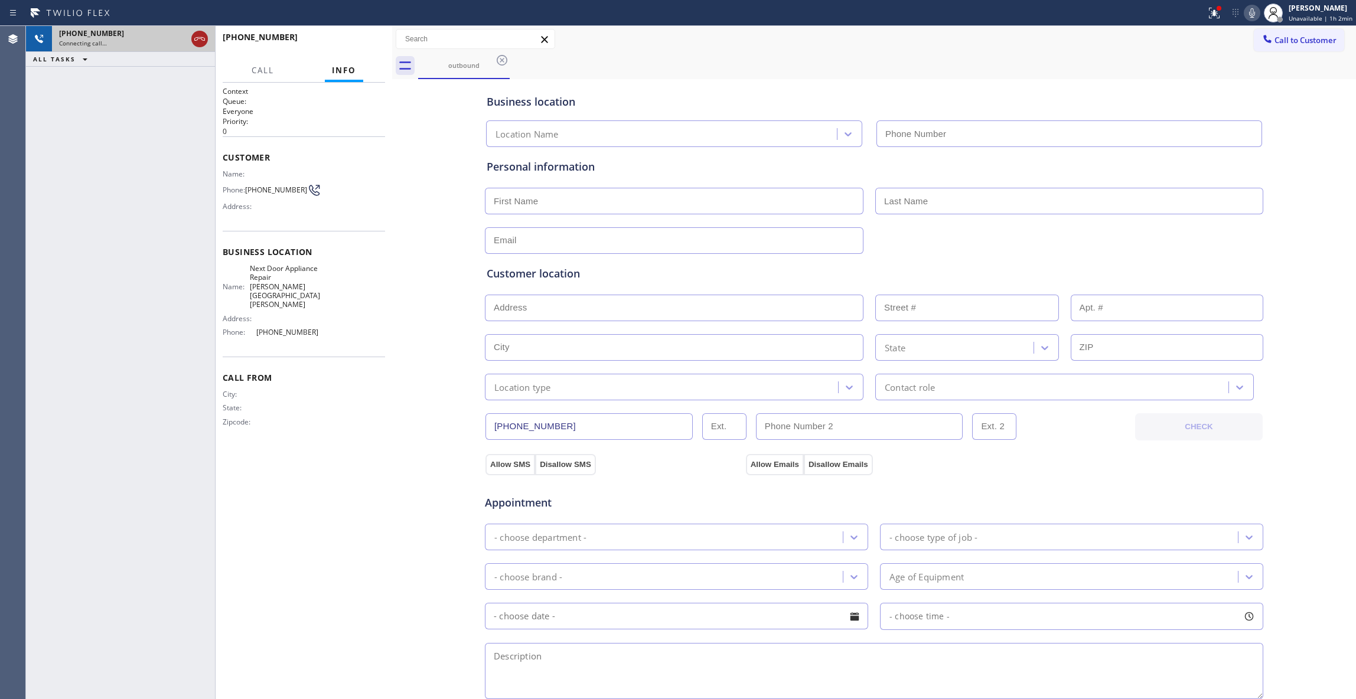
type input "[PHONE_NUMBER]"
click at [196, 37] on icon at bounding box center [200, 39] width 14 height 14
click at [338, 40] on button "HANG UP" at bounding box center [357, 42] width 55 height 17
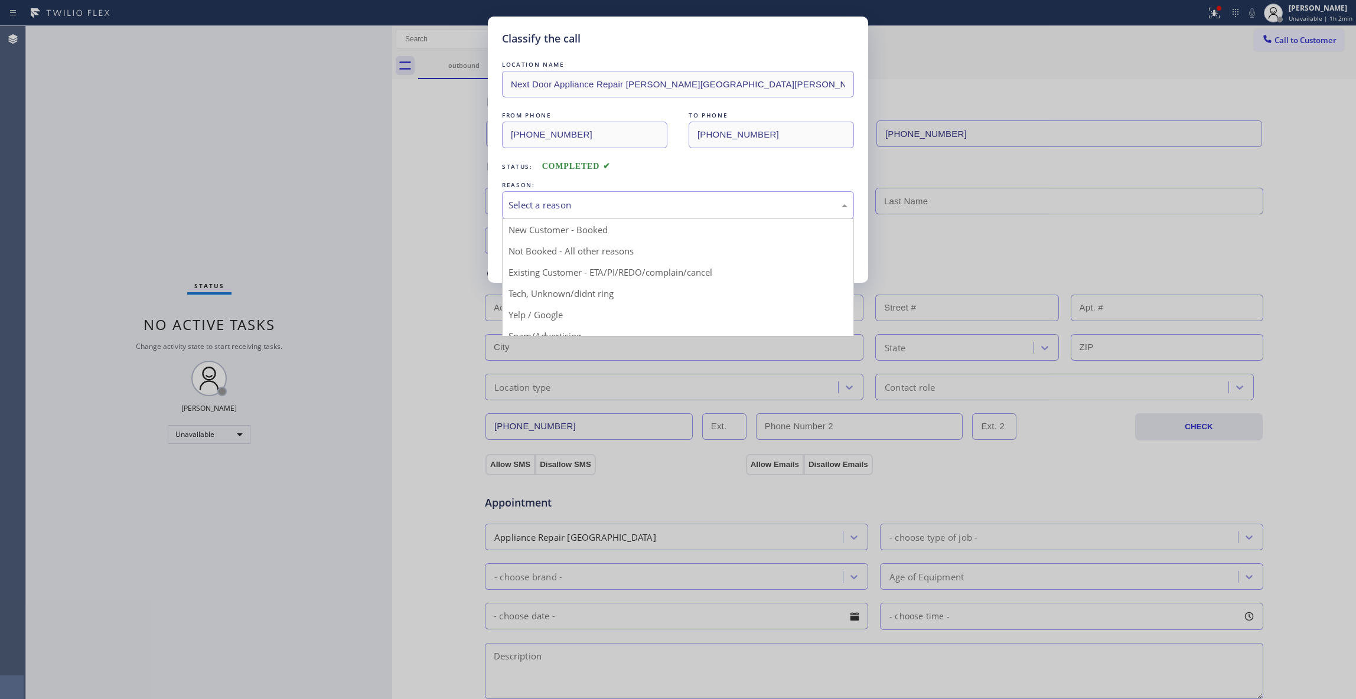
click at [612, 199] on div "Select a reason" at bounding box center [677, 205] width 339 height 14
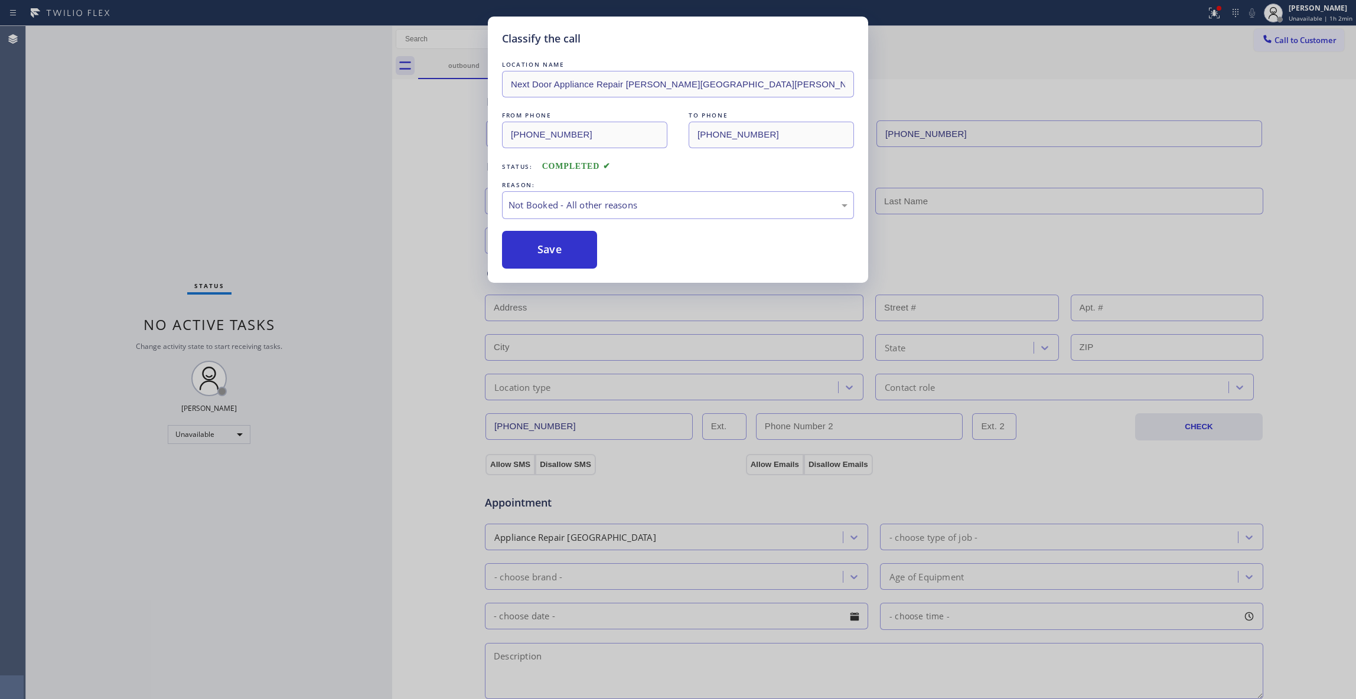
click at [558, 255] on button "Save" at bounding box center [549, 250] width 95 height 38
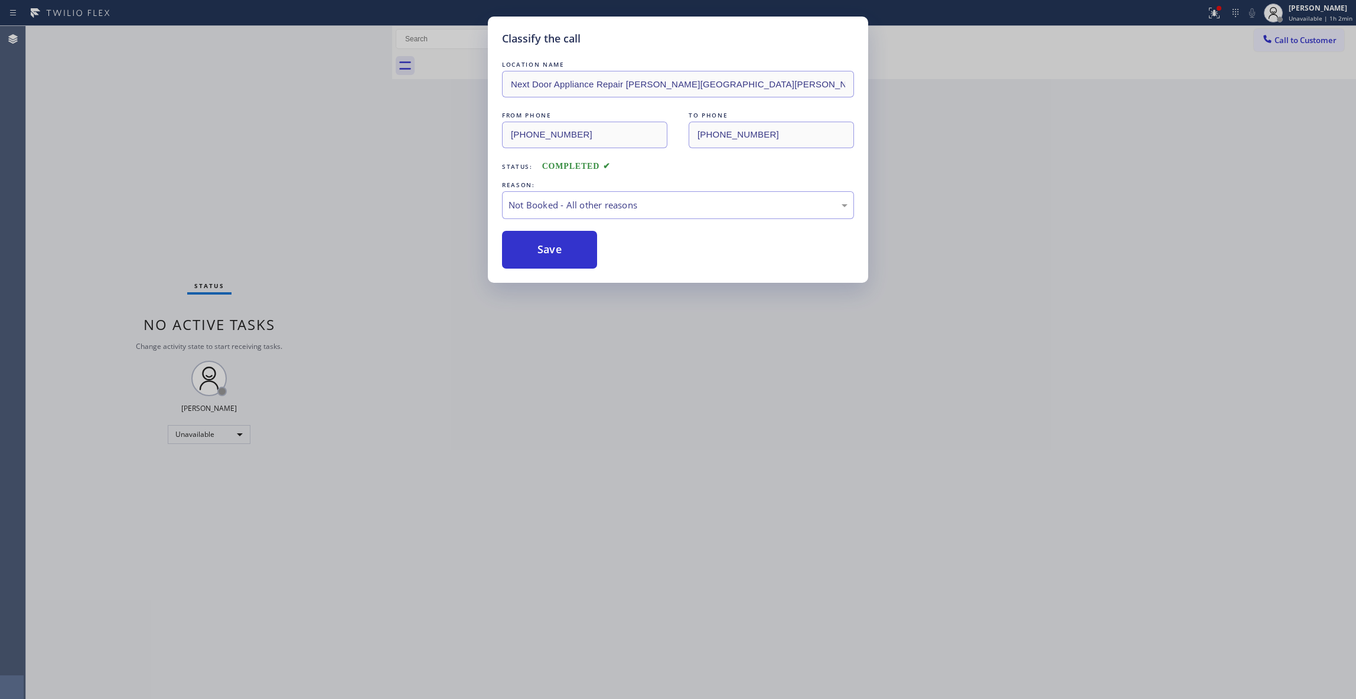
click at [558, 255] on button "Save" at bounding box center [549, 250] width 95 height 38
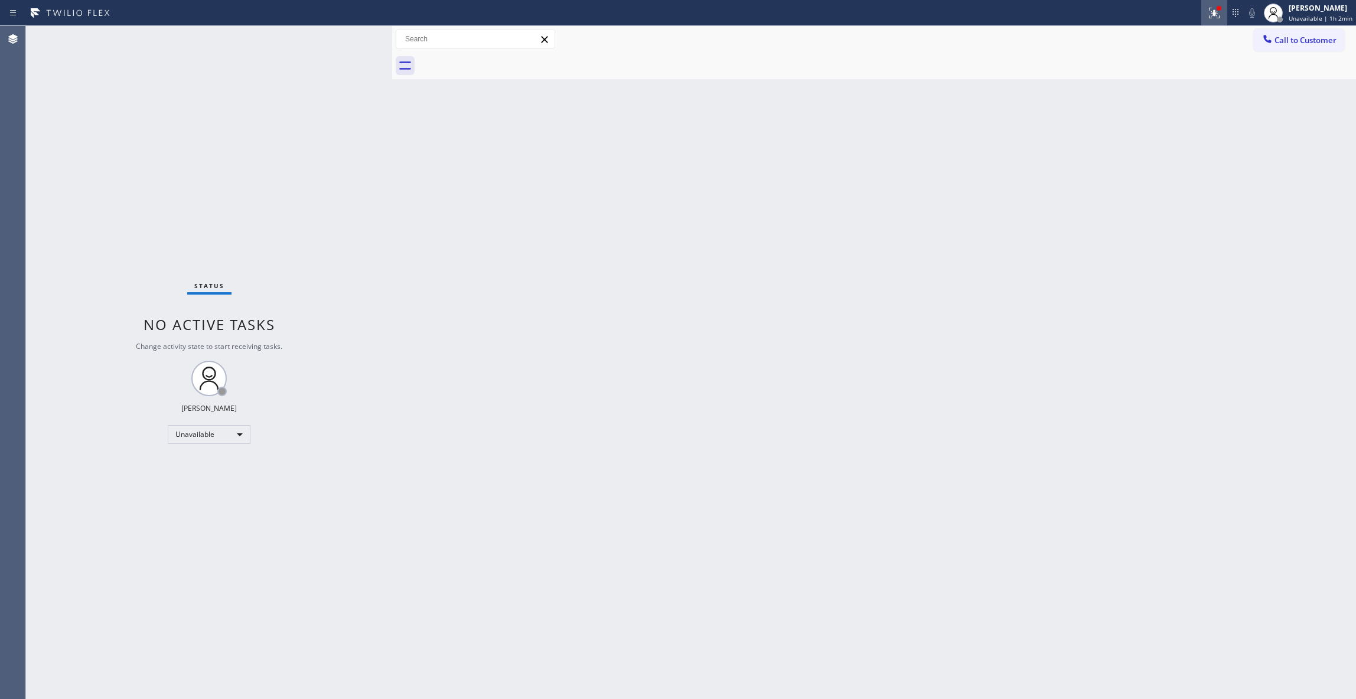
click at [1209, 15] on icon at bounding box center [1214, 13] width 11 height 11
click at [1127, 157] on span "Clear issues" at bounding box center [1142, 155] width 56 height 8
click at [1297, 38] on span "Call to Customer" at bounding box center [1305, 40] width 62 height 11
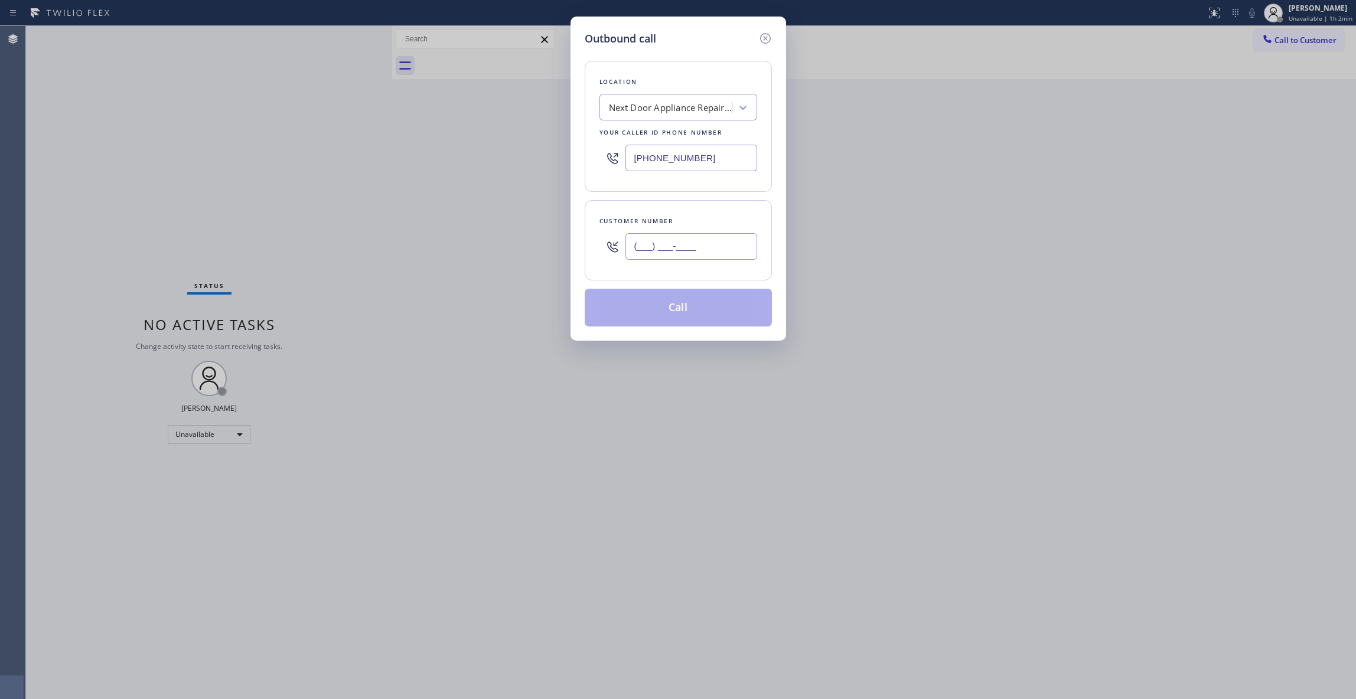
click at [674, 239] on input "(___) ___-____" at bounding box center [691, 246] width 132 height 27
paste input "986) 286-1401"
type input "[PHONE_NUMBER]"
click at [679, 314] on button "Call" at bounding box center [678, 308] width 187 height 38
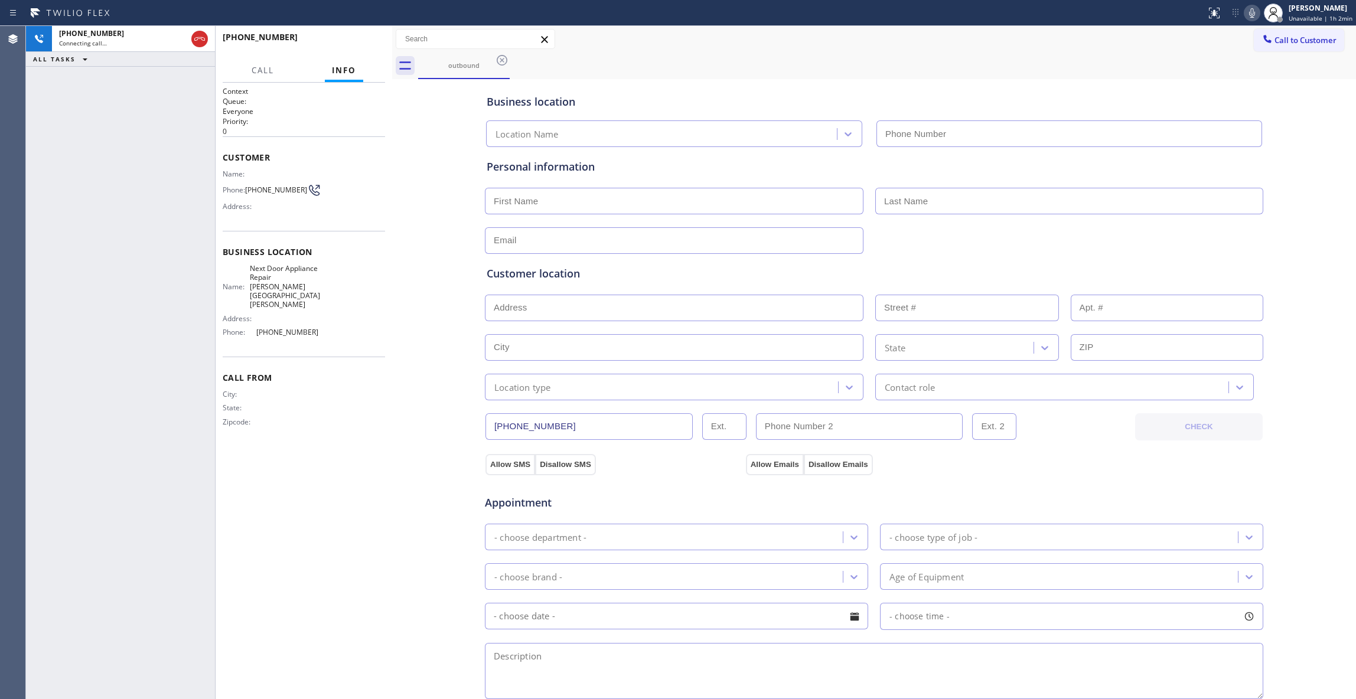
type input "[PHONE_NUMBER]"
click at [353, 38] on button "HANG UP" at bounding box center [357, 42] width 55 height 17
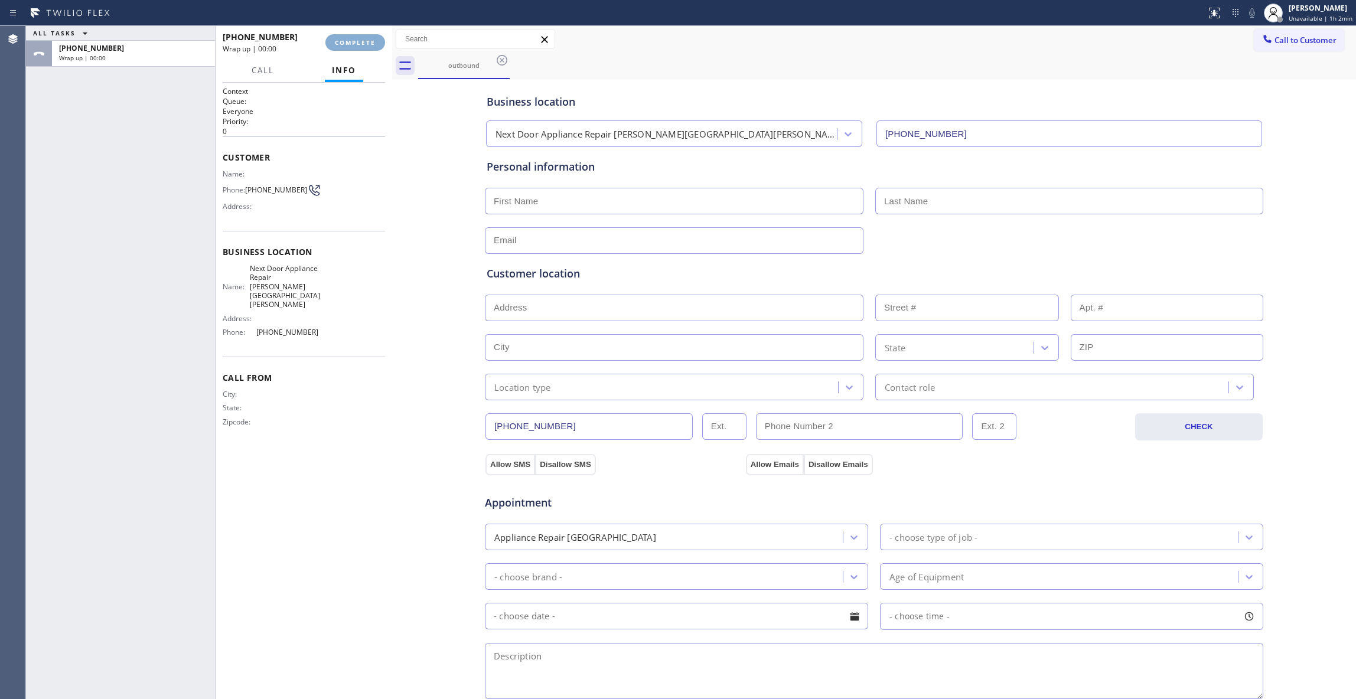
click at [350, 38] on button "COMPLETE" at bounding box center [355, 42] width 60 height 17
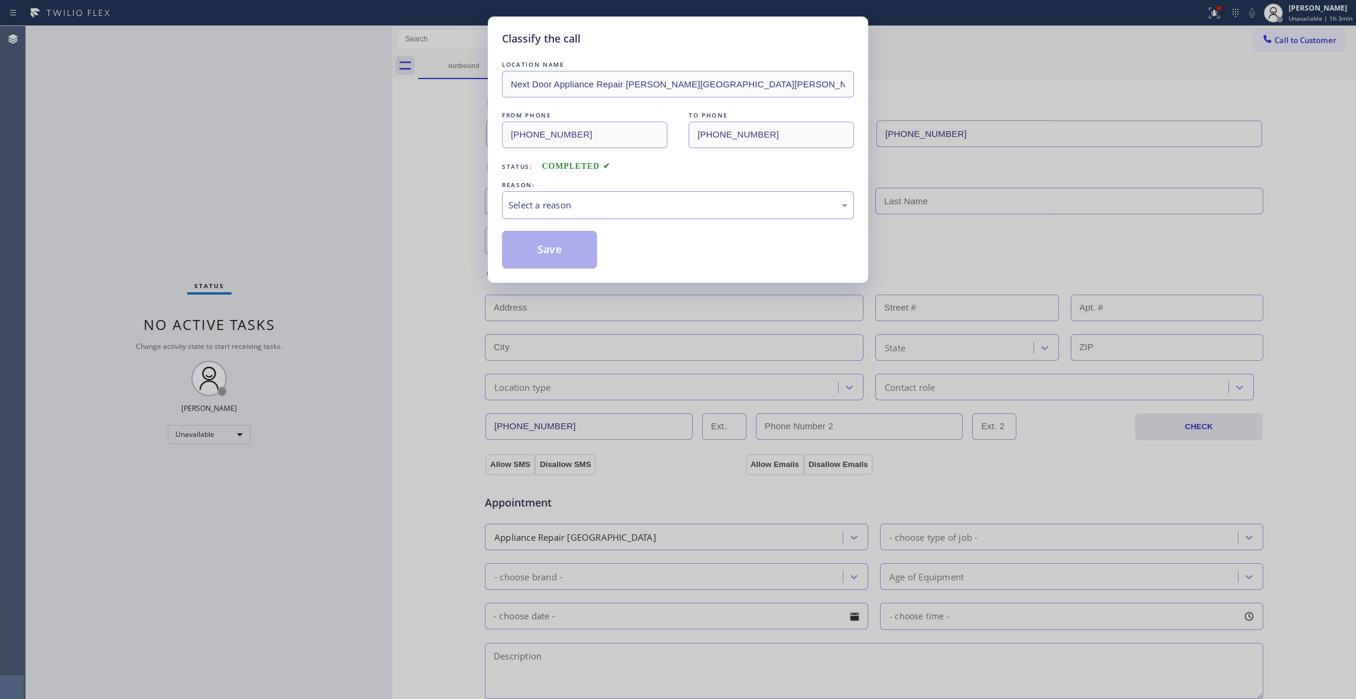
click at [522, 201] on div "Select a reason" at bounding box center [677, 205] width 339 height 14
click at [534, 249] on button "Save" at bounding box center [549, 250] width 95 height 38
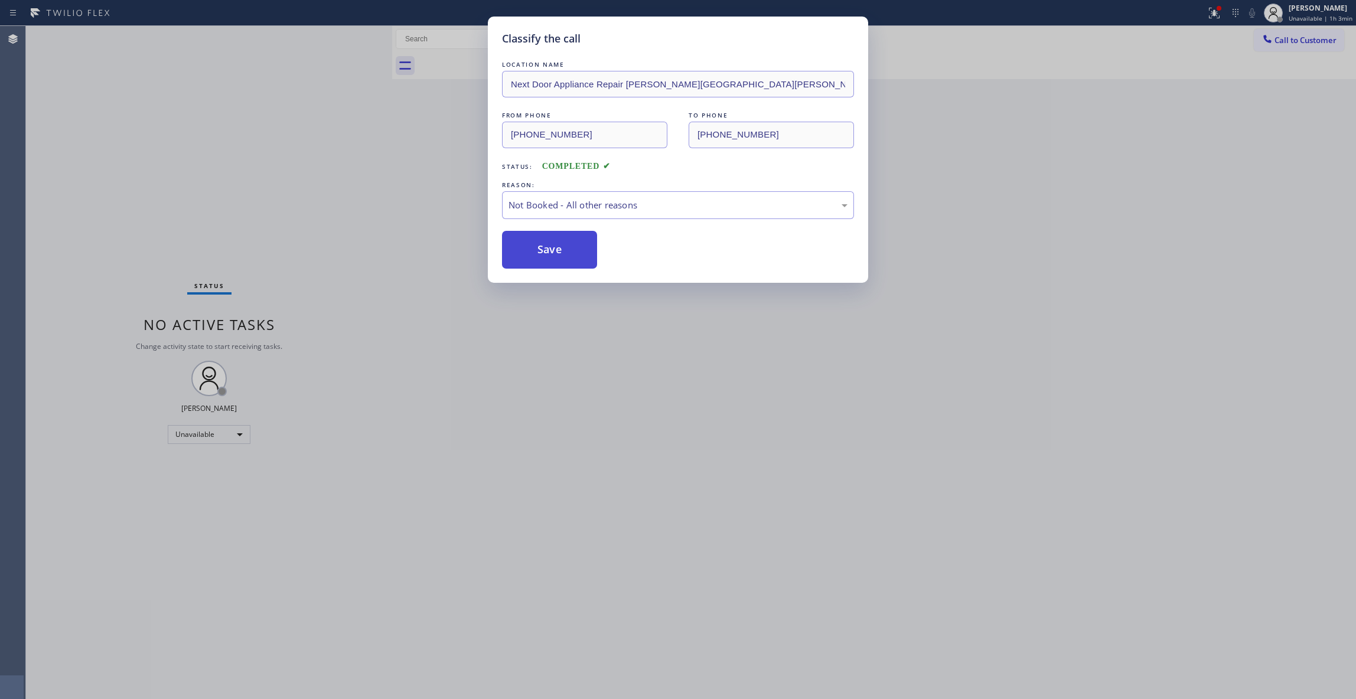
click at [534, 248] on button "Save" at bounding box center [549, 250] width 95 height 38
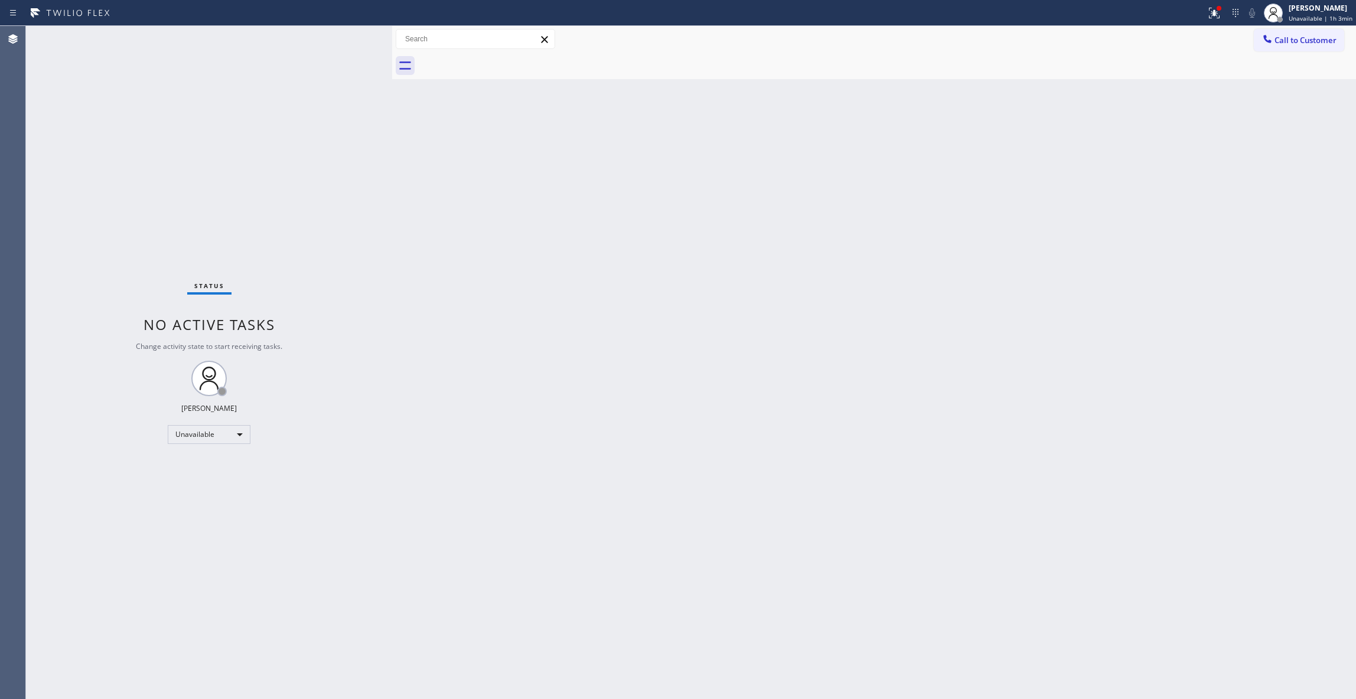
drag, startPoint x: 14, startPoint y: 308, endPoint x: 227, endPoint y: 226, distance: 228.4
click at [14, 308] on div "Agent Desktop" at bounding box center [12, 362] width 25 height 673
click at [1207, 12] on icon at bounding box center [1214, 13] width 14 height 14
click at [1142, 159] on button "Clear issues" at bounding box center [1141, 154] width 138 height 17
click at [1293, 39] on span "Call to Customer" at bounding box center [1305, 40] width 62 height 11
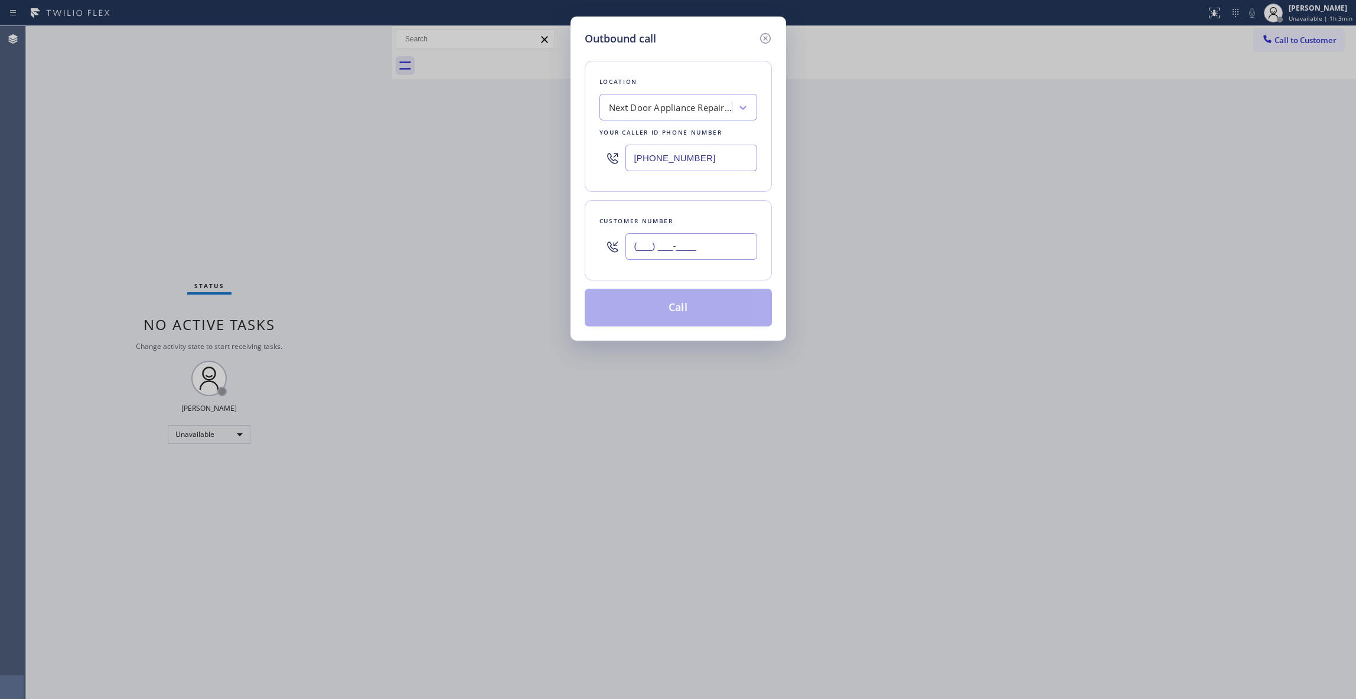
click at [689, 251] on input "(___) ___-____" at bounding box center [691, 246] width 132 height 27
paste input "986) 286-1401"
type input "[PHONE_NUMBER]"
click at [681, 313] on button "Call" at bounding box center [678, 308] width 187 height 38
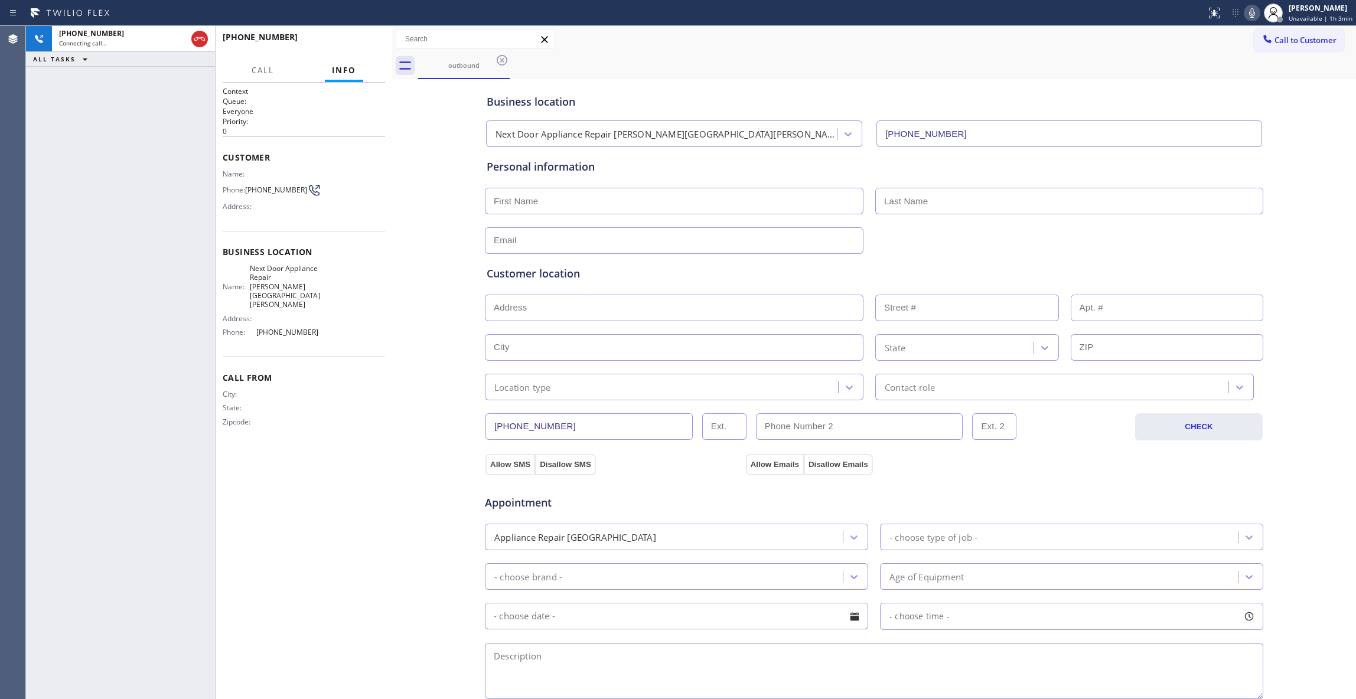
type input "[PHONE_NUMBER]"
click at [364, 43] on span "HANG UP" at bounding box center [358, 42] width 36 height 8
click at [359, 41] on span "COMPLETE" at bounding box center [355, 42] width 41 height 8
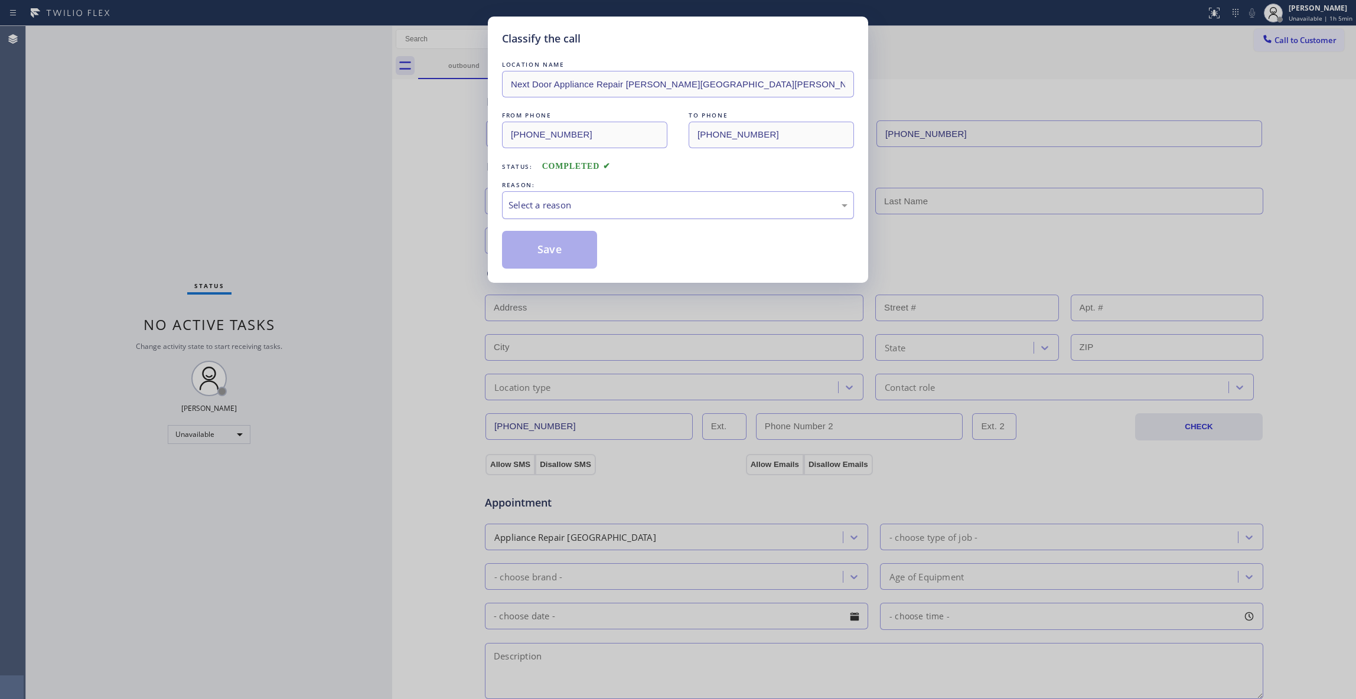
click at [556, 204] on div "Select a reason" at bounding box center [677, 205] width 339 height 14
click at [537, 246] on button "Save" at bounding box center [549, 250] width 95 height 38
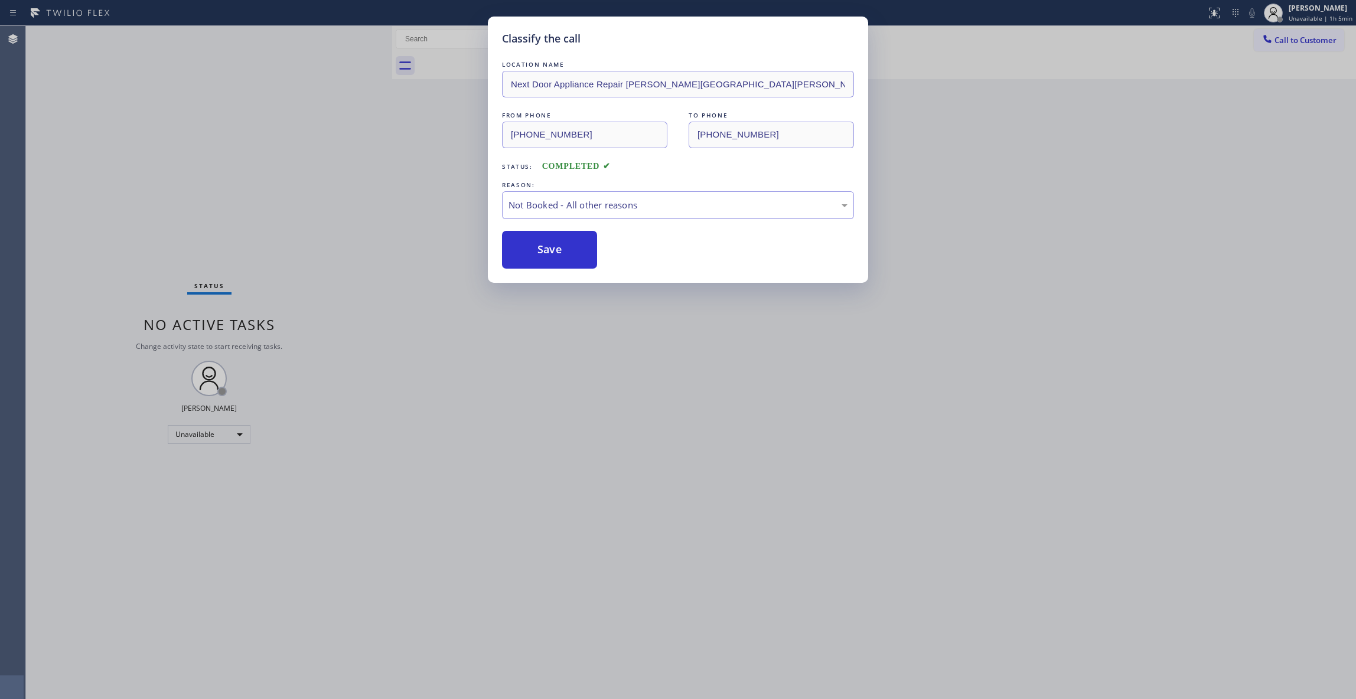
drag, startPoint x: 537, startPoint y: 246, endPoint x: 322, endPoint y: 694, distance: 497.1
click at [523, 257] on button "Save" at bounding box center [549, 250] width 95 height 38
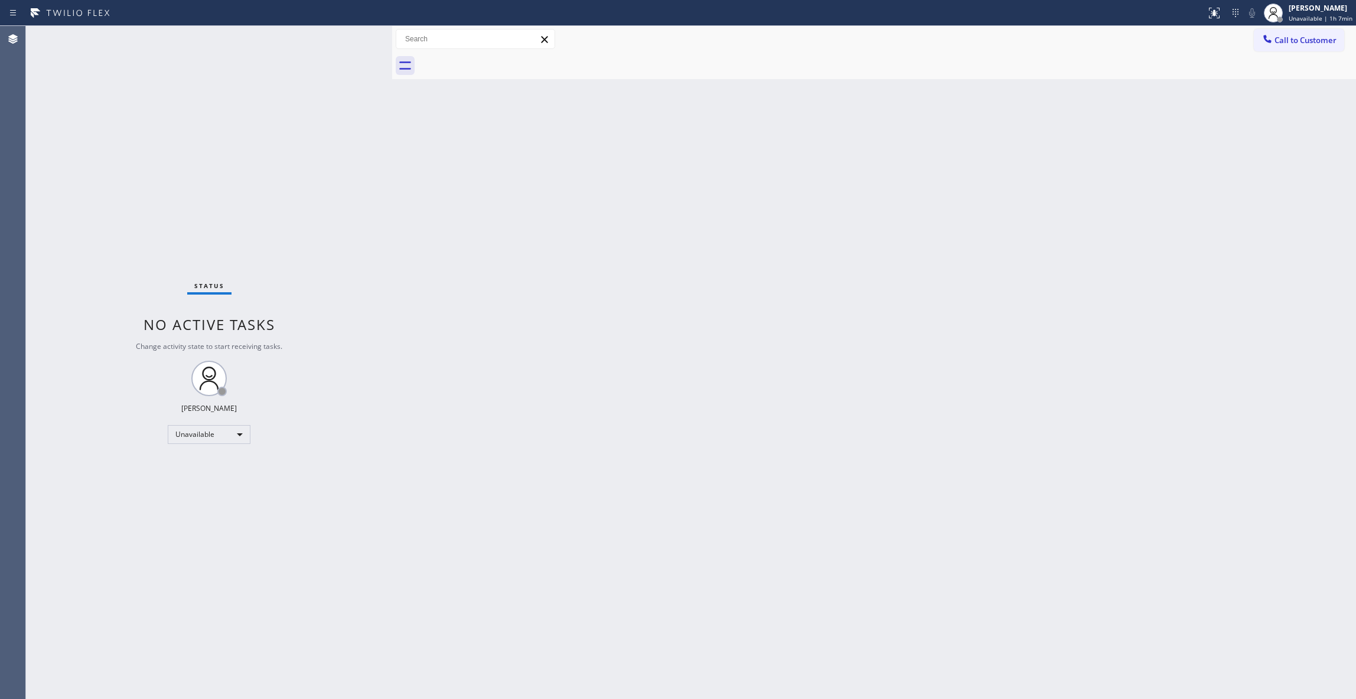
click at [206, 172] on div "Status No active tasks Change activity state to start receiving tasks. [PERSON_…" at bounding box center [209, 362] width 366 height 673
click at [177, 678] on div "Status No active tasks Change activity state to start receiving tasks. [PERSON_…" at bounding box center [209, 362] width 366 height 673
click at [220, 185] on div "Status No active tasks Change activity state to start receiving tasks. [PERSON_…" at bounding box center [209, 362] width 366 height 673
drag, startPoint x: 1305, startPoint y: 44, endPoint x: 872, endPoint y: 216, distance: 466.3
click at [1305, 43] on span "Call to Customer" at bounding box center [1305, 40] width 62 height 11
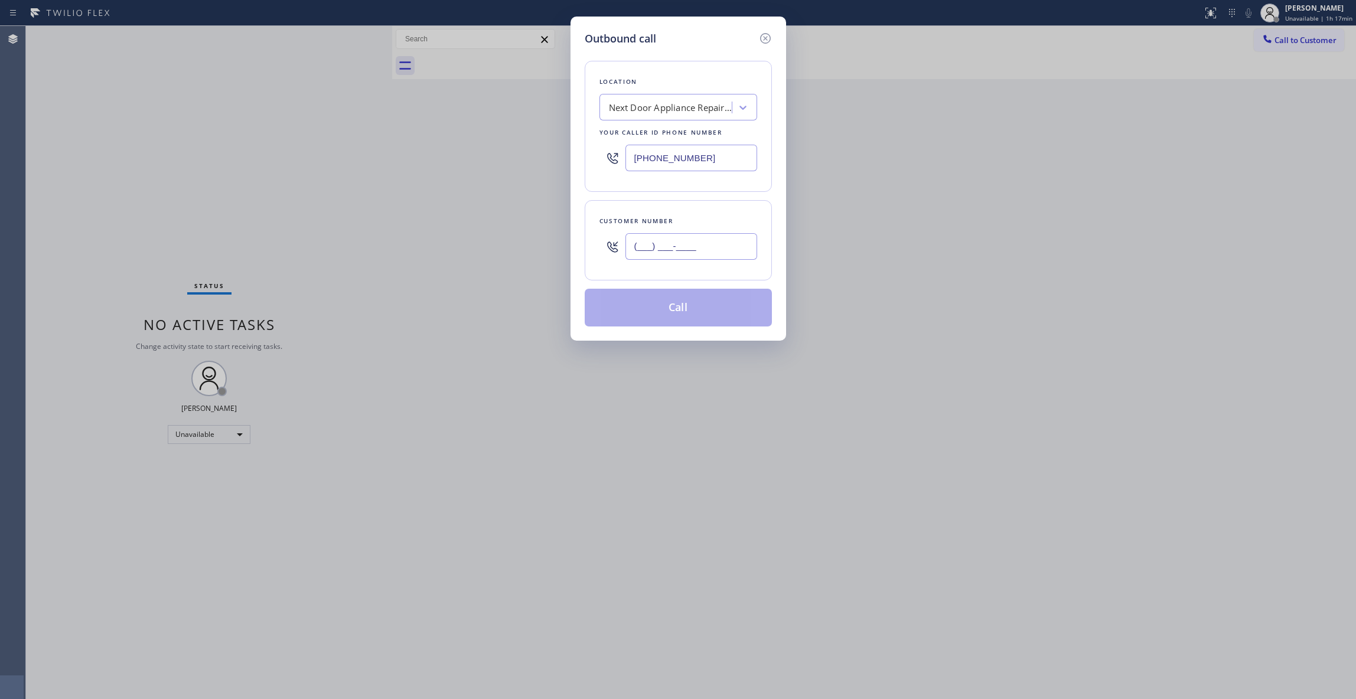
click at [694, 241] on input "(___) ___-____" at bounding box center [691, 246] width 132 height 27
paste input "323) 907-3051"
type input "[PHONE_NUMBER]"
drag, startPoint x: 478, startPoint y: 156, endPoint x: 319, endPoint y: 163, distance: 159.0
click at [319, 162] on div "Outbound call Location Next Door Appliance Repair [PERSON_NAME][GEOGRAPHIC_DATA…" at bounding box center [678, 349] width 1356 height 699
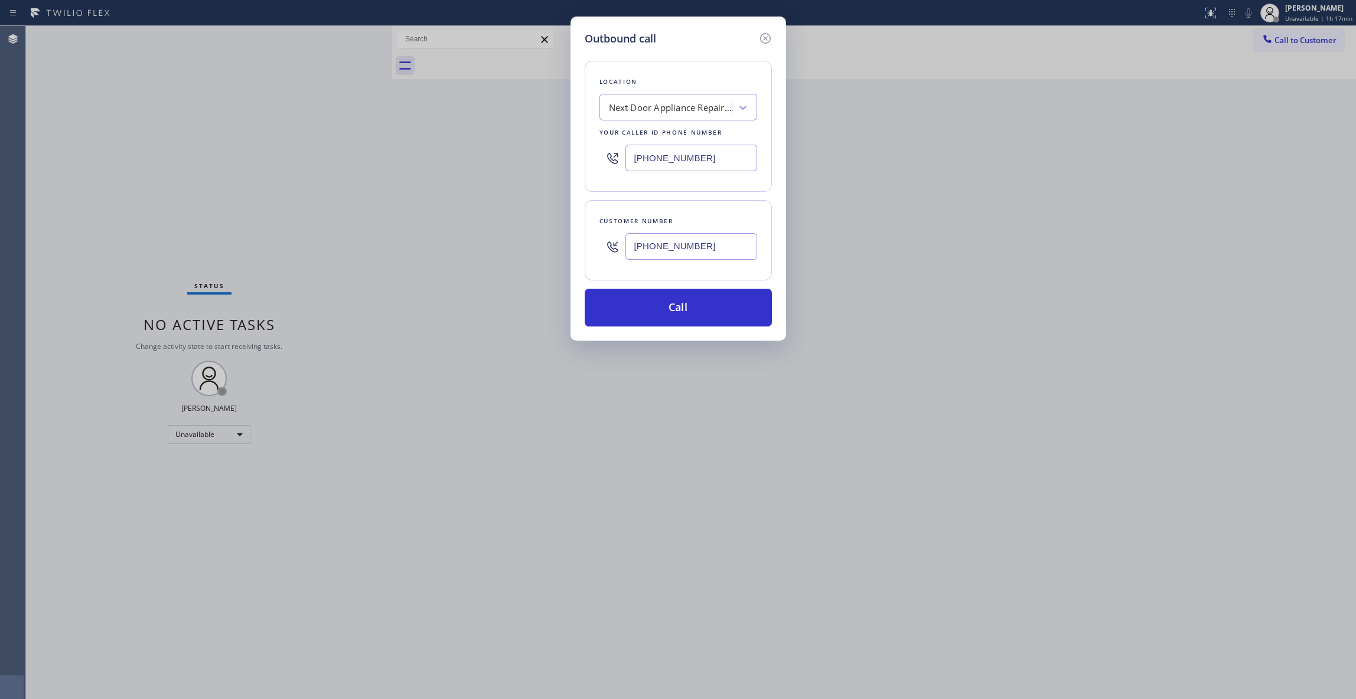
paste input "626) 548-3326"
type input "[PHONE_NUMBER]"
drag, startPoint x: 733, startPoint y: 246, endPoint x: 563, endPoint y: 244, distance: 170.1
click at [565, 244] on div "Outbound call Location Pristine House Cleaning Your caller id phone number [PHO…" at bounding box center [678, 349] width 1356 height 699
click at [615, 296] on button "Call" at bounding box center [678, 308] width 187 height 38
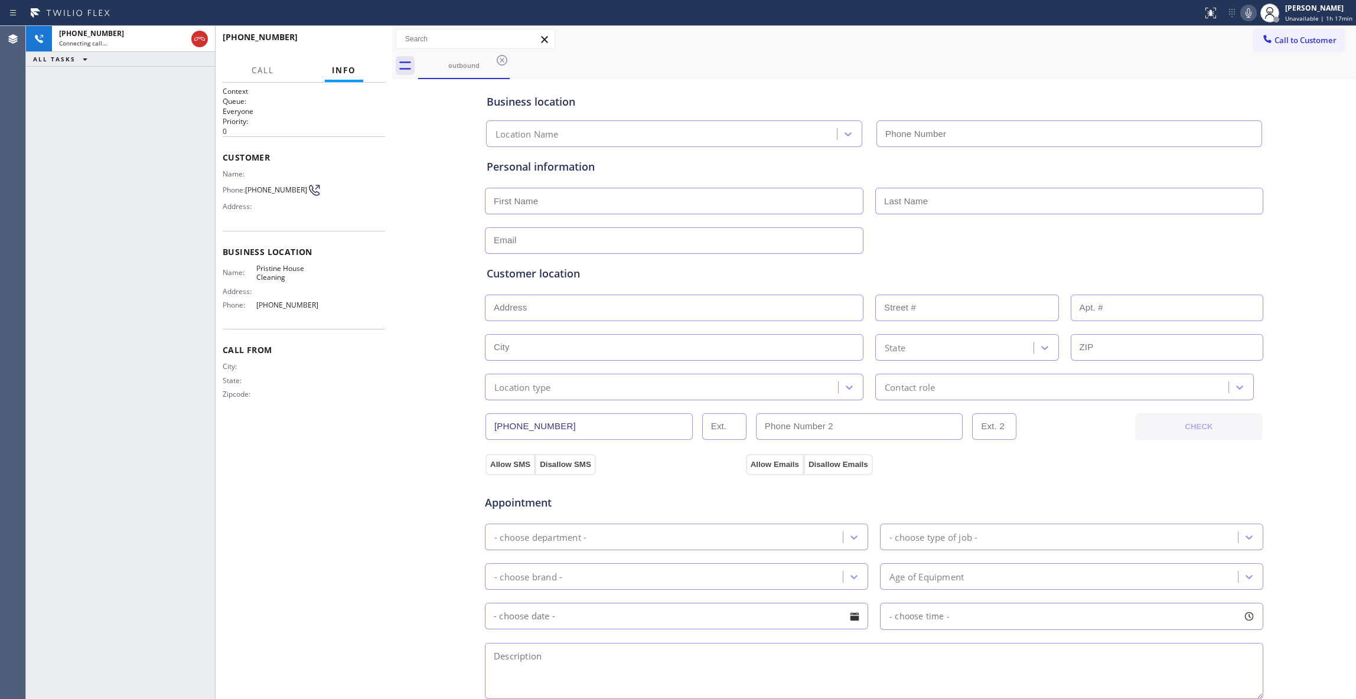
type input "[PHONE_NUMBER]"
click at [346, 38] on span "HANG UP" at bounding box center [358, 42] width 36 height 8
click at [345, 38] on span "HANG UP" at bounding box center [358, 42] width 36 height 8
click at [348, 39] on span "COMPLETE" at bounding box center [355, 42] width 41 height 8
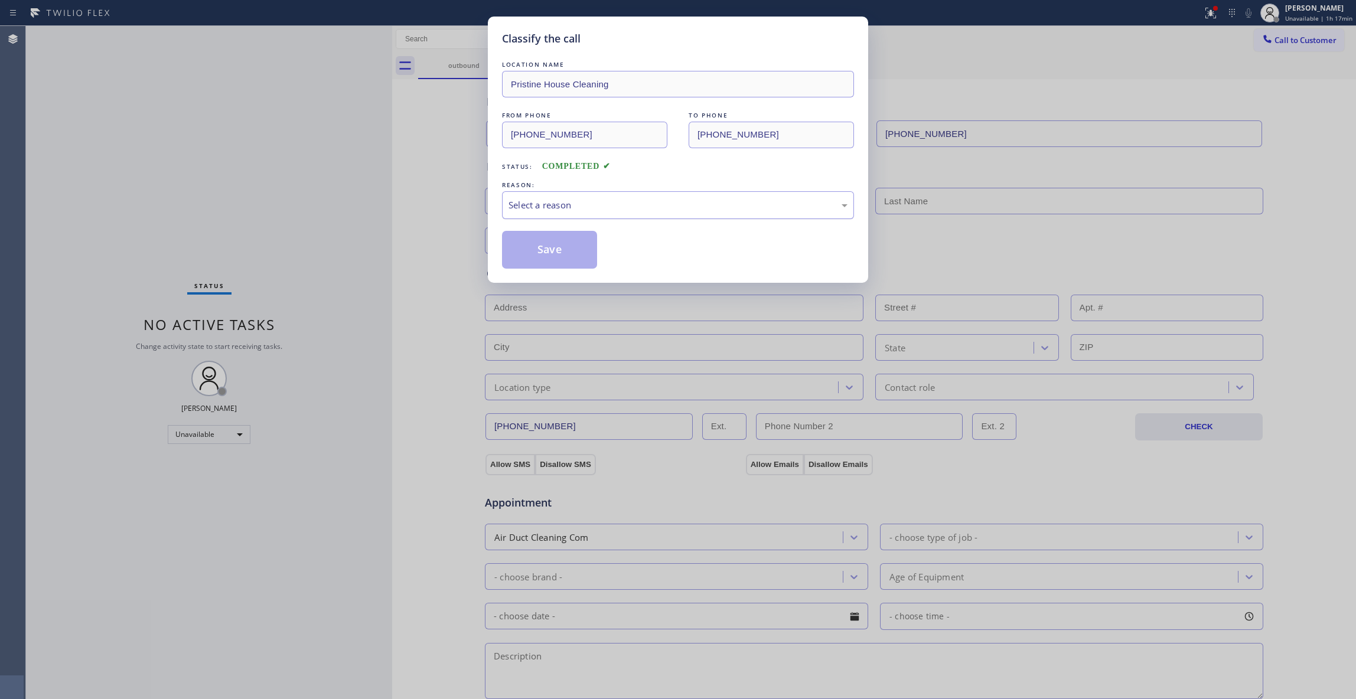
click at [560, 204] on div "Select a reason" at bounding box center [677, 205] width 339 height 14
click at [553, 249] on button "Save" at bounding box center [549, 250] width 95 height 38
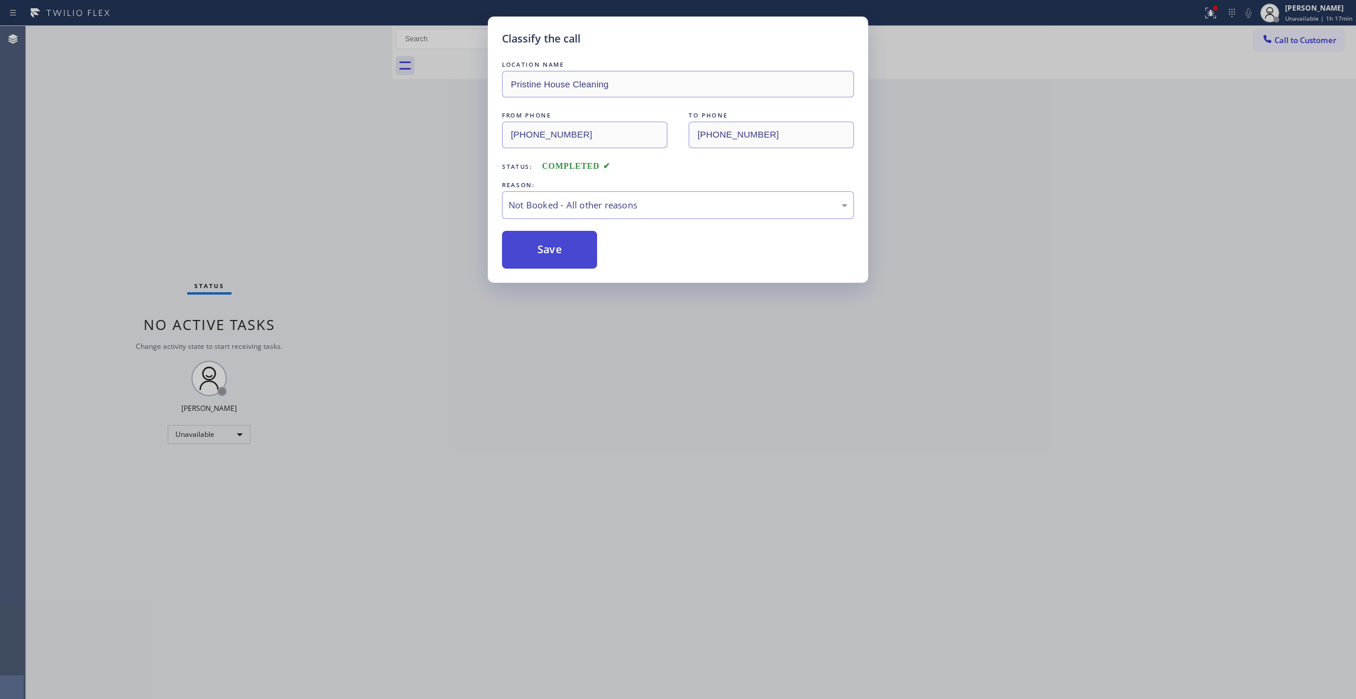
click at [553, 249] on button "Save" at bounding box center [549, 250] width 95 height 38
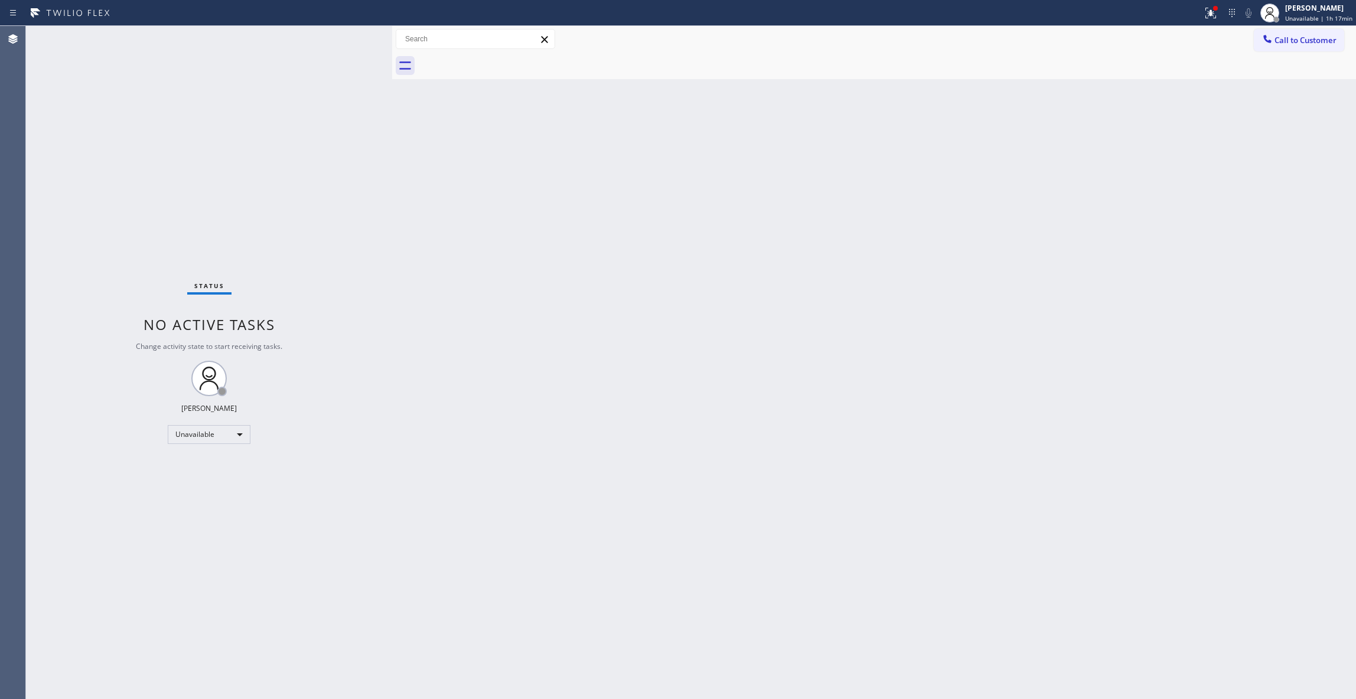
click at [756, 252] on div "Back to Dashboard Change Sender ID Customers Technicians Select a contact Outbo…" at bounding box center [874, 362] width 964 height 673
click at [1302, 40] on span "Call to Customer" at bounding box center [1305, 40] width 62 height 11
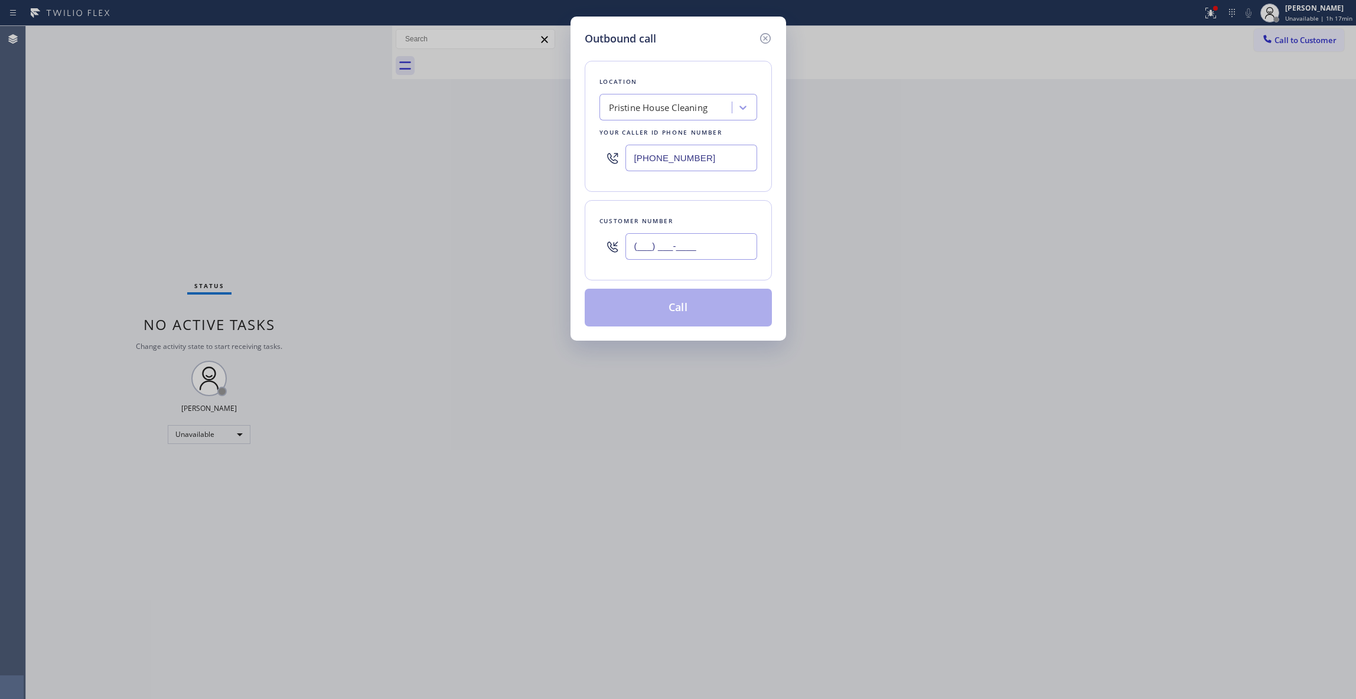
click at [713, 246] on input "(___) ___-____" at bounding box center [691, 246] width 132 height 27
paste input "323) 907-3051"
type input "[PHONE_NUMBER]"
click at [657, 298] on button "Call" at bounding box center [678, 308] width 187 height 38
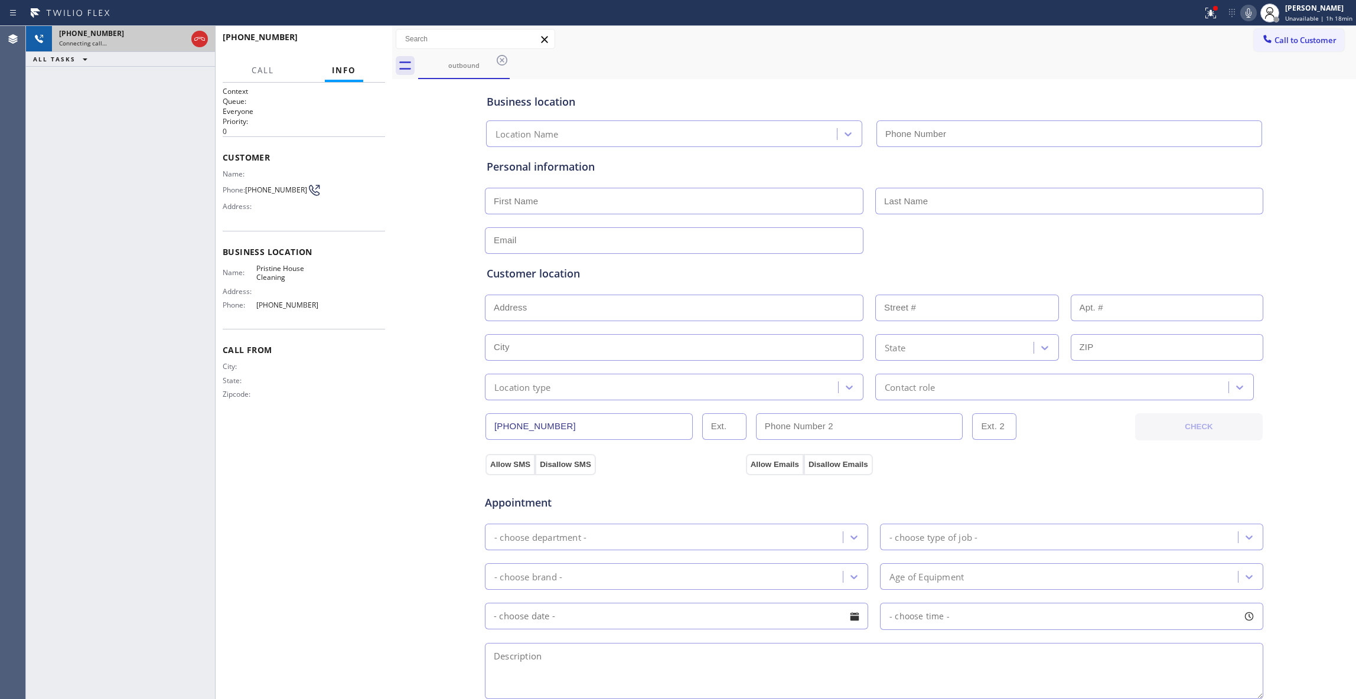
type input "[PHONE_NUMBER]"
click at [202, 39] on icon at bounding box center [200, 39] width 14 height 14
click at [346, 39] on span "HANG UP" at bounding box center [358, 42] width 36 height 8
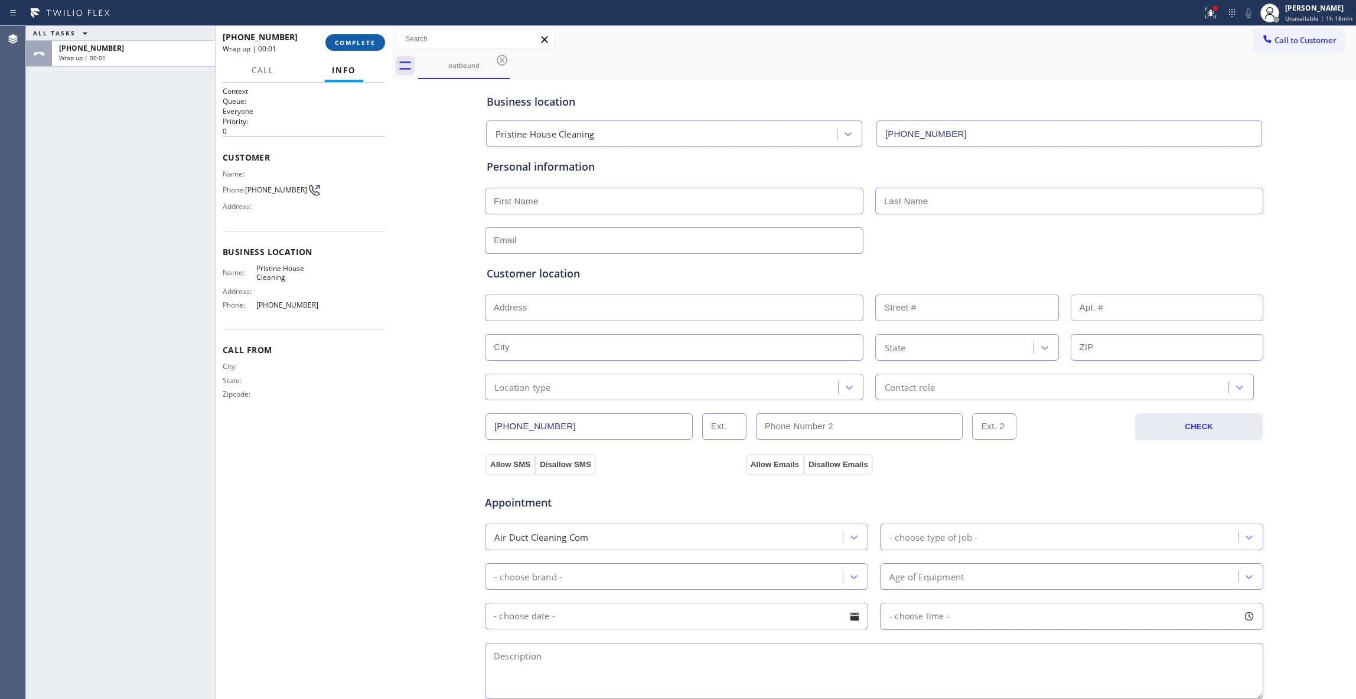
click at [343, 44] on span "COMPLETE" at bounding box center [355, 42] width 41 height 8
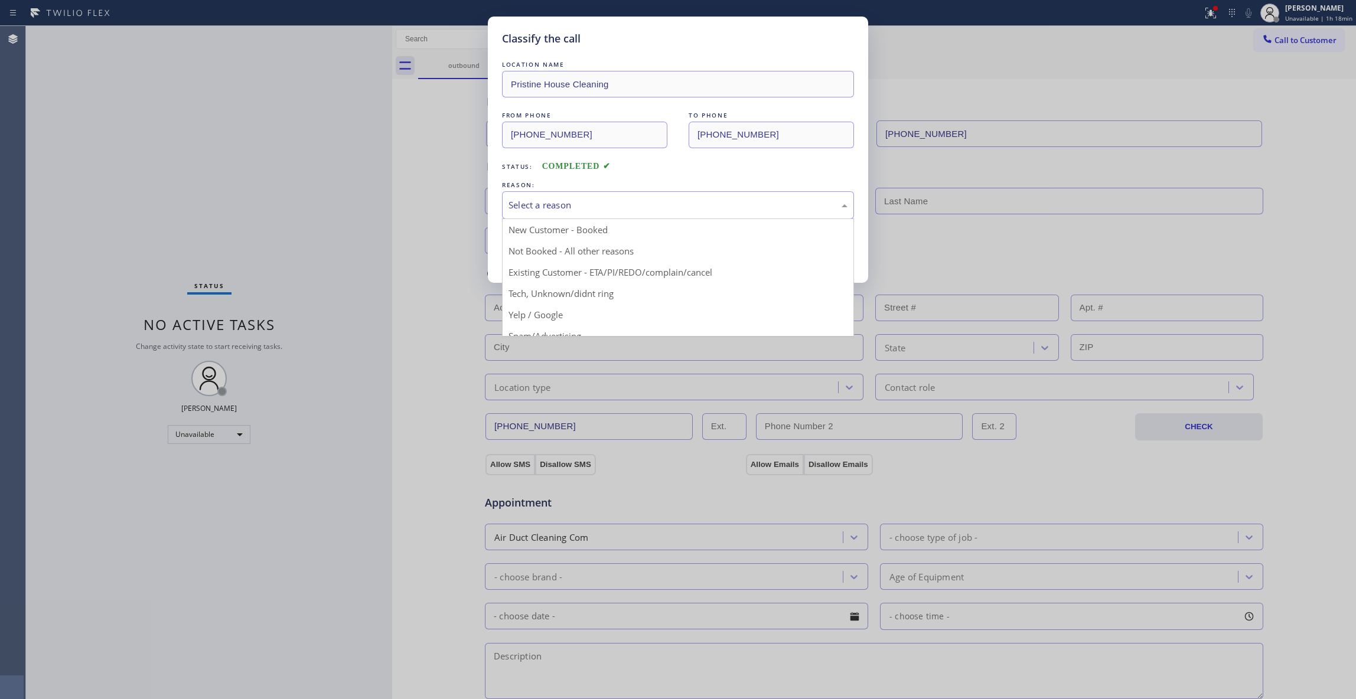
click at [534, 206] on div "Select a reason" at bounding box center [677, 205] width 339 height 14
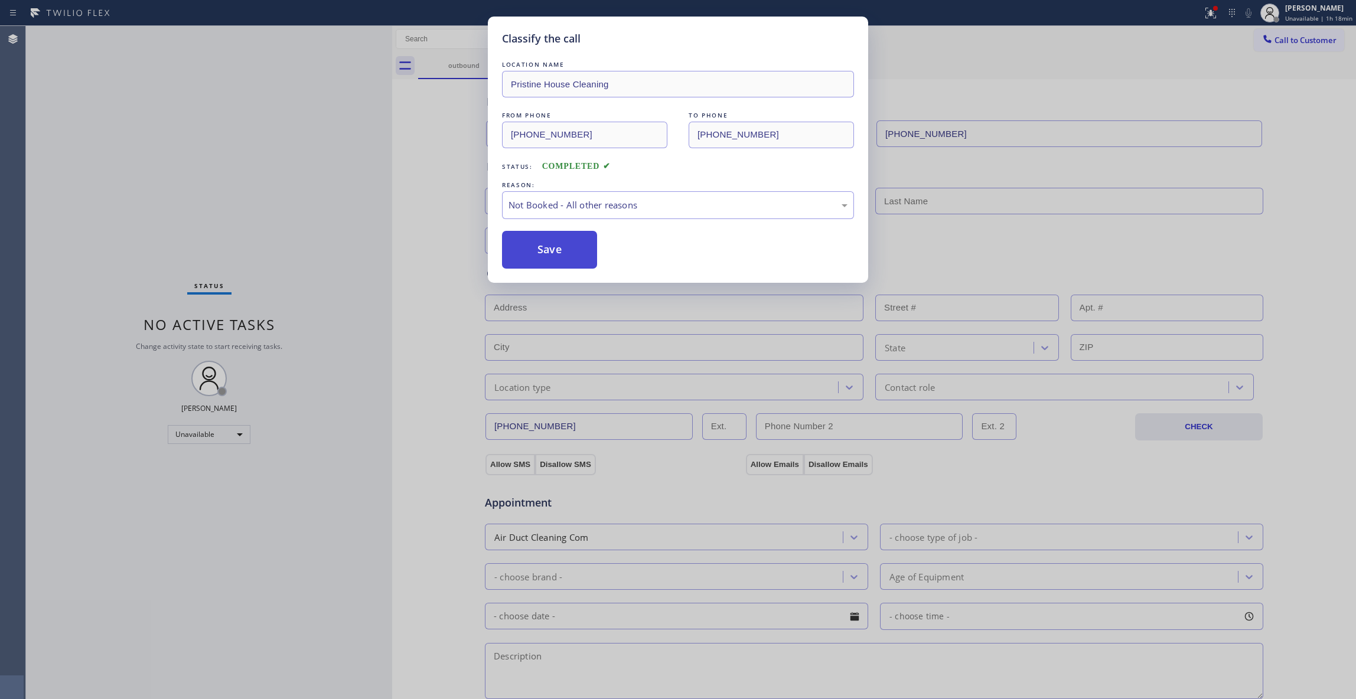
click at [530, 252] on button "Save" at bounding box center [549, 250] width 95 height 38
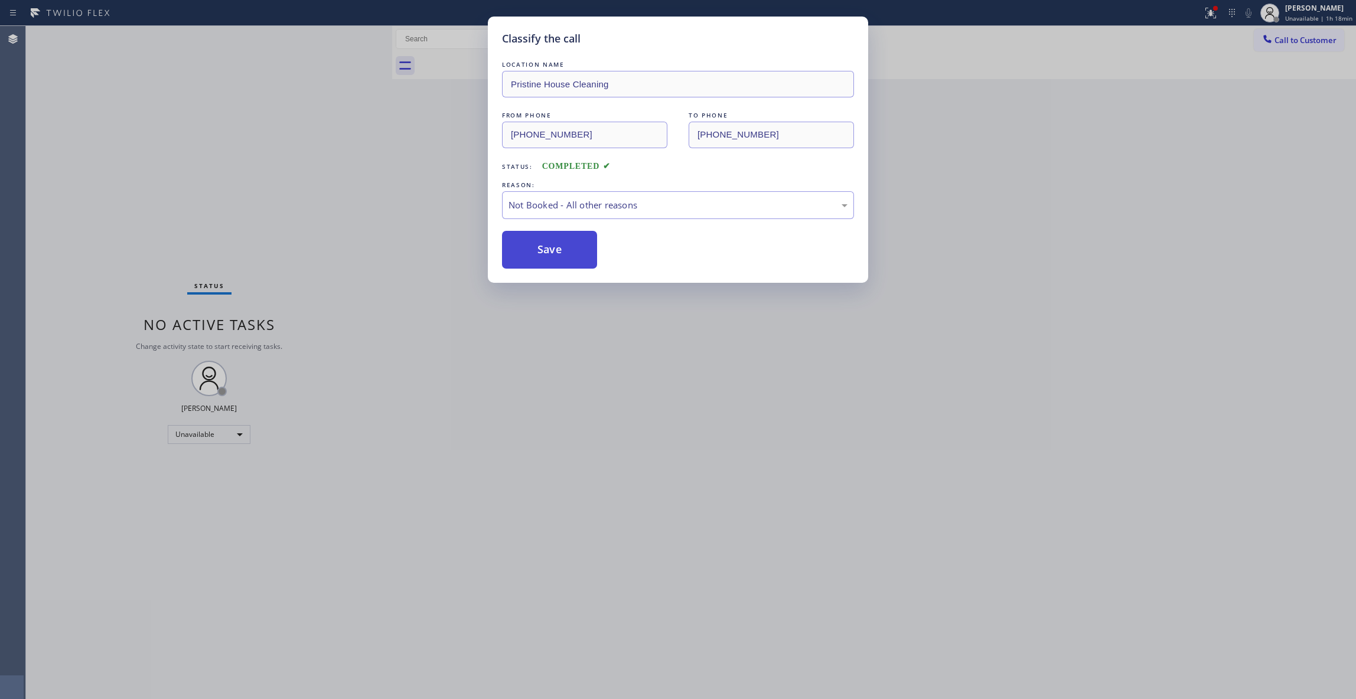
click at [530, 252] on button "Save" at bounding box center [549, 250] width 95 height 38
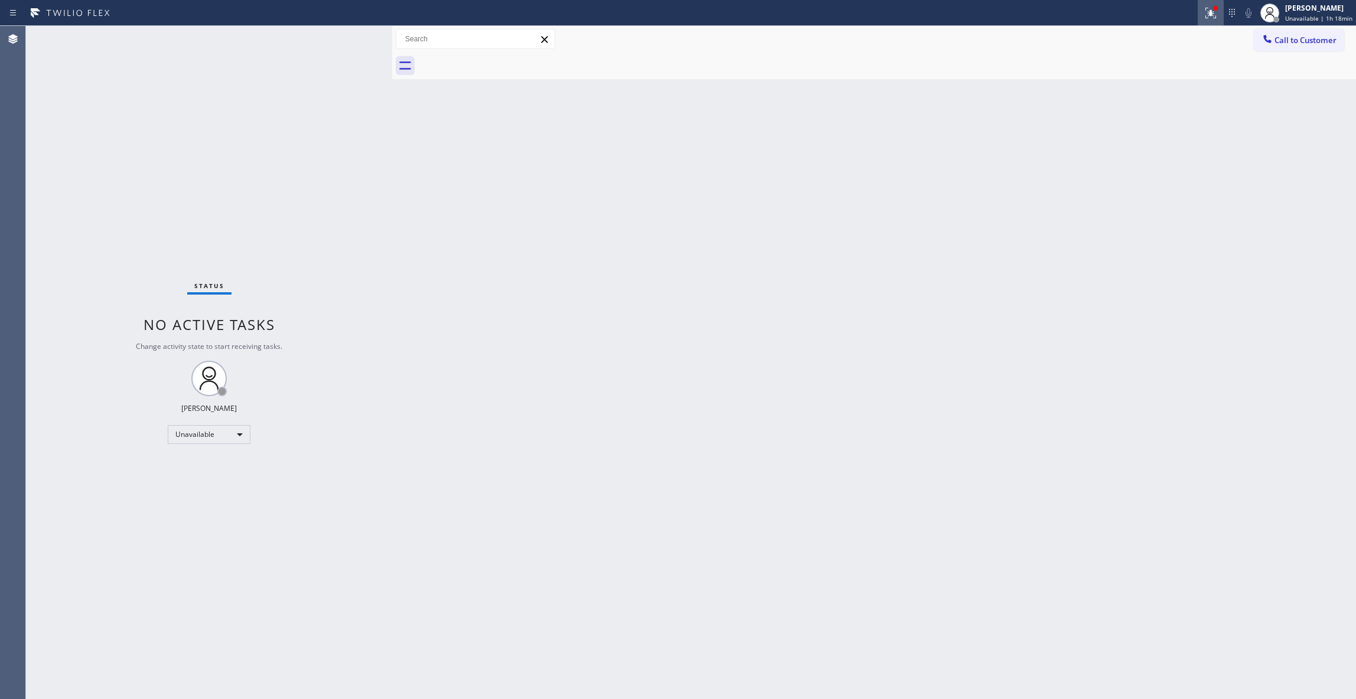
click at [1206, 13] on icon at bounding box center [1208, 12] width 7 height 8
click at [1118, 154] on span "Clear issues" at bounding box center [1142, 155] width 56 height 8
drag, startPoint x: 1298, startPoint y: 44, endPoint x: 744, endPoint y: 223, distance: 582.1
click at [1290, 44] on span "Call to Customer" at bounding box center [1305, 40] width 62 height 11
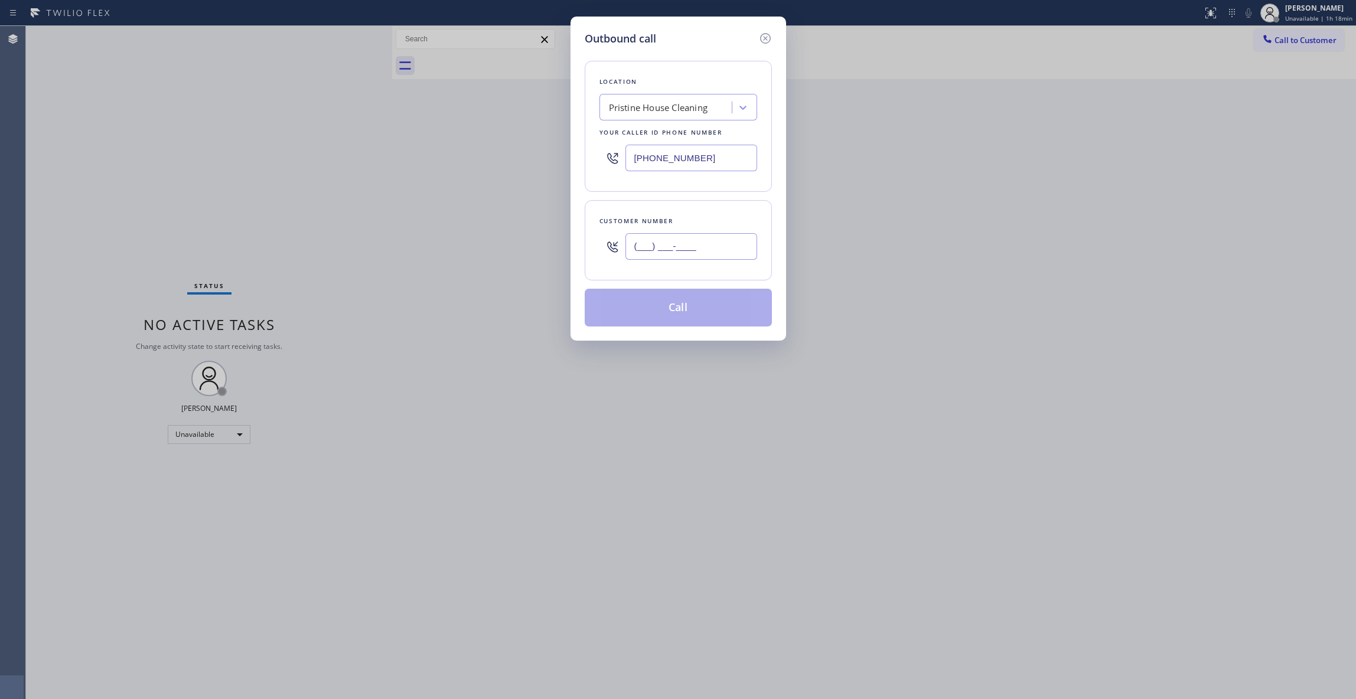
click at [676, 251] on input "(___) ___-____" at bounding box center [691, 246] width 132 height 27
paste input "323) 907-3051"
type input "[PHONE_NUMBER]"
click at [667, 314] on button "Call" at bounding box center [678, 308] width 187 height 38
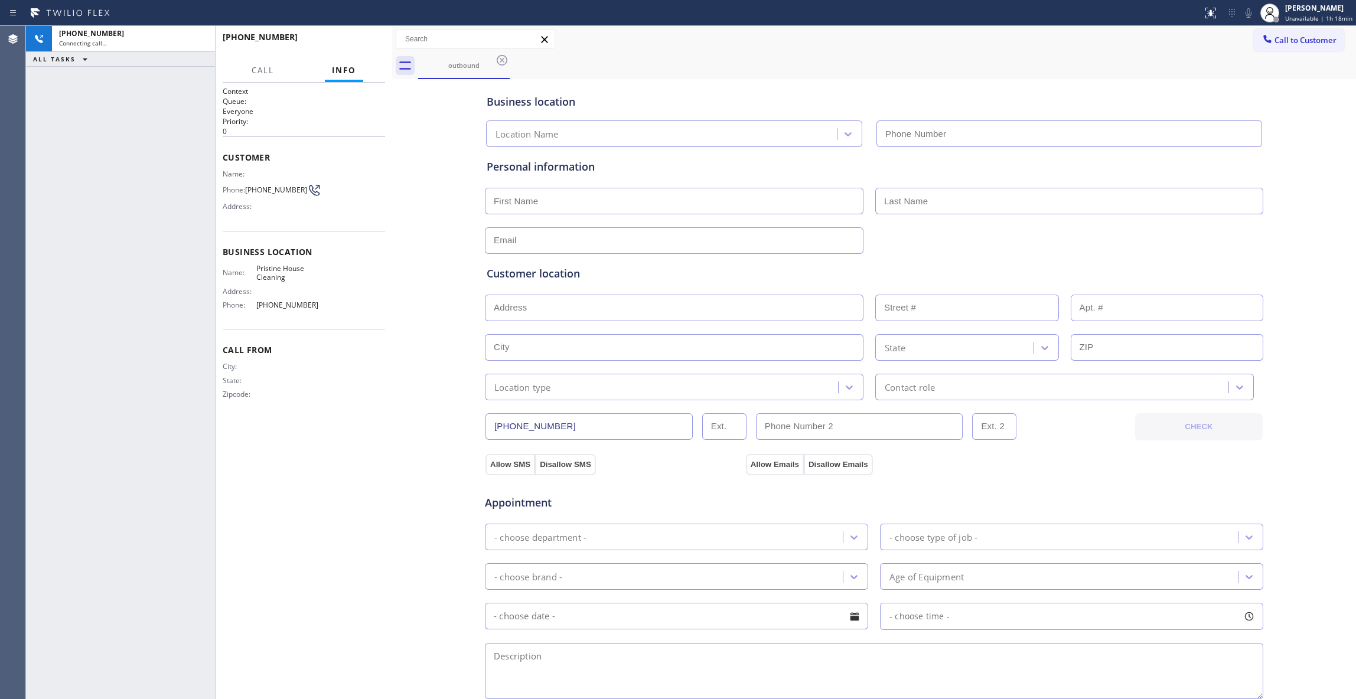
type input "[PHONE_NUMBER]"
click at [195, 39] on icon at bounding box center [200, 39] width 14 height 14
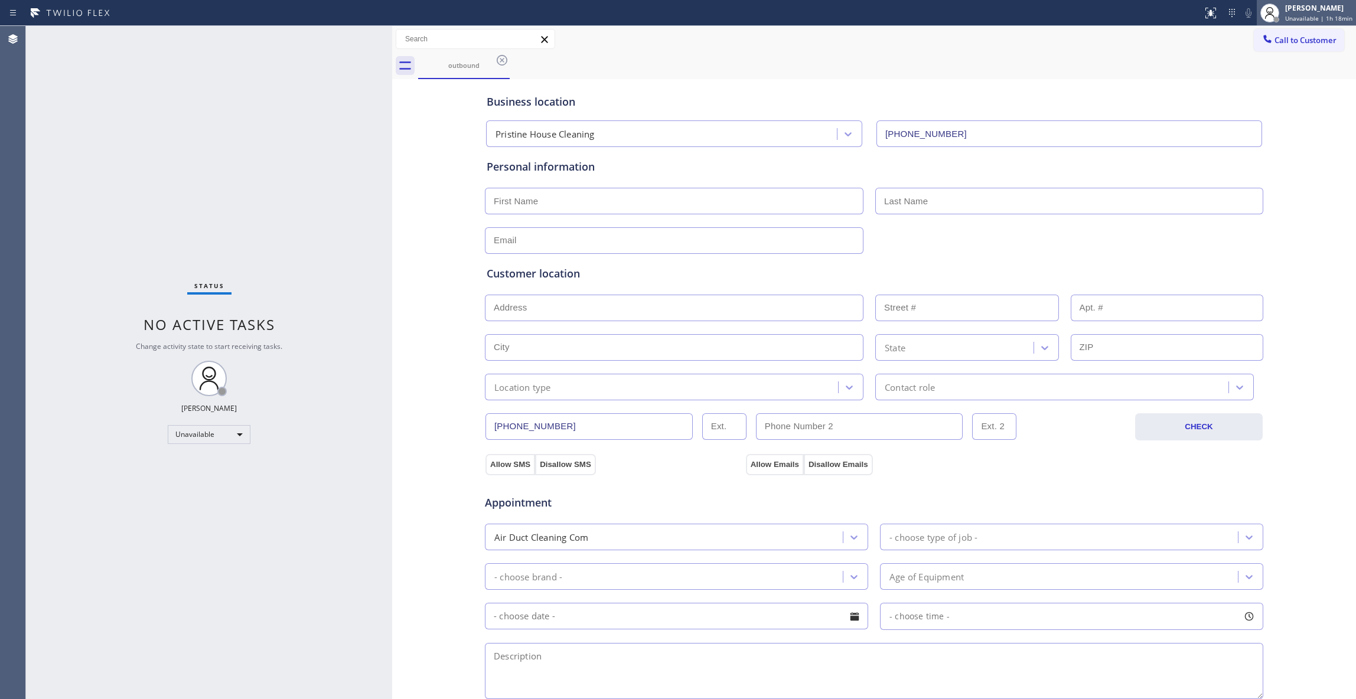
click at [501, 60] on icon at bounding box center [502, 60] width 11 height 11
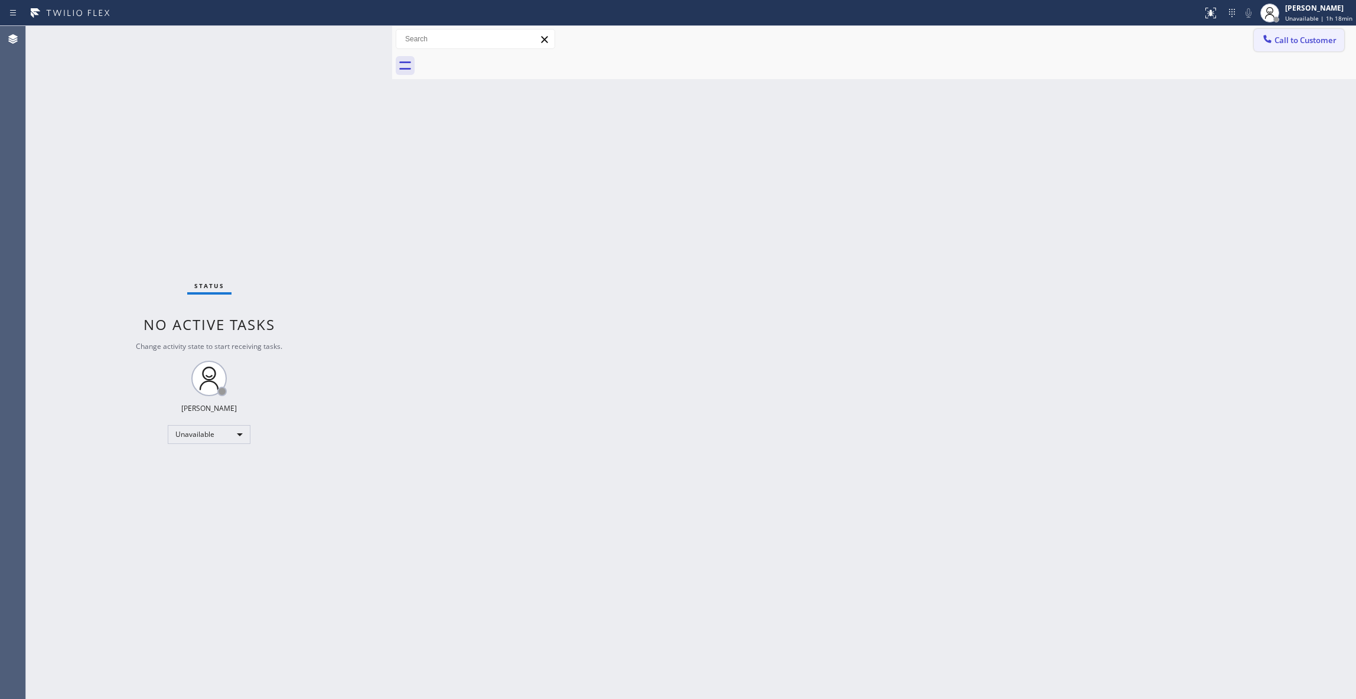
click at [1309, 41] on span "Call to Customer" at bounding box center [1305, 40] width 62 height 11
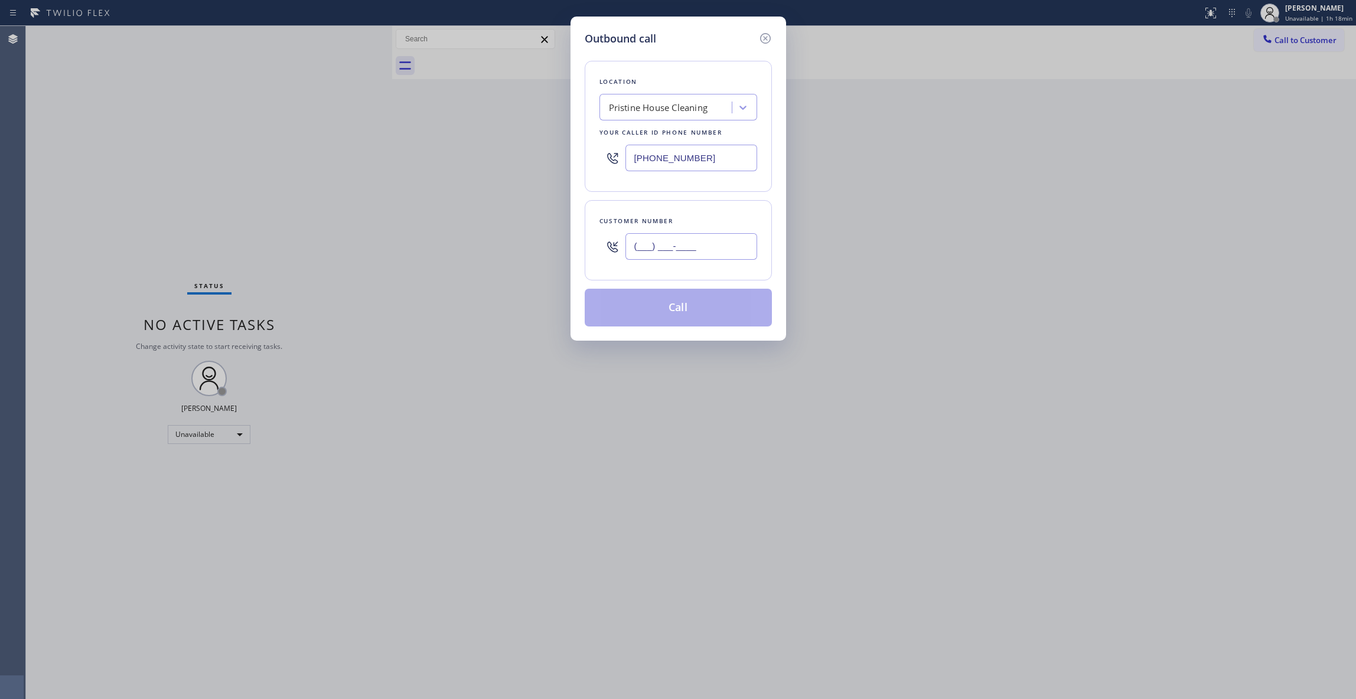
click at [657, 251] on input "(___) ___-____" at bounding box center [691, 246] width 132 height 27
paste input "323) 907-3051"
type input "[PHONE_NUMBER]"
click at [660, 315] on button "Call" at bounding box center [678, 308] width 187 height 38
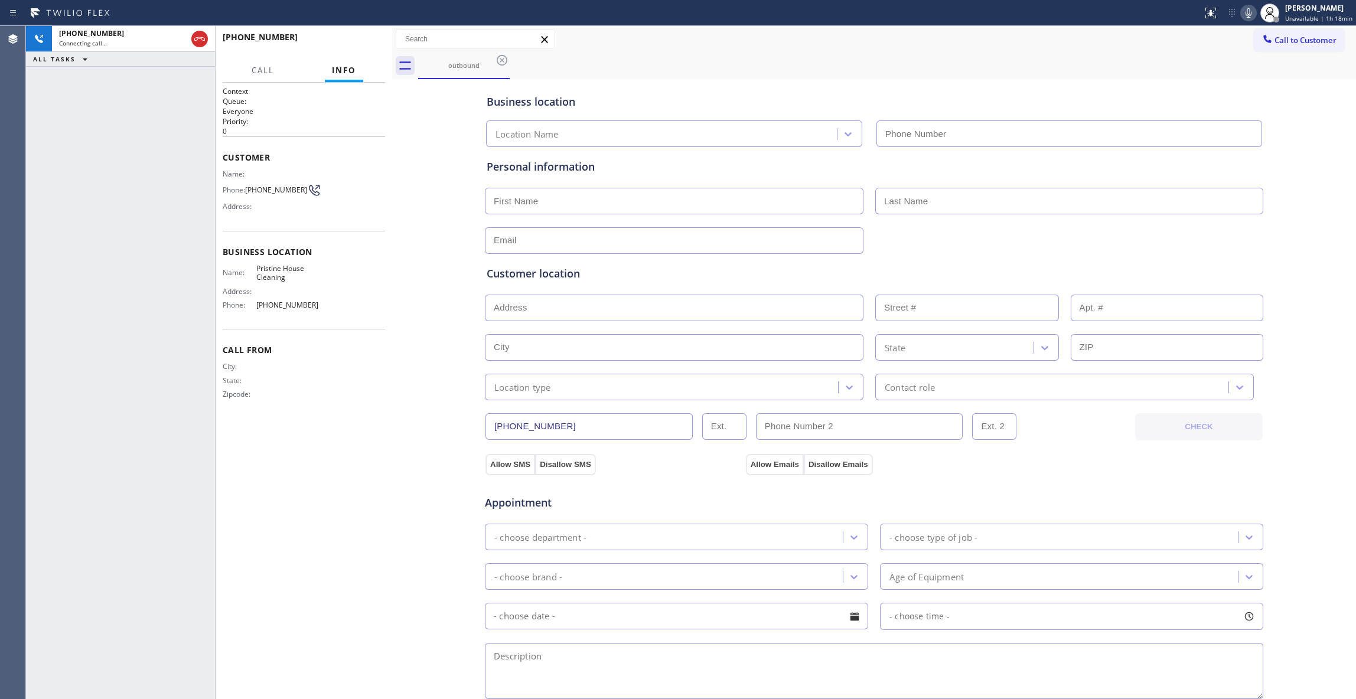
type input "[PHONE_NUMBER]"
click at [359, 48] on button "HANG UP" at bounding box center [357, 42] width 55 height 17
click at [356, 48] on button "HANG UP" at bounding box center [357, 42] width 55 height 17
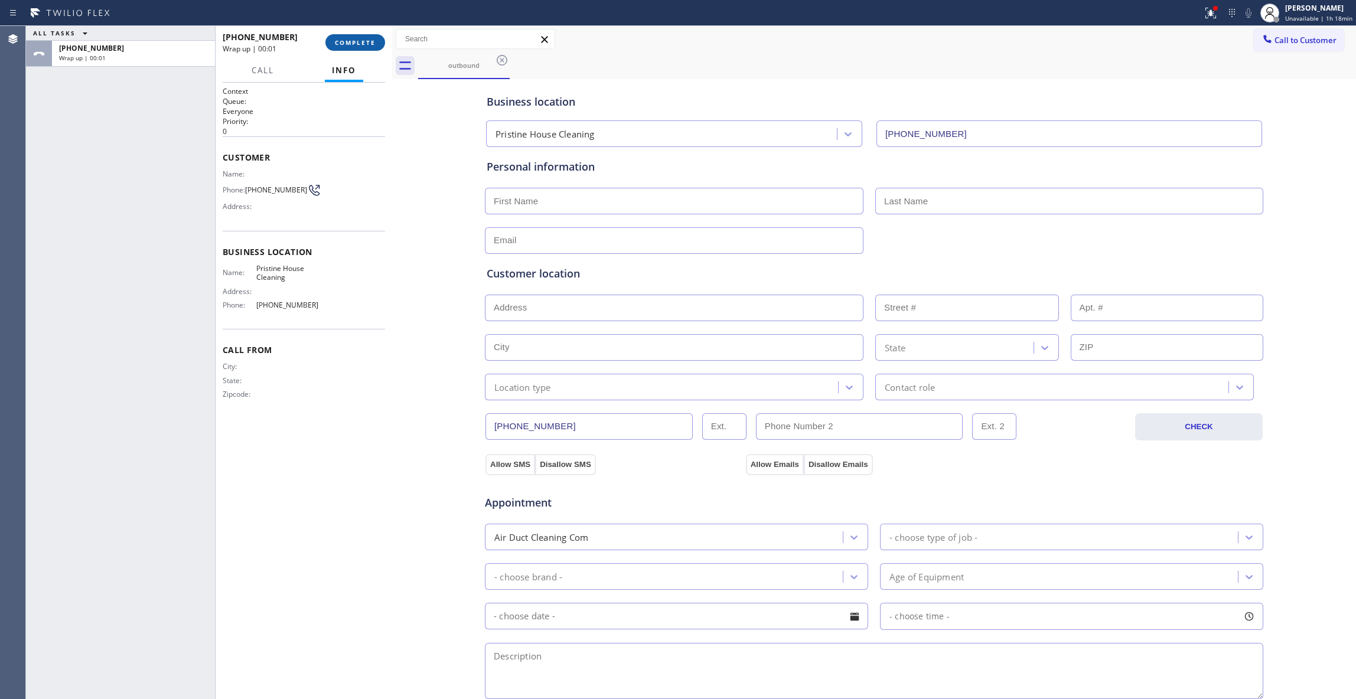
click at [356, 50] on button "COMPLETE" at bounding box center [355, 42] width 60 height 17
click at [356, 51] on div "[PHONE_NUMBER] Wrap up | 00:01 COMPLETE" at bounding box center [304, 42] width 162 height 31
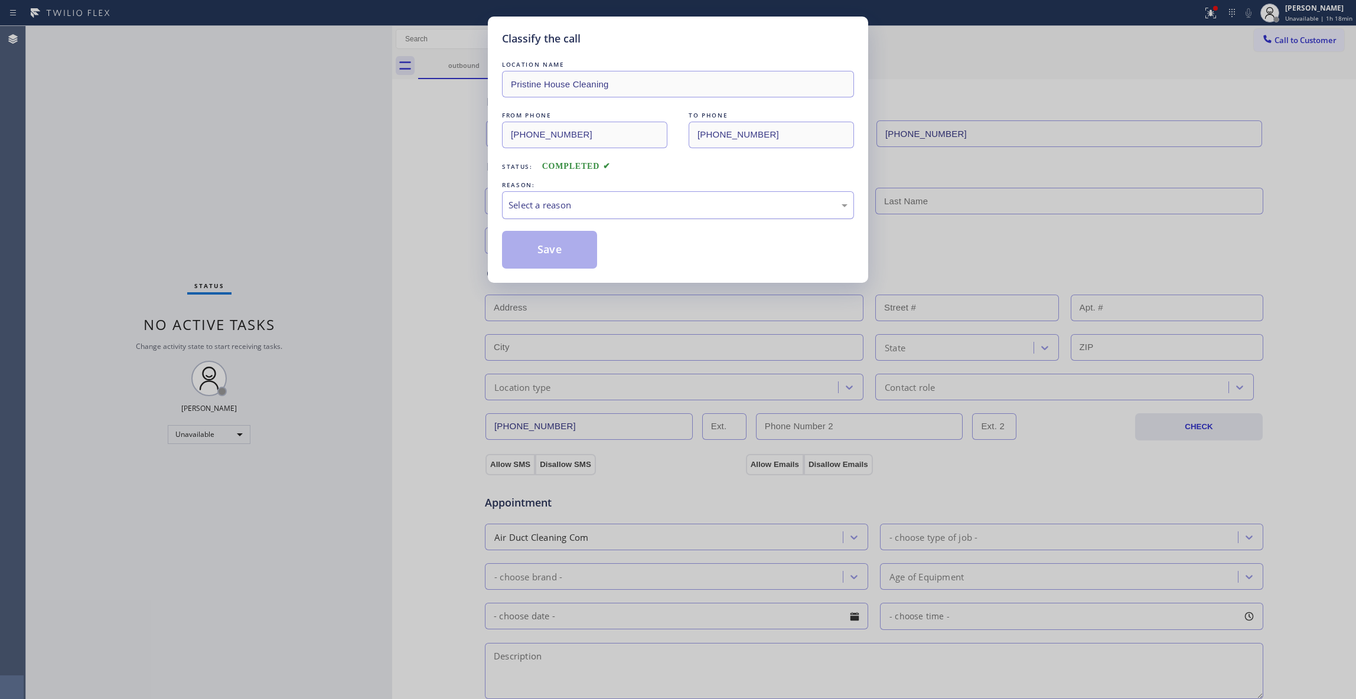
click at [563, 203] on div "Select a reason" at bounding box center [677, 205] width 339 height 14
click at [537, 254] on button "Save" at bounding box center [549, 250] width 95 height 38
drag, startPoint x: 537, startPoint y: 254, endPoint x: 547, endPoint y: 251, distance: 10.5
click at [539, 253] on button "Save" at bounding box center [549, 250] width 95 height 38
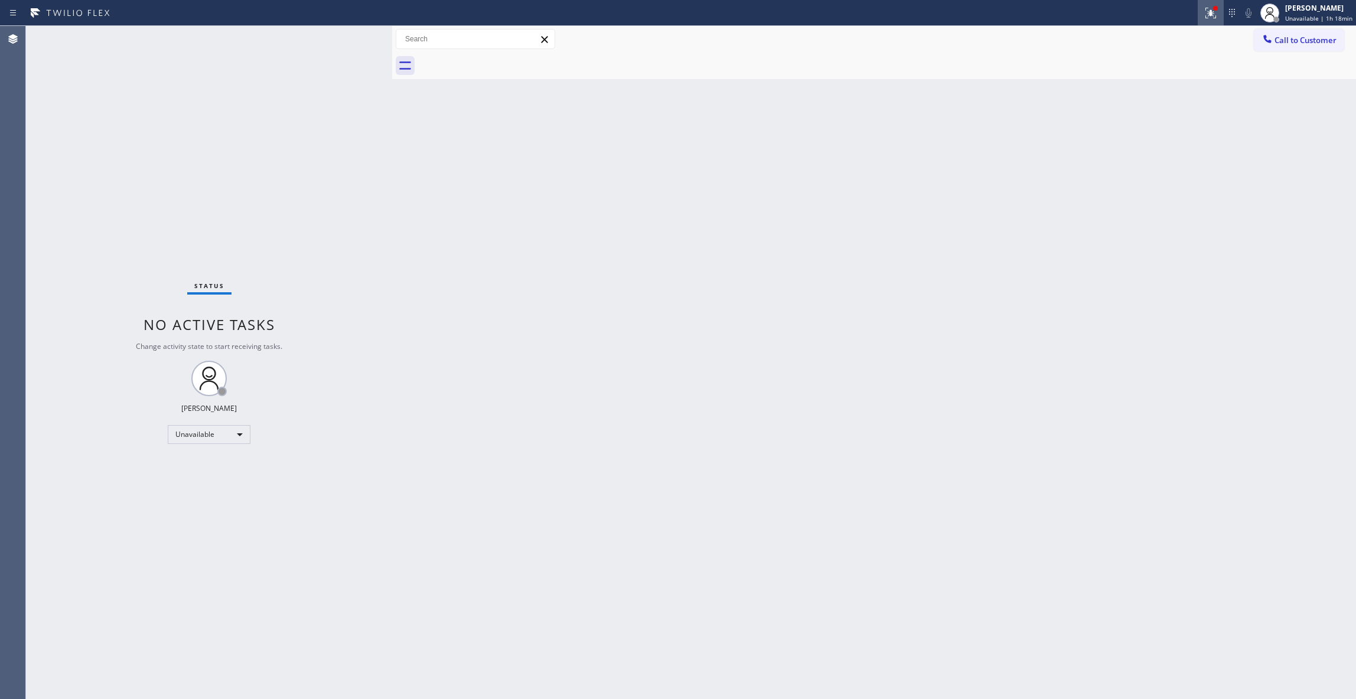
click at [1207, 12] on icon at bounding box center [1211, 13] width 14 height 14
click at [1091, 162] on button "Clear issues" at bounding box center [1141, 154] width 138 height 17
click at [1312, 44] on span "Call to Customer" at bounding box center [1305, 40] width 62 height 11
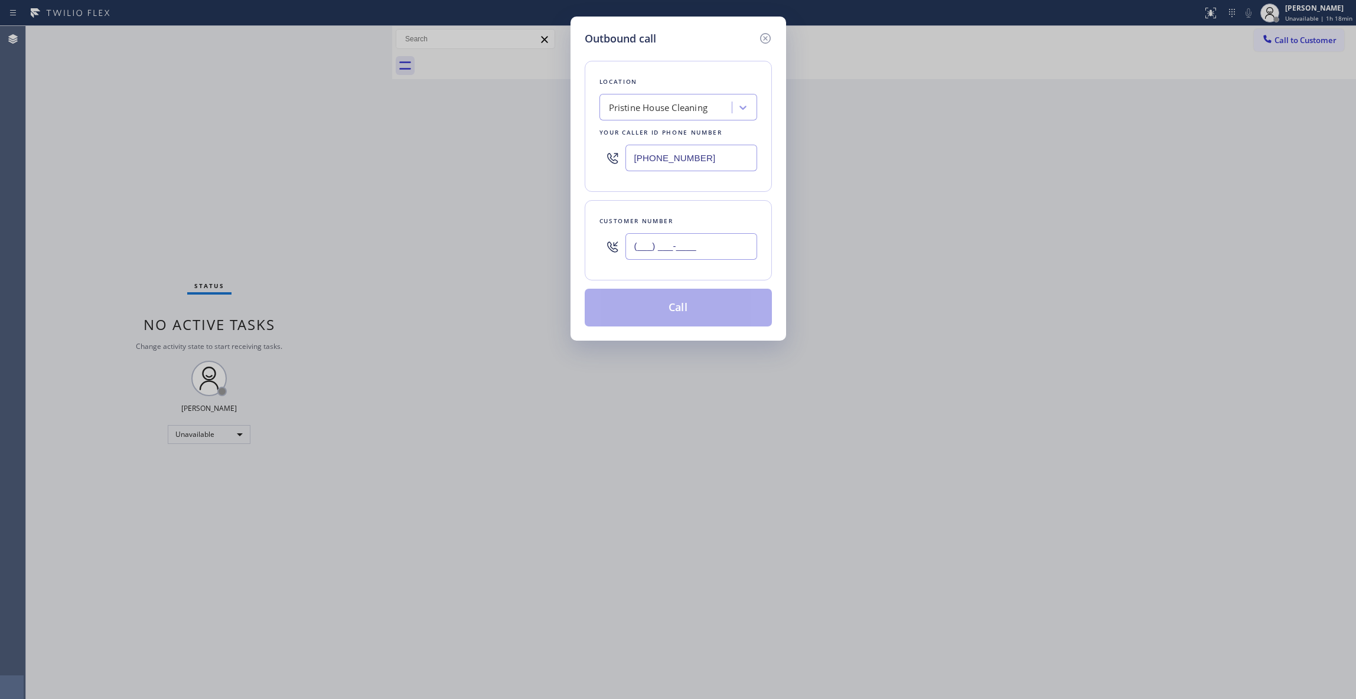
click at [683, 247] on input "(___) ___-____" at bounding box center [691, 246] width 132 height 27
paste input "323) 907-3051"
type input "[PHONE_NUMBER]"
click at [663, 310] on button "Call" at bounding box center [678, 308] width 187 height 38
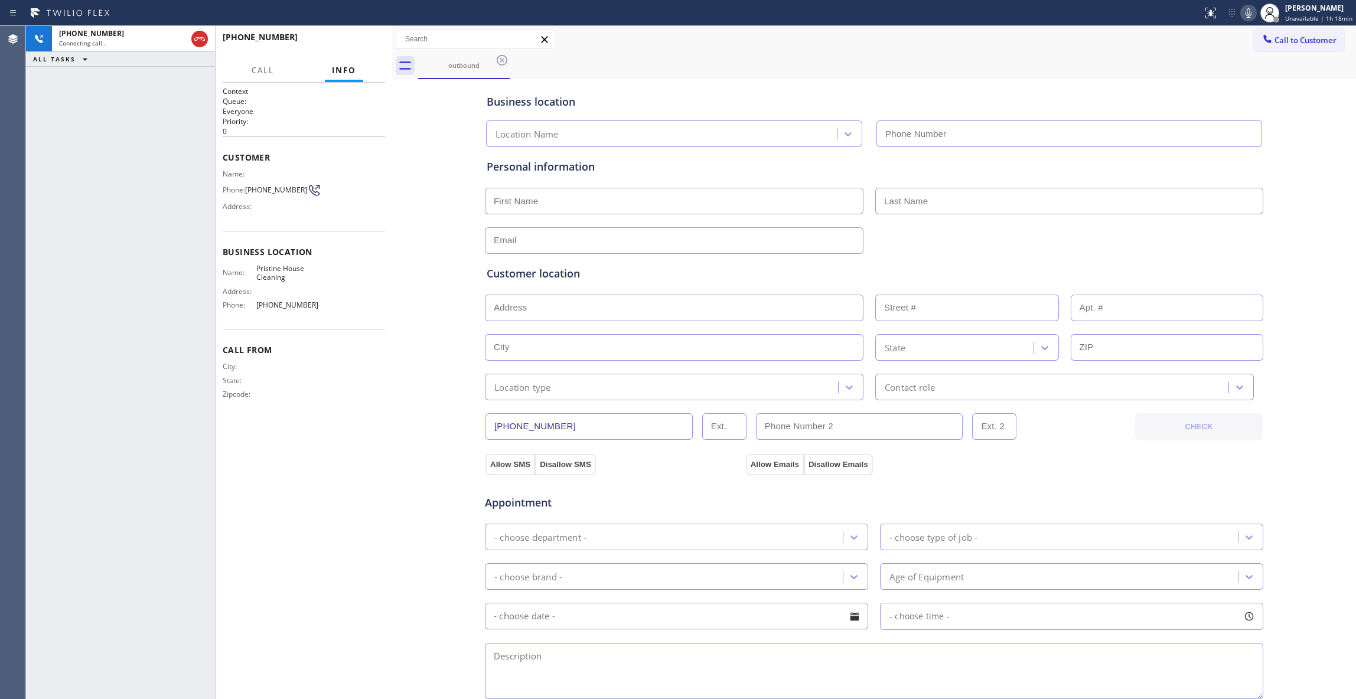
type input "[PHONE_NUMBER]"
drag, startPoint x: 200, startPoint y: 43, endPoint x: 343, endPoint y: 50, distance: 143.7
click at [200, 43] on icon at bounding box center [200, 39] width 14 height 14
click at [353, 45] on span "HANG UP" at bounding box center [358, 42] width 36 height 8
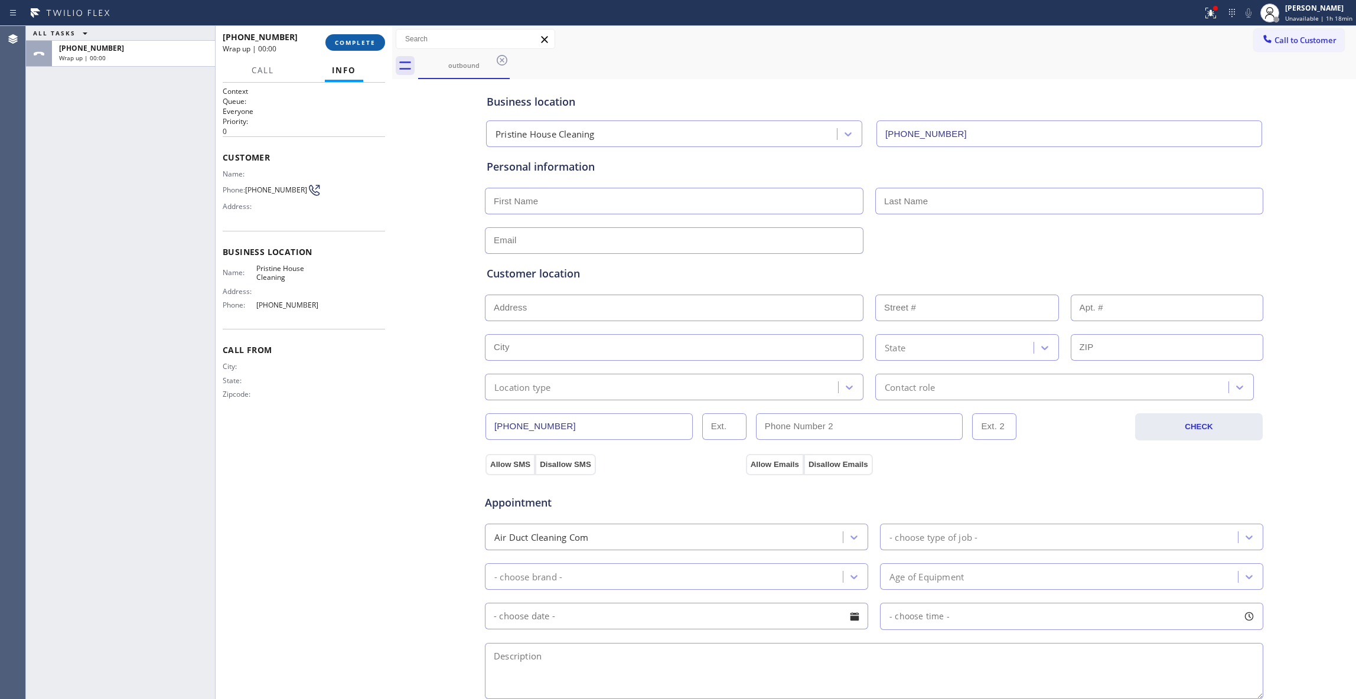
click at [357, 46] on button "COMPLETE" at bounding box center [355, 42] width 60 height 17
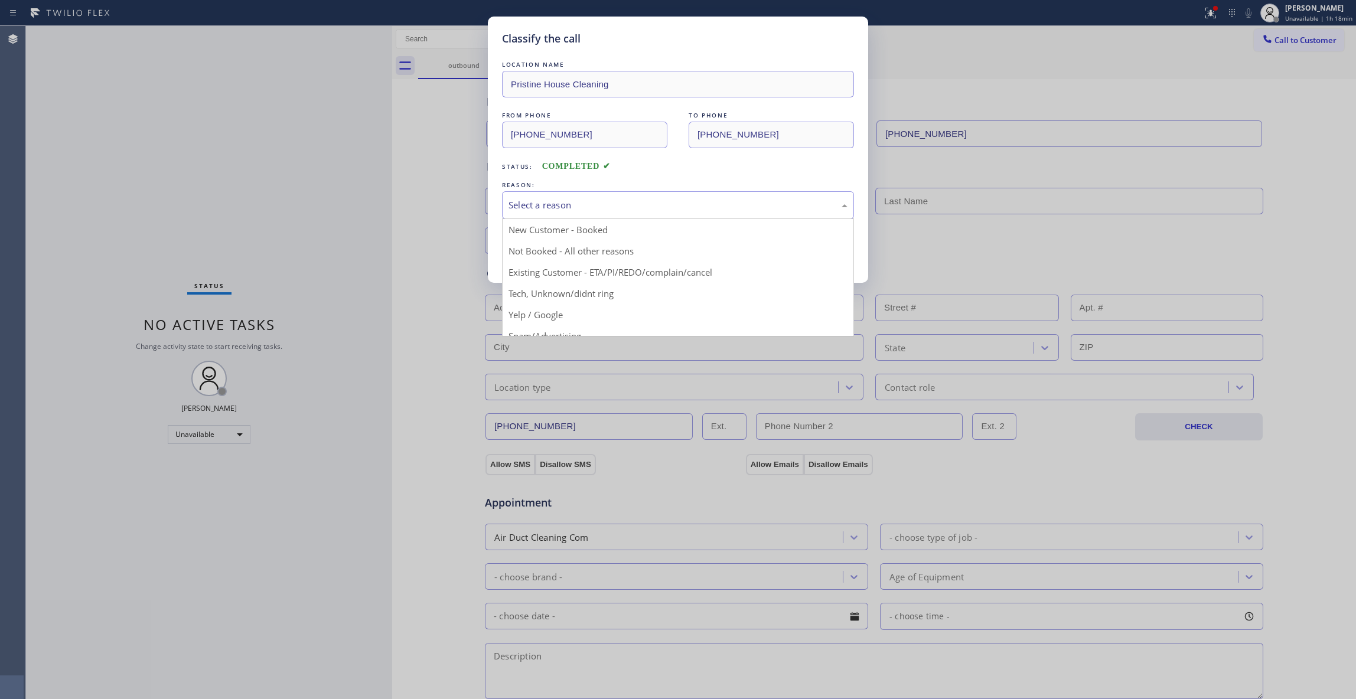
click at [522, 201] on div "Select a reason" at bounding box center [677, 205] width 339 height 14
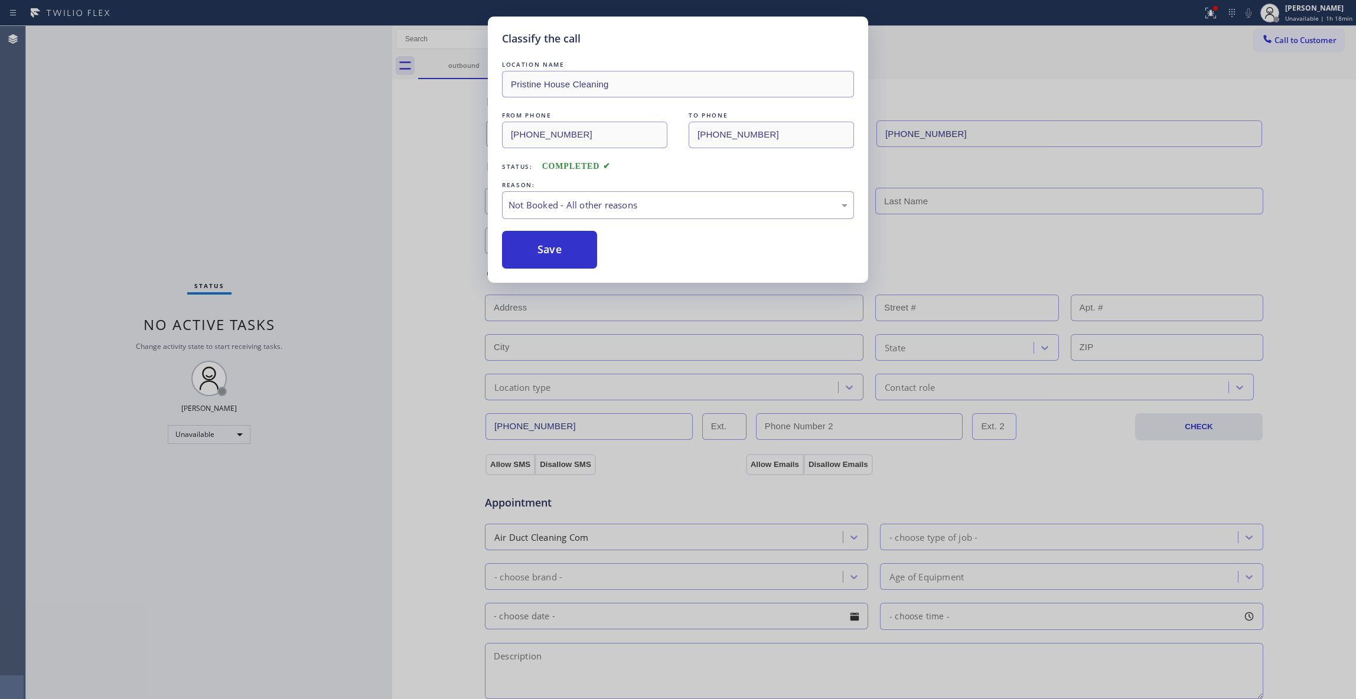
click at [523, 254] on button "Save" at bounding box center [549, 250] width 95 height 38
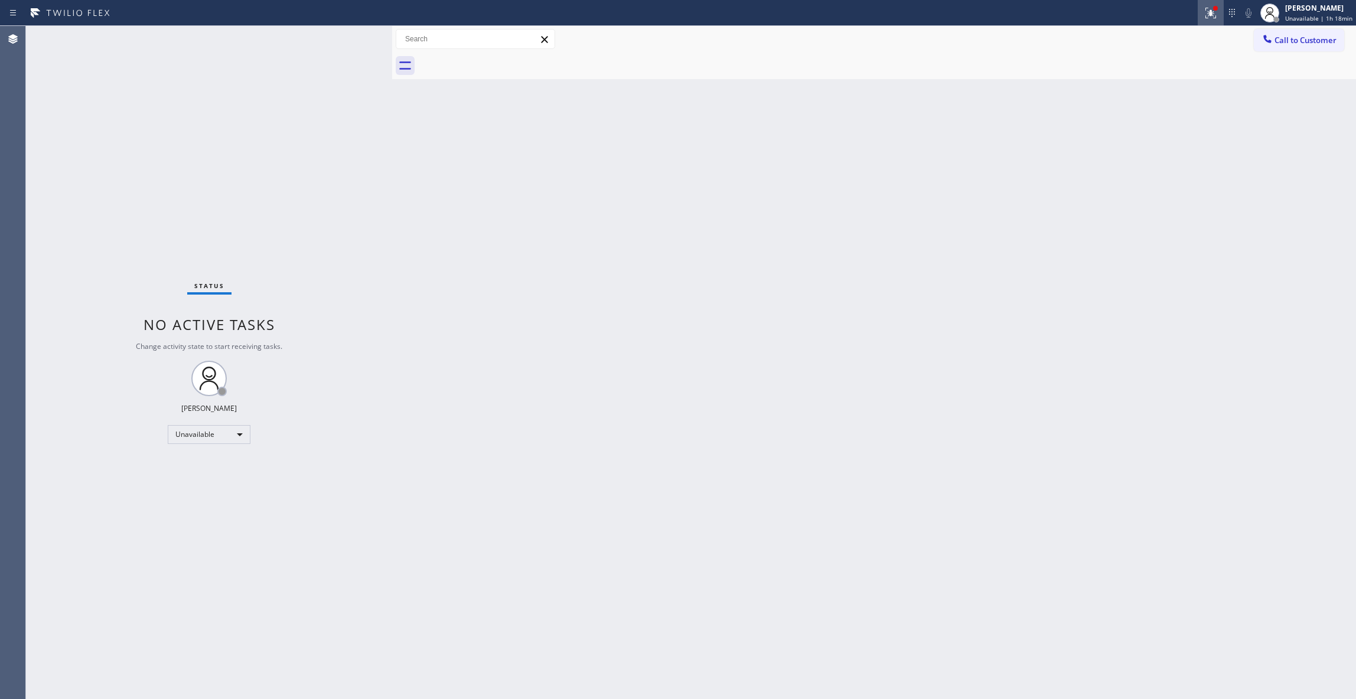
click at [1207, 10] on icon at bounding box center [1210, 11] width 7 height 4
click at [1151, 151] on span "Clear issues" at bounding box center [1142, 155] width 56 height 8
click at [1294, 38] on span "Call to Customer" at bounding box center [1305, 40] width 62 height 11
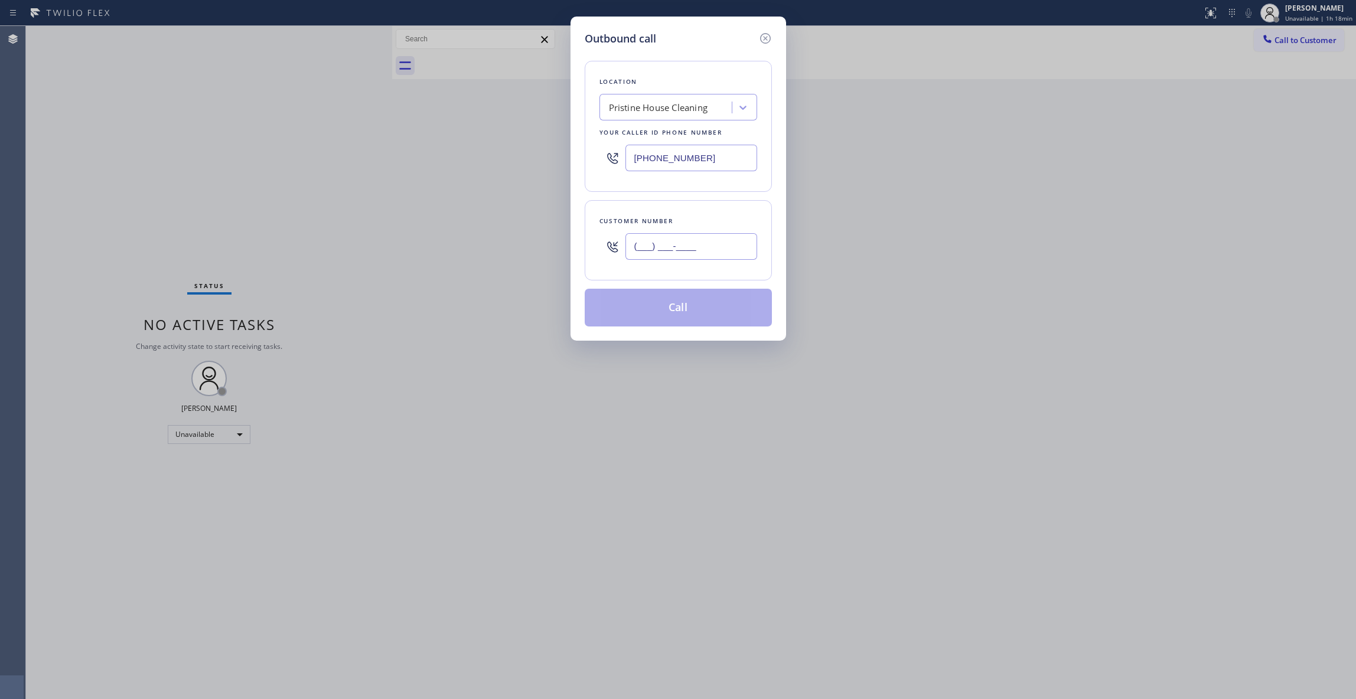
click at [719, 255] on input "(___) ___-____" at bounding box center [691, 246] width 132 height 27
paste input "323) 907-3051"
type input "[PHONE_NUMBER]"
click at [674, 308] on button "Call" at bounding box center [678, 308] width 187 height 38
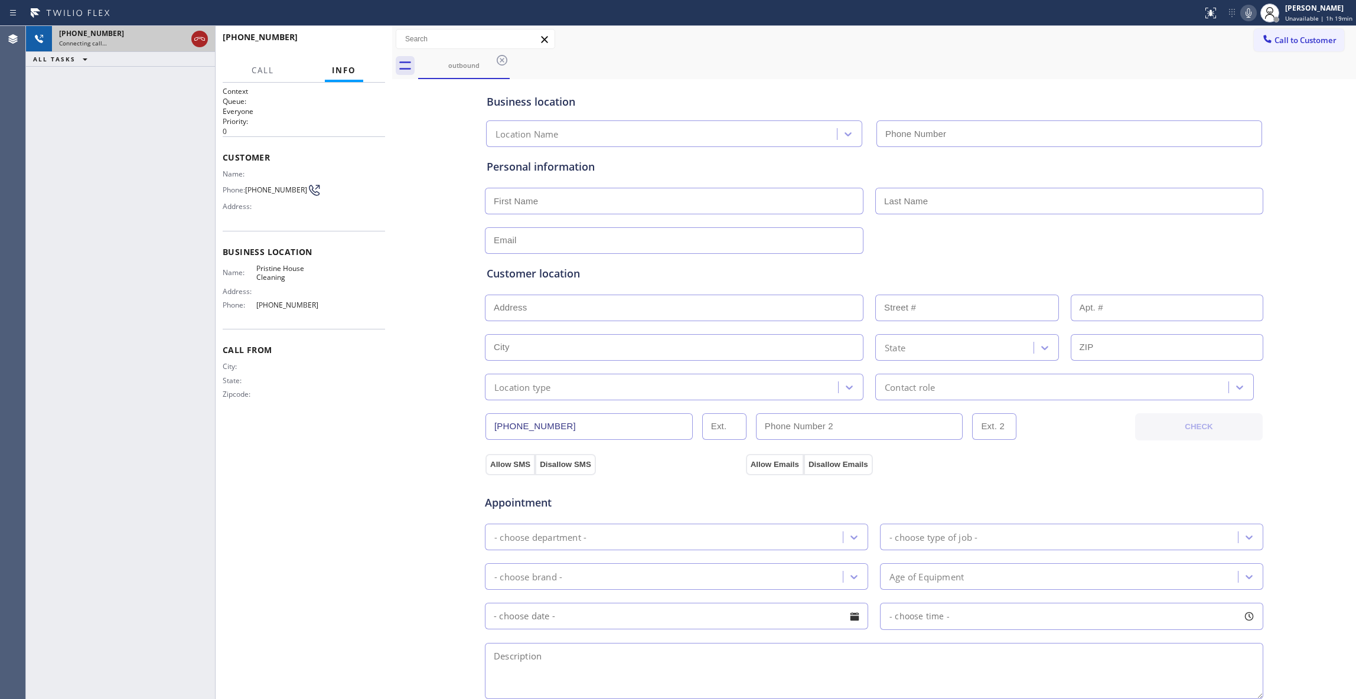
type input "[PHONE_NUMBER]"
drag, startPoint x: 201, startPoint y: 38, endPoint x: 240, endPoint y: 41, distance: 38.5
click at [201, 38] on icon at bounding box center [199, 39] width 11 height 4
click at [366, 48] on button "HANG UP" at bounding box center [357, 42] width 55 height 17
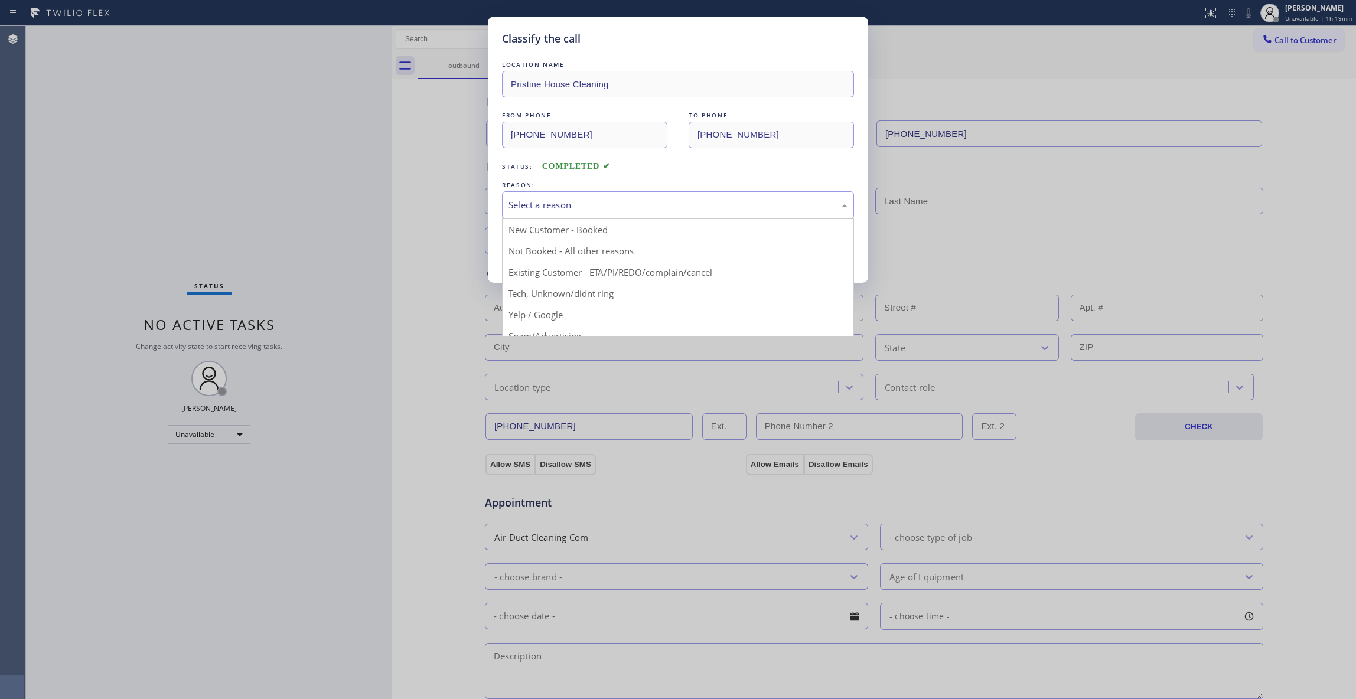
click at [591, 199] on div "Select a reason" at bounding box center [677, 205] width 339 height 14
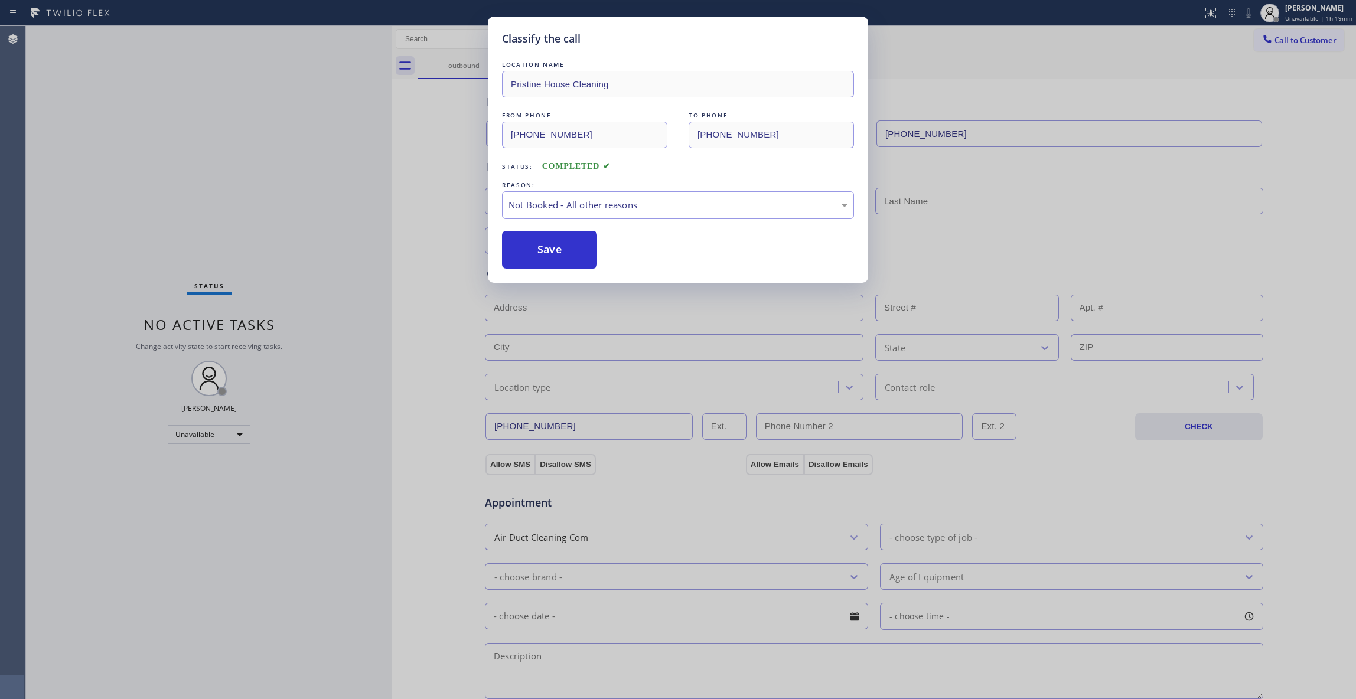
click at [548, 248] on button "Save" at bounding box center [549, 250] width 95 height 38
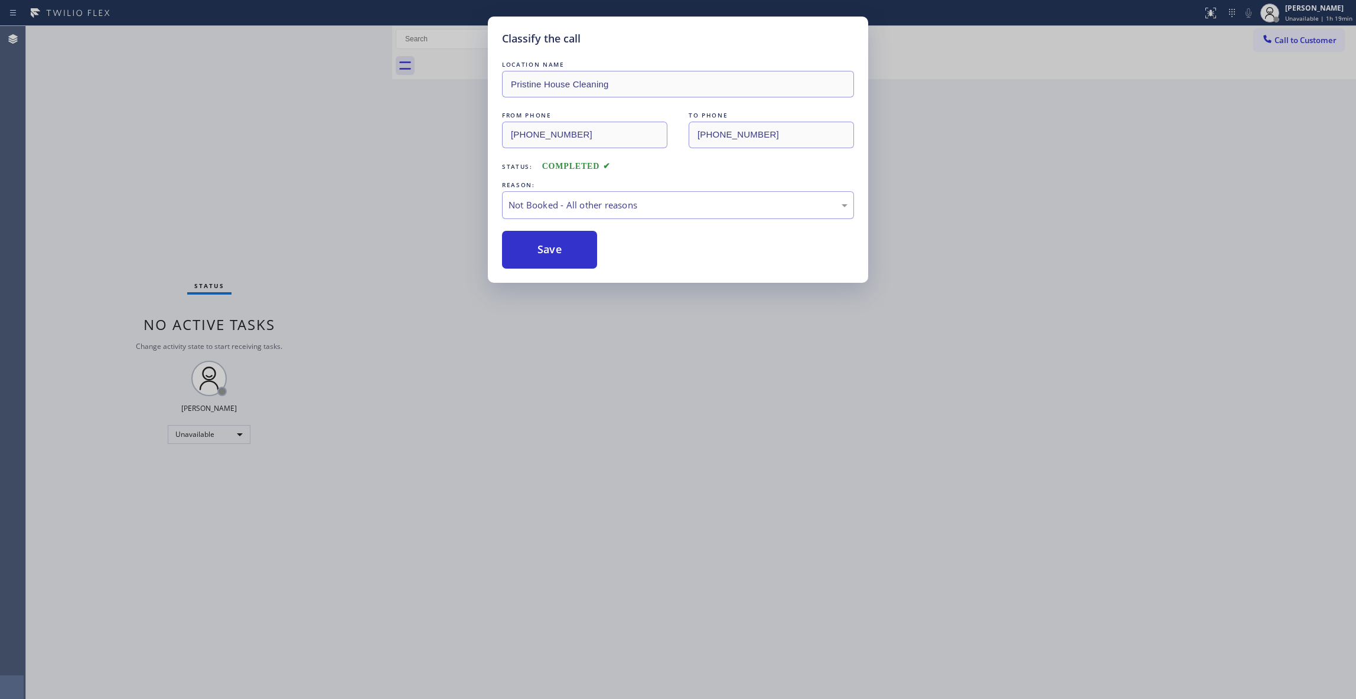
click at [548, 248] on button "Save" at bounding box center [549, 250] width 95 height 38
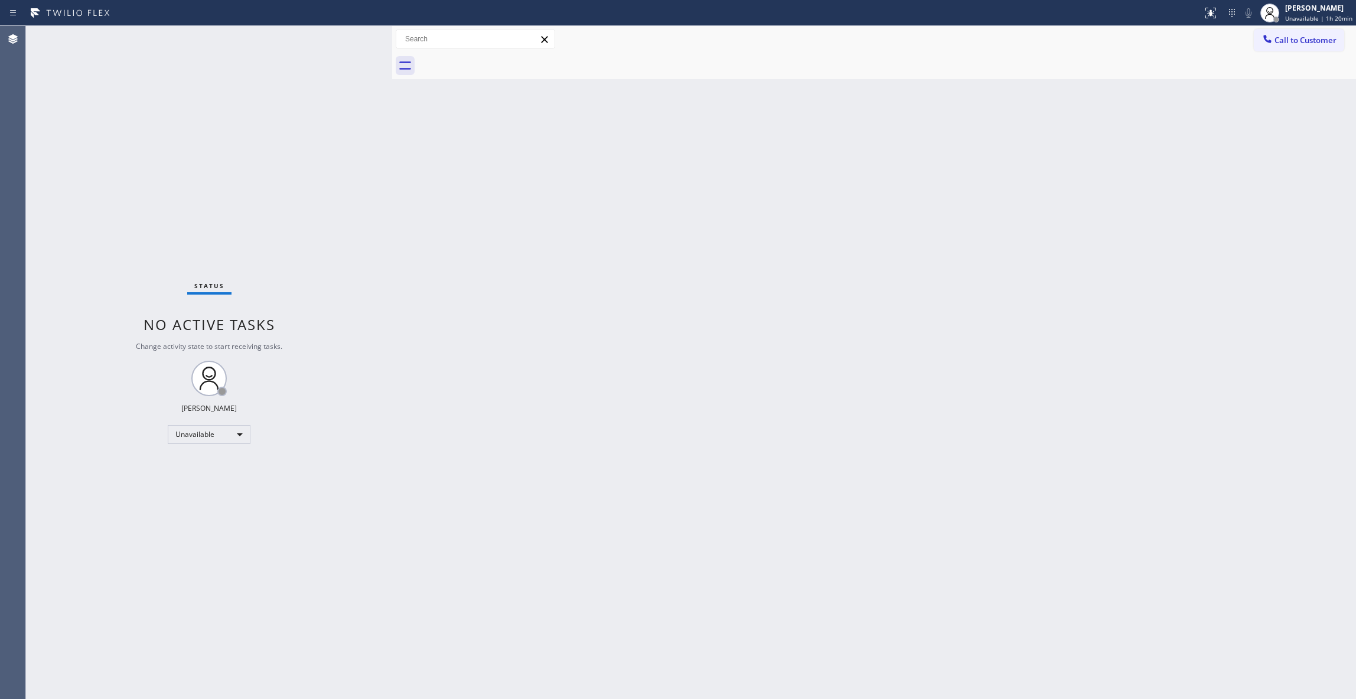
click at [738, 310] on div "Back to Dashboard Change Sender ID Customers Technicians Select a contact Outbo…" at bounding box center [874, 362] width 964 height 673
click at [1281, 41] on span "Call to Customer" at bounding box center [1305, 40] width 62 height 11
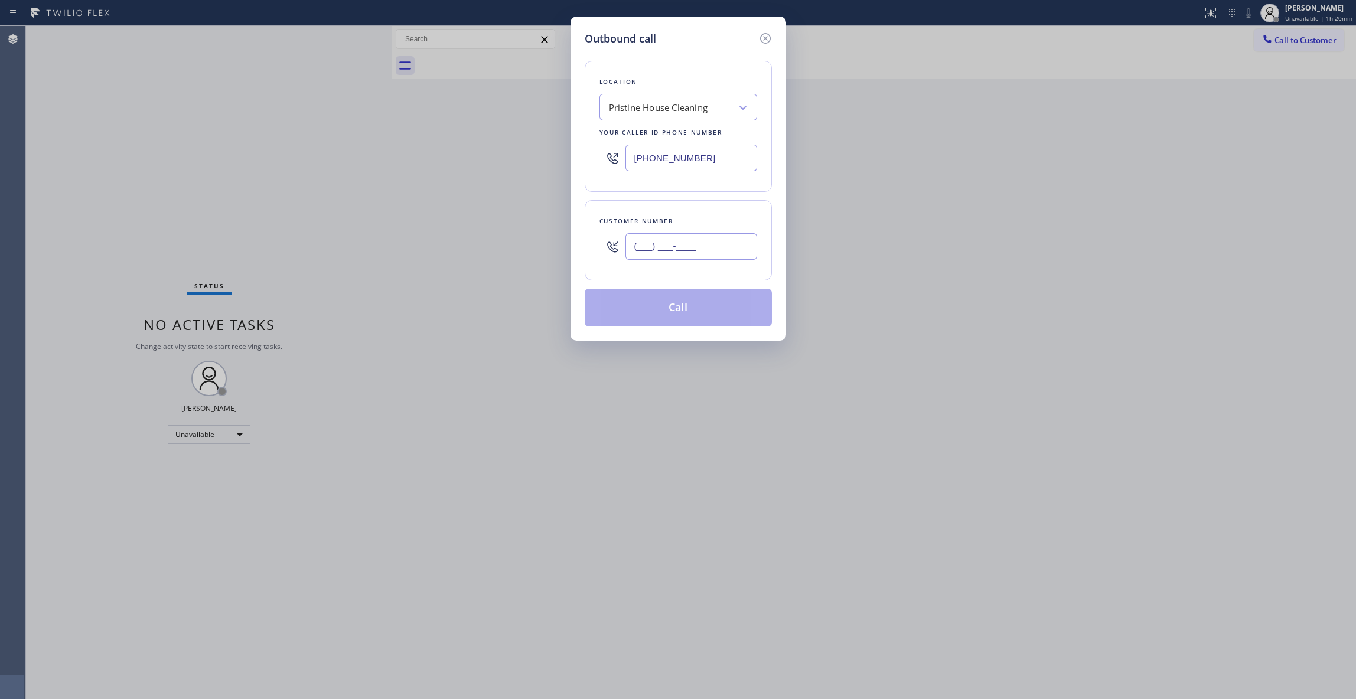
click at [666, 249] on input "(___) ___-____" at bounding box center [691, 246] width 132 height 27
paste input "847) 751-7581"
type input "[PHONE_NUMBER]"
drag, startPoint x: 728, startPoint y: 155, endPoint x: 53, endPoint y: 159, distance: 674.4
click at [83, 155] on div "Outbound call Location Pristine House Cleaning Your caller id phone number [PHO…" at bounding box center [678, 349] width 1356 height 699
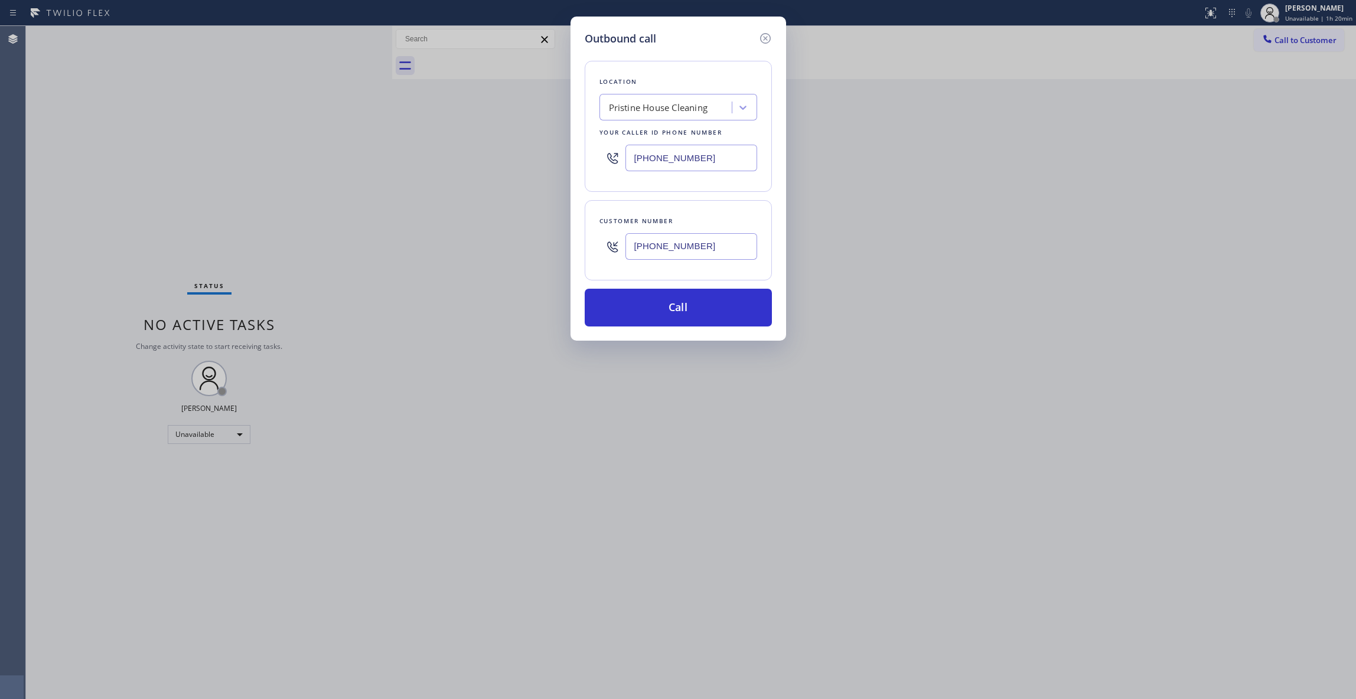
paste input "30) 523-0508"
type input "[PHONE_NUMBER]"
click at [660, 315] on button "Call" at bounding box center [678, 308] width 187 height 38
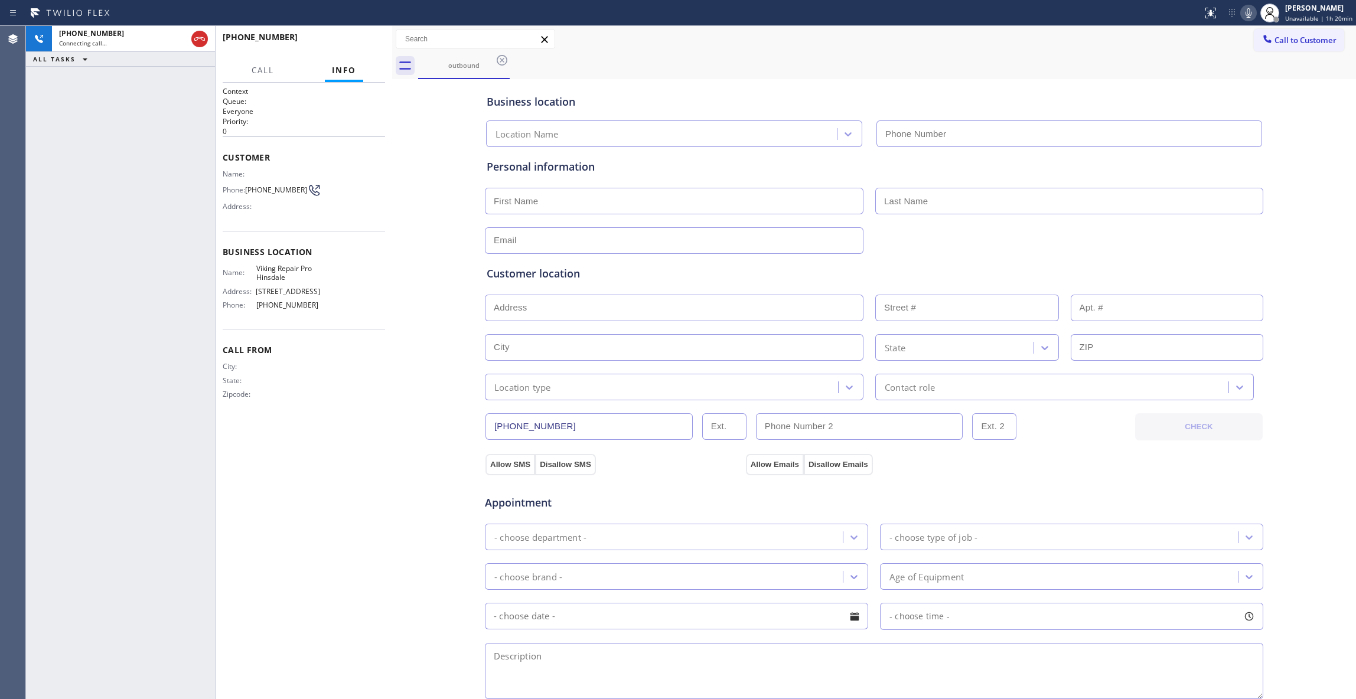
type input "[PHONE_NUMBER]"
drag, startPoint x: 198, startPoint y: 37, endPoint x: 216, endPoint y: 34, distance: 17.9
click at [204, 37] on icon at bounding box center [200, 39] width 14 height 14
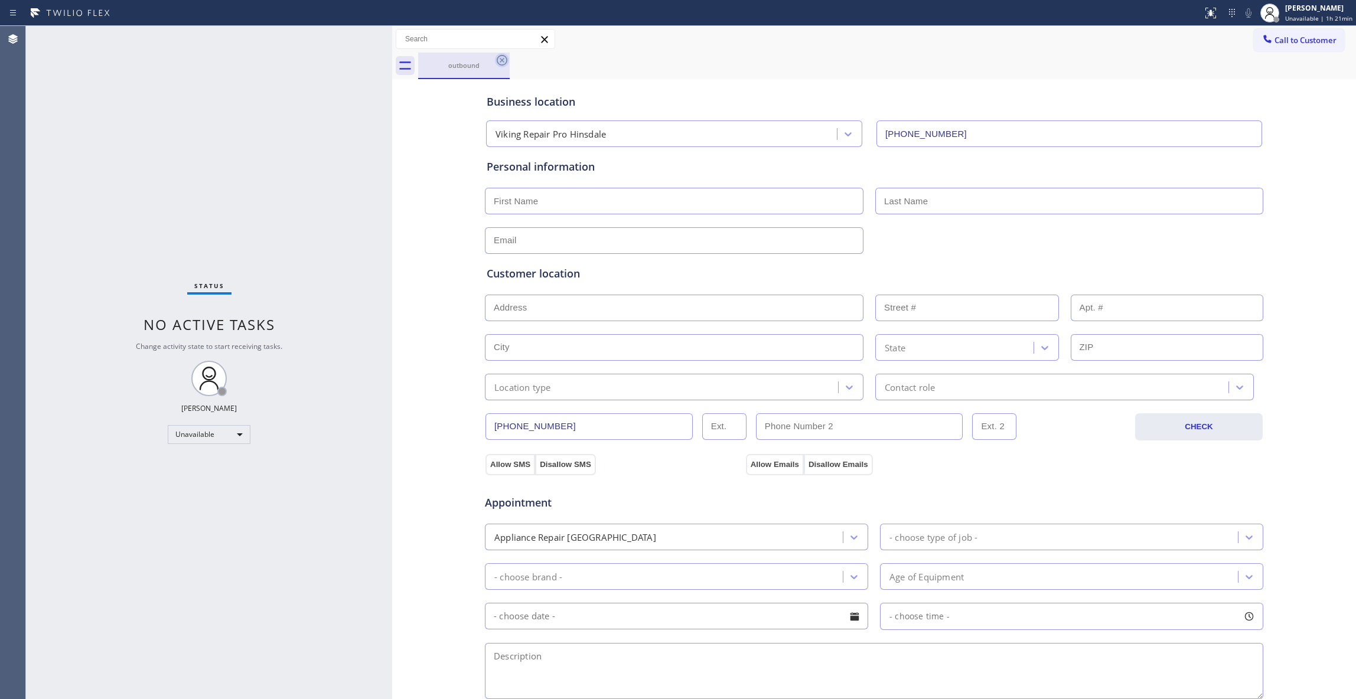
click at [500, 66] on icon at bounding box center [502, 60] width 14 height 14
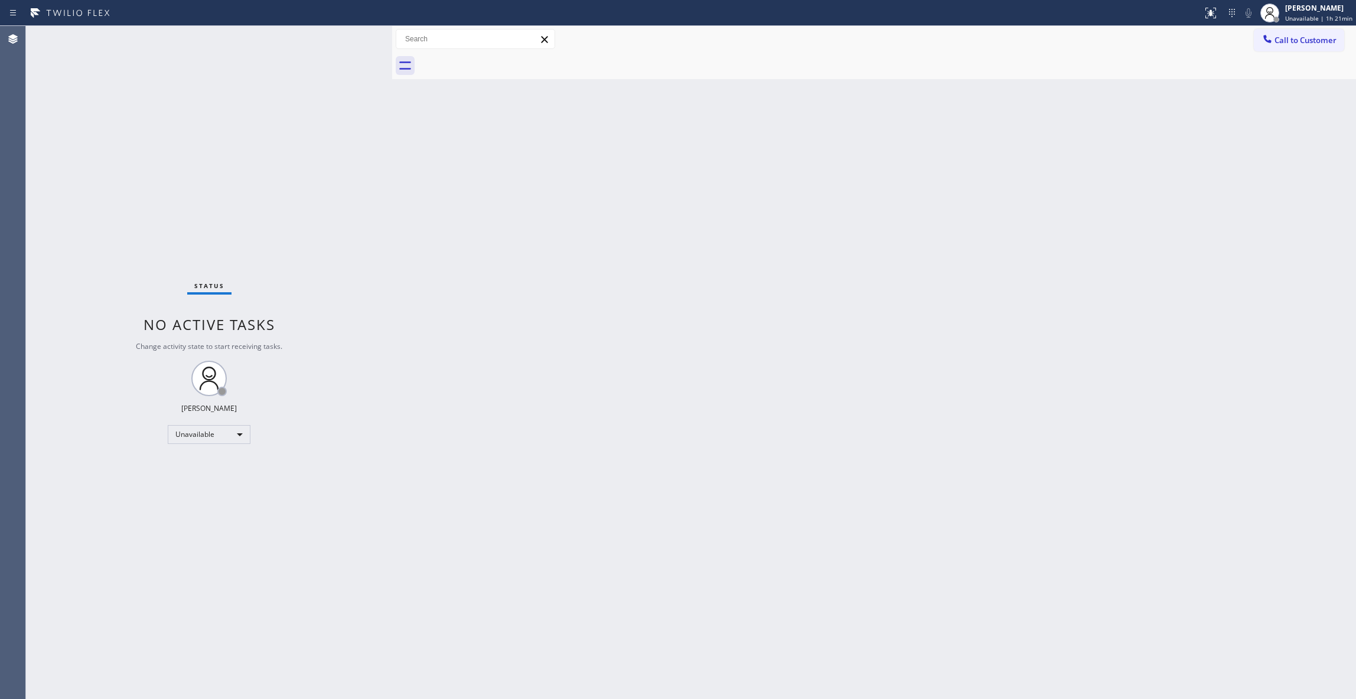
drag, startPoint x: 960, startPoint y: 249, endPoint x: 1154, endPoint y: 182, distance: 205.4
click at [1037, 229] on div "Back to Dashboard Change Sender ID Customers Technicians Select a contact Outbo…" at bounding box center [874, 362] width 964 height 673
click at [1310, 39] on span "Call to Customer" at bounding box center [1305, 40] width 62 height 11
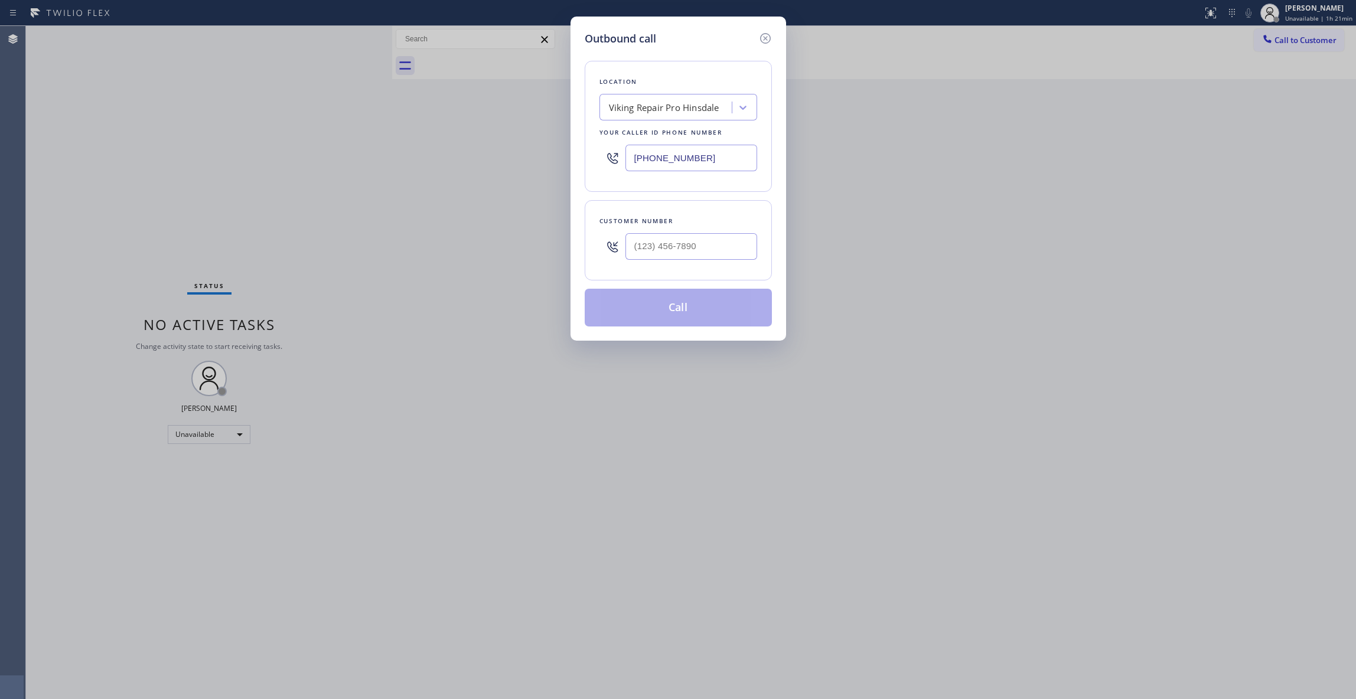
click at [683, 263] on div at bounding box center [691, 246] width 132 height 38
click at [684, 243] on input "(___) ___-____" at bounding box center [691, 246] width 132 height 27
paste input "623) 200-0805"
type input "[PHONE_NUMBER]"
paste input "02) 932-2666"
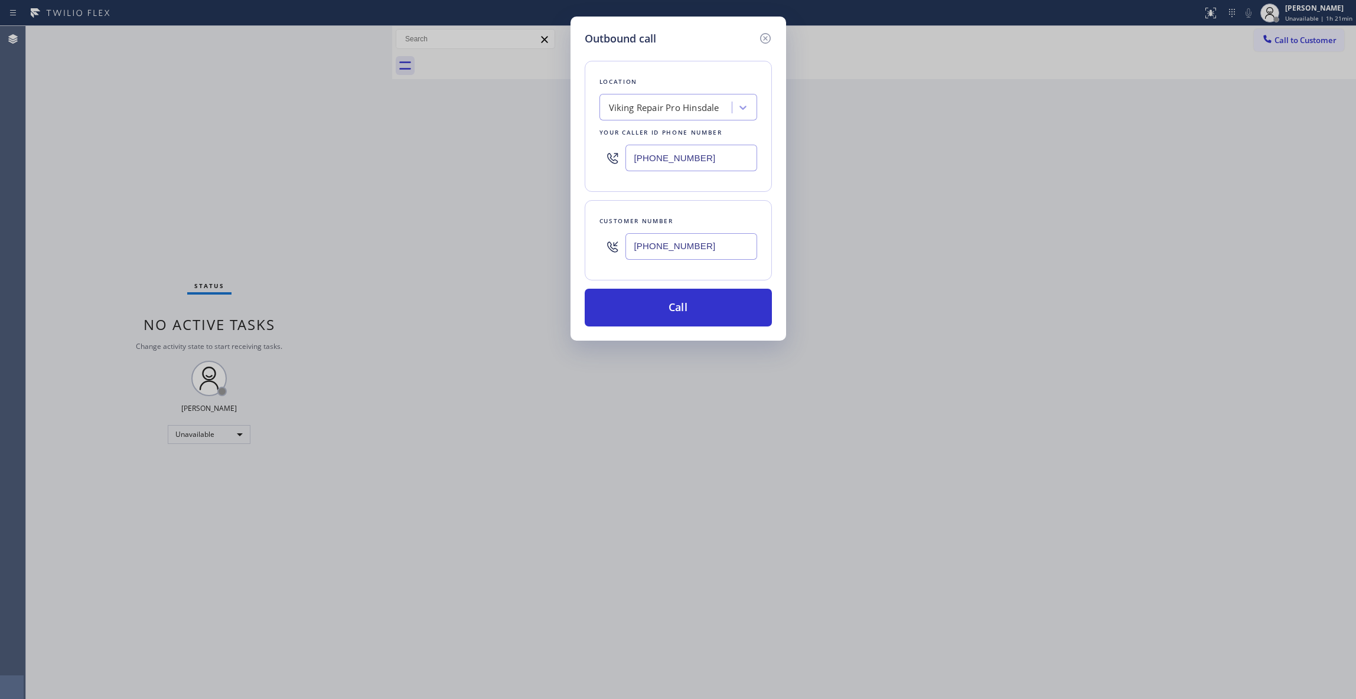
drag, startPoint x: 725, startPoint y: 150, endPoint x: 310, endPoint y: 157, distance: 415.2
click at [274, 155] on div "Outbound call Location Viking Repair Pro Hinsdale Your caller id phone number […" at bounding box center [678, 349] width 1356 height 699
type input "[PHONE_NUMBER]"
drag, startPoint x: 726, startPoint y: 249, endPoint x: 534, endPoint y: 248, distance: 191.9
click at [534, 248] on div "Outbound call Location Thermador Appliance Repair Zone [GEOGRAPHIC_DATA] Your c…" at bounding box center [678, 349] width 1356 height 699
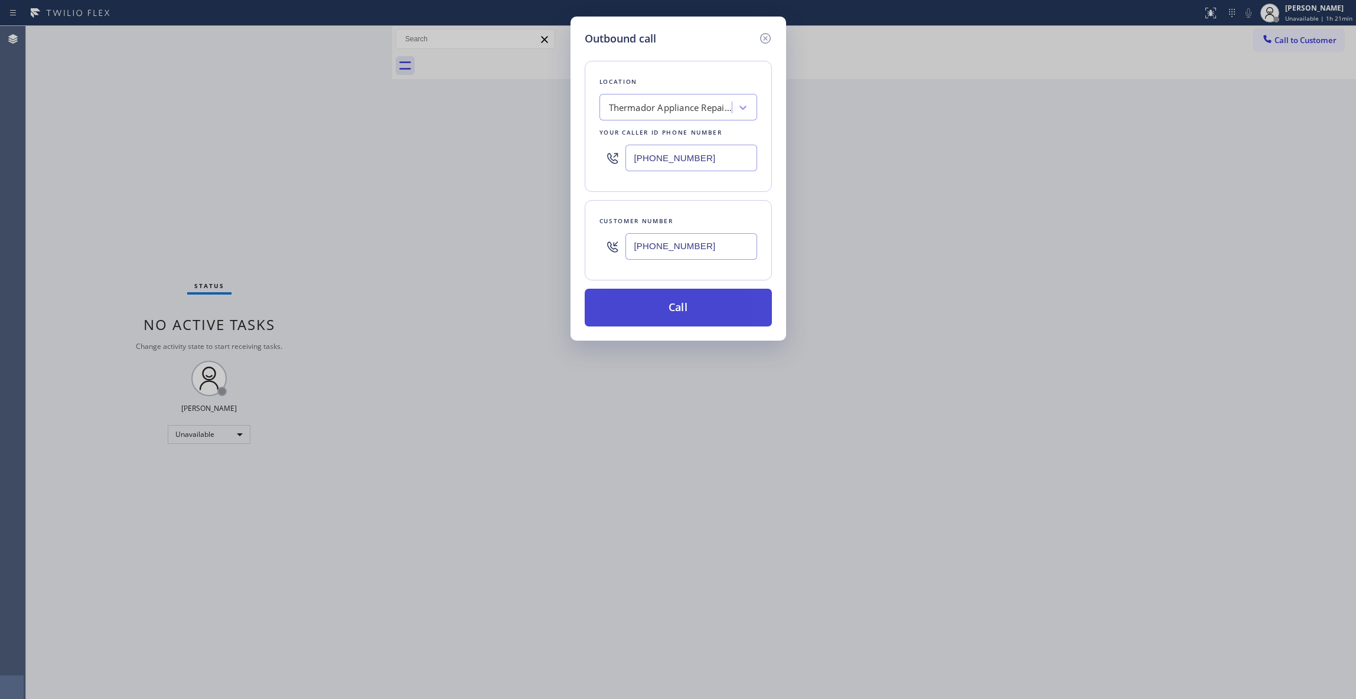
click at [680, 313] on button "Call" at bounding box center [678, 308] width 187 height 38
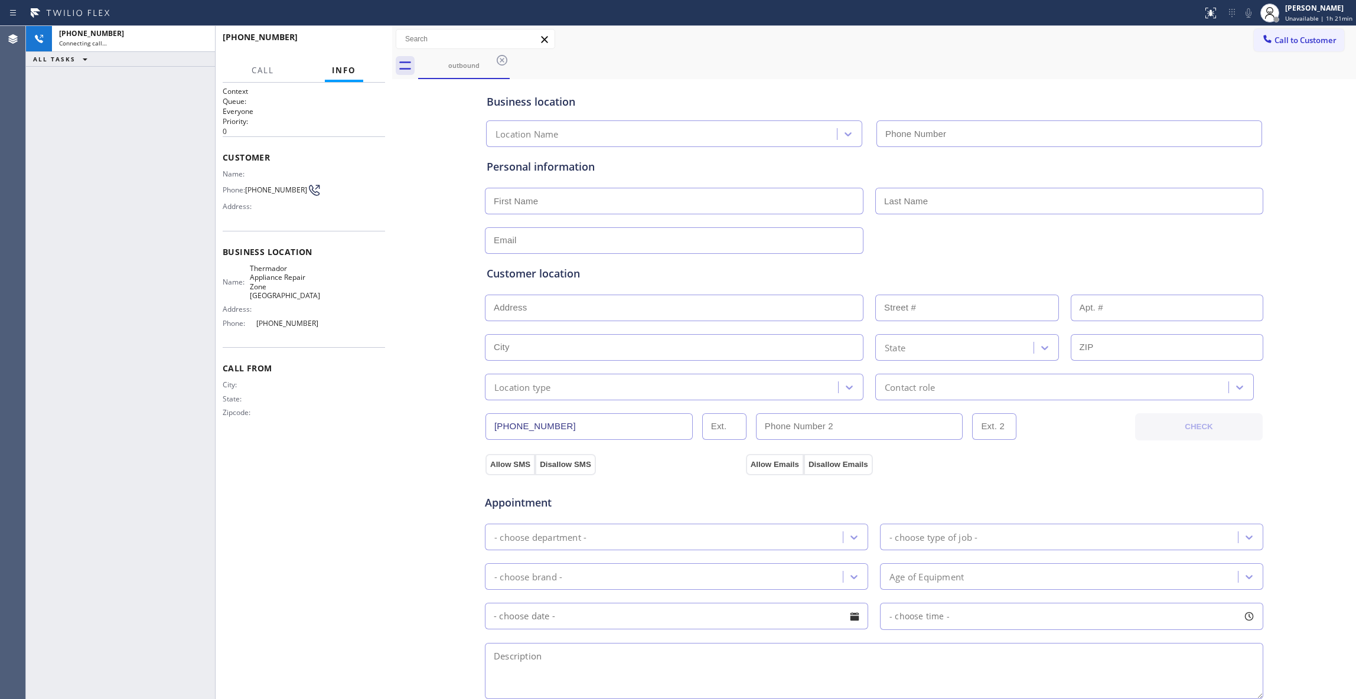
type input "[PHONE_NUMBER]"
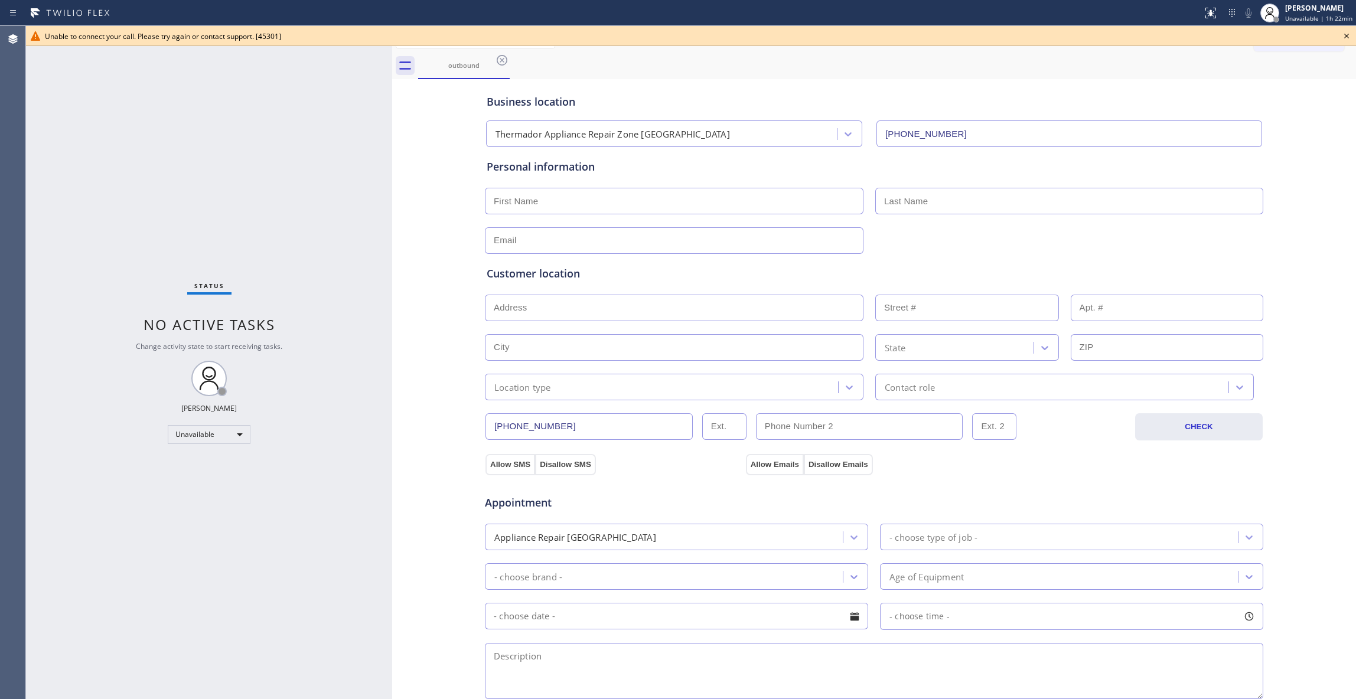
click at [1349, 31] on icon at bounding box center [1346, 36] width 14 height 14
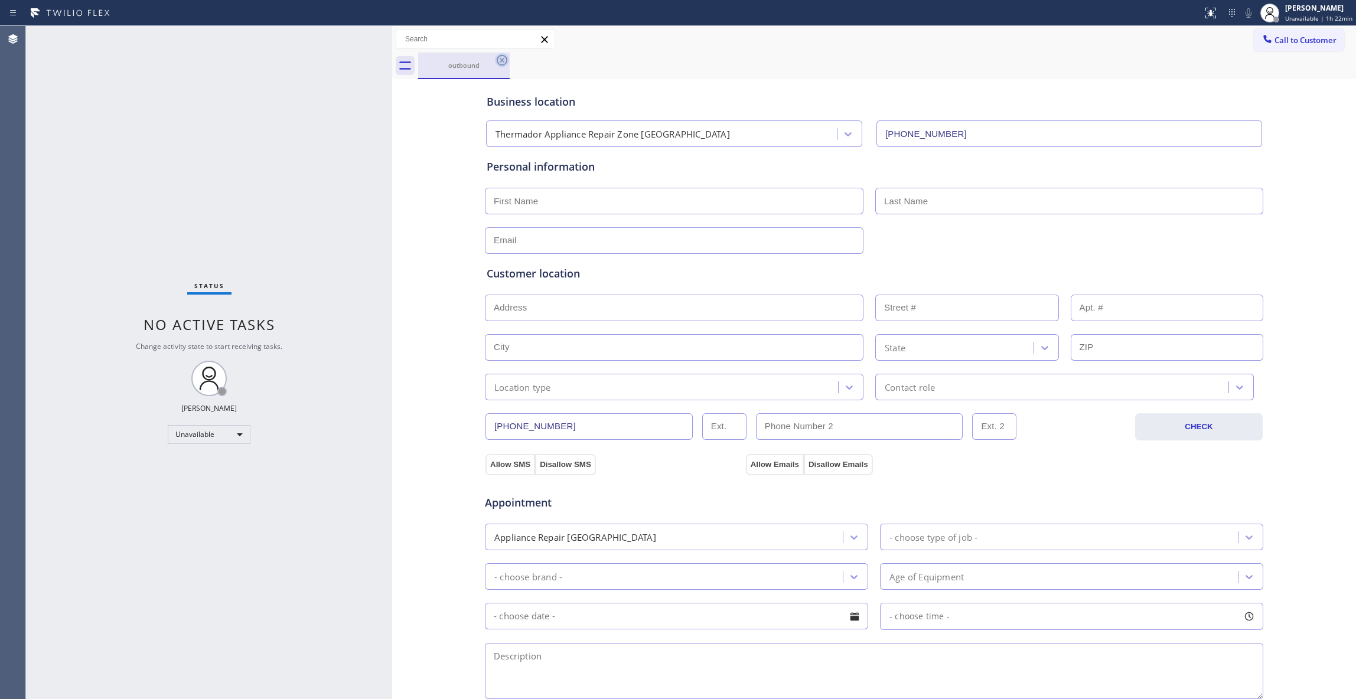
click at [501, 64] on icon at bounding box center [502, 60] width 14 height 14
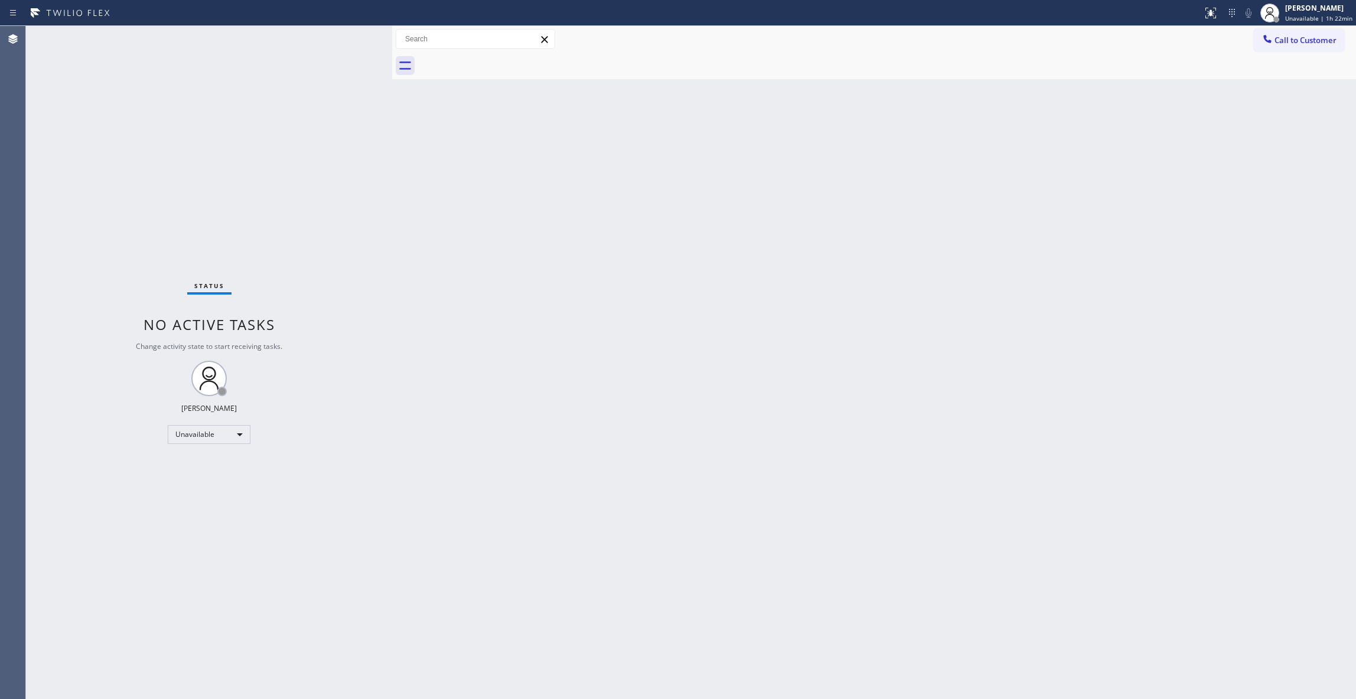
drag, startPoint x: 773, startPoint y: 220, endPoint x: 791, endPoint y: 204, distance: 23.9
click at [791, 204] on div "Back to Dashboard Change Sender ID Customers Technicians Select a contact Outbo…" at bounding box center [874, 362] width 964 height 673
click at [1310, 47] on button "Call to Customer" at bounding box center [1299, 40] width 90 height 22
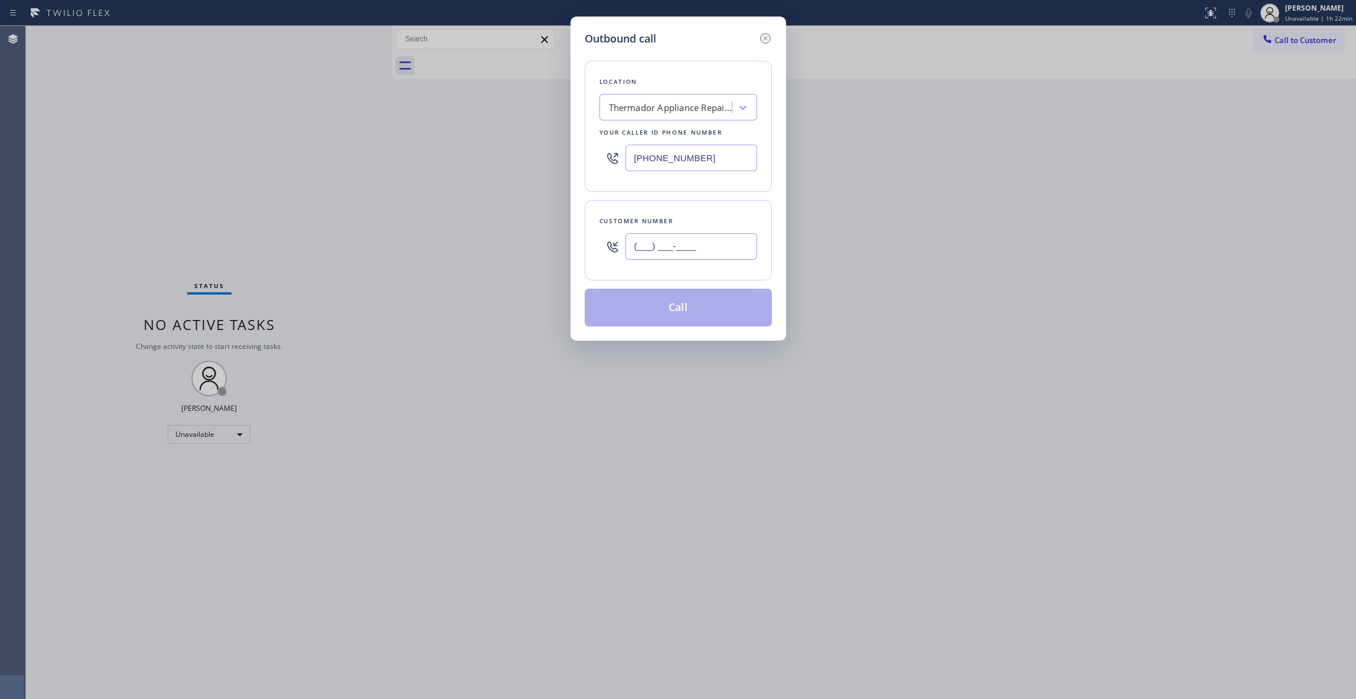
click at [659, 246] on input "(___) ___-____" at bounding box center [691, 246] width 132 height 27
paste input "760) 331-8908"
type input "[PHONE_NUMBER]"
paste input "760) 638-5621"
drag, startPoint x: 728, startPoint y: 156, endPoint x: 577, endPoint y: 216, distance: 162.5
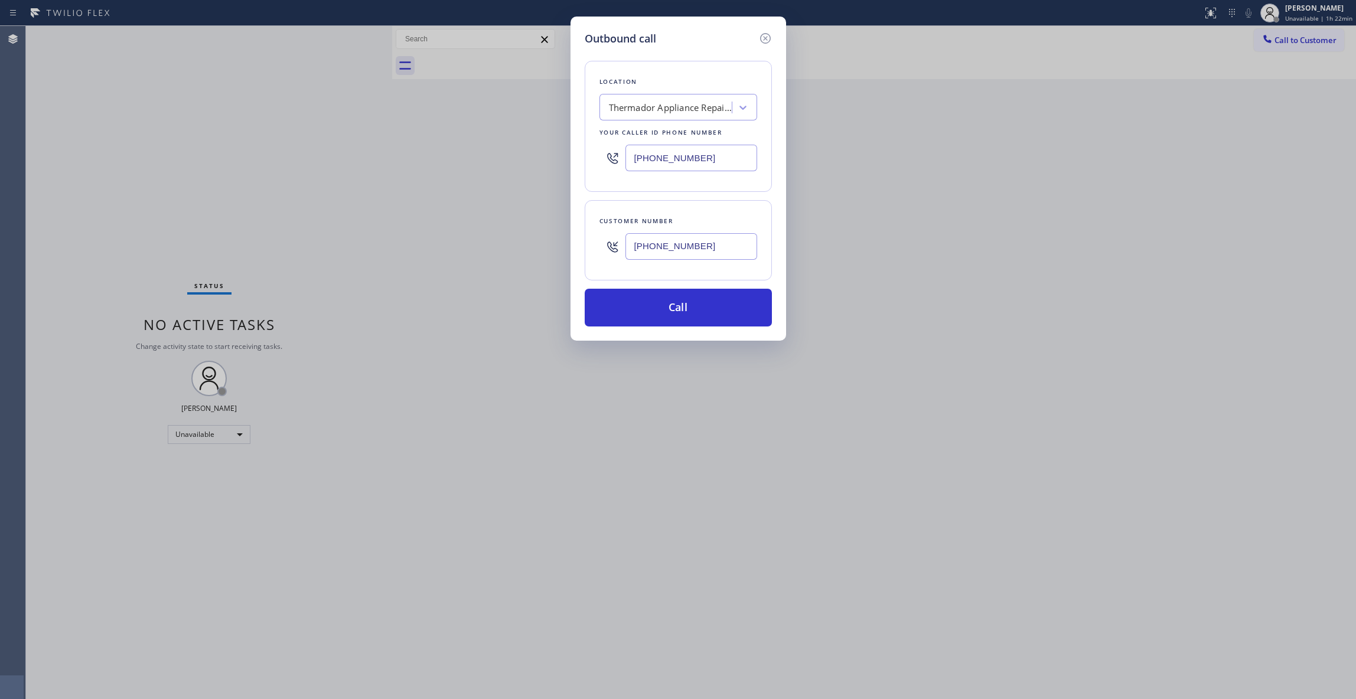
click at [362, 157] on div "Outbound call Location Thermador Appliance Repair Zone [GEOGRAPHIC_DATA] Your c…" at bounding box center [678, 349] width 1356 height 699
type input "[PHONE_NUMBER]"
drag, startPoint x: 726, startPoint y: 244, endPoint x: 496, endPoint y: 244, distance: 230.3
click at [496, 244] on div "Outbound call Location 4B2.Paid Viking Repair Service Your caller id phone numb…" at bounding box center [678, 349] width 1356 height 699
click at [660, 313] on button "Call" at bounding box center [678, 308] width 187 height 38
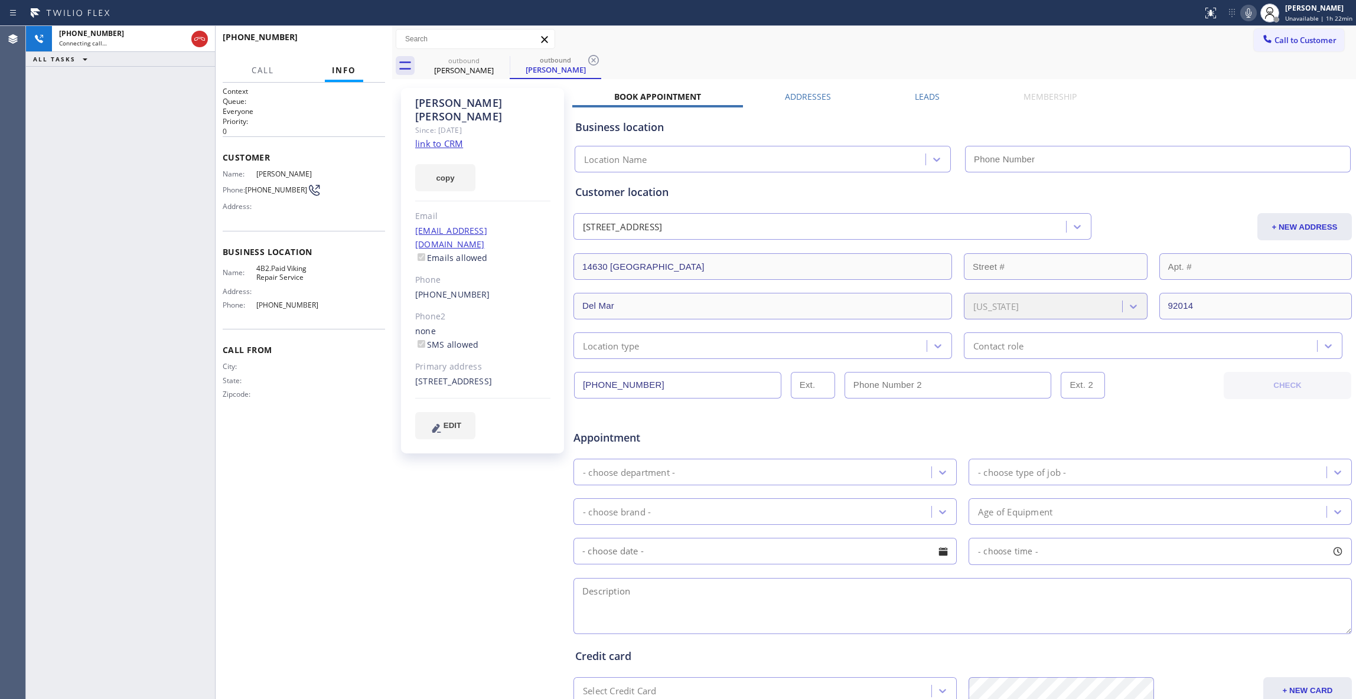
type input "[PHONE_NUMBER]"
click at [369, 36] on button "HANG UP" at bounding box center [357, 42] width 55 height 17
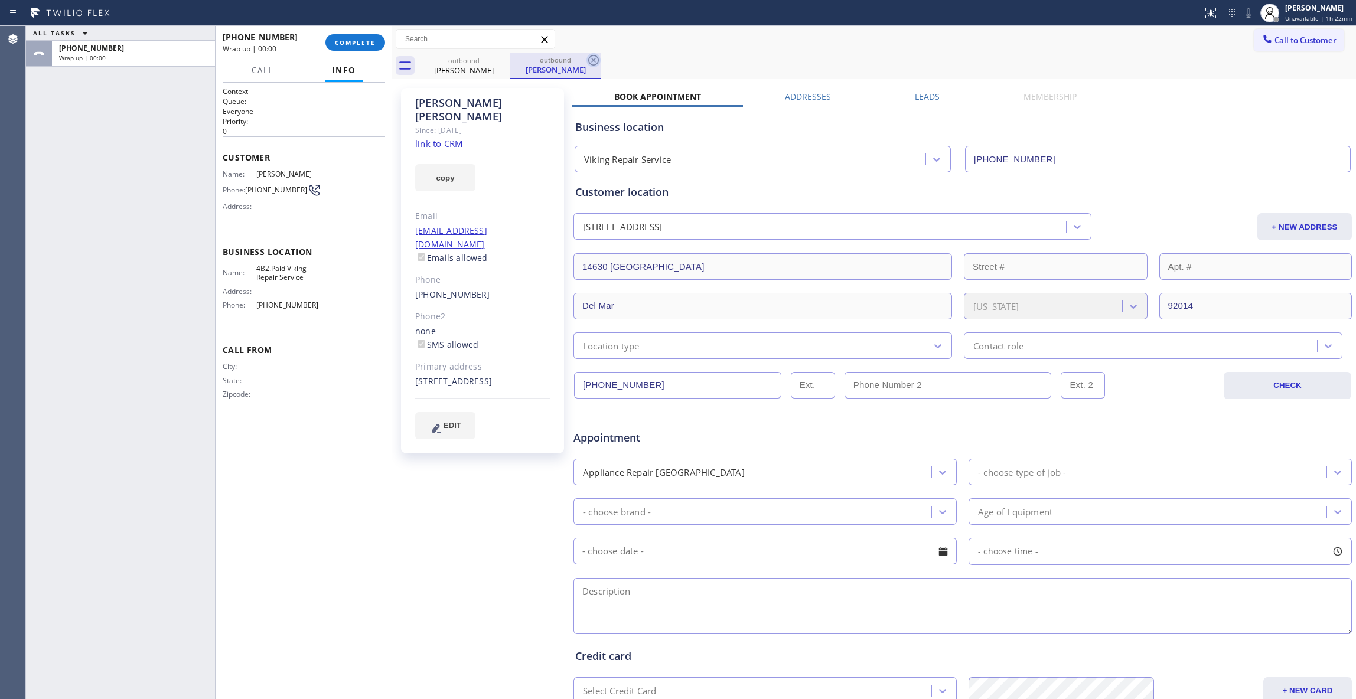
drag, startPoint x: 596, startPoint y: 57, endPoint x: 381, endPoint y: 60, distance: 215.0
click at [595, 57] on icon at bounding box center [593, 60] width 14 height 14
click at [356, 44] on span "COMPLETE" at bounding box center [355, 42] width 41 height 8
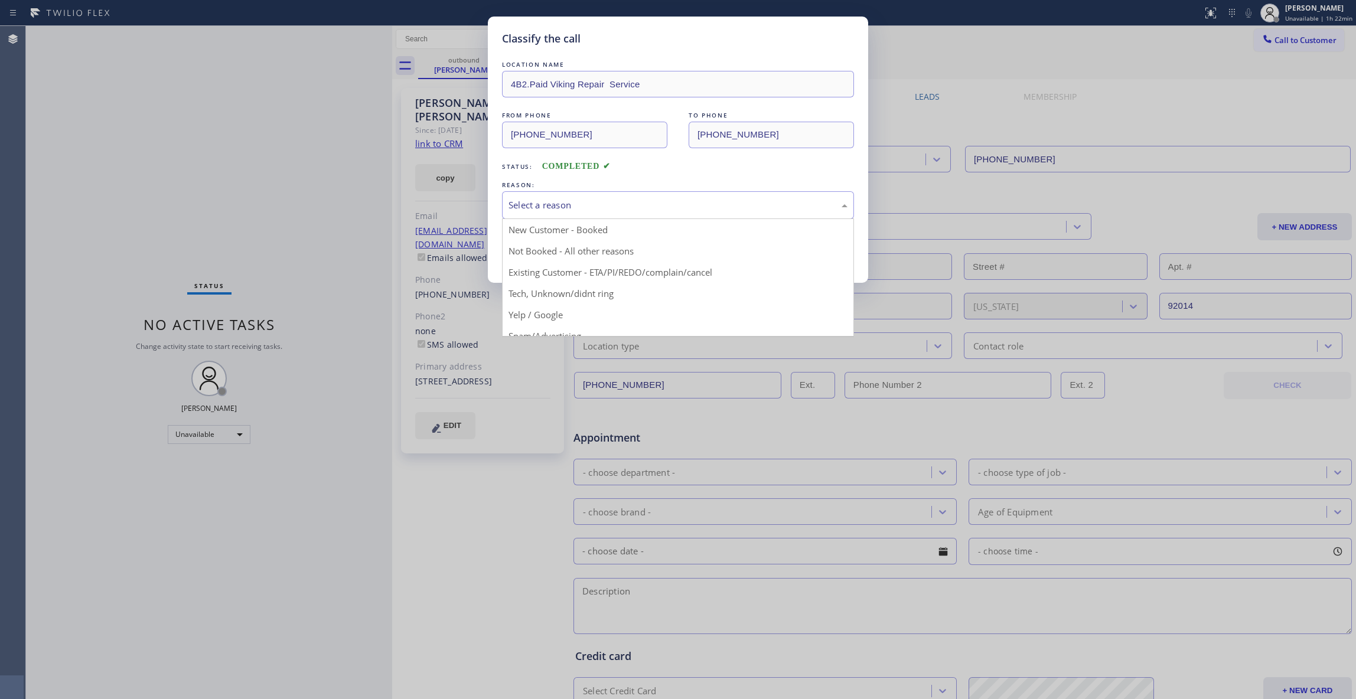
click at [558, 206] on div "Select a reason" at bounding box center [677, 205] width 339 height 14
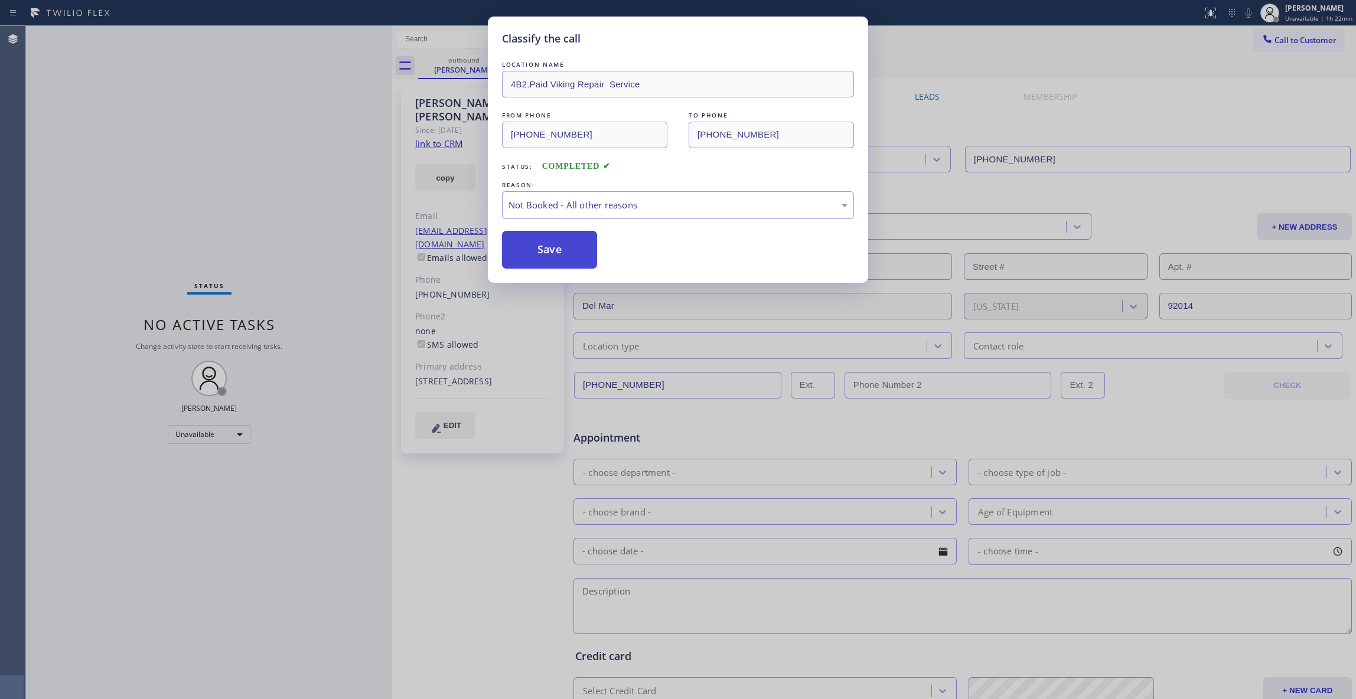
click at [544, 251] on button "Save" at bounding box center [549, 250] width 95 height 38
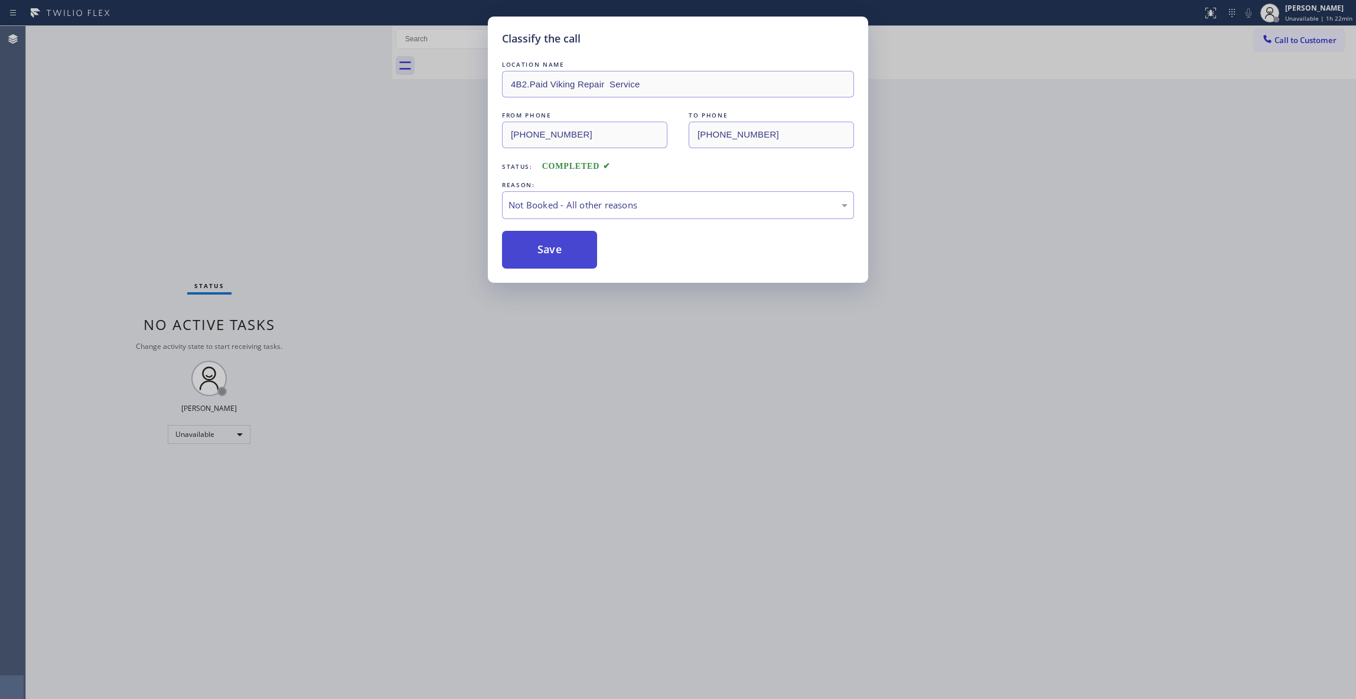
click at [544, 251] on button "Save" at bounding box center [549, 250] width 95 height 38
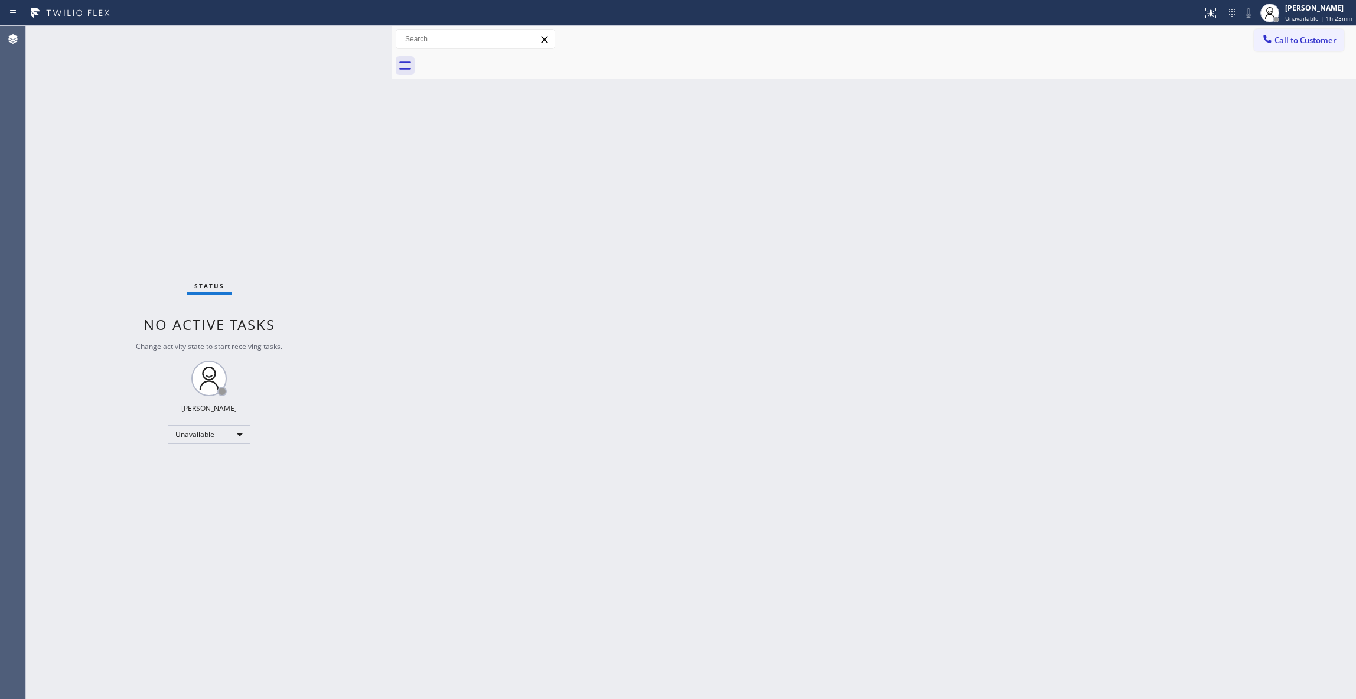
drag, startPoint x: 1005, startPoint y: 262, endPoint x: 1293, endPoint y: 100, distance: 331.3
click at [1045, 230] on div "Back to Dashboard Change Sender ID Customers Technicians Select a contact Outbo…" at bounding box center [874, 362] width 964 height 673
click at [1297, 39] on span "Call to Customer" at bounding box center [1305, 40] width 62 height 11
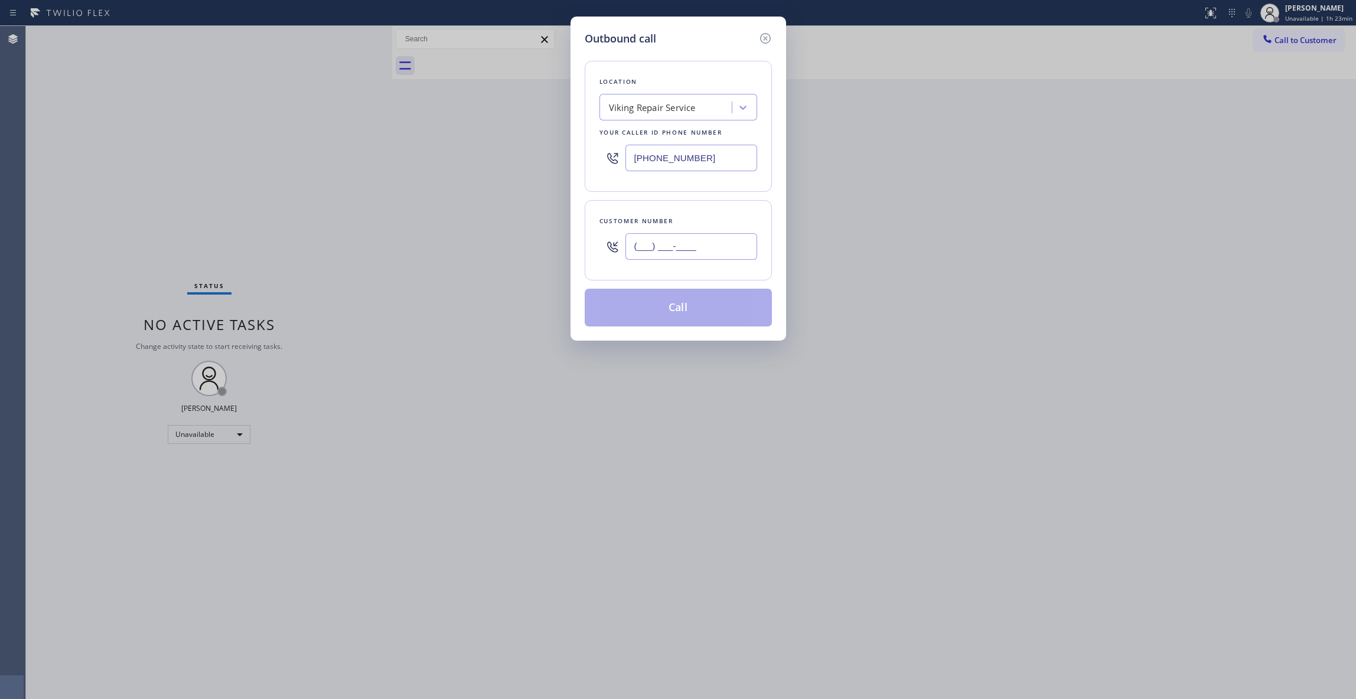
click at [648, 258] on input "(___) ___-____" at bounding box center [691, 246] width 132 height 27
paste input "323) 907-3051"
type input "[PHONE_NUMBER]"
drag, startPoint x: 718, startPoint y: 159, endPoint x: 445, endPoint y: 163, distance: 273.4
click at [459, 163] on div "Outbound call Location Viking Repair Service Your caller id phone number [PHONE…" at bounding box center [678, 349] width 1356 height 699
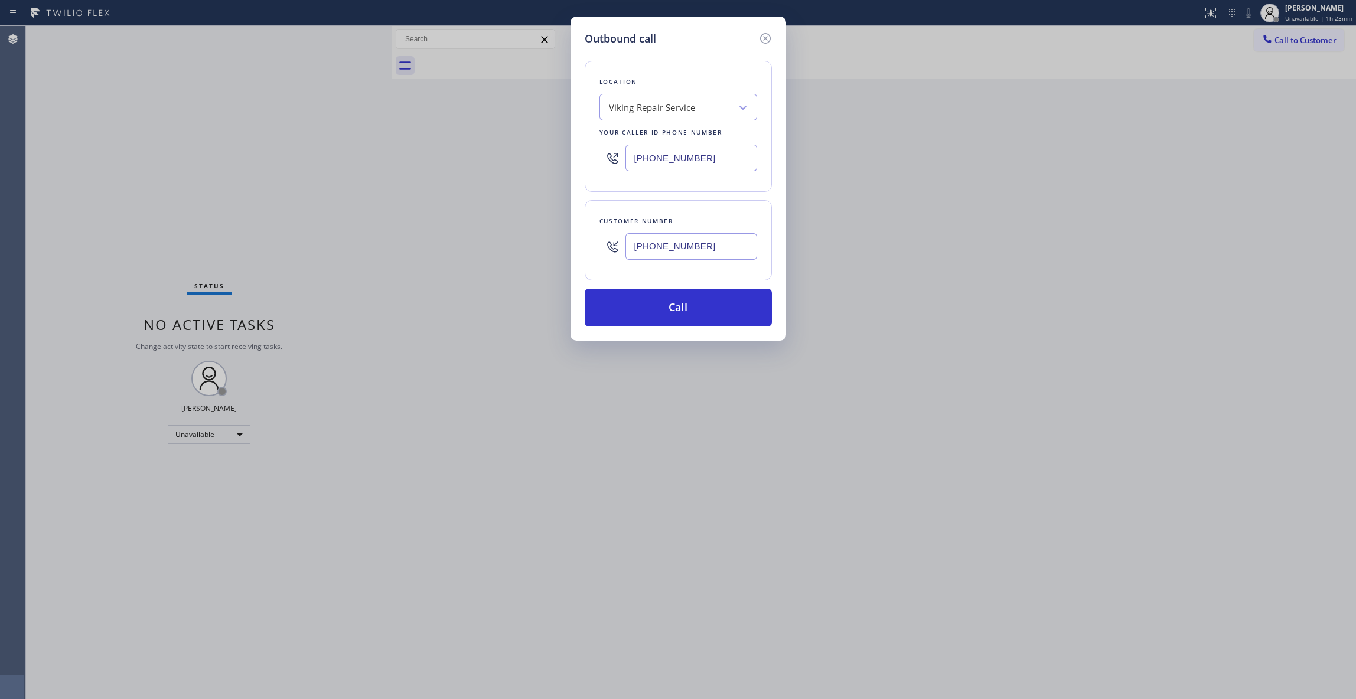
paste input "626) 548-3326"
type input "[PHONE_NUMBER]"
click at [643, 307] on button "Call" at bounding box center [678, 308] width 187 height 38
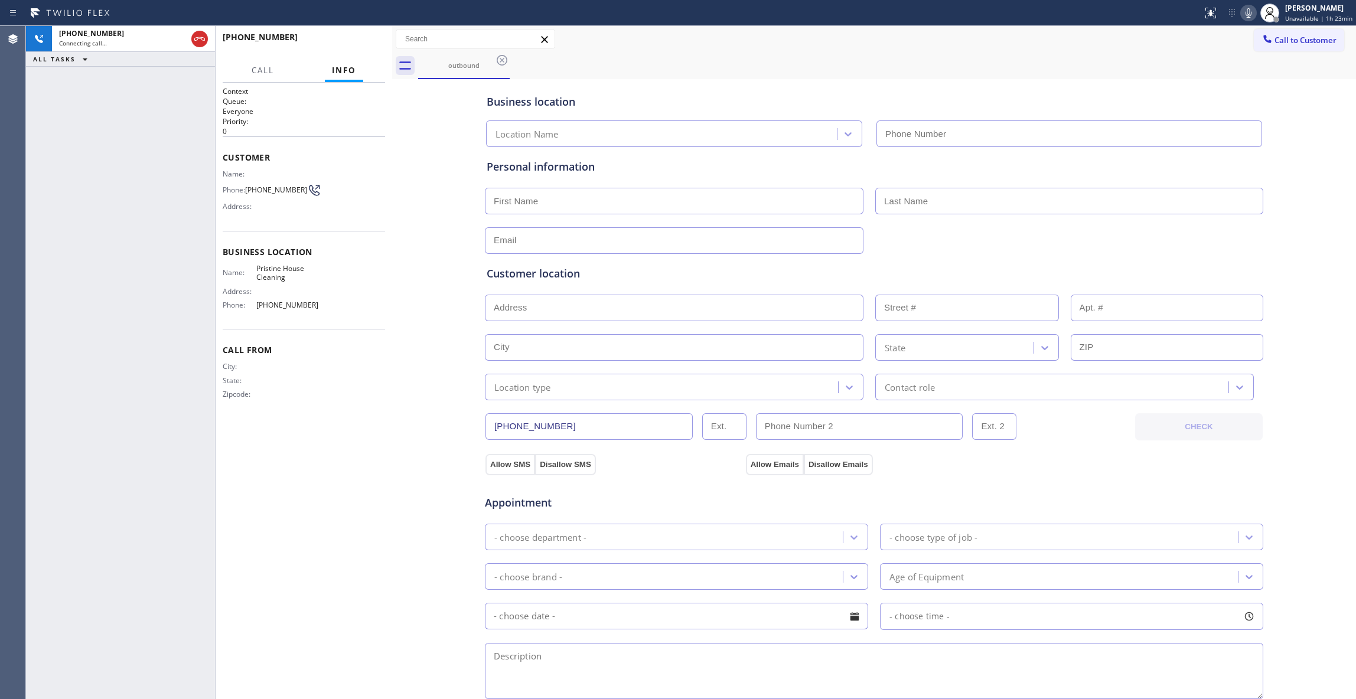
type input "[PHONE_NUMBER]"
drag, startPoint x: 301, startPoint y: 189, endPoint x: 242, endPoint y: 189, distance: 58.5
click at [242, 189] on div "Phone: [PHONE_NUMBER]" at bounding box center [271, 190] width 97 height 14
click at [338, 40] on button "HANG UP" at bounding box center [357, 42] width 55 height 17
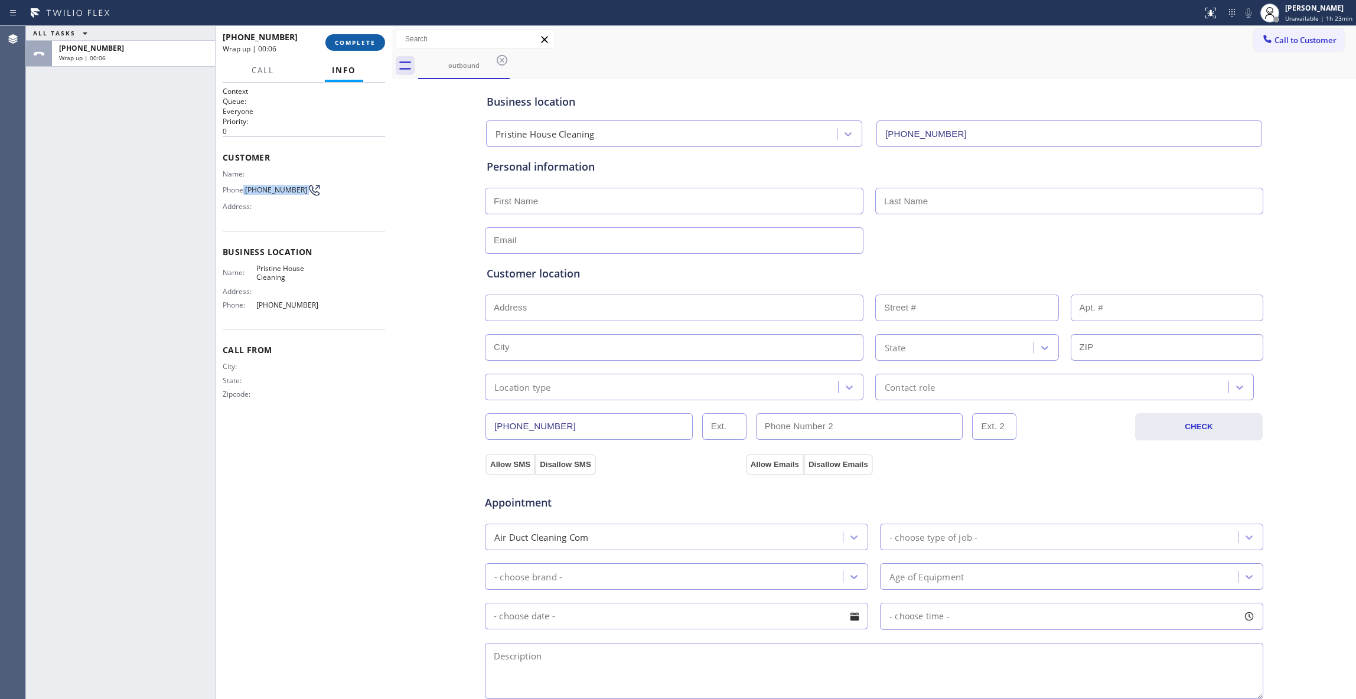
click at [369, 39] on span "COMPLETE" at bounding box center [355, 42] width 41 height 8
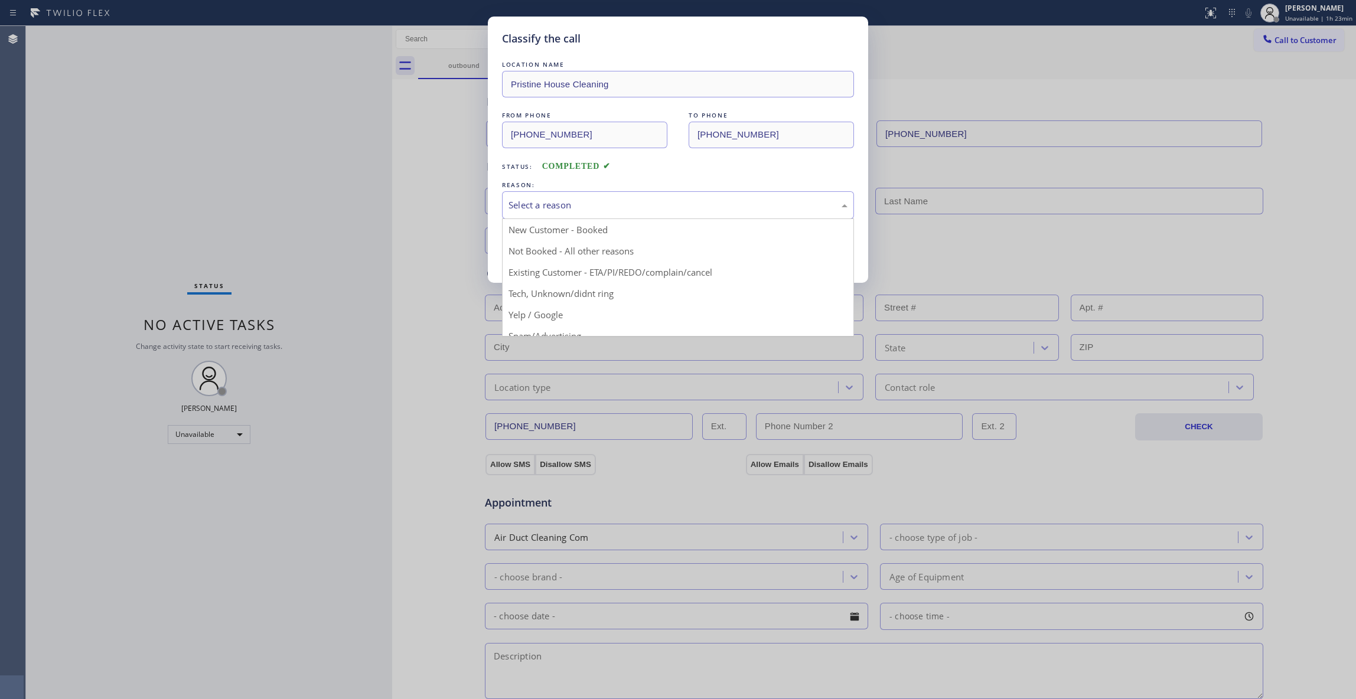
click at [534, 201] on div "Select a reason" at bounding box center [677, 205] width 339 height 14
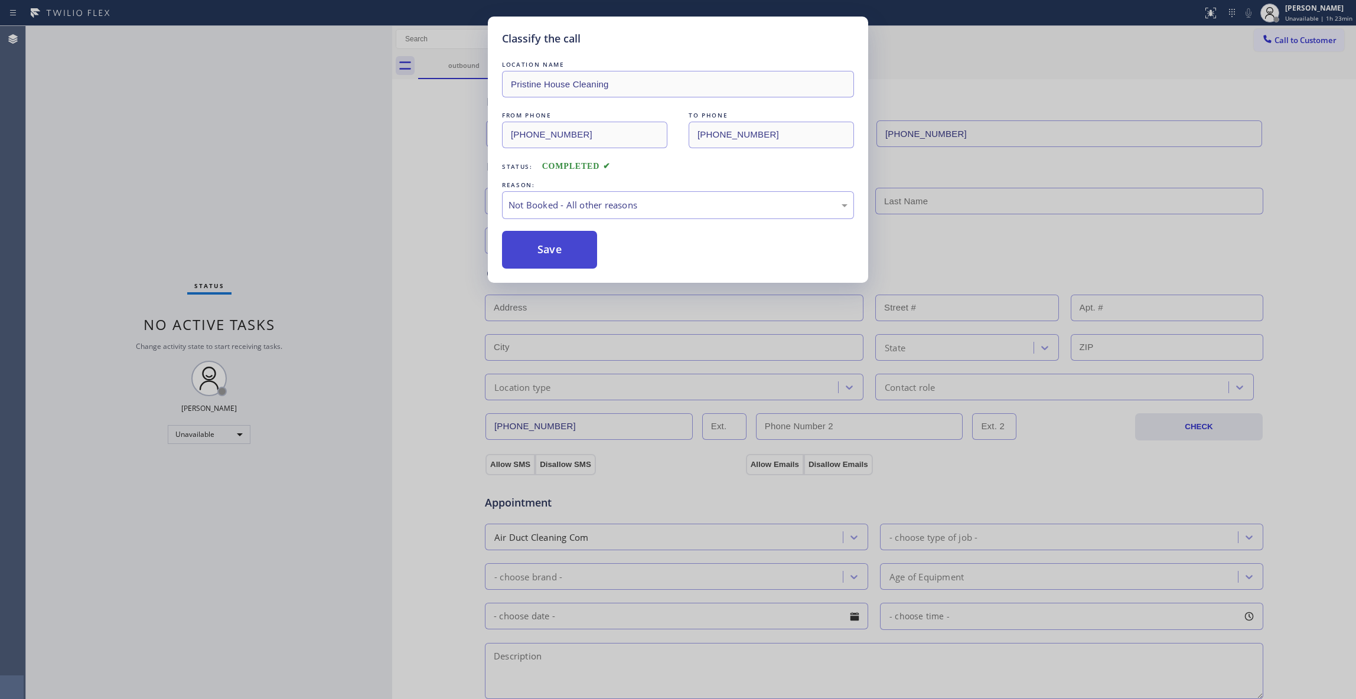
click at [551, 247] on button "Save" at bounding box center [549, 250] width 95 height 38
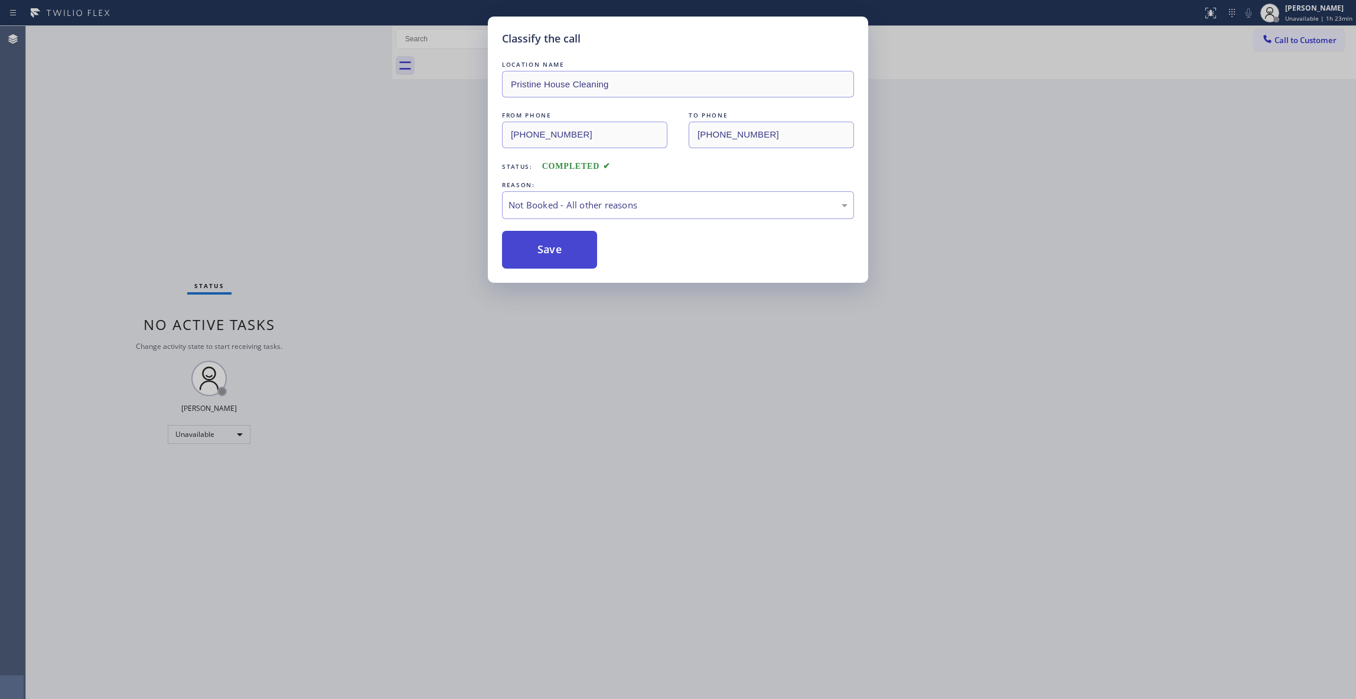
click at [551, 247] on button "Save" at bounding box center [549, 250] width 95 height 38
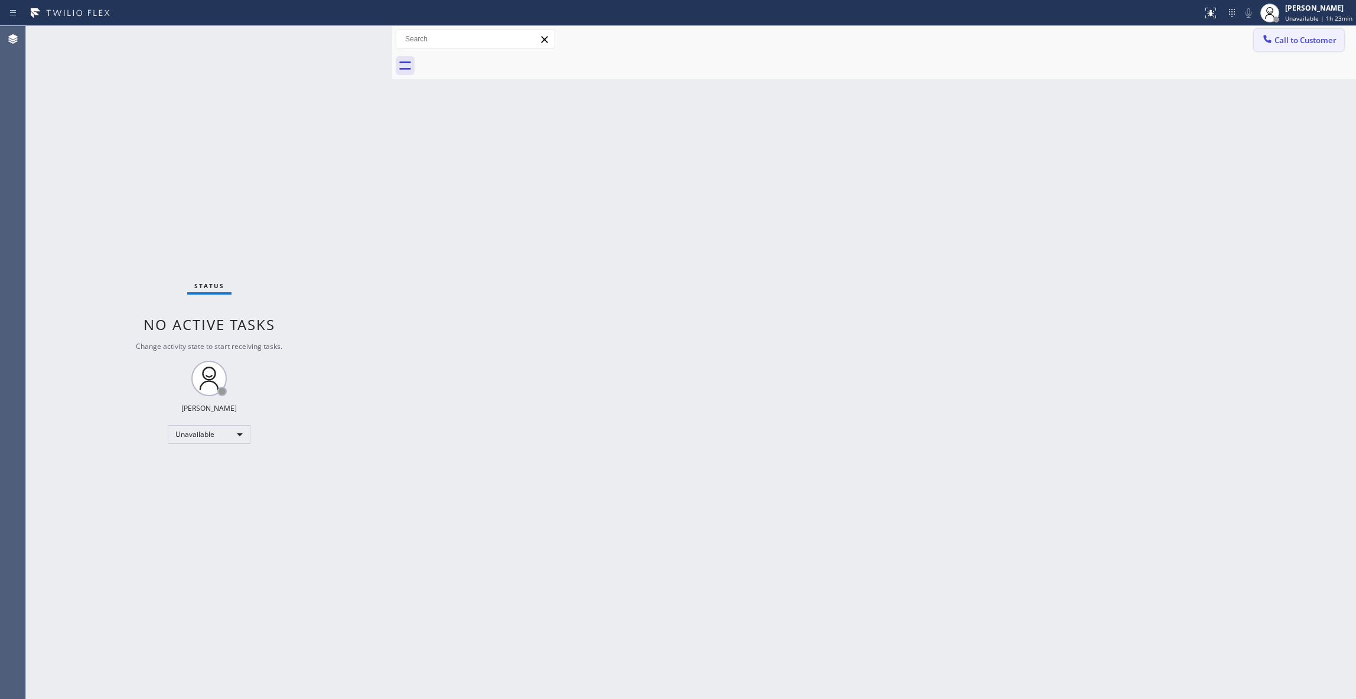
click at [1290, 35] on span "Call to Customer" at bounding box center [1305, 40] width 62 height 11
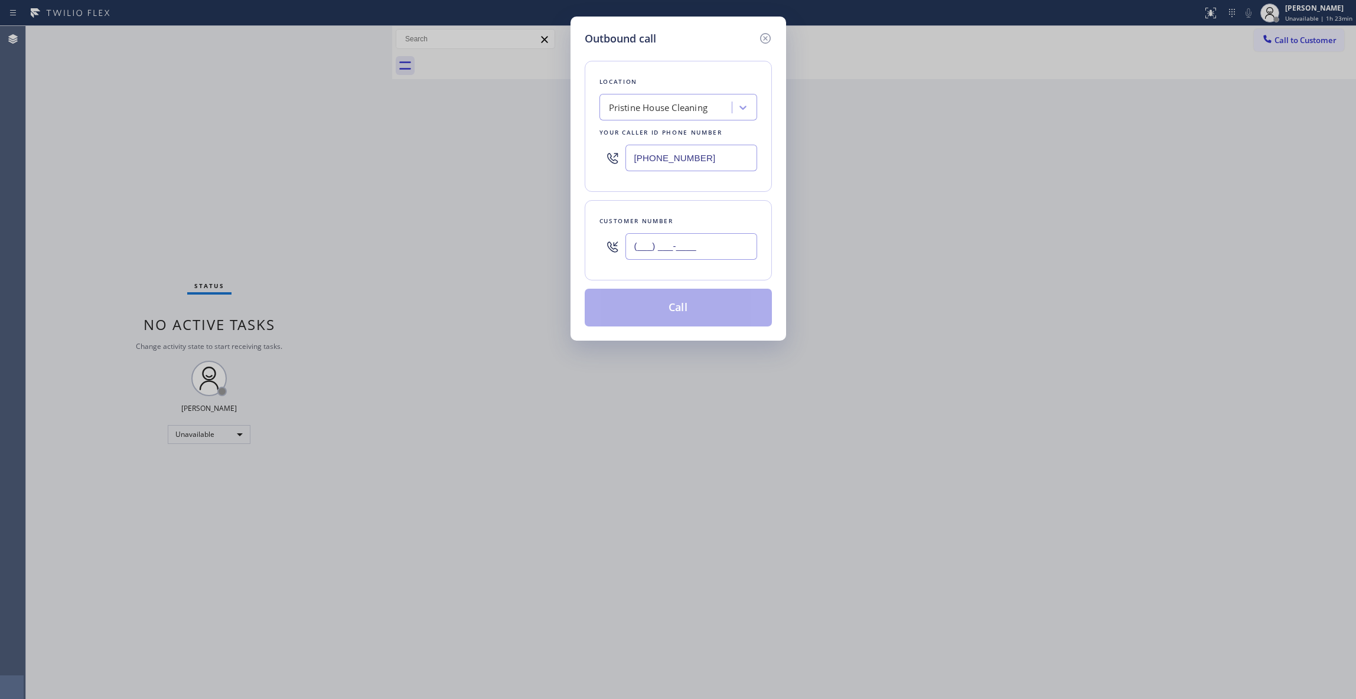
click at [674, 249] on input "(___) ___-____" at bounding box center [691, 246] width 132 height 27
paste input "323) 907-3051"
type input "[PHONE_NUMBER]"
click at [686, 308] on button "Call" at bounding box center [678, 308] width 187 height 38
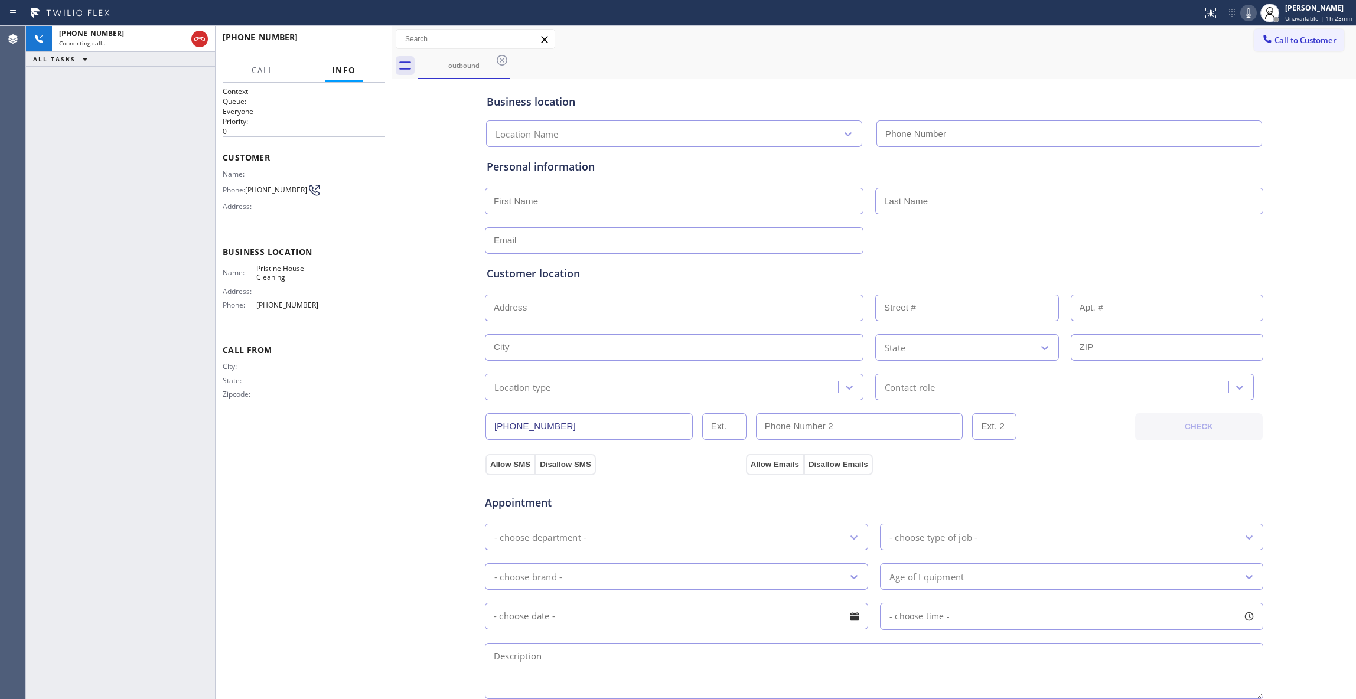
type input "[PHONE_NUMBER]"
click at [367, 36] on button "HANG UP" at bounding box center [357, 42] width 55 height 17
click at [364, 36] on button "HANG UP" at bounding box center [357, 42] width 55 height 17
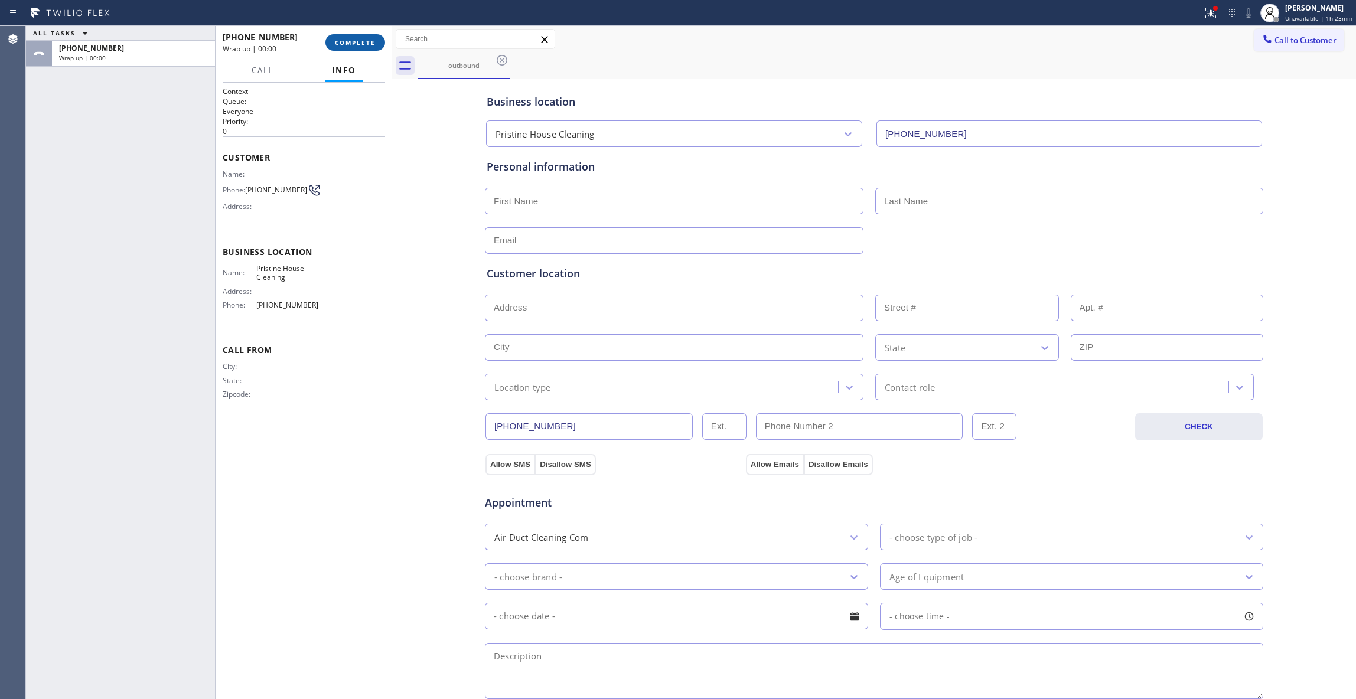
click at [336, 38] on span "COMPLETE" at bounding box center [355, 42] width 41 height 8
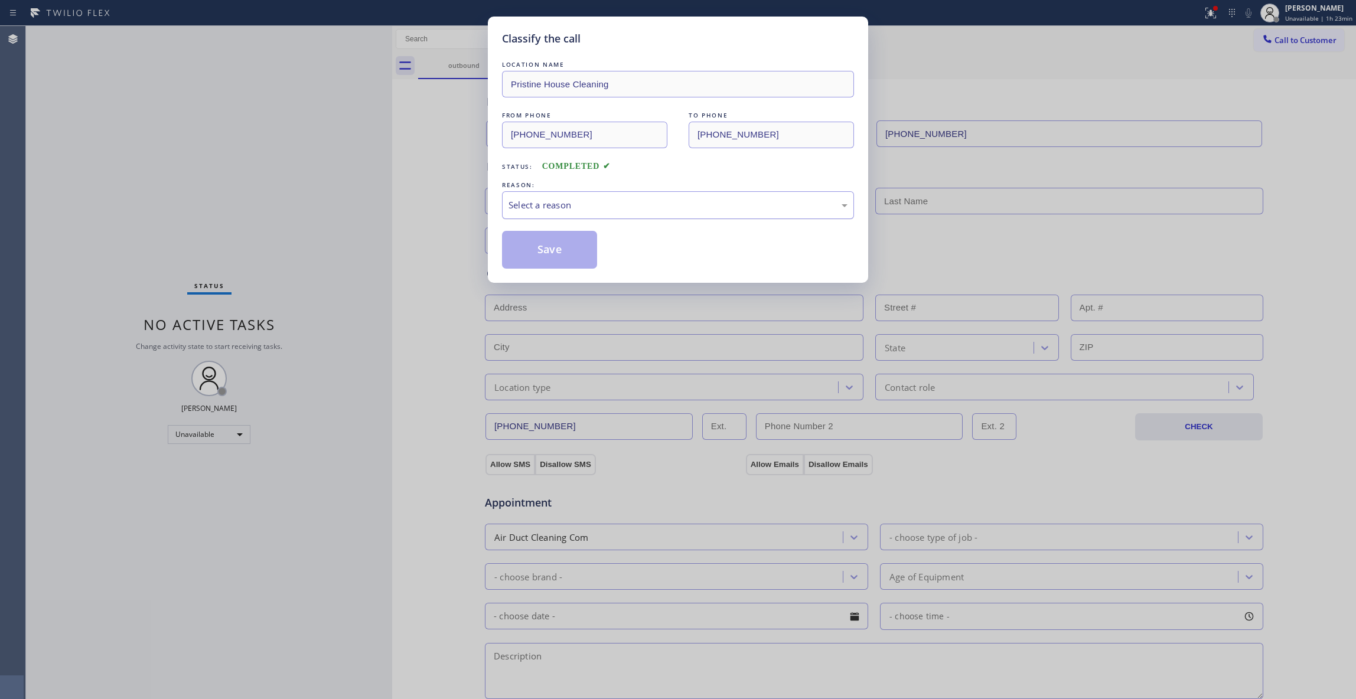
click at [560, 199] on div "Select a reason" at bounding box center [677, 205] width 339 height 14
click at [546, 255] on button "Save" at bounding box center [549, 250] width 95 height 38
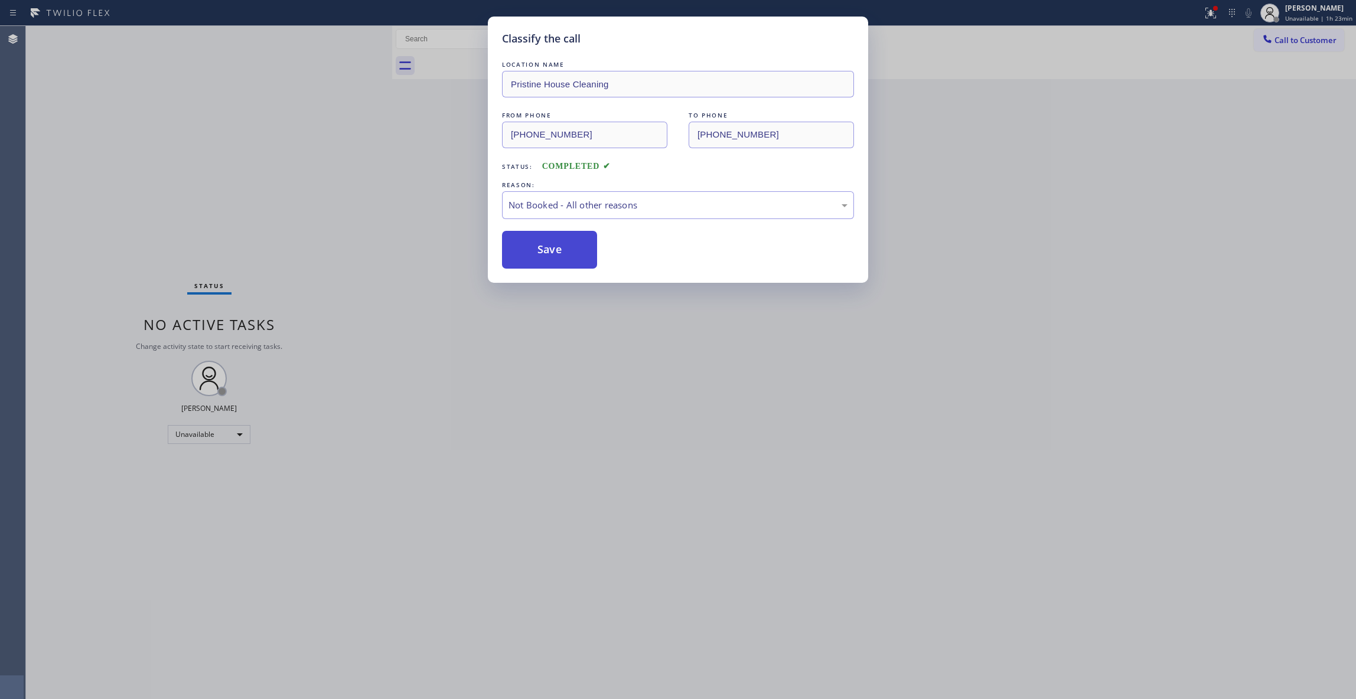
click at [549, 256] on button "Save" at bounding box center [549, 250] width 95 height 38
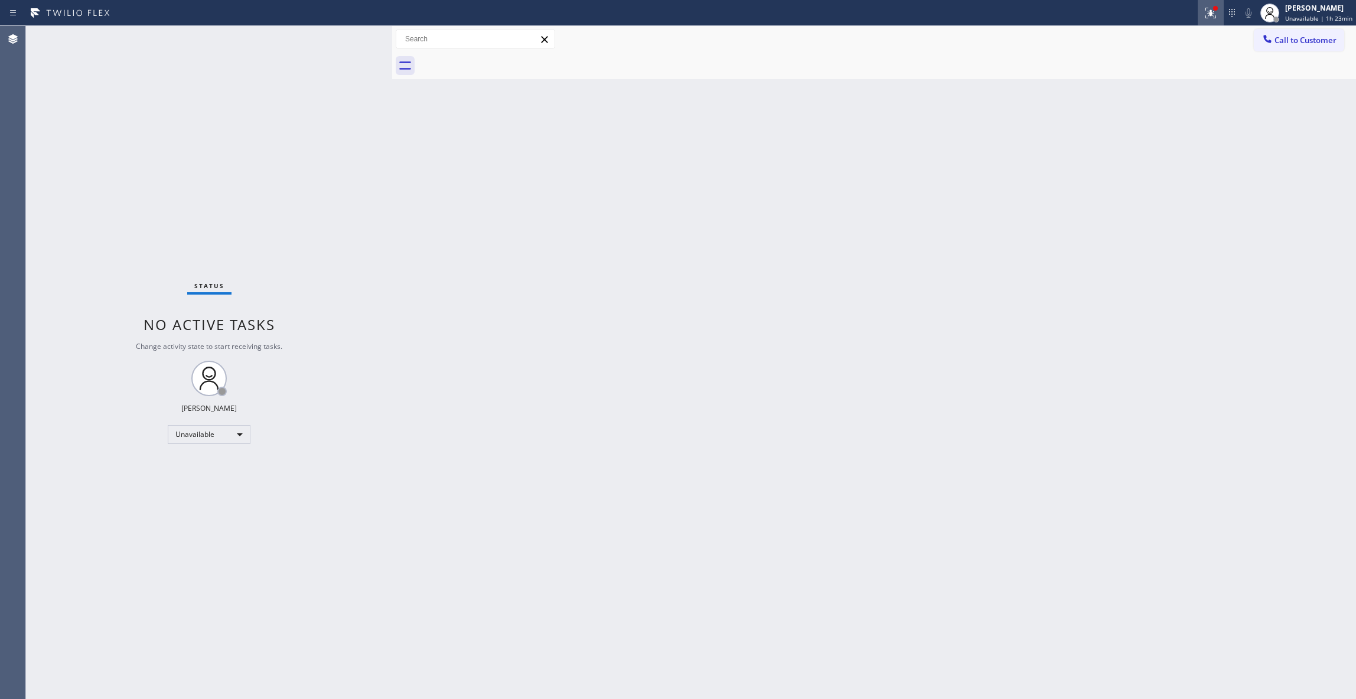
click at [1207, 17] on icon at bounding box center [1211, 13] width 14 height 14
click at [1160, 156] on span "Clear issues" at bounding box center [1142, 155] width 56 height 8
click at [1310, 32] on button "Call to Customer" at bounding box center [1299, 40] width 90 height 22
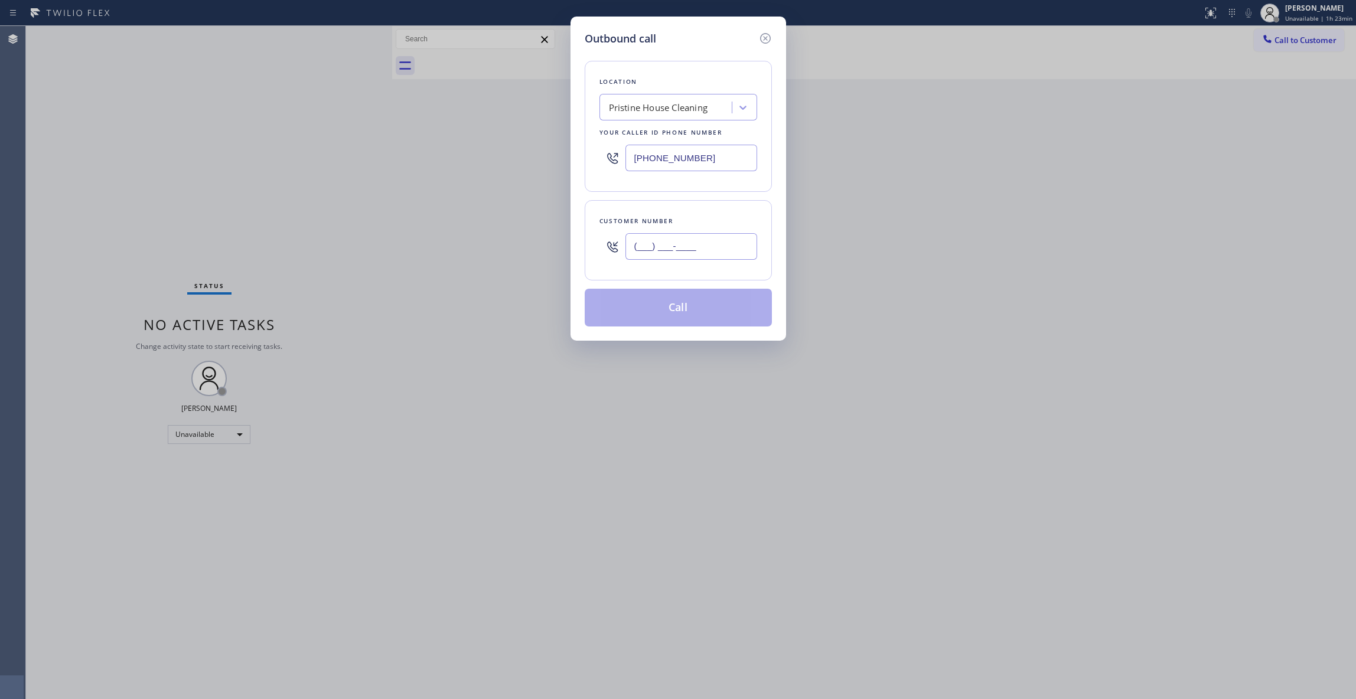
click at [653, 241] on input "(___) ___-____" at bounding box center [691, 246] width 132 height 27
paste input "323) 907-3051"
type input "[PHONE_NUMBER]"
click at [659, 304] on button "Call" at bounding box center [678, 308] width 187 height 38
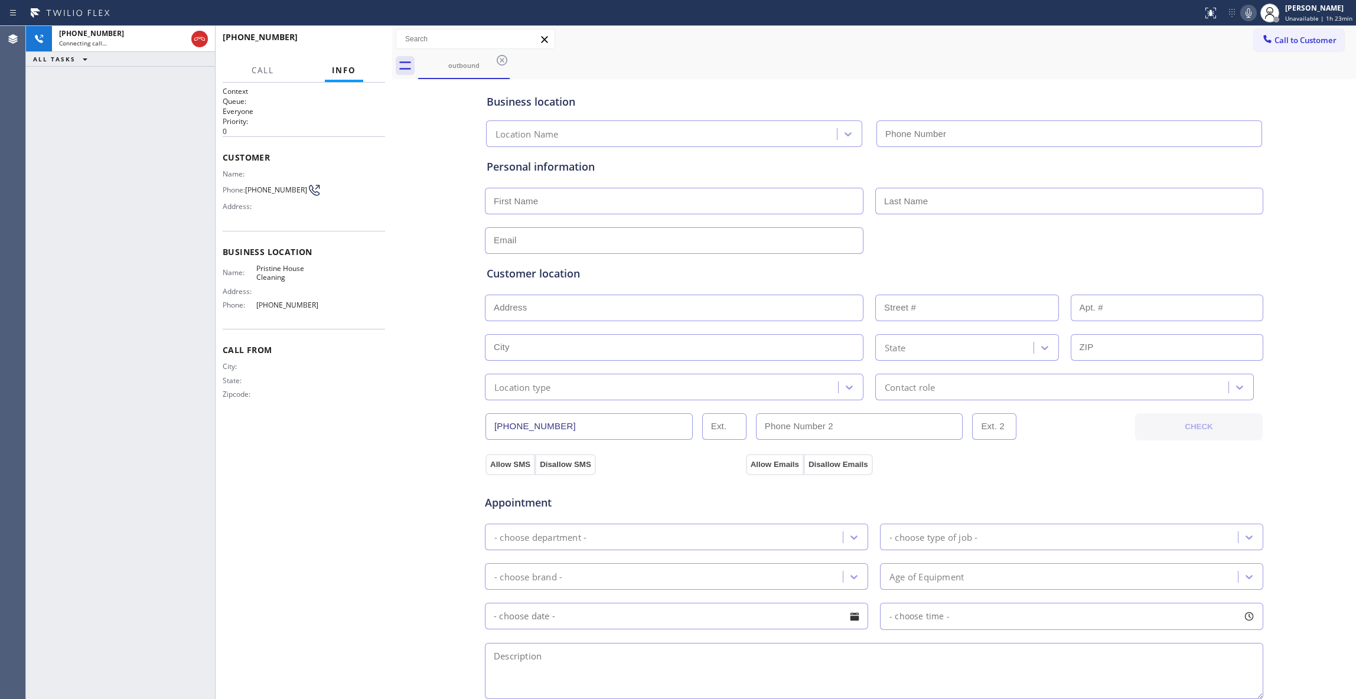
type input "[PHONE_NUMBER]"
click at [366, 45] on span "HANG UP" at bounding box center [358, 42] width 36 height 8
click at [366, 45] on span "COMPLETE" at bounding box center [355, 42] width 41 height 8
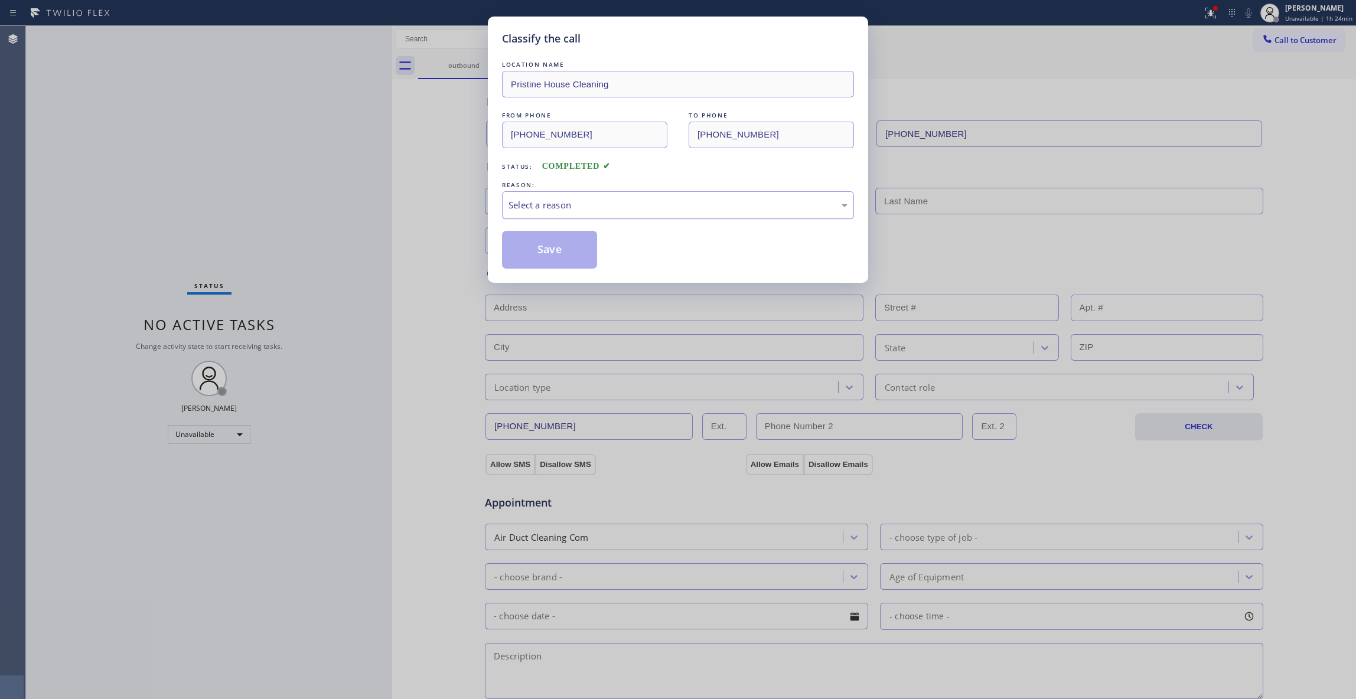
click at [560, 197] on div "Select a reason" at bounding box center [678, 205] width 352 height 28
click at [560, 253] on button "Save" at bounding box center [549, 250] width 95 height 38
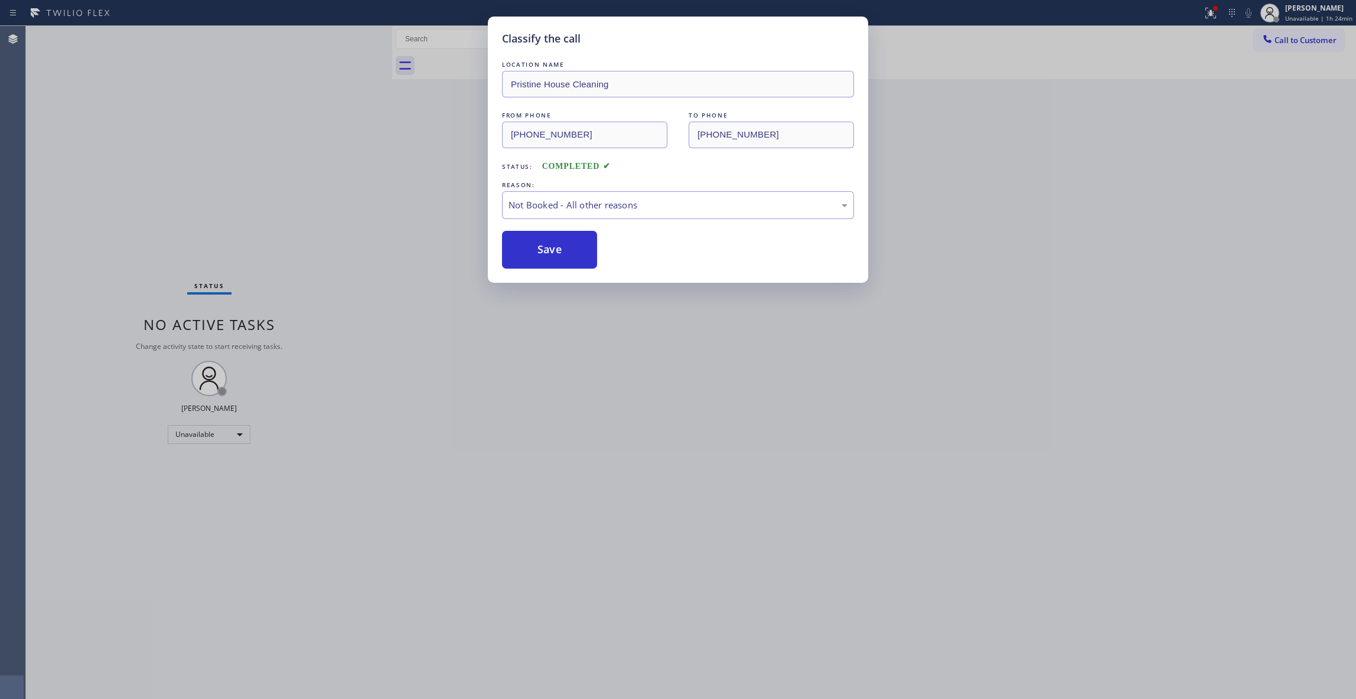
click at [560, 253] on button "Save" at bounding box center [549, 250] width 95 height 38
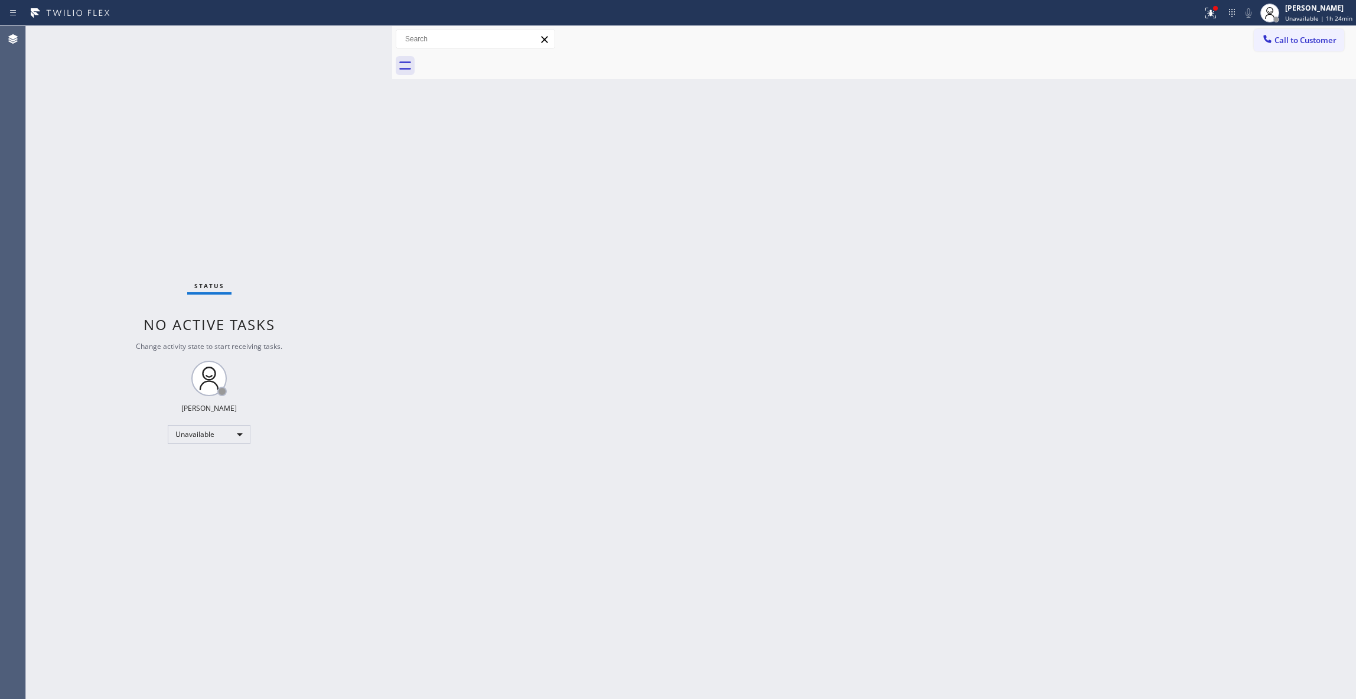
click at [177, 187] on div "Status No active tasks Change activity state to start receiving tasks. [PERSON_…" at bounding box center [209, 362] width 366 height 673
click at [166, 185] on div "Status No active tasks Change activity state to start receiving tasks. [PERSON_…" at bounding box center [209, 362] width 366 height 673
click at [1284, 39] on span "Call to Customer" at bounding box center [1305, 40] width 62 height 11
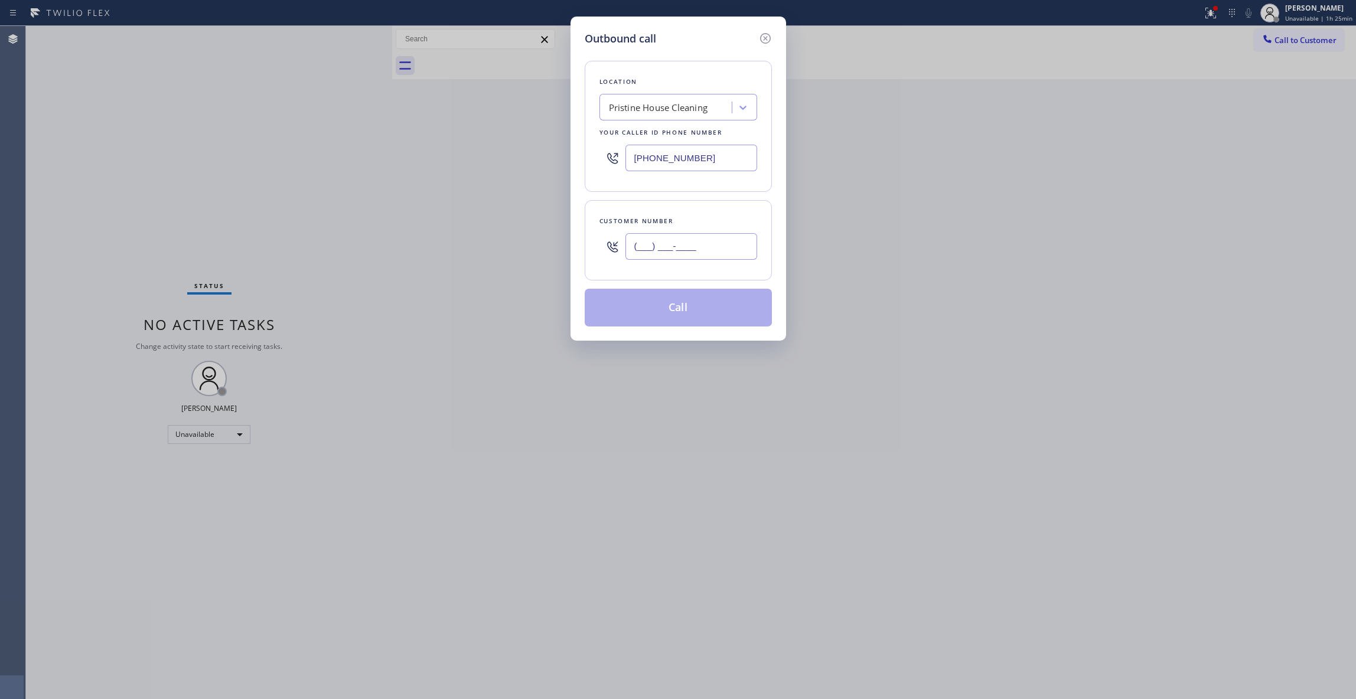
click at [725, 237] on input "(___) ___-____" at bounding box center [691, 246] width 132 height 27
paste input "347) 795-2106"
type input "[PHONE_NUMBER]"
paste input "46) 661-7498"
drag, startPoint x: 713, startPoint y: 154, endPoint x: 388, endPoint y: 171, distance: 325.8
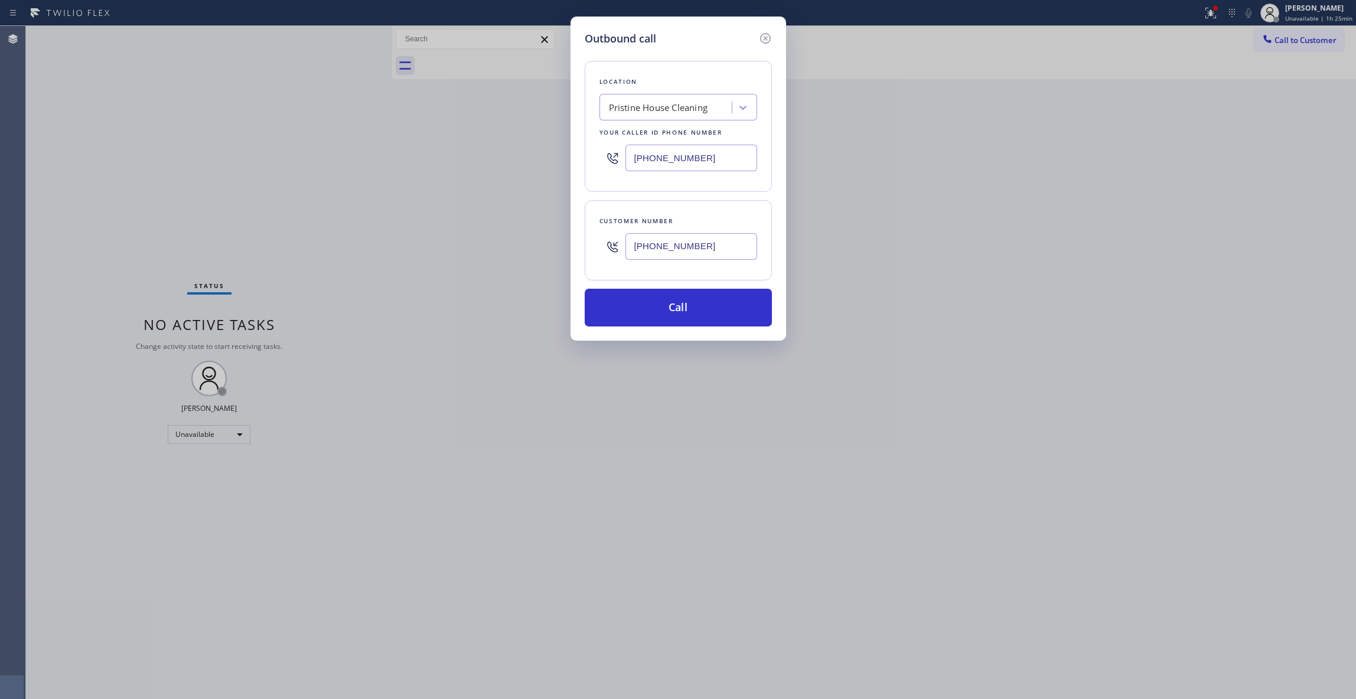
click at [365, 161] on div "Outbound call Location Pristine House Cleaning Your caller id phone number [PHO…" at bounding box center [678, 349] width 1356 height 699
type input "[PHONE_NUMBER]"
drag, startPoint x: 730, startPoint y: 253, endPoint x: 559, endPoint y: 251, distance: 171.3
click at [559, 251] on div "Outbound call Location NY Sub Zero and Wolf Repair Your caller id phone number …" at bounding box center [678, 349] width 1356 height 699
click at [665, 312] on button "Call" at bounding box center [678, 308] width 187 height 38
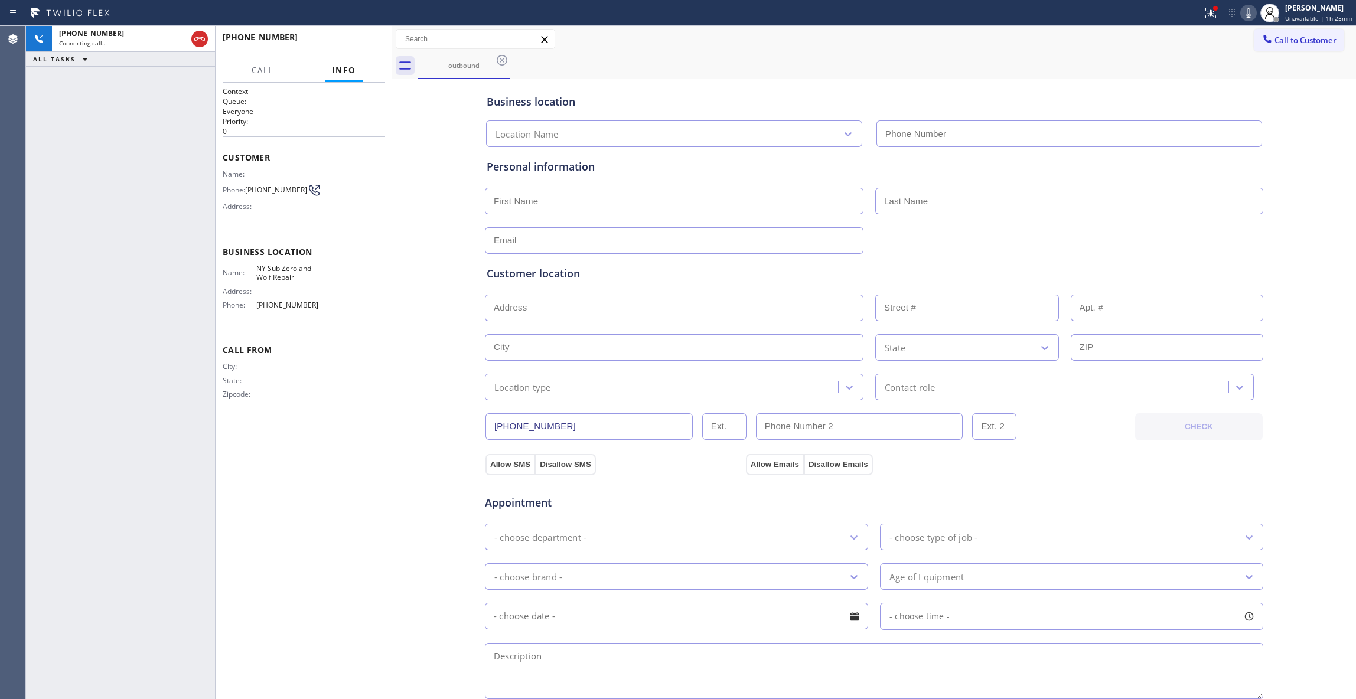
type input "[PHONE_NUMBER]"
click at [353, 38] on span "HANG UP" at bounding box center [358, 42] width 36 height 8
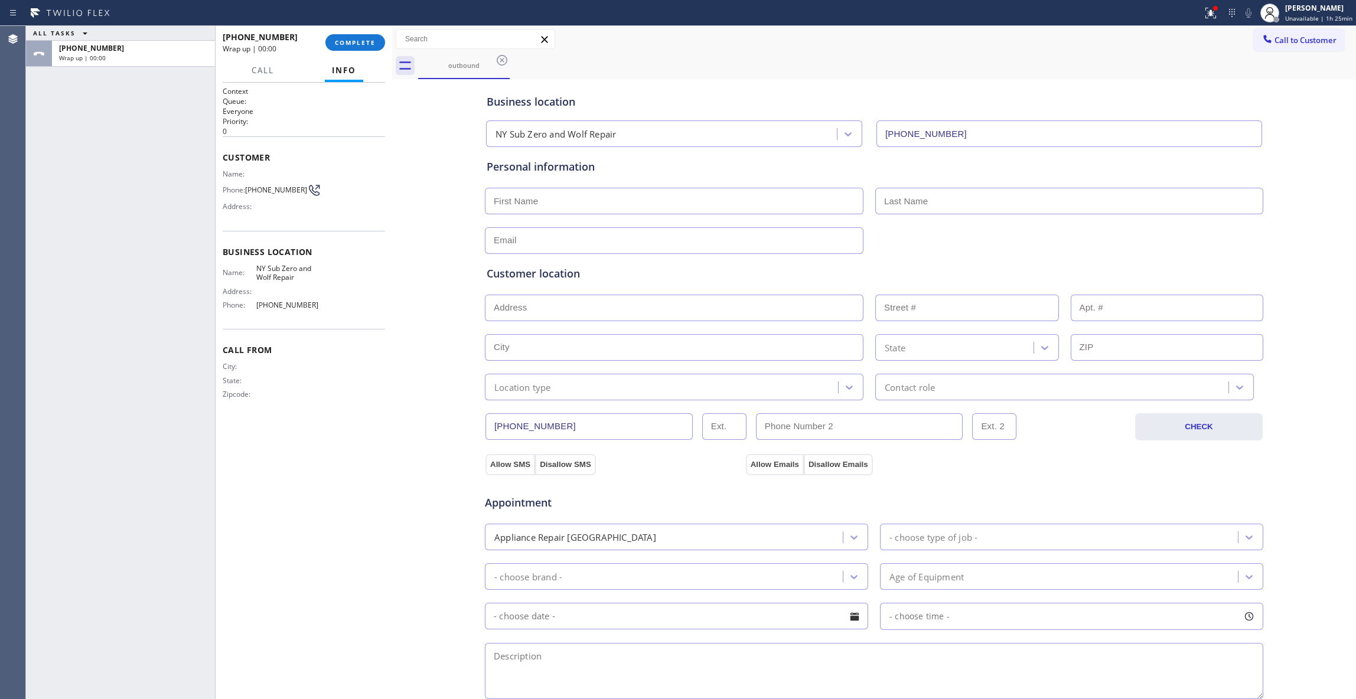
click at [282, 194] on span "[PHONE_NUMBER]" at bounding box center [276, 189] width 62 height 9
click at [281, 193] on span "[PHONE_NUMBER]" at bounding box center [276, 189] width 62 height 9
click at [362, 38] on span "COMPLETE" at bounding box center [355, 42] width 41 height 8
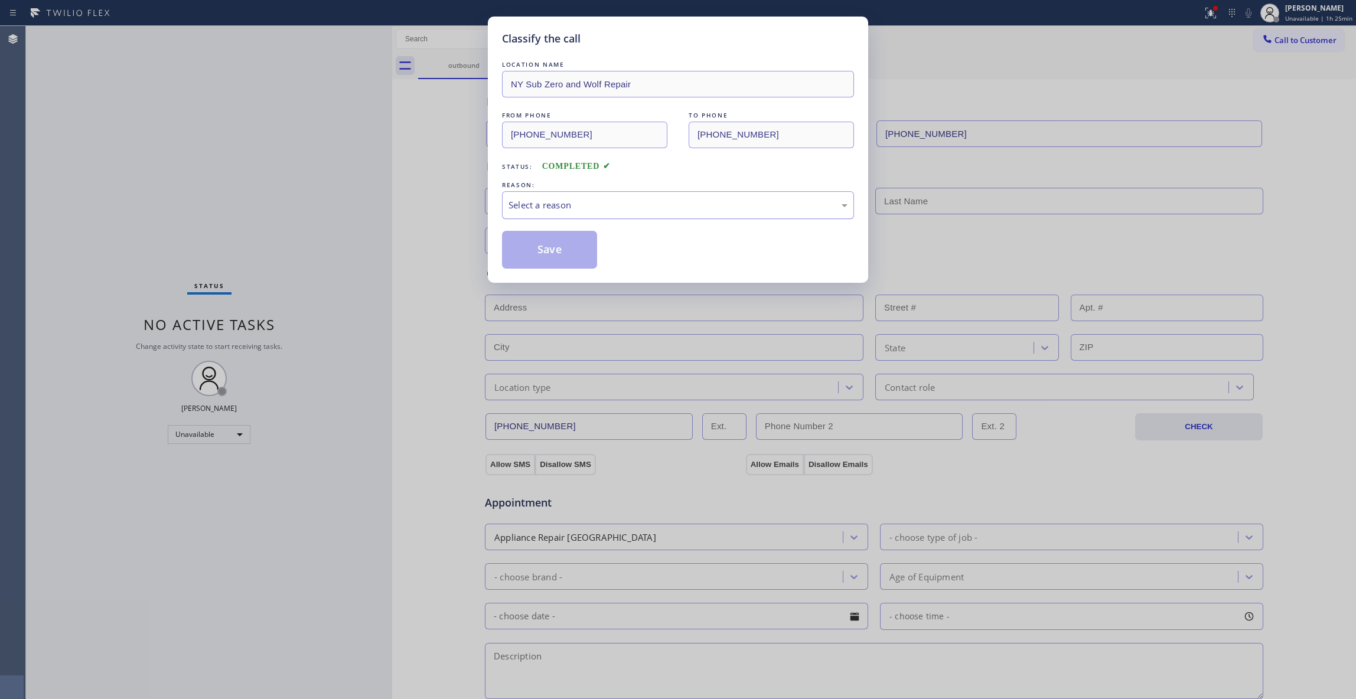
click at [549, 195] on div "Select a reason" at bounding box center [678, 205] width 352 height 28
click at [539, 255] on button "Save" at bounding box center [549, 250] width 95 height 38
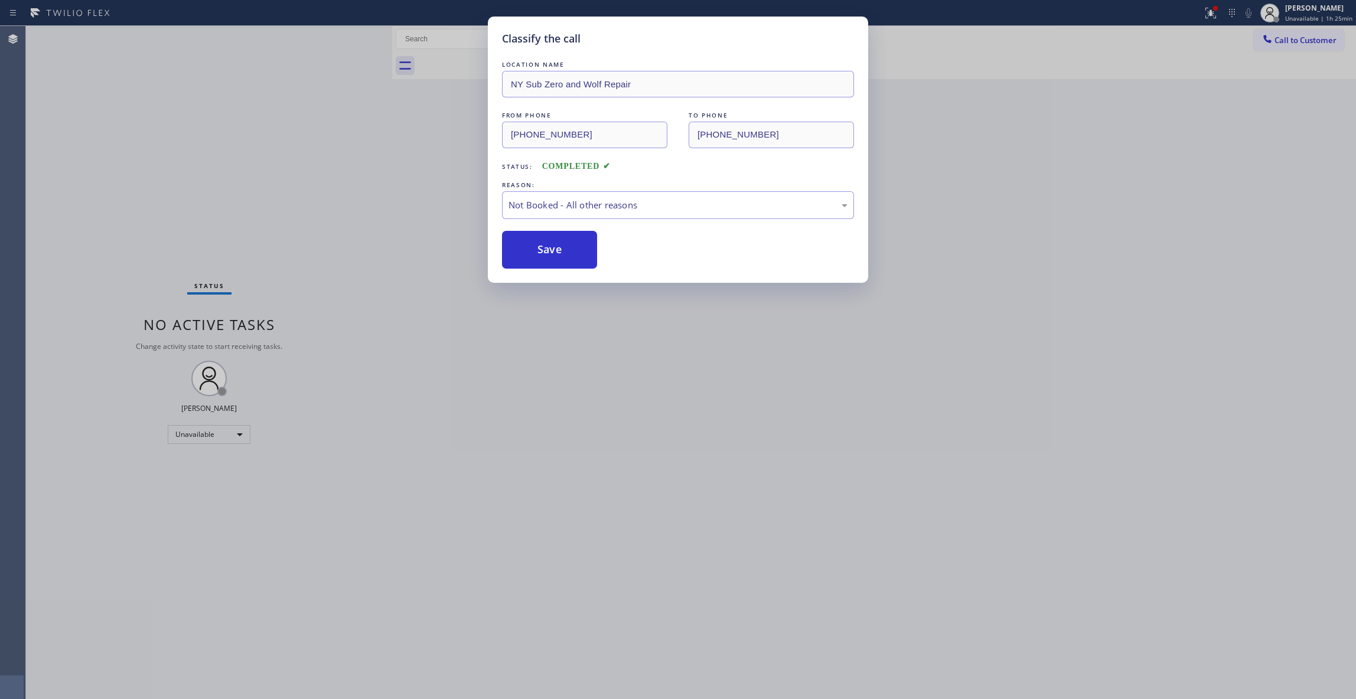
drag, startPoint x: 539, startPoint y: 254, endPoint x: 531, endPoint y: 230, distance: 25.2
click at [539, 254] on button "Save" at bounding box center [549, 250] width 95 height 38
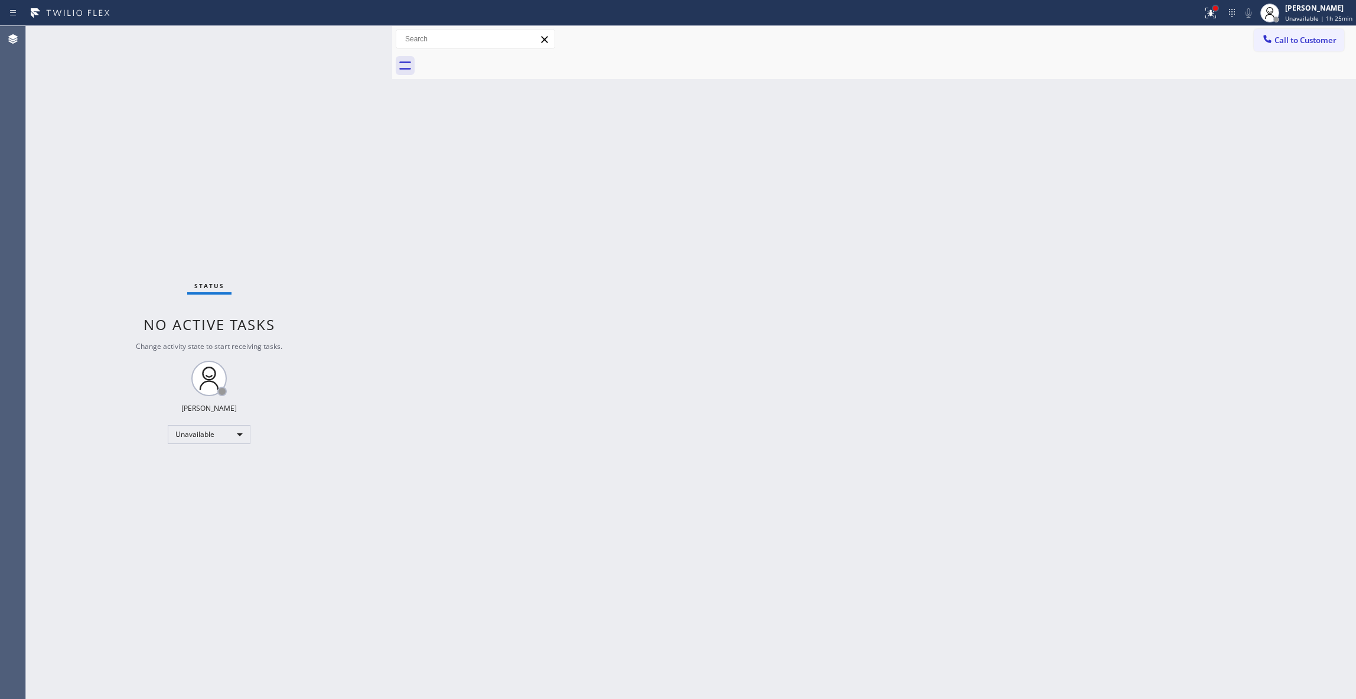
click at [1212, 5] on div at bounding box center [1215, 8] width 7 height 7
click at [1102, 151] on button "Clear issues" at bounding box center [1141, 154] width 138 height 17
click at [1290, 43] on span "Call to Customer" at bounding box center [1305, 40] width 62 height 11
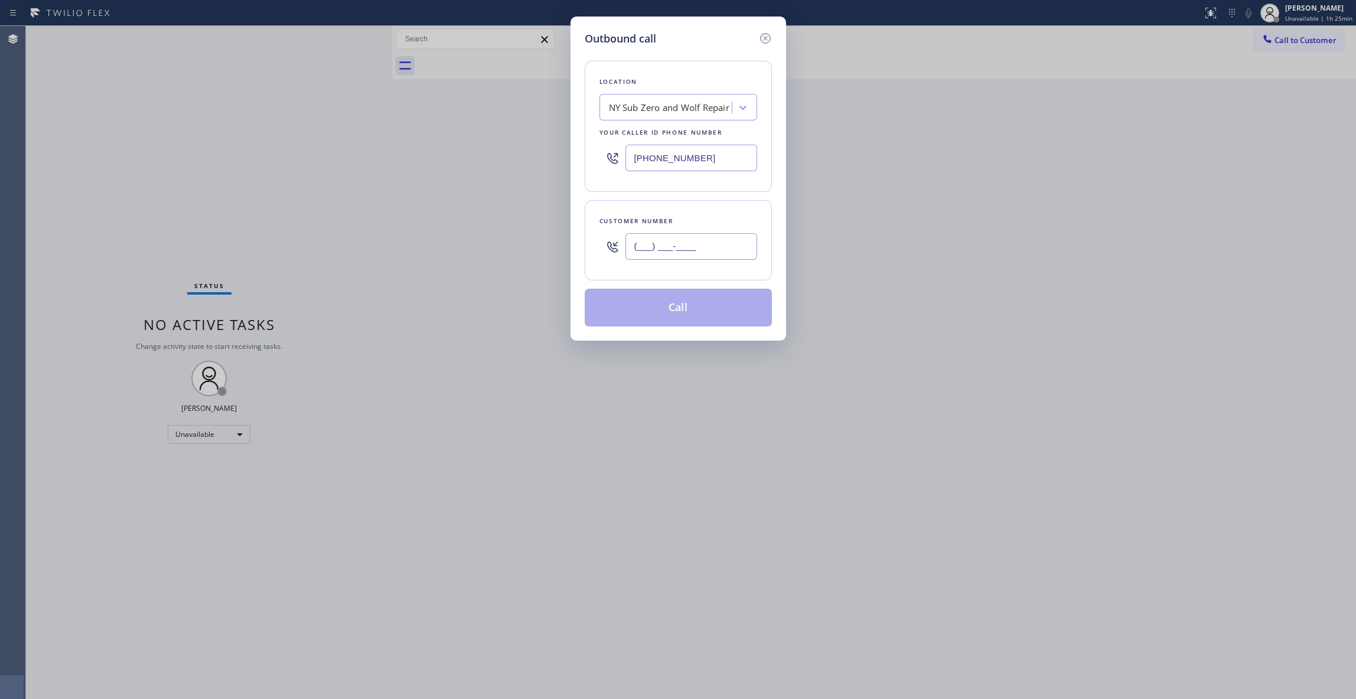
click at [671, 248] on input "(___) ___-____" at bounding box center [691, 246] width 132 height 27
paste input "347) 795-2106"
type input "[PHONE_NUMBER]"
click at [652, 314] on button "Call" at bounding box center [678, 308] width 187 height 38
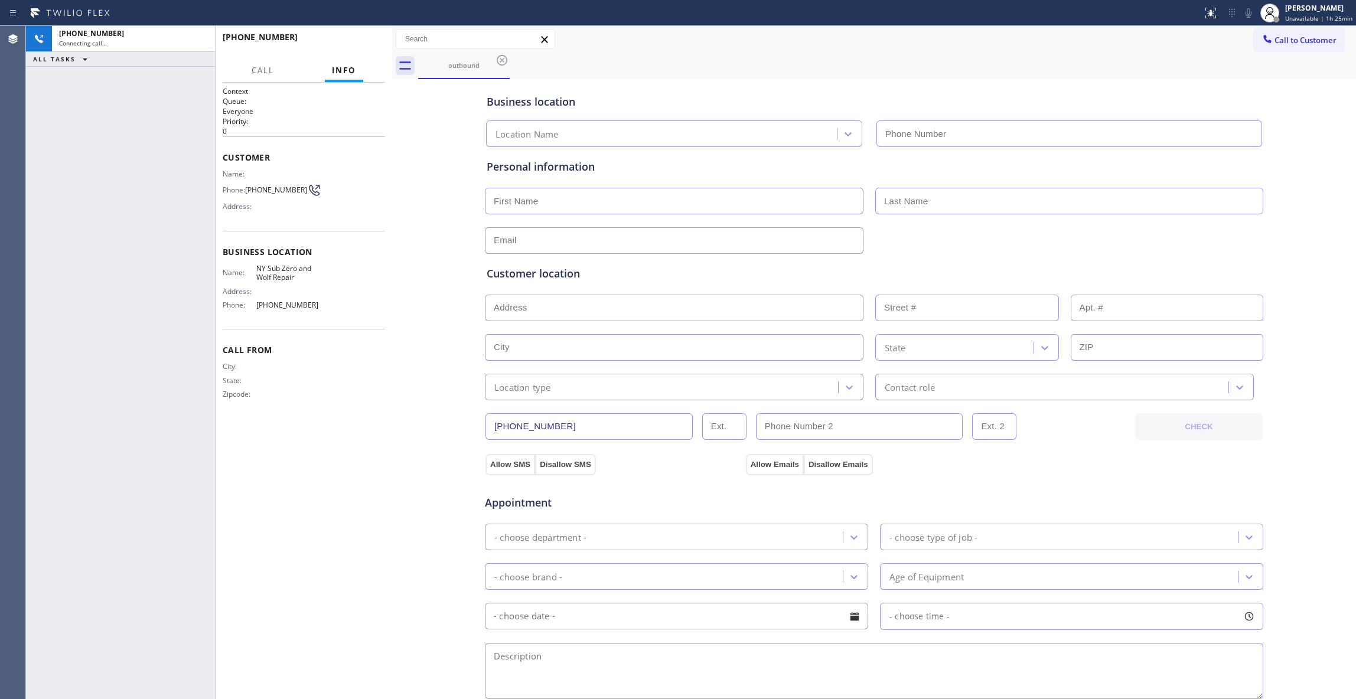
type input "[PHONE_NUMBER]"
click at [355, 36] on button "HANG UP" at bounding box center [357, 42] width 55 height 17
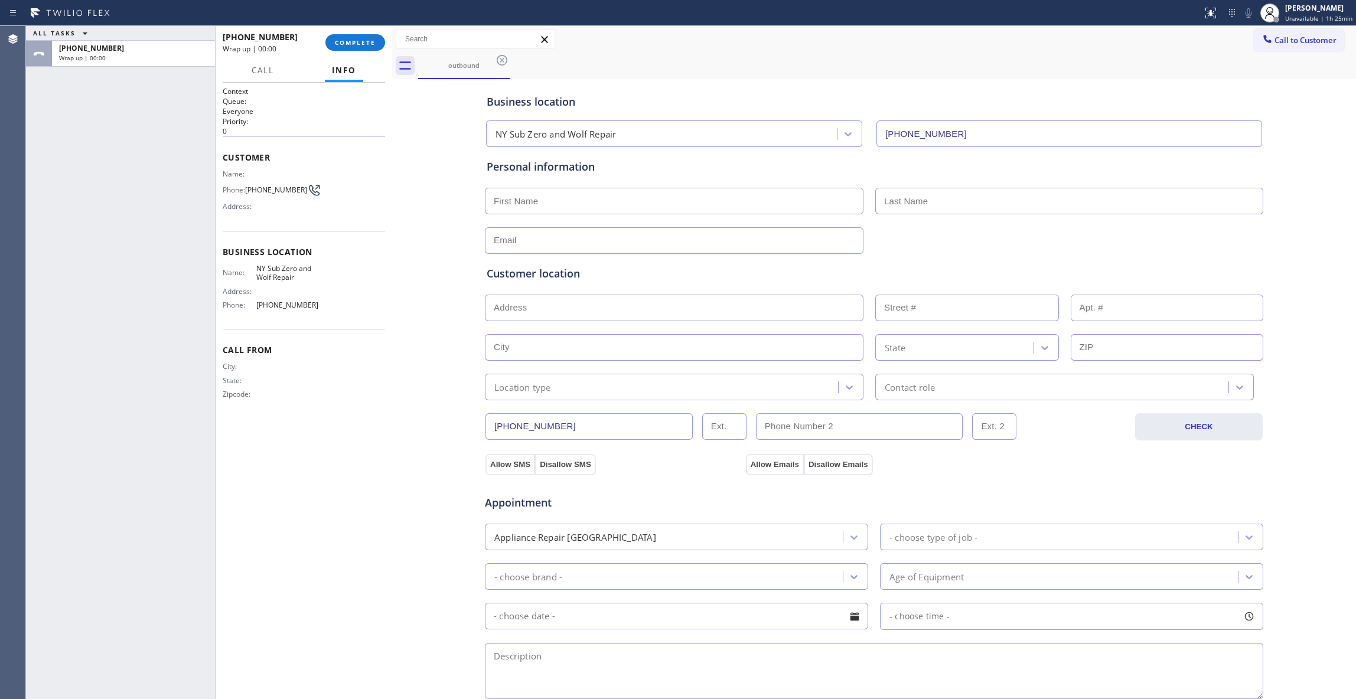
click at [351, 51] on div "[PHONE_NUMBER] Wrap up | 00:00 COMPLETE" at bounding box center [304, 42] width 162 height 31
click at [332, 44] on button "COMPLETE" at bounding box center [355, 42] width 60 height 17
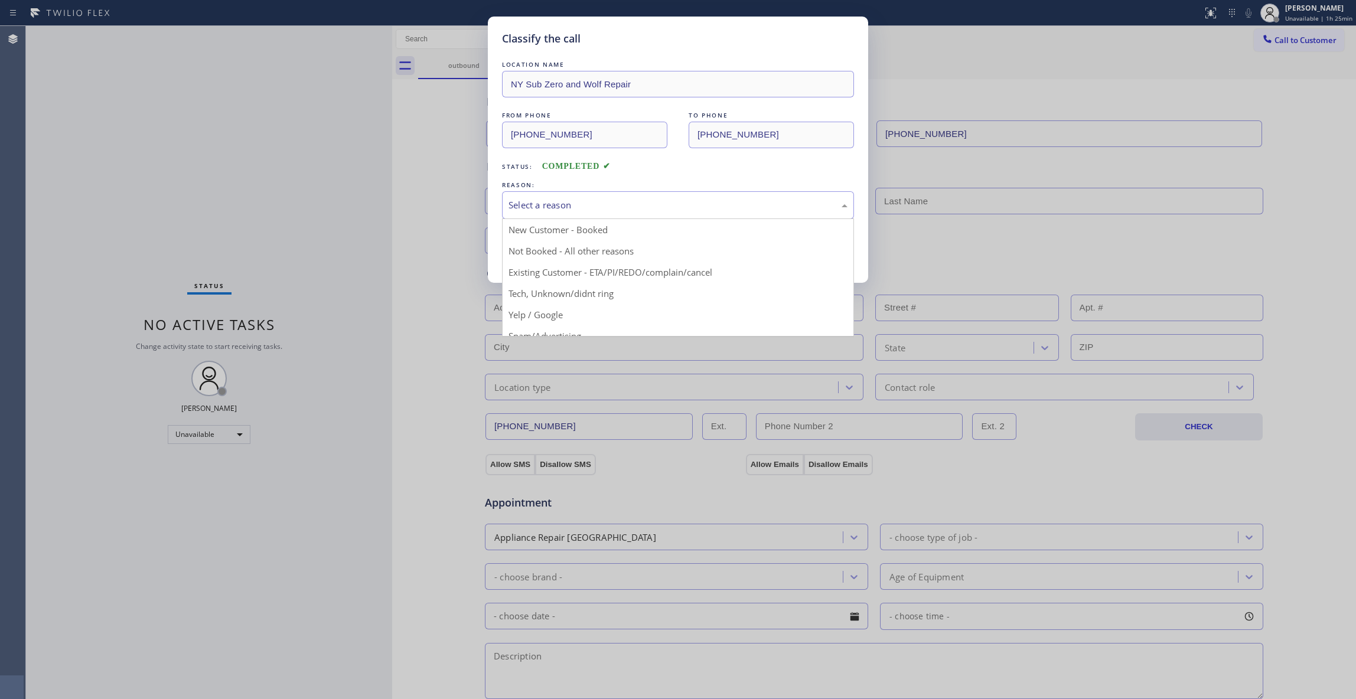
click at [575, 210] on div "Select a reason" at bounding box center [677, 205] width 339 height 14
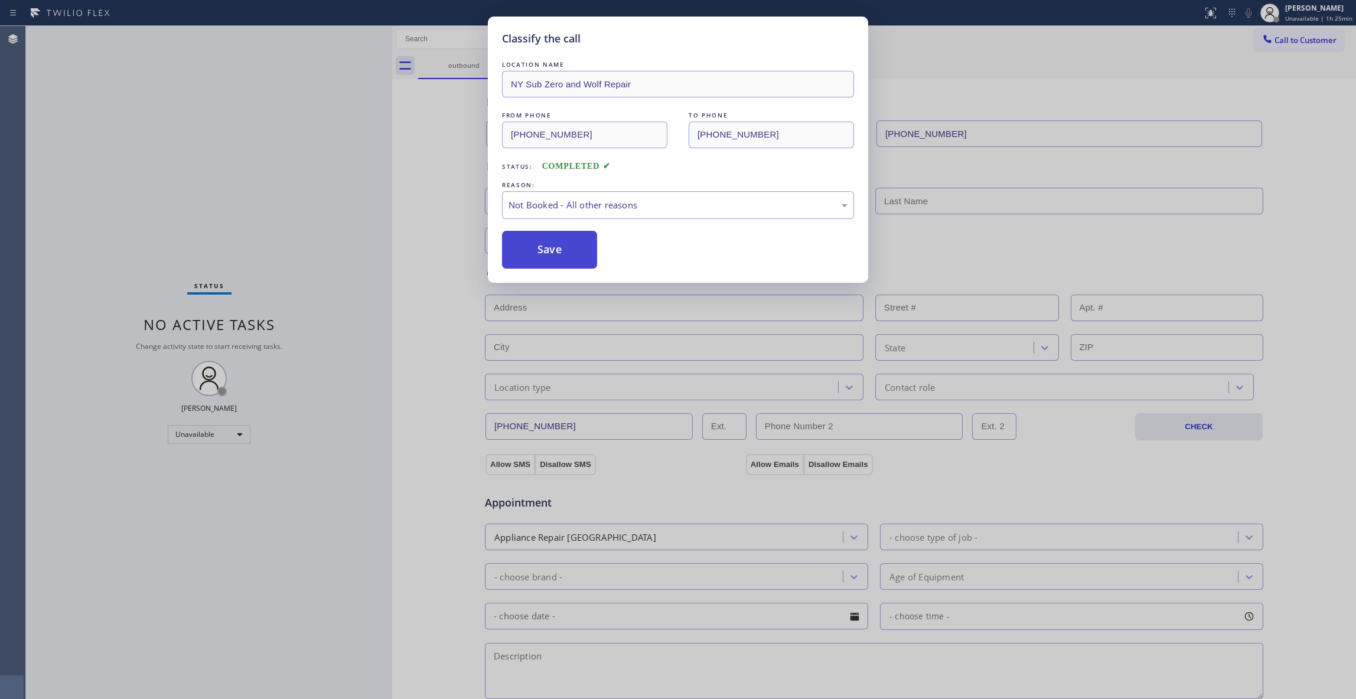
click at [535, 253] on button "Save" at bounding box center [549, 250] width 95 height 38
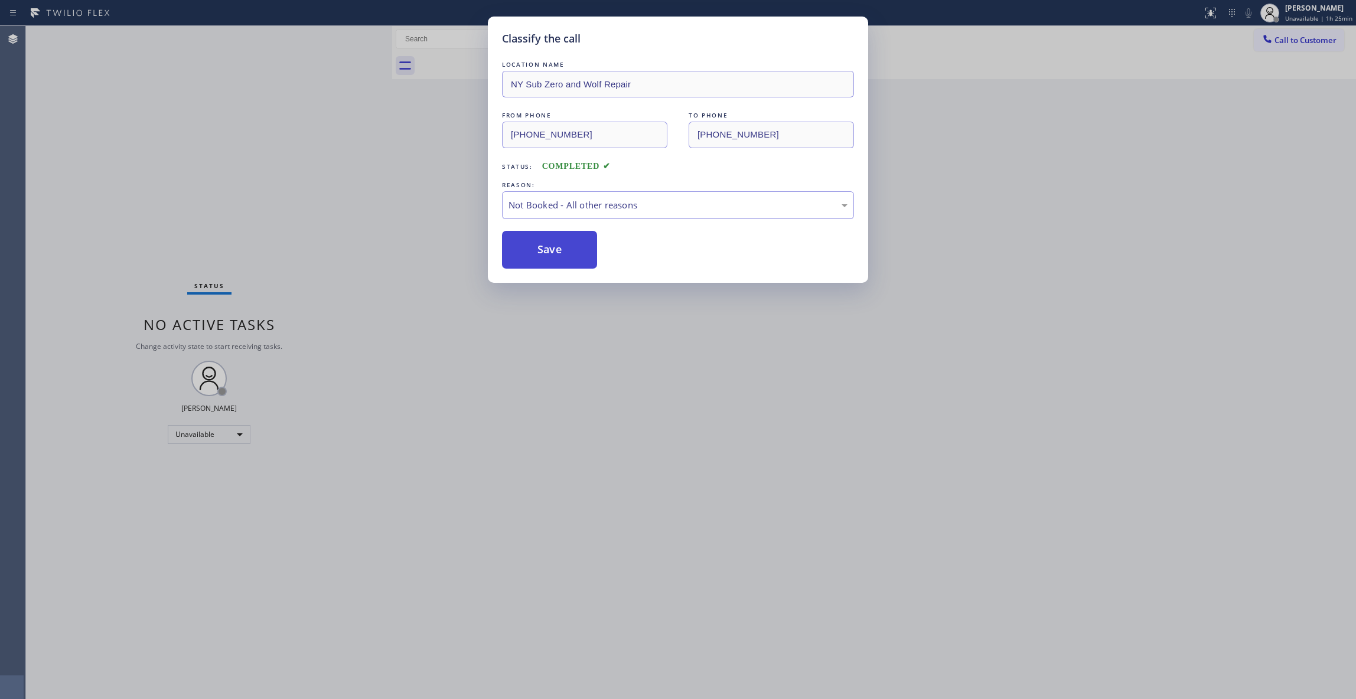
click at [535, 253] on button "Save" at bounding box center [549, 250] width 95 height 38
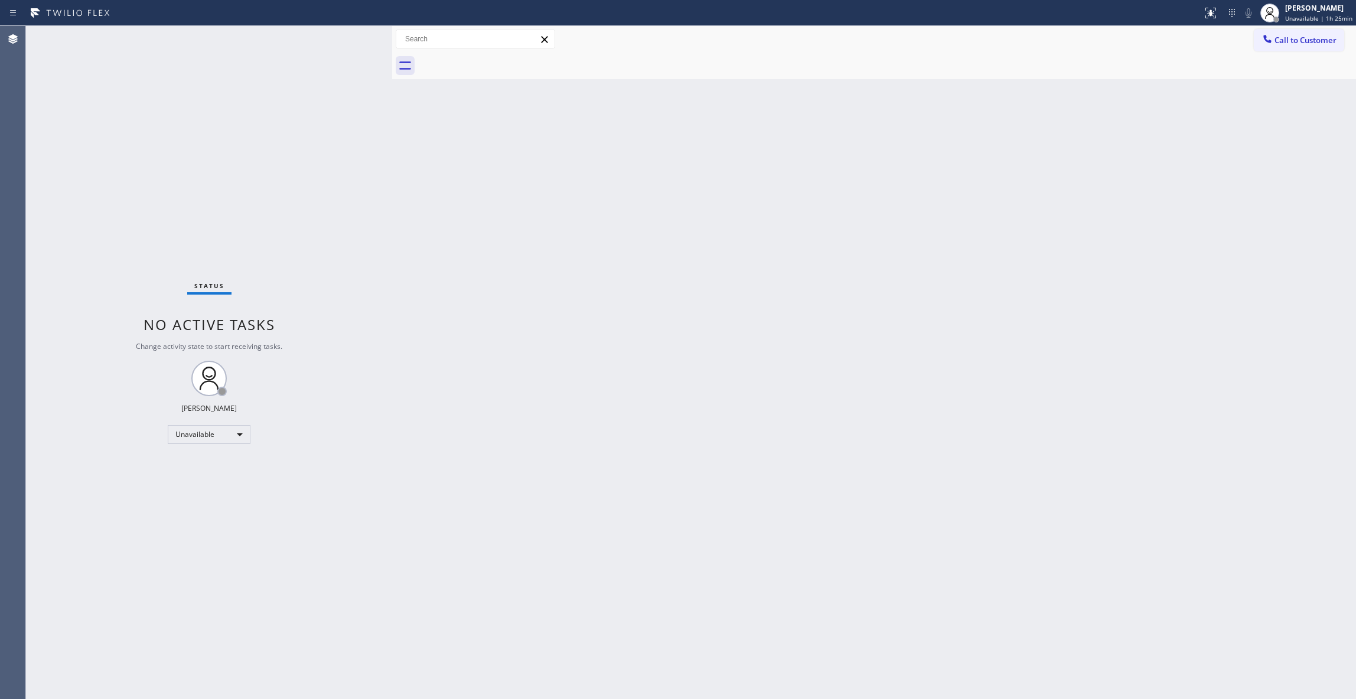
drag, startPoint x: 747, startPoint y: 363, endPoint x: 875, endPoint y: 259, distance: 165.0
click at [747, 360] on div "Back to Dashboard Change Sender ID Customers Technicians Select a contact Outbo…" at bounding box center [874, 362] width 964 height 673
drag, startPoint x: 1314, startPoint y: 41, endPoint x: 707, endPoint y: 137, distance: 614.7
click at [1312, 41] on span "Call to Customer" at bounding box center [1305, 40] width 62 height 11
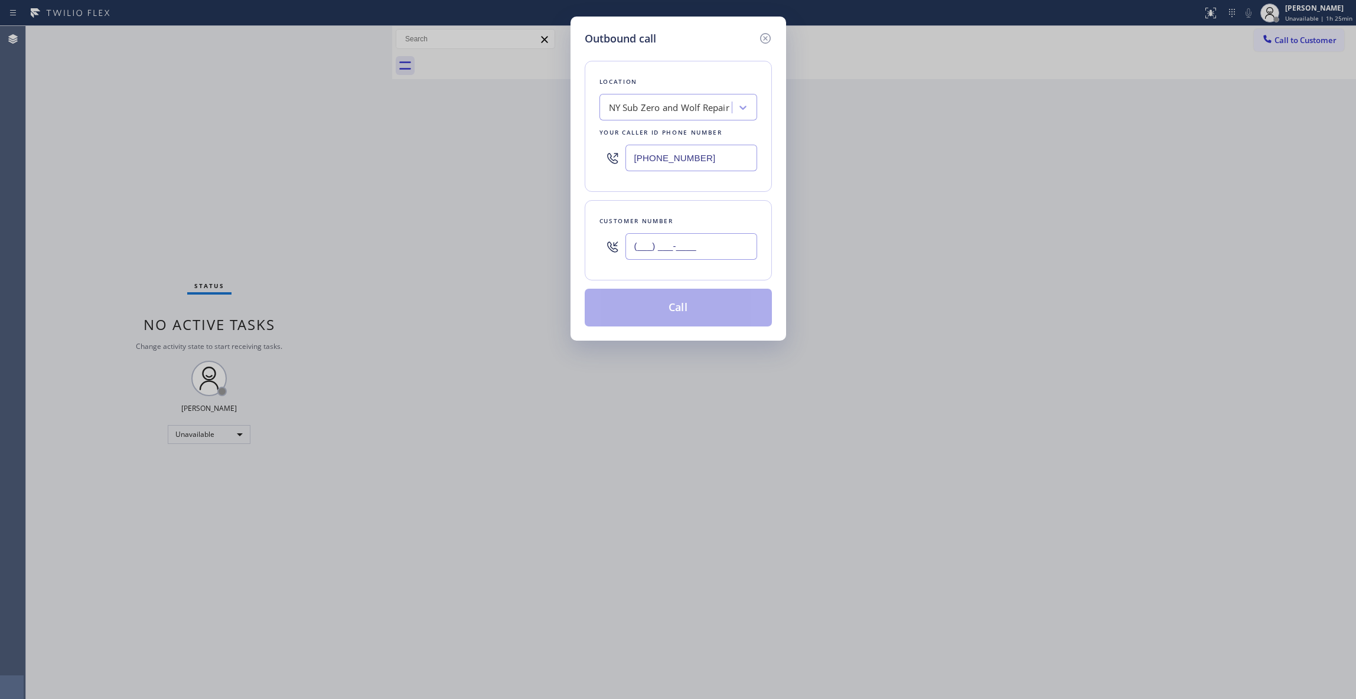
click at [703, 241] on input "(___) ___-____" at bounding box center [691, 246] width 132 height 27
paste input "347) 795-2106"
type input "[PHONE_NUMBER]"
click at [690, 315] on button "Call" at bounding box center [678, 308] width 187 height 38
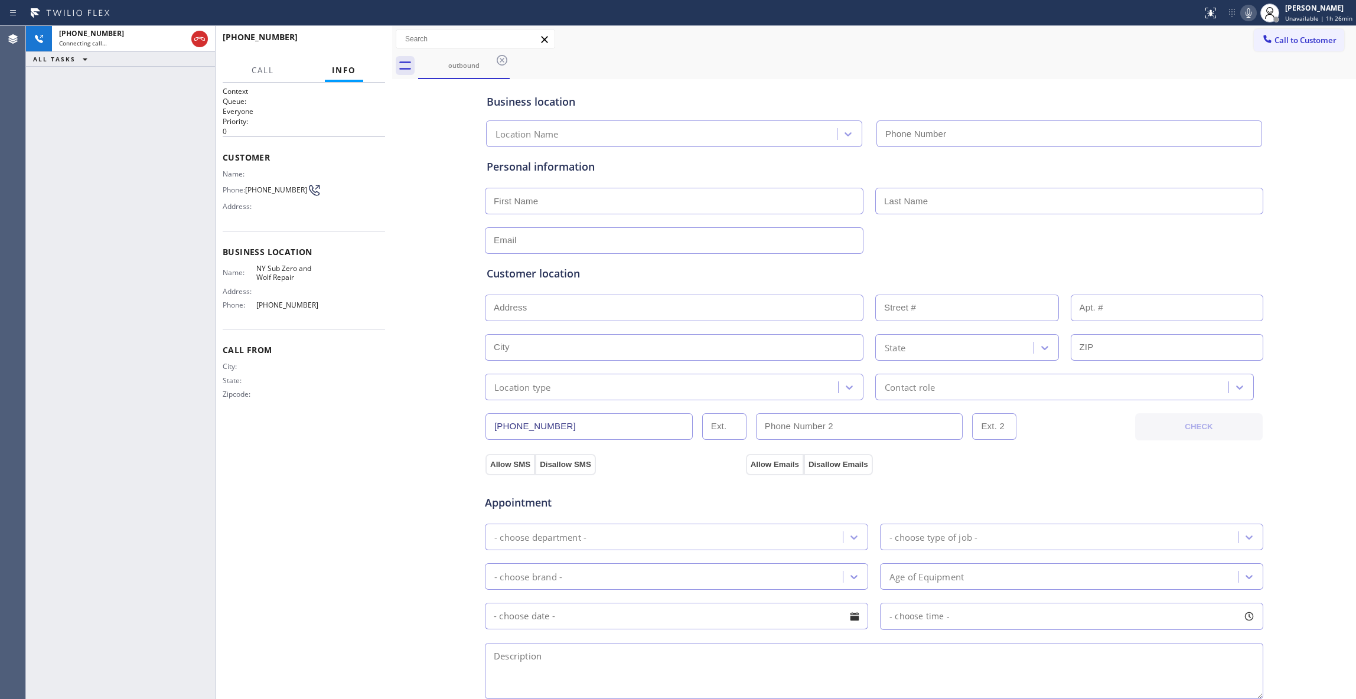
type input "[PHONE_NUMBER]"
drag, startPoint x: 198, startPoint y: 34, endPoint x: 213, endPoint y: 34, distance: 14.8
click at [198, 34] on icon at bounding box center [200, 39] width 14 height 14
click at [343, 45] on span "HANG UP" at bounding box center [358, 42] width 36 height 8
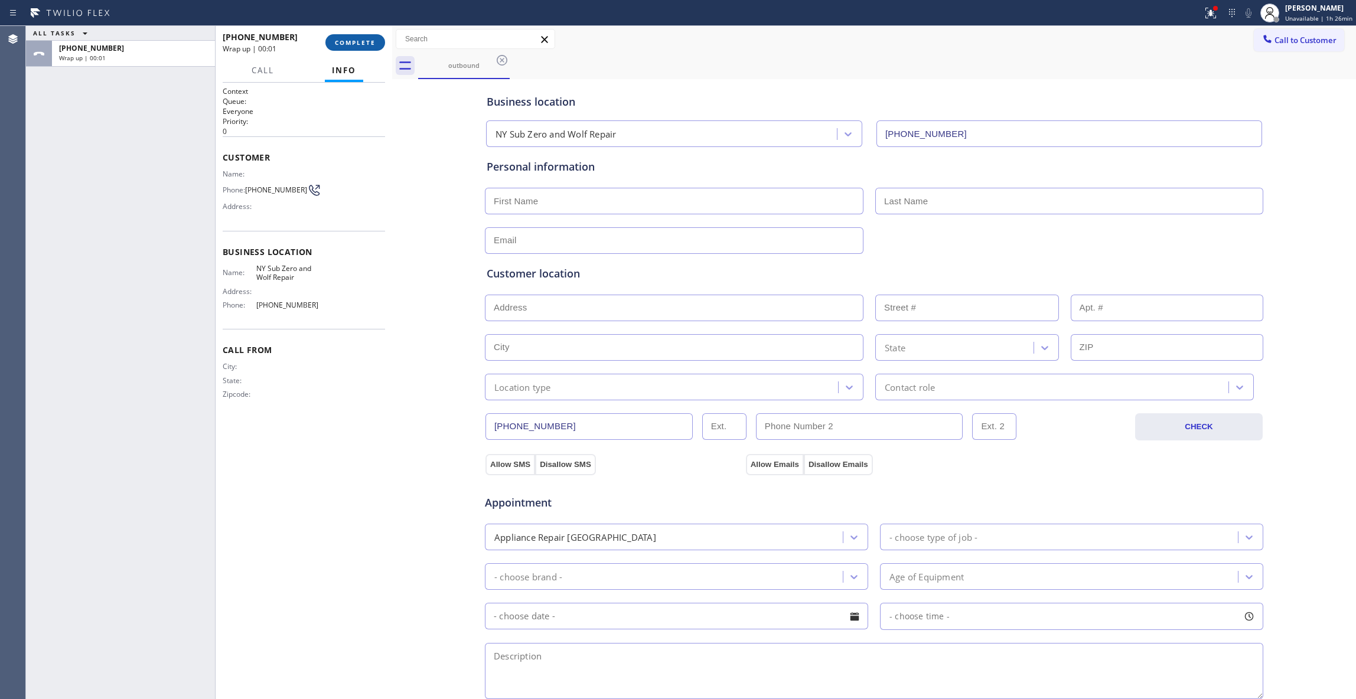
click at [362, 45] on span "COMPLETE" at bounding box center [355, 42] width 41 height 8
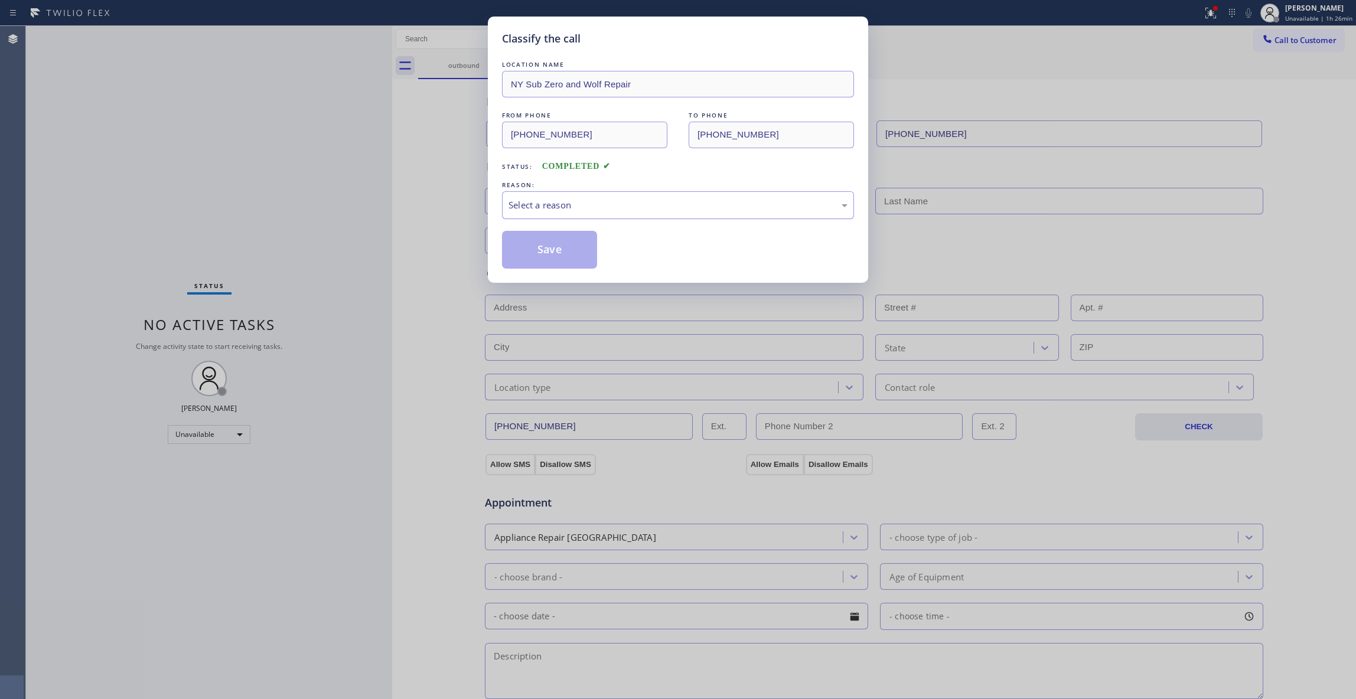
drag, startPoint x: 549, startPoint y: 202, endPoint x: 549, endPoint y: 216, distance: 13.6
click at [549, 203] on div "Select a reason" at bounding box center [677, 205] width 339 height 14
click at [548, 246] on button "Save" at bounding box center [549, 250] width 95 height 38
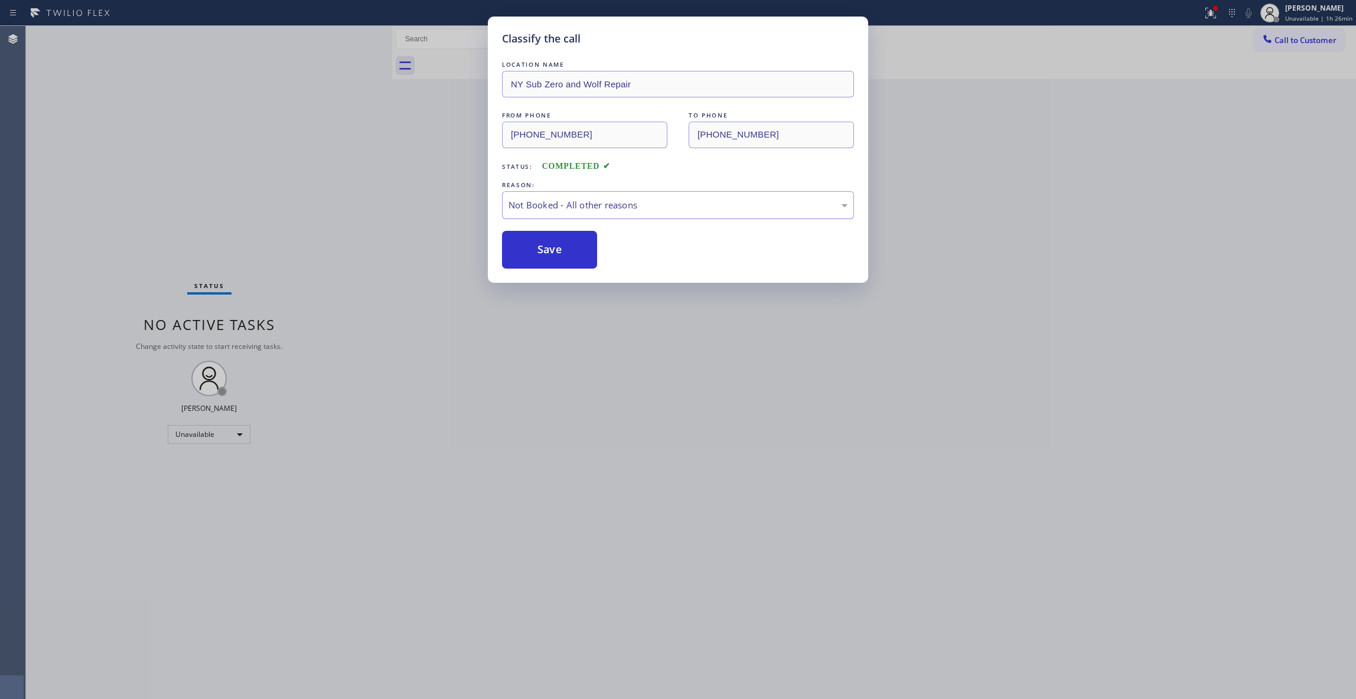
drag, startPoint x: 549, startPoint y: 216, endPoint x: 33, endPoint y: 286, distance: 520.3
click at [548, 247] on button "Save" at bounding box center [549, 250] width 95 height 38
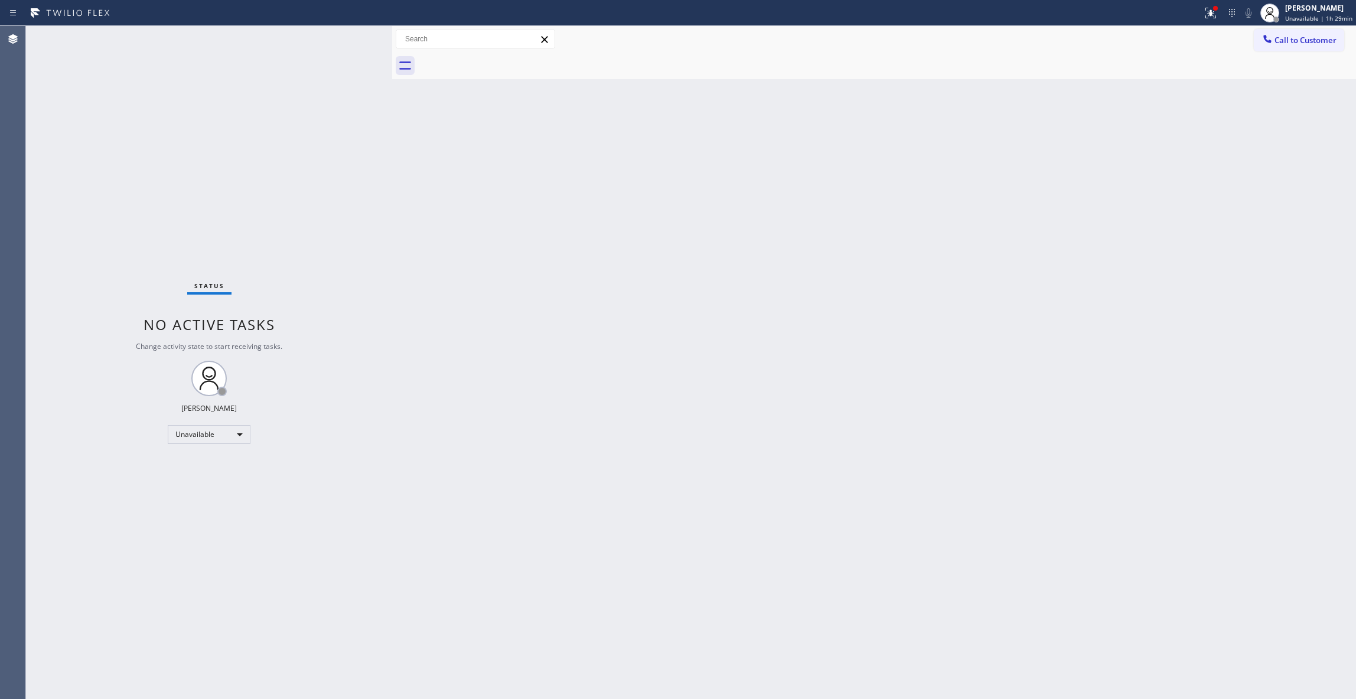
click at [29, 664] on div "Status No active tasks Change activity state to start receiving tasks. [PERSON_…" at bounding box center [209, 362] width 366 height 673
click at [451, 341] on div "Back to Dashboard Change Sender ID Customers Technicians Select a contact Outbo…" at bounding box center [874, 362] width 964 height 673
click at [9, 643] on div "Agent Desktop" at bounding box center [12, 362] width 25 height 673
click at [1296, 20] on span "Unavailable | 1h 34min" at bounding box center [1318, 18] width 67 height 8
click at [1262, 116] on span "Log out" at bounding box center [1257, 115] width 24 height 10
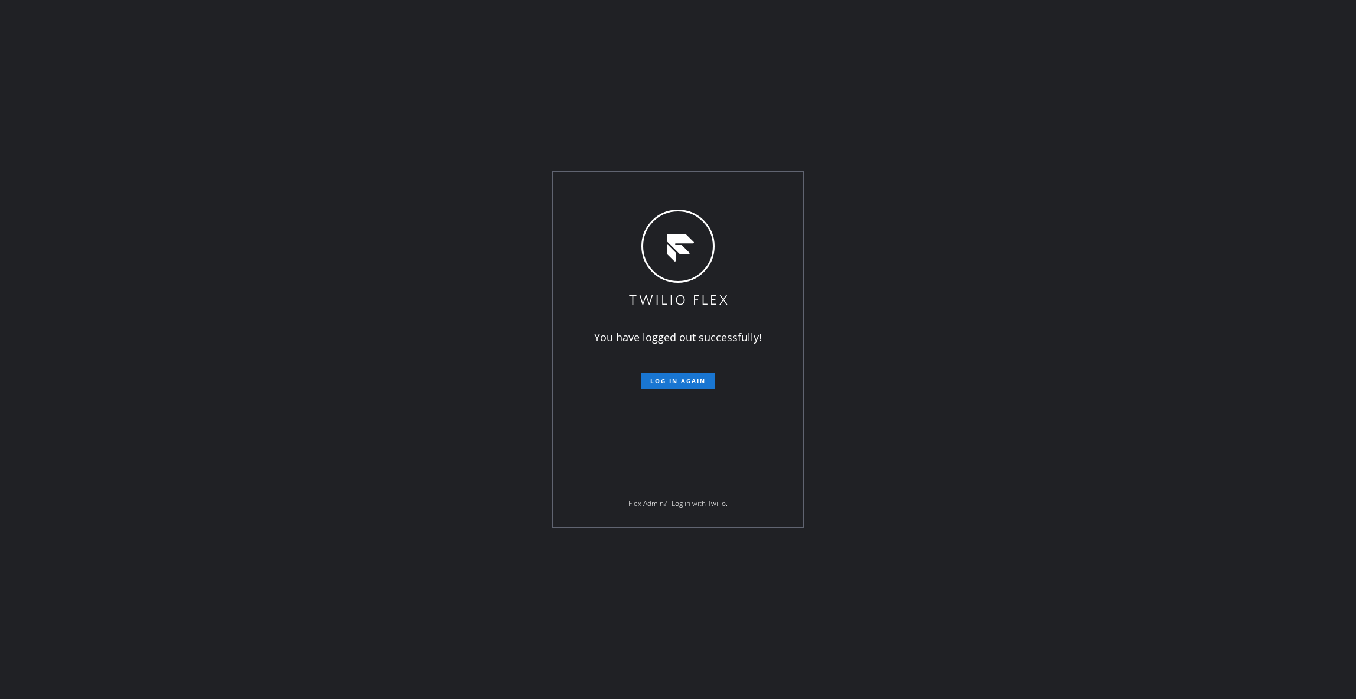
click at [146, 677] on div "You have logged out successfully! Log in again Flex Admin? Log in with Twilio." at bounding box center [678, 349] width 1356 height 699
click at [166, 230] on div "You have logged out successfully! Log in again Flex Admin? Log in with Twilio." at bounding box center [678, 349] width 1356 height 699
